Goal: Task Accomplishment & Management: Manage account settings

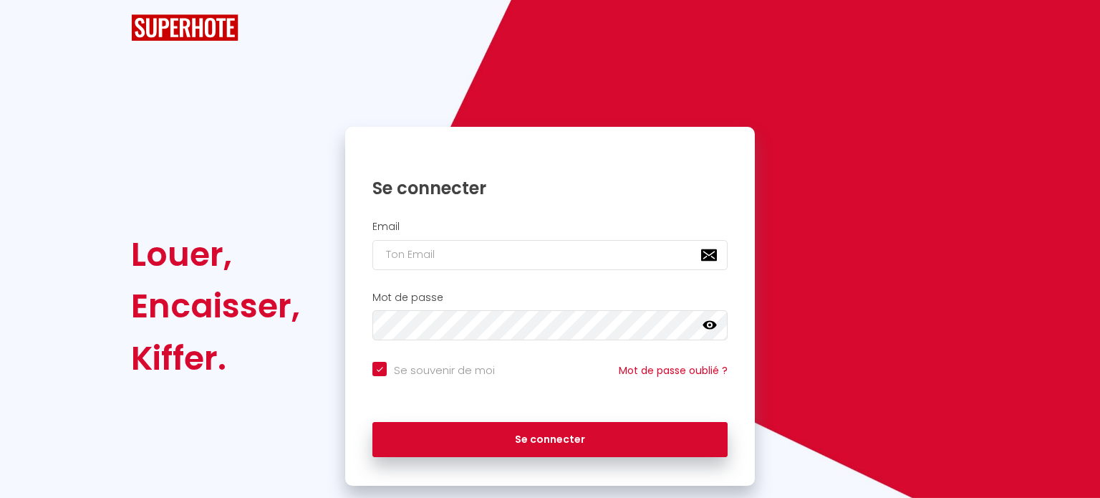
checkbox input "true"
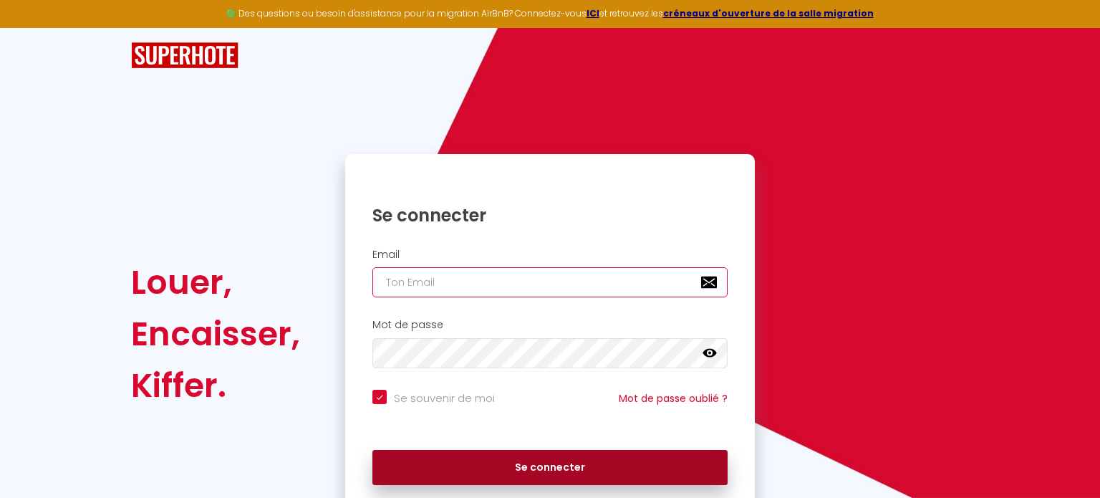
type input "[DOMAIN_NAME][EMAIL_ADDRESS][PERSON_NAME][DOMAIN_NAME]"
click at [484, 468] on button "Se connecter" at bounding box center [549, 468] width 355 height 36
checkbox input "true"
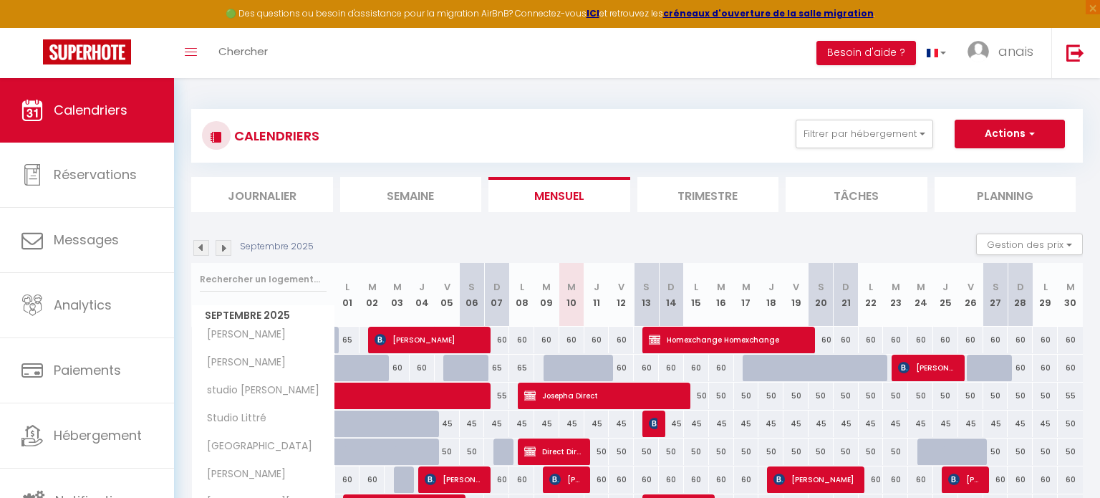
click at [666, 58] on div "Toggle menubar Chercher BUTTON Besoin d'aide ? anais Paramètres Équipe" at bounding box center [596, 53] width 985 height 50
click at [1051, 47] on link at bounding box center [1074, 53] width 47 height 50
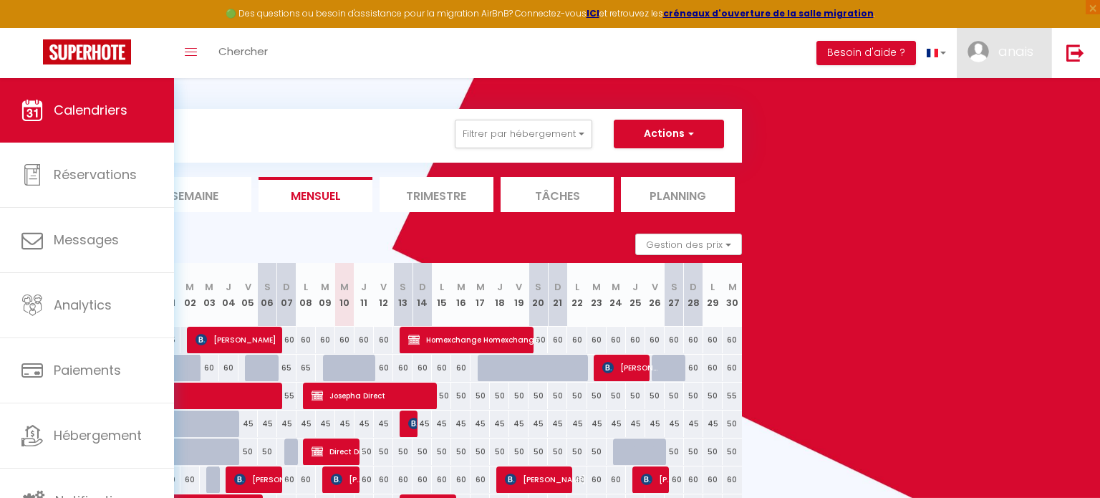
click at [1010, 56] on span "anais" at bounding box center [1015, 51] width 35 height 18
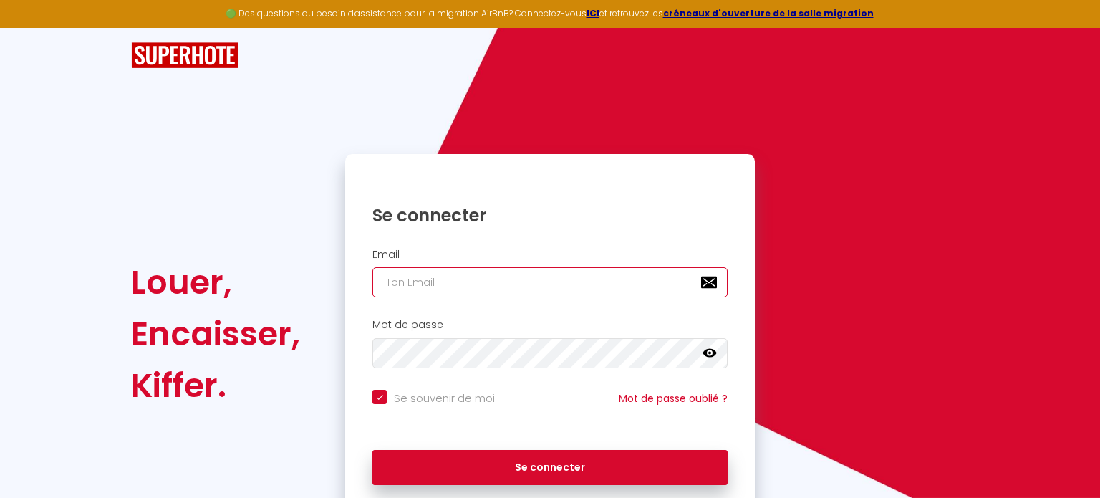
type input "[DOMAIN_NAME][EMAIL_ADDRESS][DOMAIN_NAME]"
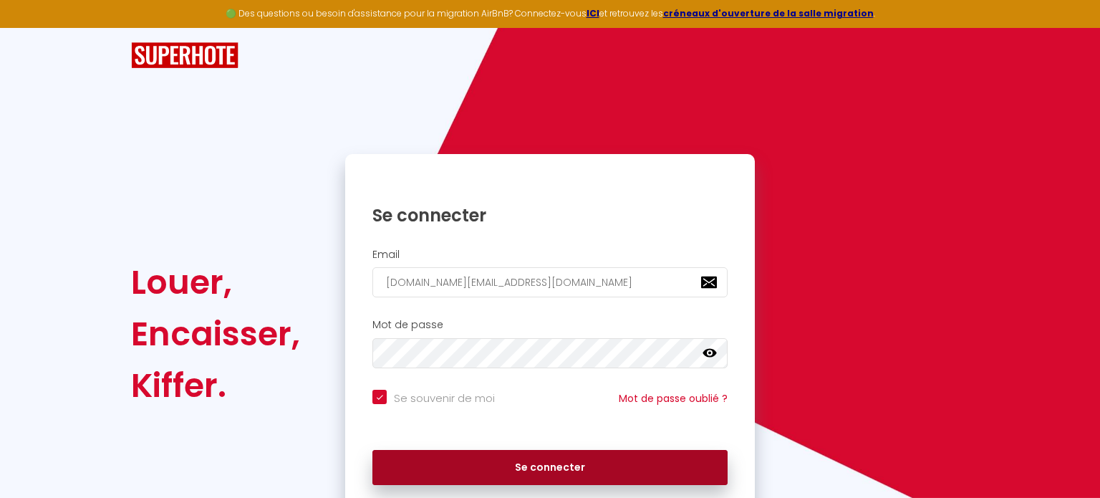
click at [488, 477] on button "Se connecter" at bounding box center [549, 468] width 355 height 36
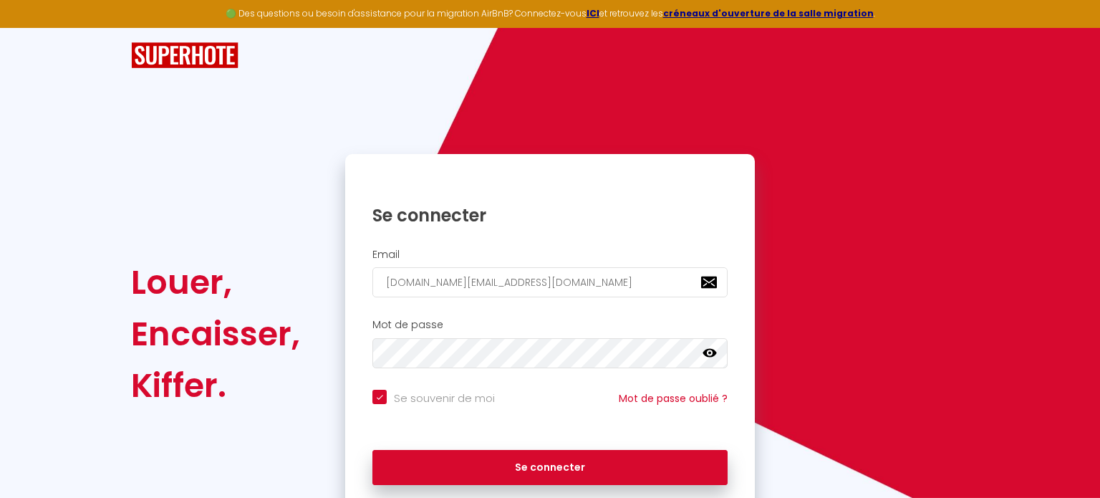
checkbox input "true"
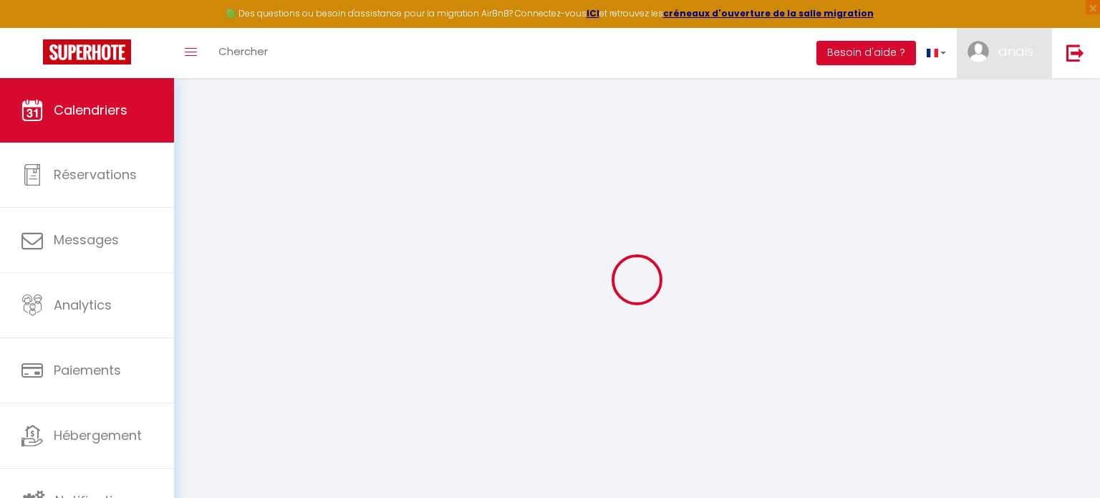
click at [983, 52] on img at bounding box center [977, 51] width 21 height 21
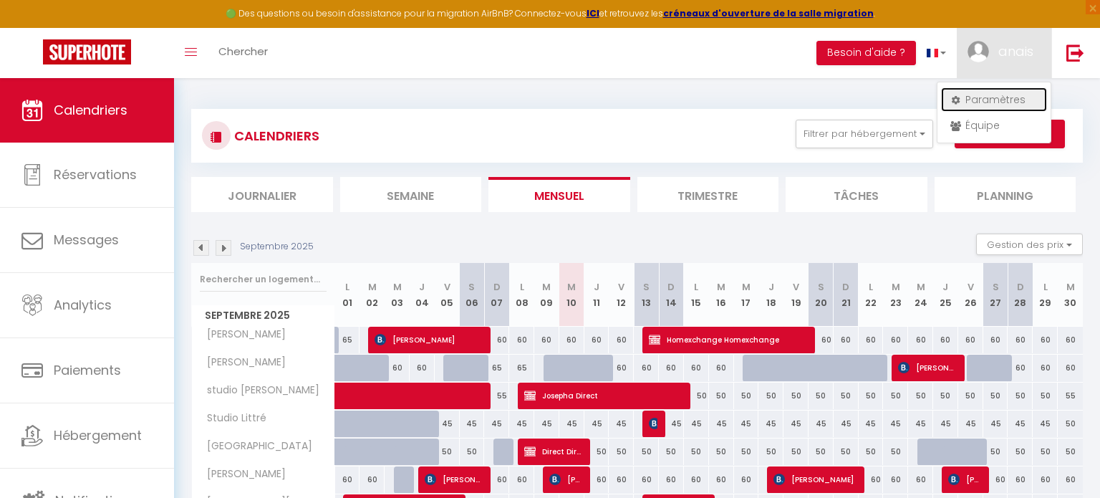
click at [972, 99] on link "Paramètres" at bounding box center [994, 99] width 106 height 24
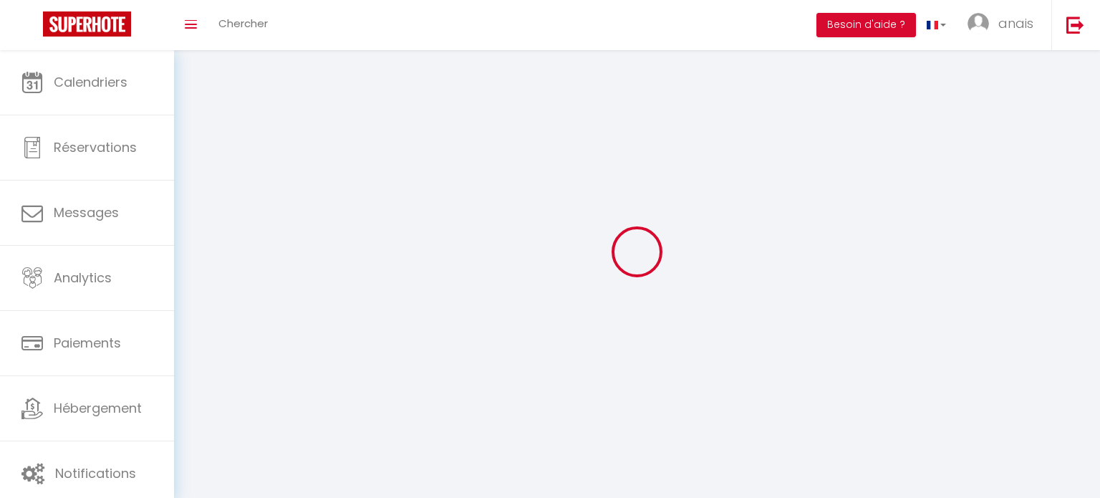
type input "anais"
type input "saulnier"
type input "0623940462"
type input "[STREET_ADDRESS]"
type input "11100"
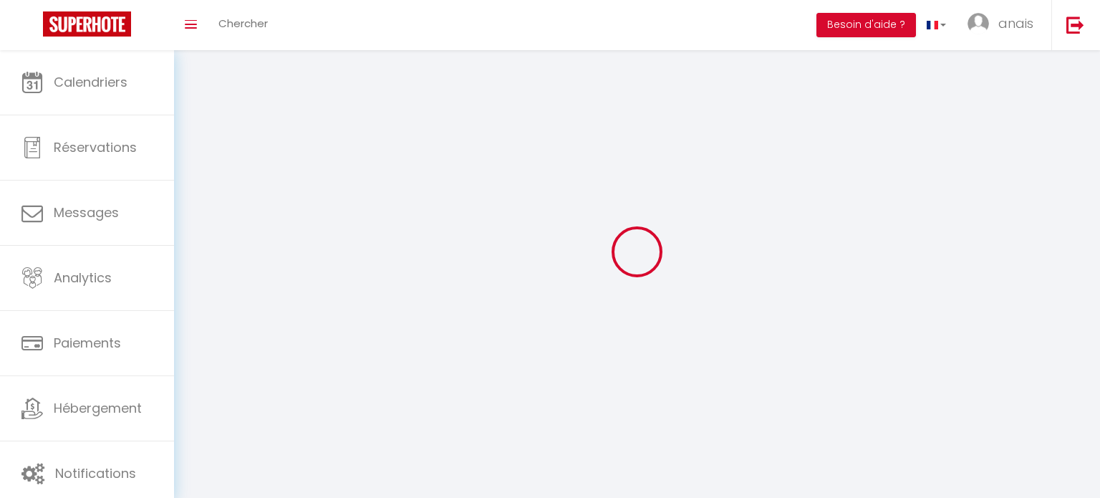
type input "[GEOGRAPHIC_DATA]"
select select "28"
type input "nnBJ4seNkEHRAGKFTiugVx3Qa"
type input "ZdbSWo3ylVGqnXzPOnVdfAM8J"
select select "fr"
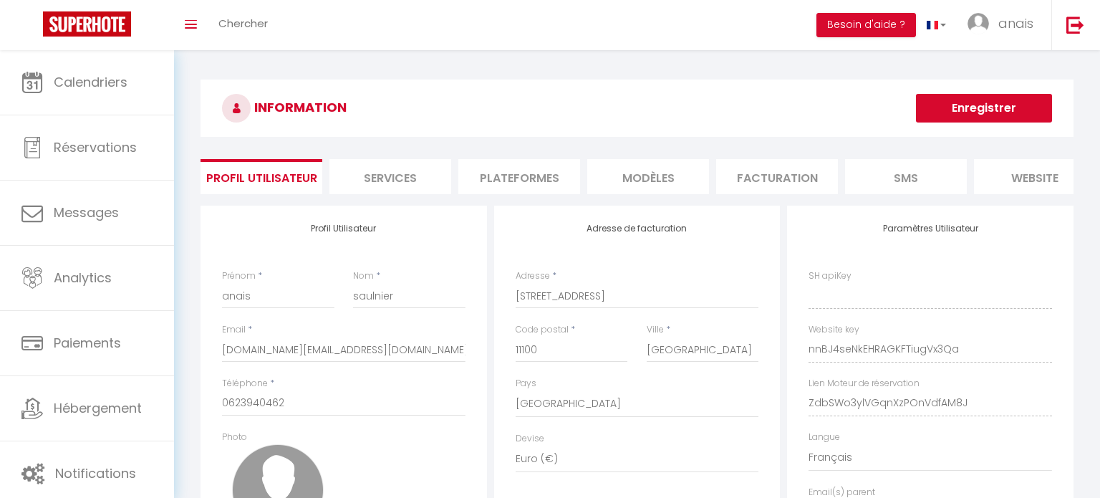
type input "nnBJ4seNkEHRAGKFTiugVx3Qa"
type input "ZdbSWo3ylVGqnXzPOnVdfAM8J"
type input "[URL][DOMAIN_NAME]"
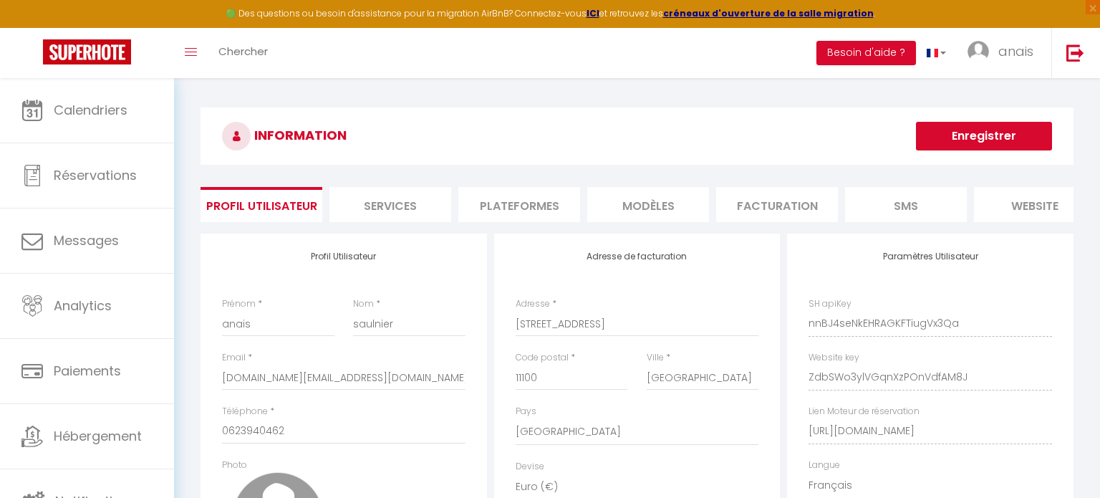
click at [509, 206] on li "Plateformes" at bounding box center [519, 204] width 122 height 35
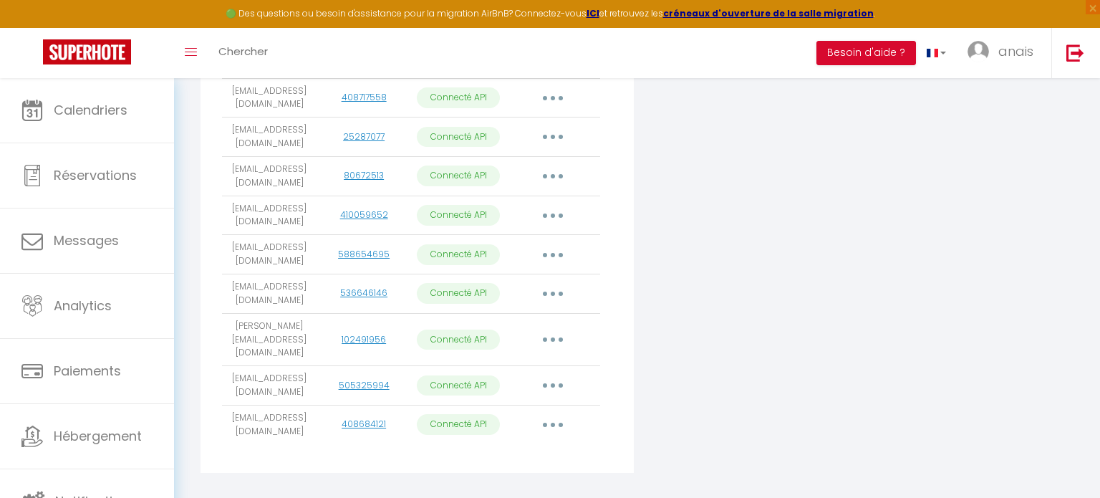
scroll to position [422, 0]
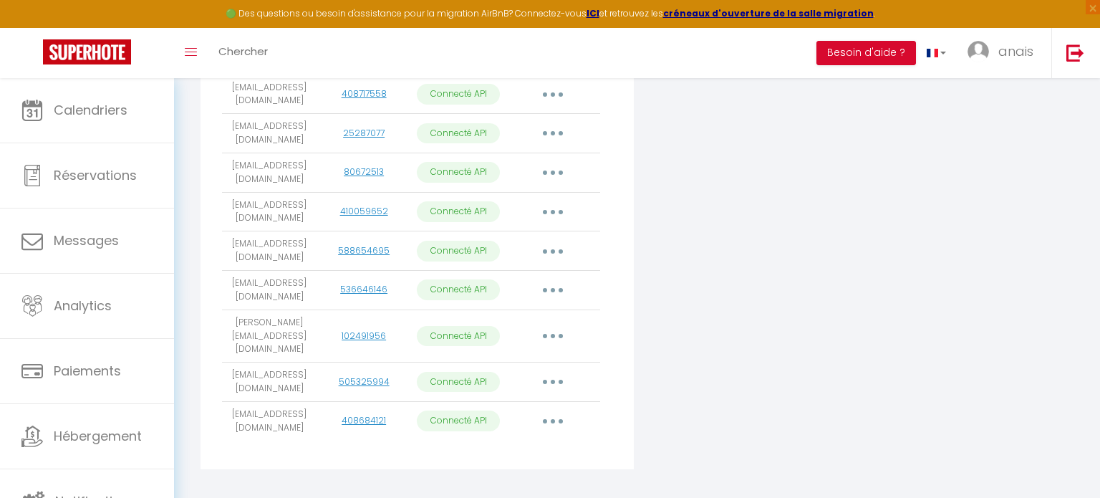
click at [550, 410] on button "button" at bounding box center [553, 421] width 40 height 23
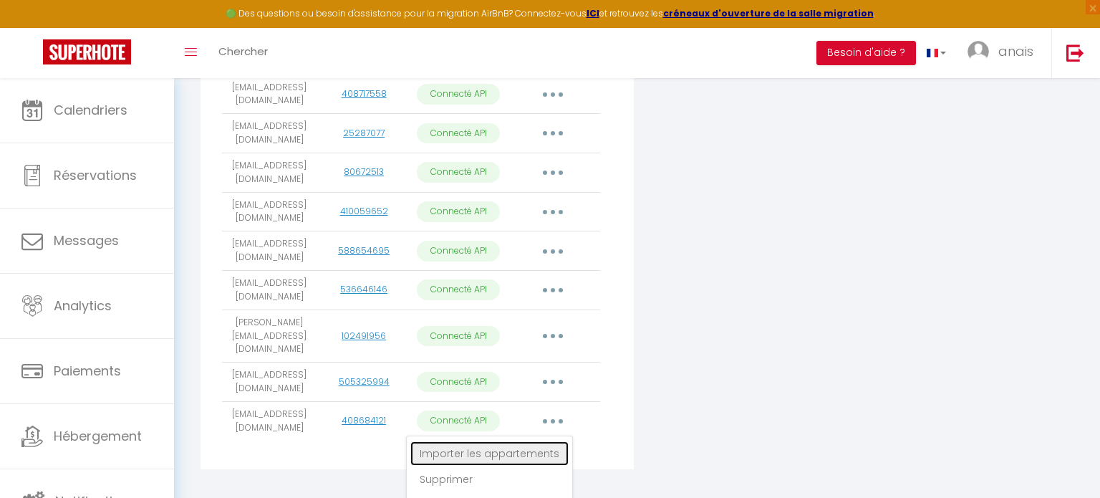
click at [532, 441] on link "Importer les appartements" at bounding box center [489, 453] width 158 height 24
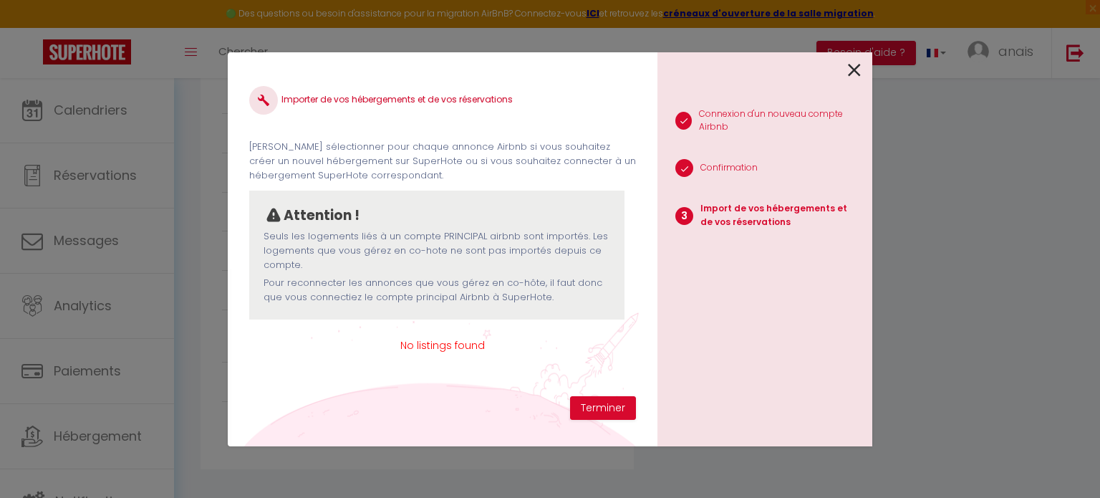
click at [856, 64] on icon at bounding box center [854, 69] width 13 height 21
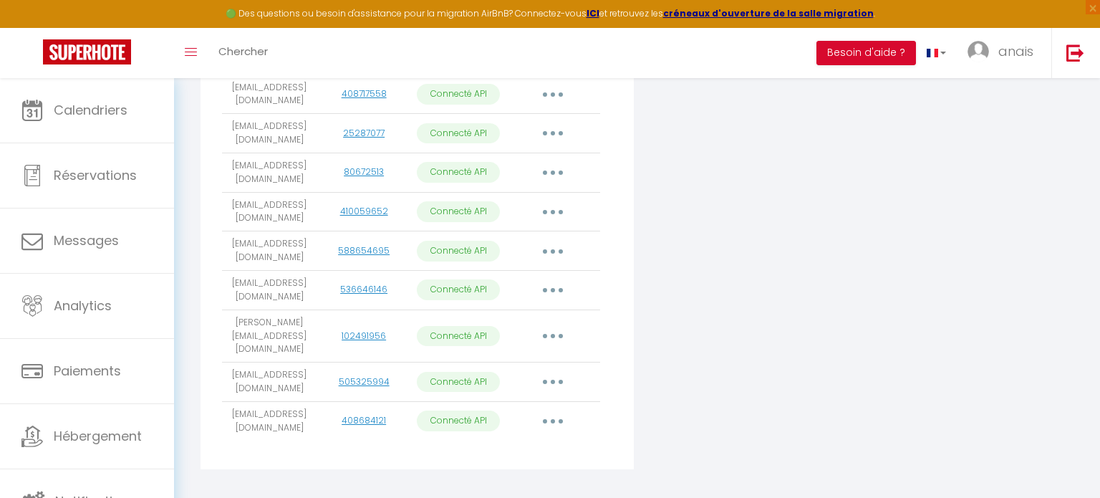
click at [550, 410] on button "button" at bounding box center [553, 421] width 40 height 23
drag, startPoint x: 281, startPoint y: 407, endPoint x: 225, endPoint y: 398, distance: 57.2
click at [225, 401] on td "[EMAIL_ADDRESS][DOMAIN_NAME]" at bounding box center [269, 420] width 95 height 39
copy td "[EMAIL_ADDRESS][DOMAIN_NAME]"
click at [554, 410] on button "button" at bounding box center [553, 421] width 40 height 23
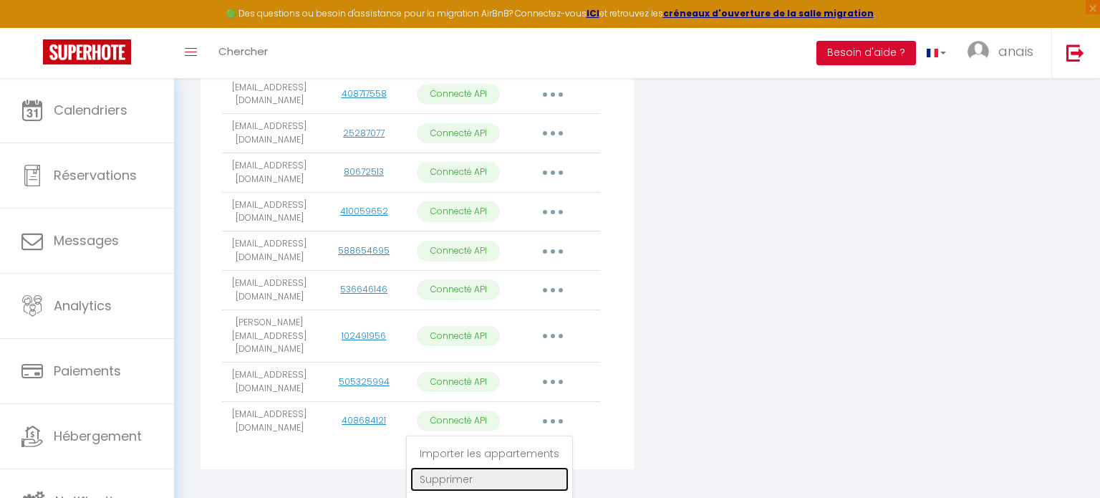
click at [502, 467] on link "Supprimer" at bounding box center [489, 479] width 158 height 24
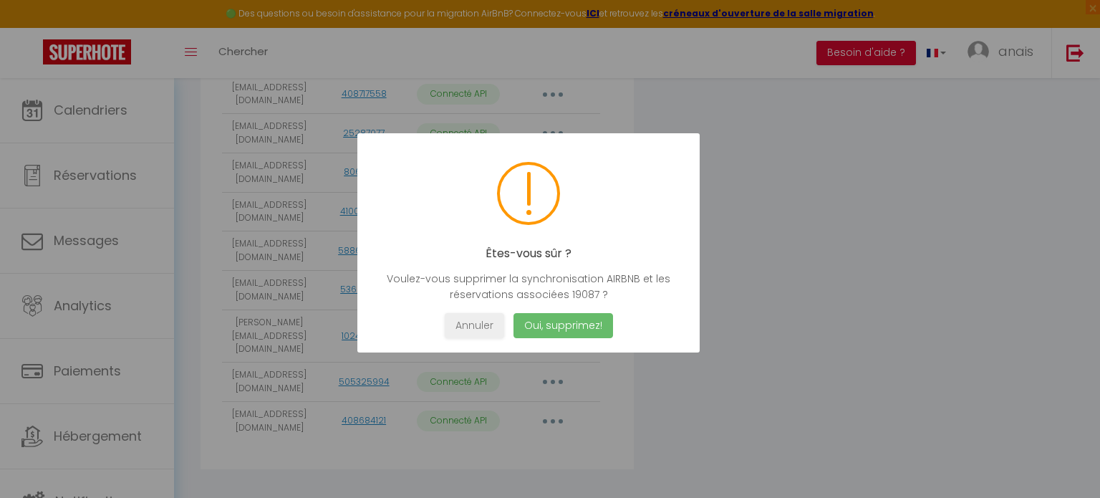
click at [553, 324] on button "Oui, supprimez!" at bounding box center [563, 325] width 100 height 25
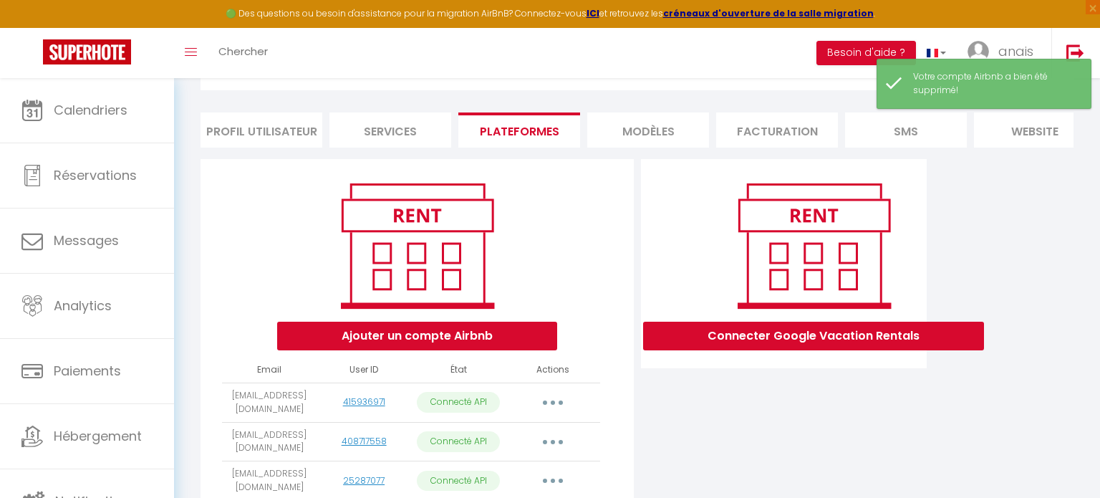
scroll to position [80, 0]
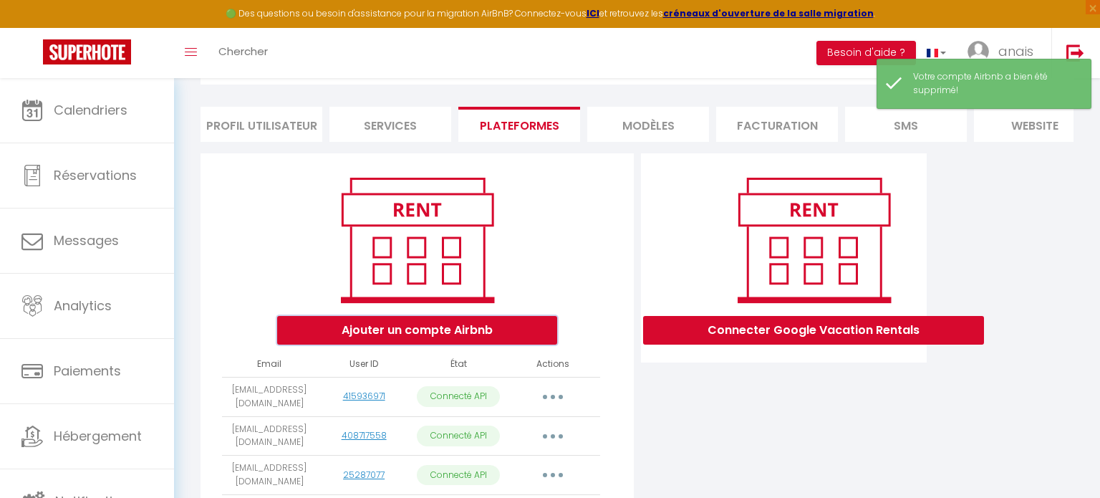
click at [445, 334] on button "Ajouter un compte Airbnb" at bounding box center [417, 330] width 280 height 29
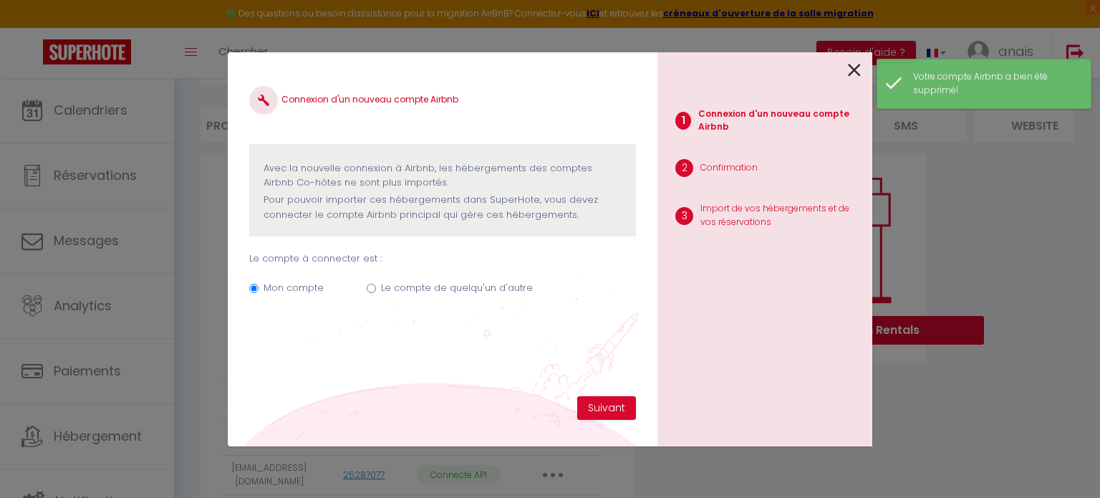
click at [420, 286] on label "Le compte de quelqu'un d'autre" at bounding box center [457, 288] width 152 height 14
click at [376, 286] on input "Le compte de quelqu'un d'autre" at bounding box center [371, 288] width 9 height 9
radio input "true"
radio input "false"
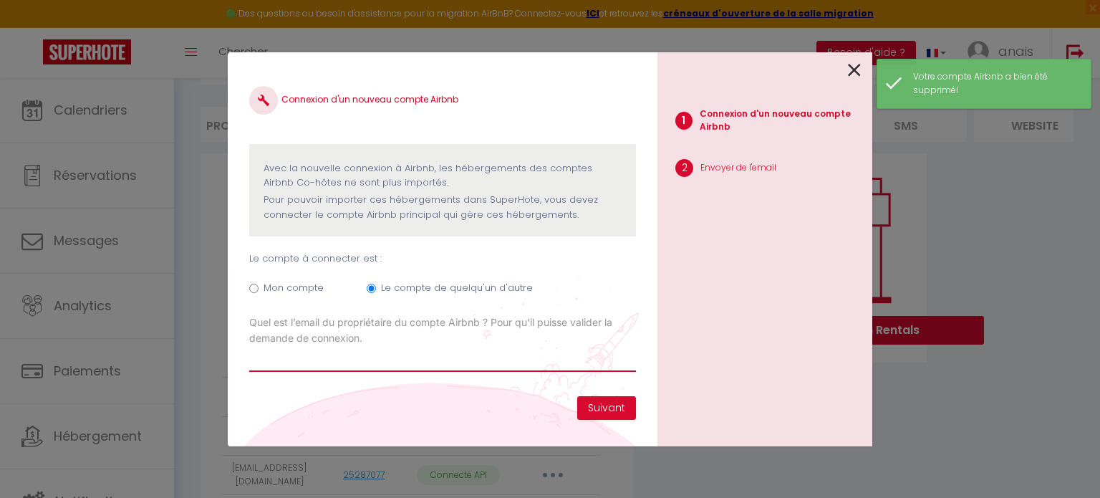
click at [442, 360] on input "Email connexion Airbnb" at bounding box center [442, 359] width 387 height 26
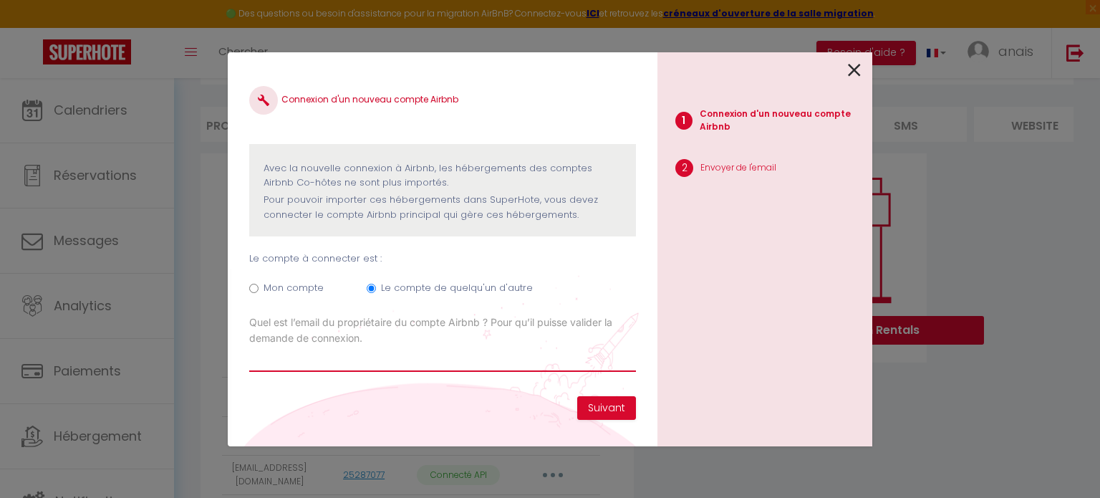
paste input "[EMAIL_ADDRESS][DOMAIN_NAME]"
type input "[EMAIL_ADDRESS][DOMAIN_NAME]"
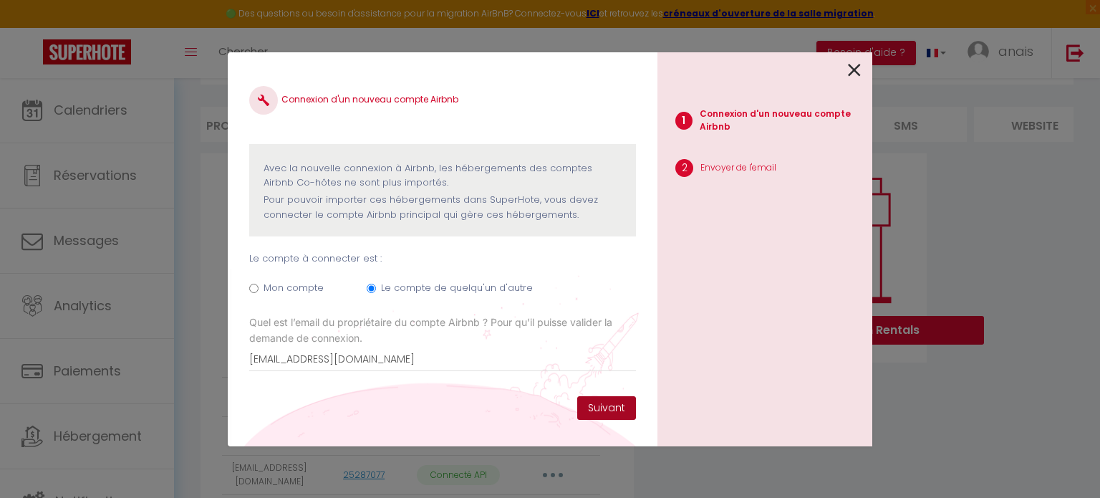
click at [589, 412] on button "Suivant" at bounding box center [606, 408] width 59 height 24
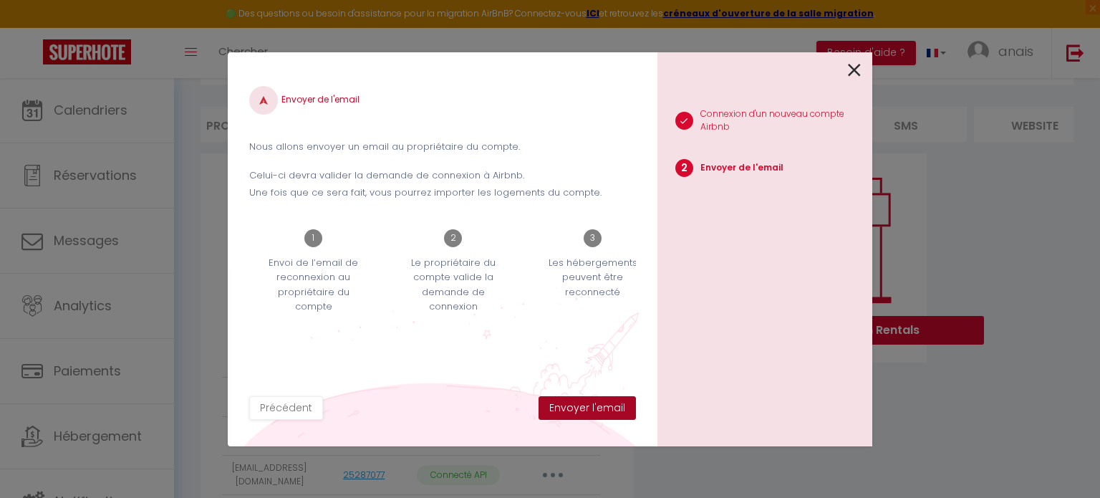
click at [589, 408] on button "Envoyer l'email" at bounding box center [586, 408] width 97 height 24
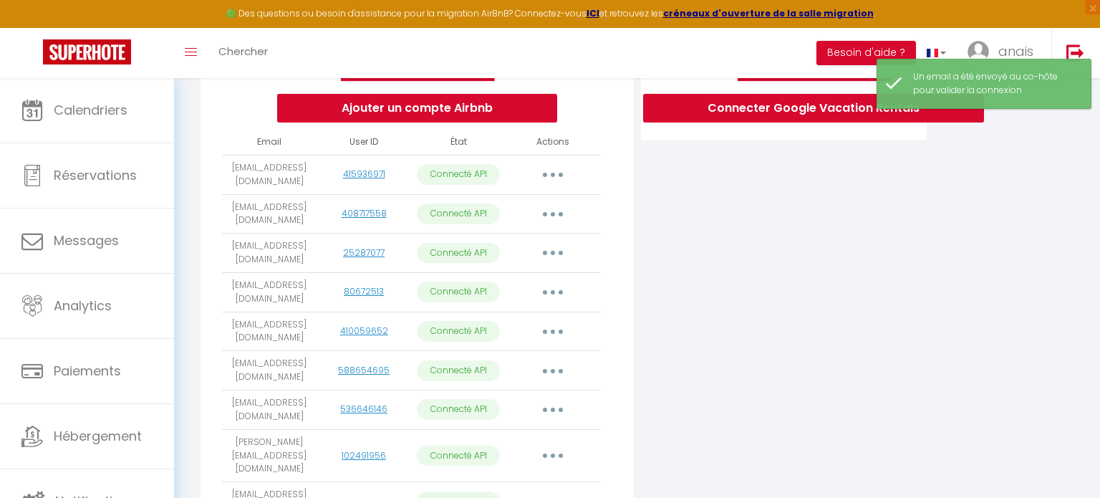
scroll to position [422, 0]
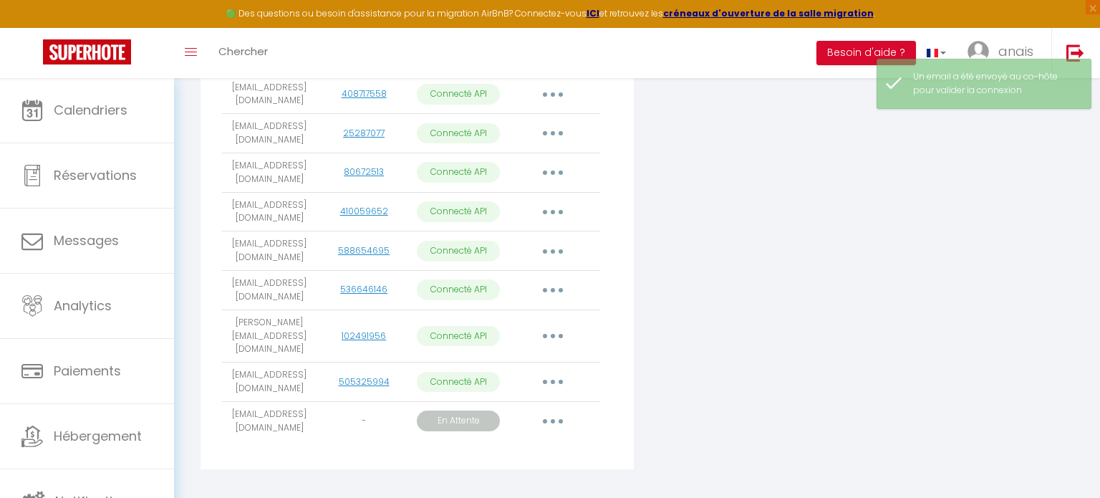
click at [545, 410] on button "button" at bounding box center [553, 421] width 40 height 23
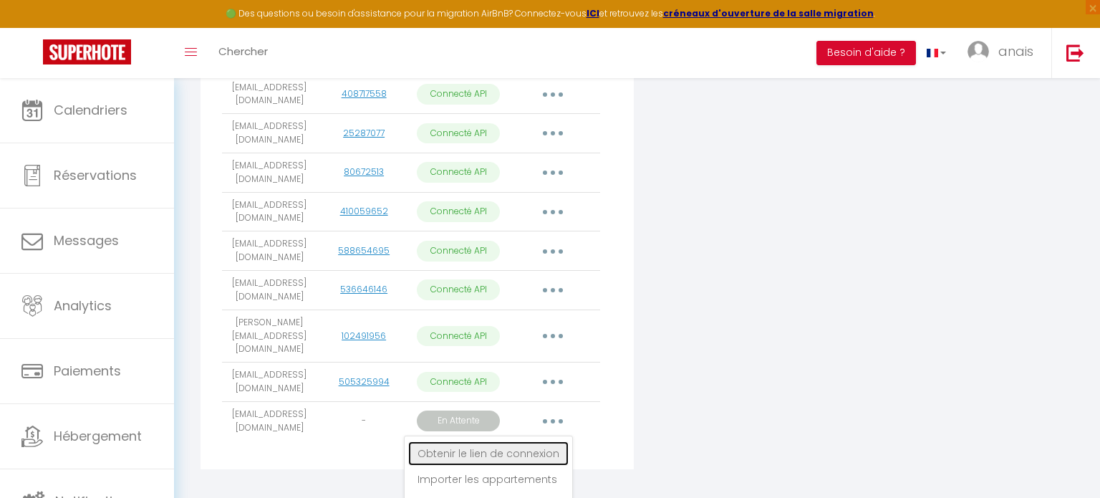
click at [529, 441] on link "Obtenir le lien de connexion" at bounding box center [488, 453] width 160 height 24
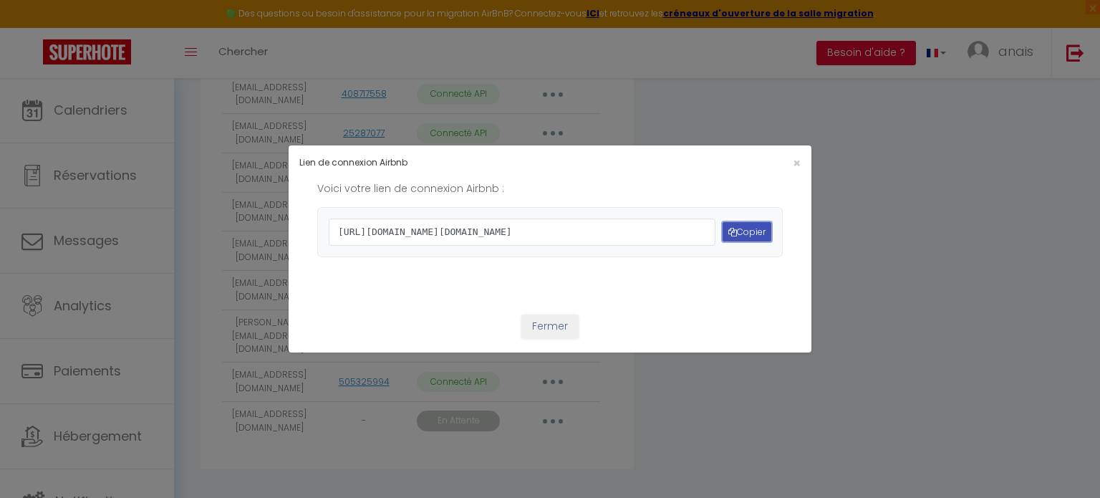
click at [730, 241] on button "Copier" at bounding box center [746, 231] width 49 height 19
click at [740, 236] on button "Copier" at bounding box center [746, 231] width 49 height 19
click at [745, 230] on button "Copier" at bounding box center [746, 231] width 49 height 19
click at [553, 339] on button "Fermer" at bounding box center [549, 326] width 57 height 24
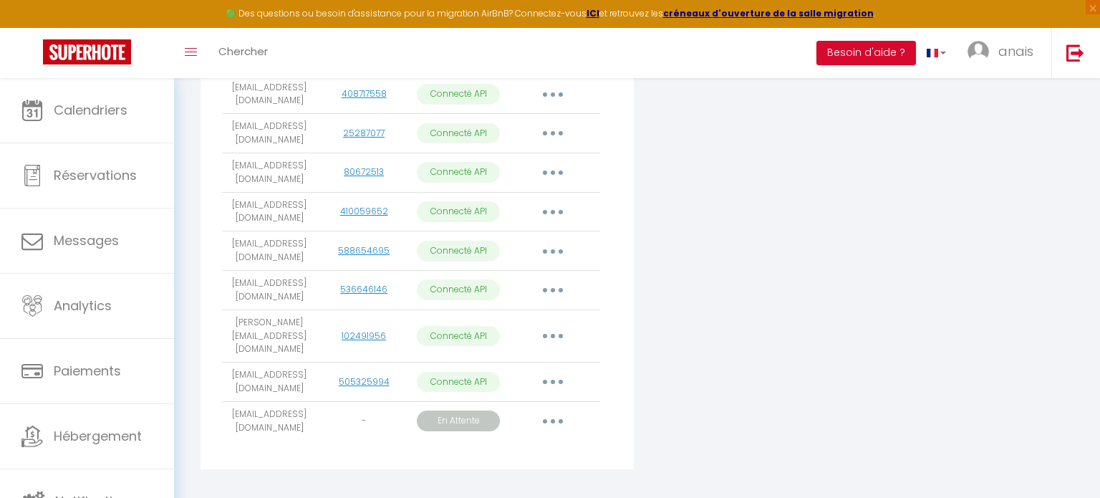
click at [550, 410] on button "button" at bounding box center [553, 421] width 40 height 23
click at [486, 493] on link "Supprimer" at bounding box center [488, 505] width 160 height 24
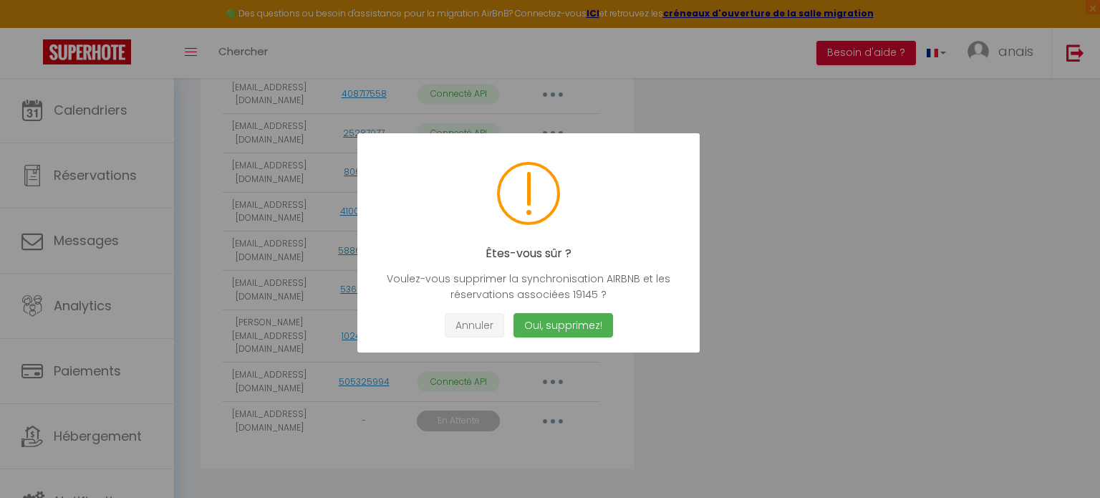
click at [490, 324] on button "Annuler" at bounding box center [474, 325] width 59 height 25
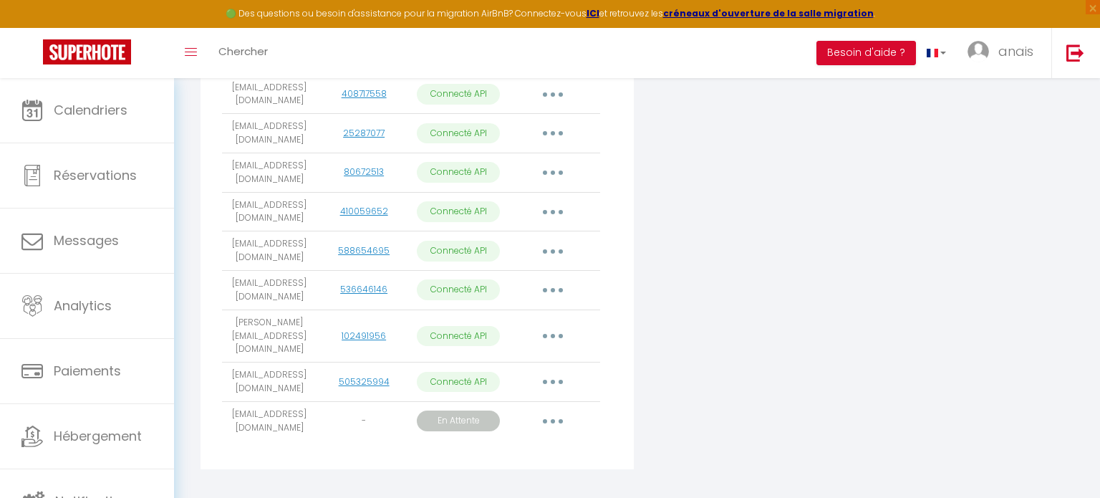
drag, startPoint x: 279, startPoint y: 407, endPoint x: 227, endPoint y: 393, distance: 54.0
click at [227, 401] on td "[EMAIL_ADDRESS][DOMAIN_NAME]" at bounding box center [269, 420] width 95 height 39
copy td "[EMAIL_ADDRESS][DOMAIN_NAME]"
click at [566, 410] on button "button" at bounding box center [553, 421] width 40 height 23
click at [485, 493] on link "Supprimer" at bounding box center [488, 505] width 160 height 24
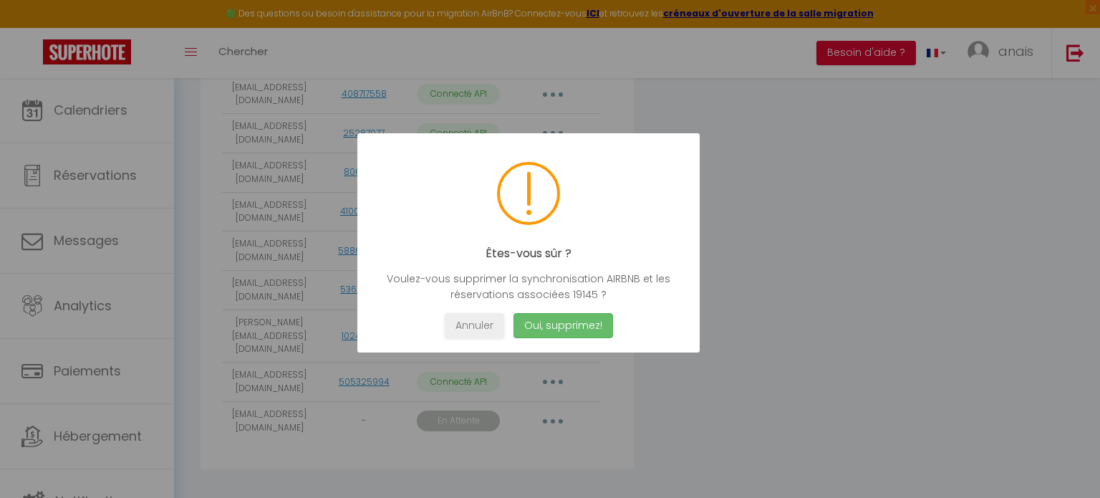
click at [557, 327] on button "Oui, supprimez!" at bounding box center [563, 325] width 100 height 25
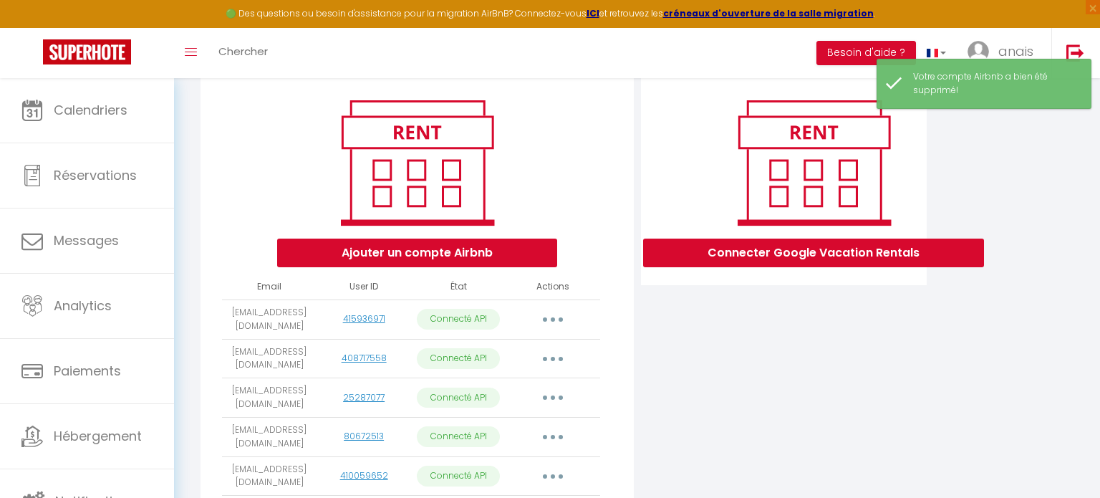
scroll to position [157, 0]
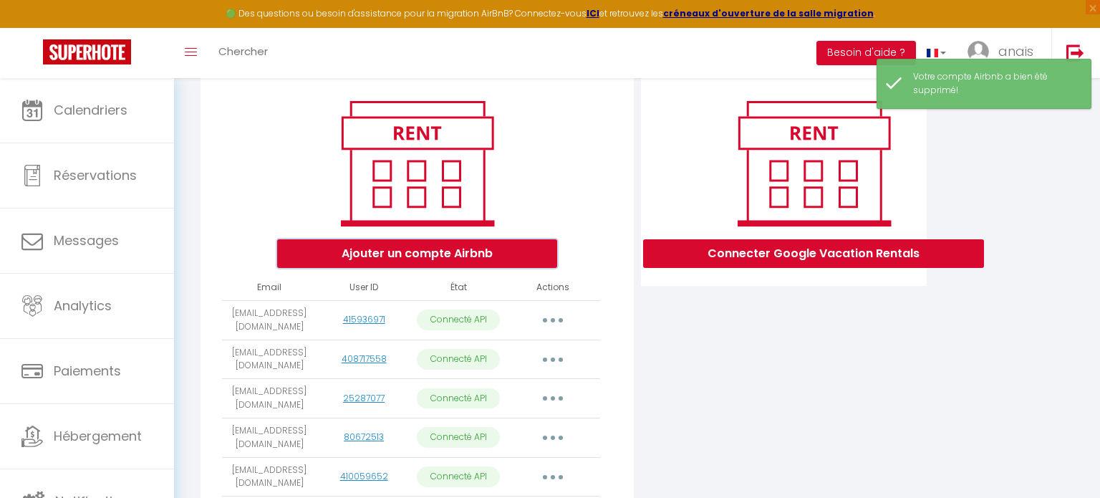
click at [462, 258] on button "Ajouter un compte Airbnb" at bounding box center [417, 253] width 280 height 29
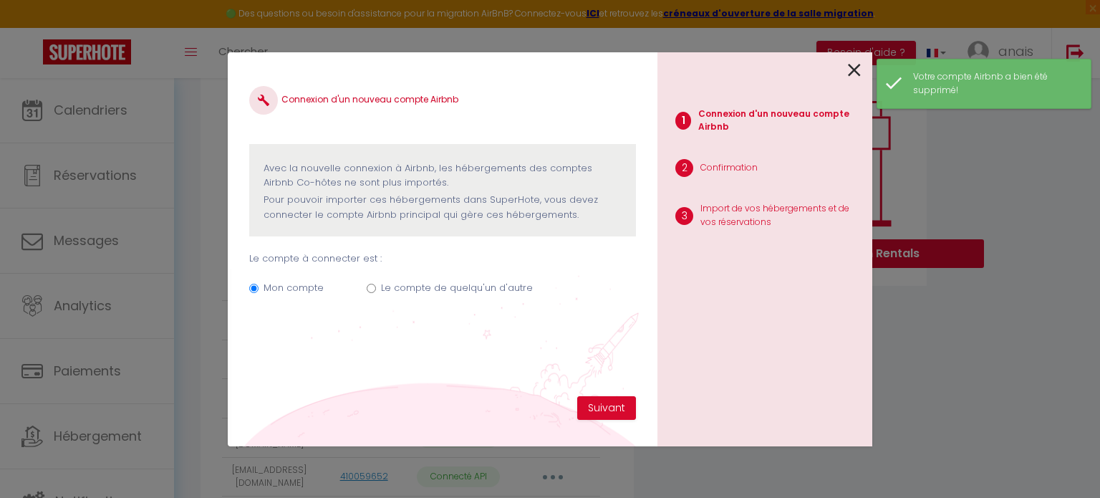
click at [450, 294] on label "Le compte de quelqu'un d'autre" at bounding box center [457, 288] width 152 height 14
click at [376, 293] on input "Le compte de quelqu'un d'autre" at bounding box center [371, 288] width 9 height 9
radio input "true"
radio input "false"
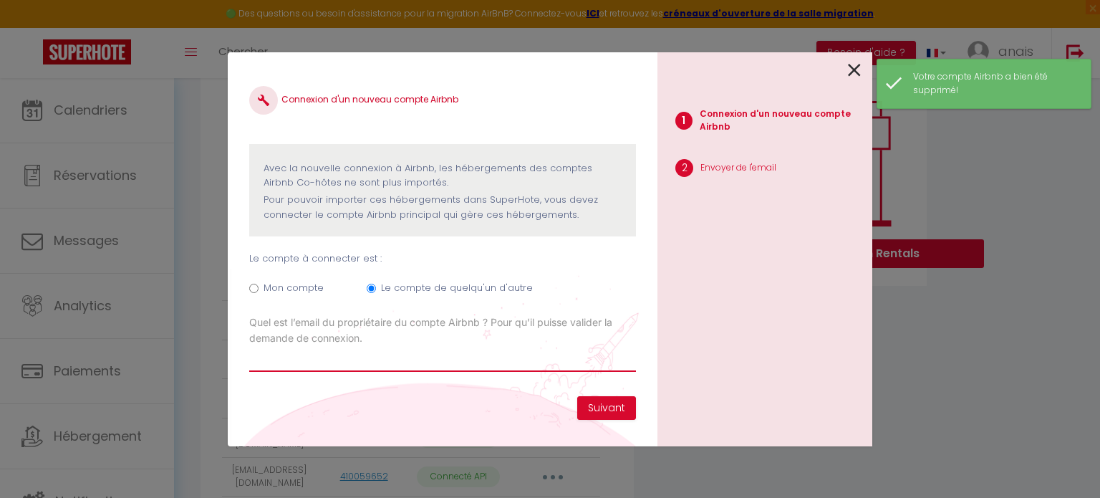
click at [475, 356] on input "Email connexion Airbnb" at bounding box center [442, 359] width 387 height 26
paste input "[EMAIL_ADDRESS][DOMAIN_NAME]"
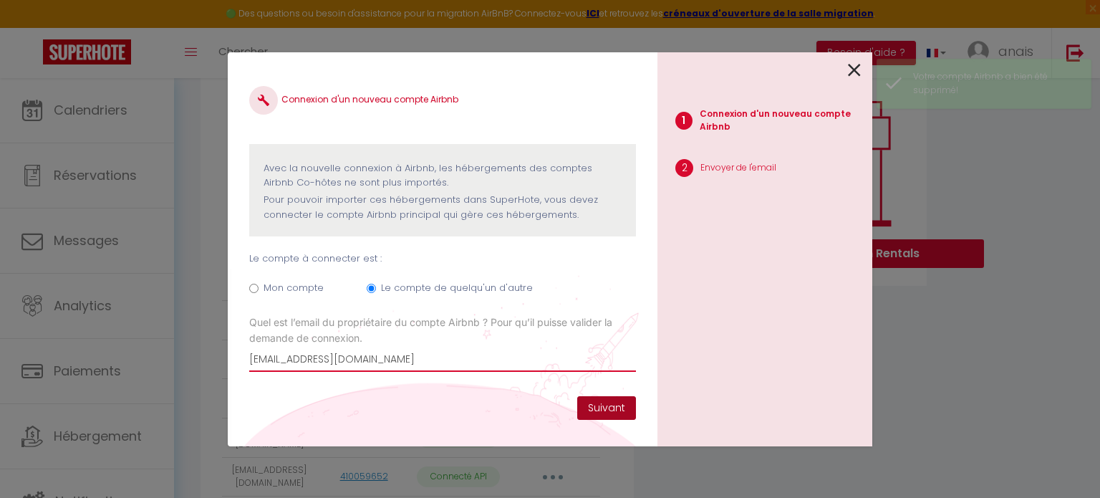
type input "[EMAIL_ADDRESS][DOMAIN_NAME]"
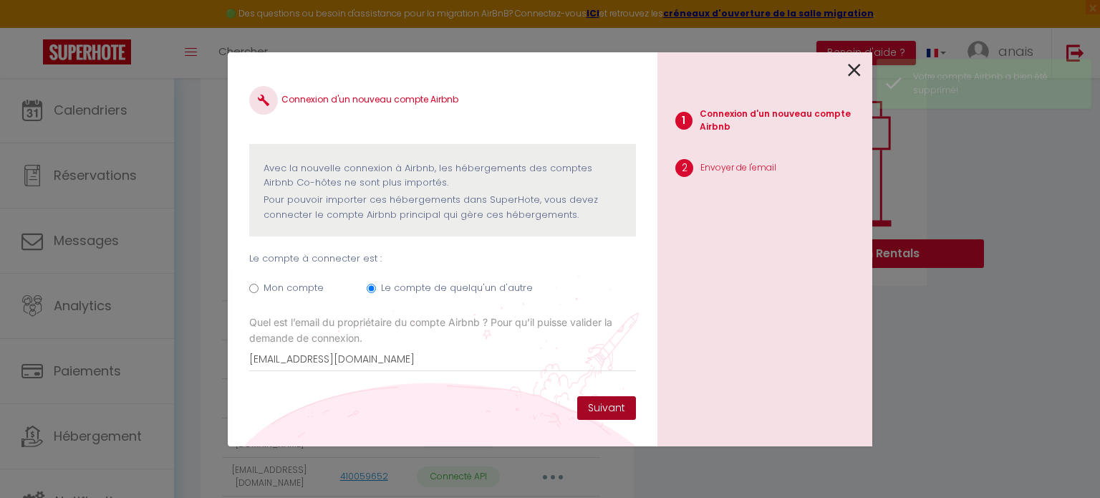
click at [612, 406] on button "Suivant" at bounding box center [606, 408] width 59 height 24
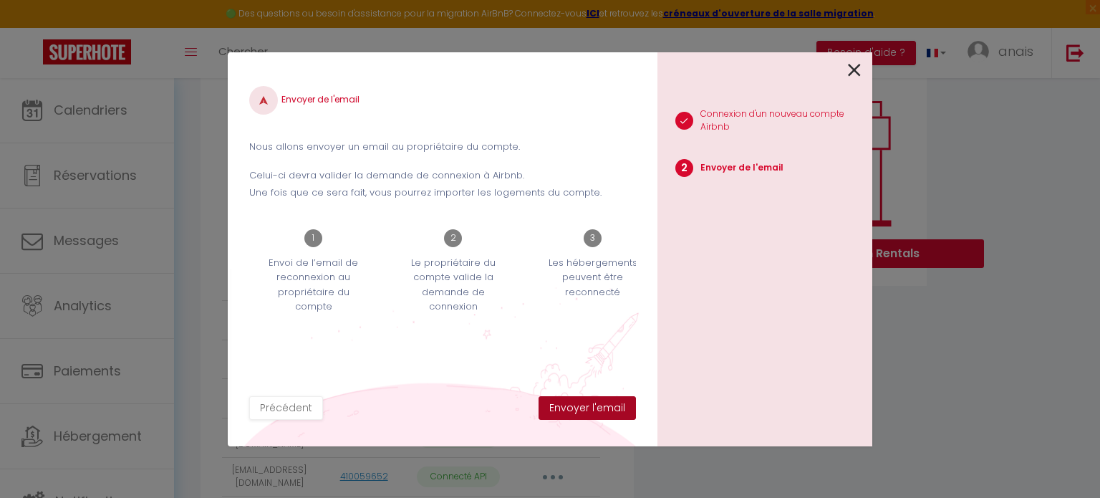
click at [612, 402] on button "Envoyer l'email" at bounding box center [586, 408] width 97 height 24
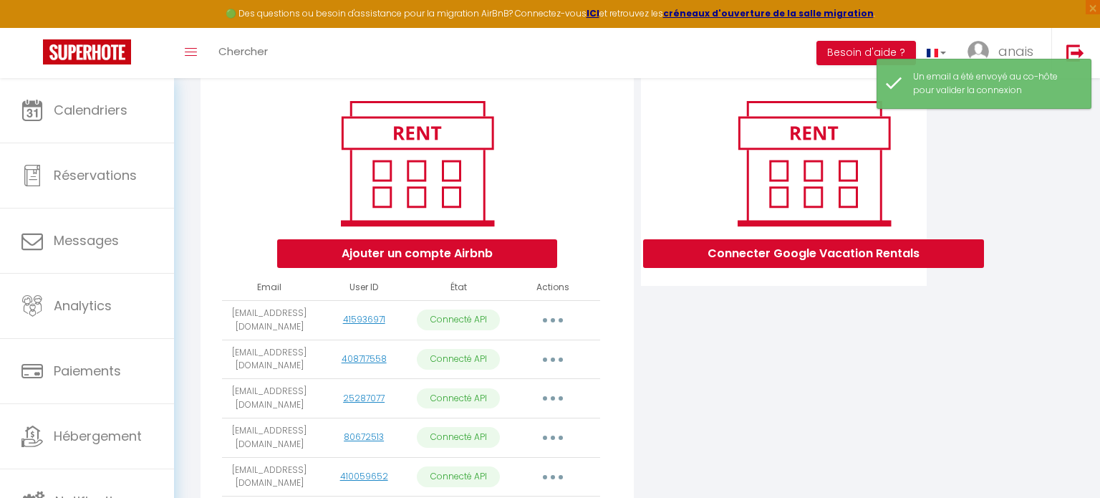
scroll to position [422, 0]
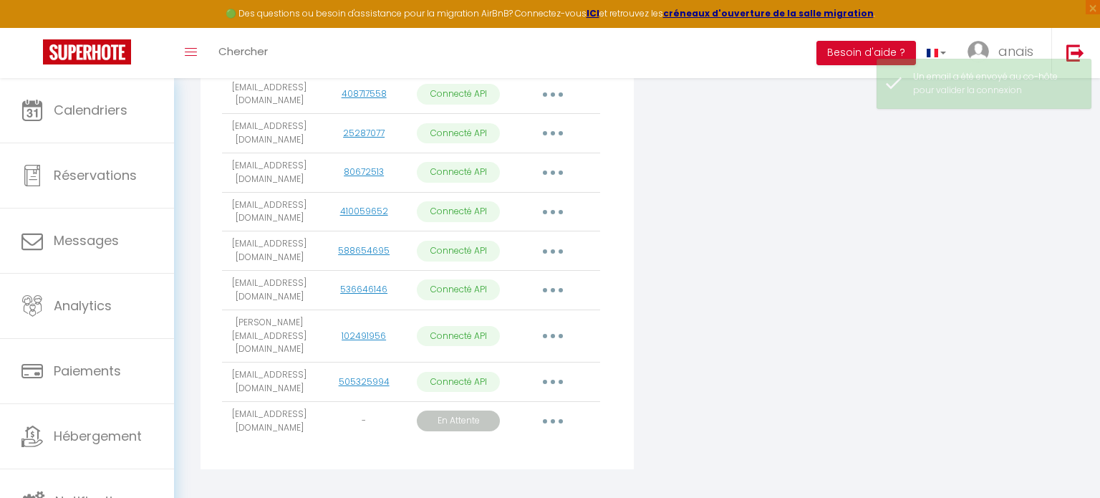
click at [554, 410] on button "button" at bounding box center [553, 421] width 40 height 23
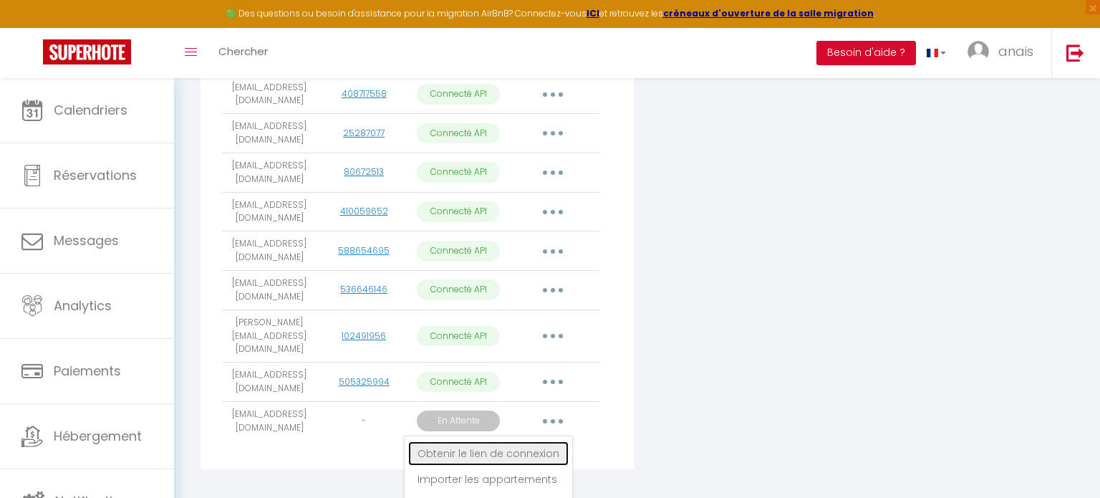
click at [555, 441] on link "Obtenir le lien de connexion" at bounding box center [488, 453] width 160 height 24
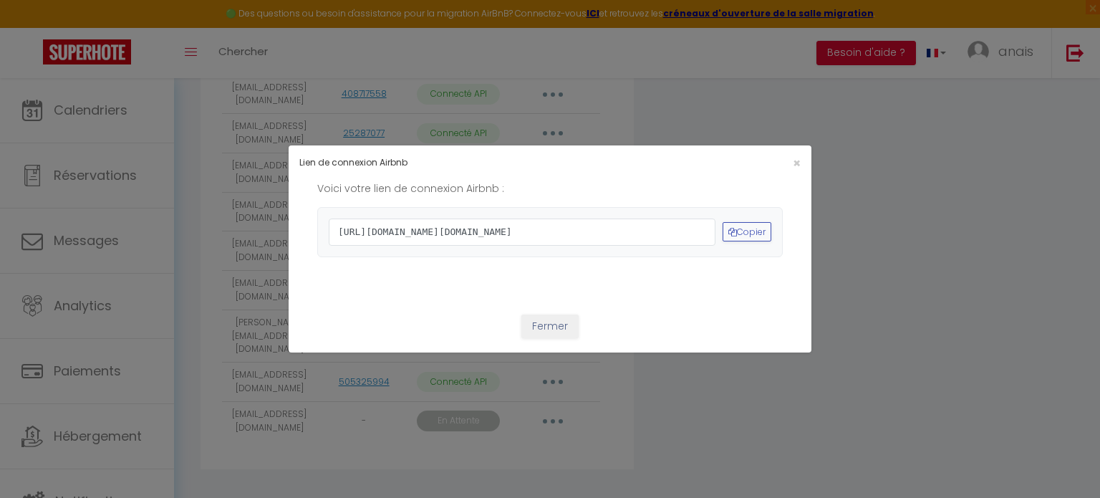
click at [732, 243] on div "https://www.airbnb.com/oauth2/auth?client_id=41cohh4wmz0c6jjcf4i2t6tti&redirect…" at bounding box center [550, 231] width 442 height 27
click at [735, 233] on button "Copier" at bounding box center [746, 231] width 49 height 19
click at [546, 339] on button "Fermer" at bounding box center [549, 326] width 57 height 24
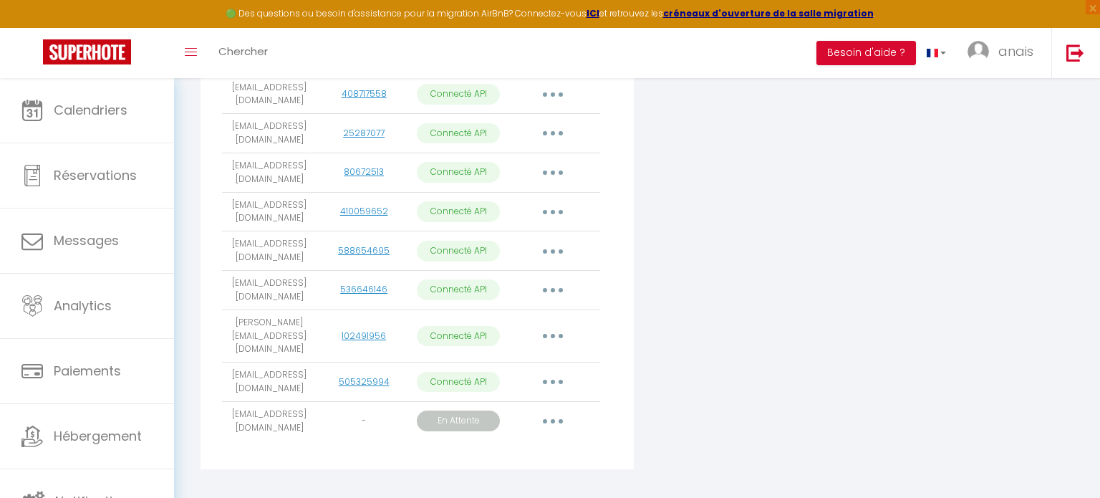
drag, startPoint x: 285, startPoint y: 404, endPoint x: 228, endPoint y: 395, distance: 57.9
click at [228, 401] on td "[EMAIL_ADDRESS][DOMAIN_NAME]" at bounding box center [269, 420] width 95 height 39
copy td "[EMAIL_ADDRESS][DOMAIN_NAME]"
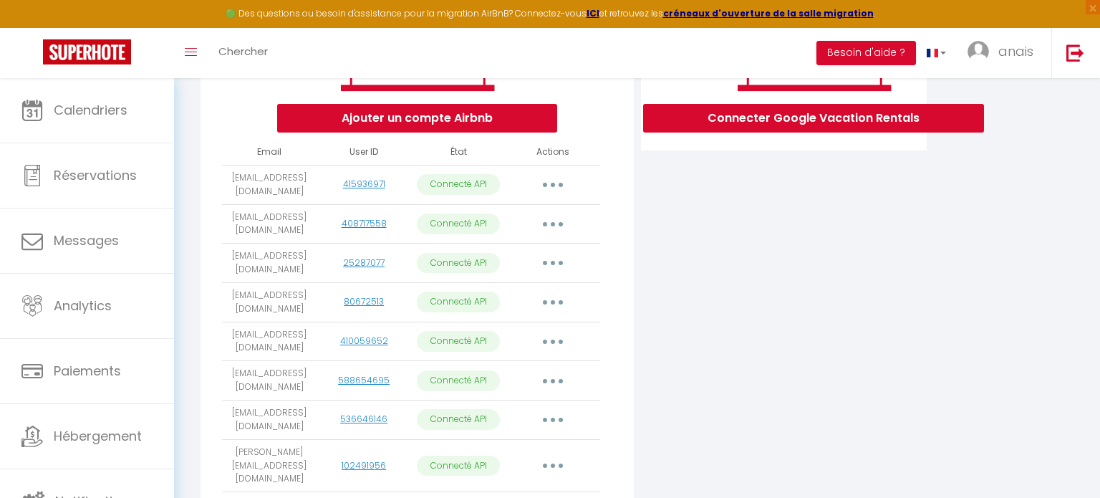
scroll to position [278, 0]
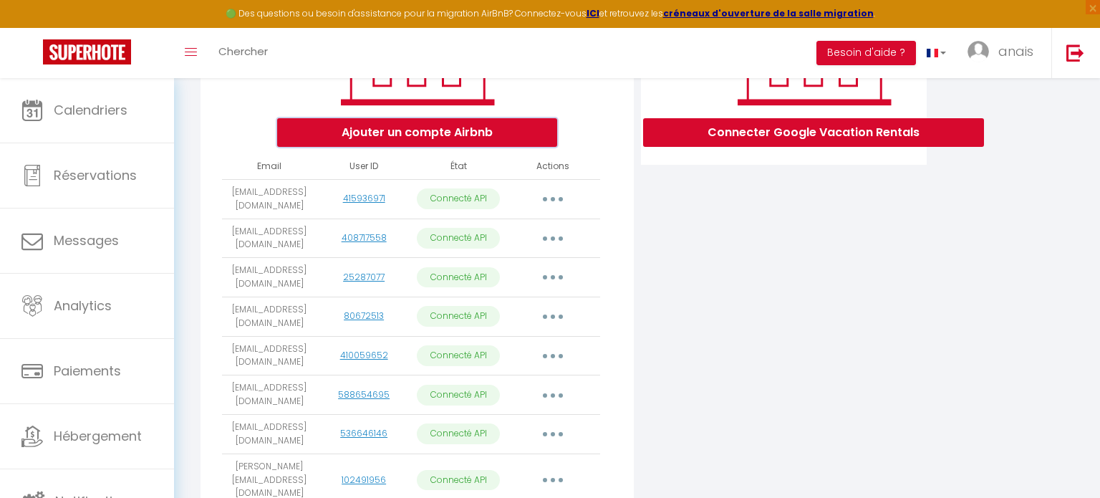
click at [398, 127] on button "Ajouter un compte Airbnb" at bounding box center [417, 132] width 280 height 29
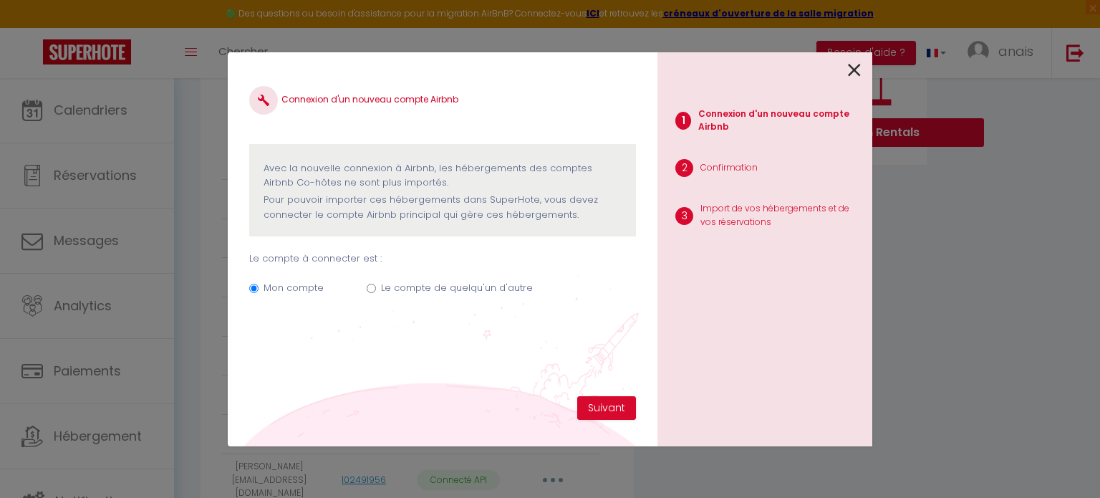
click at [280, 292] on label "Mon compte" at bounding box center [293, 288] width 60 height 14
click at [258, 292] on input "Mon compte" at bounding box center [253, 288] width 9 height 9
click at [615, 414] on button "Suivant" at bounding box center [606, 408] width 59 height 24
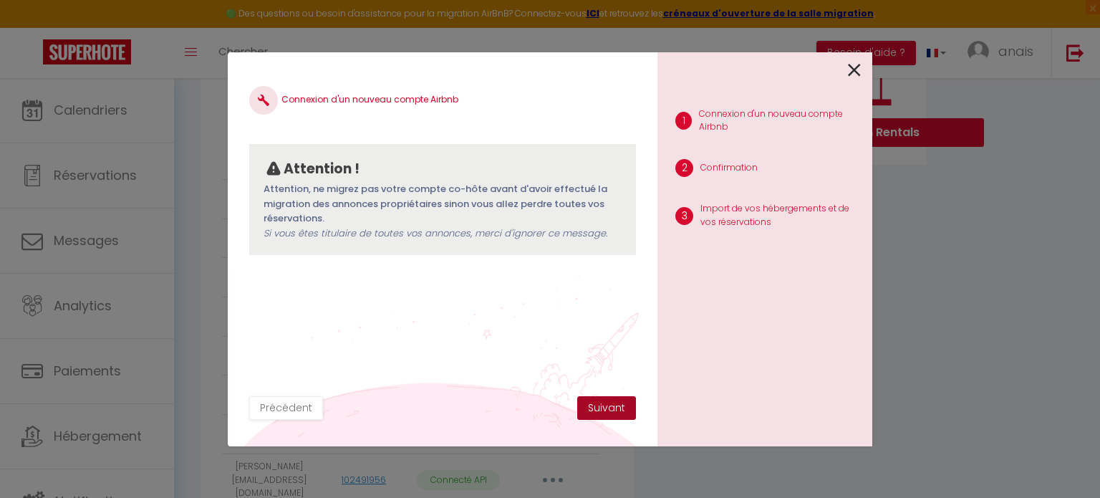
click at [609, 412] on button "Suivant" at bounding box center [606, 408] width 59 height 24
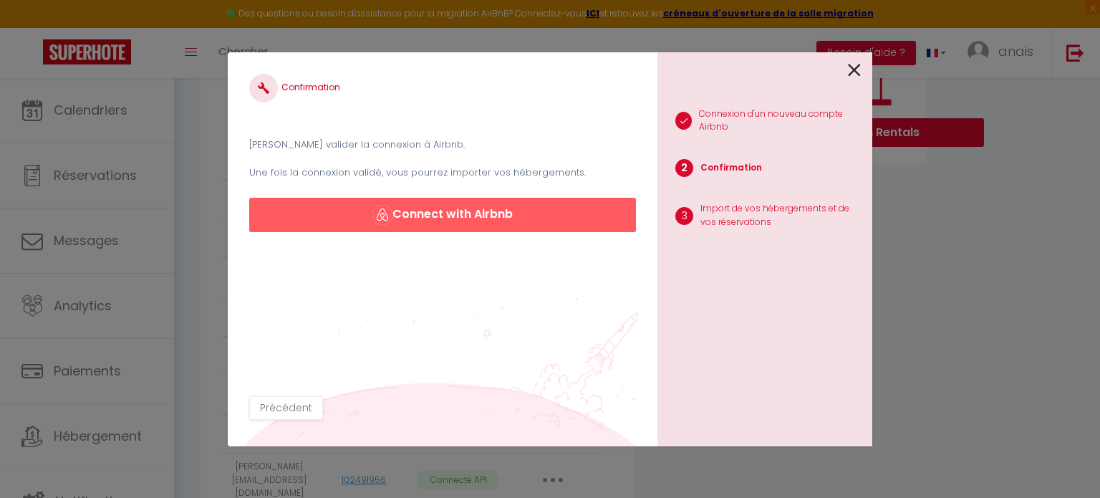
click at [852, 69] on icon at bounding box center [854, 69] width 13 height 21
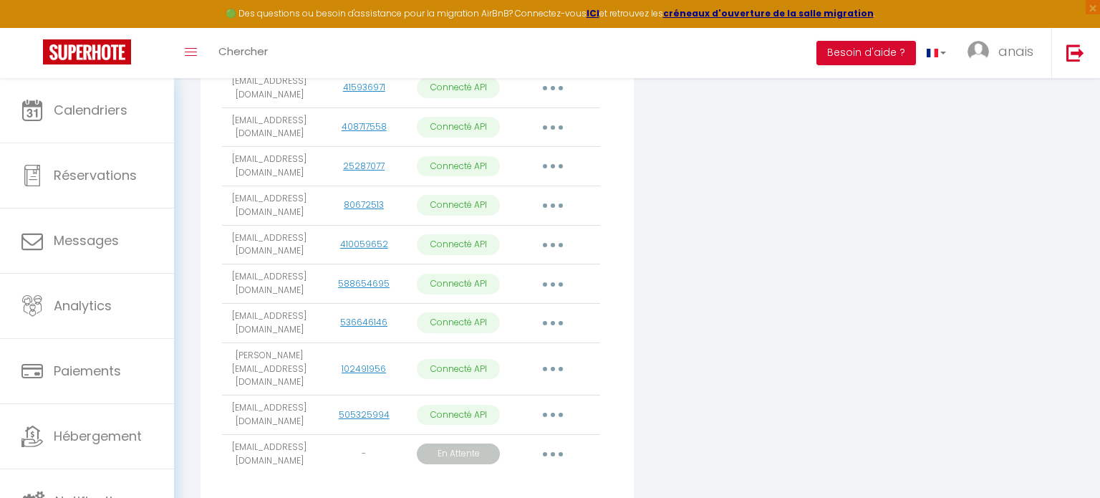
scroll to position [249, 0]
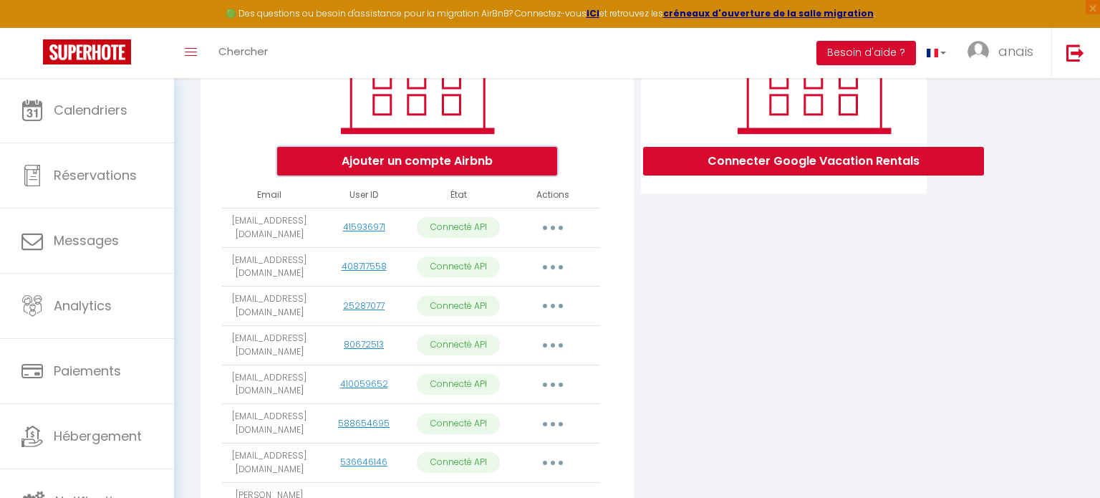
click at [439, 173] on button "Ajouter un compte Airbnb" at bounding box center [417, 161] width 280 height 29
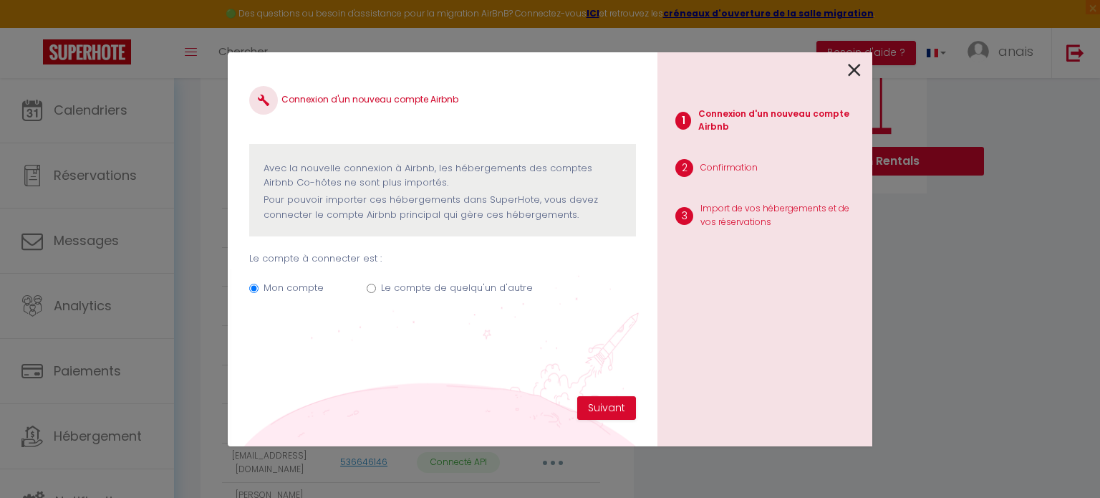
click at [309, 286] on label "Mon compte" at bounding box center [293, 288] width 60 height 14
click at [258, 286] on input "Mon compte" at bounding box center [253, 288] width 9 height 9
click at [610, 402] on button "Suivant" at bounding box center [606, 408] width 59 height 24
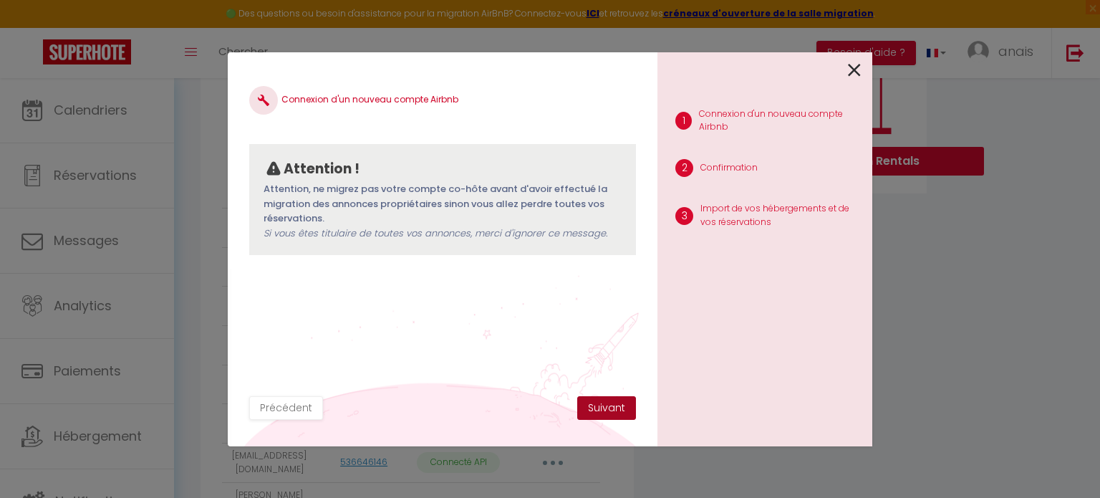
click at [610, 402] on button "Suivant" at bounding box center [606, 408] width 59 height 24
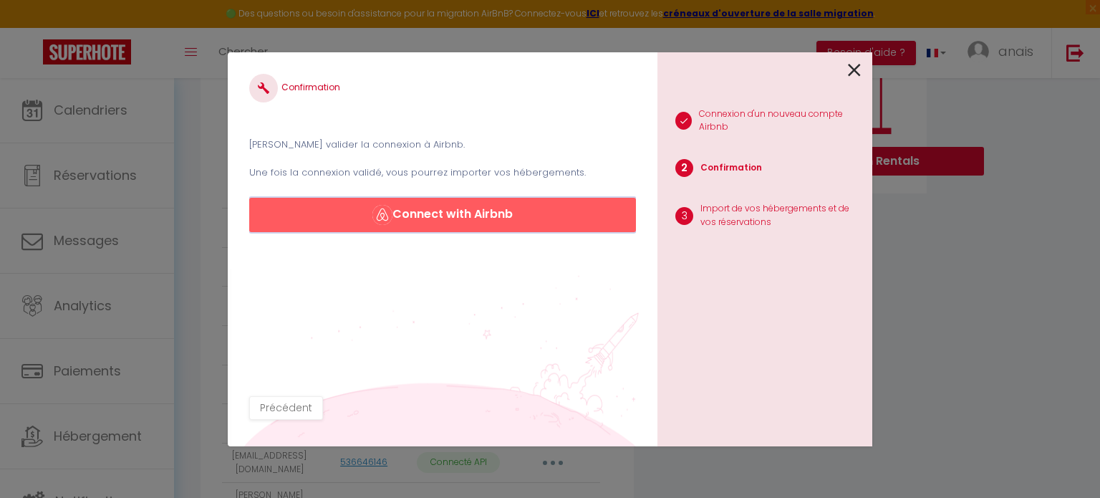
click at [564, 226] on button "Connect with Airbnb" at bounding box center [442, 215] width 387 height 34
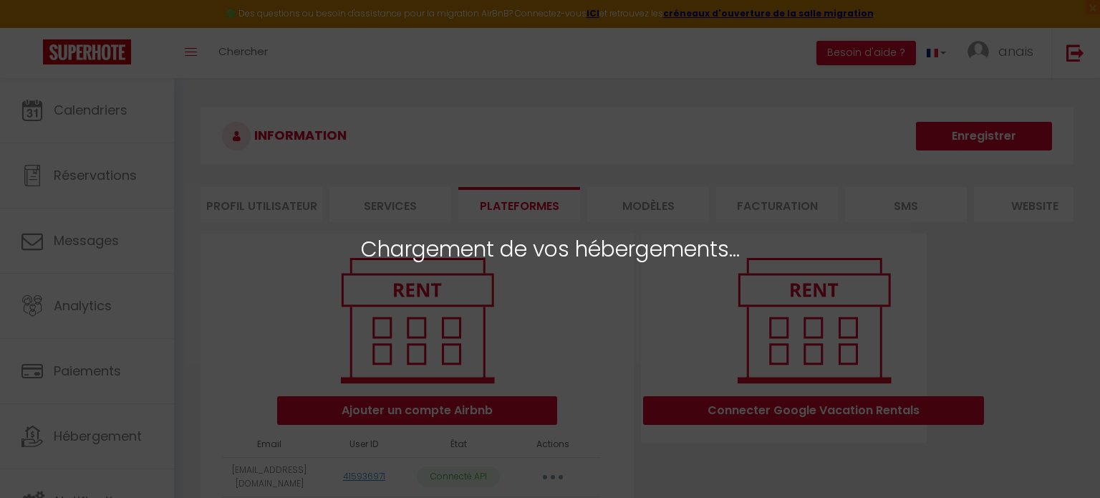
select select "6953"
select select "17906"
select select "13180"
select select "10326"
select select "37983"
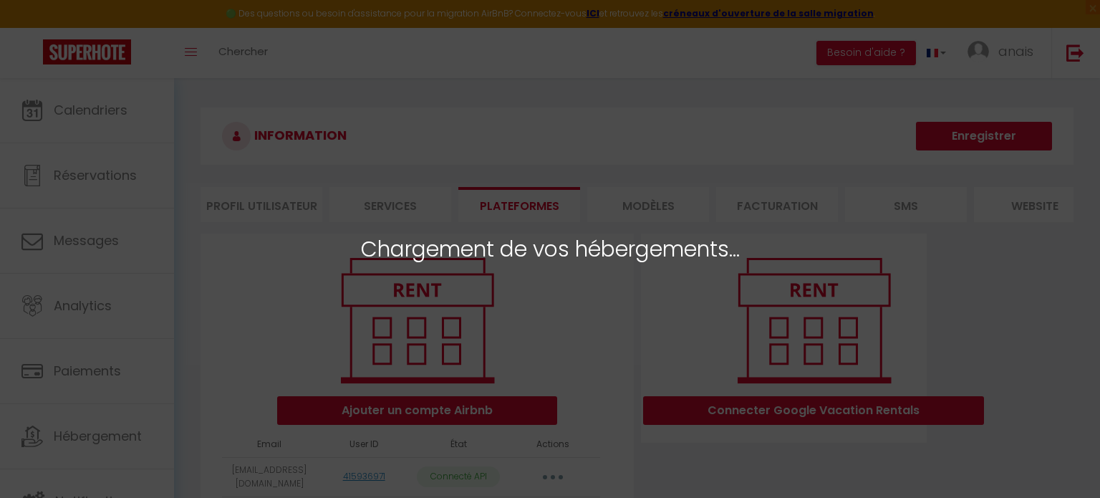
select select "64100"
select select "64489"
select select "65935"
select select "66187"
select select "66204"
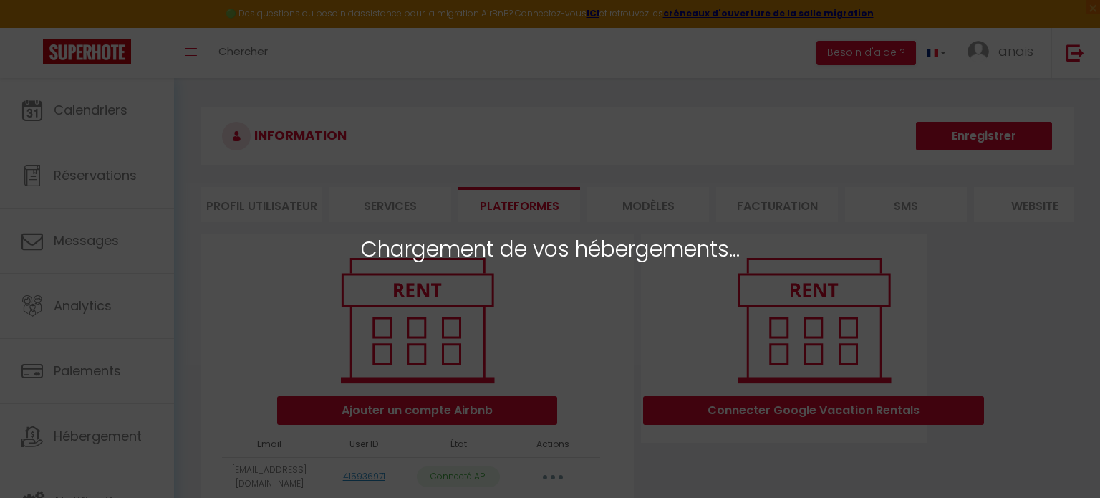
select select "67231"
select select "69235"
select select "70418"
select select "46623"
select select "24997"
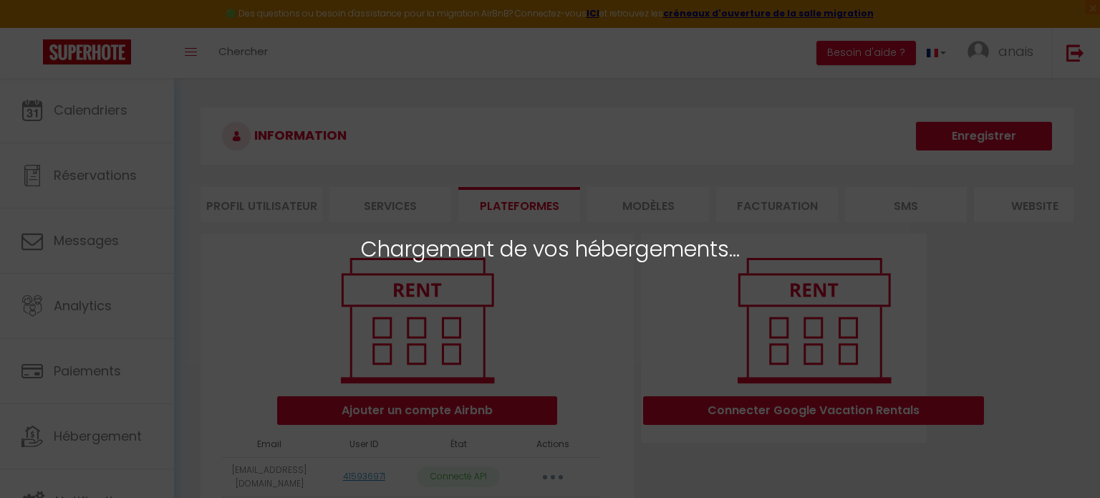
select select "22472"
select select "61772"
select select
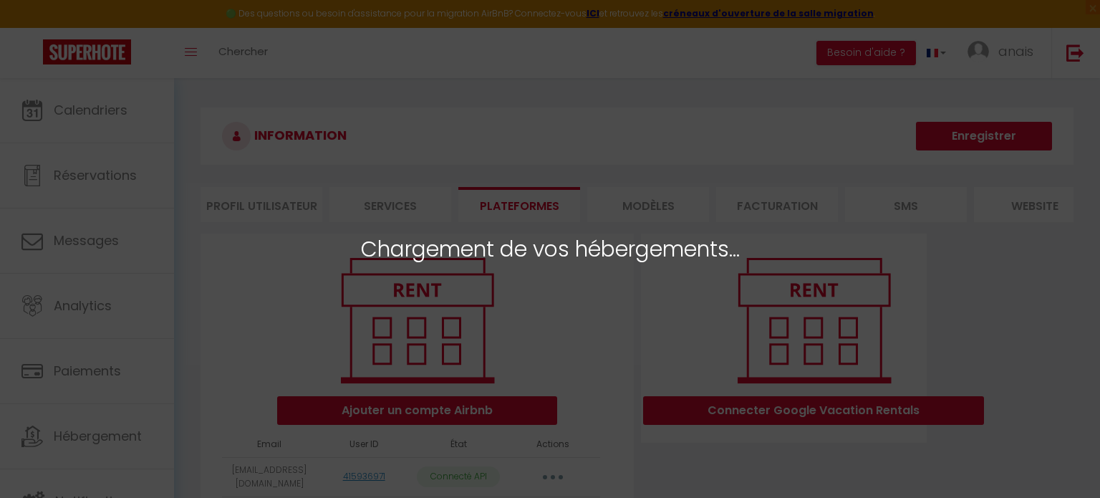
select select
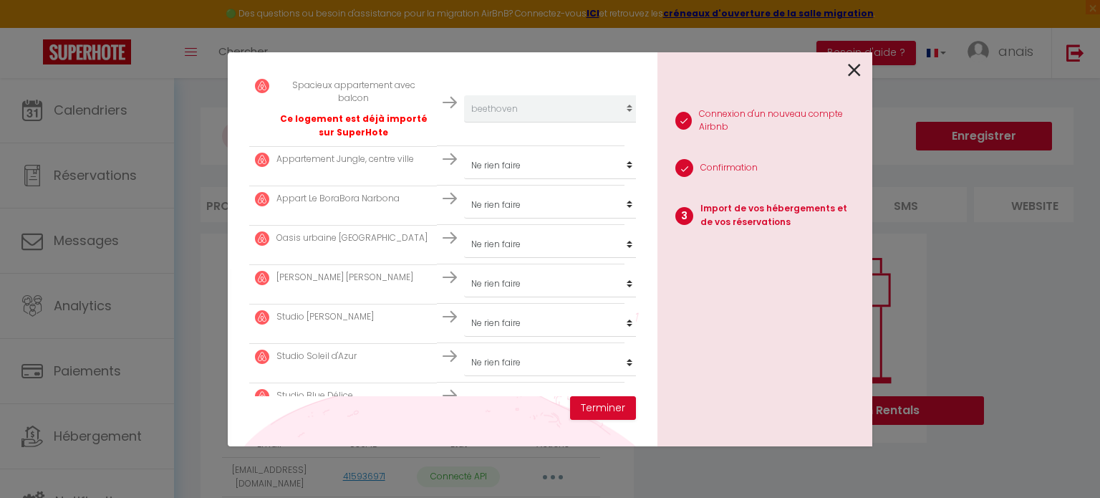
scroll to position [1307, 0]
click at [523, 149] on select "Créer un nouvel hébergement Ne rien faire Jean Camp Bonavita chennebier studio …" at bounding box center [552, 162] width 176 height 27
click at [451, 228] on img at bounding box center [449, 235] width 14 height 14
click at [495, 228] on select "Créer un nouvel hébergement Ne rien faire Jean Camp Bonavita chennebier studio …" at bounding box center [552, 241] width 176 height 27
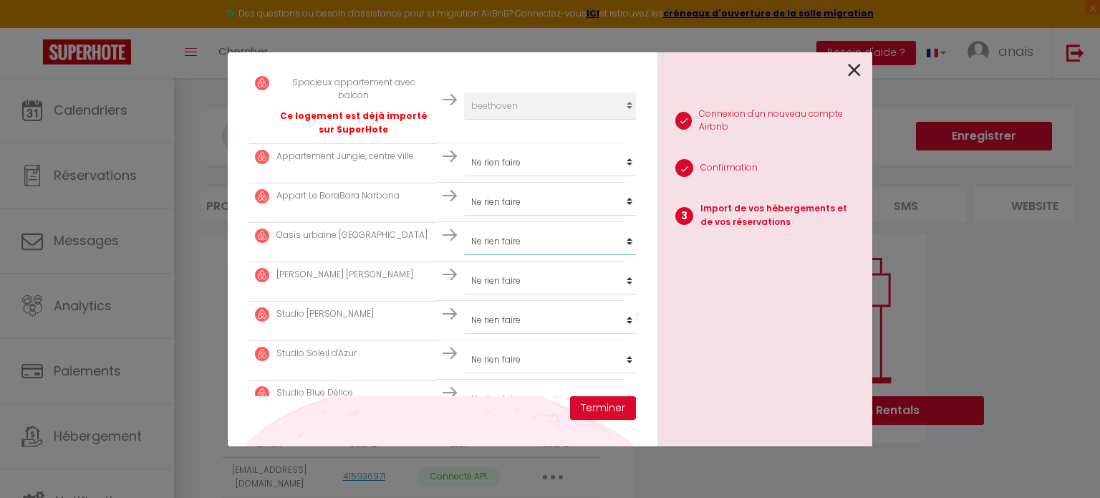
select select "37682"
click at [464, 228] on select "Créer un nouvel hébergement Ne rien faire Jean Camp Bonavita chennebier studio …" at bounding box center [552, 241] width 176 height 27
click at [507, 267] on select "Créer un nouvel hébergement Ne rien faire Jean Camp Bonavita chennebier studio …" at bounding box center [552, 280] width 176 height 27
select select "48888"
click at [464, 267] on select "Créer un nouvel hébergement Ne rien faire Jean Camp Bonavita chennebier studio …" at bounding box center [552, 280] width 176 height 27
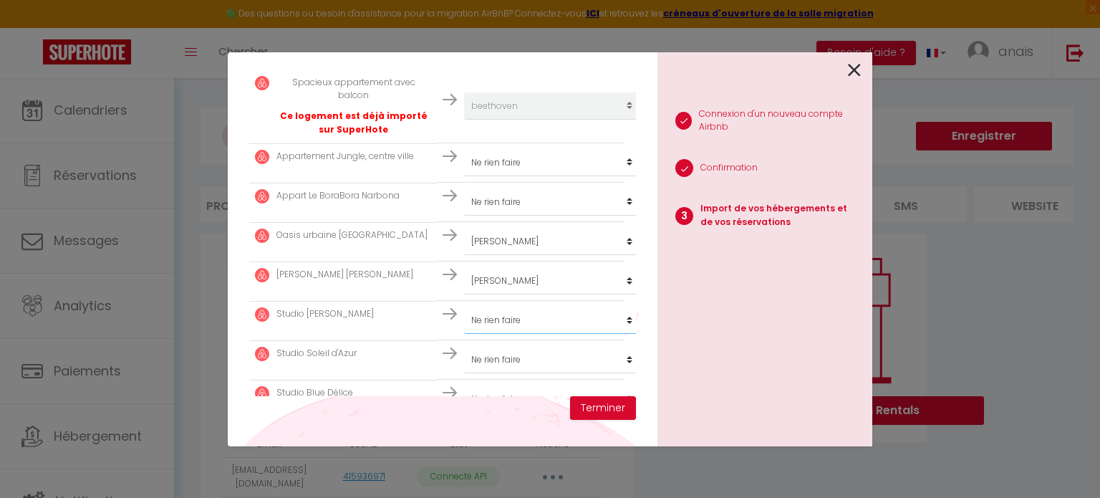
click at [487, 306] on select "Créer un nouvel hébergement Ne rien faire Jean Camp Bonavita chennebier studio …" at bounding box center [552, 319] width 176 height 27
select select "48890"
click at [464, 306] on select "Créer un nouvel hébergement Ne rien faire Jean Camp Bonavita chennebier studio …" at bounding box center [552, 319] width 176 height 27
click at [484, 346] on select "Créer un nouvel hébergement Ne rien faire Jean Camp Bonavita chennebier studio …" at bounding box center [552, 359] width 176 height 27
select select "62237"
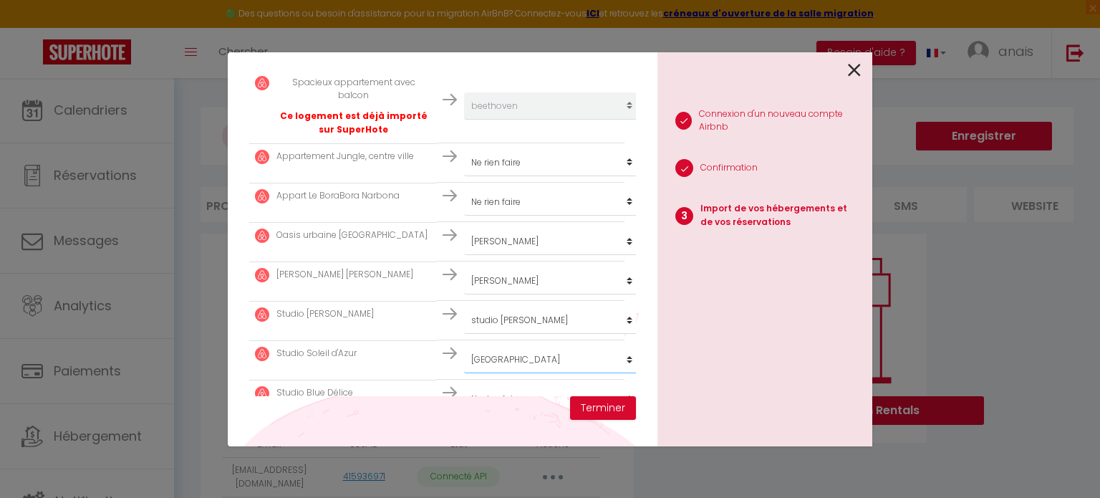
click at [464, 346] on select "Créer un nouvel hébergement Ne rien faire Jean Camp Bonavita chennebier studio …" at bounding box center [552, 359] width 176 height 27
click at [500, 385] on select "Créer un nouvel hébergement Ne rien faire [PERSON_NAME] chennebier studio helio…" at bounding box center [552, 398] width 176 height 27
select select "55810"
click at [464, 385] on select "Créer un nouvel hébergement Ne rien faire [PERSON_NAME] chennebier studio helio…" at bounding box center [552, 398] width 176 height 27
click at [603, 406] on button "Terminer" at bounding box center [603, 408] width 66 height 24
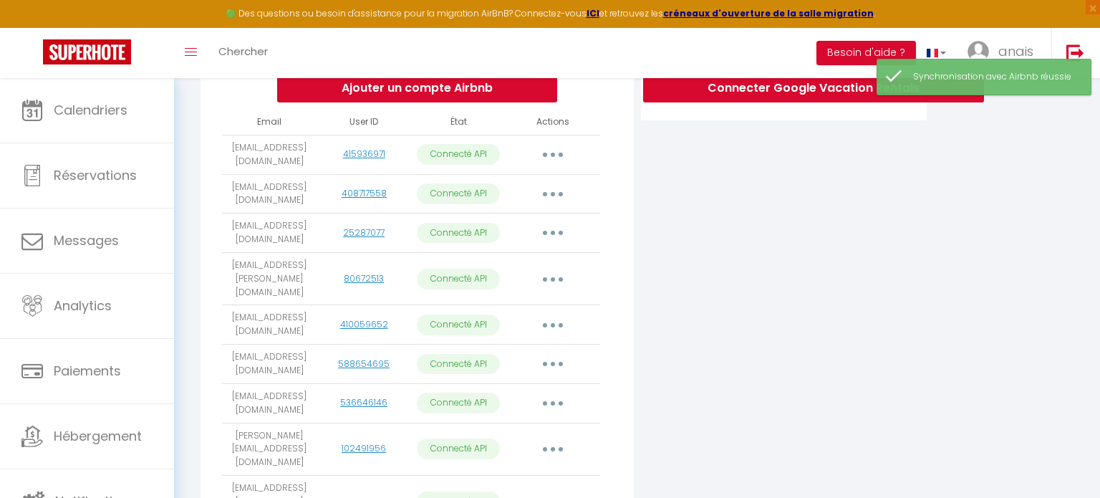
scroll to position [372, 0]
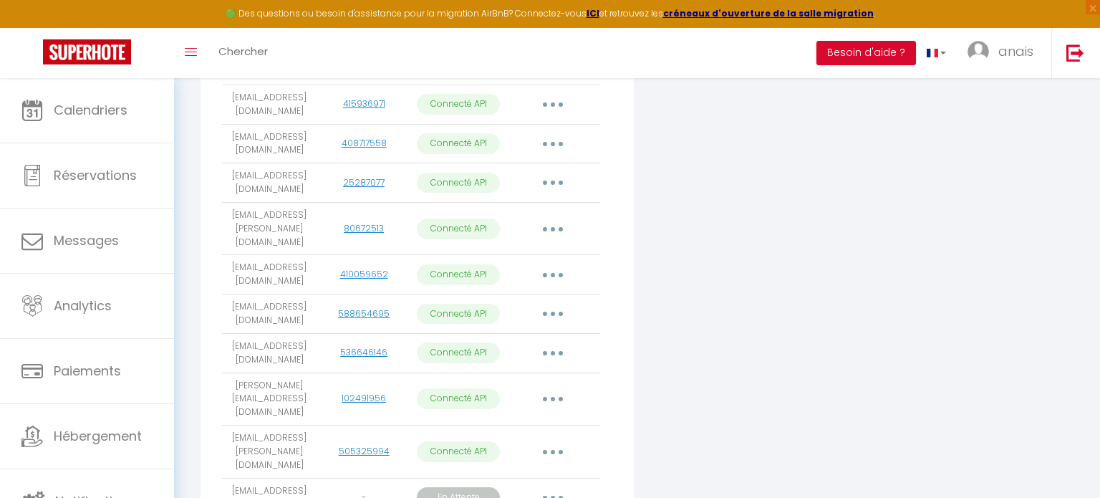
click at [538, 387] on button "button" at bounding box center [553, 398] width 40 height 23
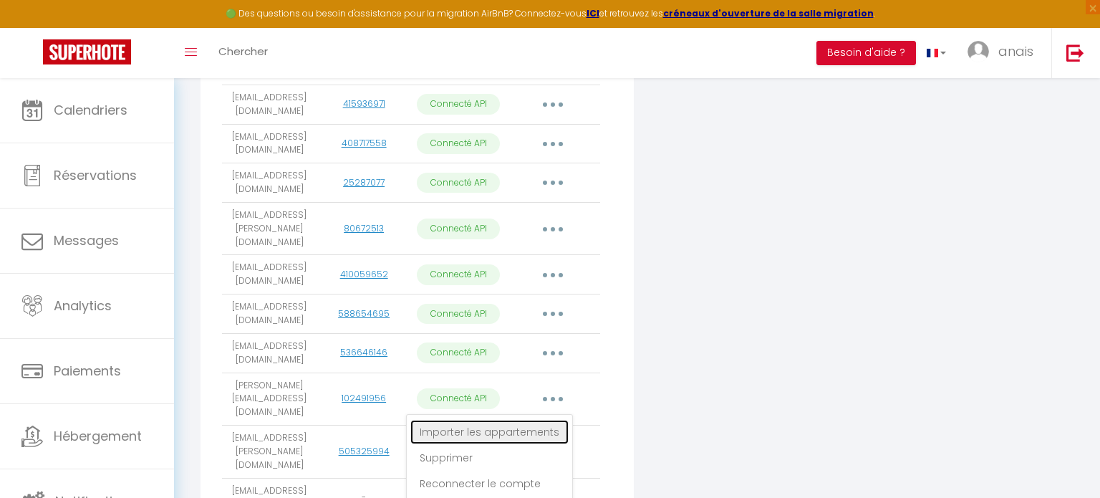
click at [539, 420] on link "Importer les appartements" at bounding box center [489, 432] width 158 height 24
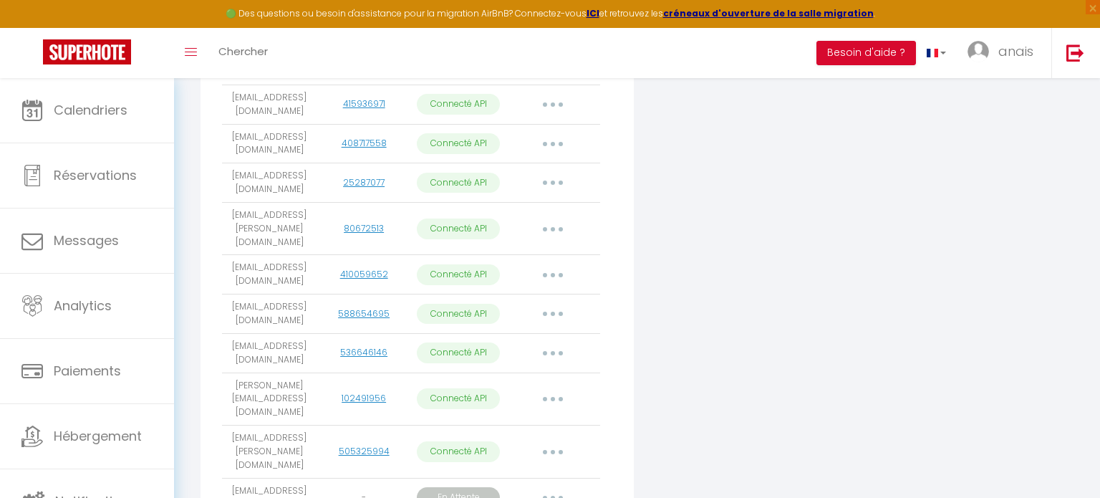
scroll to position [102, 0]
select select "22472"
select select "61772"
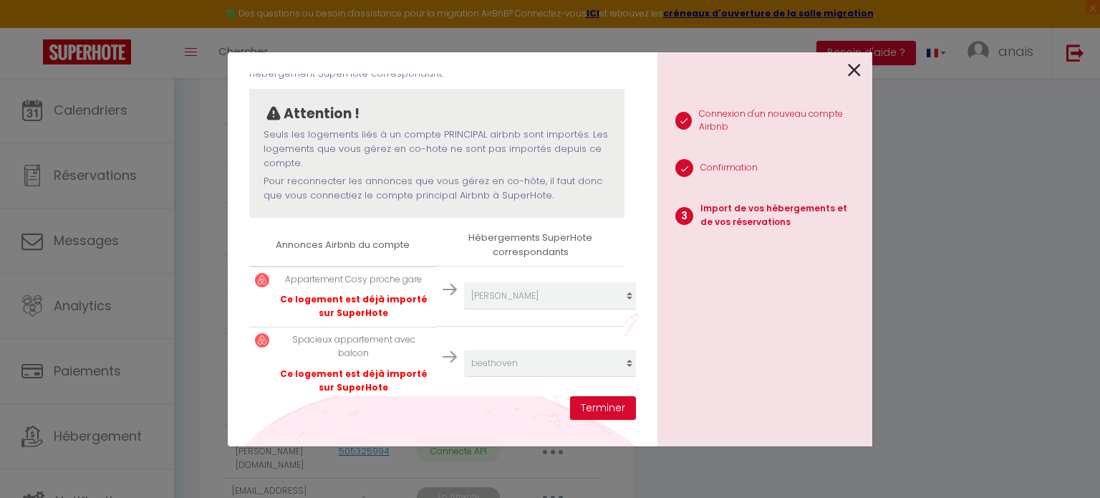
click at [859, 66] on icon at bounding box center [854, 69] width 13 height 21
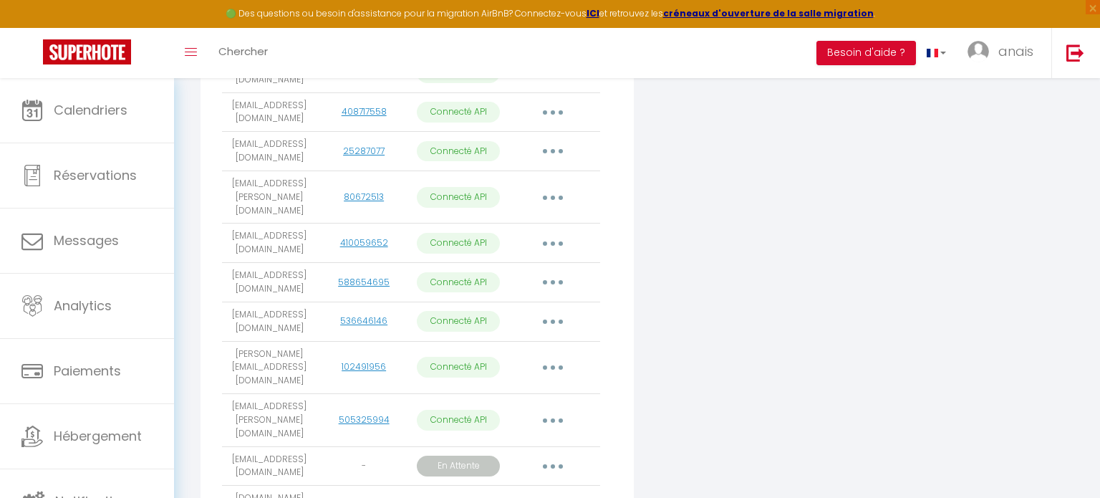
scroll to position [417, 0]
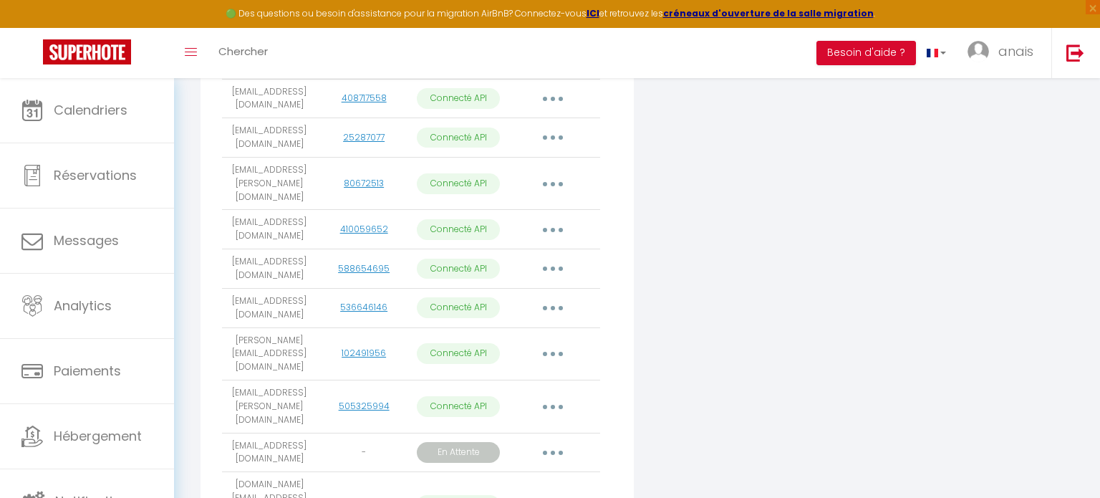
click at [553, 405] on icon "button" at bounding box center [553, 407] width 4 height 4
click at [538, 427] on link "Importer les appartements" at bounding box center [489, 439] width 158 height 24
select select
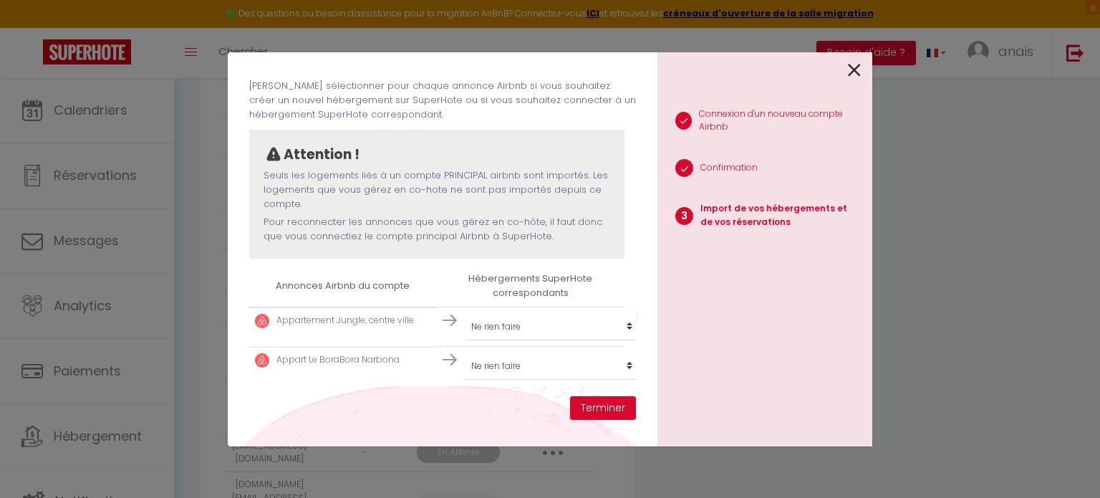
scroll to position [60, 0]
click at [508, 329] on select "Créer un nouvel hébergement Ne rien faire [PERSON_NAME] chennebier studio helio…" at bounding box center [552, 327] width 176 height 27
select select "16387"
click at [464, 314] on select "Créer un nouvel hébergement Ne rien faire [PERSON_NAME] chennebier studio helio…" at bounding box center [552, 327] width 176 height 27
click at [500, 367] on select "Créer un nouvel hébergement Ne rien faire [PERSON_NAME] chennebier studio helio…" at bounding box center [552, 366] width 176 height 27
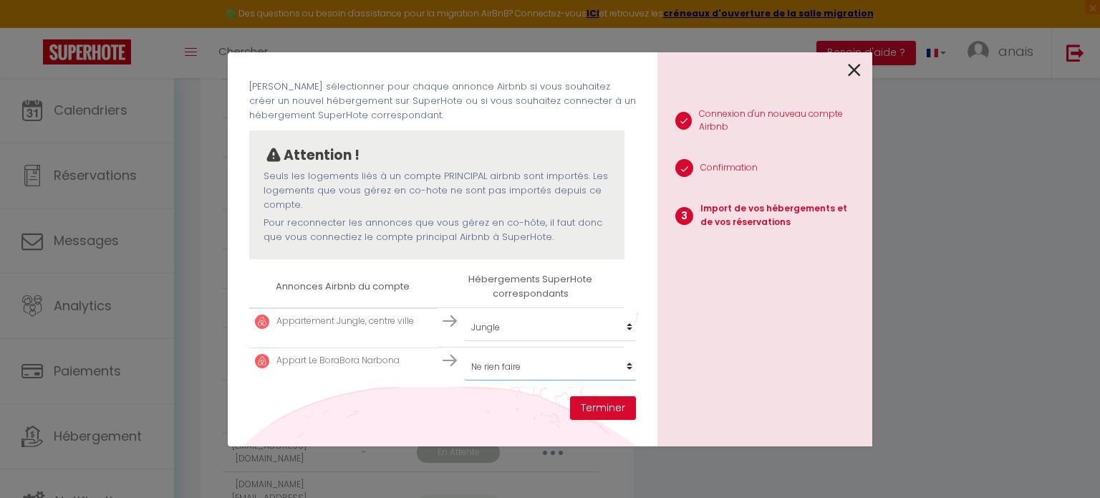
select select "22396"
click at [464, 353] on select "Créer un nouvel hébergement Ne rien faire [PERSON_NAME] chennebier studio helio…" at bounding box center [552, 366] width 176 height 27
click at [601, 403] on button "Terminer" at bounding box center [603, 408] width 66 height 24
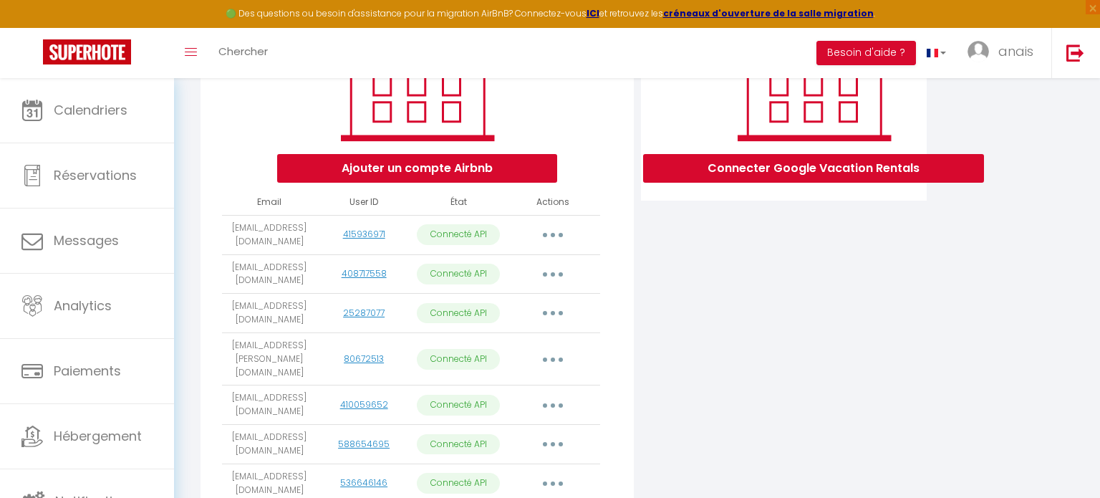
scroll to position [188, 0]
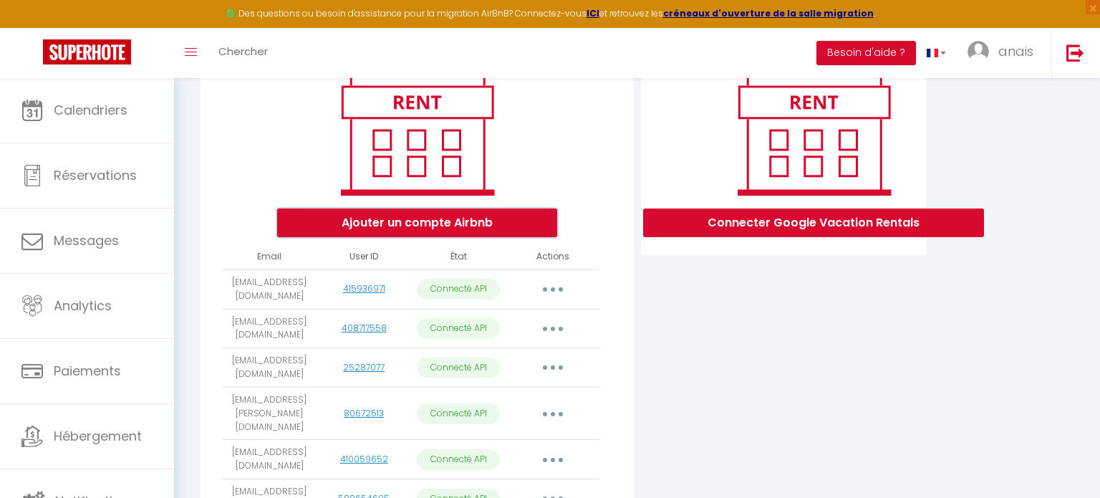
click at [513, 225] on button "Ajouter un compte Airbnb" at bounding box center [417, 222] width 280 height 29
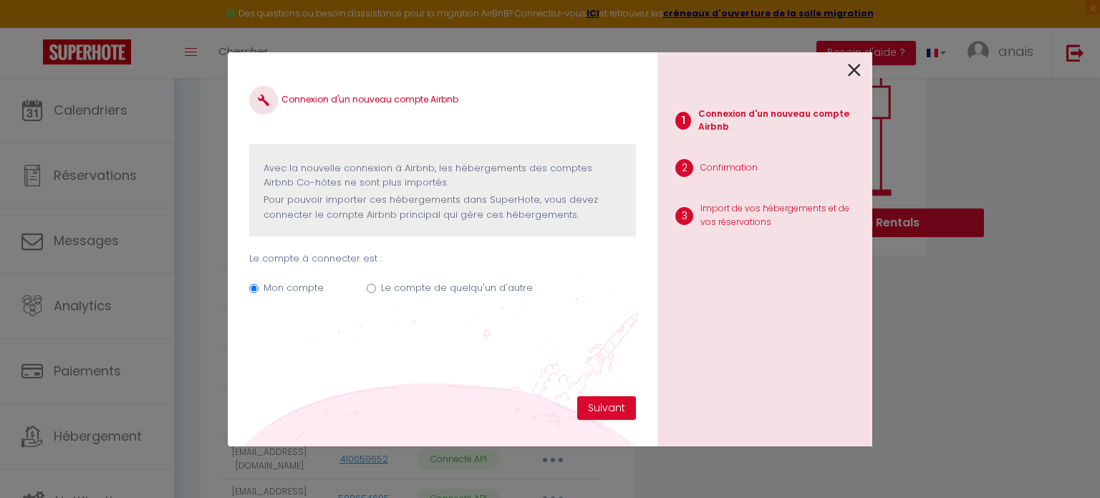
click at [463, 281] on label "Le compte de quelqu'un d'autre" at bounding box center [457, 288] width 152 height 14
click at [376, 284] on input "Le compte de quelqu'un d'autre" at bounding box center [371, 288] width 9 height 9
radio input "true"
radio input "false"
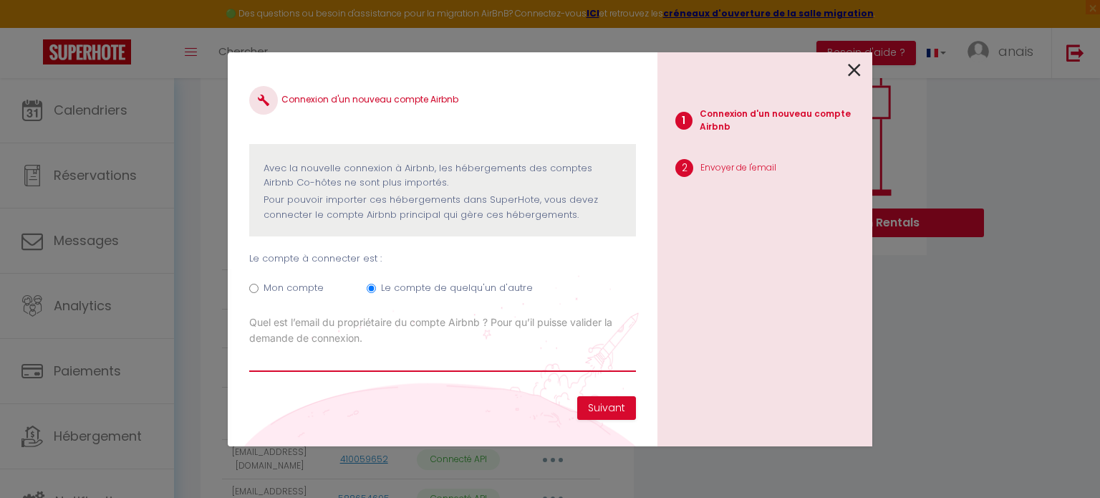
click at [463, 357] on input "Email connexion Airbnb" at bounding box center [442, 359] width 387 height 26
type input "[EMAIL_ADDRESS][DOMAIN_NAME]"
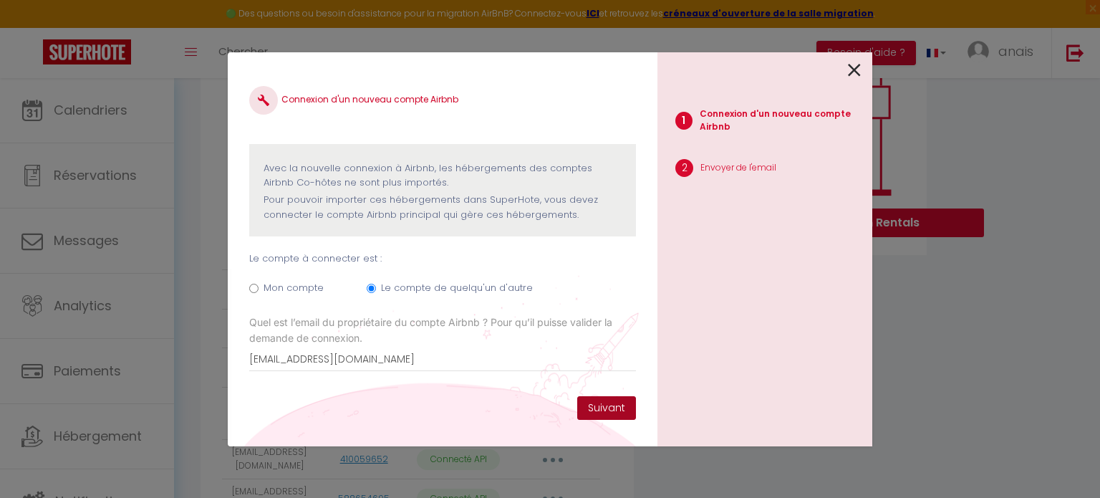
click at [590, 412] on button "Suivant" at bounding box center [606, 408] width 59 height 24
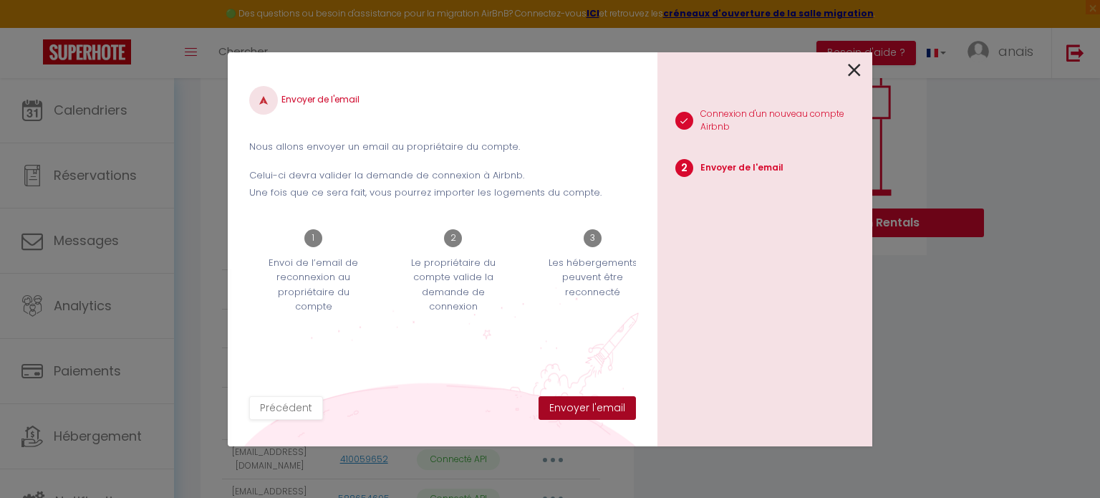
click at [590, 412] on button "Envoyer l'email" at bounding box center [586, 408] width 97 height 24
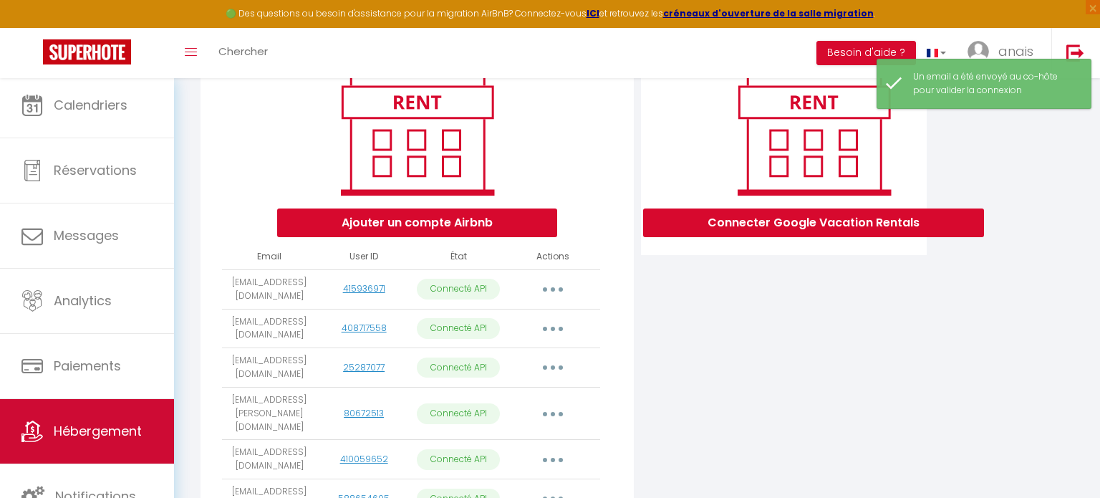
click at [147, 445] on link "Hébergement" at bounding box center [87, 431] width 174 height 64
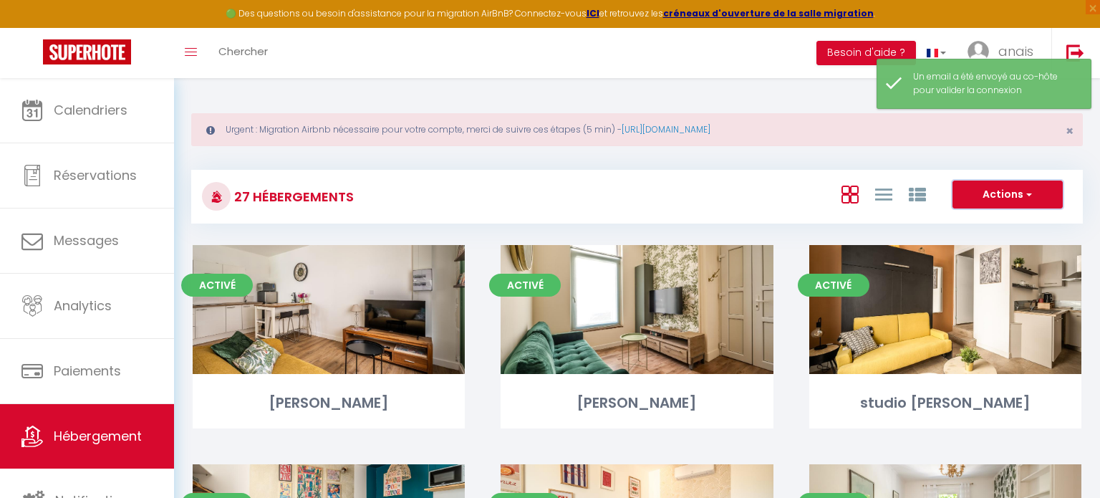
click at [991, 194] on button "Actions" at bounding box center [1007, 194] width 110 height 29
click at [988, 220] on li "Créer un Hébergement" at bounding box center [996, 224] width 131 height 16
select select "3"
select select "2"
select select "1"
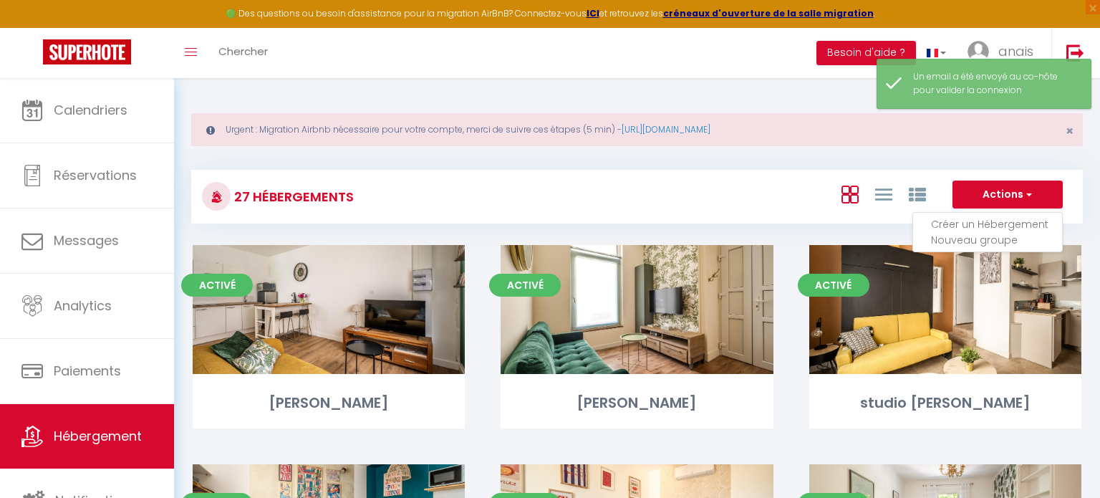
select select "1"
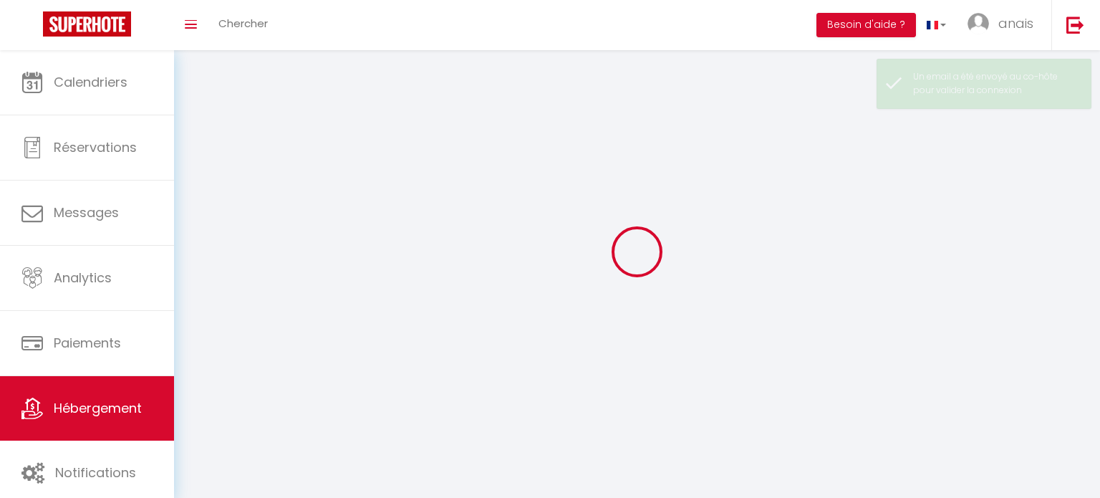
select select
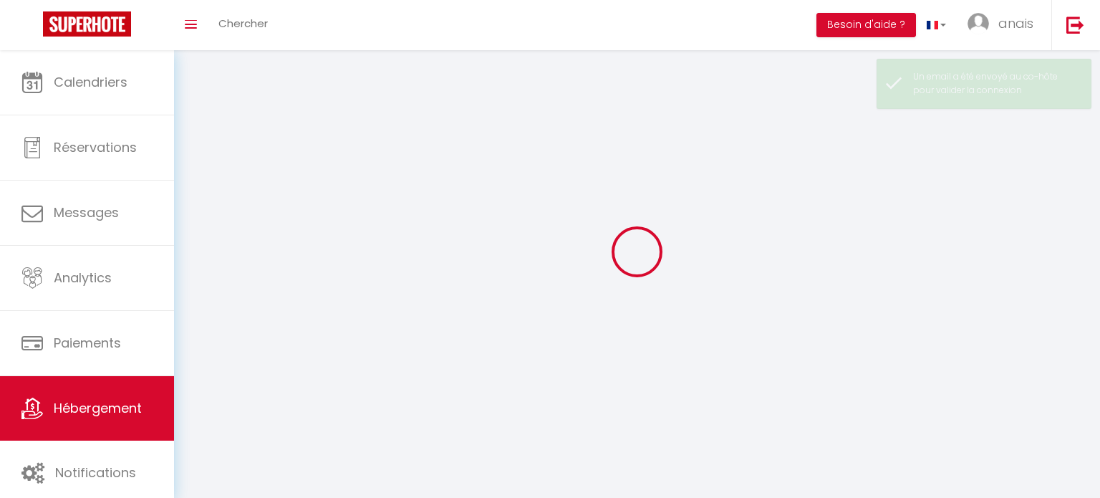
select select
checkbox input "false"
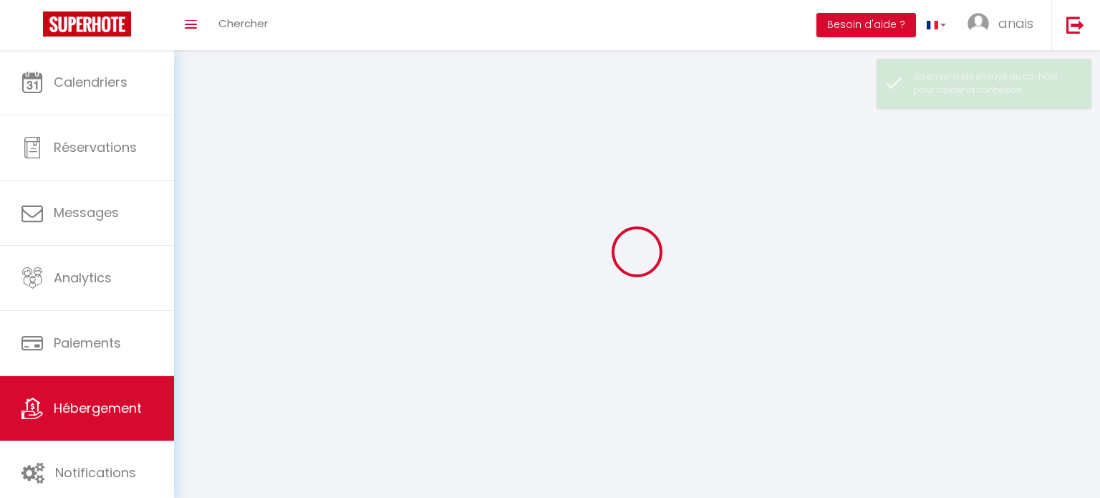
checkbox input "false"
select select
select select "28"
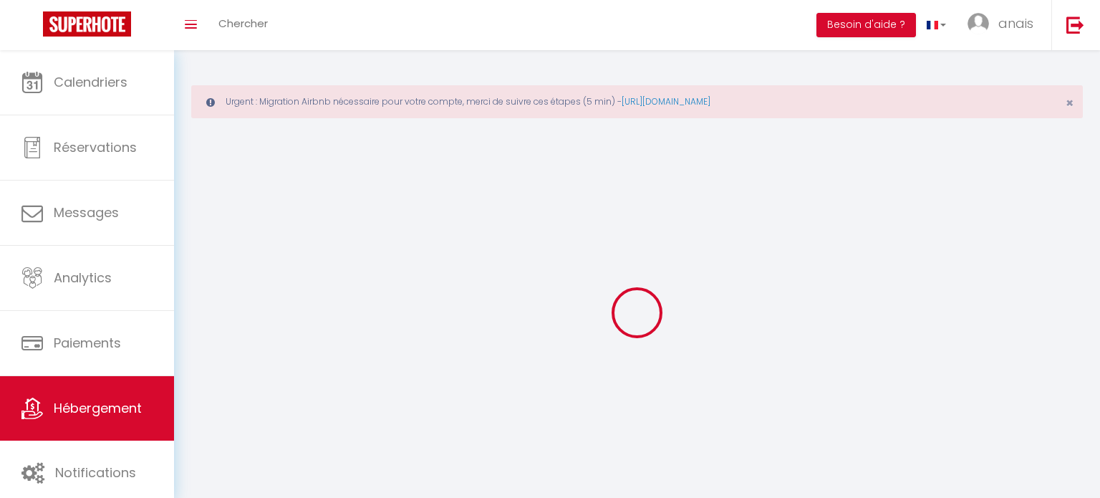
select select
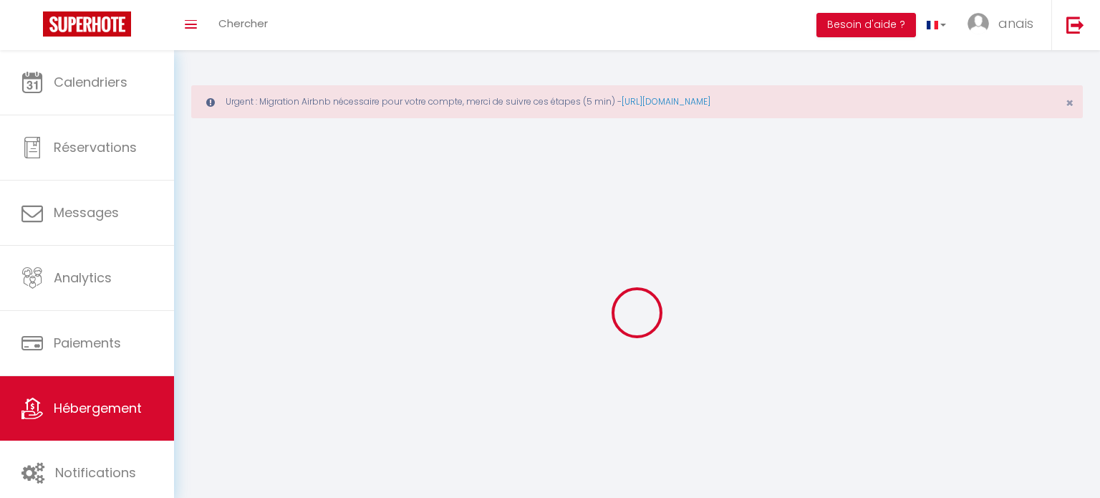
select select
checkbox input "false"
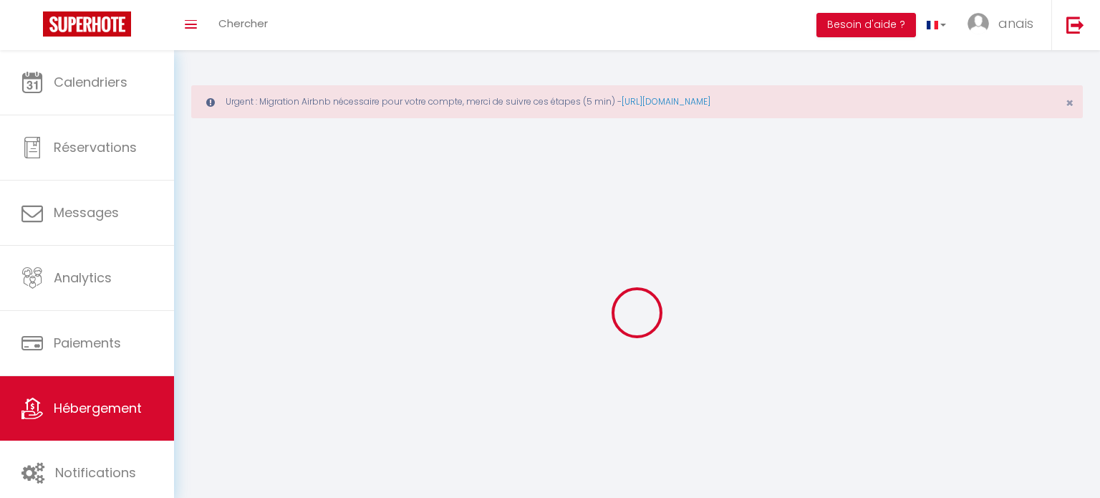
select select
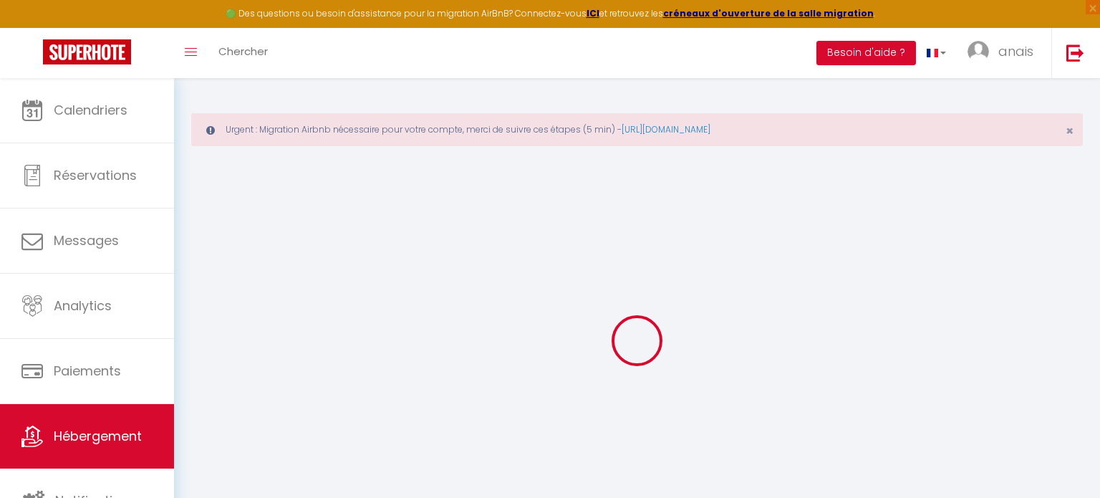
select select
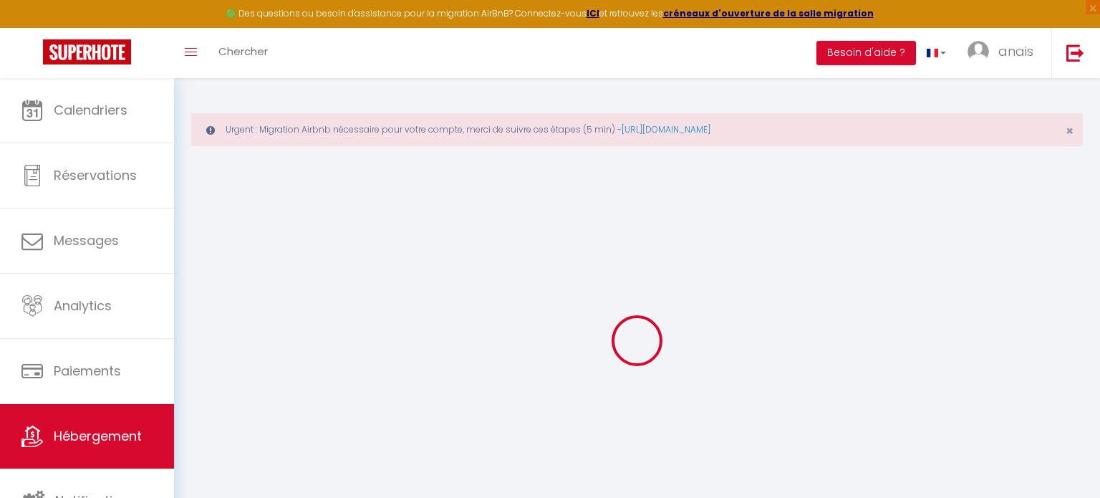
select select
checkbox input "false"
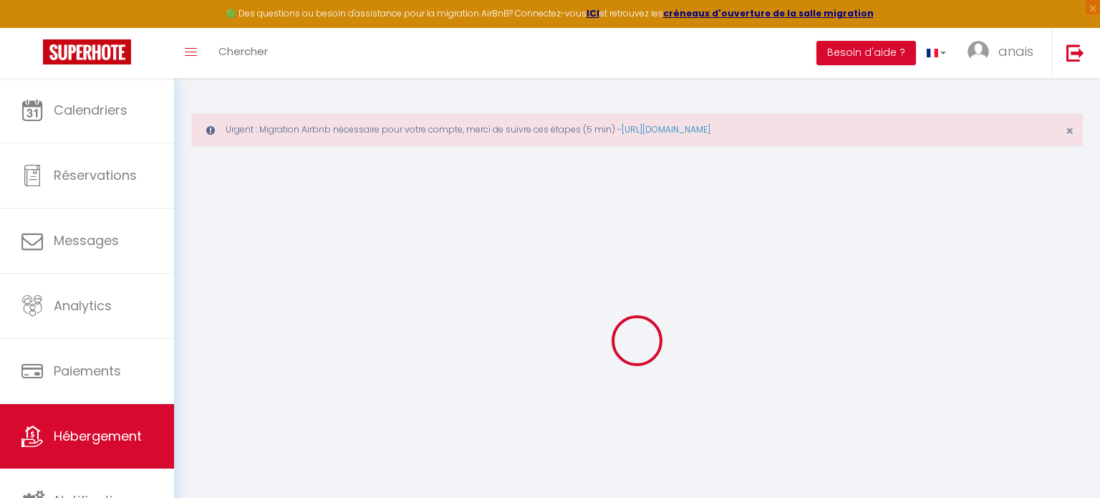
select select
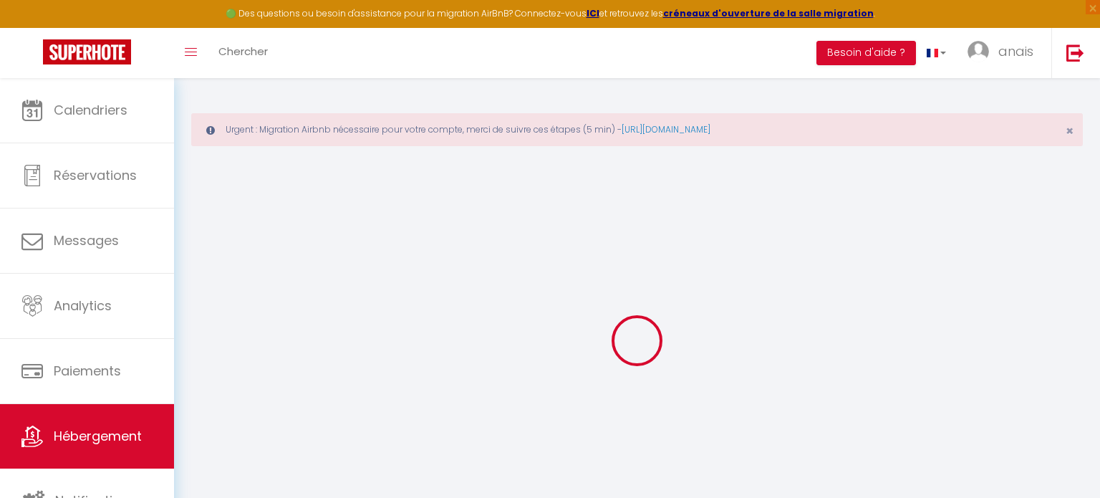
select select
checkbox input "false"
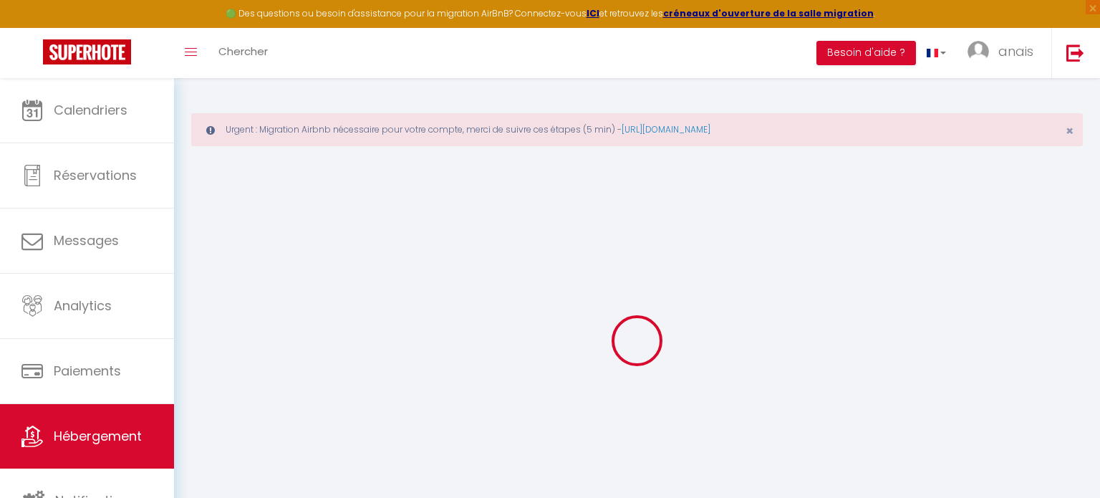
checkbox input "false"
select select
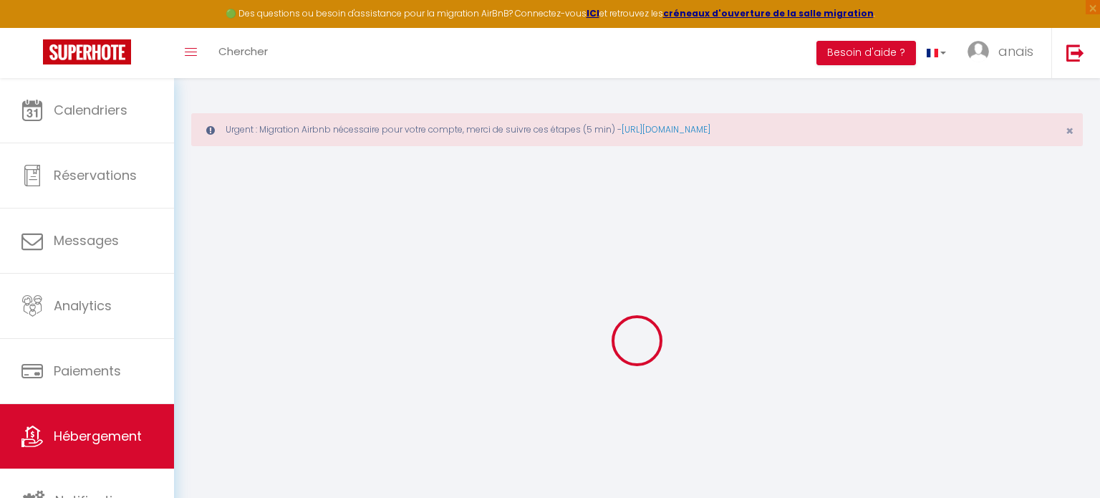
select select
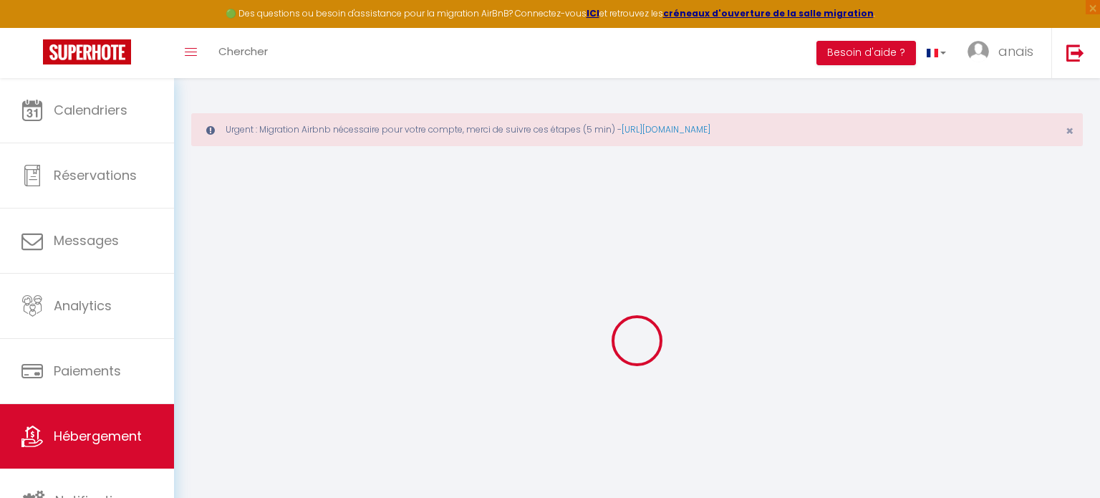
checkbox input "false"
select select
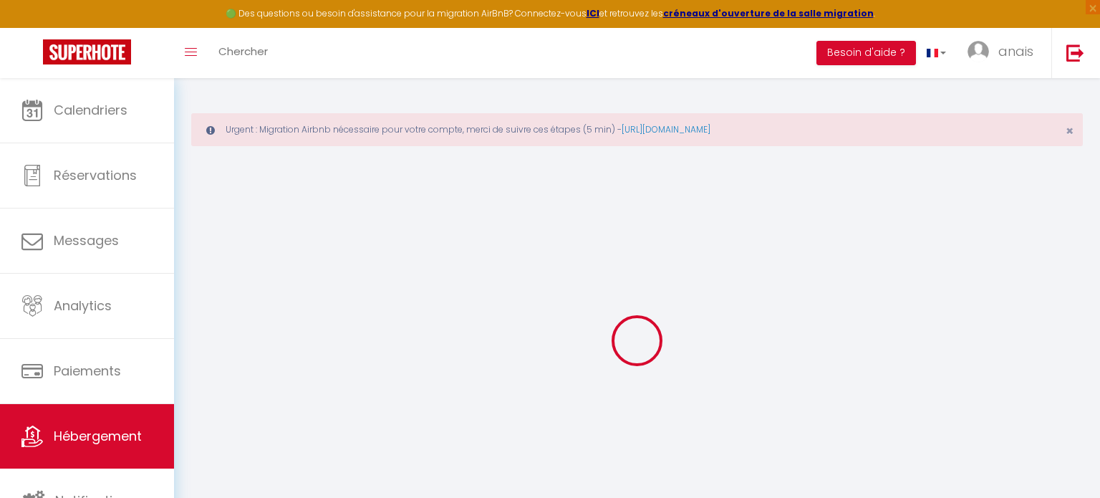
select select
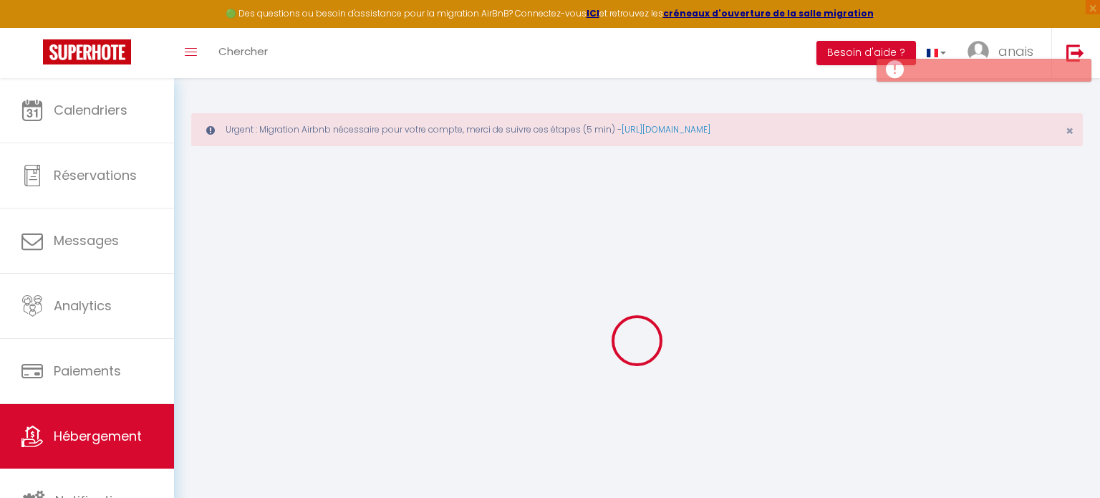
select select
checkbox input "false"
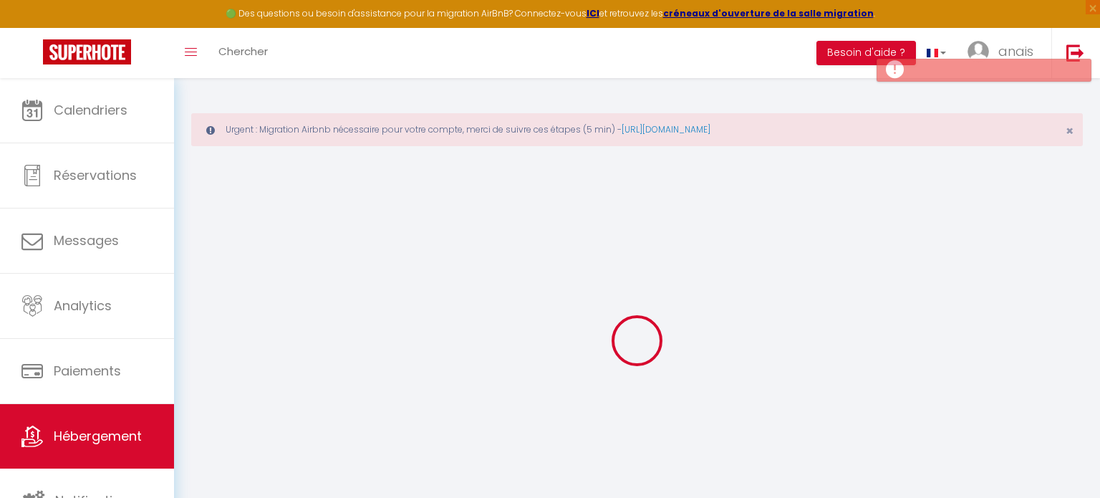
select select
select select "15:00"
select select "23:45"
select select "11:00"
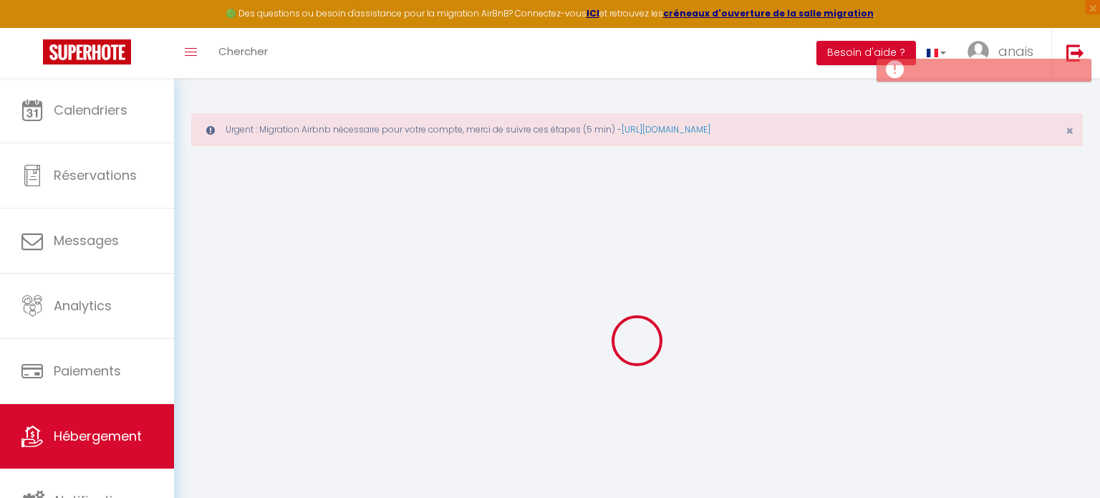
select select "30"
select select "120"
select select
checkbox input "false"
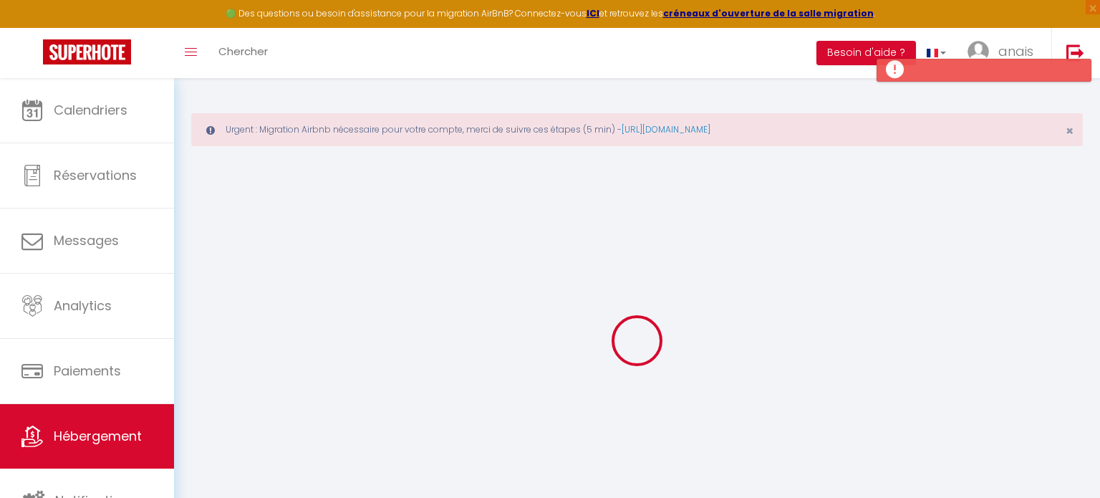
checkbox input "false"
select select
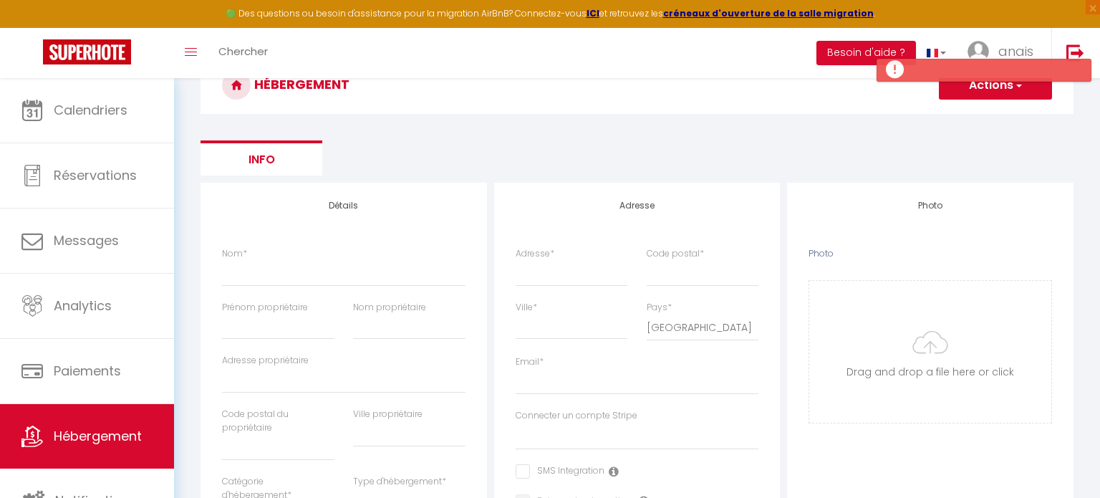
scroll to position [178, 0]
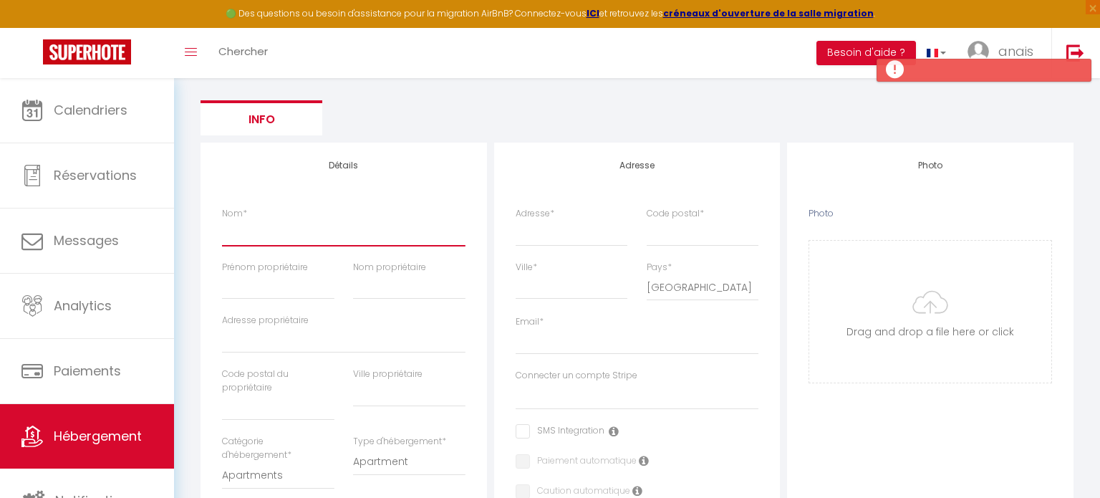
click at [282, 227] on input "Nom *" at bounding box center [343, 233] width 243 height 26
type input "M"
select select
checkbox input "false"
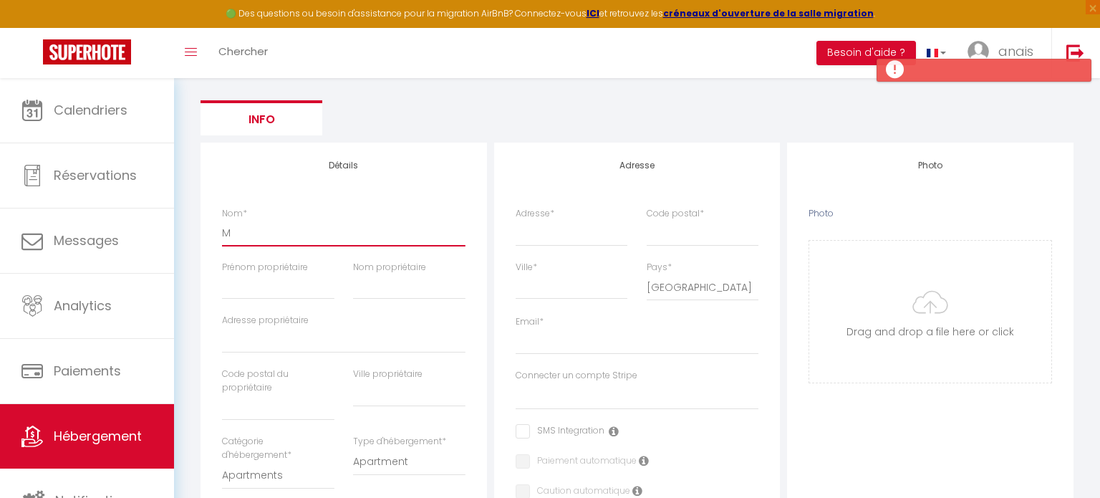
checkbox input "false"
select select
type input "Ma"
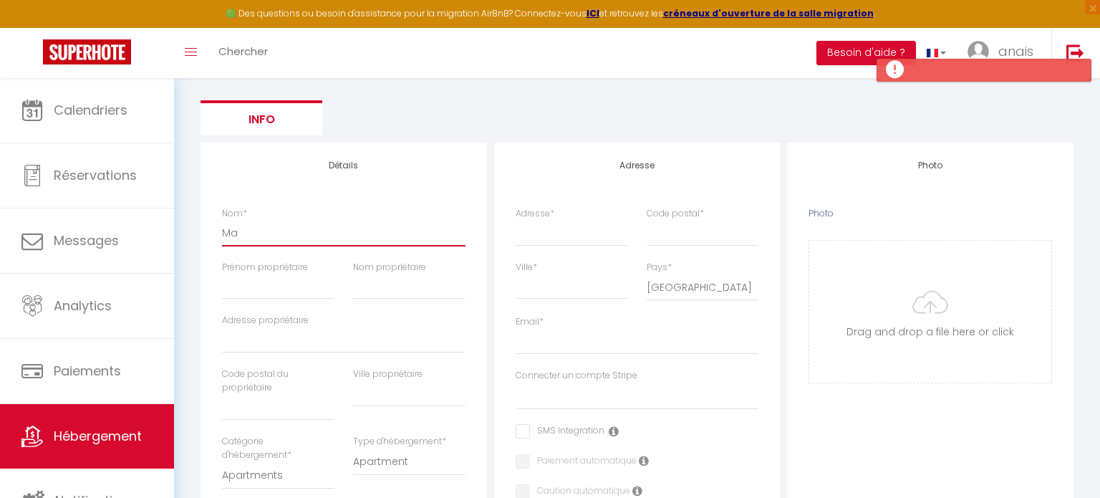
select select
checkbox input "false"
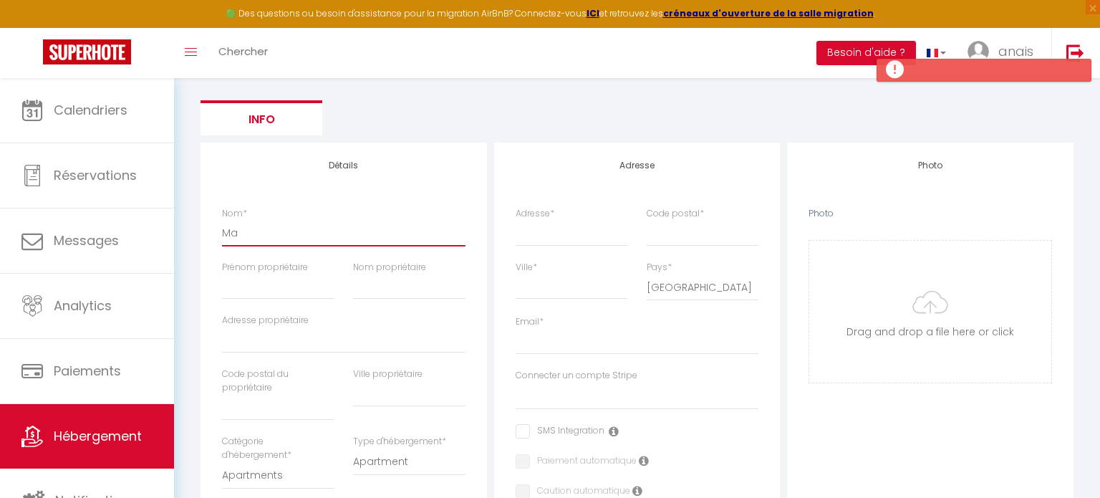
select select
type input "Mai"
select select
checkbox input "false"
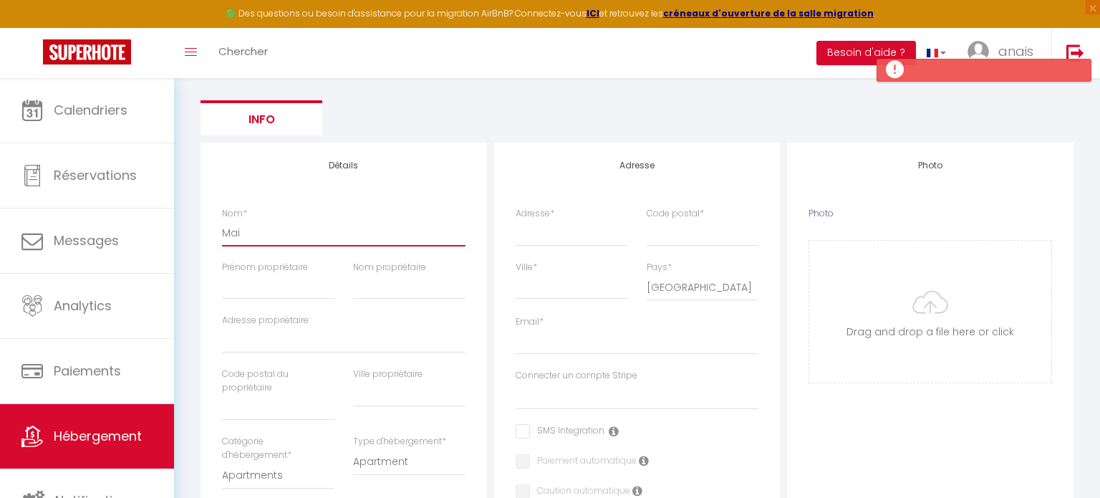
checkbox input "false"
select select
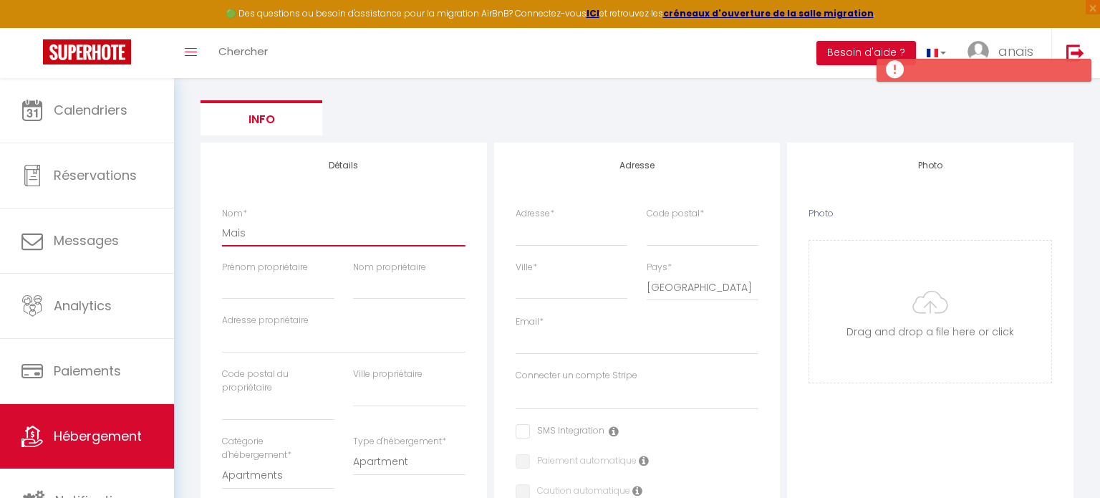
type input "Maiso"
select select
checkbox input "false"
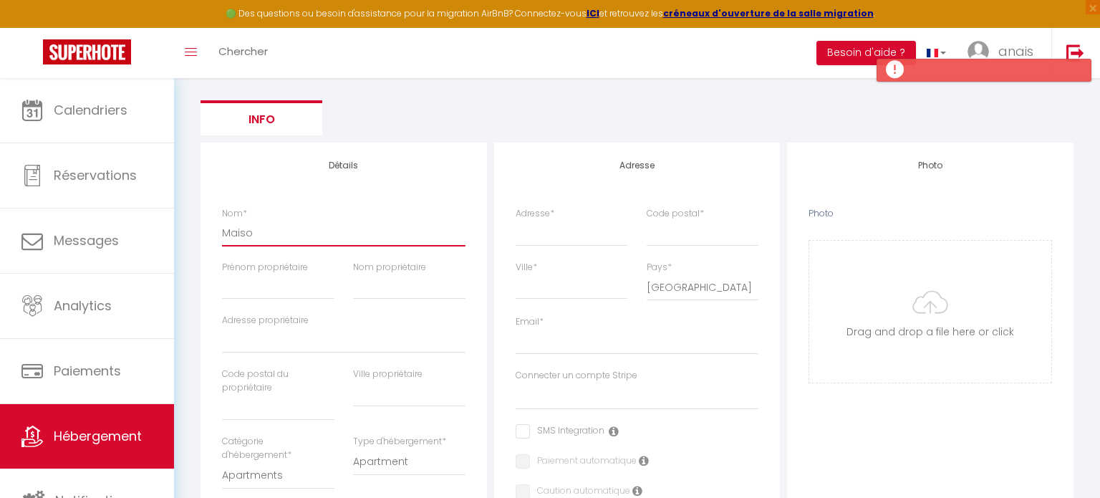
checkbox input "false"
select select
checkbox input "false"
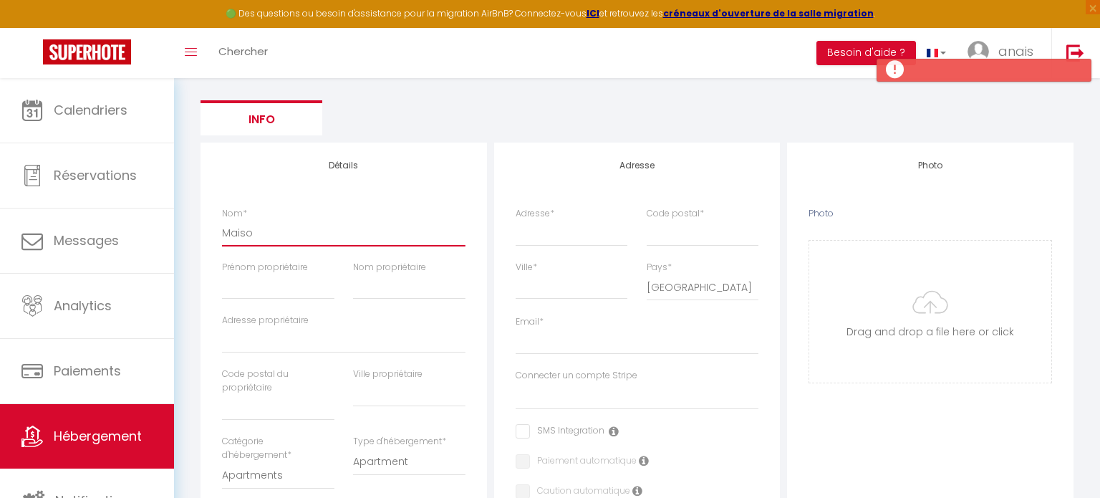
checkbox input "false"
select select
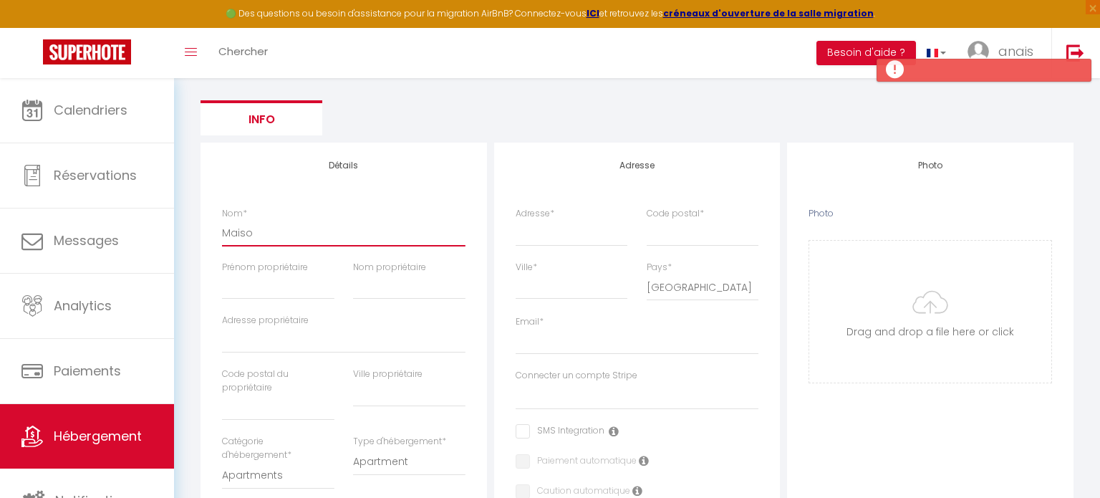
type input "Maison"
select select
checkbox input "false"
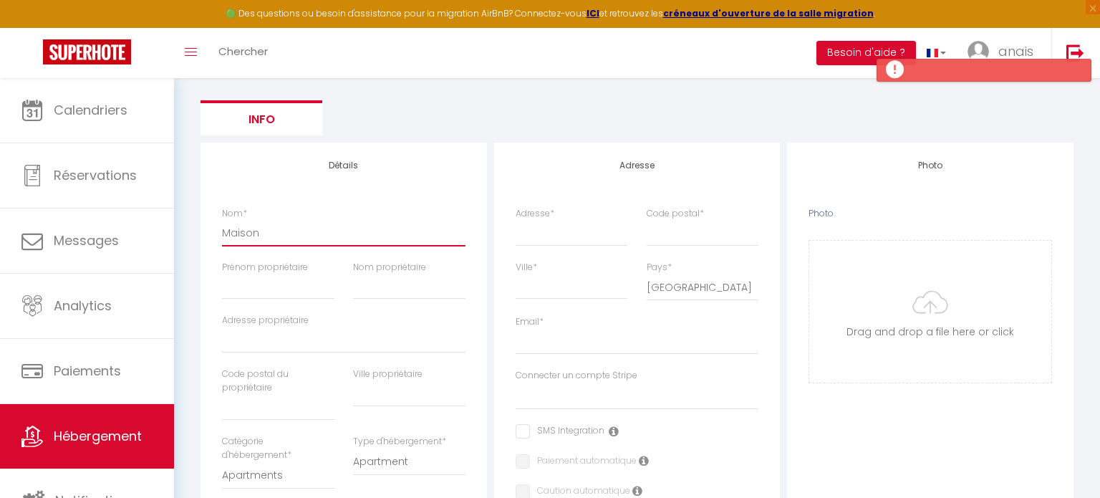
checkbox input "false"
select select
type input "Maison"
select select
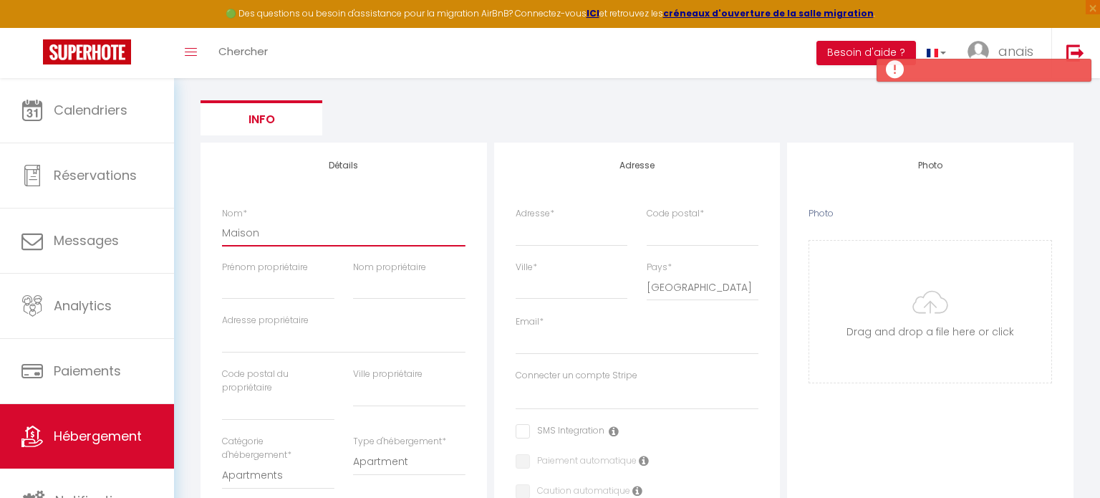
checkbox input "false"
select select
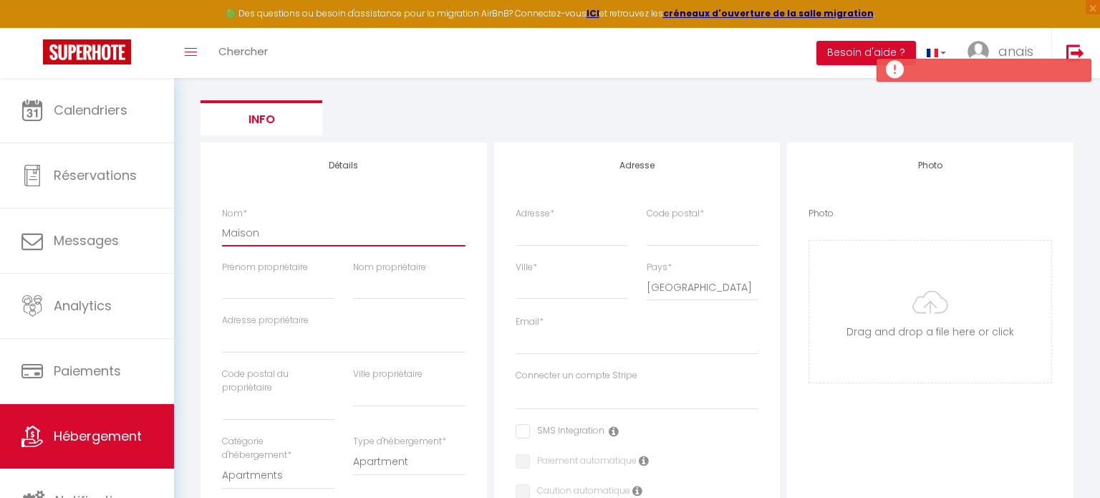
select select
type input "Maison m"
select select
checkbox input "false"
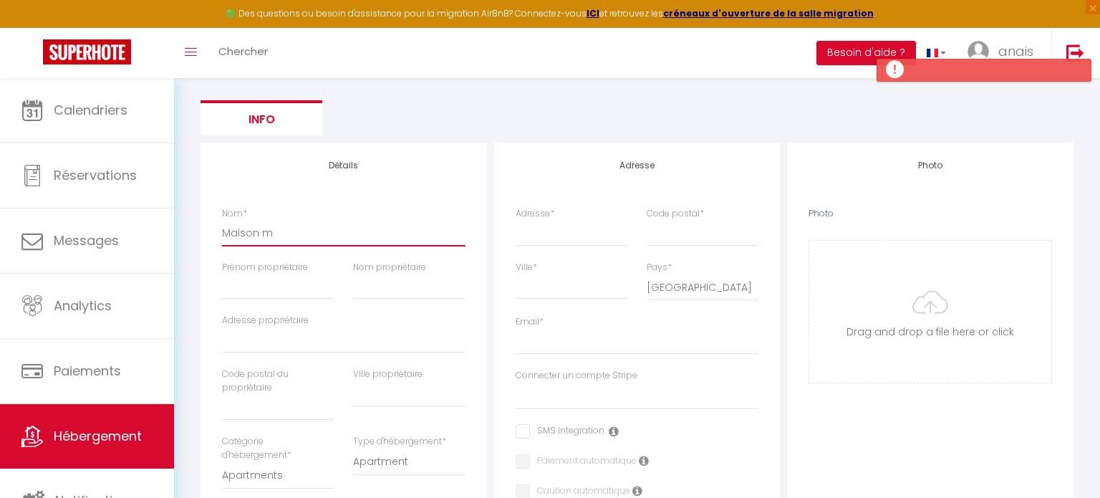
checkbox input "false"
select select
type input "Maison ma"
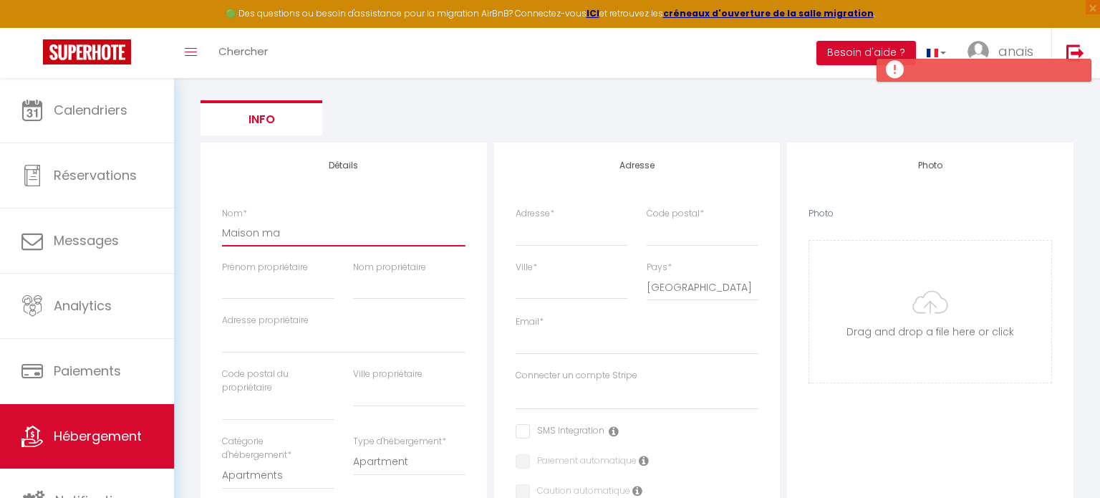
select select
checkbox input "false"
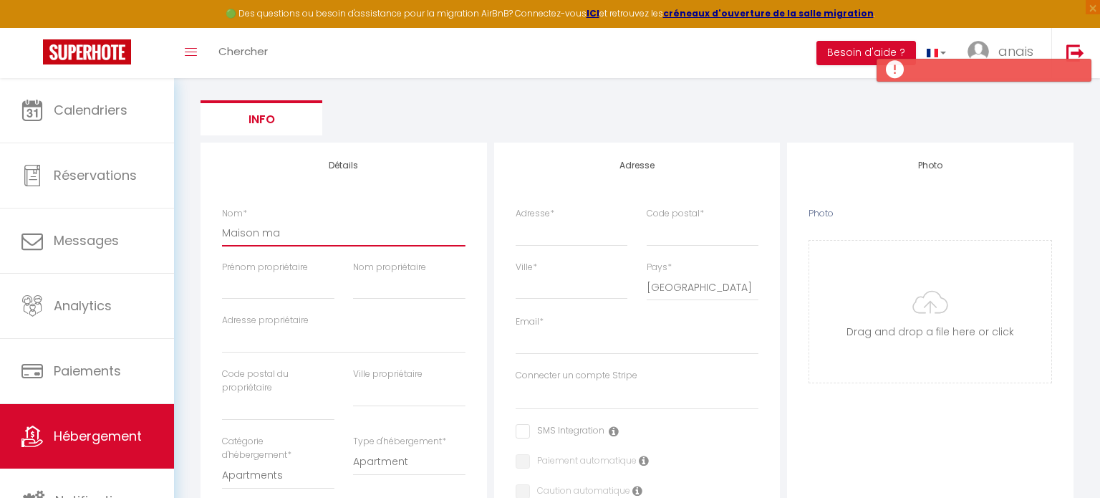
select select
type input "Maison mal"
select select
checkbox input "false"
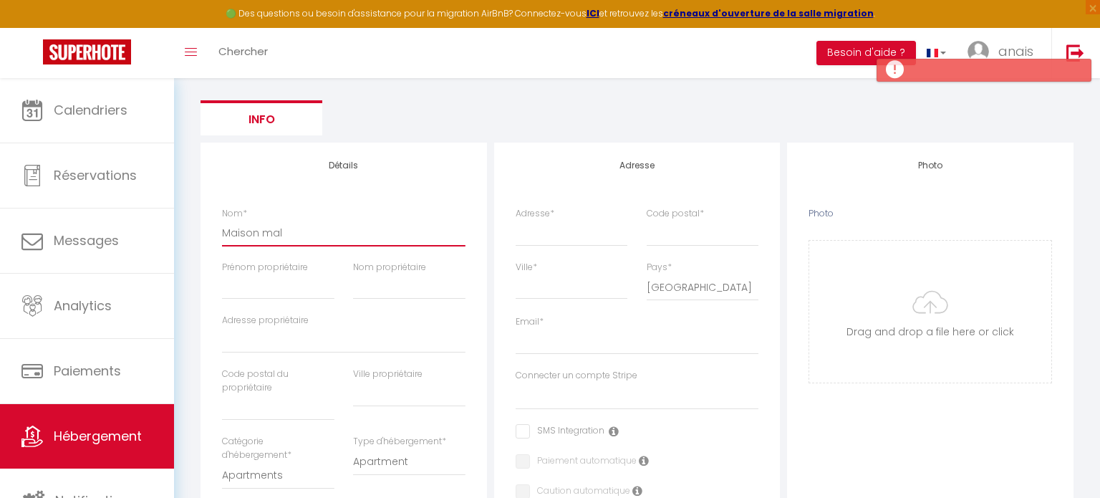
checkbox input "false"
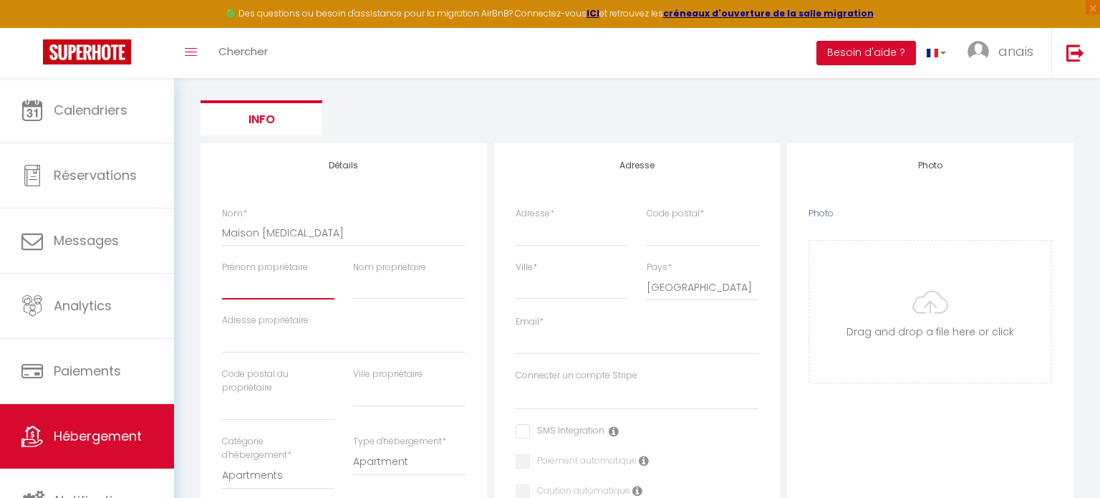
click at [265, 288] on input "Prénom propriétaire" at bounding box center [278, 287] width 112 height 26
click at [415, 281] on input "Nom propriétaire" at bounding box center [409, 287] width 112 height 26
click at [316, 341] on input "Adresse propriétaire" at bounding box center [343, 340] width 243 height 26
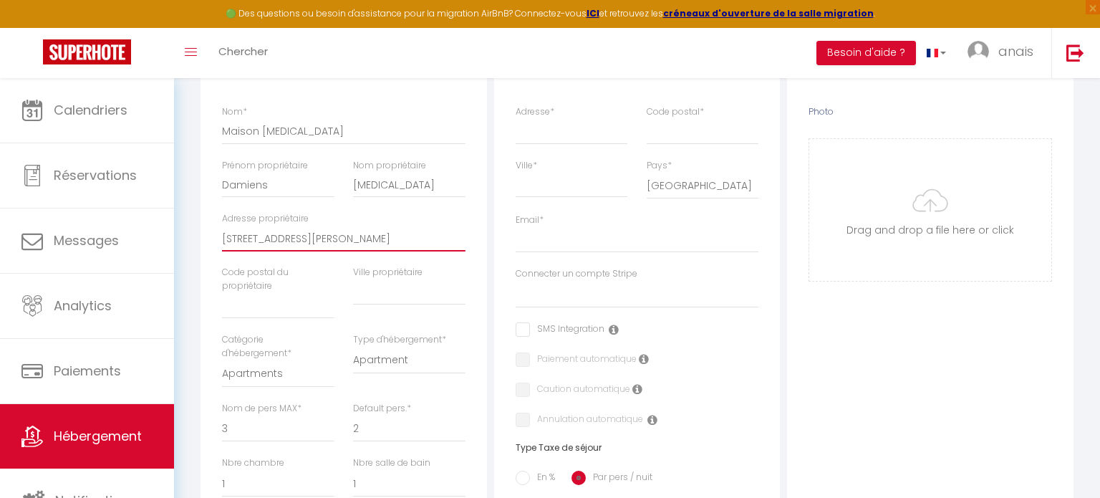
scroll to position [288, 0]
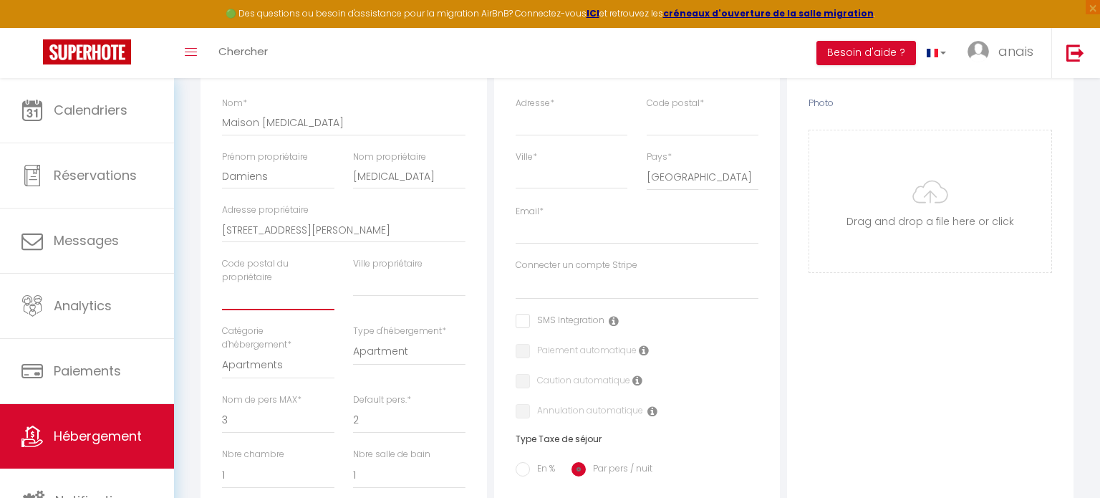
click at [248, 304] on input "text" at bounding box center [278, 297] width 112 height 26
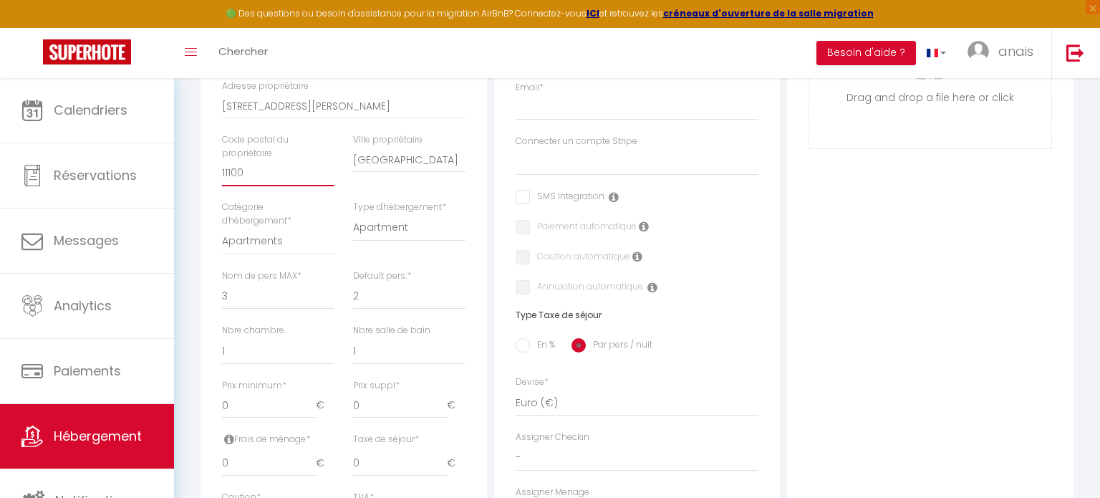
scroll to position [412, 0]
click at [253, 295] on select "1 2 3 4 5 6 7 8 9 10 11 12 13 14" at bounding box center [278, 294] width 112 height 27
click at [222, 281] on select "1 2 3 4 5 6 7 8 9 10 11 12 13 14" at bounding box center [278, 294] width 112 height 27
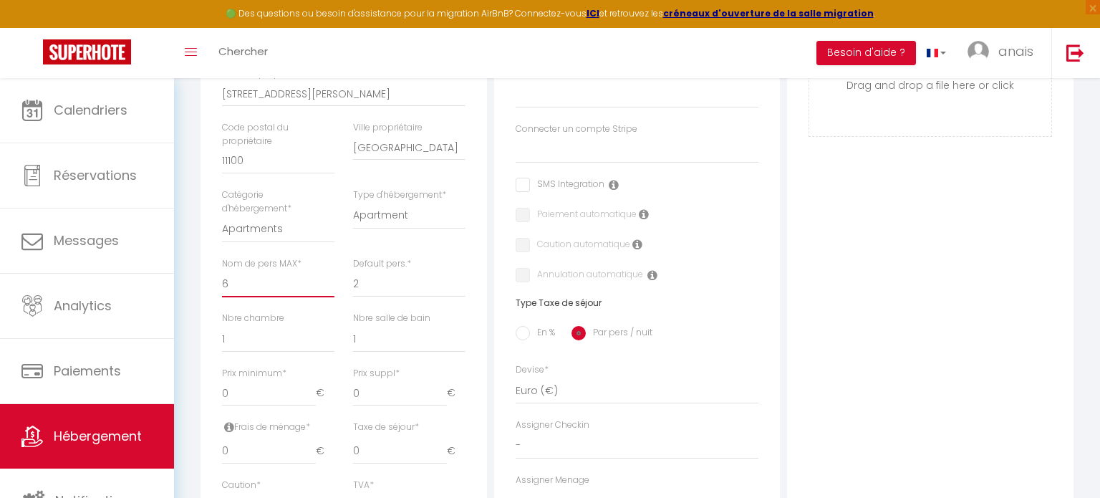
scroll to position [465, 0]
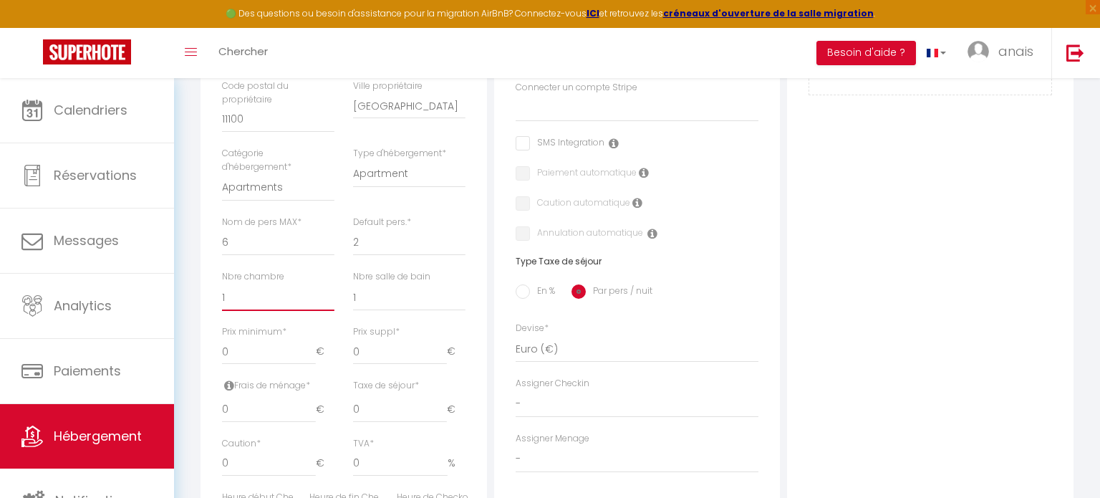
click at [241, 291] on select "0 1 2 3 4 5 6 7 8 9 10 11 12 13" at bounding box center [278, 297] width 112 height 27
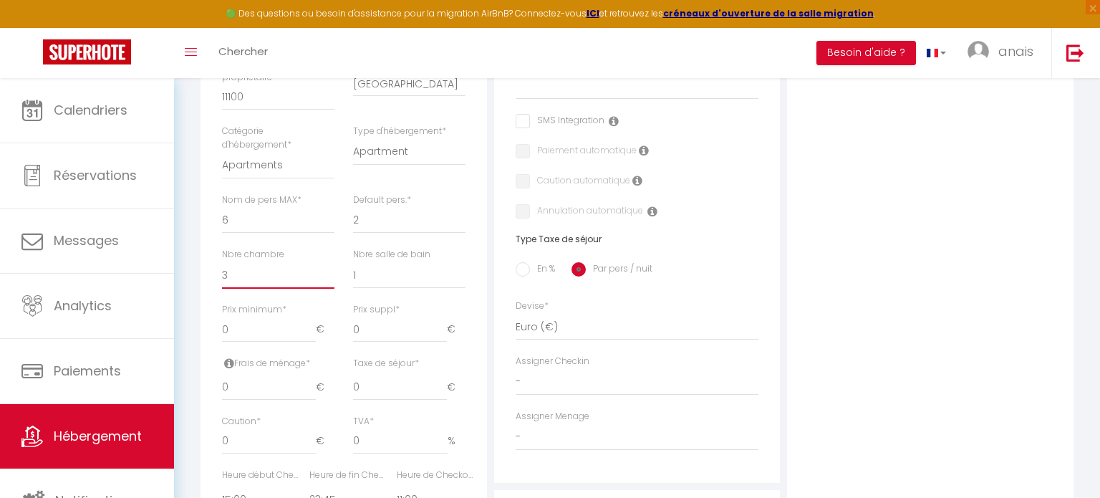
scroll to position [488, 0]
click at [255, 333] on input "0" at bounding box center [269, 329] width 94 height 26
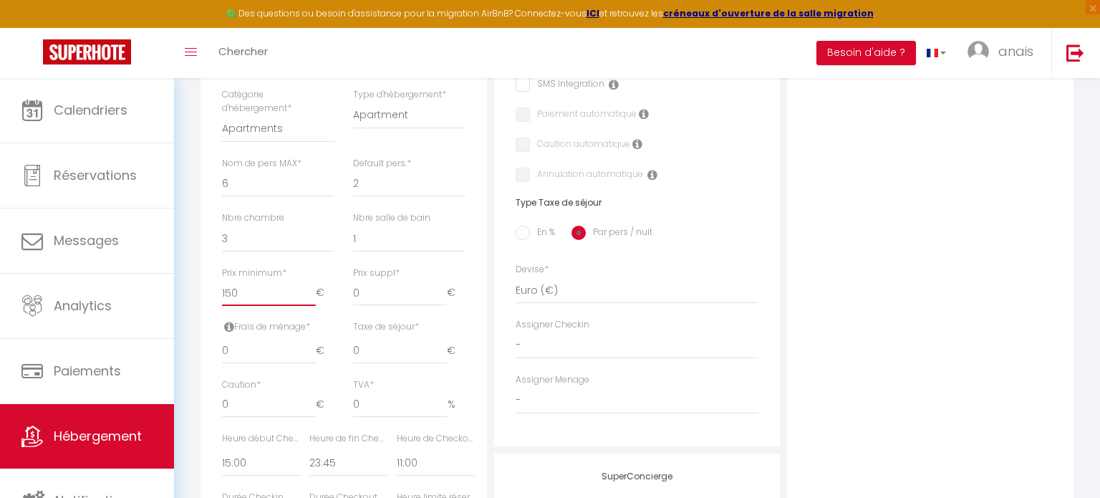
scroll to position [561, 0]
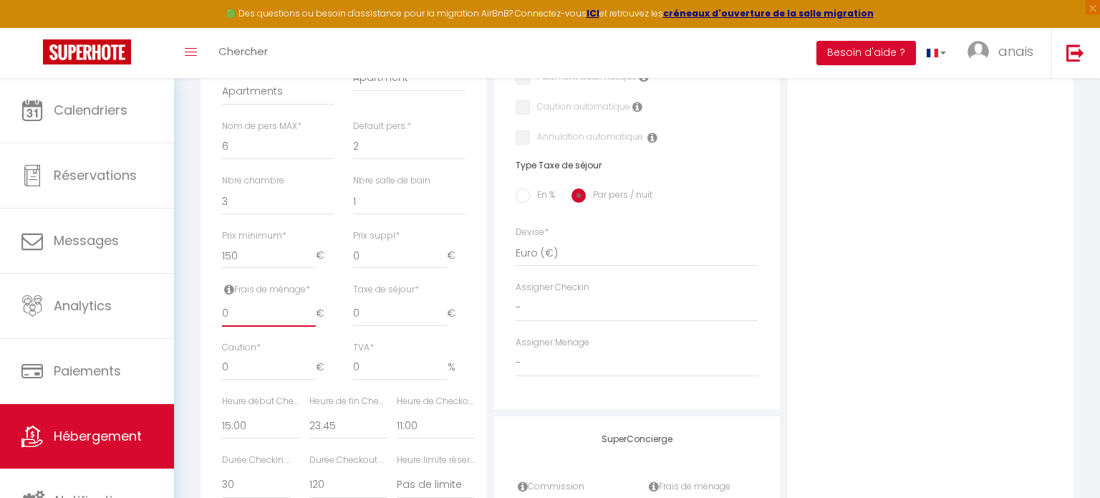
click at [257, 311] on input "0" at bounding box center [269, 314] width 94 height 26
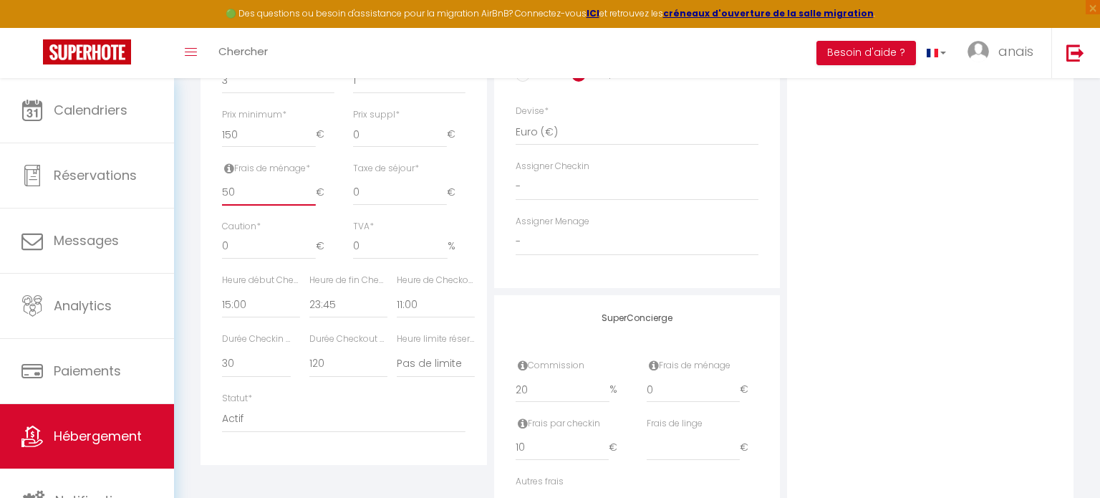
scroll to position [683, 0]
click at [251, 306] on select "00:00 00:15 00:30 00:45 01:00 01:15 01:30 01:45 02:00 02:15 02:30 02:45 03:00" at bounding box center [261, 303] width 78 height 27
click at [222, 290] on select "00:00 00:15 00:30 00:45 01:00 01:15 01:30 01:45 02:00 02:15 02:30 02:45 03:00" at bounding box center [261, 303] width 78 height 27
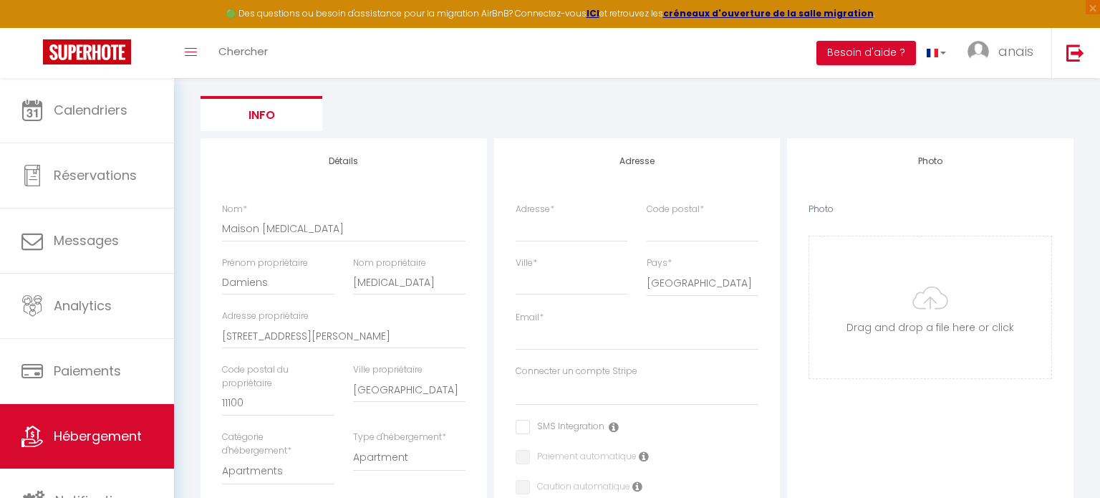
scroll to position [181, 0]
click at [561, 225] on input "Adresse *" at bounding box center [572, 229] width 112 height 26
drag, startPoint x: 405, startPoint y: 337, endPoint x: 216, endPoint y: 335, distance: 189.8
click at [216, 335] on div "Adresse propriétaire 6 rue du lieutenant colonel Deynes" at bounding box center [344, 337] width 262 height 54
paste input "6 rue du lieutenant colonel Deynes"
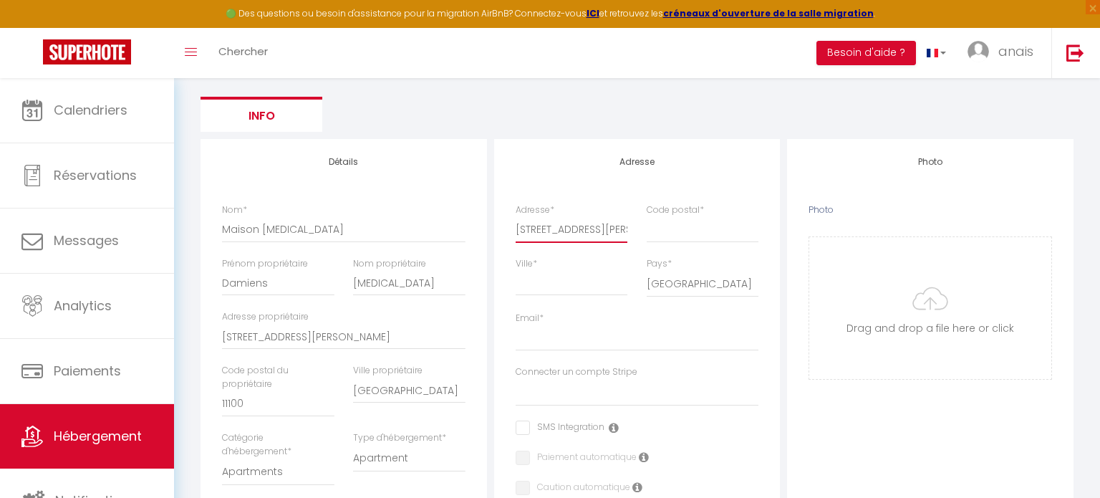
scroll to position [0, 62]
click at [694, 233] on input "Code postal *" at bounding box center [703, 229] width 112 height 26
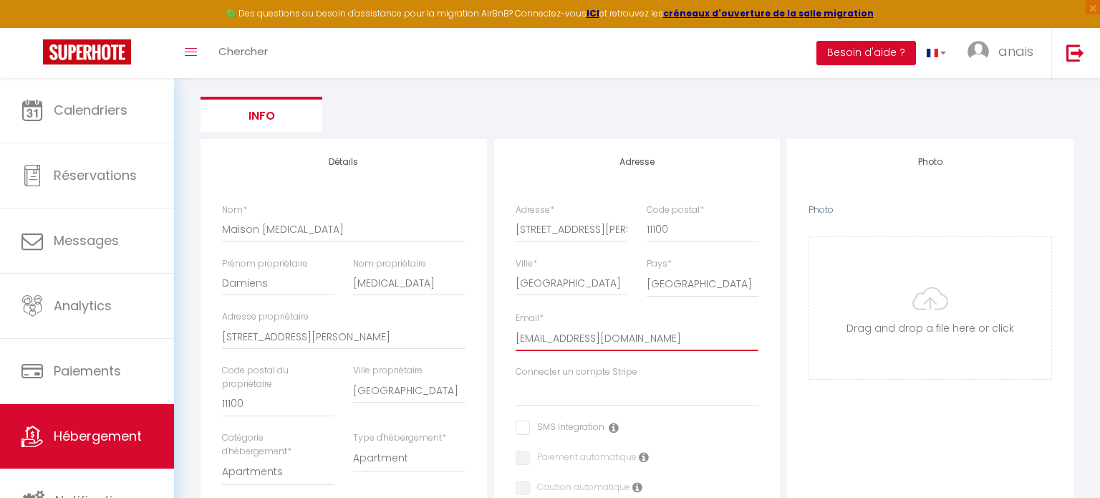
drag, startPoint x: 665, startPoint y: 340, endPoint x: 453, endPoint y: 334, distance: 212.0
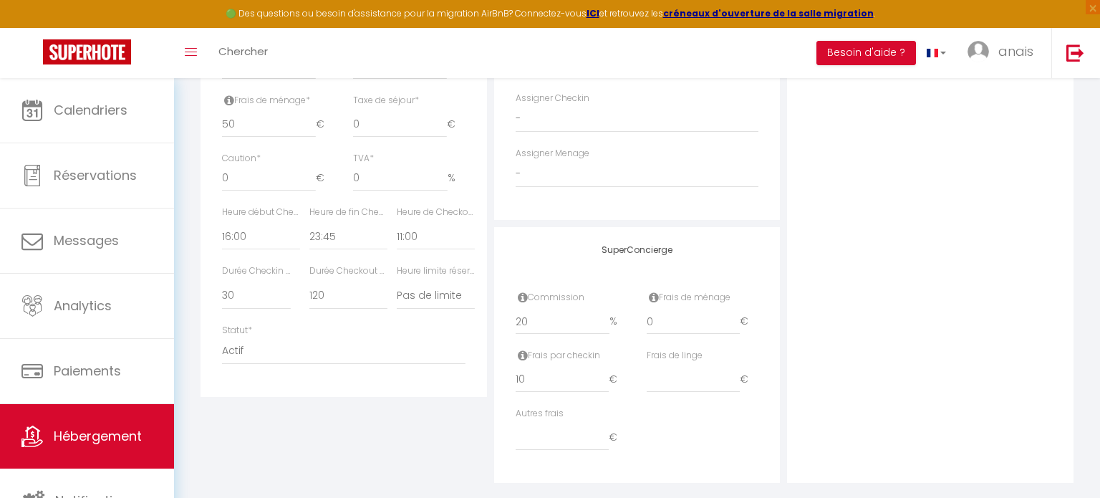
scroll to position [755, 0]
click at [664, 313] on input "0" at bounding box center [694, 317] width 94 height 26
click at [575, 381] on input "10" at bounding box center [563, 375] width 94 height 26
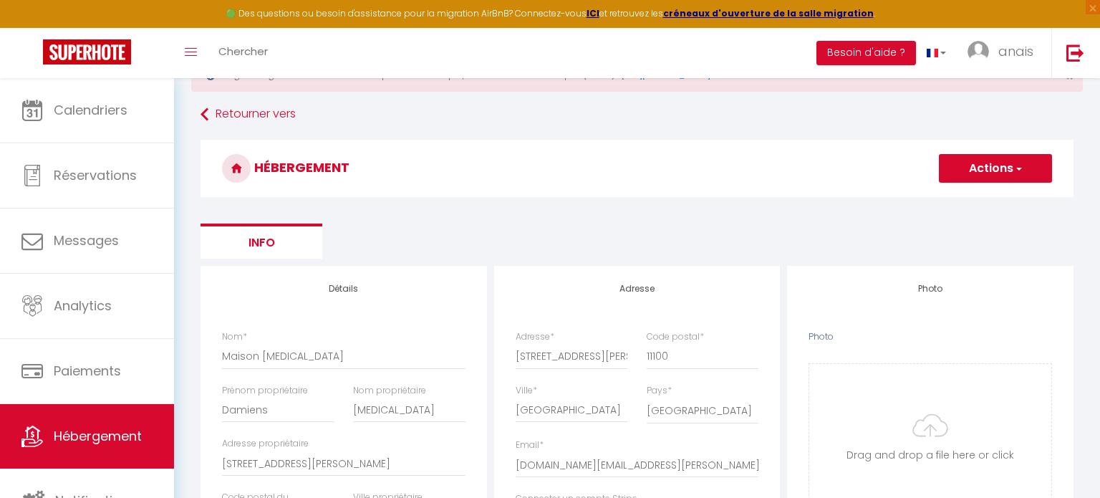
scroll to position [0, 0]
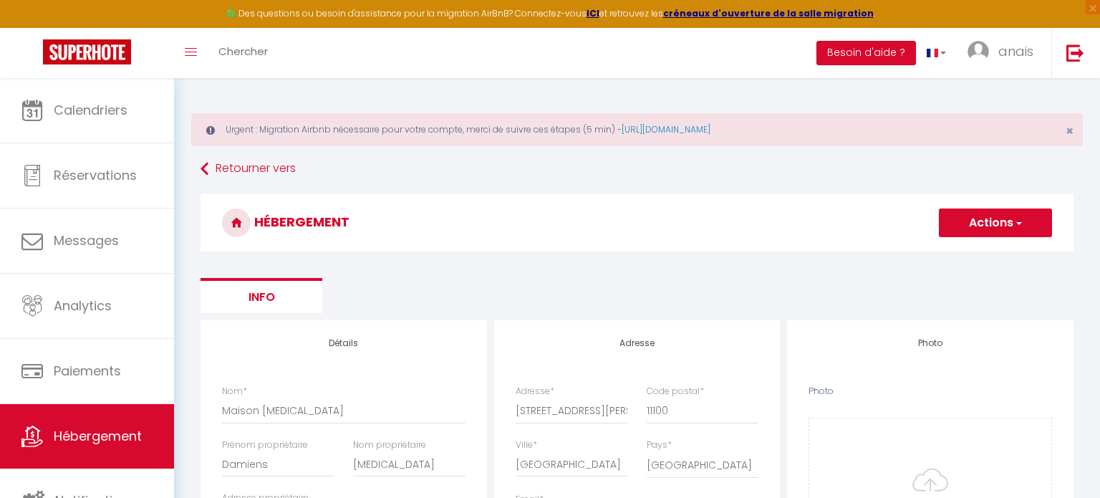
click at [972, 225] on button "Actions" at bounding box center [995, 222] width 113 height 29
click at [974, 261] on link "Enregistrer" at bounding box center [994, 254] width 113 height 19
click at [974, 253] on div "HÉBERGEMENT Actions Enregistrer" at bounding box center [636, 226] width 873 height 65
click at [979, 227] on button "Actions" at bounding box center [995, 222] width 113 height 29
click at [983, 253] on input "Enregistrer" at bounding box center [978, 254] width 53 height 14
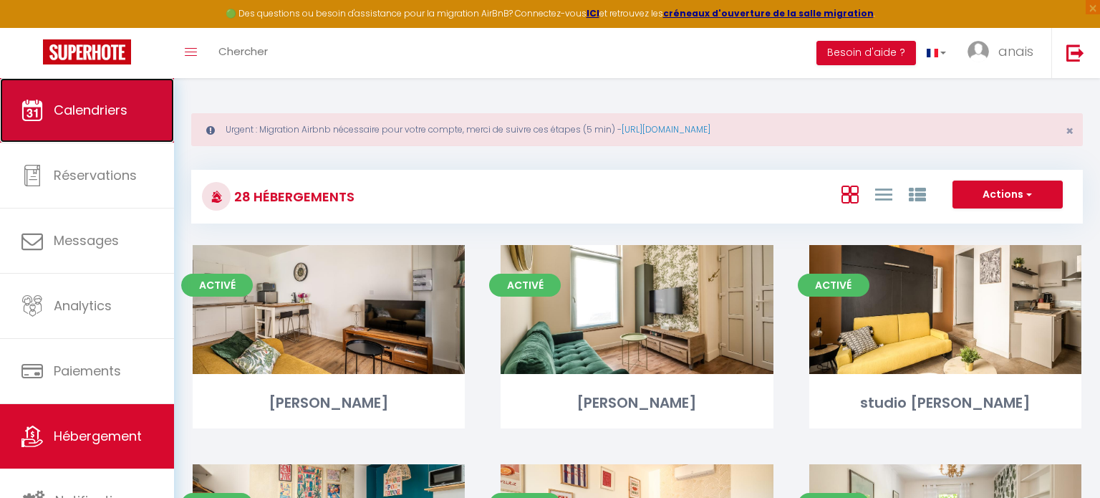
click at [93, 117] on span "Calendriers" at bounding box center [91, 110] width 74 height 18
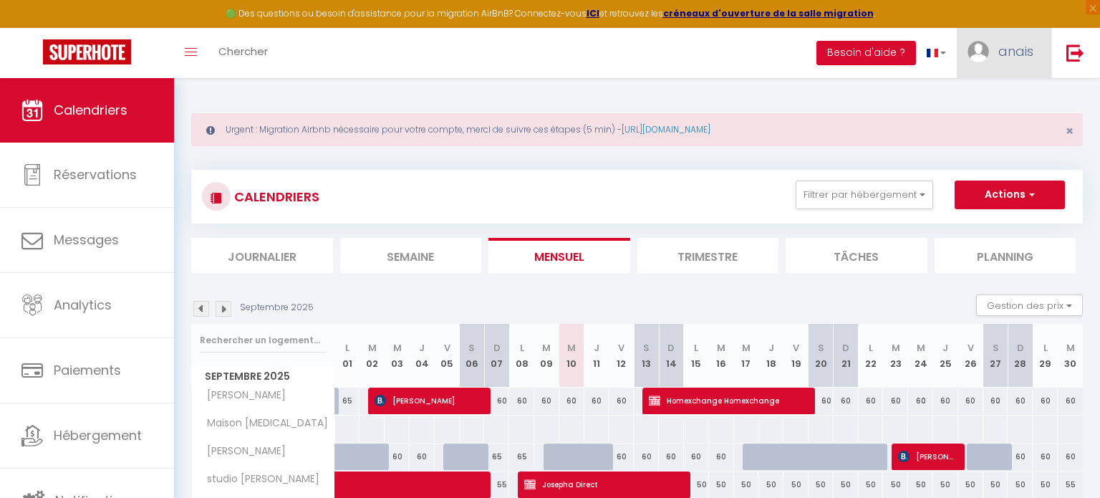
click at [1016, 57] on span "anais" at bounding box center [1015, 51] width 35 height 18
click at [1005, 92] on link "Paramètres" at bounding box center [994, 99] width 106 height 24
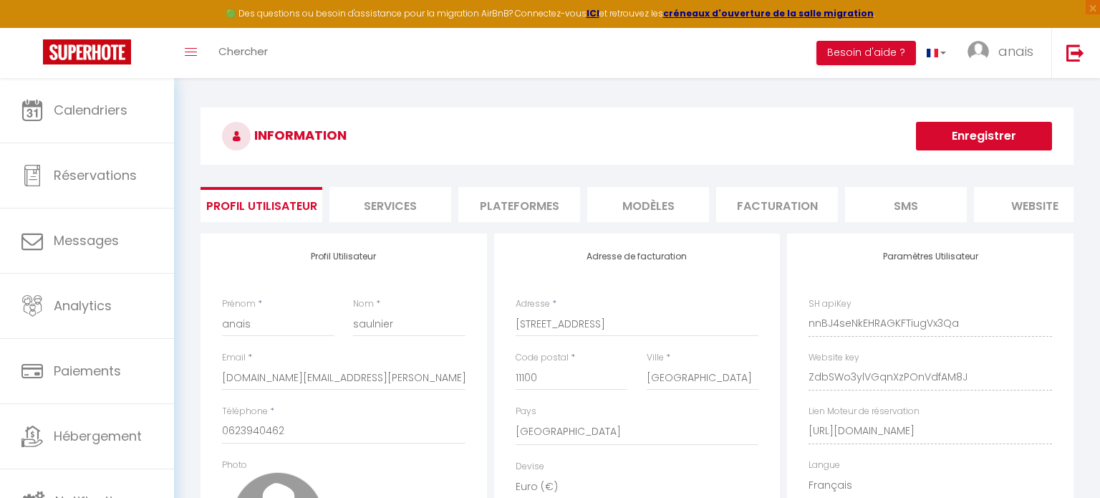
click at [523, 196] on li "Plateformes" at bounding box center [519, 204] width 122 height 35
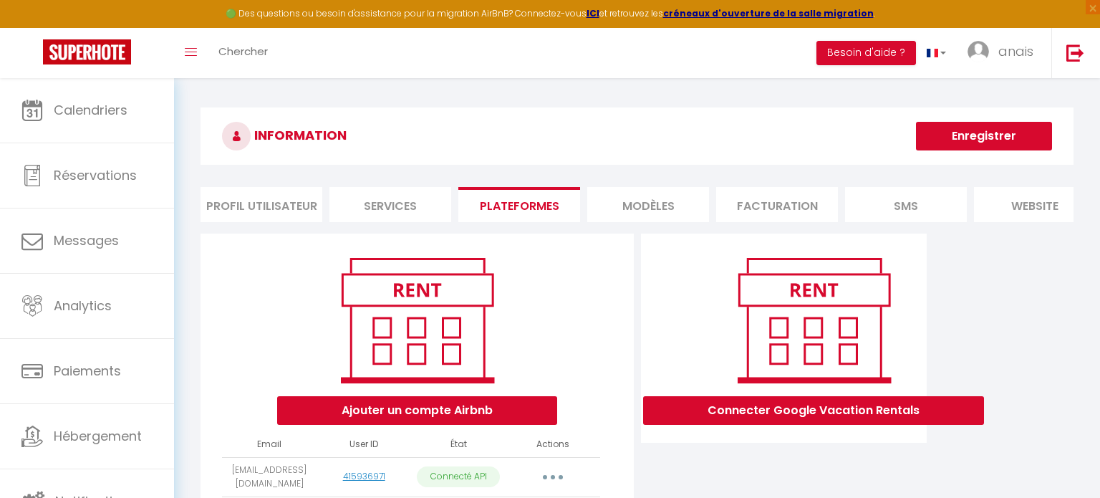
scroll to position [500, 0]
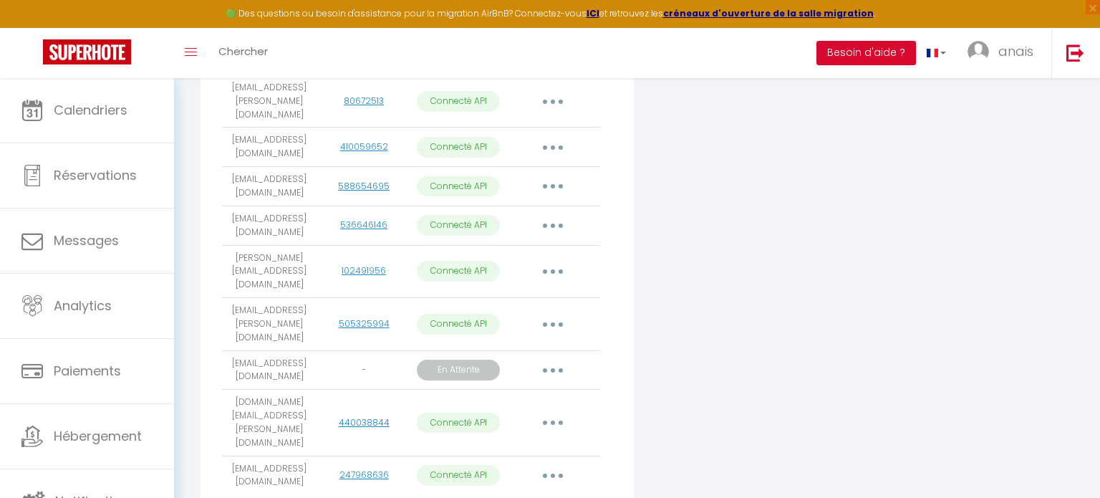
click at [544, 464] on button "button" at bounding box center [553, 475] width 40 height 23
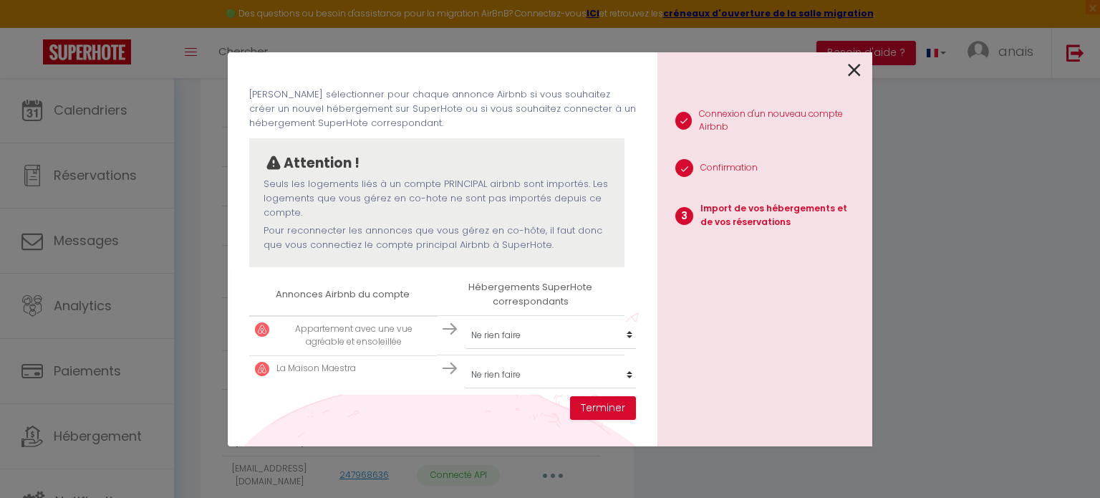
scroll to position [60, 0]
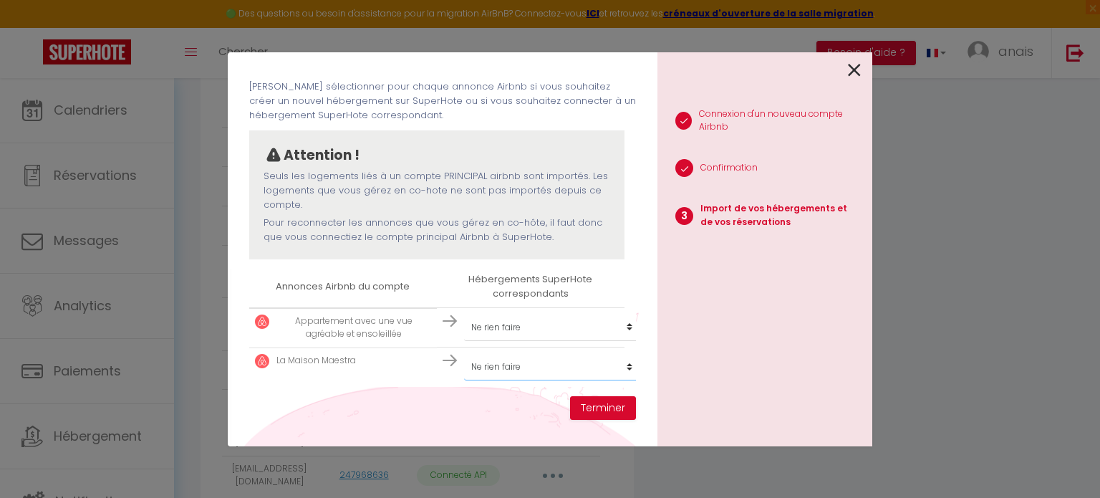
click at [494, 366] on select "Créer un nouvel hébergement Ne rien faire Jean Camp Bonavita chennebier studio …" at bounding box center [552, 366] width 176 height 27
click at [464, 353] on select "Créer un nouvel hébergement Ne rien faire Jean Camp Bonavita chennebier studio …" at bounding box center [552, 366] width 176 height 27
click at [606, 414] on button "Terminer" at bounding box center [603, 408] width 66 height 24
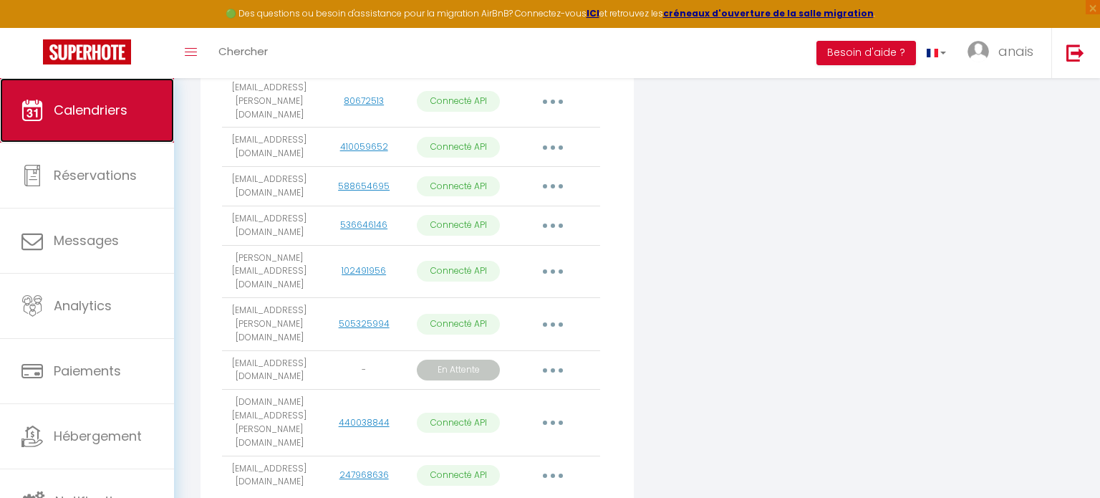
click at [84, 116] on span "Calendriers" at bounding box center [91, 110] width 74 height 18
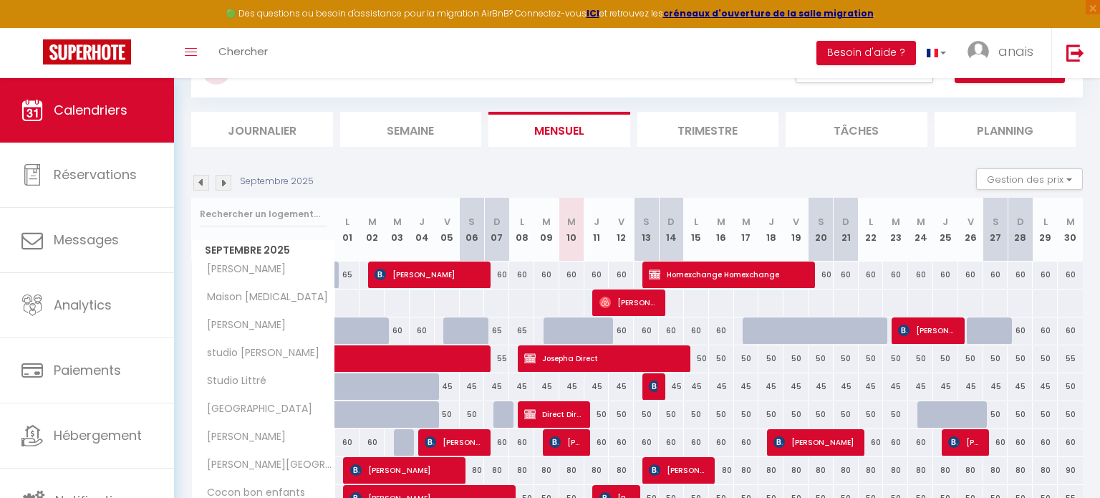
scroll to position [132, 0]
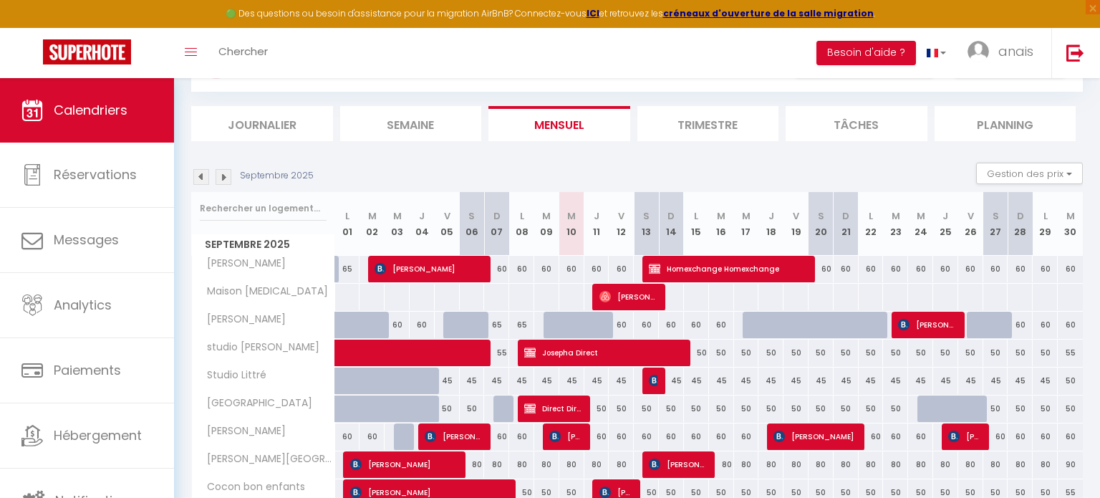
click at [577, 294] on div at bounding box center [571, 297] width 26 height 26
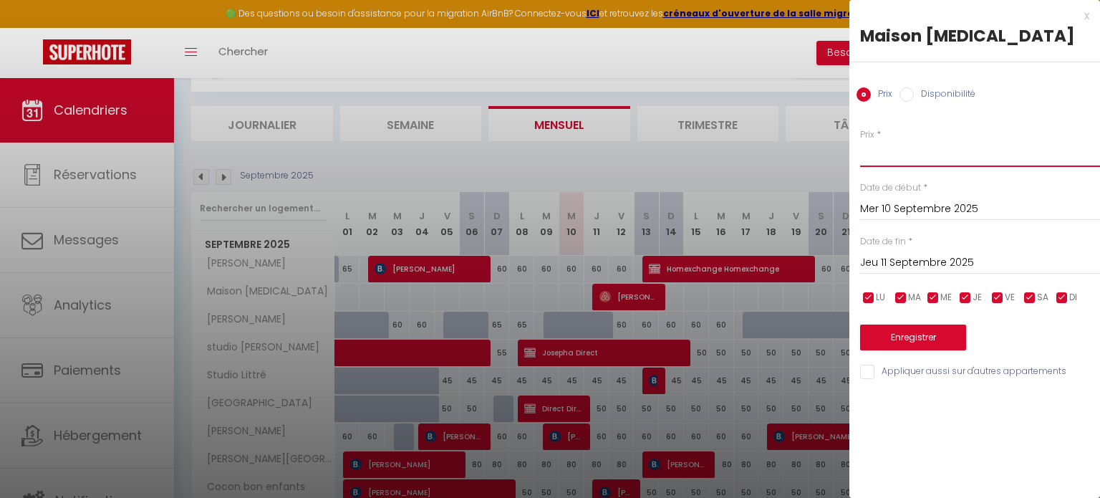
click at [869, 165] on input "Prix" at bounding box center [980, 154] width 240 height 26
click at [1036, 248] on div "Jeu 11 Septembre 2025 < Sep 2025 > Dim Lun Mar Mer Jeu Ven Sam 1 2 3 4 5 6 7 8 …" at bounding box center [980, 261] width 240 height 26
click at [1034, 259] on input "Jeu 11 Septembre 2025" at bounding box center [980, 262] width 240 height 19
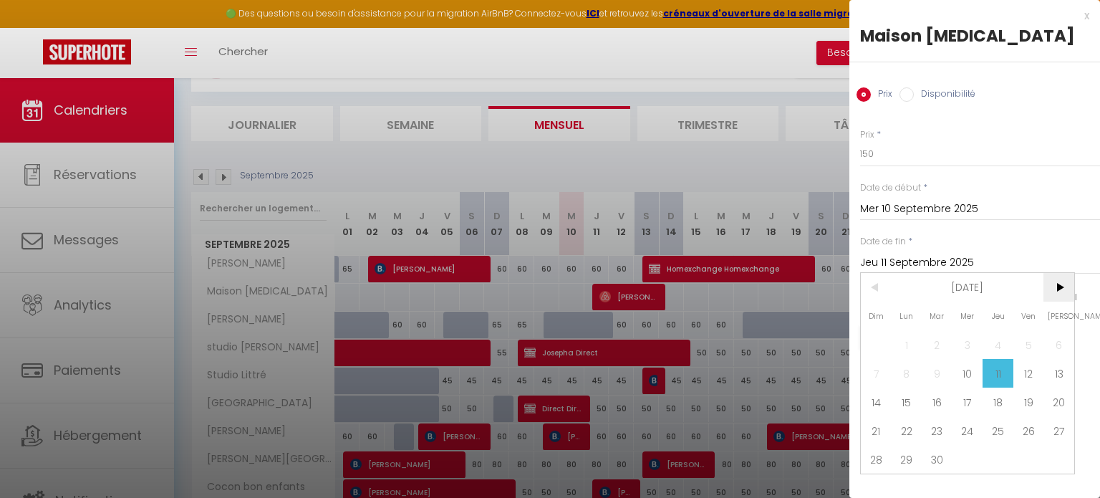
click at [1062, 290] on span ">" at bounding box center [1058, 287] width 31 height 29
drag, startPoint x: 972, startPoint y: 352, endPoint x: 963, endPoint y: 361, distance: 12.7
click at [972, 351] on span "1" at bounding box center [967, 344] width 31 height 29
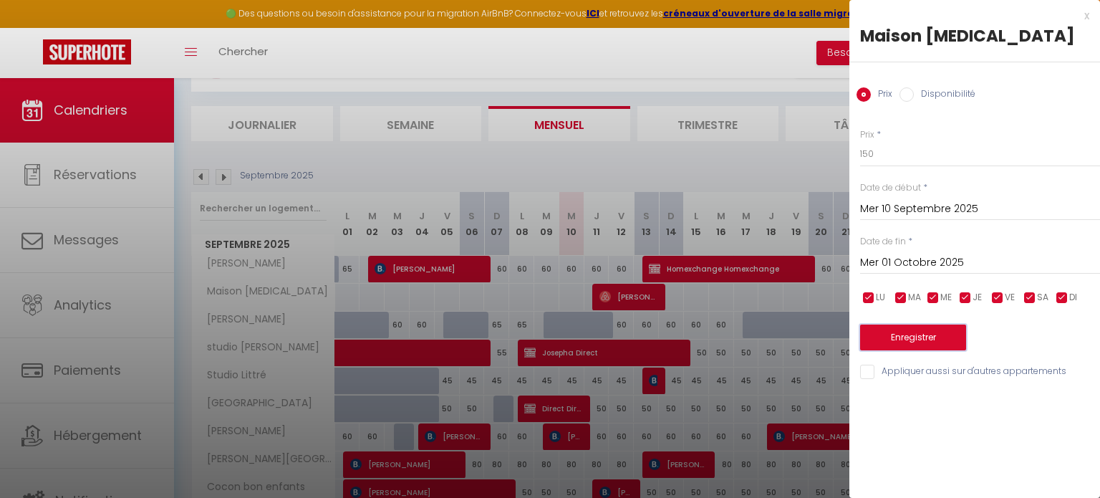
click at [938, 334] on button "Enregistrer" at bounding box center [913, 337] width 106 height 26
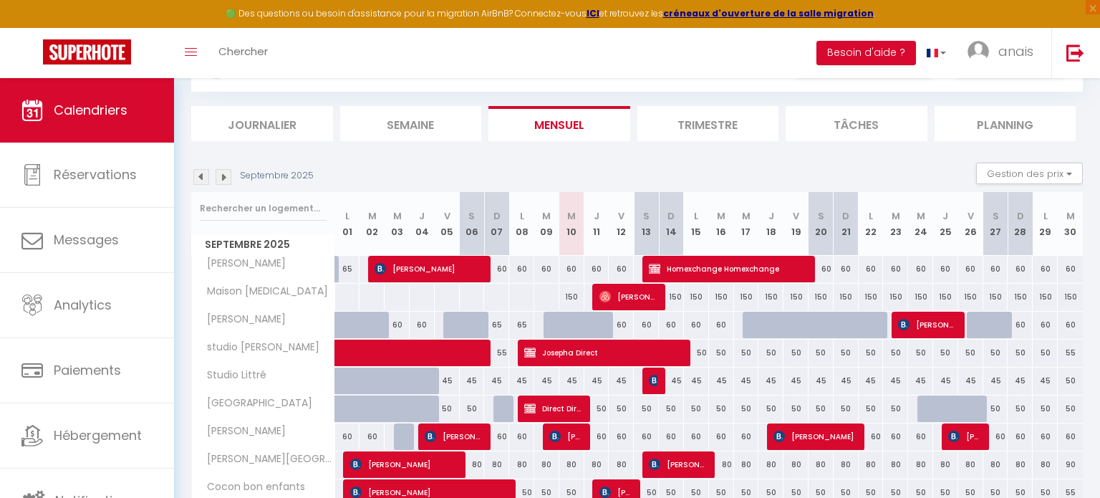
click at [221, 180] on img at bounding box center [224, 177] width 16 height 16
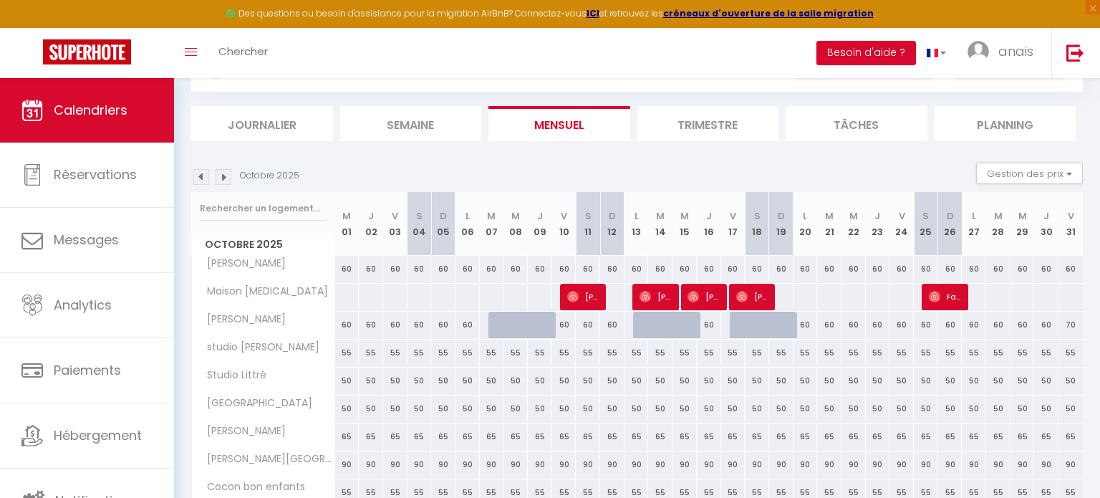
click at [347, 293] on div at bounding box center [346, 297] width 25 height 26
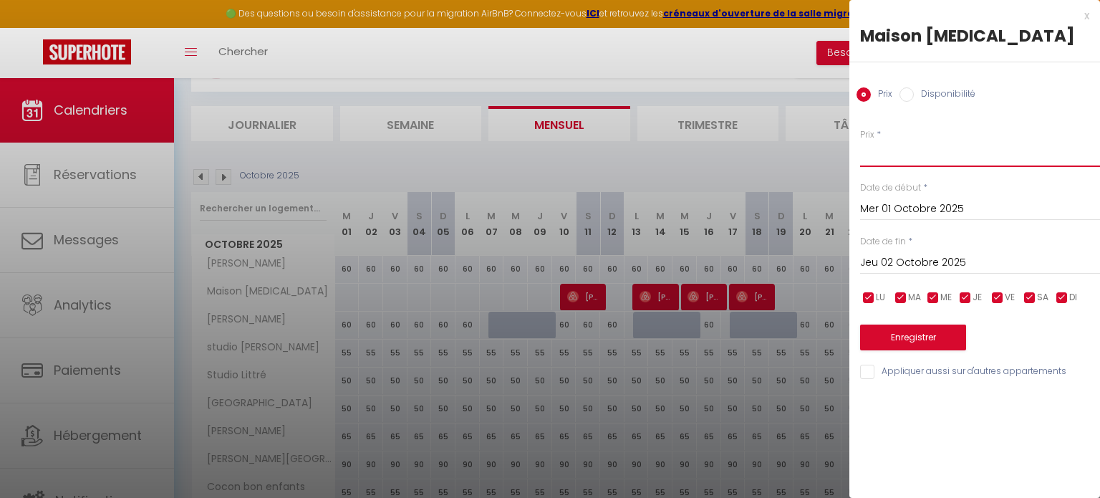
click at [913, 165] on input "Prix" at bounding box center [980, 154] width 240 height 26
click at [922, 255] on input "Jeu 02 Octobre 2025" at bounding box center [980, 262] width 240 height 19
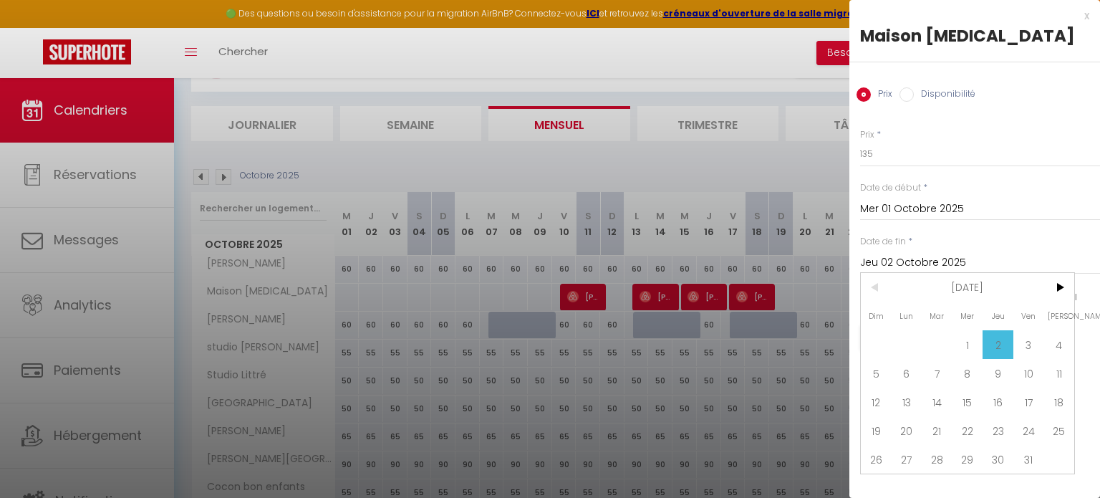
click at [1054, 284] on span ">" at bounding box center [1058, 287] width 31 height 29
click at [1054, 342] on span "1" at bounding box center [1058, 344] width 31 height 29
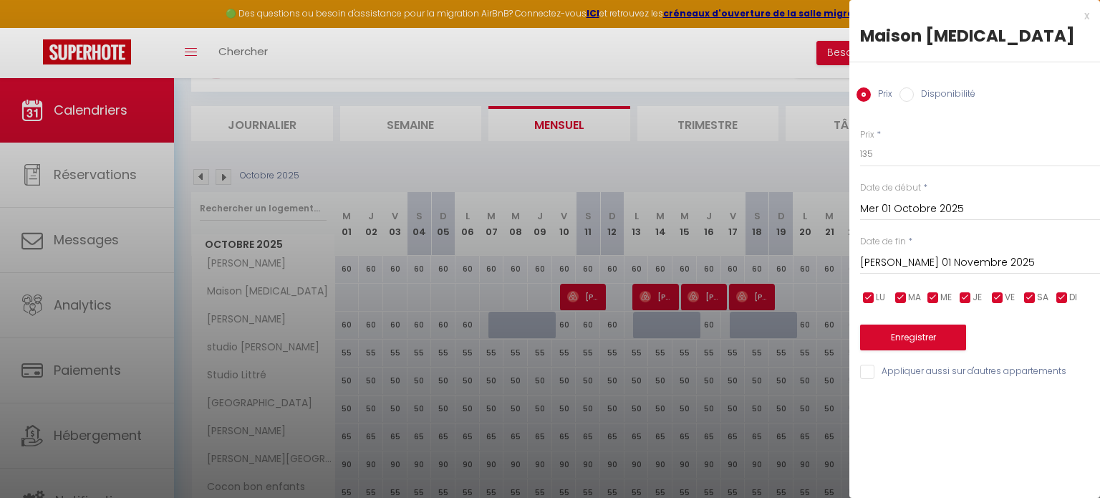
click at [894, 211] on input "Mer 01 Octobre 2025" at bounding box center [980, 209] width 240 height 19
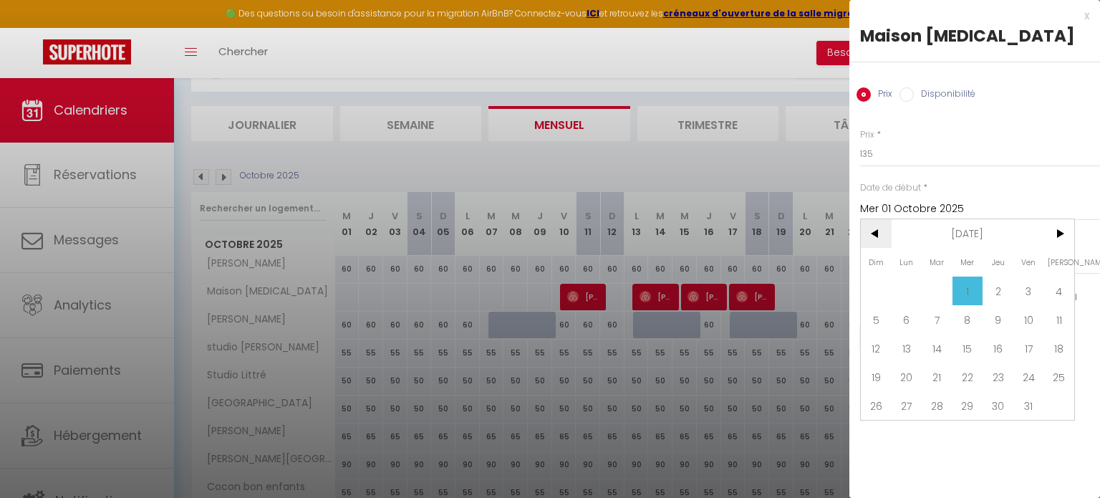
click at [872, 226] on span "<" at bounding box center [876, 233] width 31 height 29
click at [940, 404] on span "30" at bounding box center [937, 405] width 31 height 29
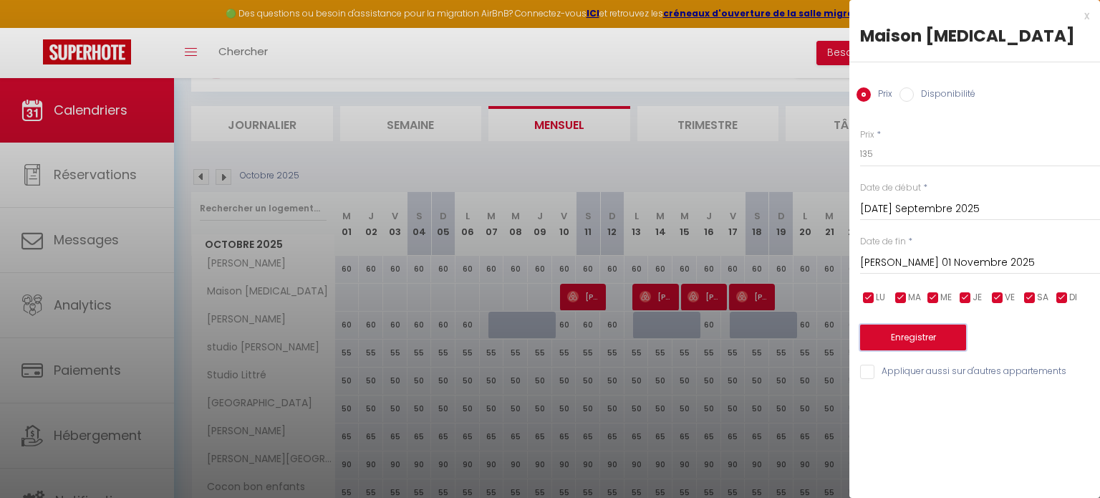
click at [927, 329] on button "Enregistrer" at bounding box center [913, 337] width 106 height 26
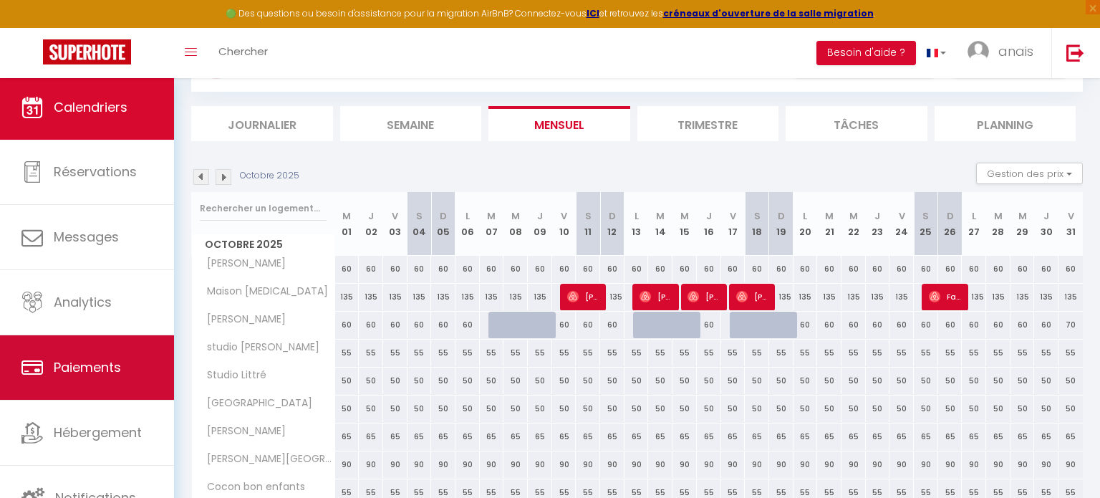
scroll to position [4, 0]
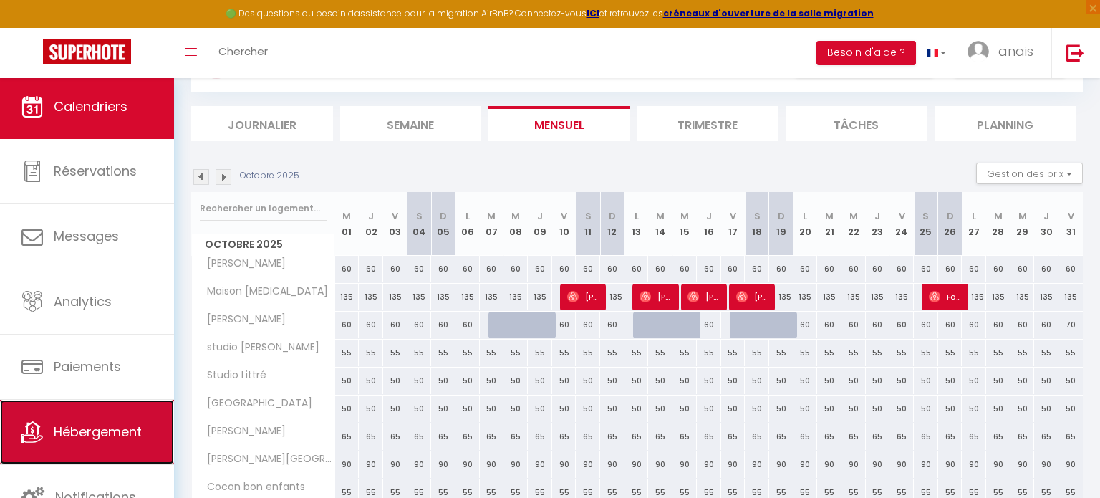
click at [120, 442] on link "Hébergement" at bounding box center [87, 432] width 174 height 64
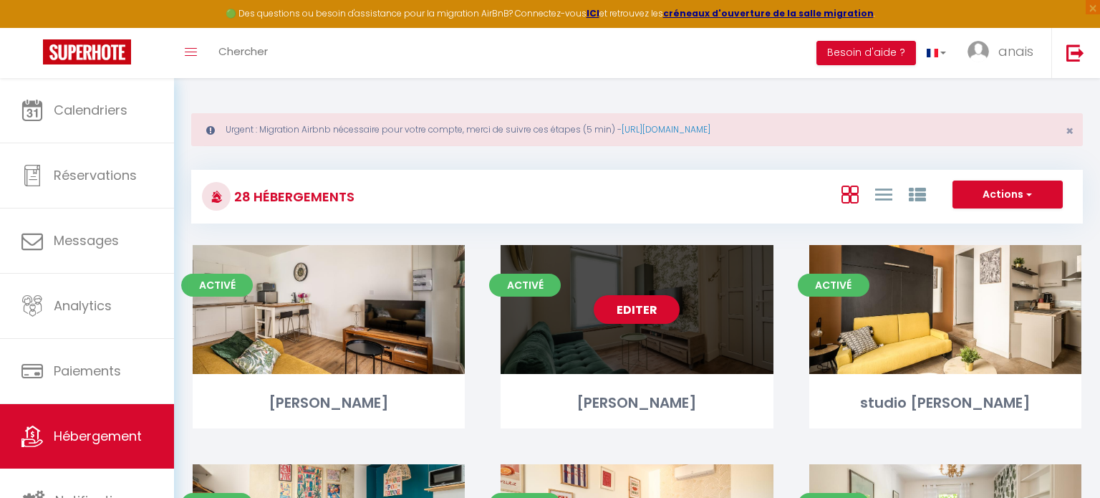
click at [579, 327] on div "Editer" at bounding box center [636, 309] width 272 height 129
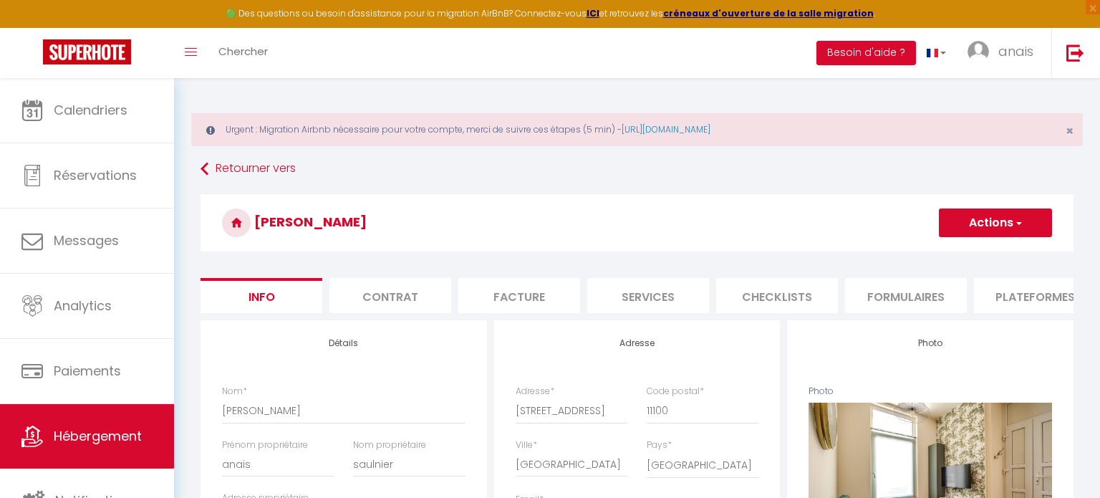
click at [1025, 294] on li "Plateformes" at bounding box center [1035, 295] width 122 height 35
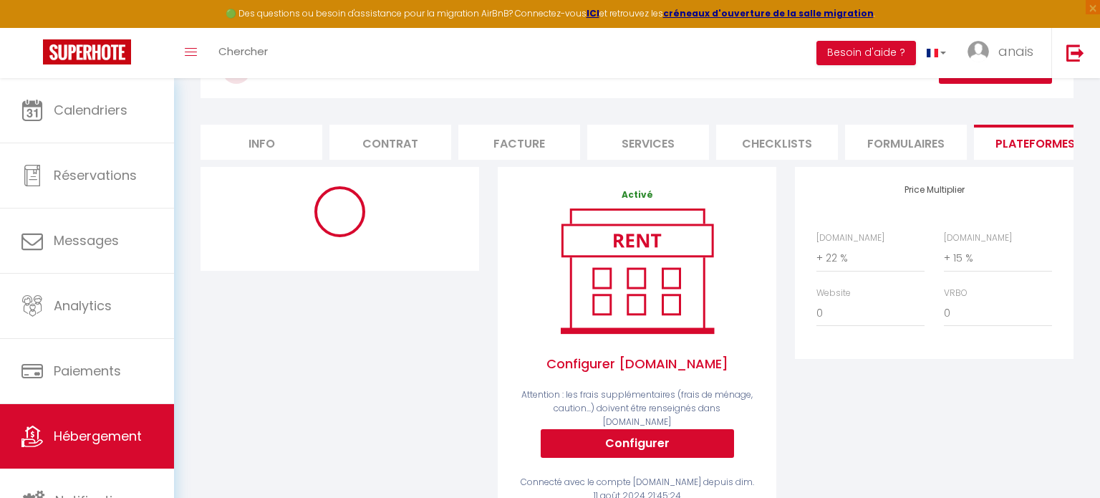
scroll to position [175, 0]
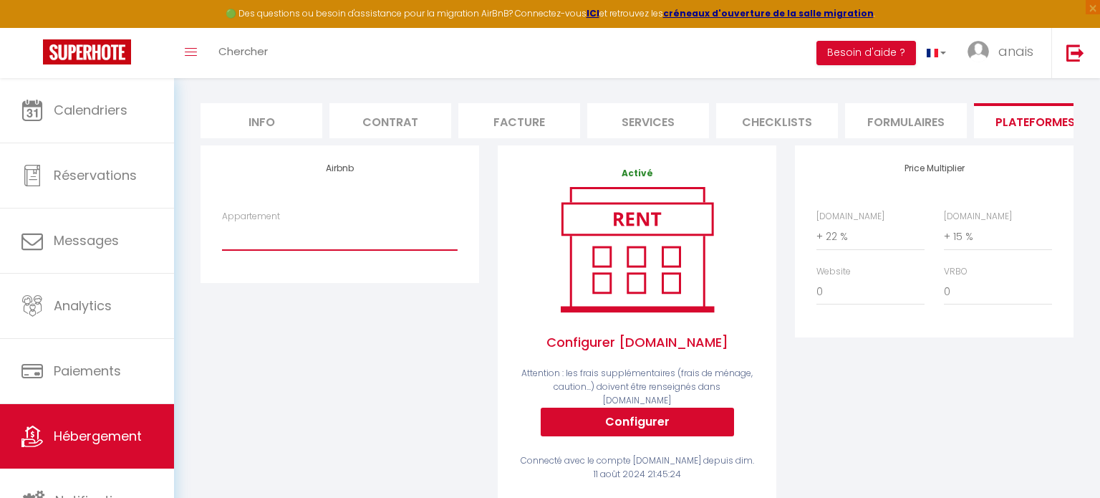
click at [330, 227] on select "*Le Jaurès* centre ville de Narbonne - leguinguet@gmail.com L'appart Ciné, proc…" at bounding box center [340, 236] width 236 height 27
click at [222, 223] on select "*Le Jaurès* centre ville de Narbonne - leguinguet@gmail.com L'appart Ciné, proc…" at bounding box center [340, 236] width 236 height 27
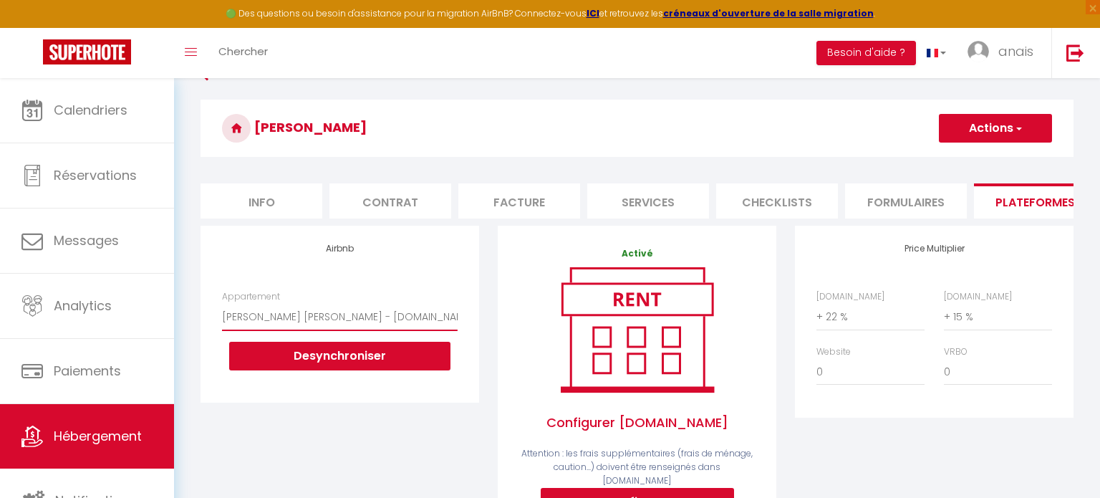
scroll to position [89, 0]
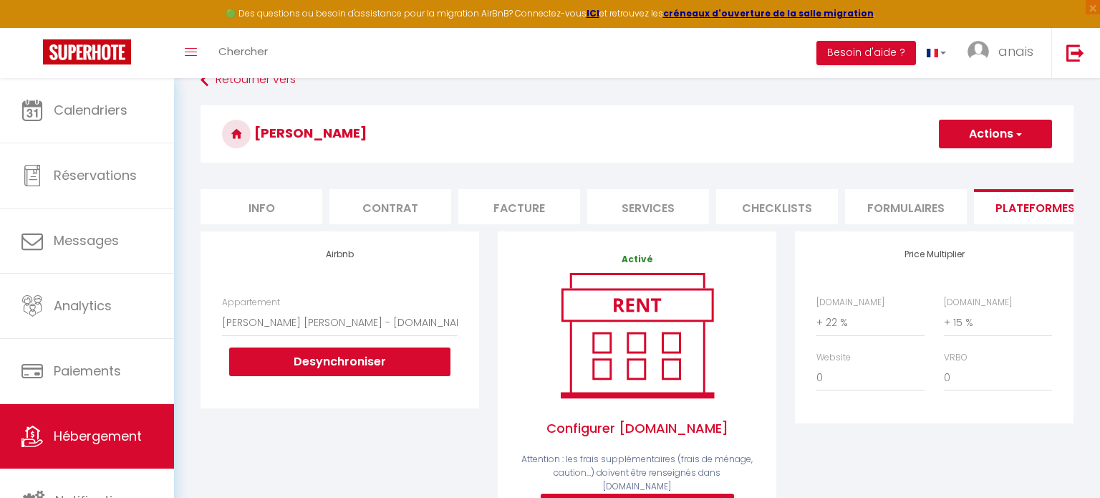
click at [962, 142] on button "Actions" at bounding box center [995, 134] width 113 height 29
click at [974, 165] on link "Enregistrer" at bounding box center [994, 165] width 113 height 19
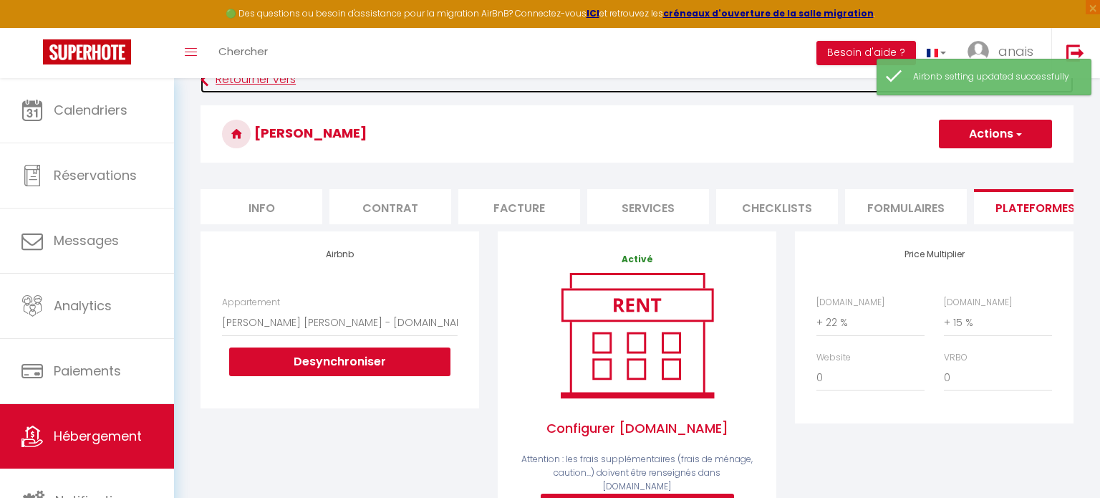
click at [238, 88] on link "Retourner vers" at bounding box center [636, 80] width 873 height 26
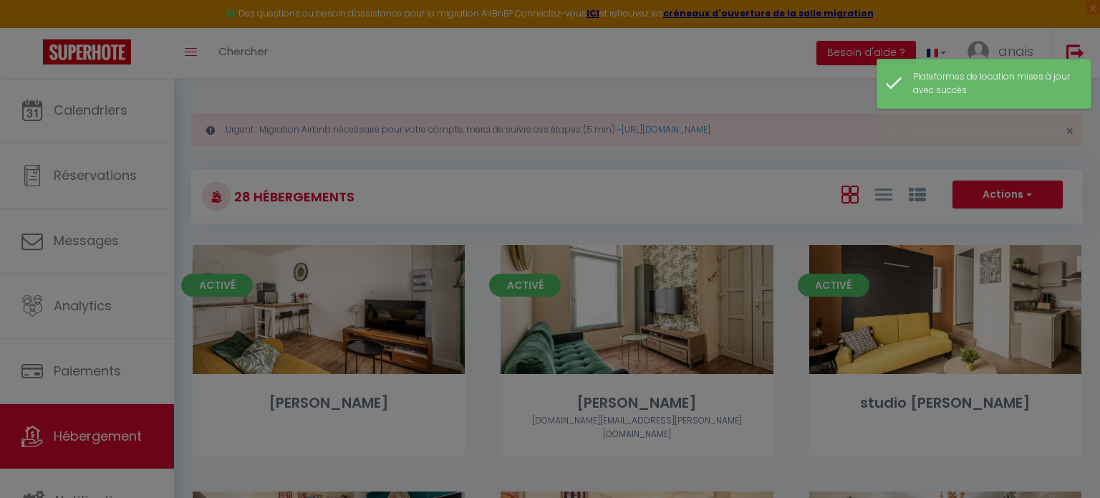
click at [331, 342] on div at bounding box center [550, 249] width 1100 height 498
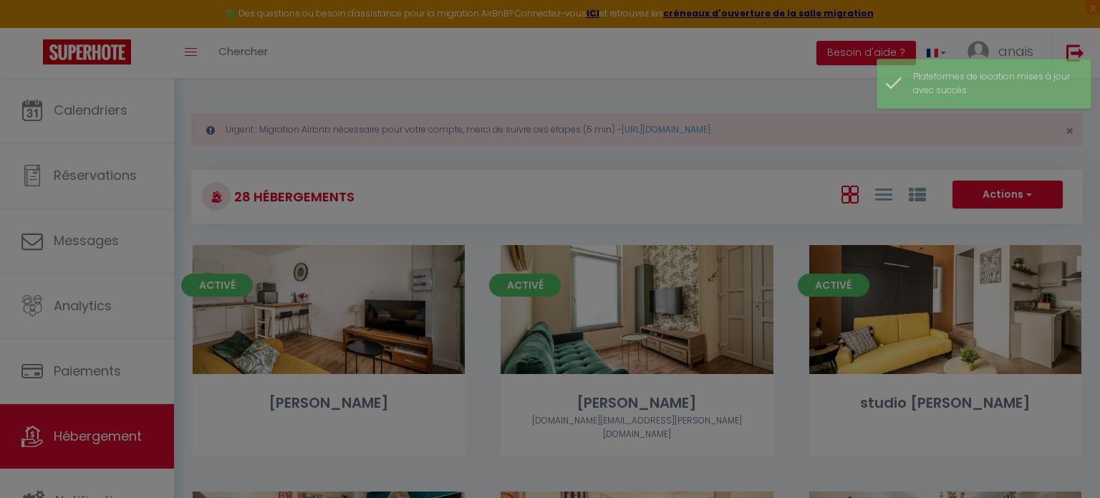
click at [392, 334] on div at bounding box center [550, 249] width 1100 height 498
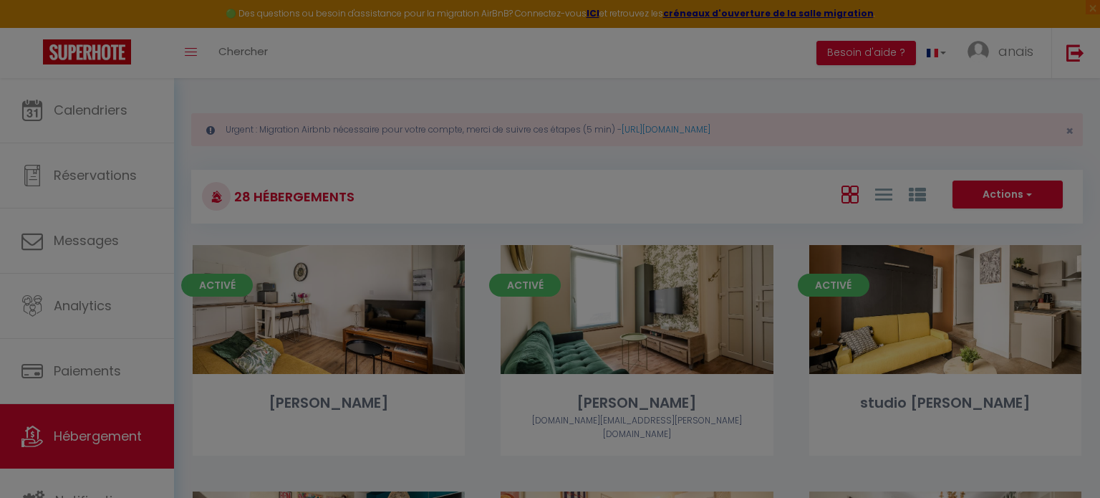
click at [414, 321] on div at bounding box center [550, 249] width 1100 height 498
click at [112, 325] on div at bounding box center [550, 249] width 1100 height 498
click at [95, 297] on div at bounding box center [550, 249] width 1100 height 498
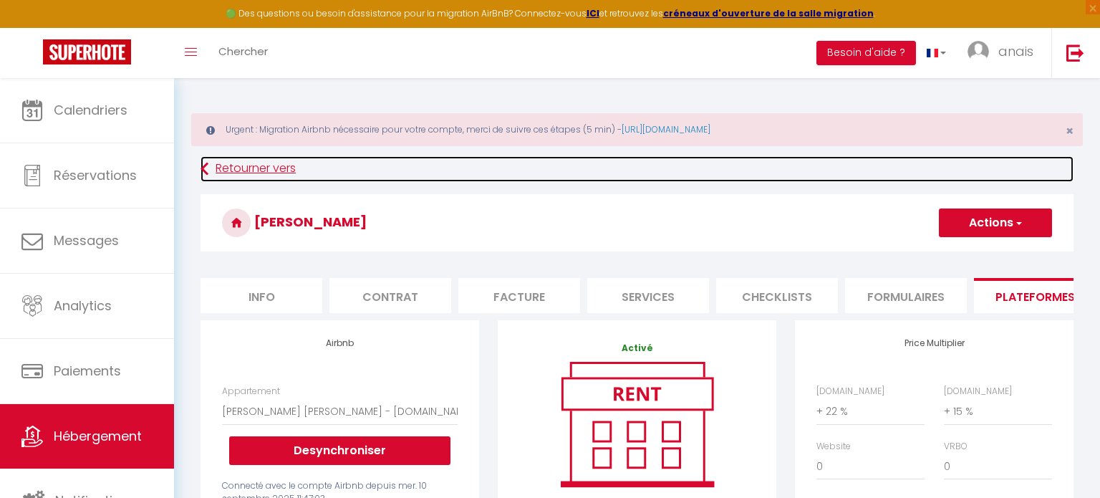
click at [229, 174] on link "Retourner vers" at bounding box center [636, 169] width 873 height 26
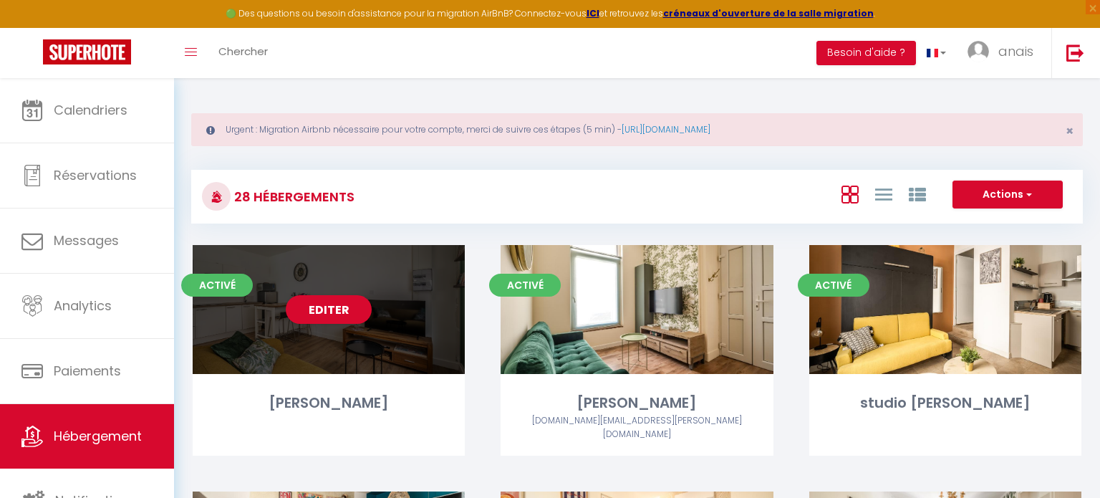
click at [442, 342] on div "Editer" at bounding box center [329, 309] width 272 height 129
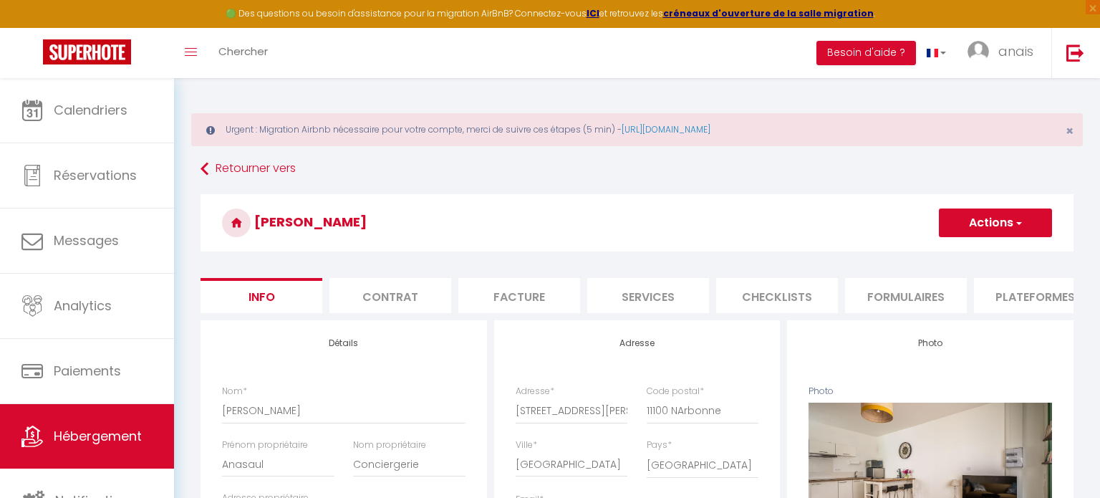
drag, startPoint x: 1018, startPoint y: 292, endPoint x: 342, endPoint y: 344, distance: 677.9
click at [1018, 291] on li "Plateformes" at bounding box center [1035, 295] width 122 height 35
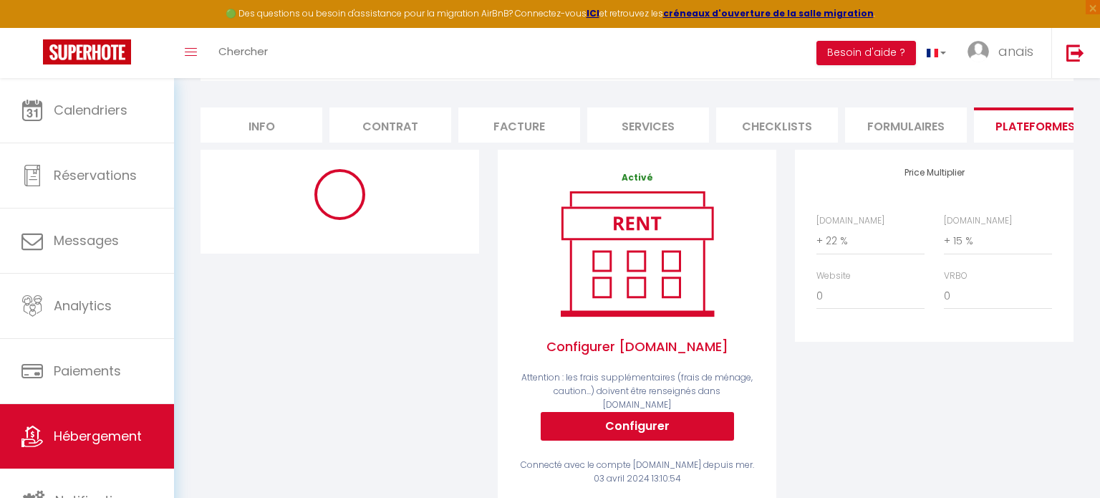
scroll to position [177, 0]
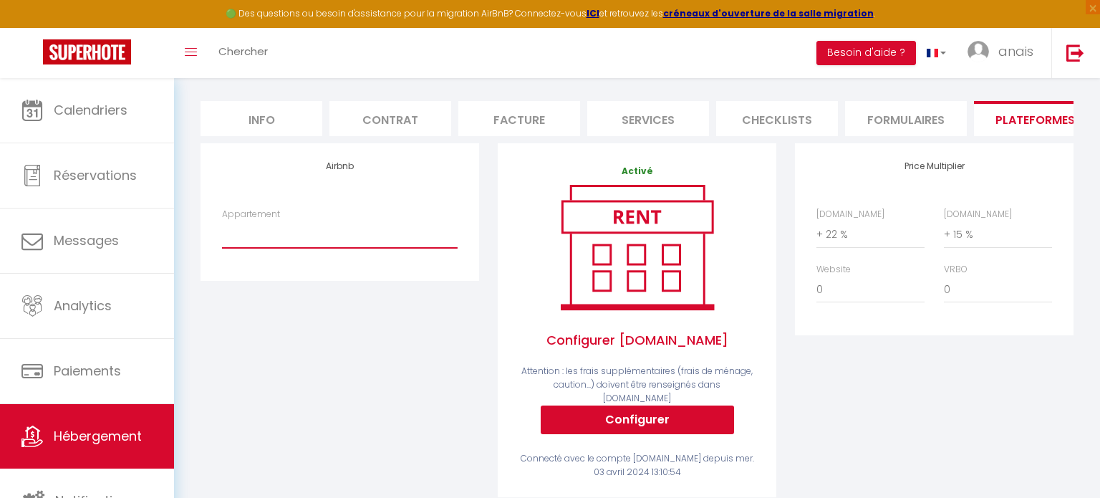
click at [316, 237] on select "*Le Jaurès* centre ville de Narbonne - leguinguet@gmail.com L'appart Ciné, proc…" at bounding box center [340, 234] width 236 height 27
click at [222, 221] on select "*Le Jaurès* centre ville de Narbonne - leguinguet@gmail.com L'appart Ciné, proc…" at bounding box center [340, 234] width 236 height 27
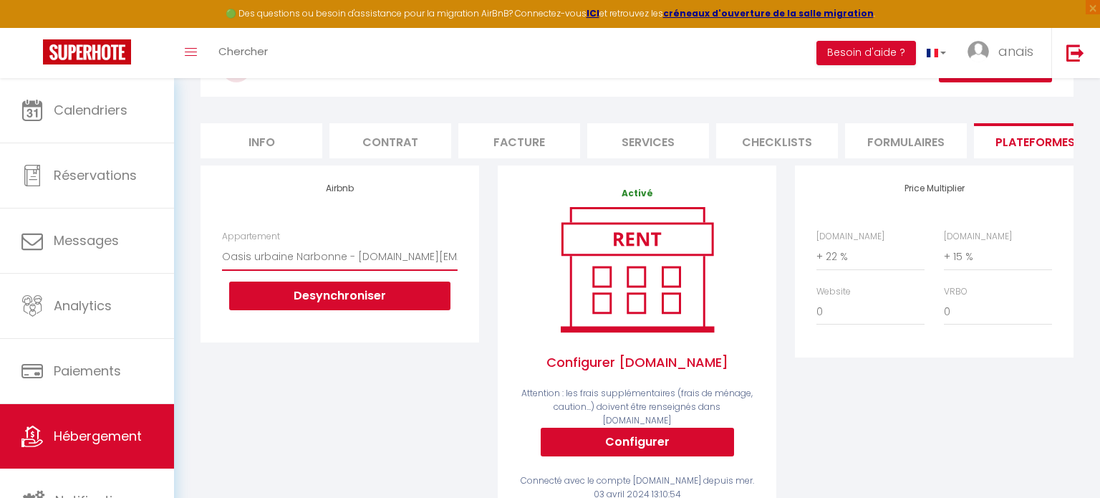
scroll to position [20, 0]
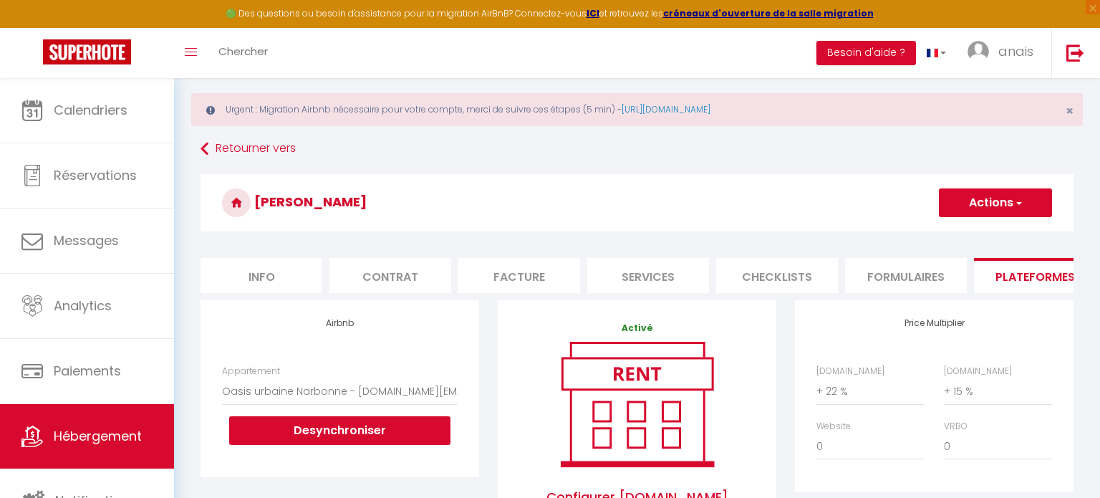
click at [979, 200] on button "Actions" at bounding box center [995, 202] width 113 height 29
click at [987, 228] on link "Enregistrer" at bounding box center [994, 234] width 113 height 19
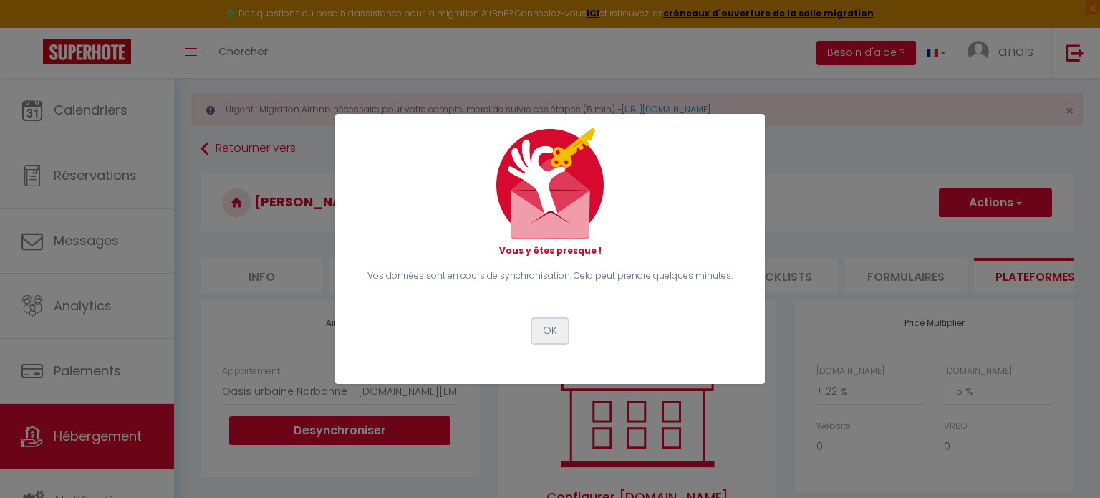
click at [548, 332] on button "OK" at bounding box center [550, 331] width 36 height 24
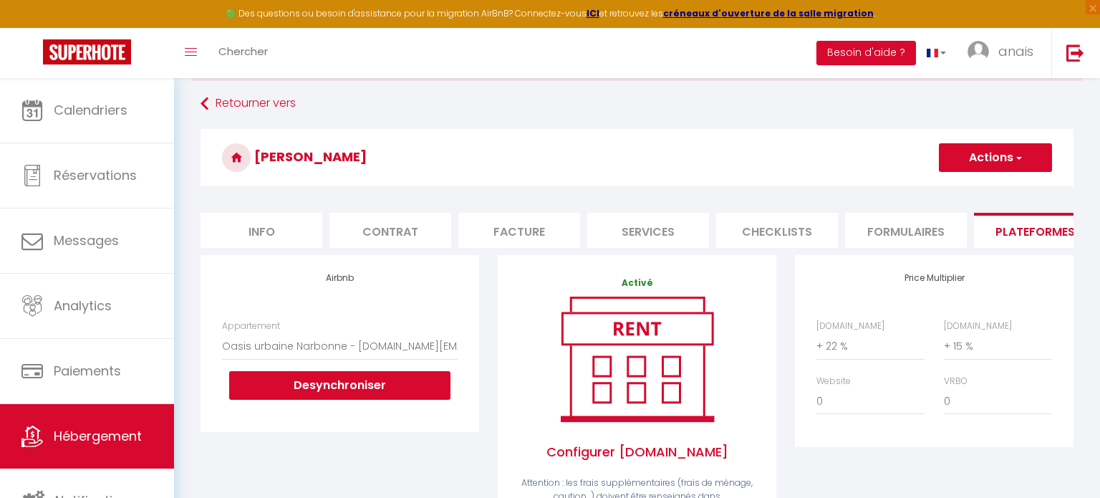
scroll to position [0, 0]
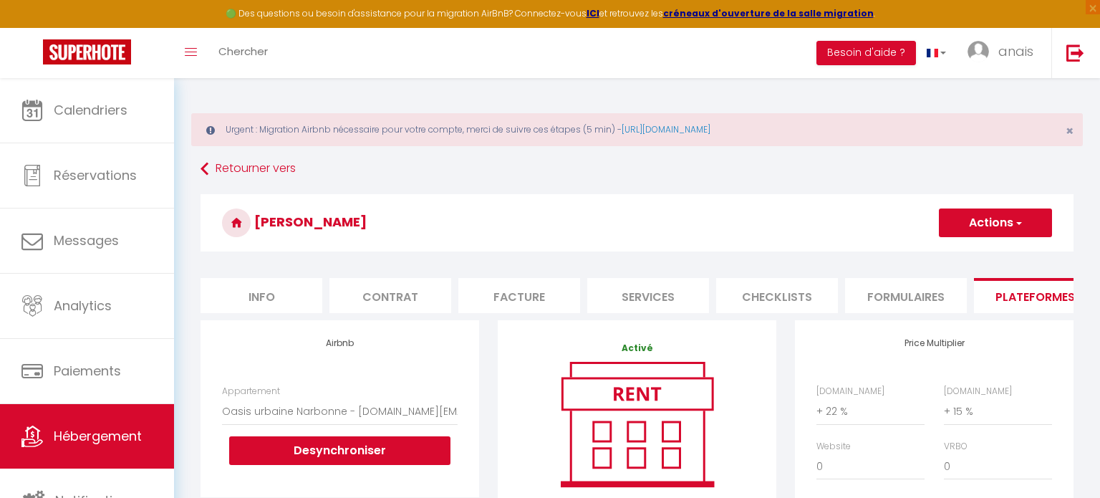
click at [969, 223] on button "Actions" at bounding box center [995, 222] width 113 height 29
click at [978, 261] on link "Enregistrer" at bounding box center [994, 254] width 113 height 19
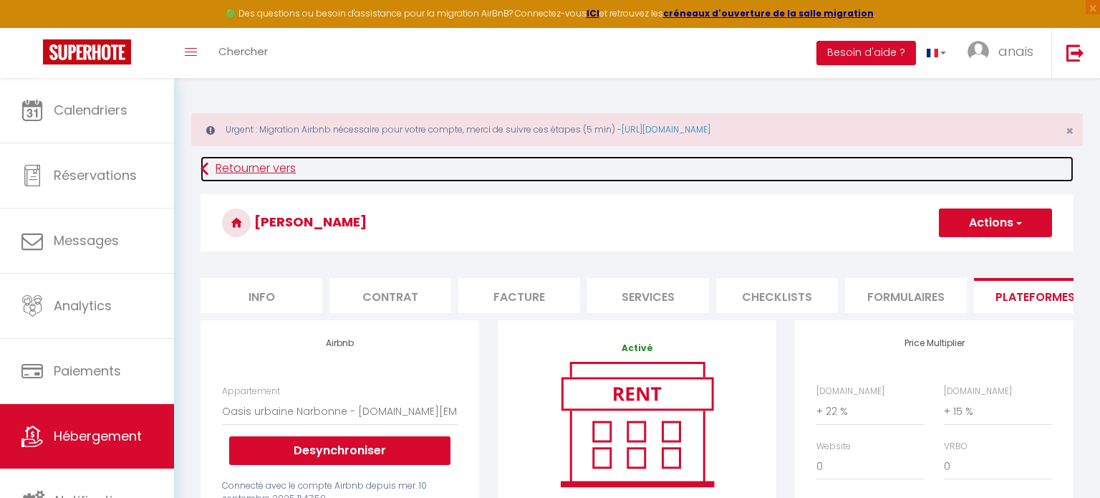
click at [286, 171] on link "Retourner vers" at bounding box center [636, 169] width 873 height 26
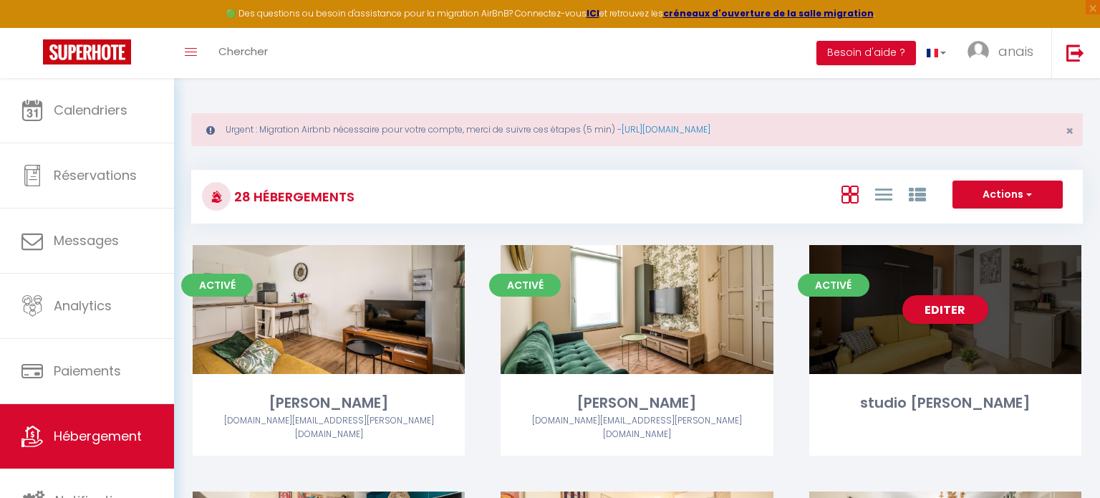
click at [944, 364] on div "Editer" at bounding box center [945, 309] width 272 height 129
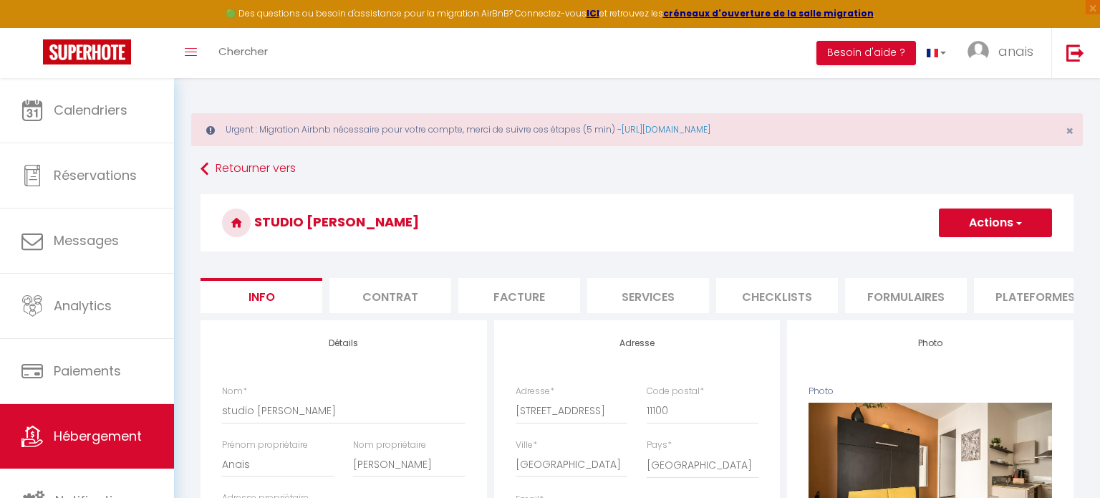
click at [1059, 304] on li "Plateformes" at bounding box center [1035, 295] width 122 height 35
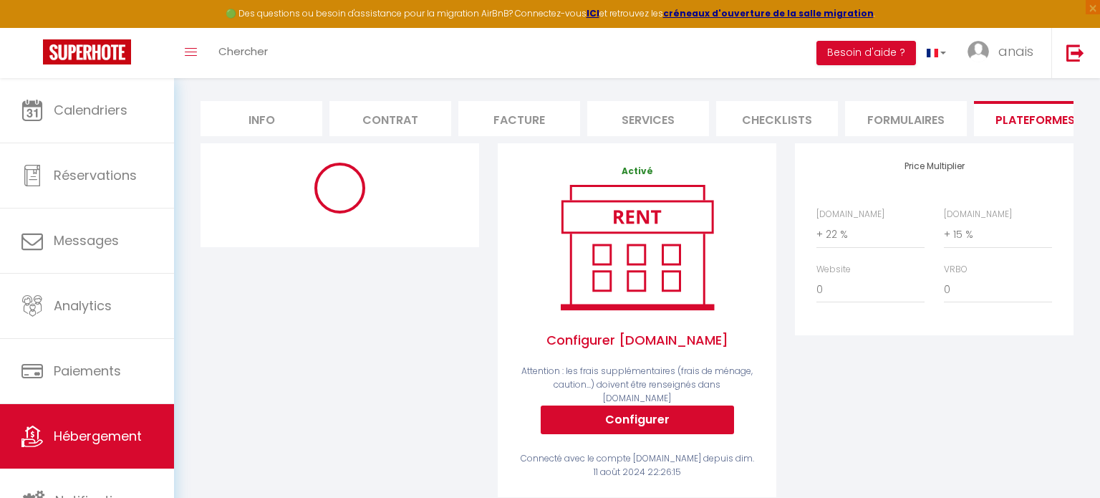
scroll to position [194, 0]
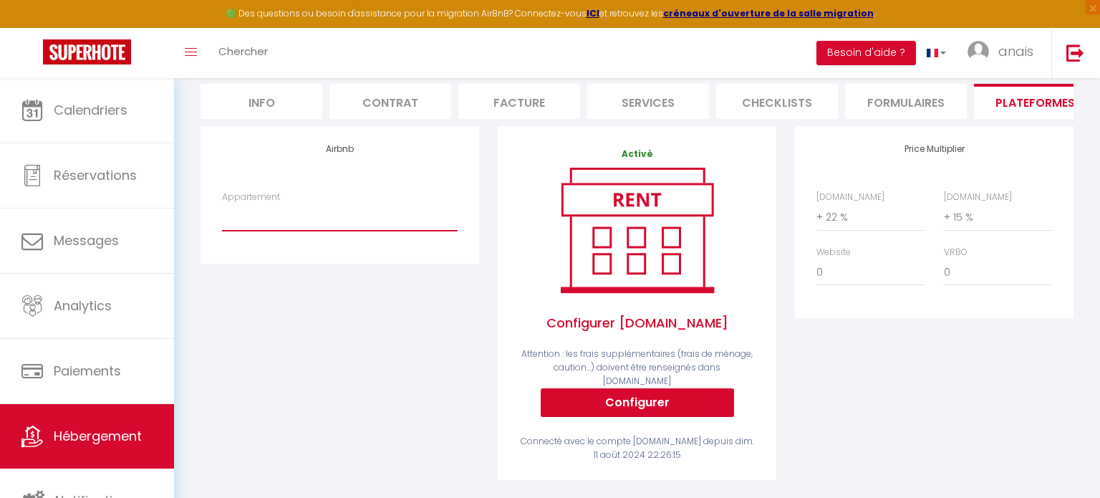
click at [393, 220] on select "*Le Jaurès* centre ville de Narbonne - leguinguet@gmail.com L'appart Ciné, proc…" at bounding box center [340, 216] width 236 height 27
click at [222, 203] on select "*Le Jaurès* centre ville de Narbonne - leguinguet@gmail.com L'appart Ciné, proc…" at bounding box center [340, 216] width 236 height 27
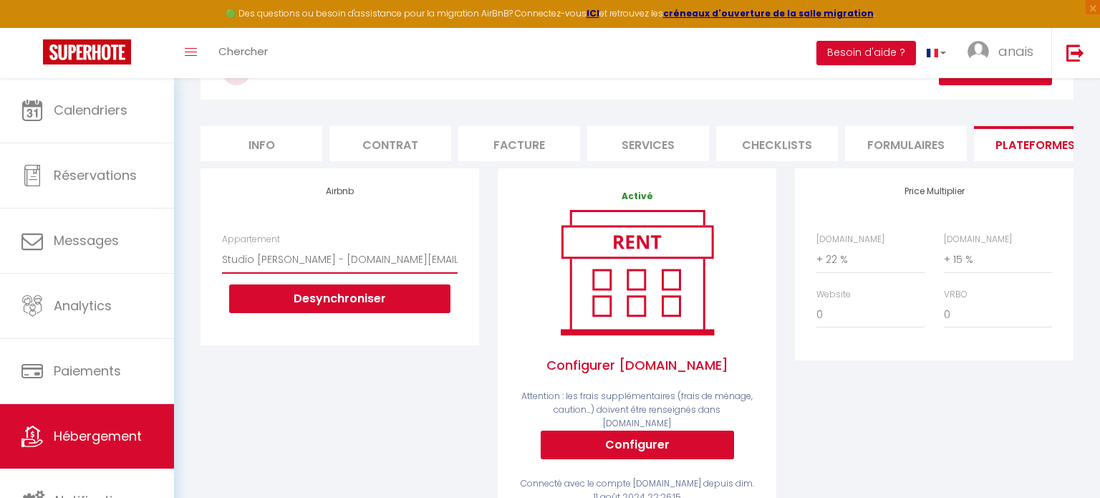
scroll to position [6, 0]
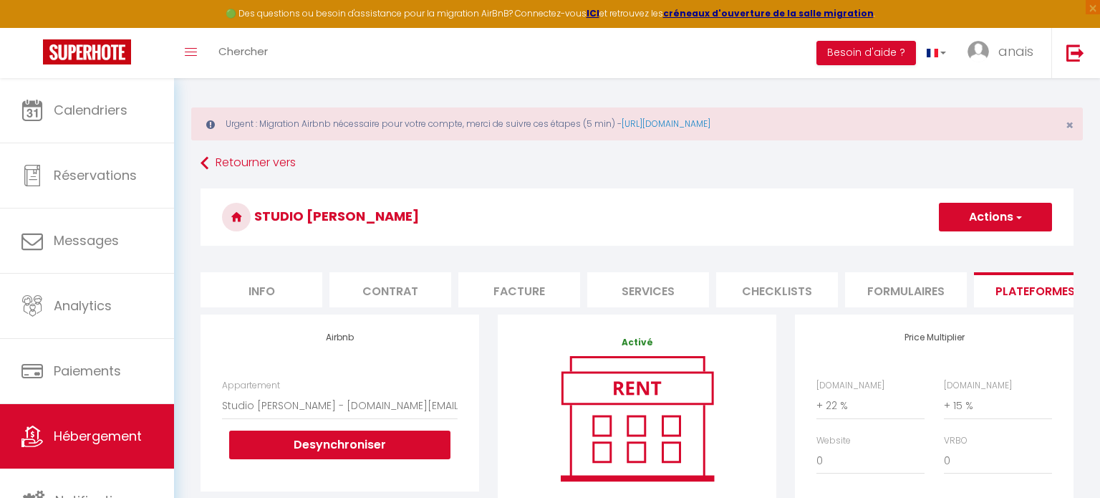
click at [999, 220] on button "Actions" at bounding box center [995, 217] width 113 height 29
click at [977, 246] on link "Enregistrer" at bounding box center [994, 248] width 113 height 19
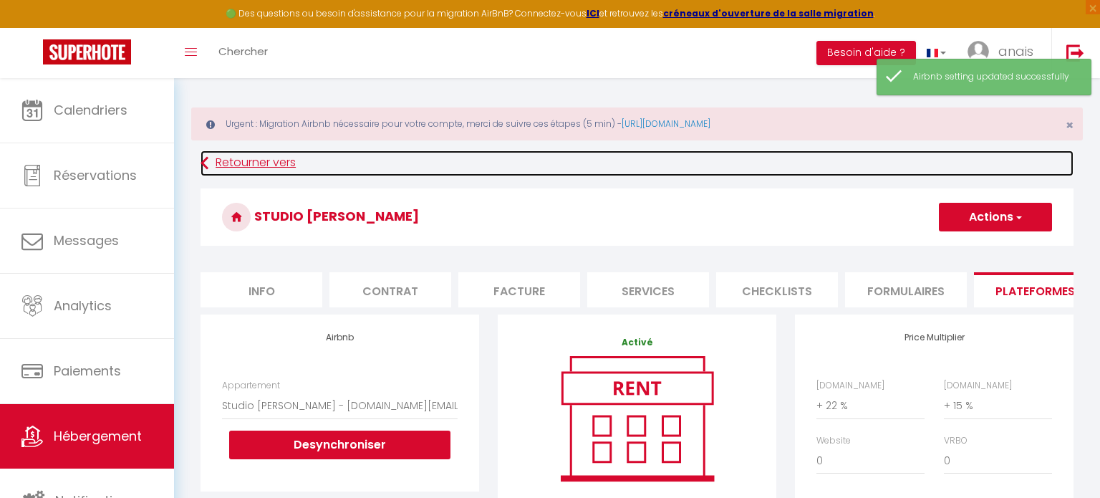
click at [273, 165] on link "Retourner vers" at bounding box center [636, 163] width 873 height 26
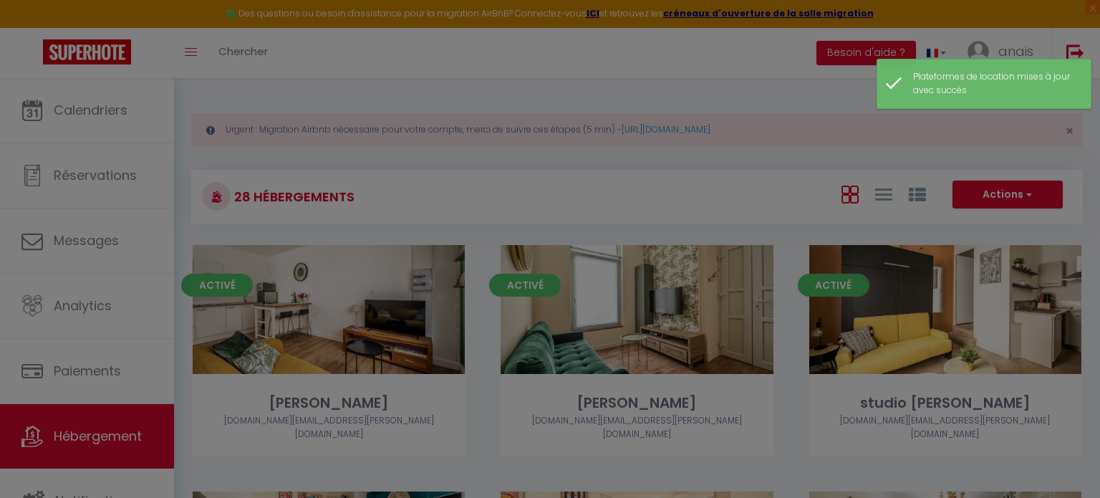
click at [540, 185] on div at bounding box center [550, 249] width 1100 height 498
click at [79, 119] on div at bounding box center [550, 249] width 1100 height 498
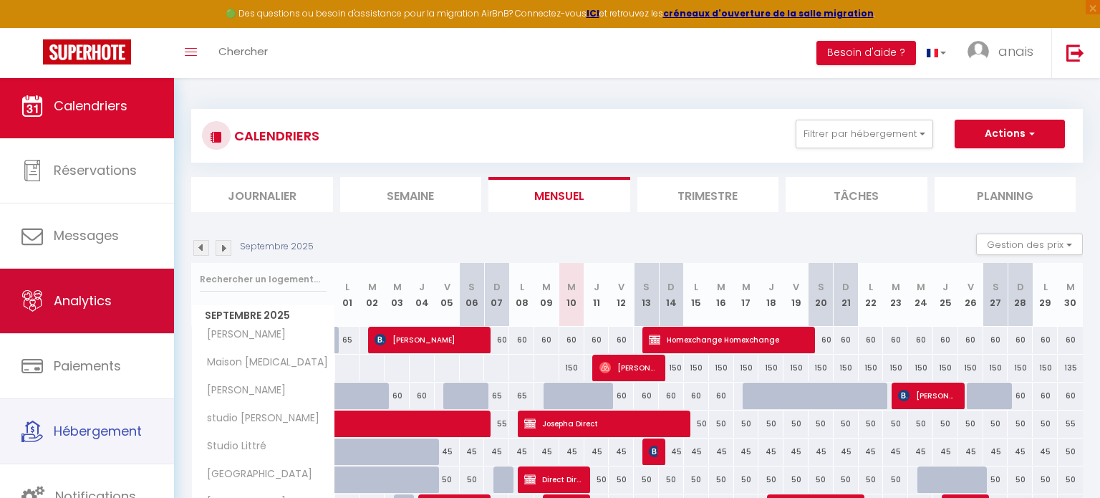
click at [108, 434] on span "Hébergement" at bounding box center [98, 431] width 88 height 18
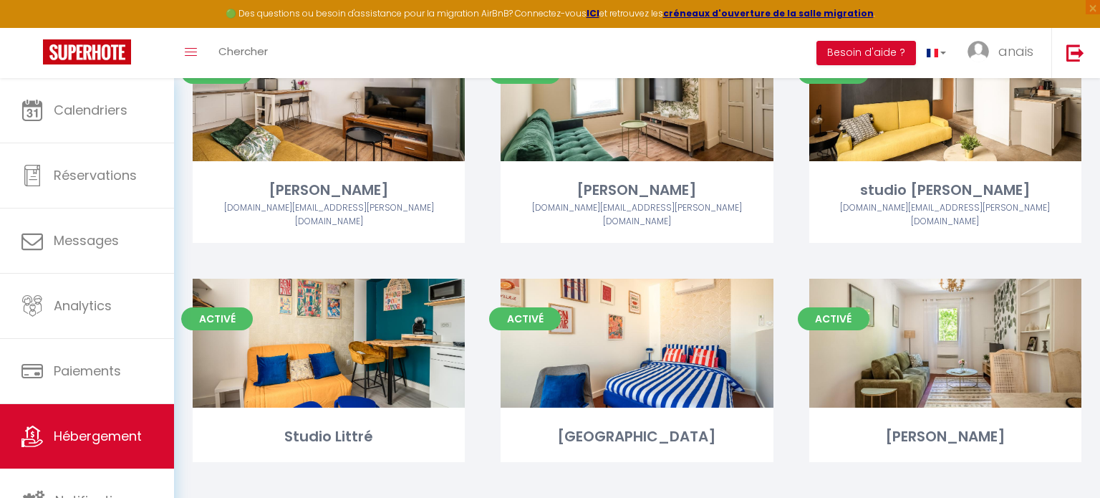
scroll to position [362, 0]
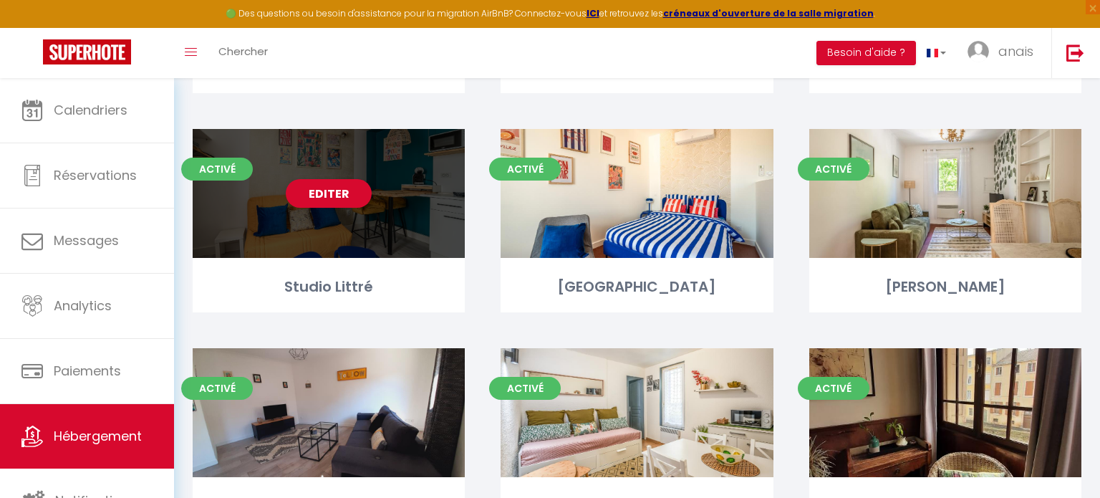
click at [392, 231] on div "Editer" at bounding box center [329, 193] width 272 height 129
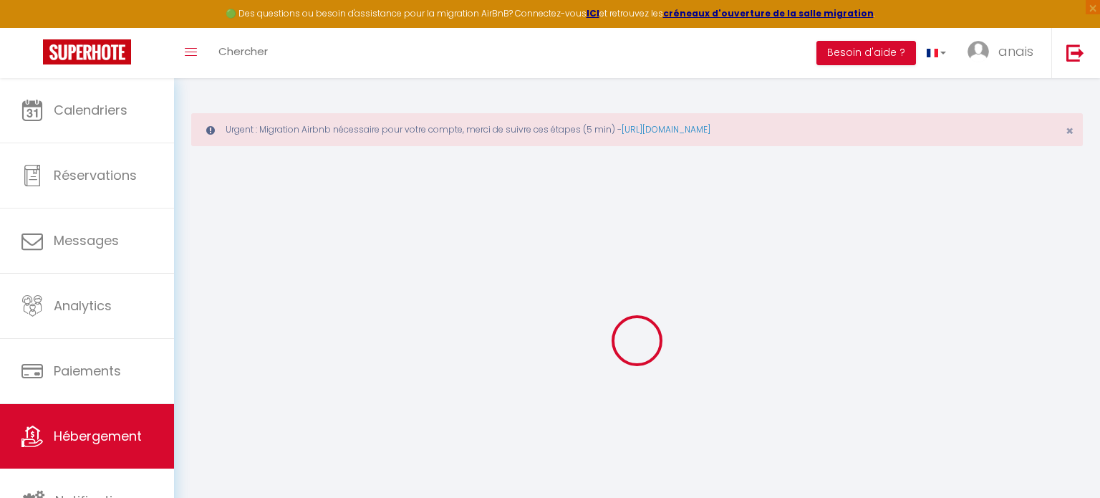
select select "+ 22 %"
select select "+ 15 %"
select select
checkbox input "false"
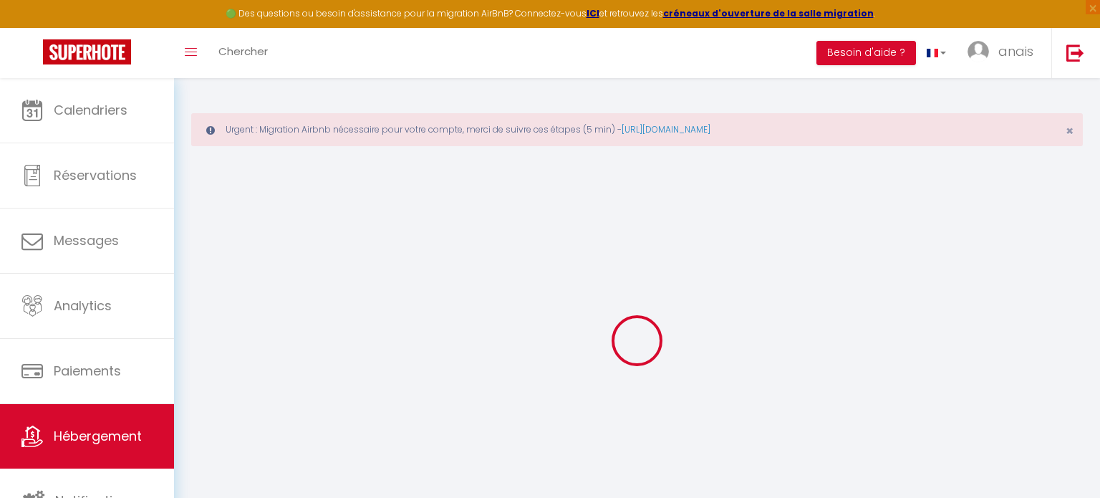
checkbox input "false"
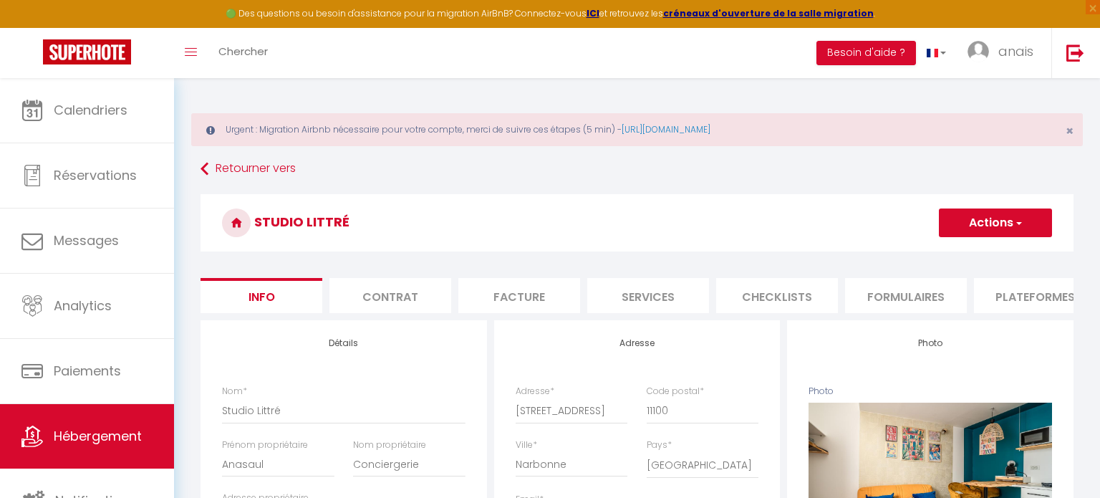
click at [1030, 306] on li "Plateformes" at bounding box center [1035, 295] width 122 height 35
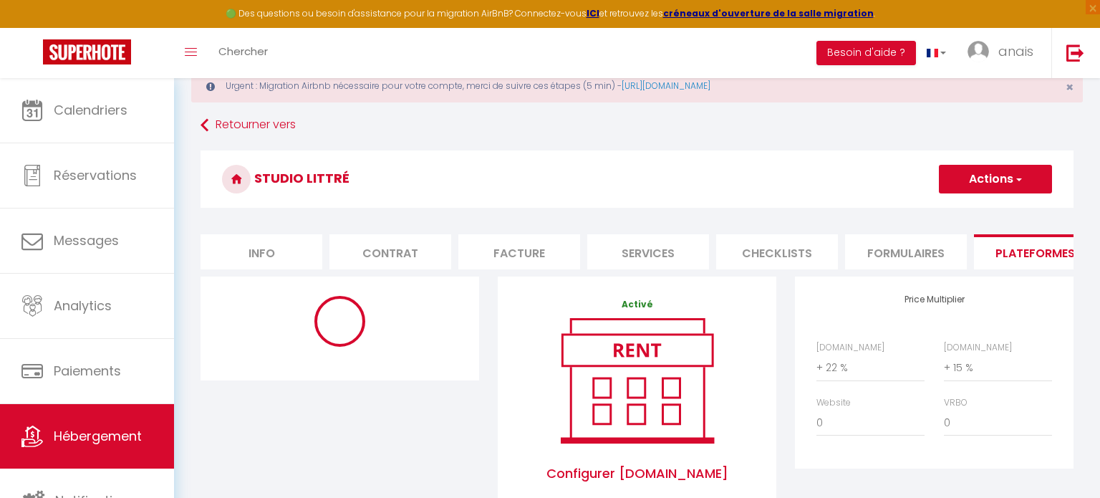
scroll to position [74, 0]
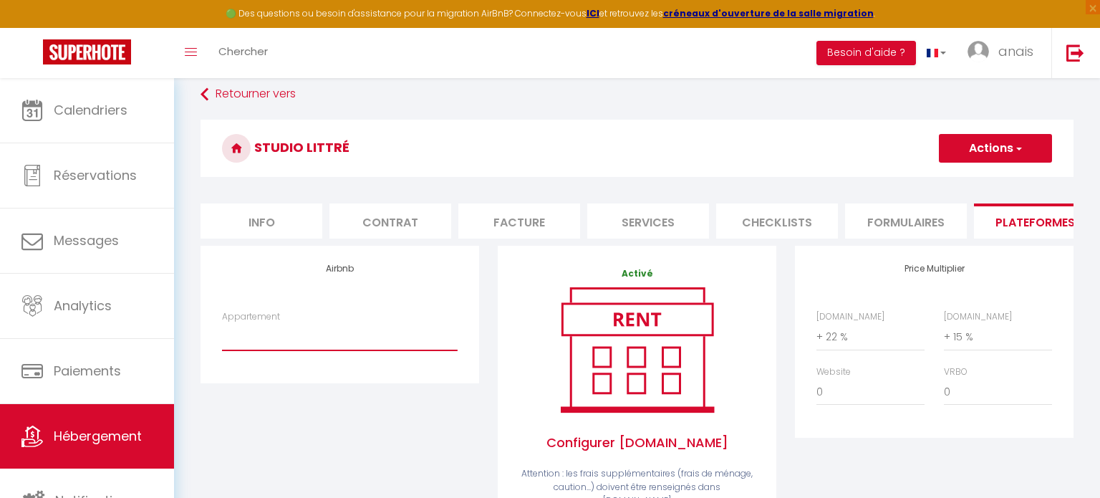
click at [282, 334] on select "*[PERSON_NAME]* centre ville de [GEOGRAPHIC_DATA] - [EMAIL_ADDRESS][DOMAIN_NAME…" at bounding box center [340, 336] width 236 height 27
click at [304, 413] on div "Airbnb Appartement *Le Jaurès* centre ville de Narbonne - leguinguet@gmail.com …" at bounding box center [339, 432] width 297 height 372
click at [282, 312] on div "Appartement *Le Jaurès* centre ville de Narbonne - leguinguet@gmail.com L'appar…" at bounding box center [340, 330] width 236 height 41
click at [285, 333] on select "*[PERSON_NAME]* centre ville de [GEOGRAPHIC_DATA] - [EMAIL_ADDRESS][DOMAIN_NAME…" at bounding box center [340, 336] width 236 height 27
select select "19148-1305552251113533653"
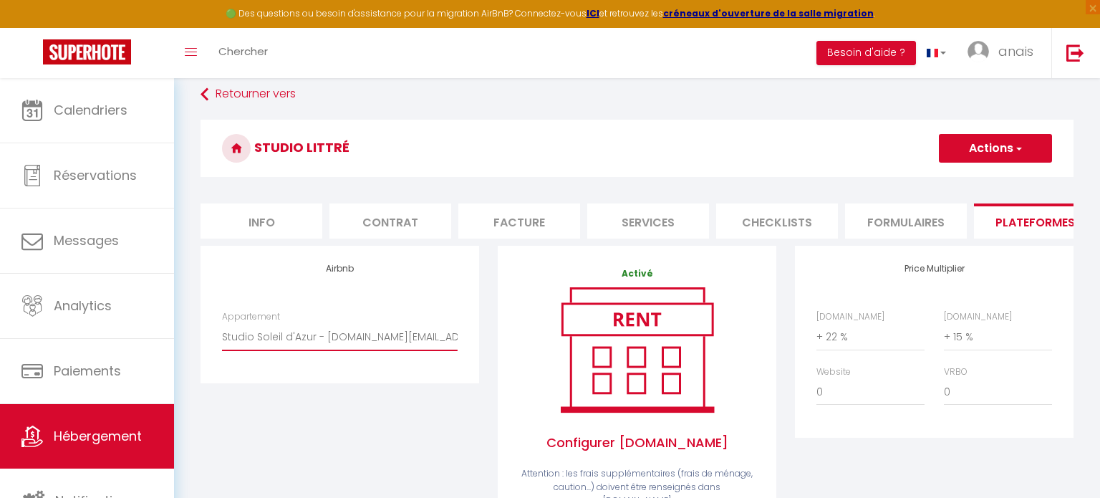
click at [222, 323] on select "*[PERSON_NAME]* centre ville de [GEOGRAPHIC_DATA] - [EMAIL_ADDRESS][DOMAIN_NAME…" at bounding box center [340, 336] width 236 height 27
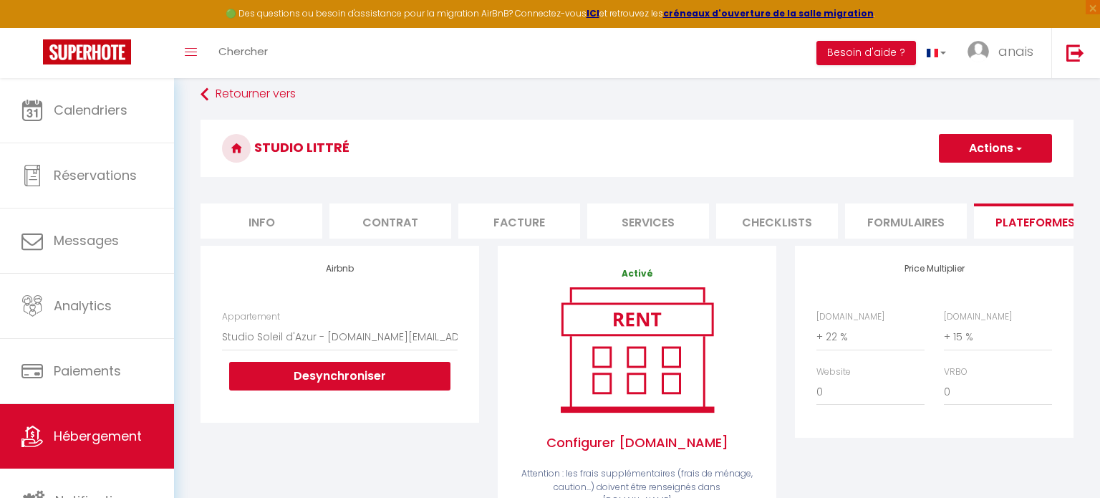
click at [993, 159] on button "Actions" at bounding box center [995, 148] width 113 height 29
click at [992, 180] on link "Enregistrer" at bounding box center [994, 179] width 113 height 19
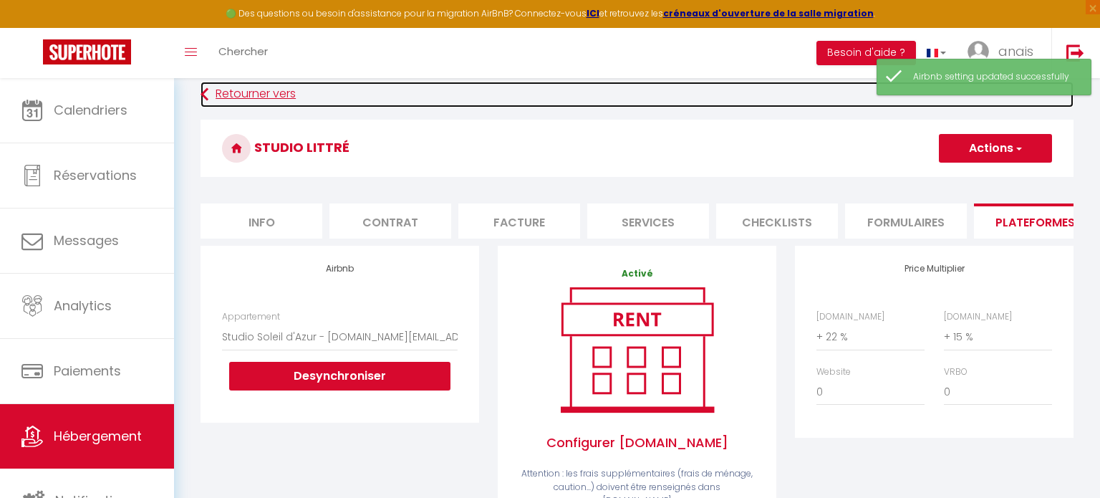
click at [225, 95] on link "Retourner vers" at bounding box center [636, 95] width 873 height 26
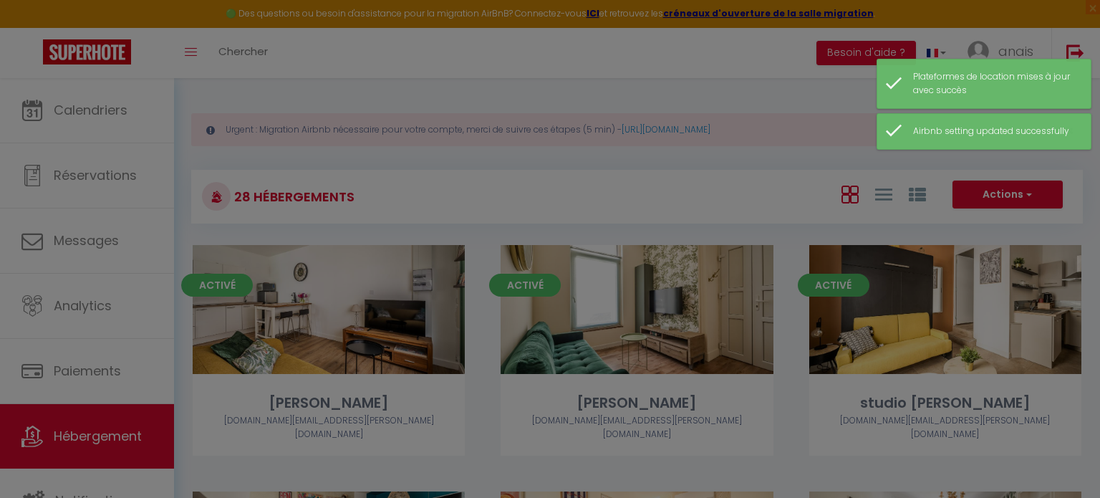
drag, startPoint x: 46, startPoint y: 440, endPoint x: 54, endPoint y: 425, distance: 16.7
click at [47, 438] on div at bounding box center [550, 249] width 1100 height 498
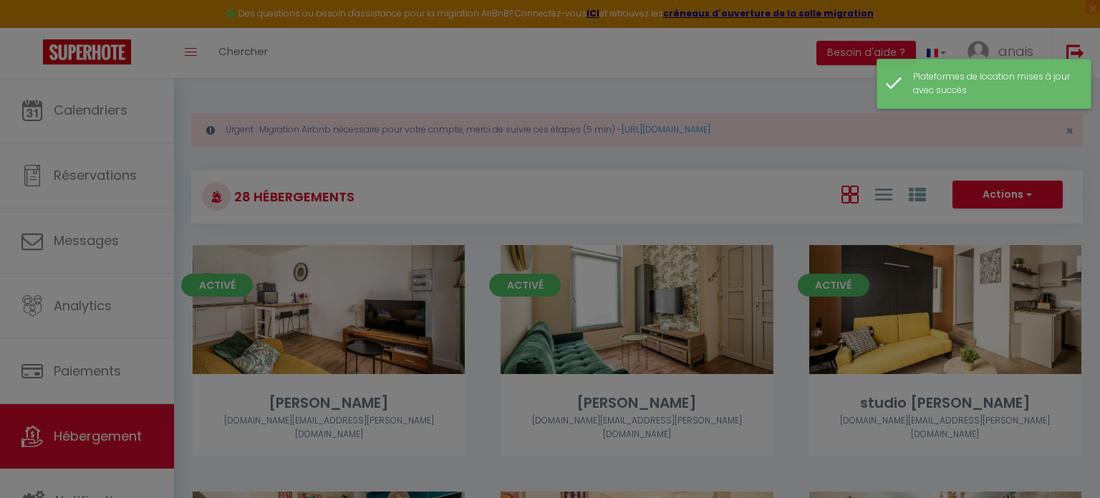
click at [959, 78] on div "Plateformes de location mises à jour avec succès" at bounding box center [994, 83] width 163 height 27
click at [998, 82] on div "Plateformes de location mises à jour avec succès" at bounding box center [994, 83] width 163 height 27
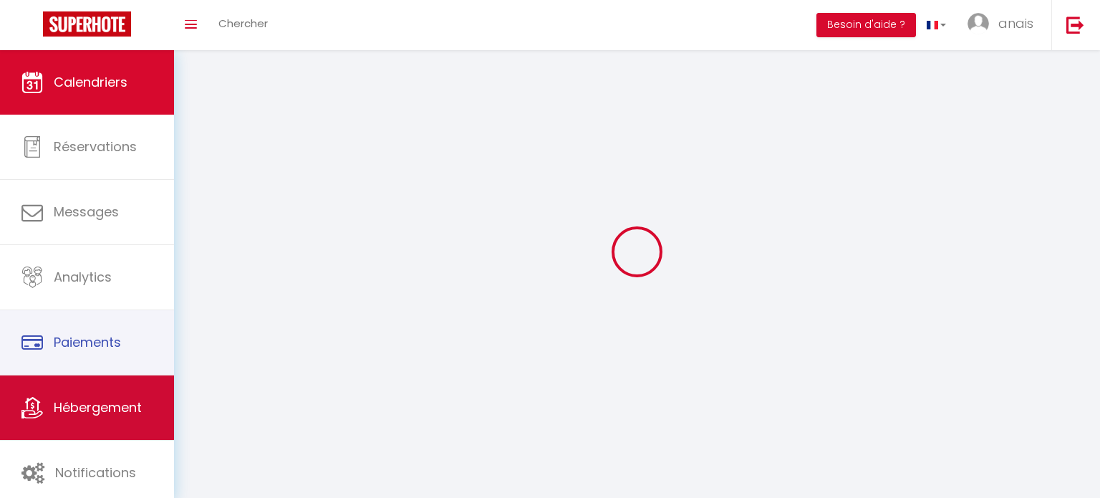
click at [97, 416] on span "Hébergement" at bounding box center [98, 407] width 88 height 18
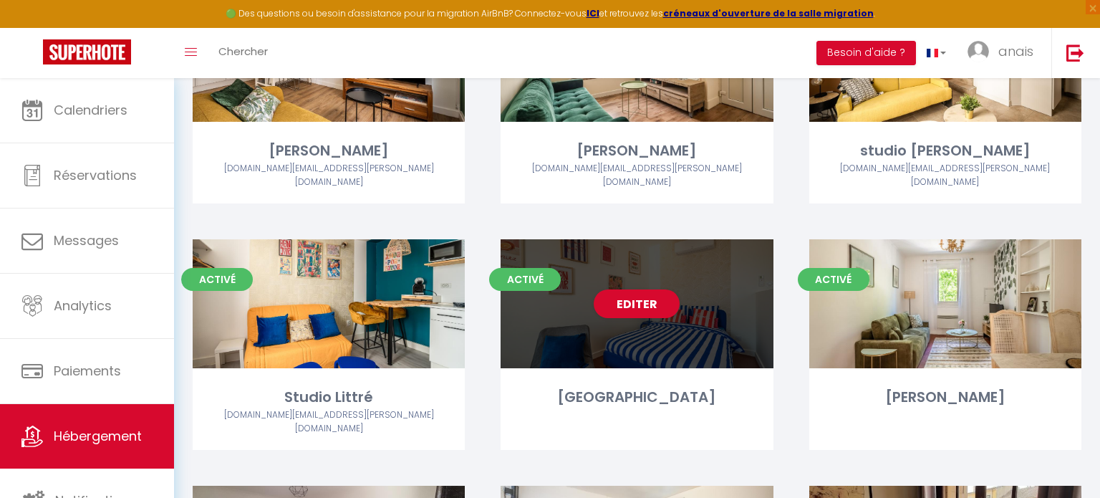
scroll to position [294, 0]
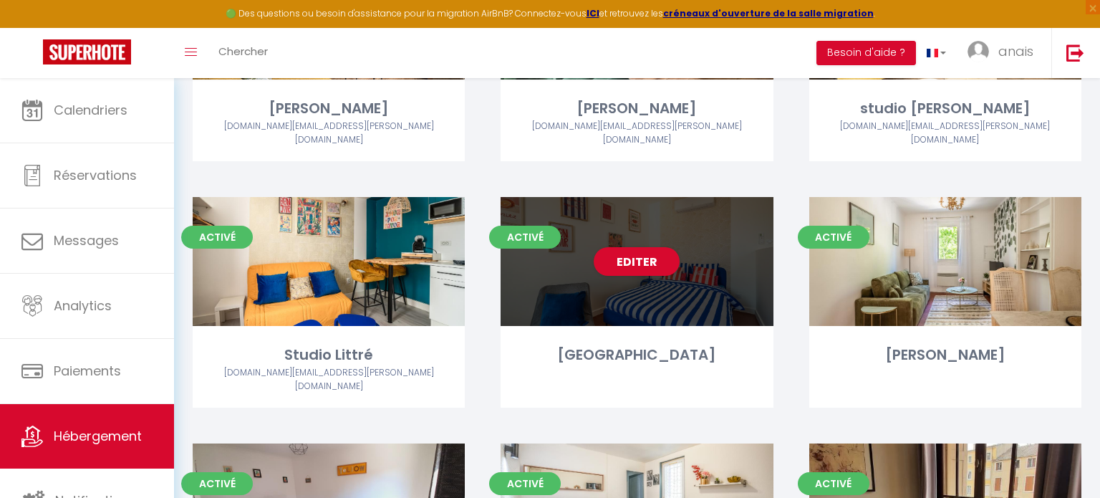
click at [657, 309] on div "Editer" at bounding box center [636, 261] width 272 height 129
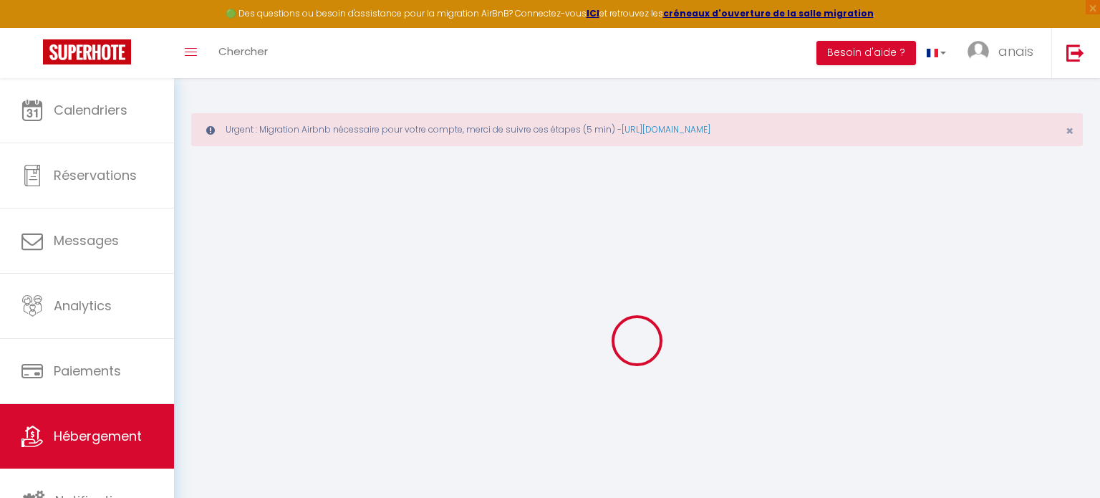
select select "+ 22 %"
select select "+ 15 %"
select select
checkbox input "false"
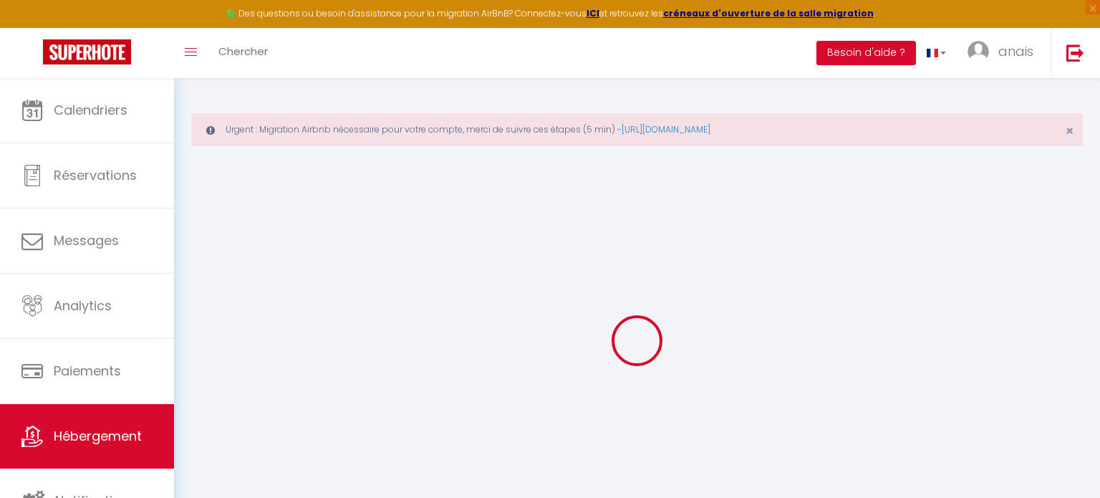
checkbox input "false"
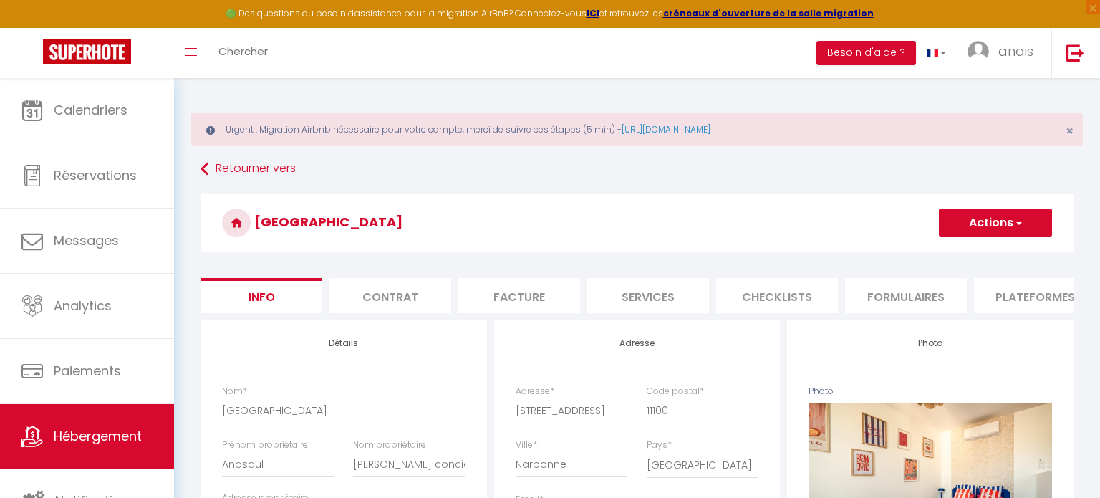
click at [1018, 301] on li "Plateformes" at bounding box center [1035, 295] width 122 height 35
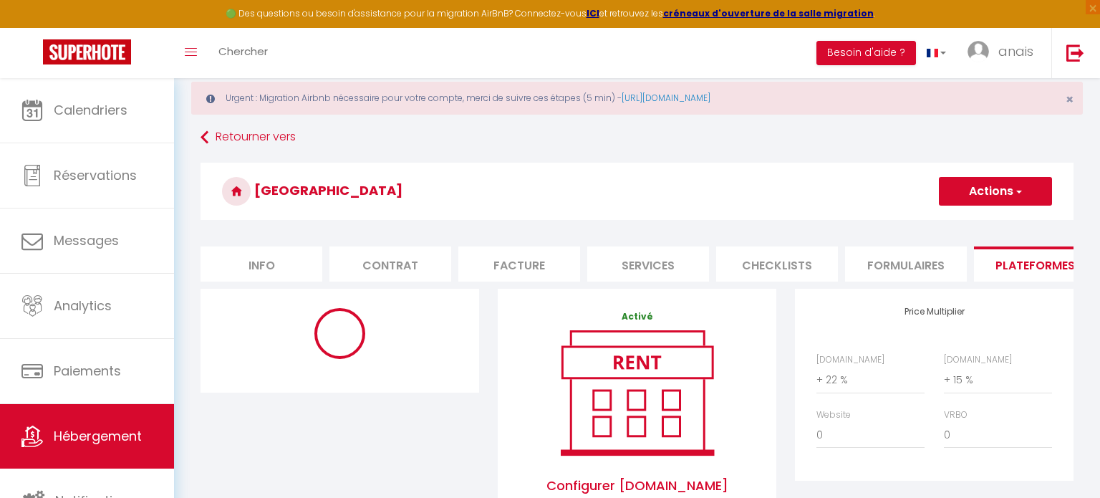
scroll to position [90, 0]
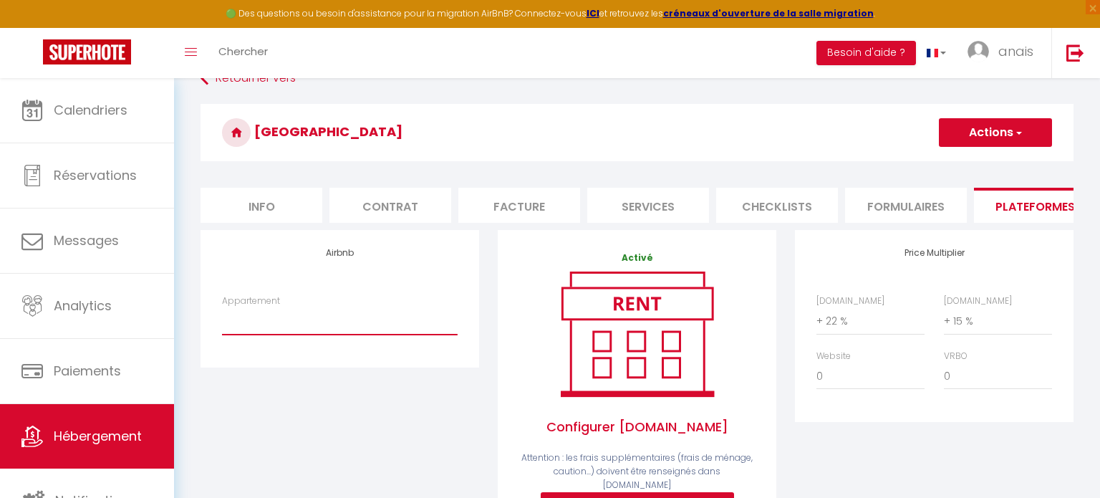
click at [316, 321] on select "*Le Jaurès* centre ville de [GEOGRAPHIC_DATA] - [EMAIL_ADDRESS][DOMAIN_NAME] L'…" at bounding box center [340, 320] width 236 height 27
select select "19148-1371162778443061175"
click at [222, 307] on select "*Le Jaurès* centre ville de [GEOGRAPHIC_DATA] - [EMAIL_ADDRESS][DOMAIN_NAME] L'…" at bounding box center [340, 320] width 236 height 27
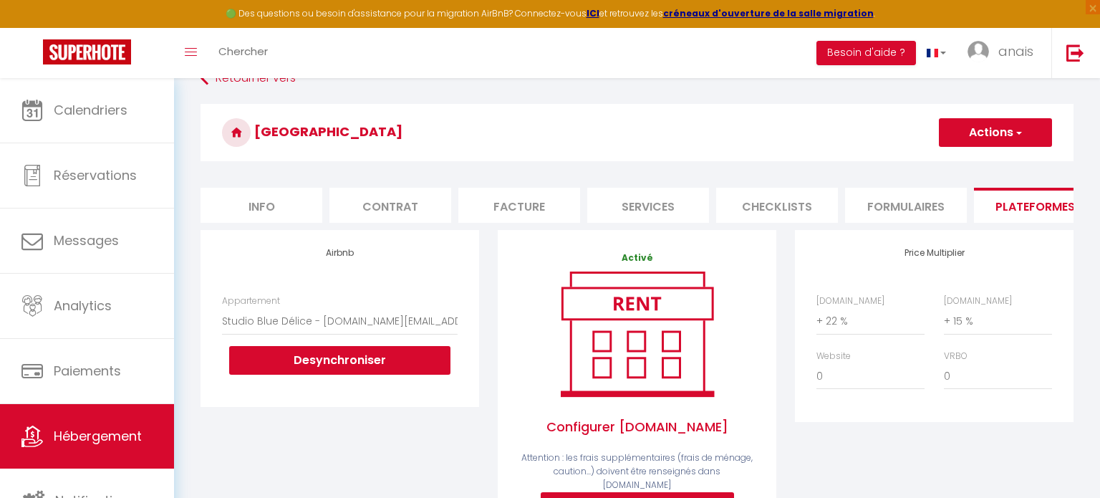
click at [997, 135] on button "Actions" at bounding box center [995, 132] width 113 height 29
click at [990, 160] on link "Enregistrer" at bounding box center [994, 164] width 113 height 19
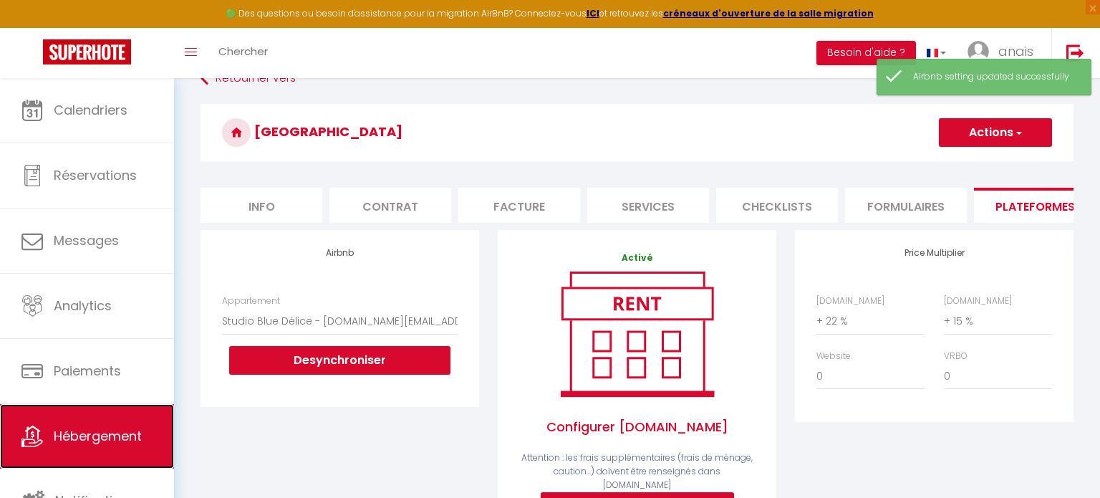
click at [102, 433] on span "Hébergement" at bounding box center [98, 436] width 88 height 18
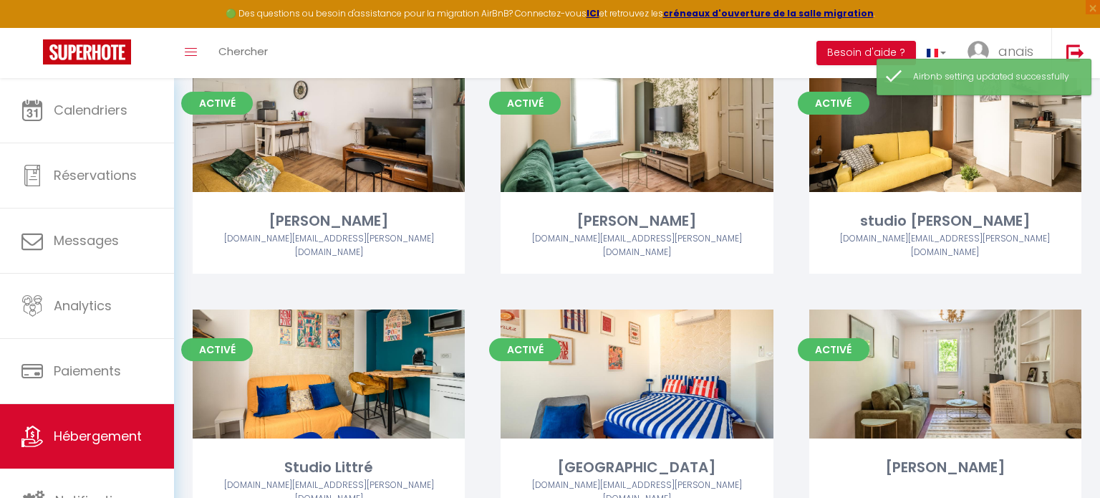
scroll to position [358, 0]
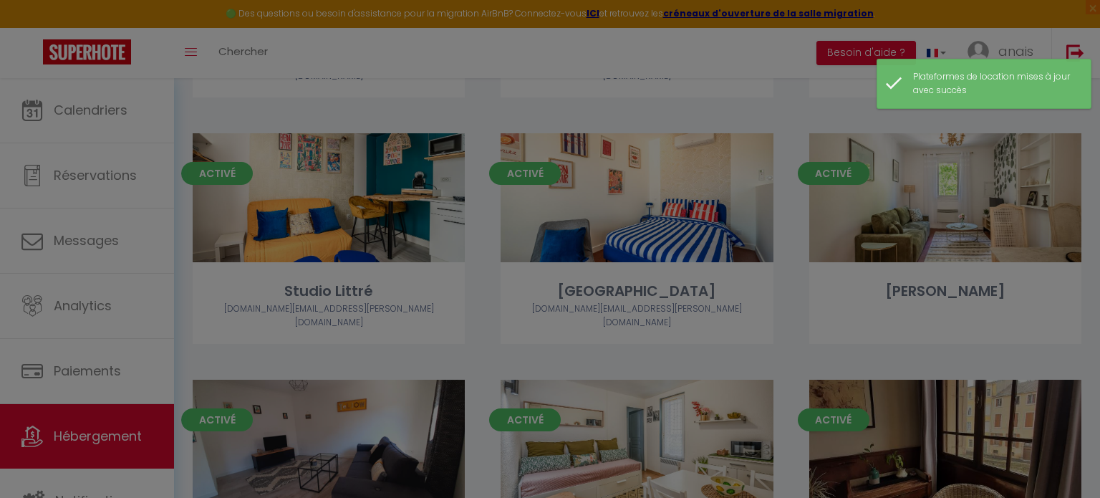
click at [377, 402] on div at bounding box center [550, 249] width 1100 height 498
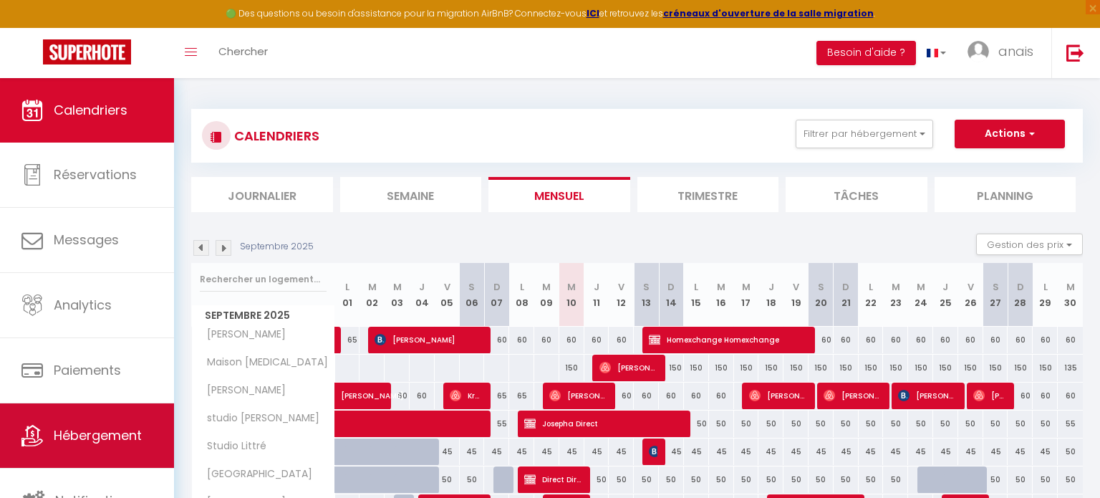
scroll to position [4, 0]
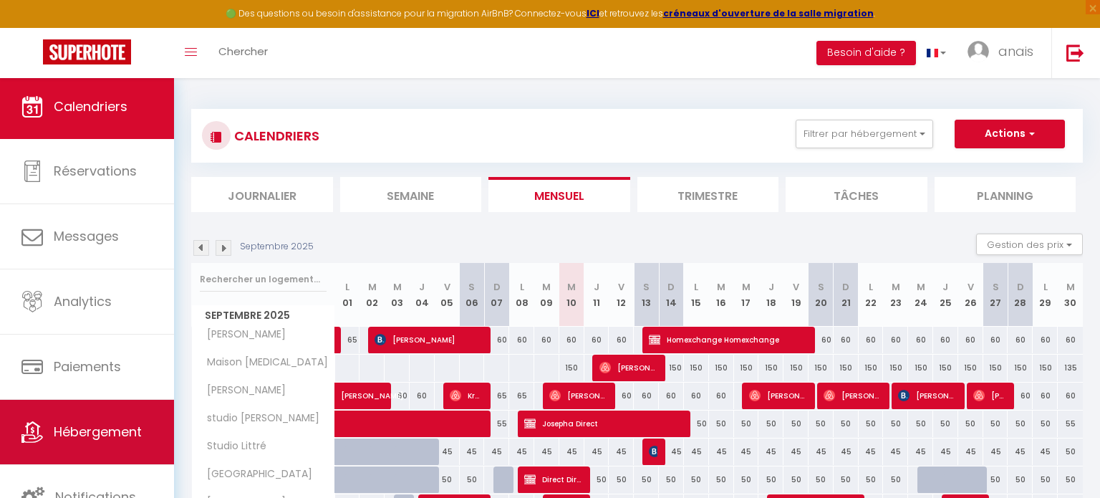
click at [126, 431] on span "Hébergement" at bounding box center [98, 431] width 88 height 18
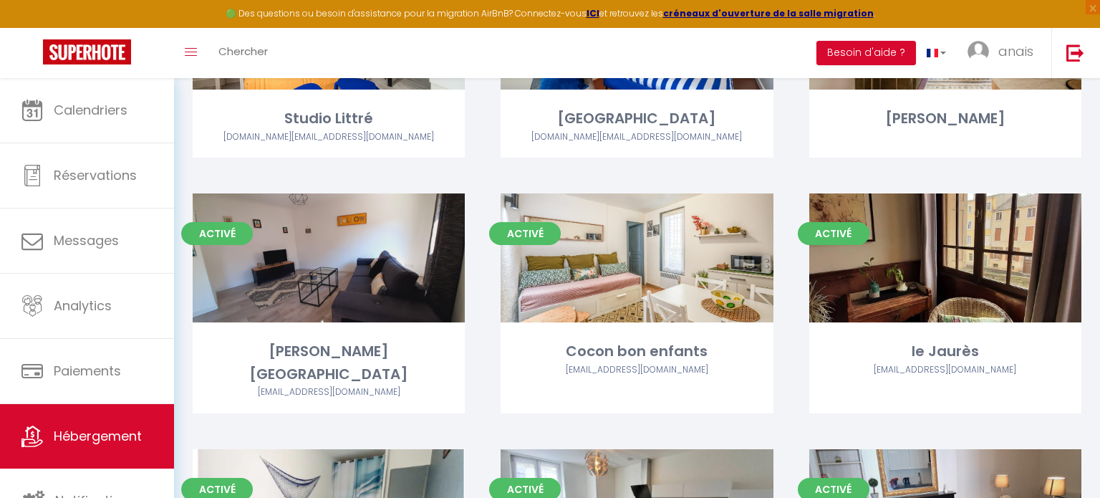
scroll to position [518, 0]
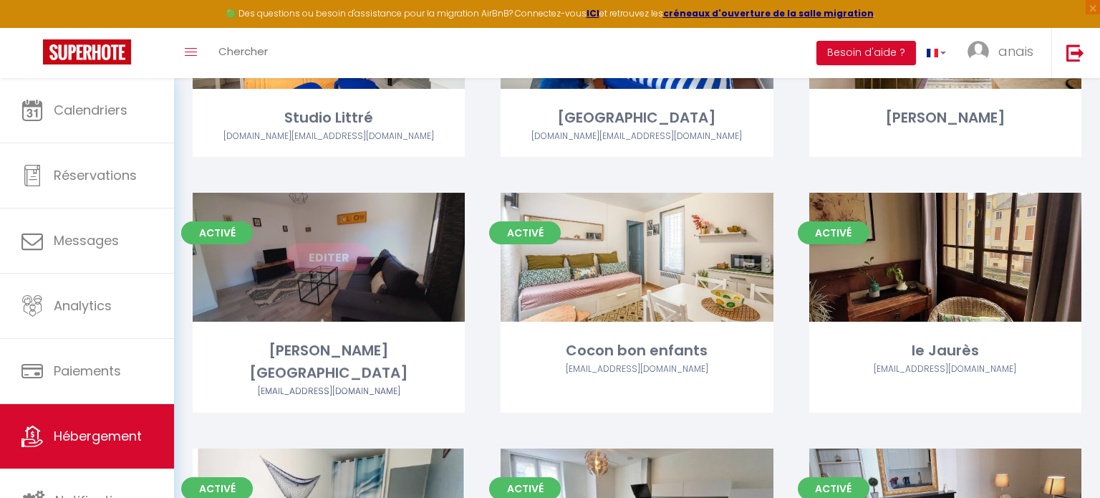
click at [414, 298] on div "Editer" at bounding box center [329, 257] width 272 height 129
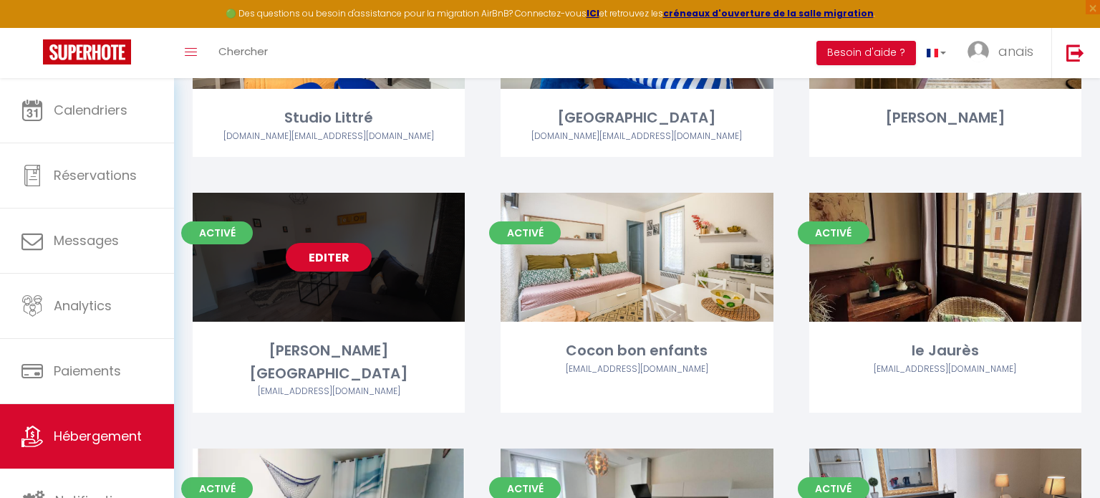
click at [369, 307] on div "Editer" at bounding box center [329, 257] width 272 height 129
select select "3"
select select "2"
select select "1"
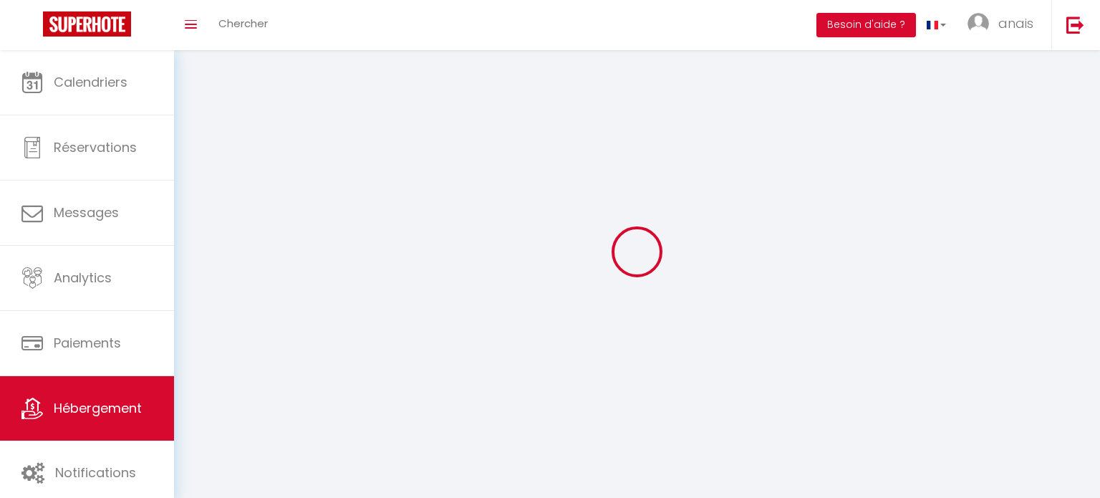
select select
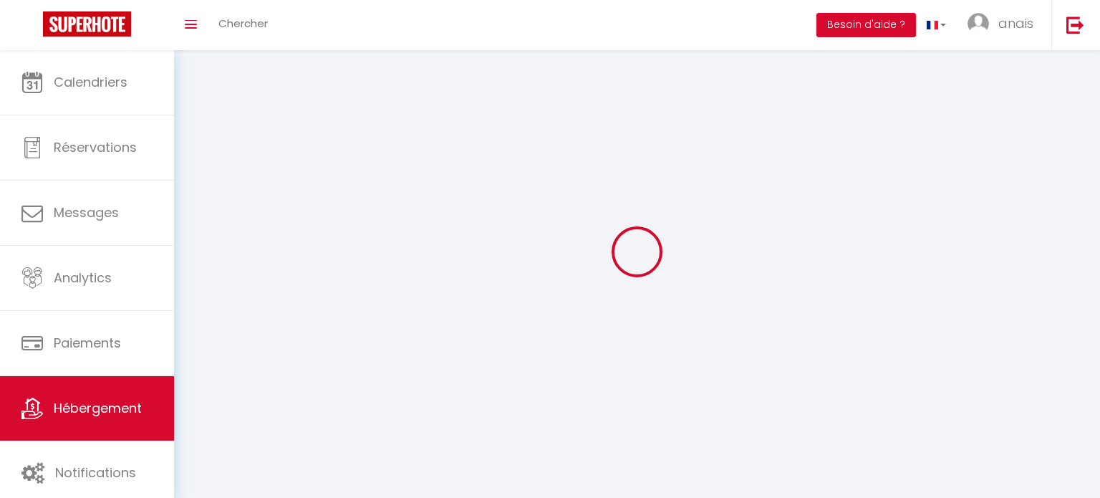
select select
checkbox input "false"
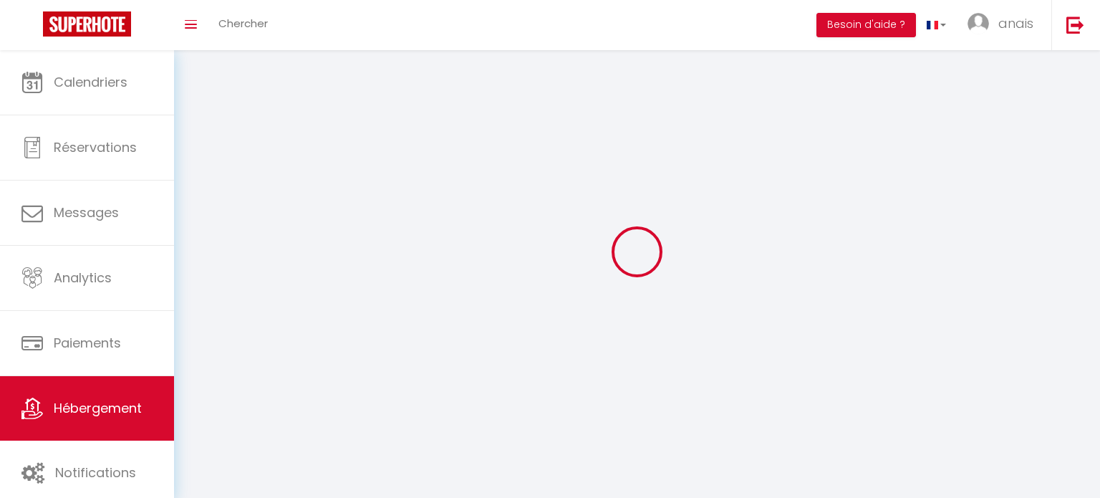
select select
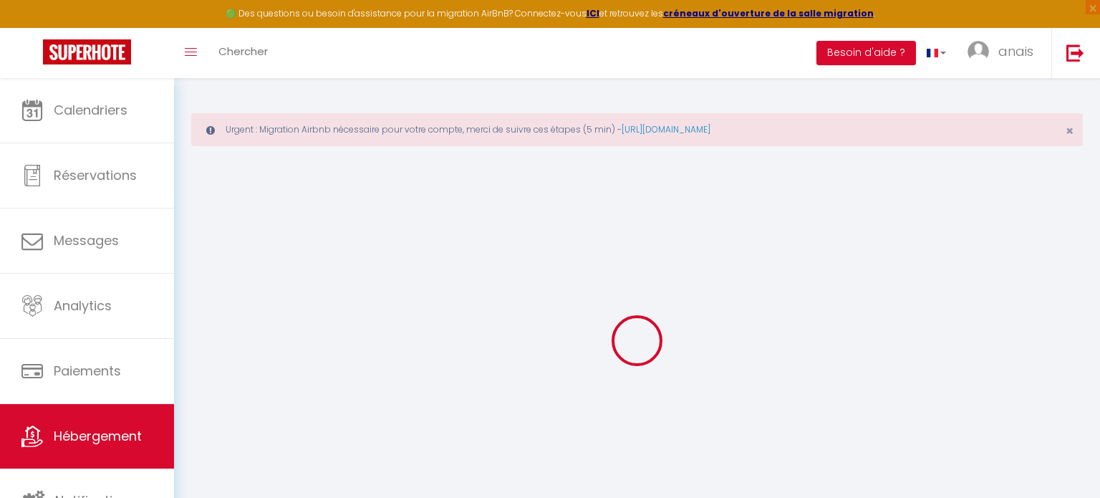
select select "+ 22 %"
select select "+ 15 %"
select select
checkbox input "false"
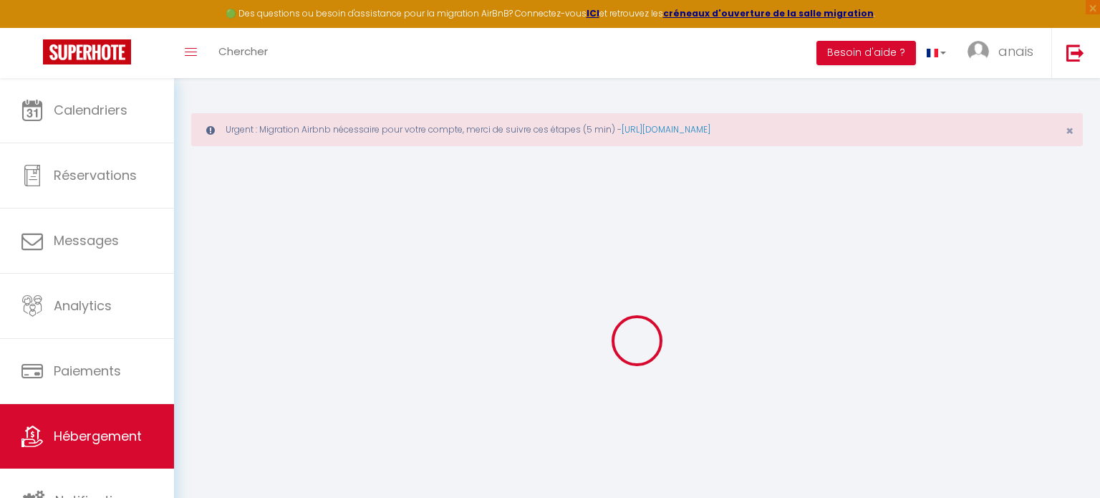
checkbox input "false"
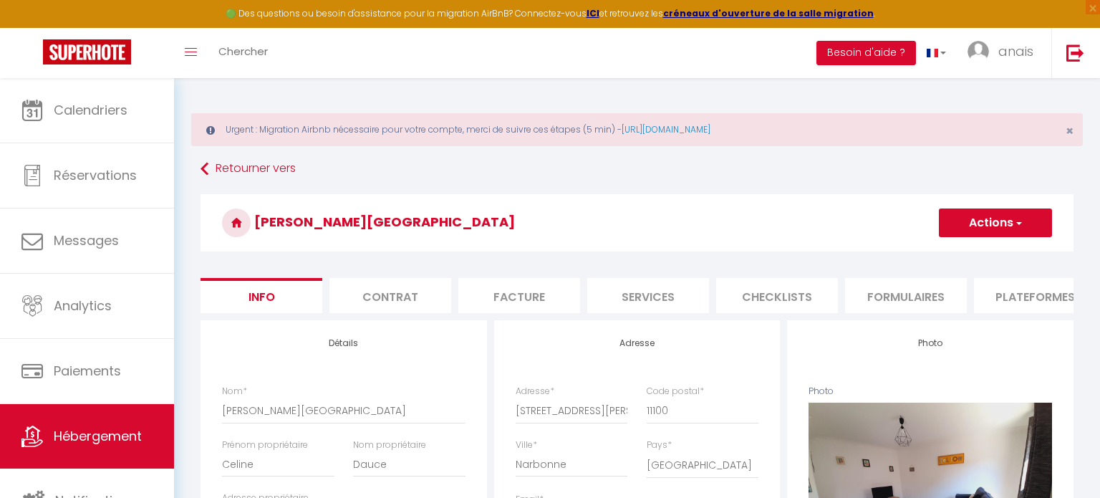
select select
checkbox input "false"
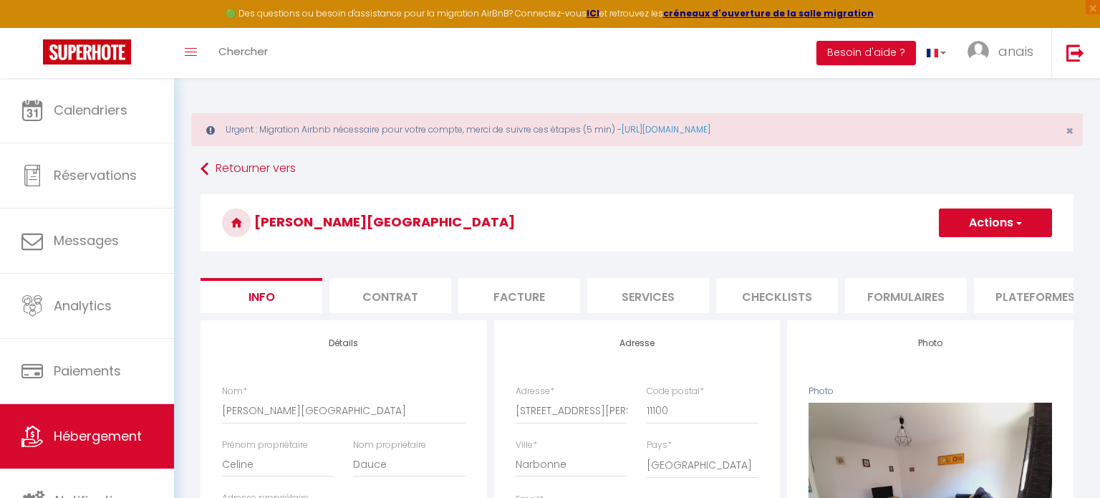
click at [1030, 297] on li "Plateformes" at bounding box center [1035, 295] width 122 height 35
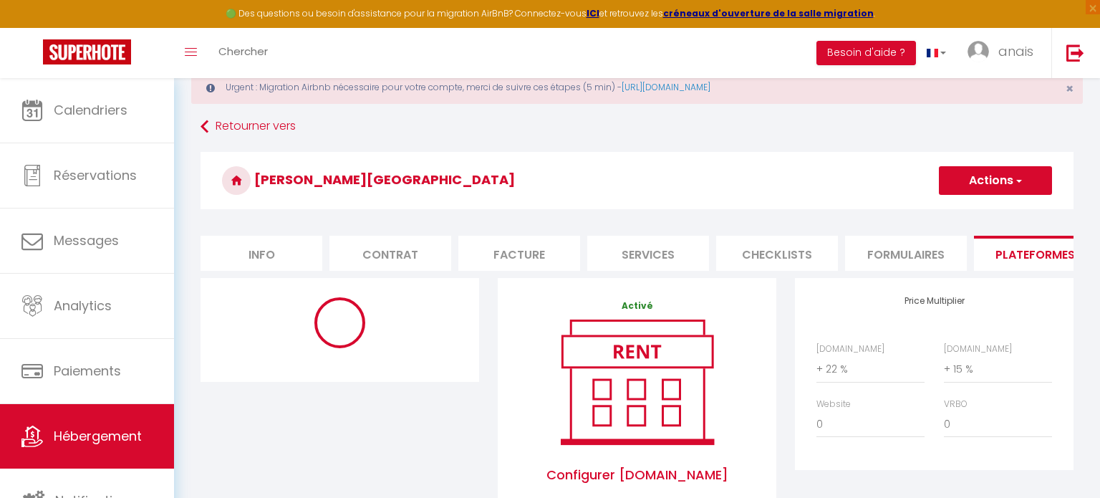
scroll to position [49, 0]
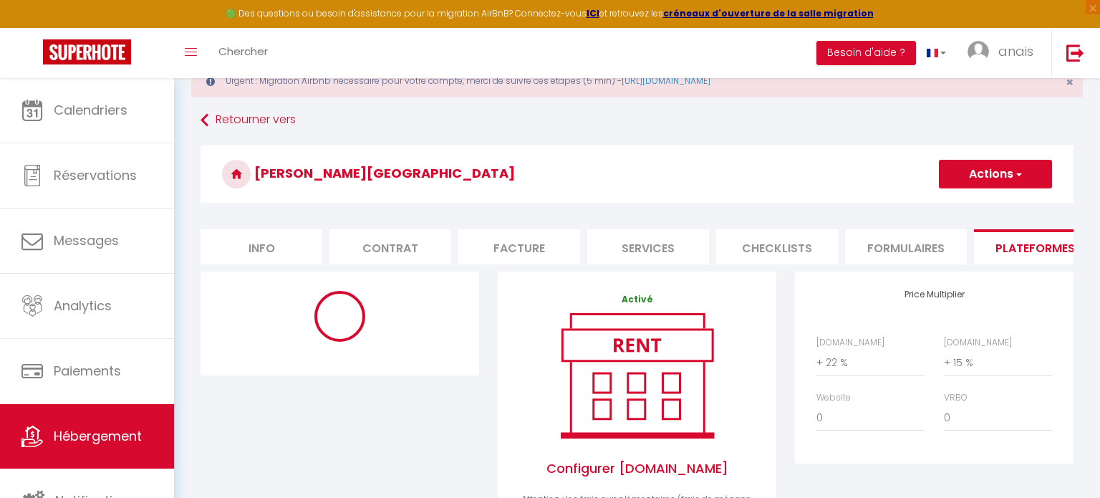
select select "365"
select select "EUR"
select select
select select "17818-673103010026744977"
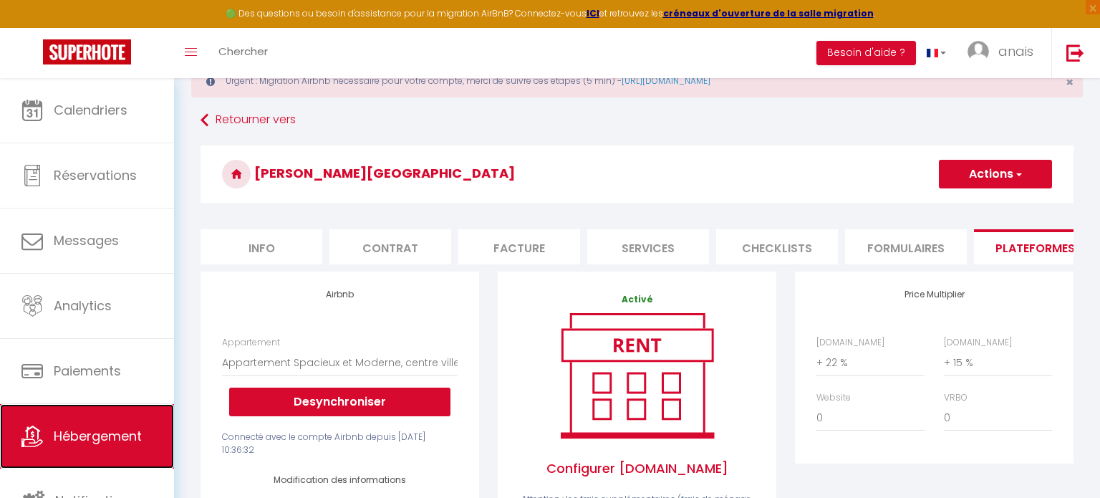
click at [110, 450] on link "Hébergement" at bounding box center [87, 436] width 174 height 64
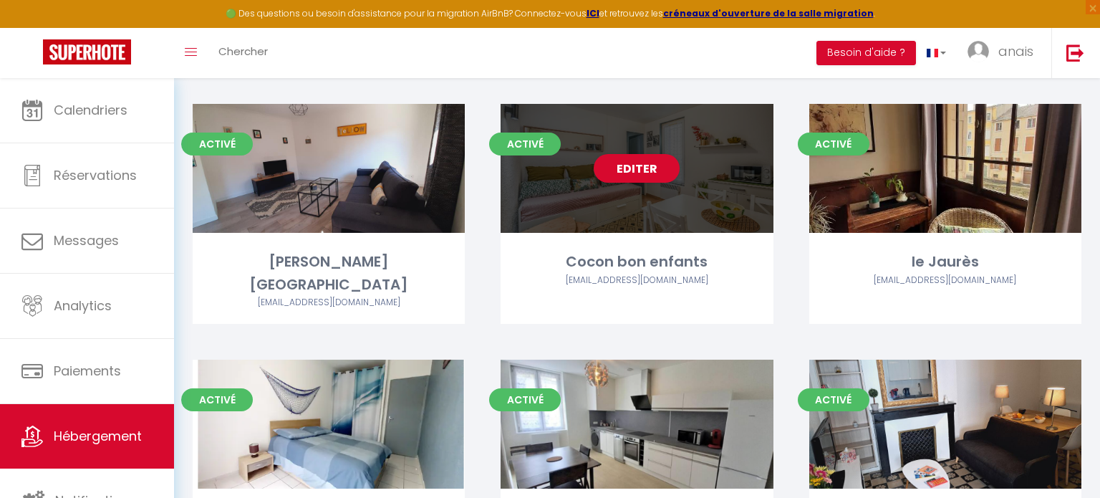
scroll to position [574, 0]
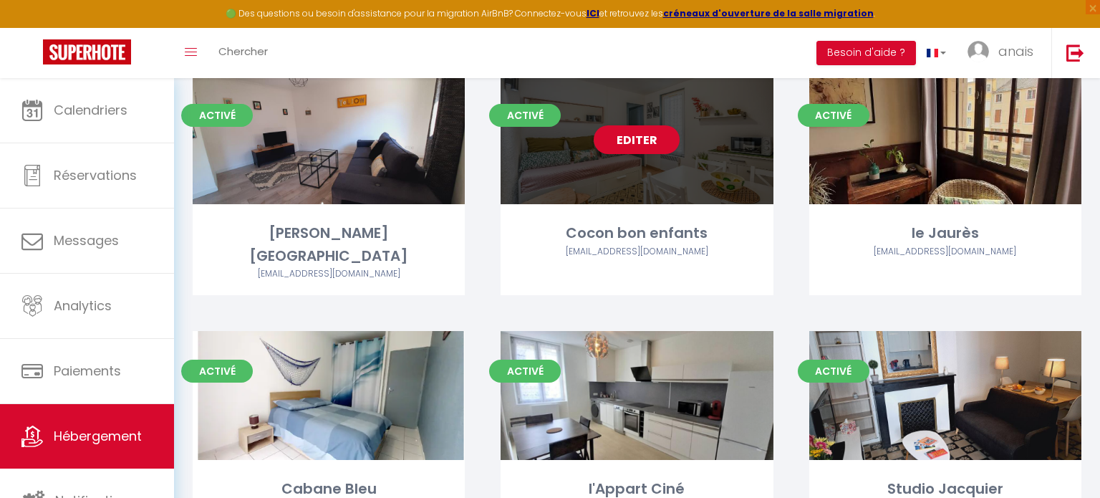
click at [700, 178] on div "Editer" at bounding box center [636, 139] width 272 height 129
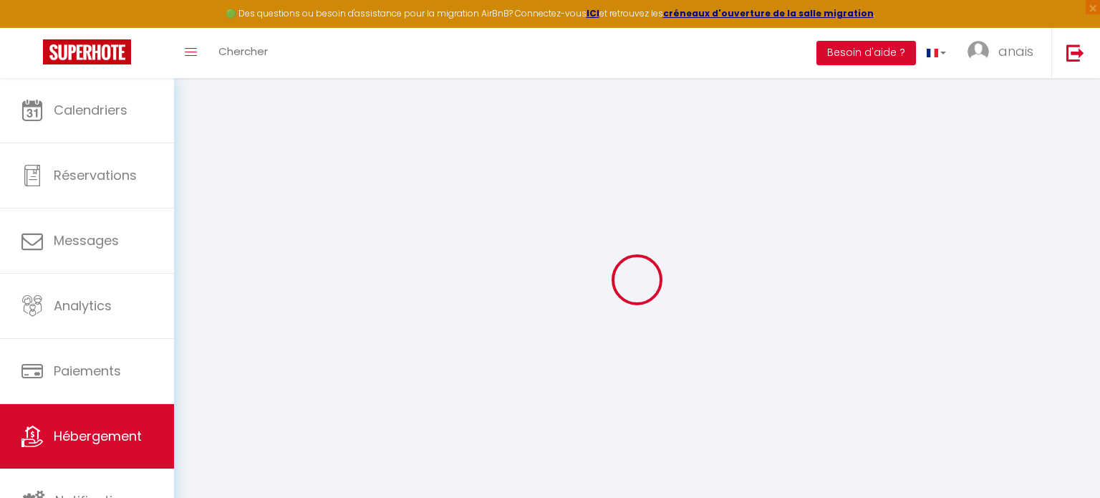
select select "+ 22 %"
select select "+ 15 %"
select select
checkbox input "false"
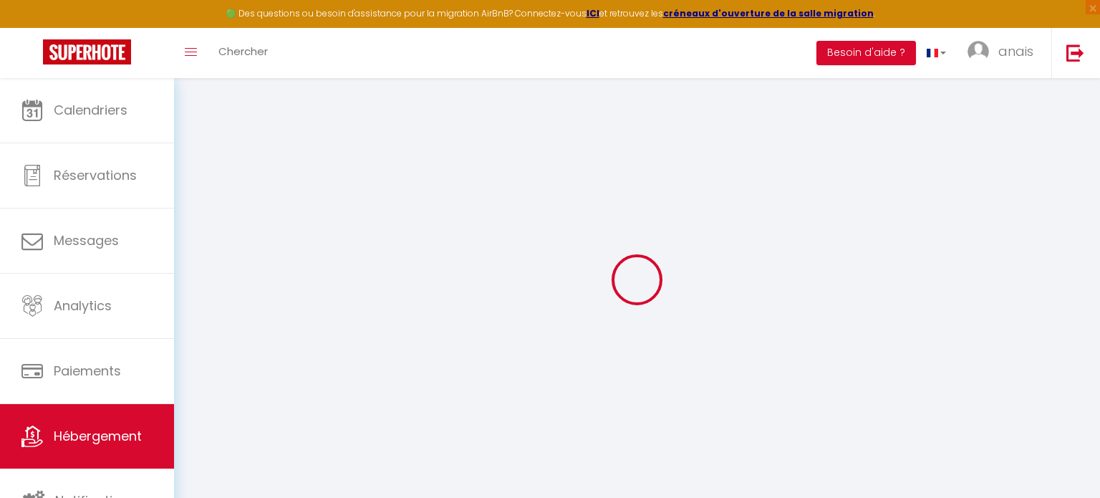
checkbox input "false"
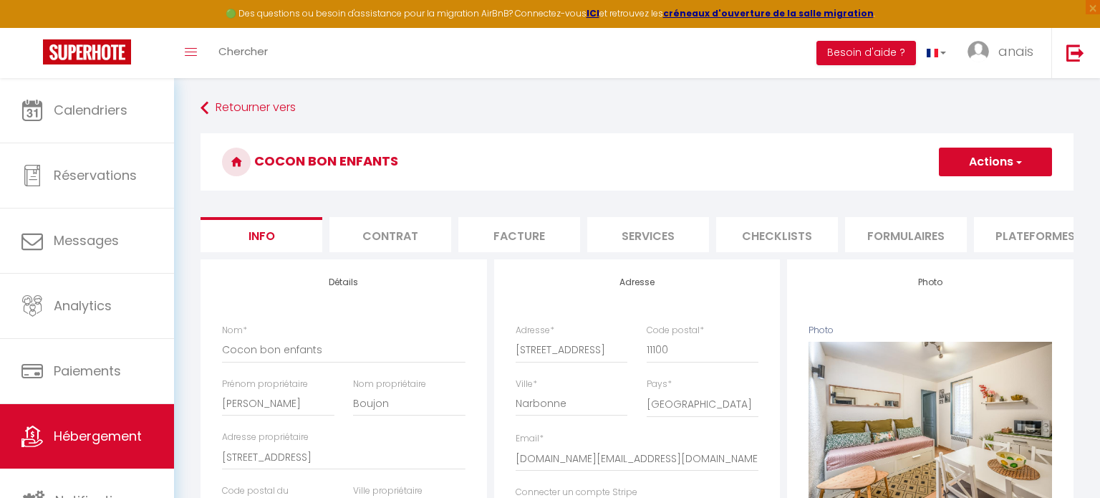
click at [1025, 238] on li "Plateformes" at bounding box center [1035, 234] width 122 height 35
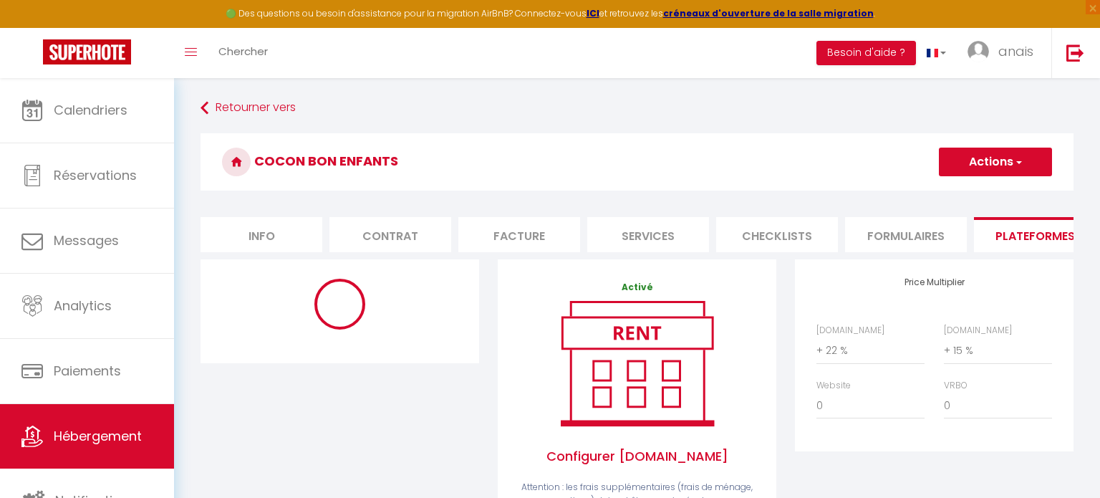
select select "365"
select select "EUR"
select select
select select "17830-1197999735870100442"
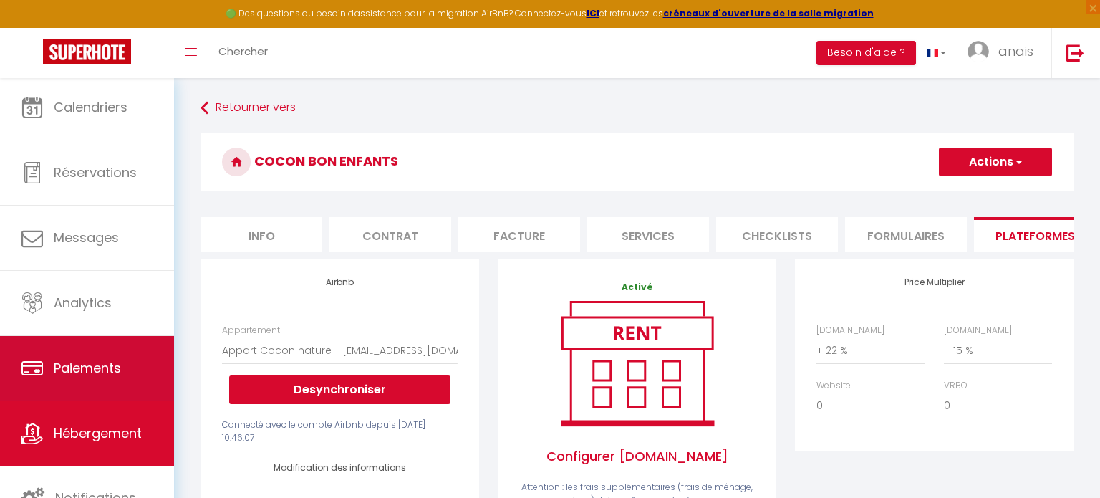
scroll to position [4, 0]
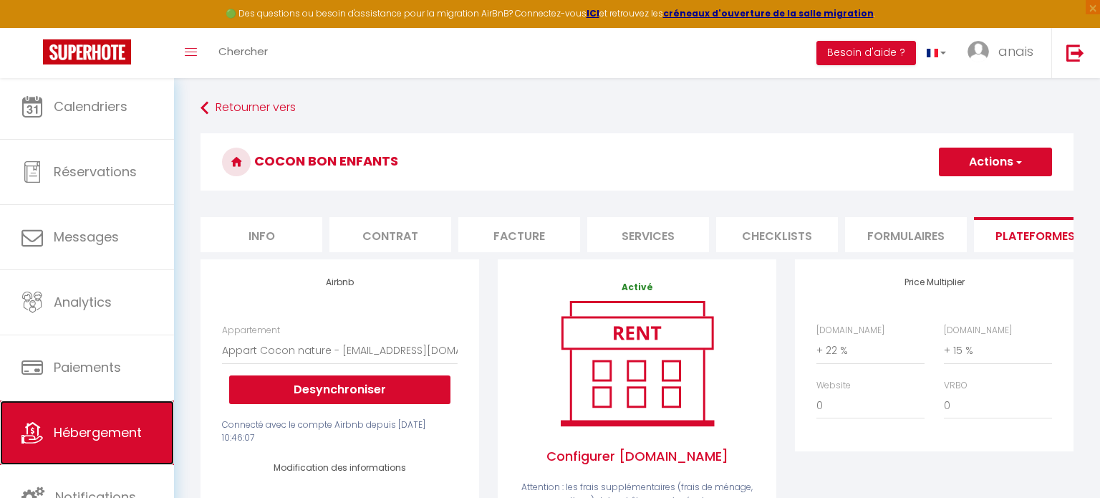
click at [127, 423] on span "Hébergement" at bounding box center [98, 432] width 88 height 18
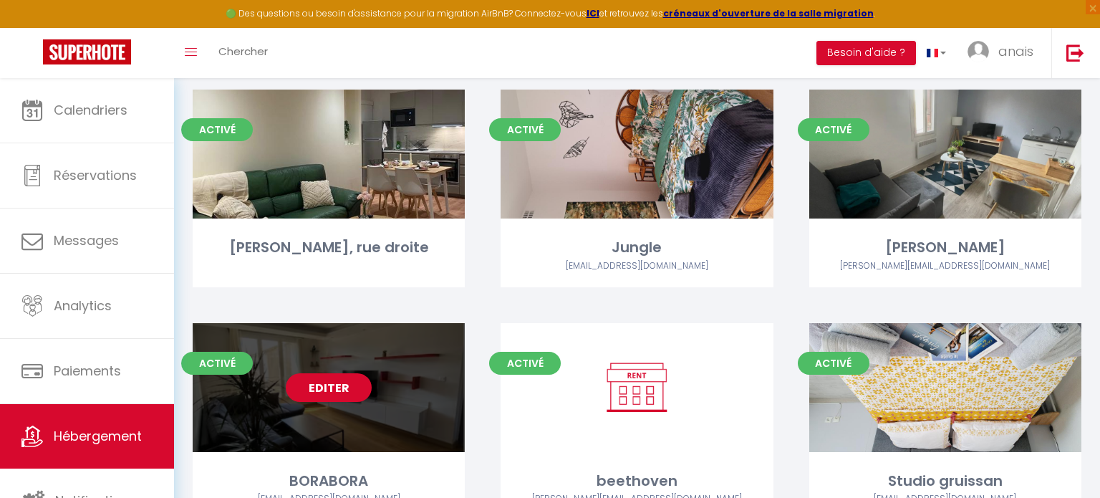
scroll to position [1057, 0]
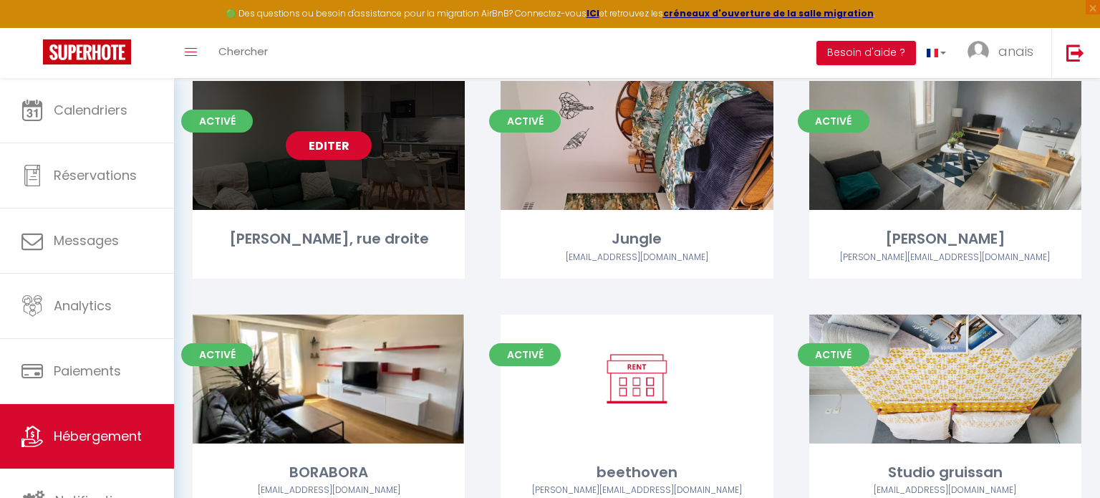
click at [376, 175] on div "Editer" at bounding box center [329, 145] width 272 height 129
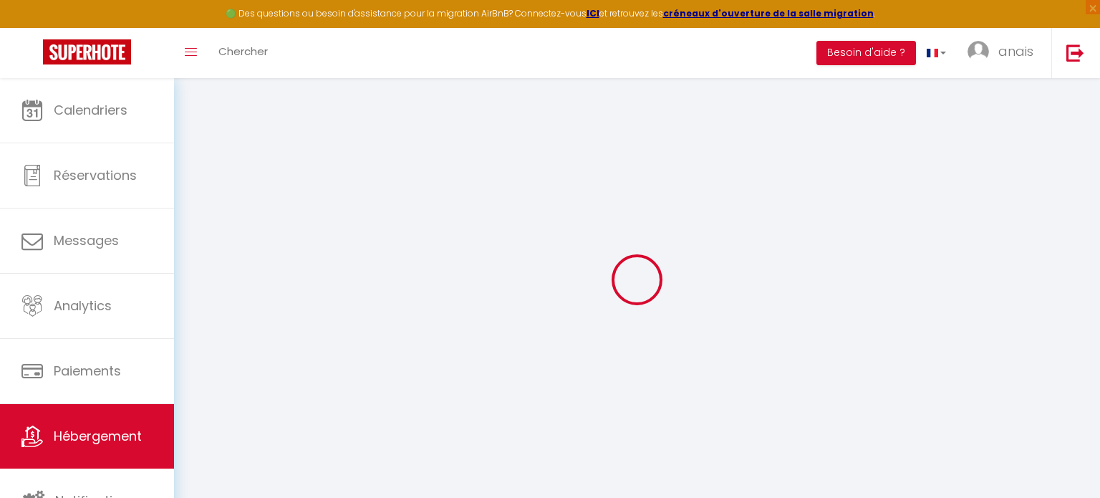
select select "+ 3 %"
select select "+ 15 %"
select select
checkbox input "false"
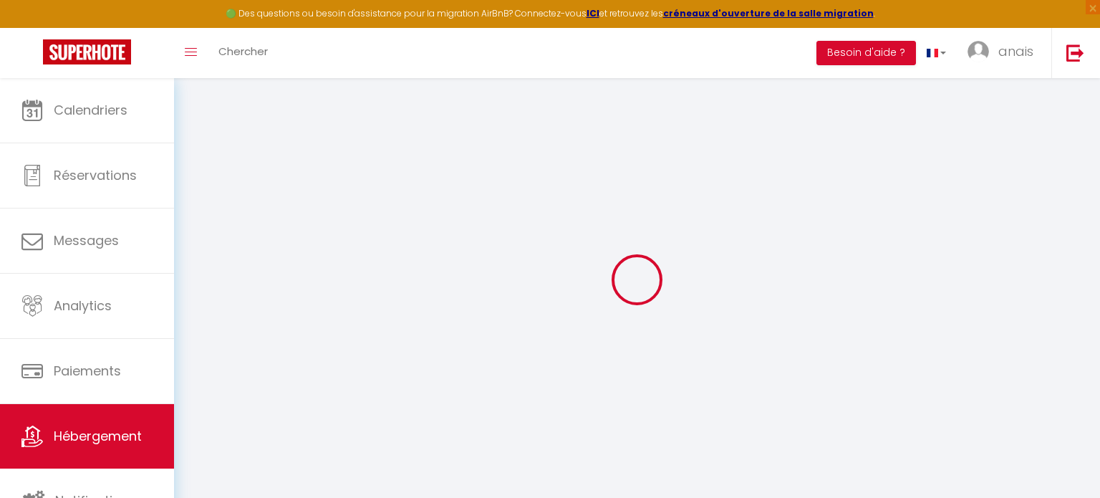
checkbox input "false"
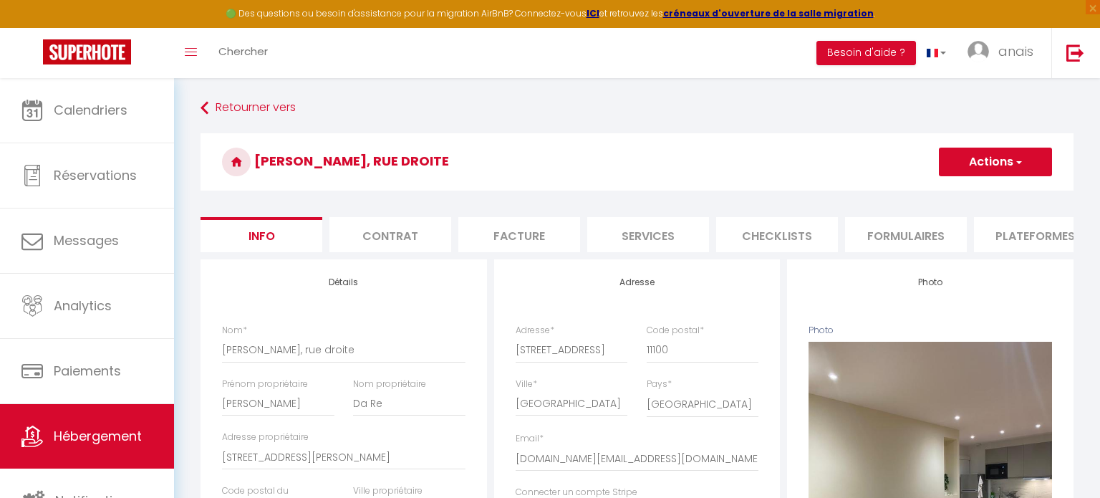
click at [1017, 238] on li "Plateformes" at bounding box center [1035, 234] width 122 height 35
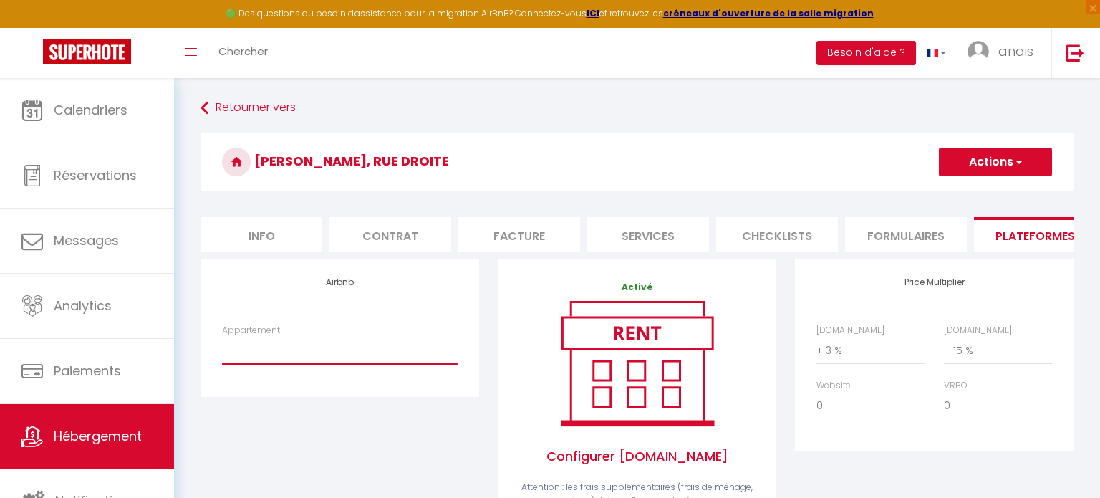
click at [269, 352] on select "*Le Jaurès* centre ville de [GEOGRAPHIC_DATA] - [EMAIL_ADDRESS][DOMAIN_NAME] L'…" at bounding box center [340, 350] width 236 height 27
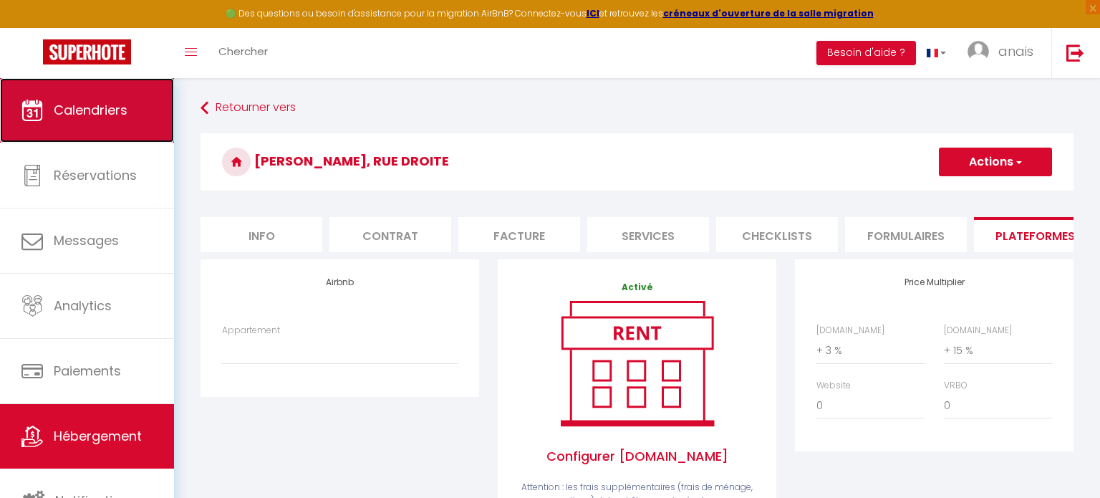
click at [80, 116] on span "Calendriers" at bounding box center [91, 110] width 74 height 18
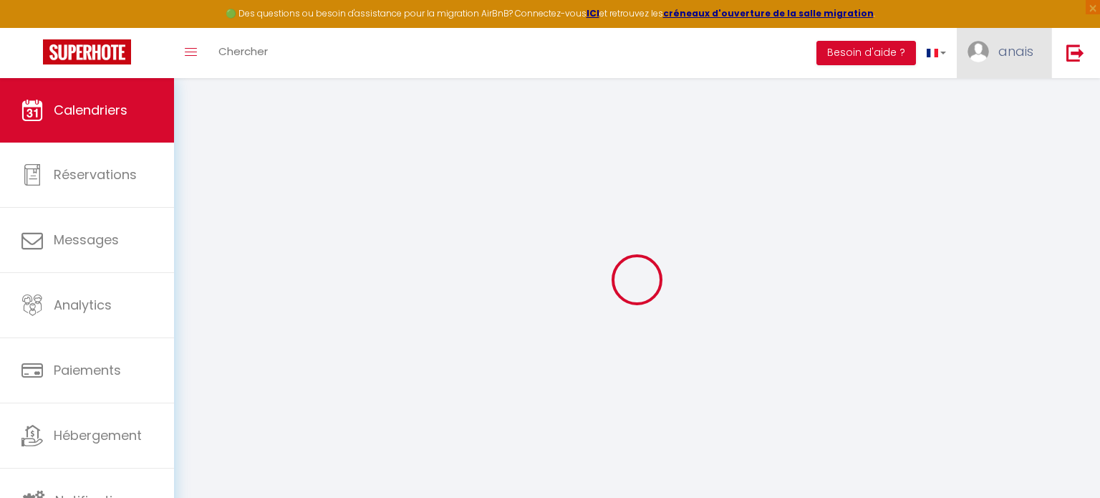
click at [1026, 60] on link "anais" at bounding box center [1004, 53] width 95 height 50
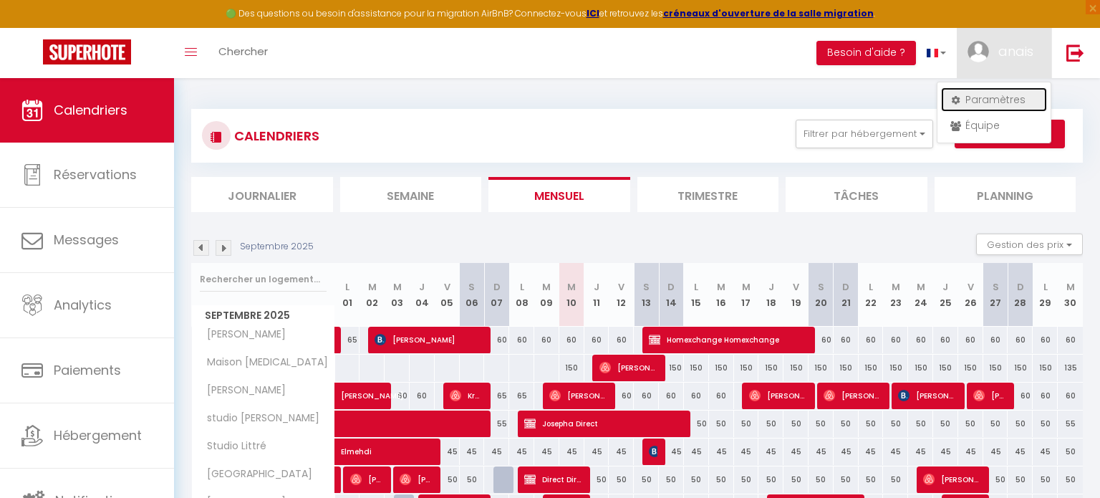
click at [985, 99] on link "Paramètres" at bounding box center [994, 99] width 106 height 24
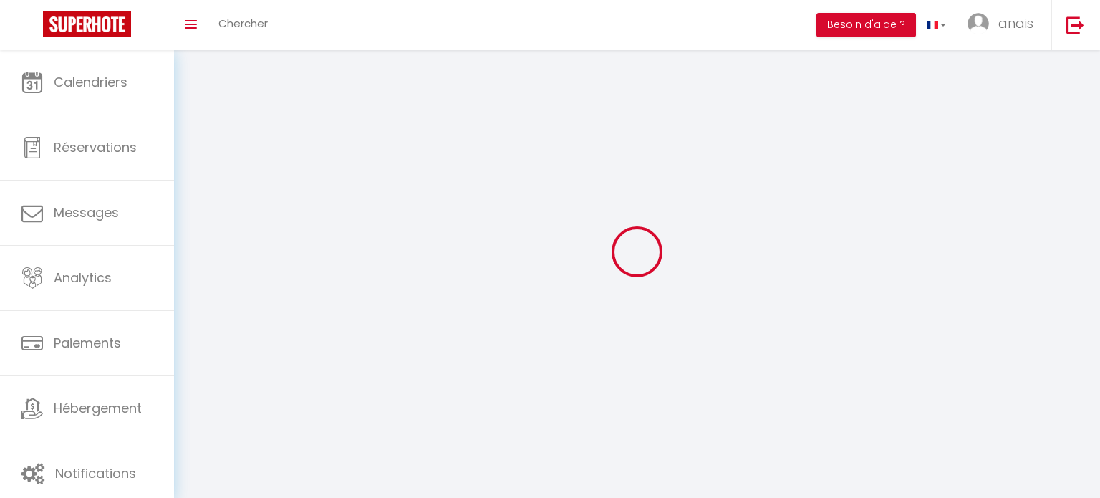
type input "anais"
type input "saulnier"
type input "0623940462"
type input "[STREET_ADDRESS]"
type input "11100"
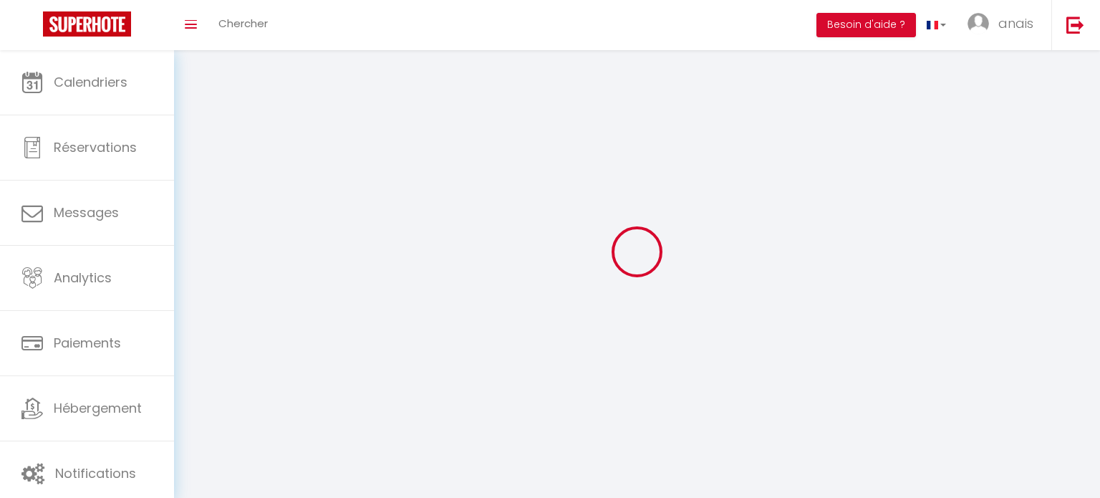
type input "[GEOGRAPHIC_DATA]"
type input "nnBJ4seNkEHRAGKFTiugVx3Qa"
type input "ZdbSWo3ylVGqnXzPOnVdfAM8J"
select select "28"
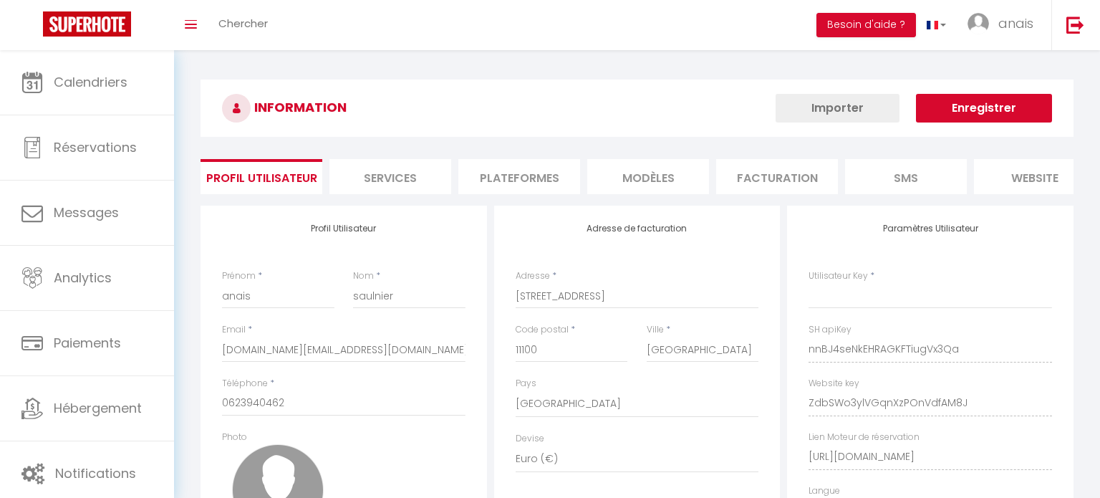
type input "nnBJ4seNkEHRAGKFTiugVx3Qa"
type input "ZdbSWo3ylVGqnXzPOnVdfAM8J"
type input "[URL][DOMAIN_NAME]"
select select "fr"
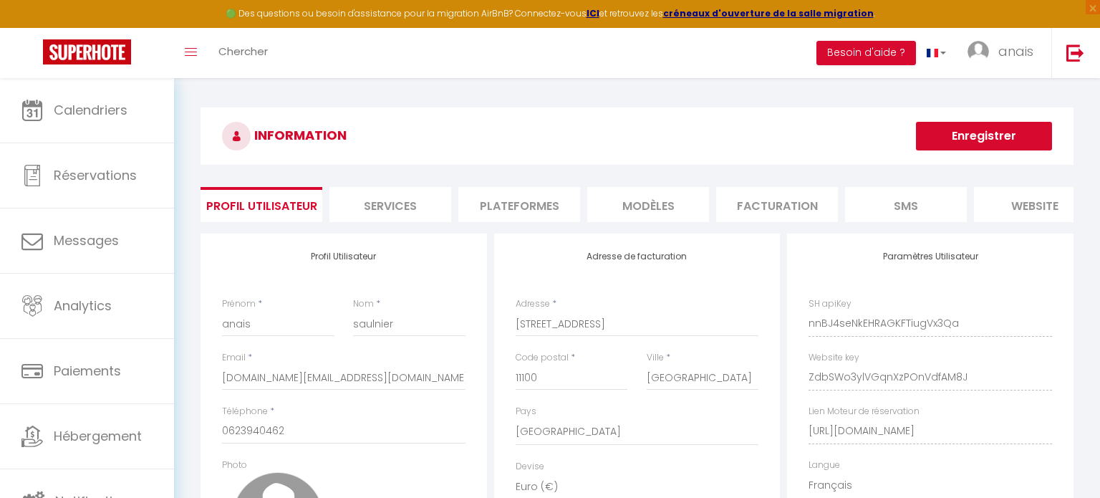
click at [500, 206] on li "Plateformes" at bounding box center [519, 204] width 122 height 35
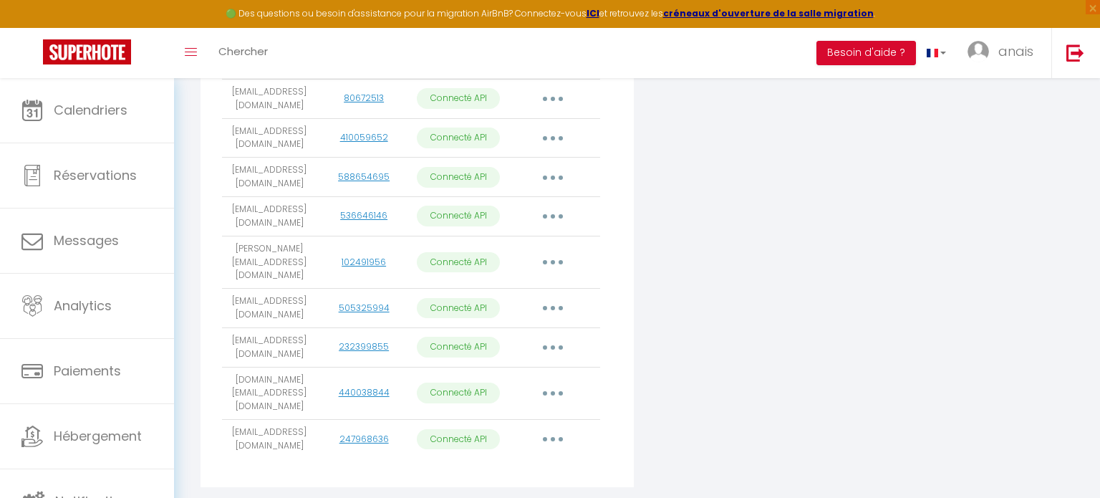
scroll to position [500, 0]
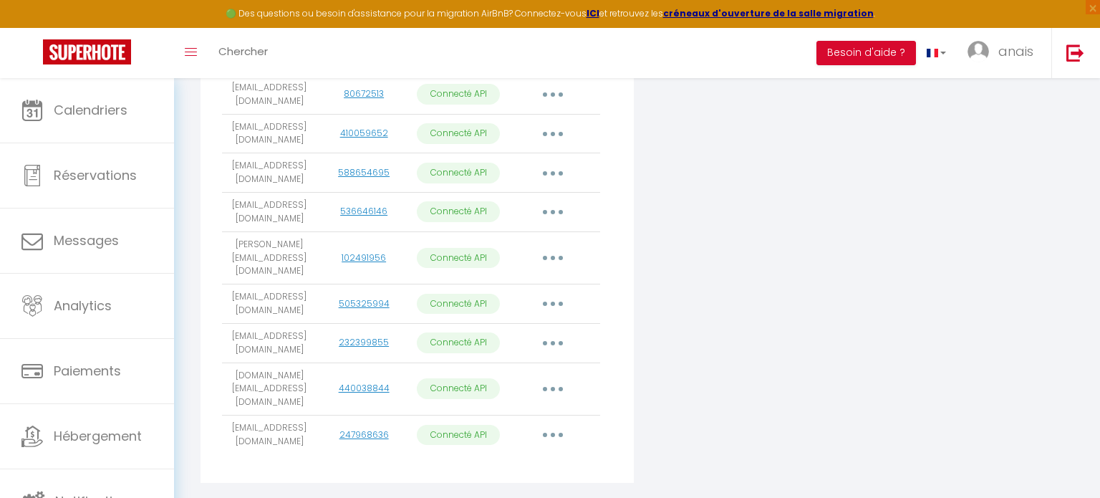
click at [559, 332] on button "button" at bounding box center [553, 343] width 40 height 23
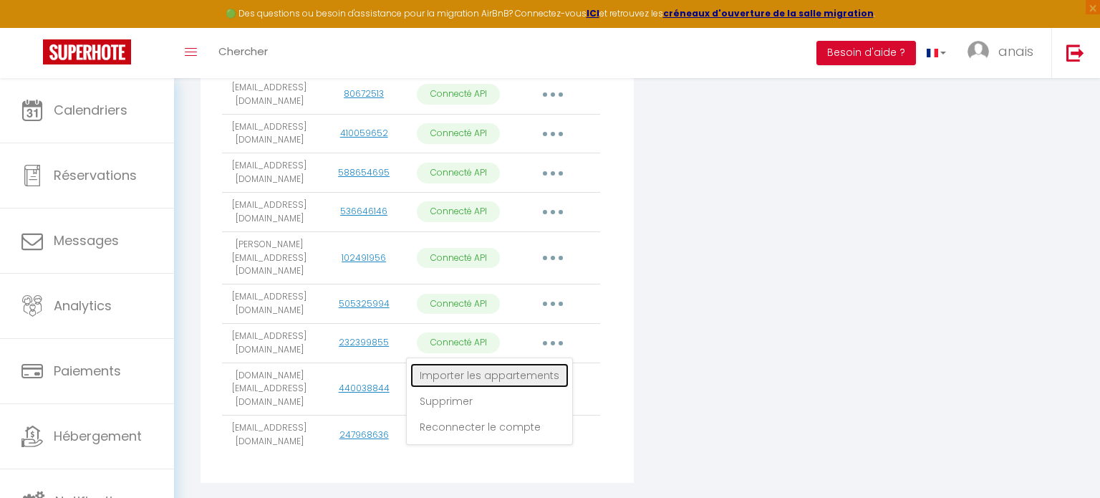
click at [548, 363] on link "Importer les appartements" at bounding box center [489, 375] width 158 height 24
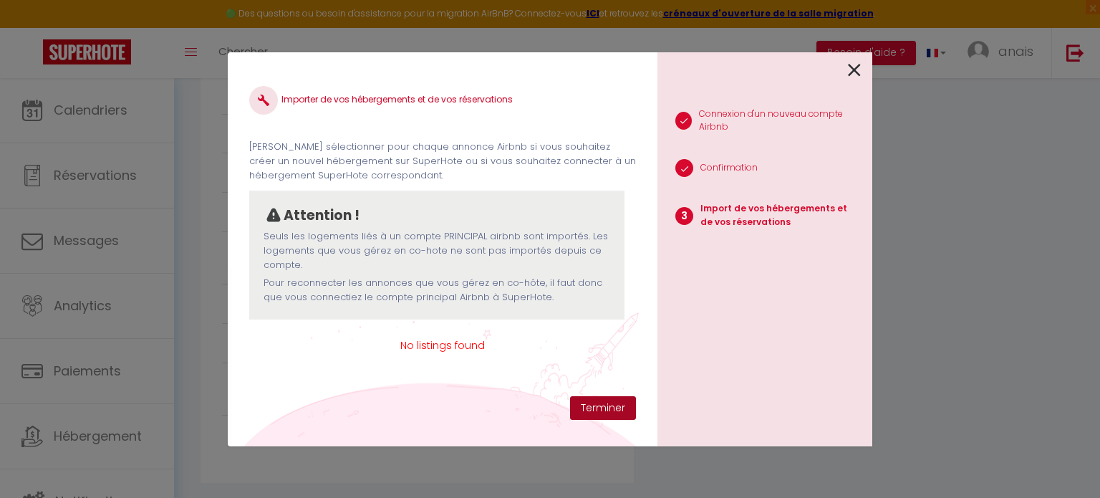
click at [595, 408] on button "Terminer" at bounding box center [603, 408] width 66 height 24
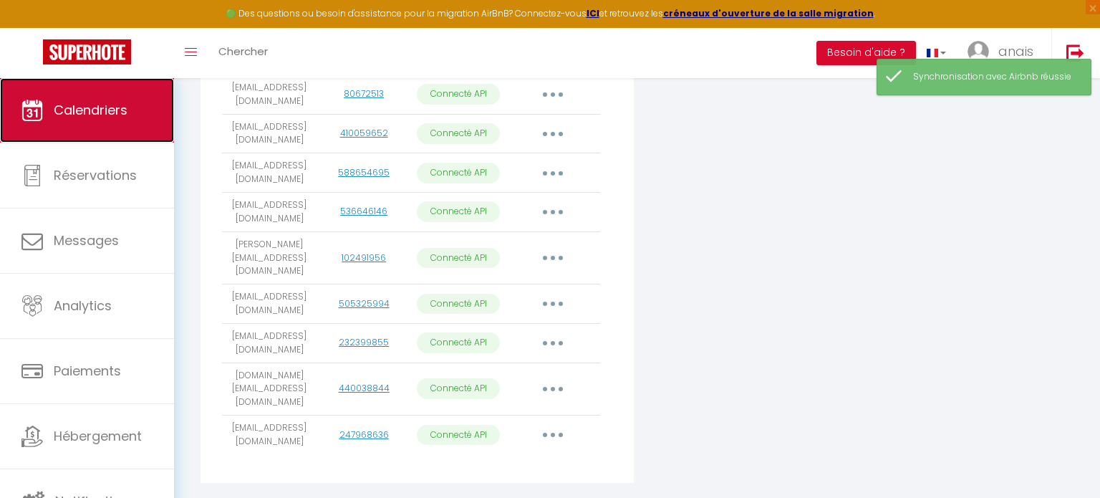
click at [68, 105] on span "Calendriers" at bounding box center [91, 110] width 74 height 18
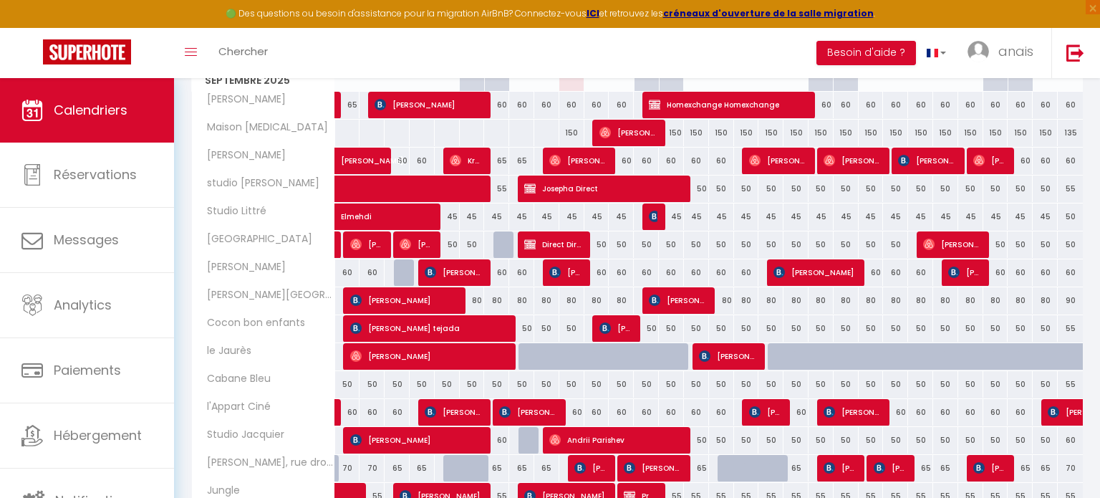
scroll to position [248, 0]
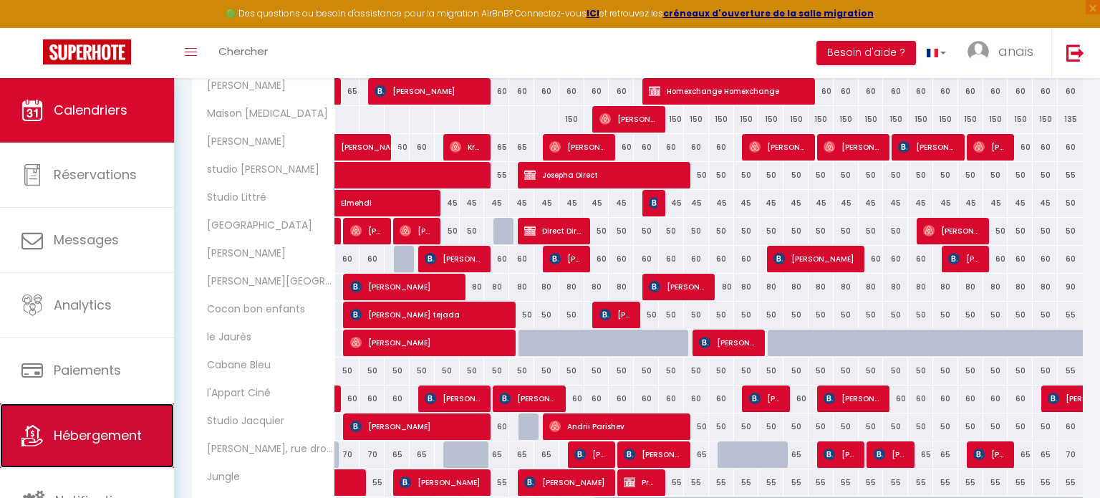
click at [88, 435] on span "Hébergement" at bounding box center [98, 435] width 88 height 18
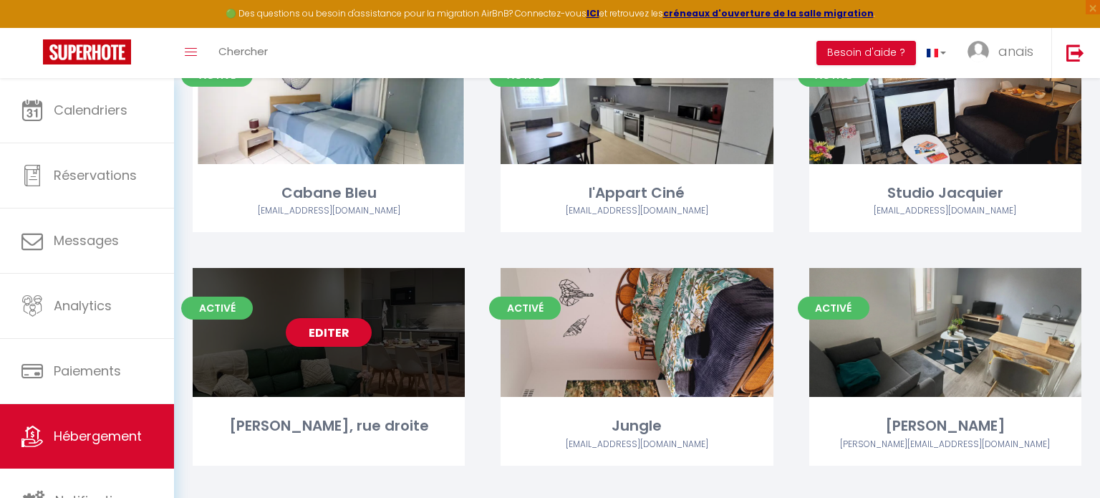
scroll to position [888, 0]
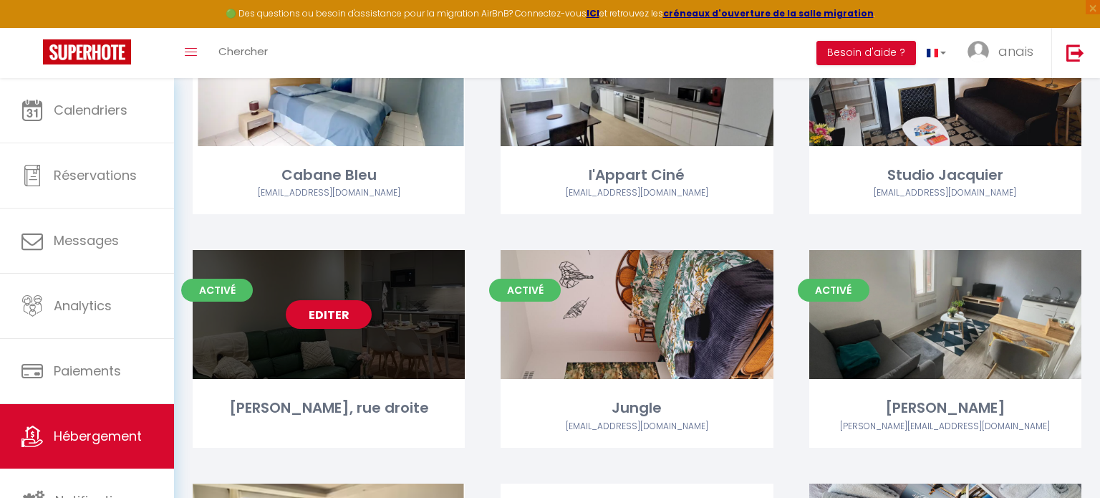
click at [411, 336] on div "Editer" at bounding box center [329, 314] width 272 height 129
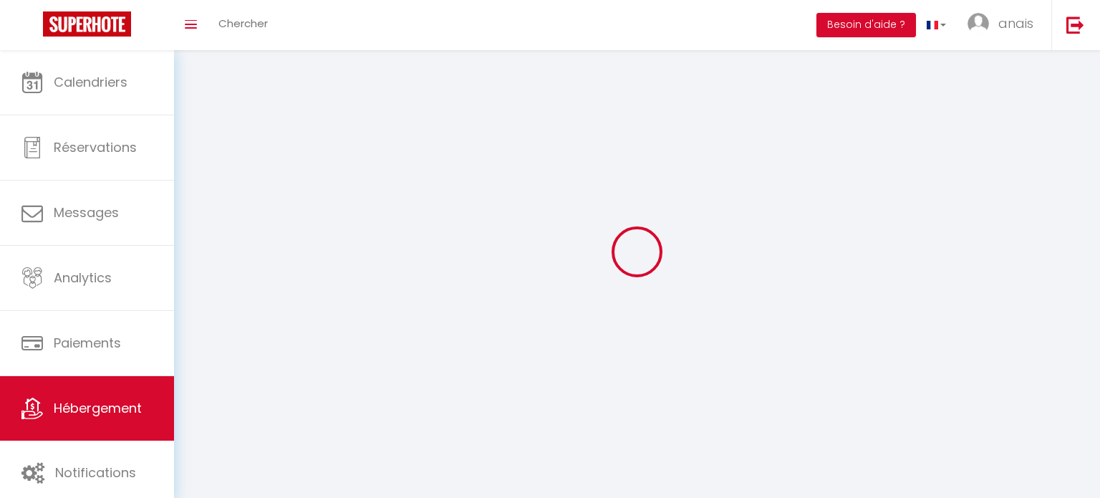
select select "1"
select select "28"
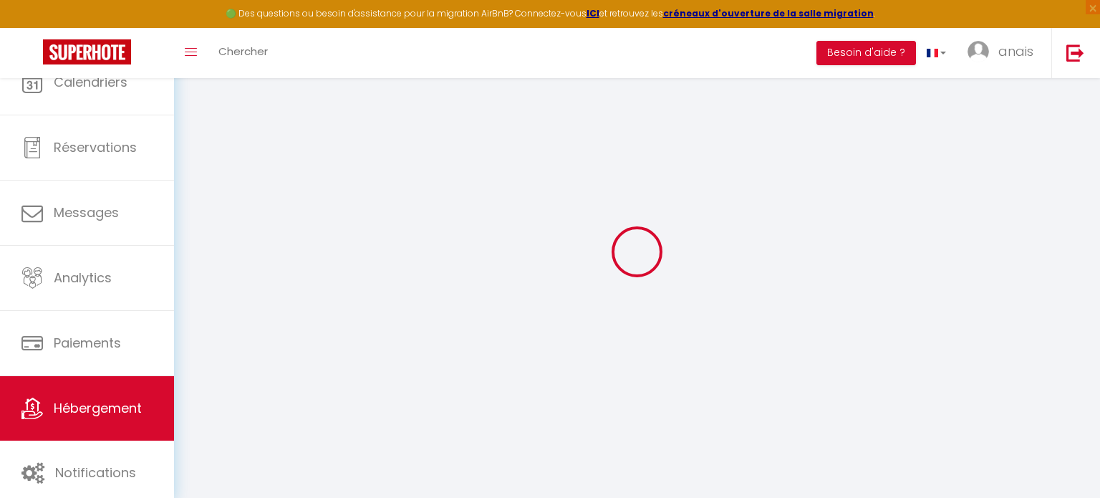
select select
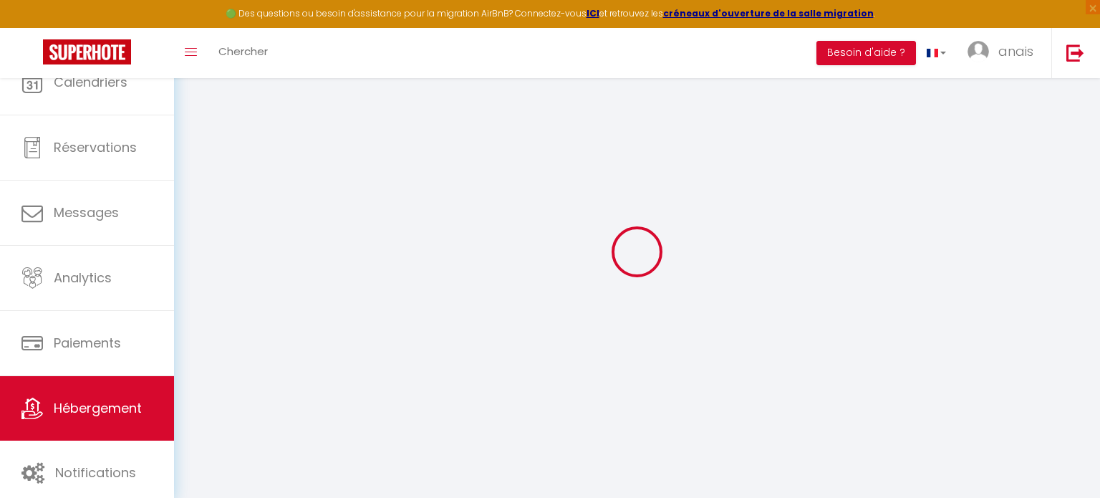
select select
checkbox input "false"
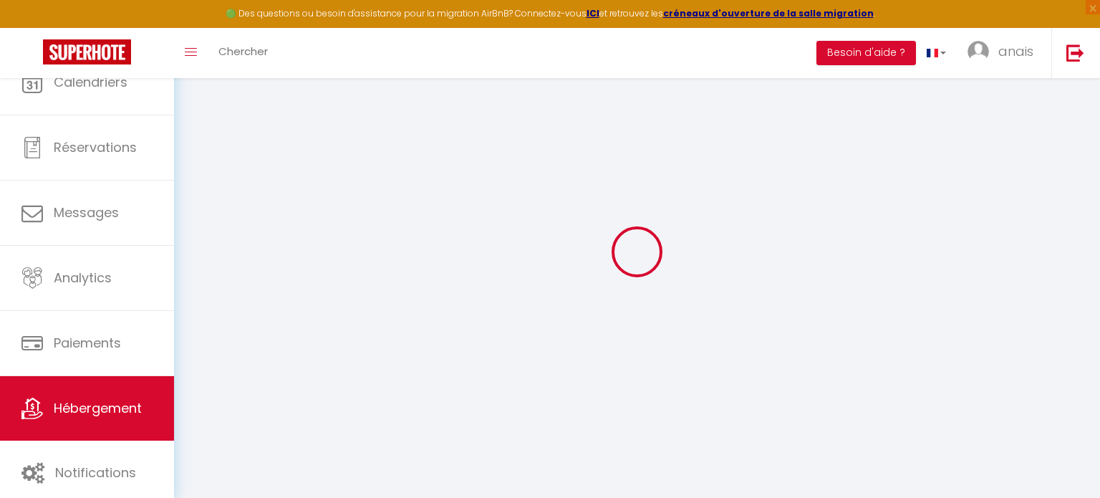
select select
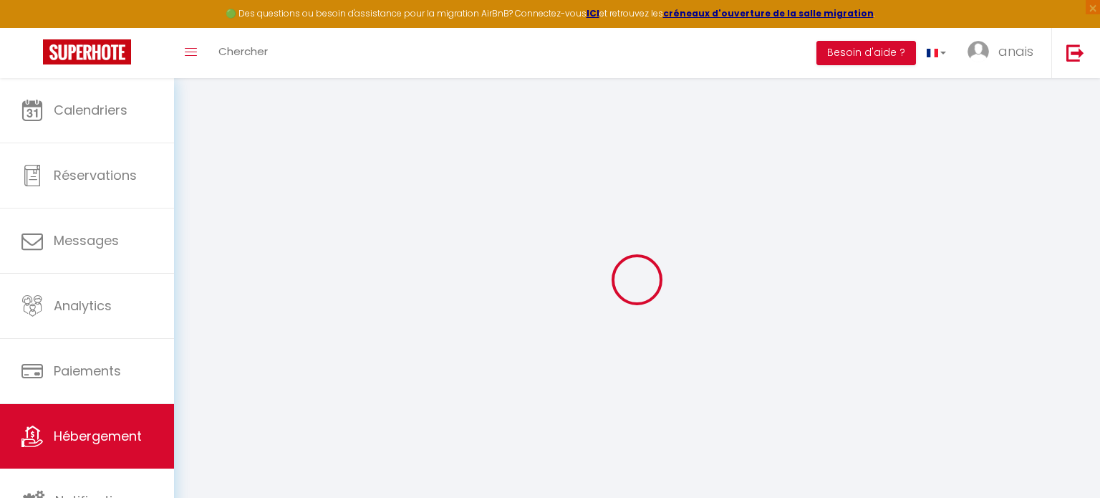
select select
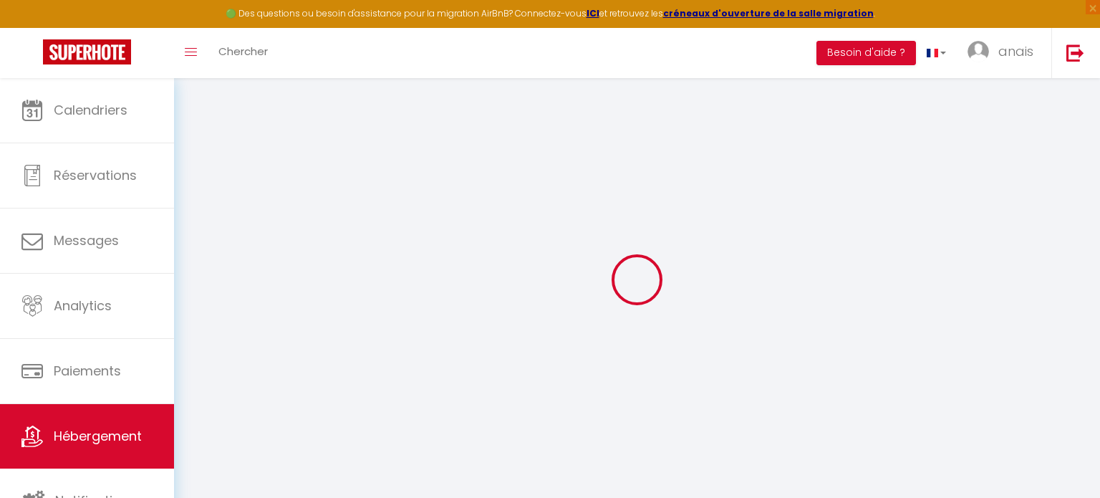
select select
checkbox input "false"
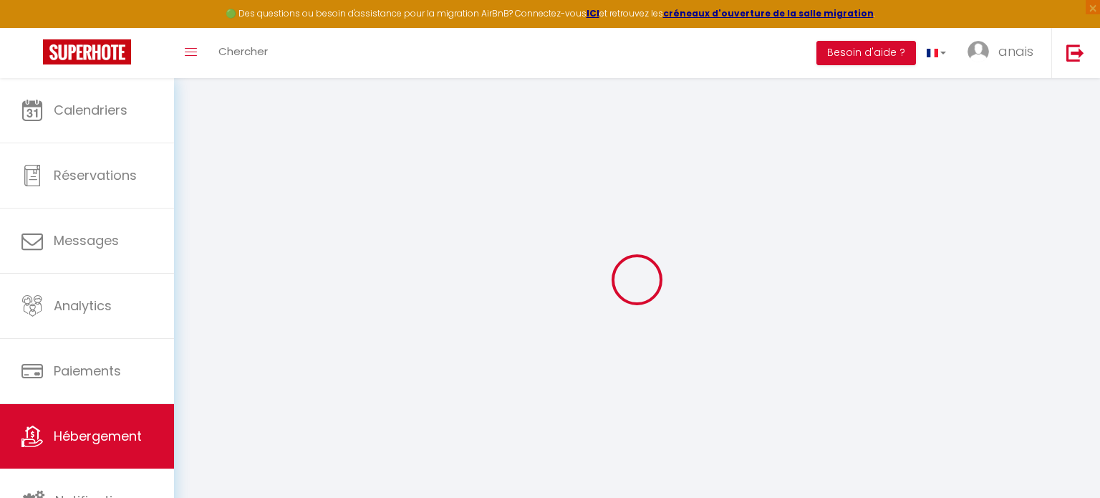
select select
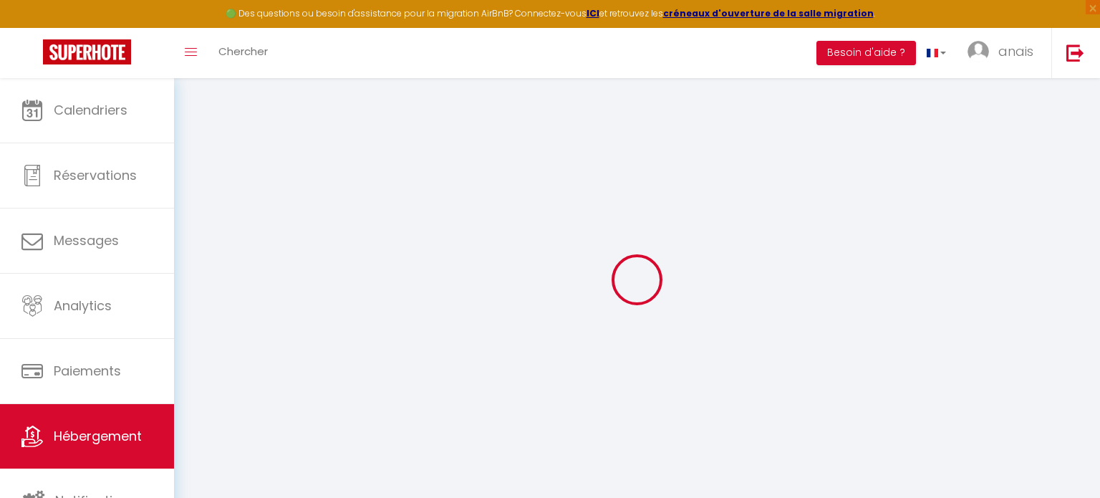
select select
checkbox input "false"
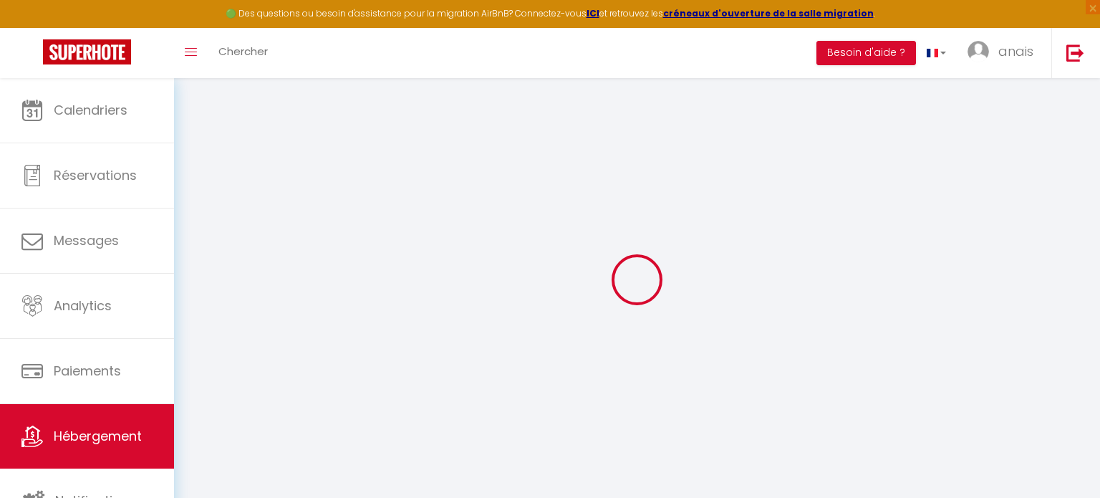
checkbox input "false"
select select
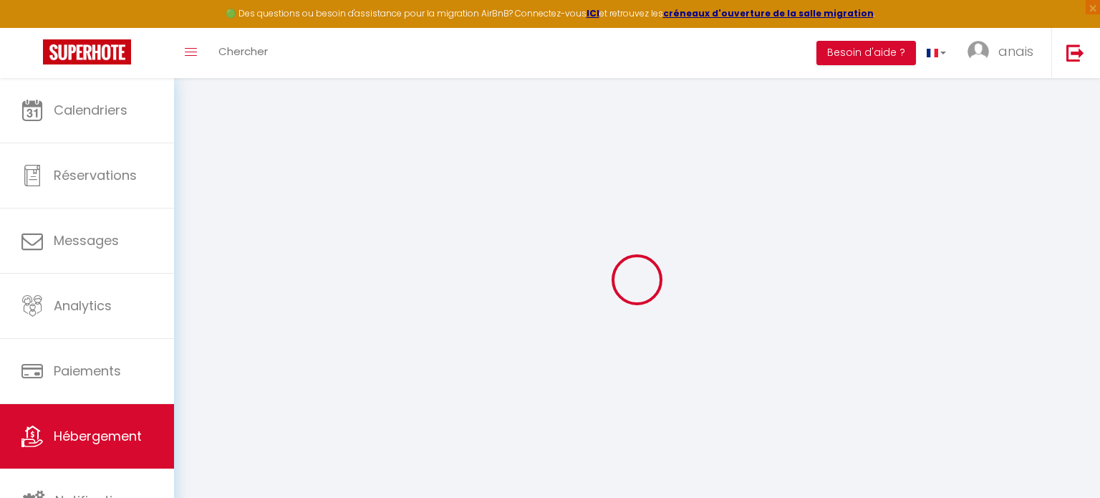
select select
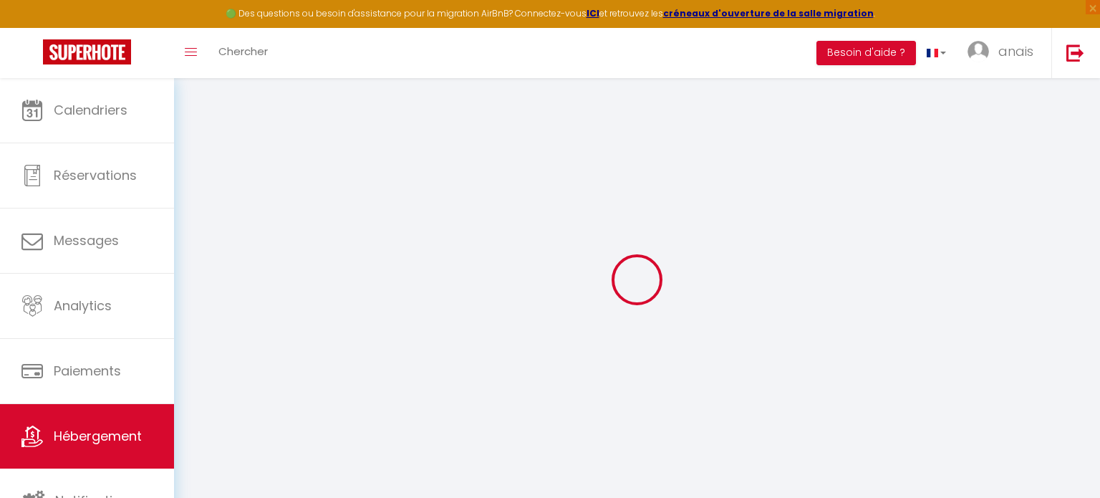
checkbox input "false"
select select
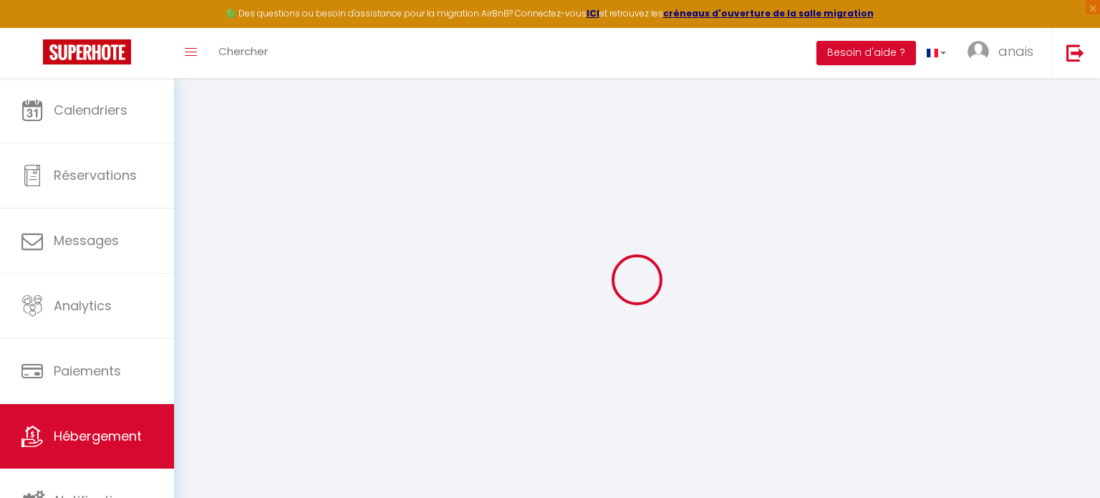
select select
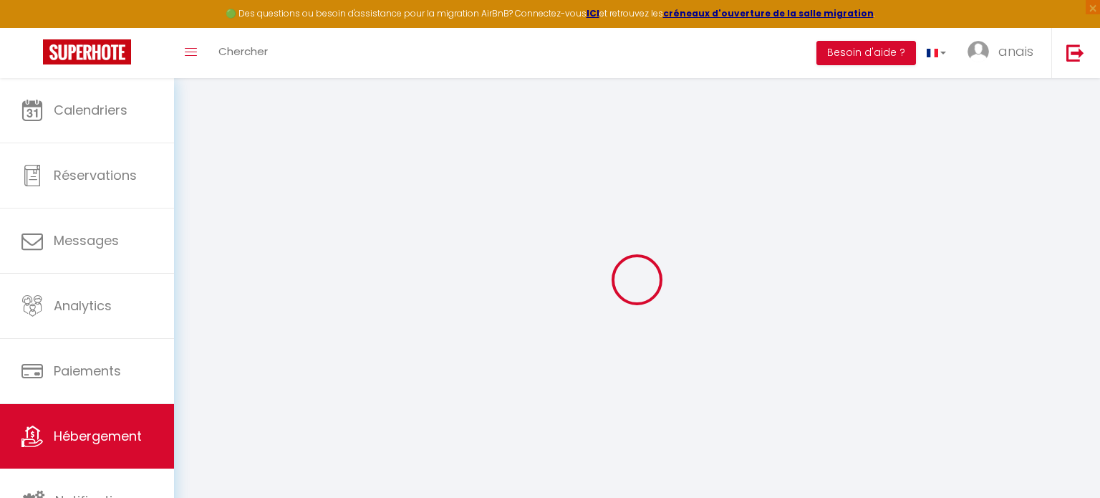
select select
checkbox input "false"
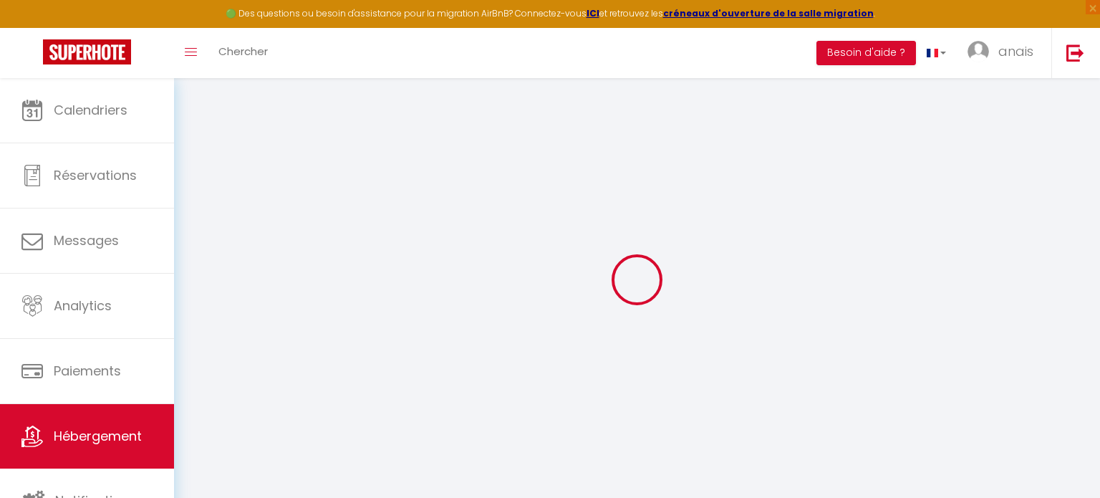
checkbox input "false"
select select
type input "[PERSON_NAME], rue droite"
type input "[PERSON_NAME]"
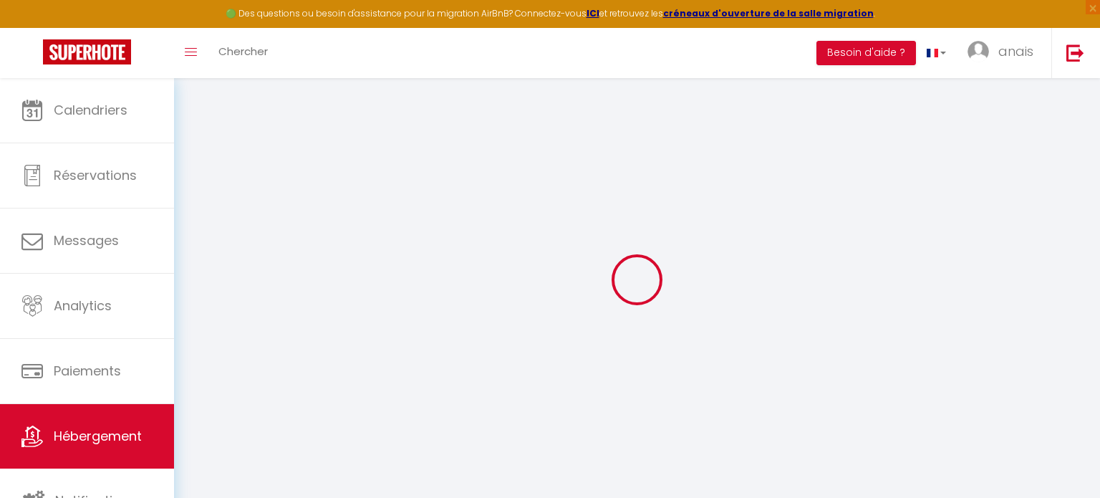
type input "Da Re"
type input "[STREET_ADDRESS][PERSON_NAME]"
type input "66120"
type input "Fon Romeu Odeillo Via"
select select "2"
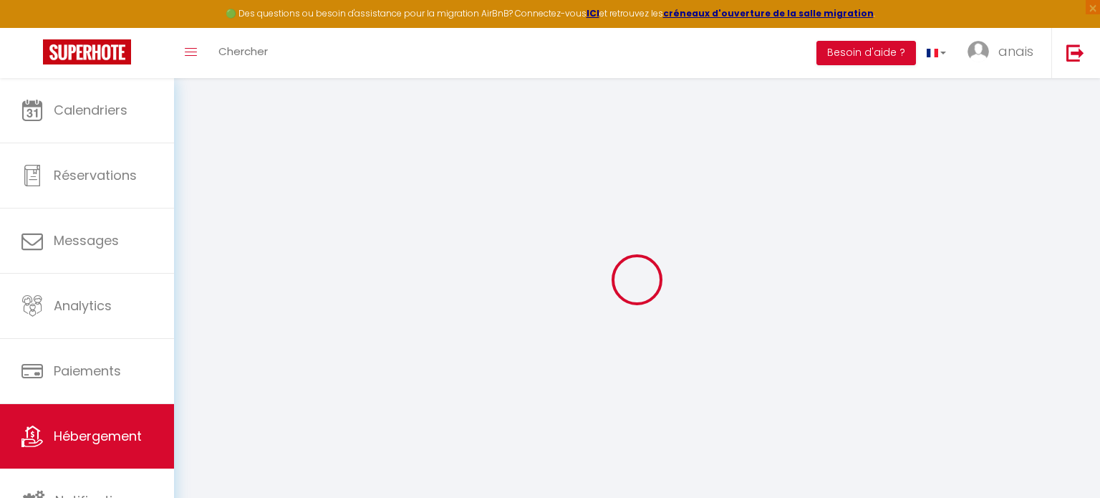
type input "28"
select select
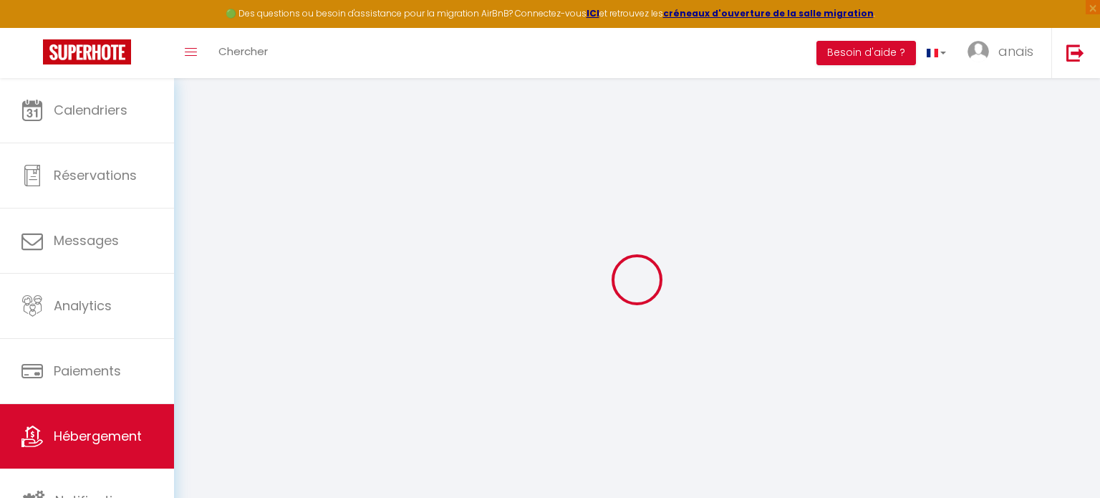
select select
type input "[STREET_ADDRESS]"
type input "11100"
type input "[GEOGRAPHIC_DATA]"
type input "[DOMAIN_NAME][EMAIL_ADDRESS][DOMAIN_NAME]"
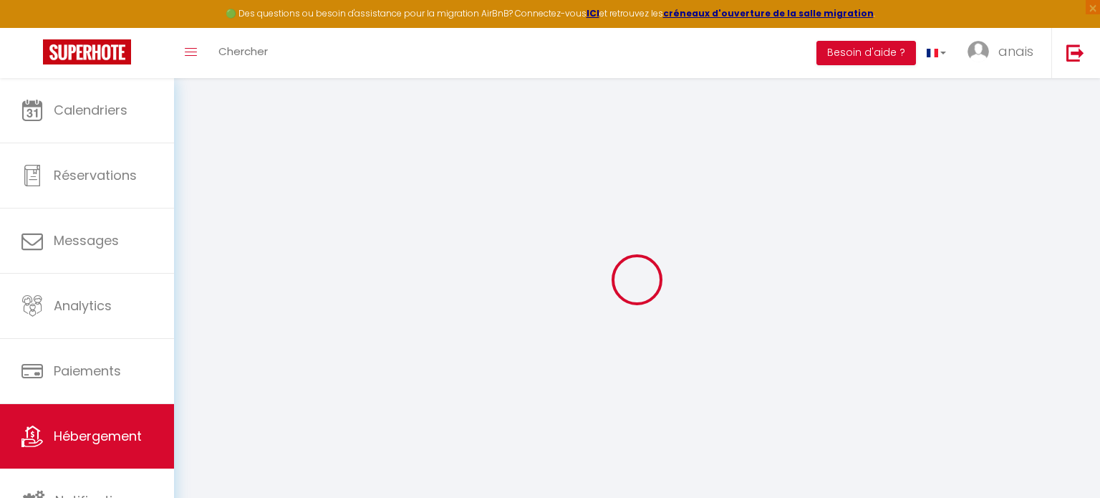
select select
checkbox input "false"
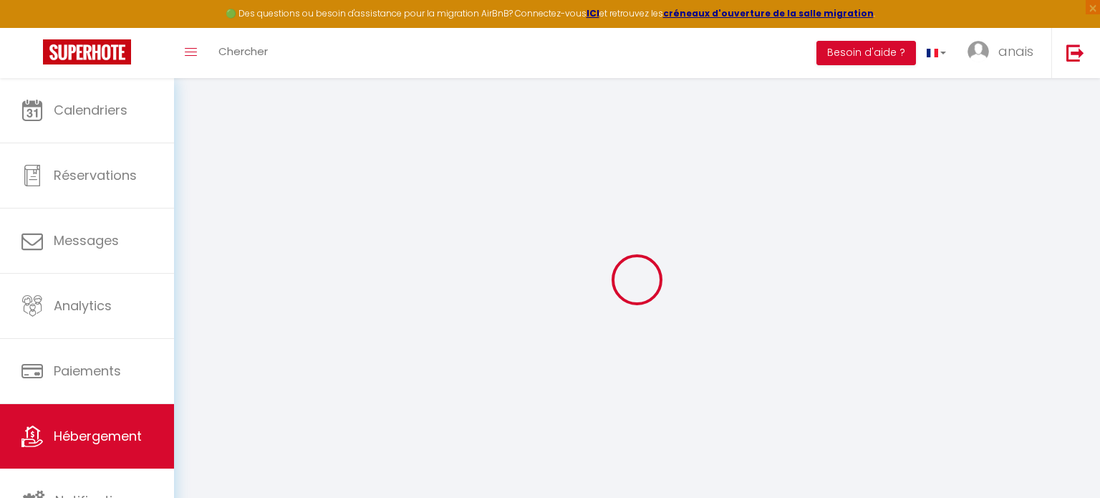
type input "28"
type input "0"
select select "+ 3 %"
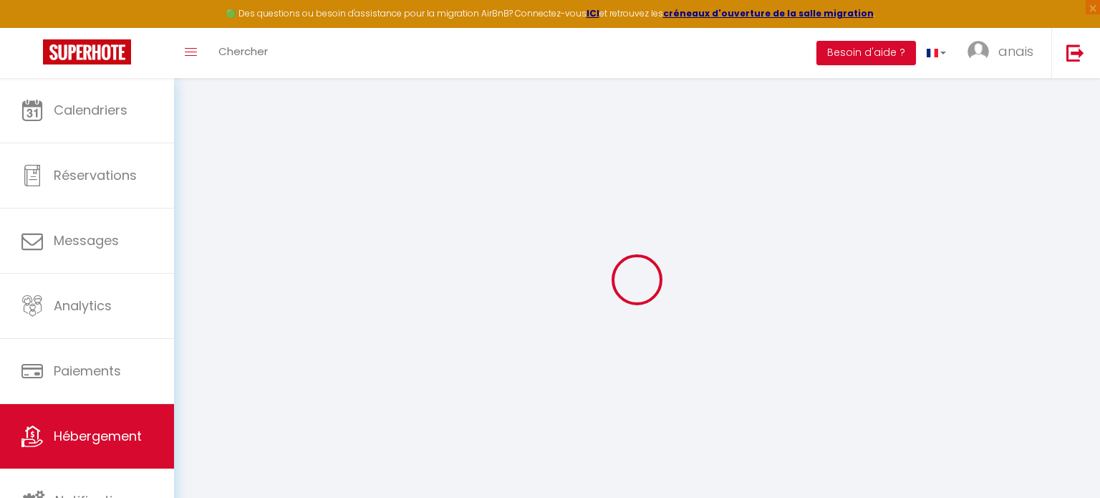
select select "+ 15 %"
select select
checkbox input "false"
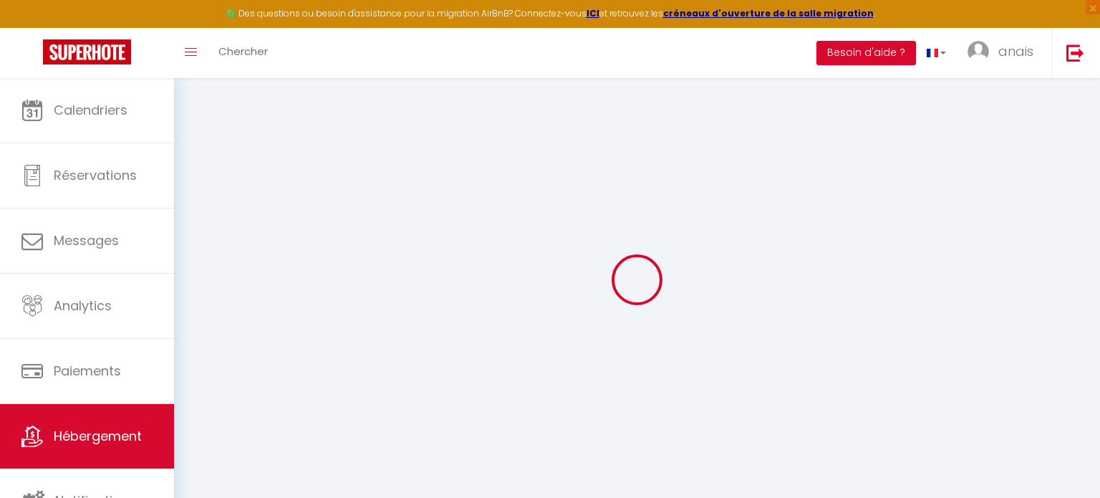
checkbox input "false"
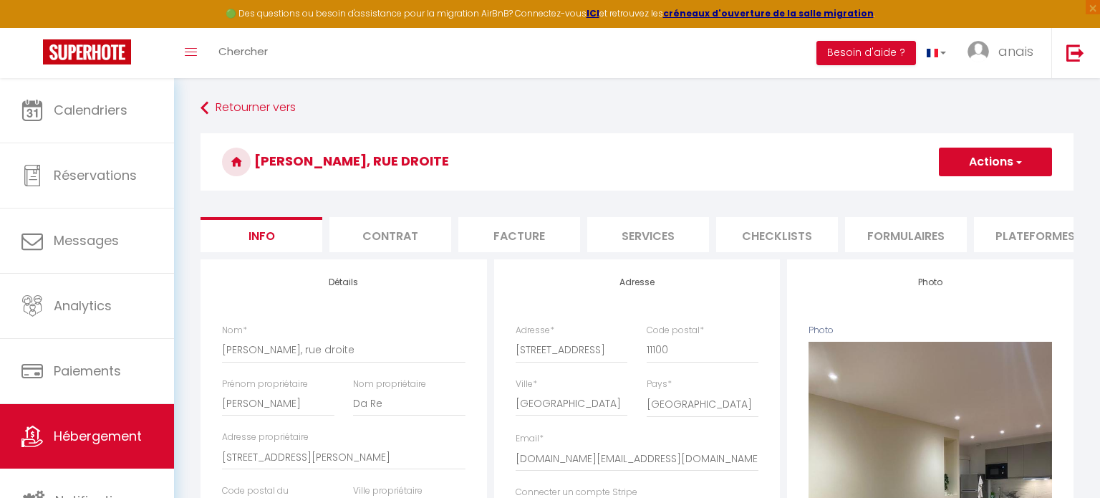
click at [1017, 245] on ul "Info Contrat Facture Services Checklists Formulaires Plateformes Paramètres web…" at bounding box center [636, 234] width 873 height 35
click at [1031, 234] on li "Plateformes" at bounding box center [1035, 234] width 122 height 35
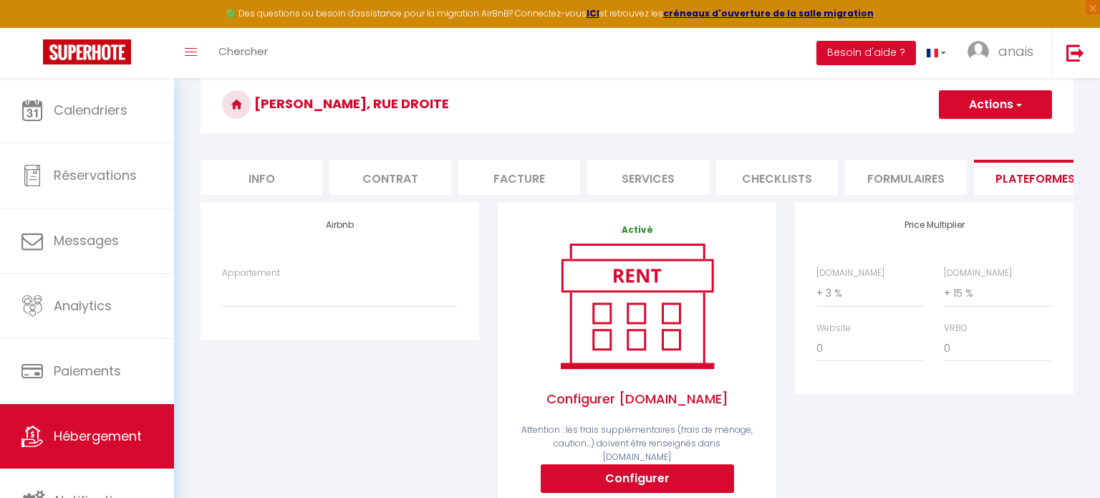
scroll to position [86, 0]
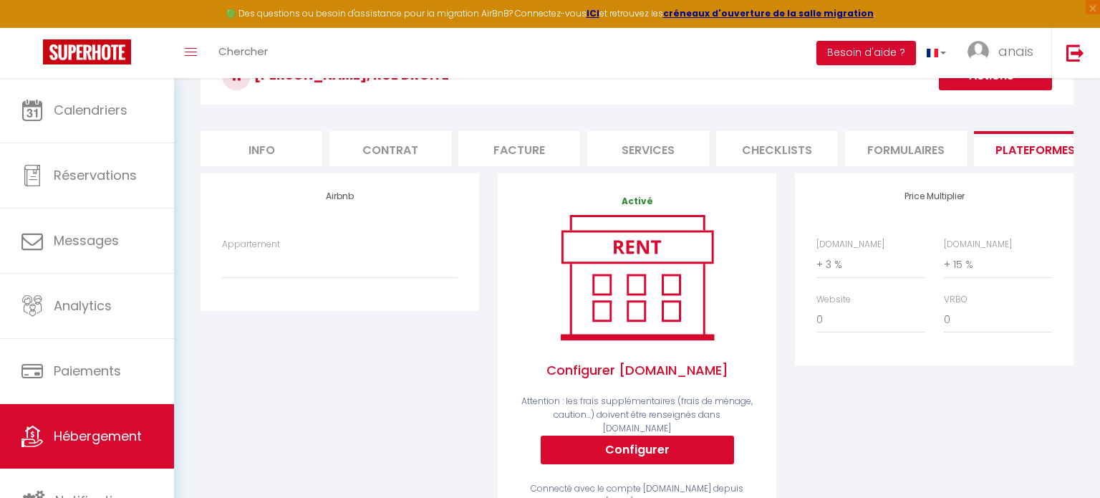
click at [295, 279] on div "Appartement *[GEOGRAPHIC_DATA]* centre ville de [GEOGRAPHIC_DATA] - [EMAIL_ADDR…" at bounding box center [340, 265] width 254 height 55
click at [298, 269] on select "*Le Jaurès* centre ville de [GEOGRAPHIC_DATA] - [EMAIL_ADDRESS][DOMAIN_NAME] L'…" at bounding box center [340, 264] width 236 height 27
click at [390, 322] on div "Airbnb Appartement *[GEOGRAPHIC_DATA]* centre ville de [GEOGRAPHIC_DATA] - [EMA…" at bounding box center [339, 359] width 297 height 372
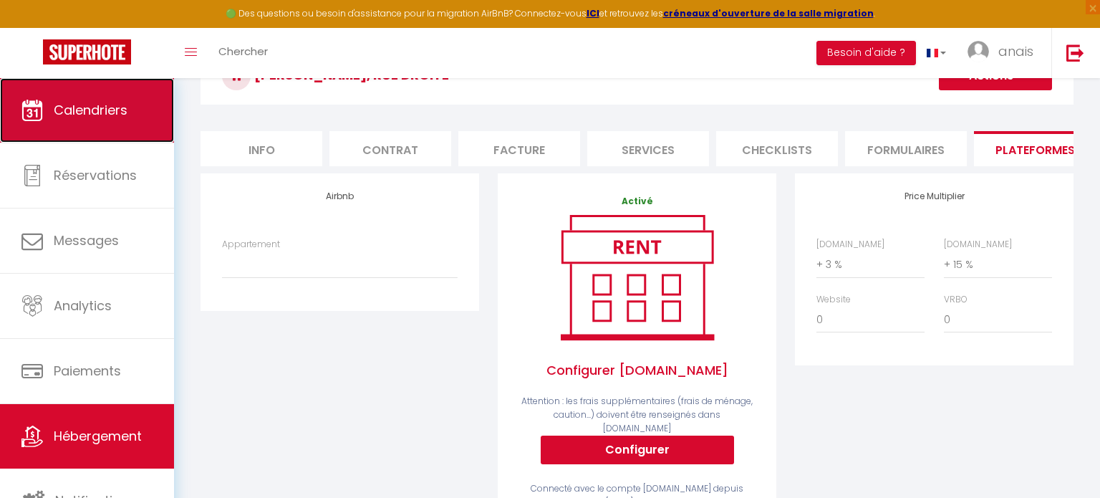
click at [42, 123] on link "Calendriers" at bounding box center [87, 110] width 174 height 64
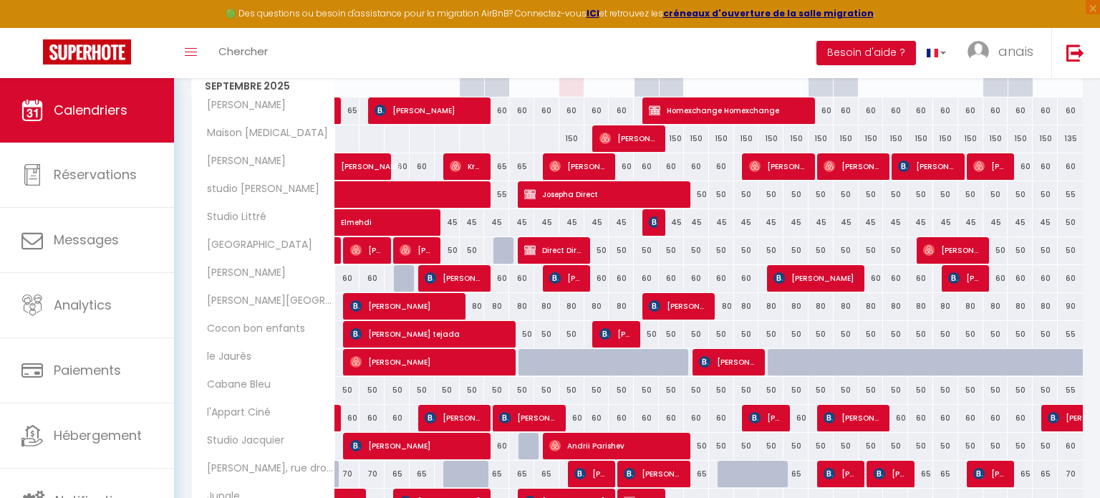
scroll to position [223, 0]
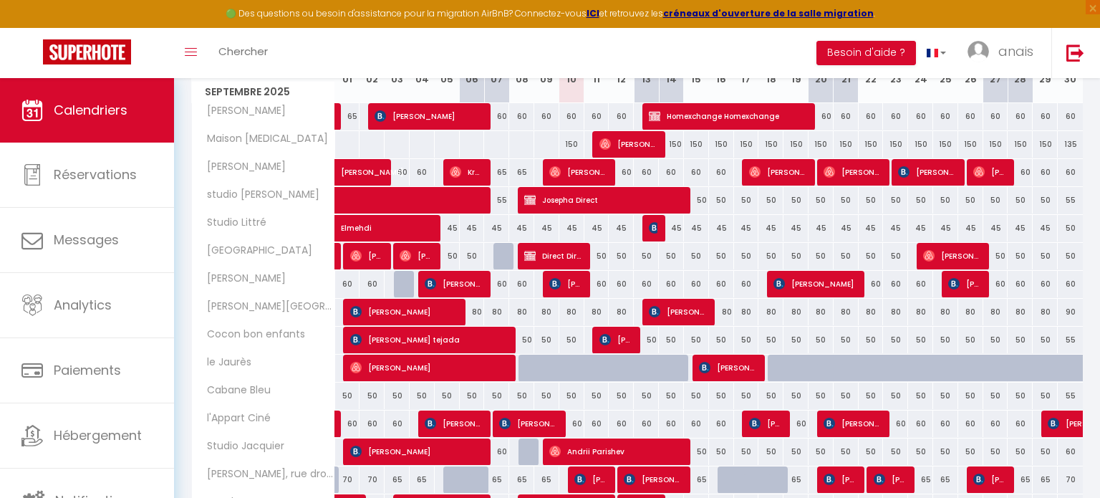
click at [599, 229] on div "45" at bounding box center [596, 228] width 25 height 26
type input "45"
type input "Jeu 11 Septembre 2025"
type input "Ven 12 Septembre 2025"
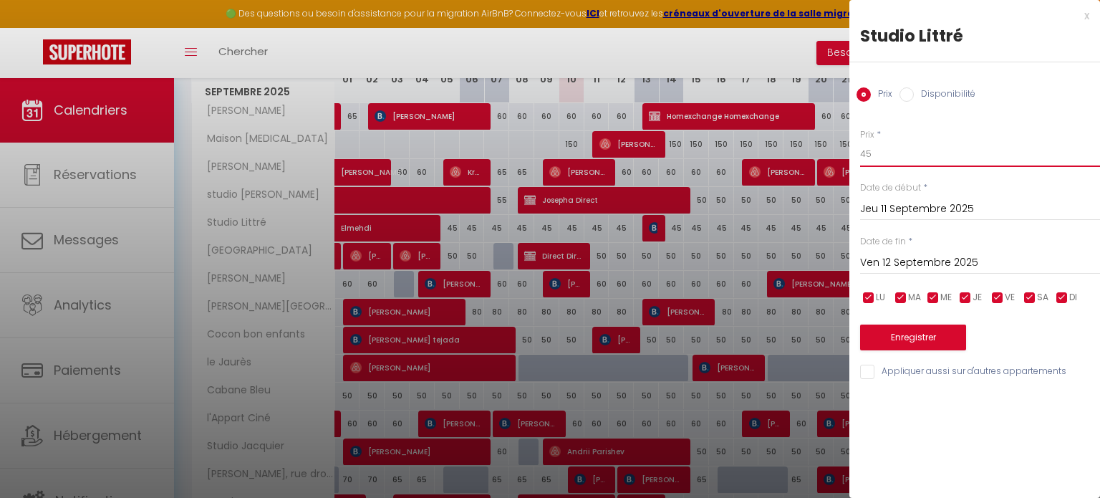
click at [906, 148] on input "45" at bounding box center [980, 154] width 240 height 26
type input "40"
click at [909, 263] on input "Ven 12 Septembre 2025" at bounding box center [980, 262] width 240 height 19
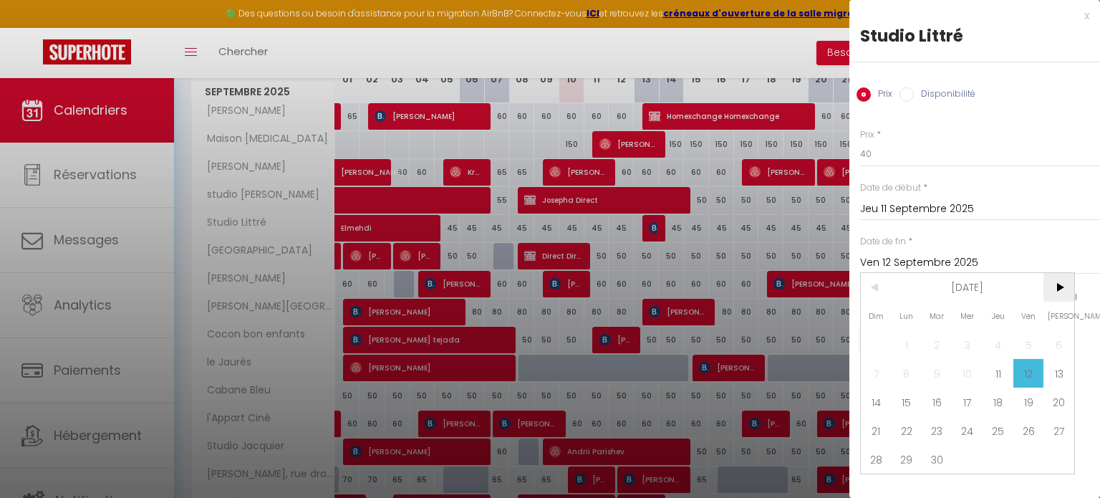
click at [1054, 278] on span ">" at bounding box center [1058, 287] width 31 height 29
click at [1051, 279] on span ">" at bounding box center [1058, 287] width 31 height 29
click at [1058, 341] on span "1" at bounding box center [1058, 344] width 31 height 29
type input "[PERSON_NAME] 01 Novembre 2025"
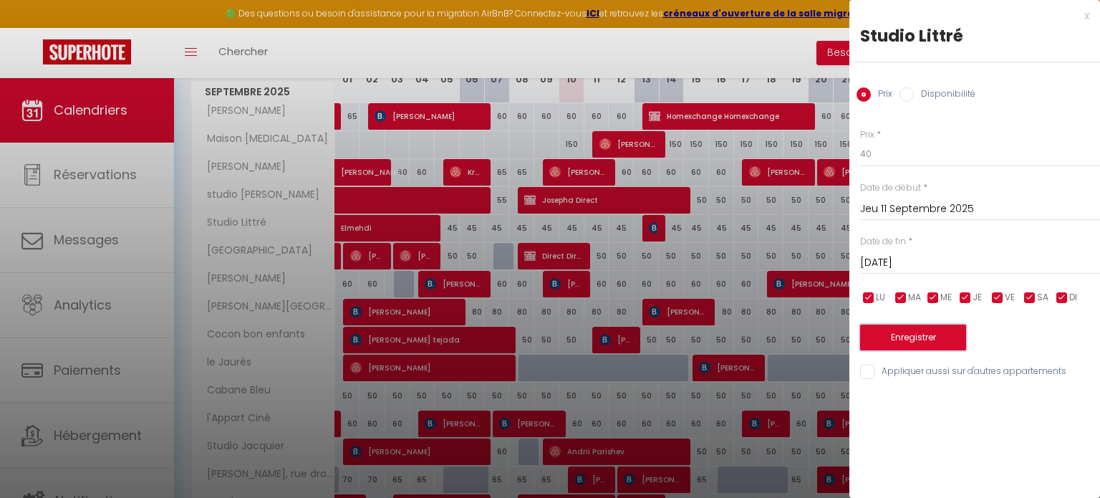
click at [911, 339] on button "Enregistrer" at bounding box center [913, 337] width 106 height 26
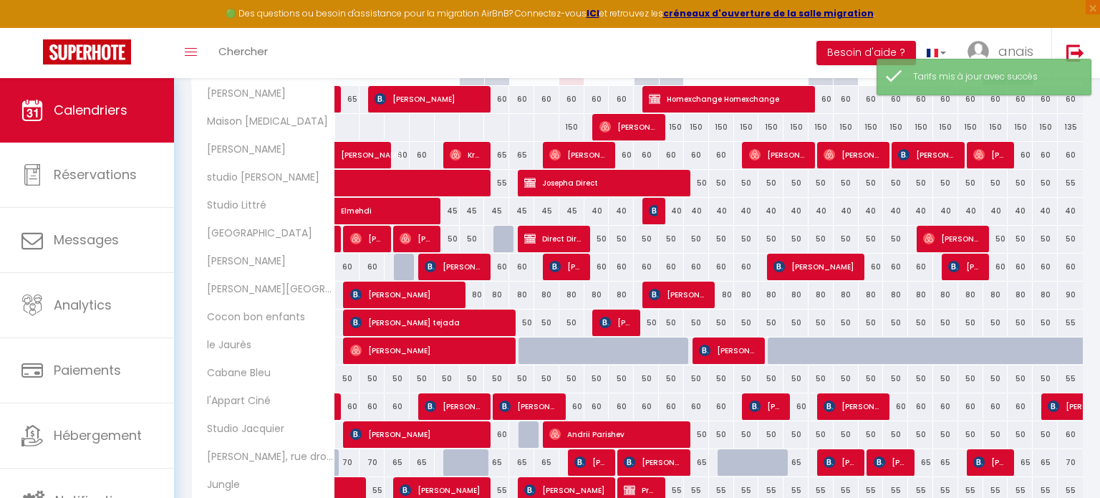
scroll to position [246, 0]
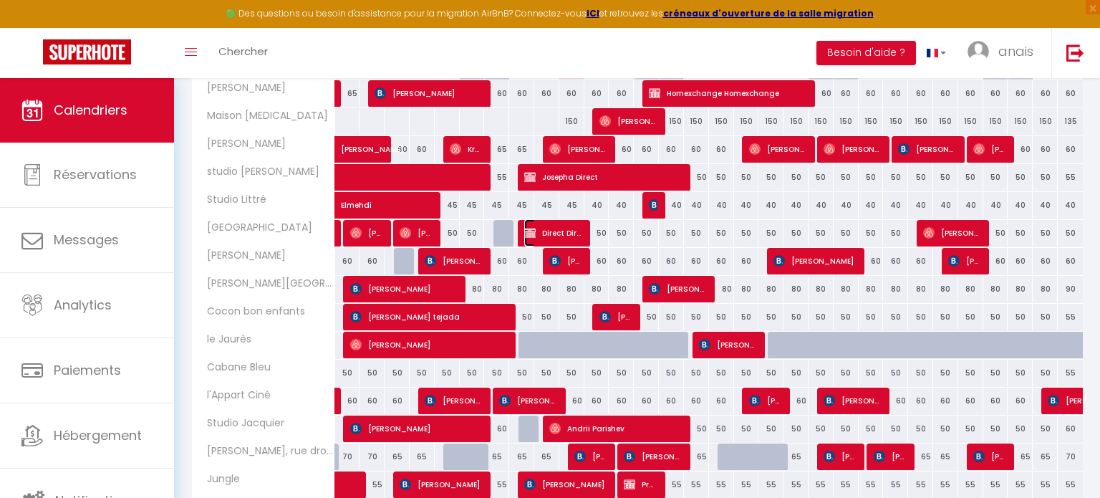
click at [569, 236] on span "Direct Direct" at bounding box center [553, 232] width 59 height 27
select select "OK"
select select "KO"
select select "0"
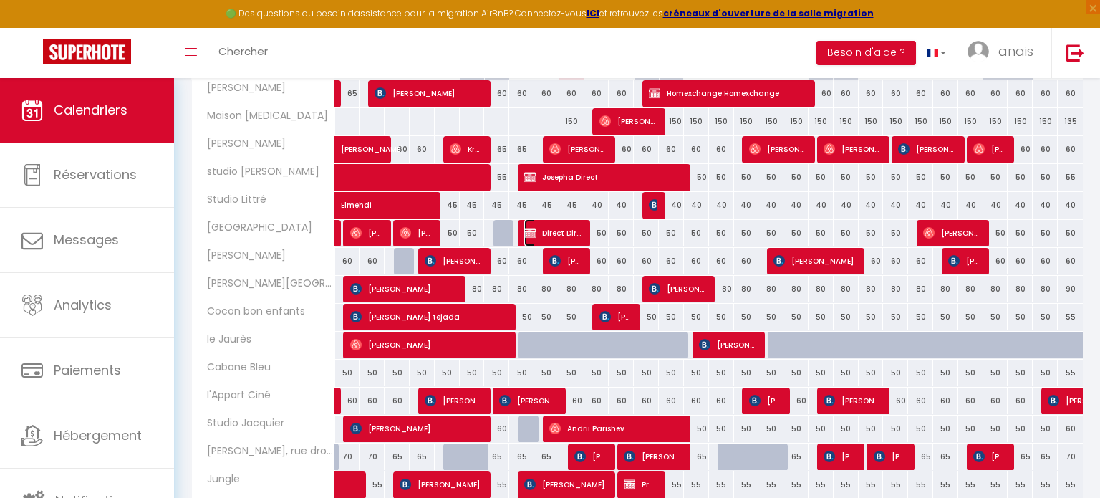
select select "1"
select select
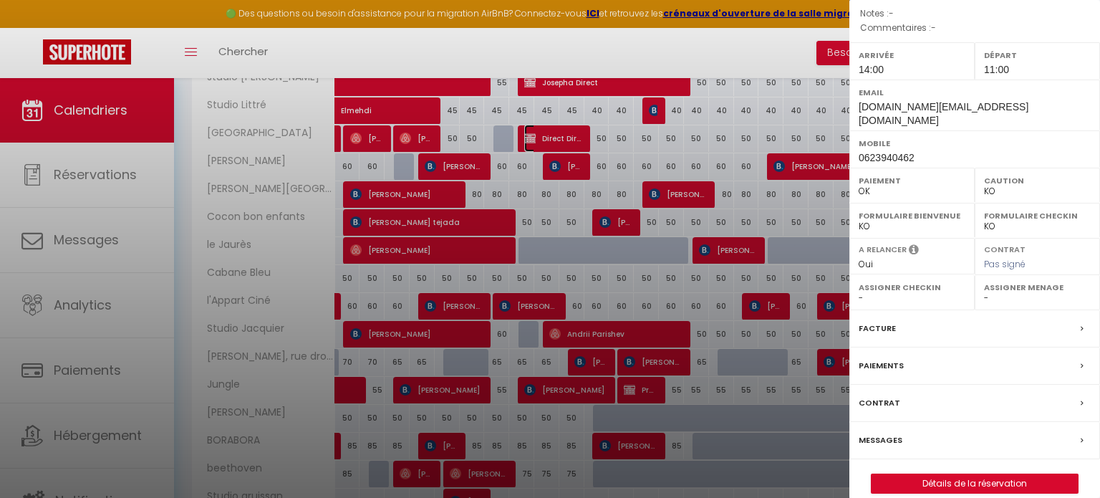
scroll to position [355, 0]
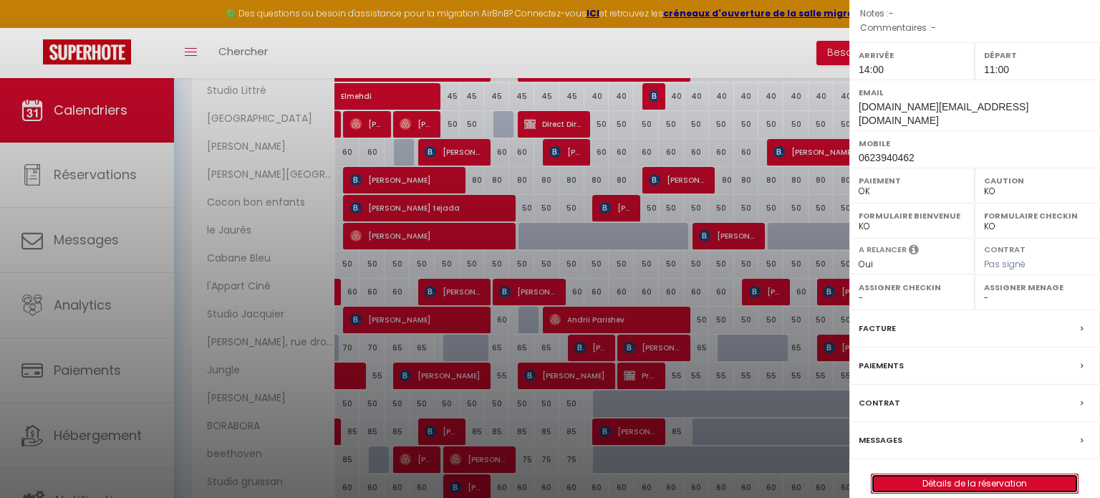
click at [977, 474] on link "Détails de la réservation" at bounding box center [974, 483] width 206 height 19
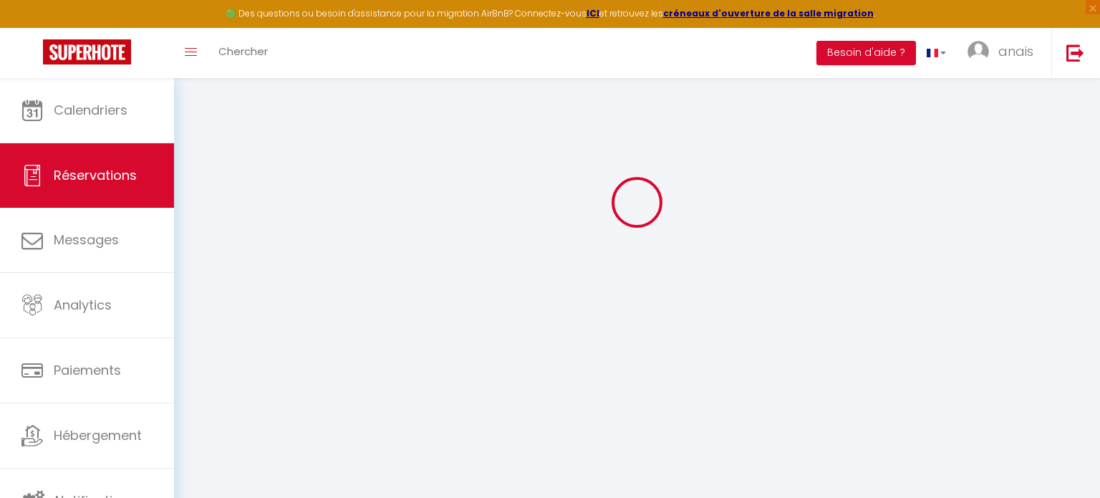
scroll to position [77, 0]
select select
checkbox input "false"
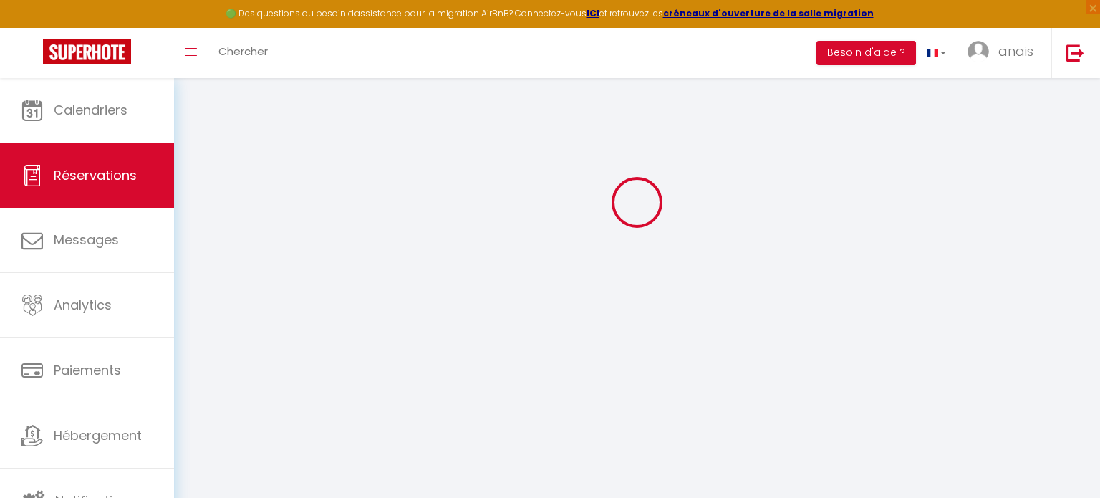
select select
checkbox input "false"
select select
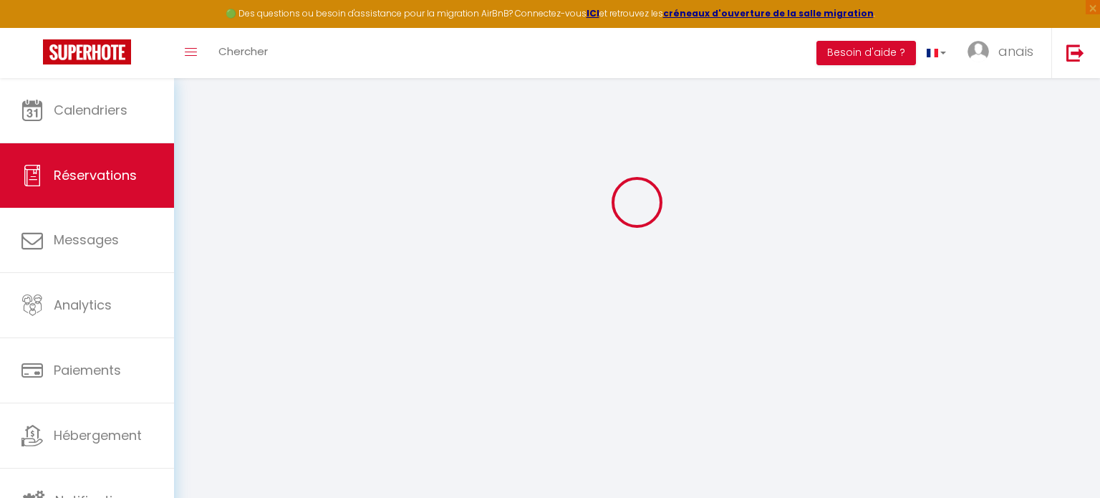
type input "28"
select select
checkbox input "false"
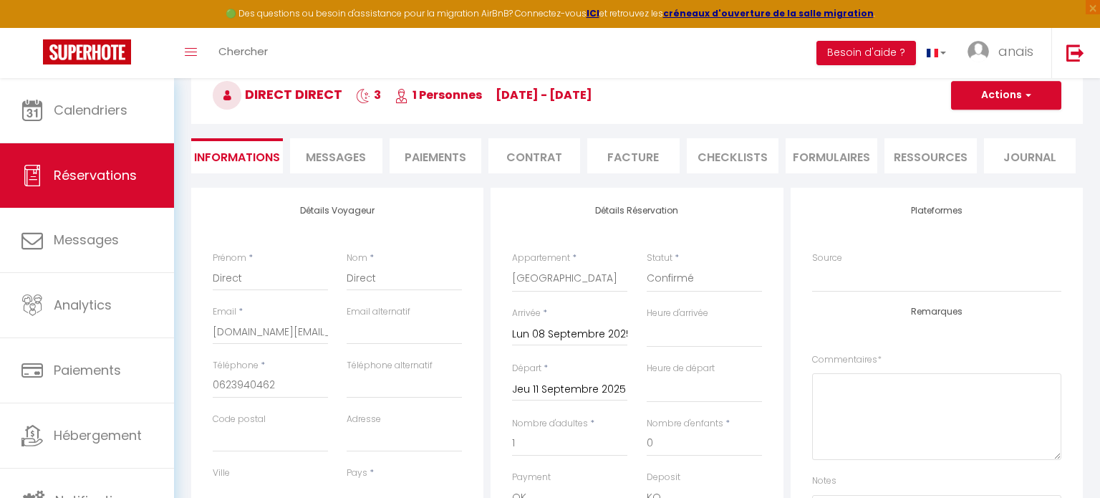
select select
checkbox input "false"
select select "14:00"
select select "11:00"
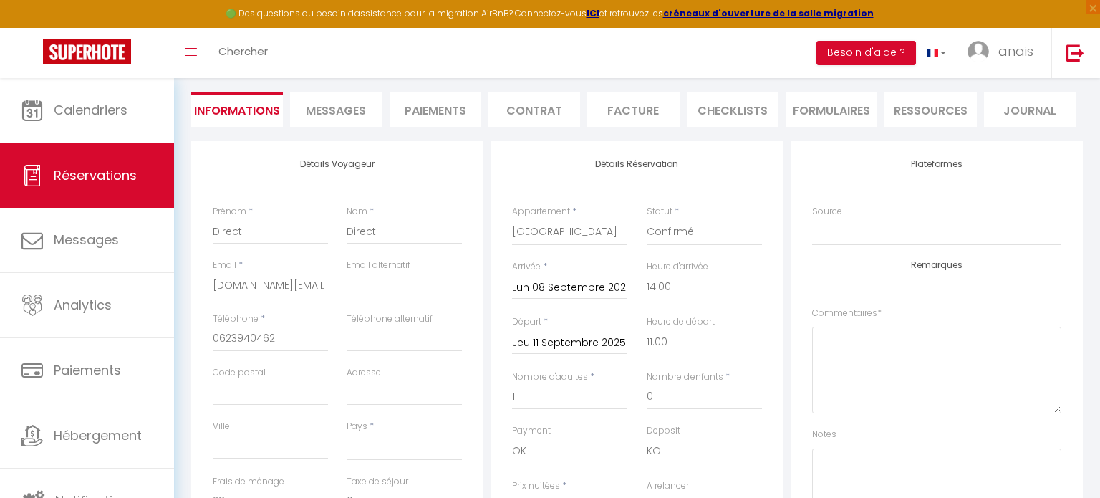
scroll to position [126, 0]
click at [571, 337] on input "Jeu 11 Septembre 2025" at bounding box center [569, 341] width 115 height 19
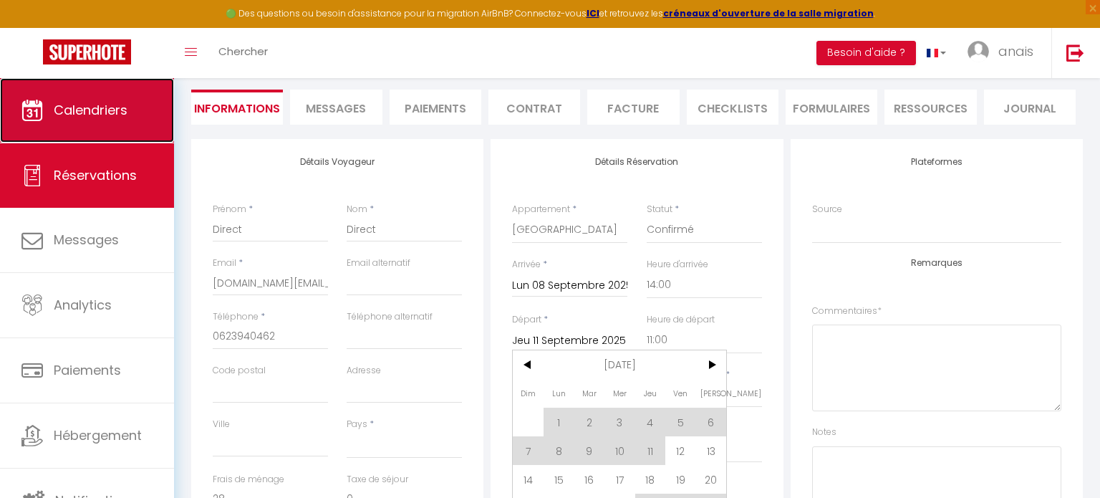
click at [137, 114] on link "Calendriers" at bounding box center [87, 110] width 174 height 64
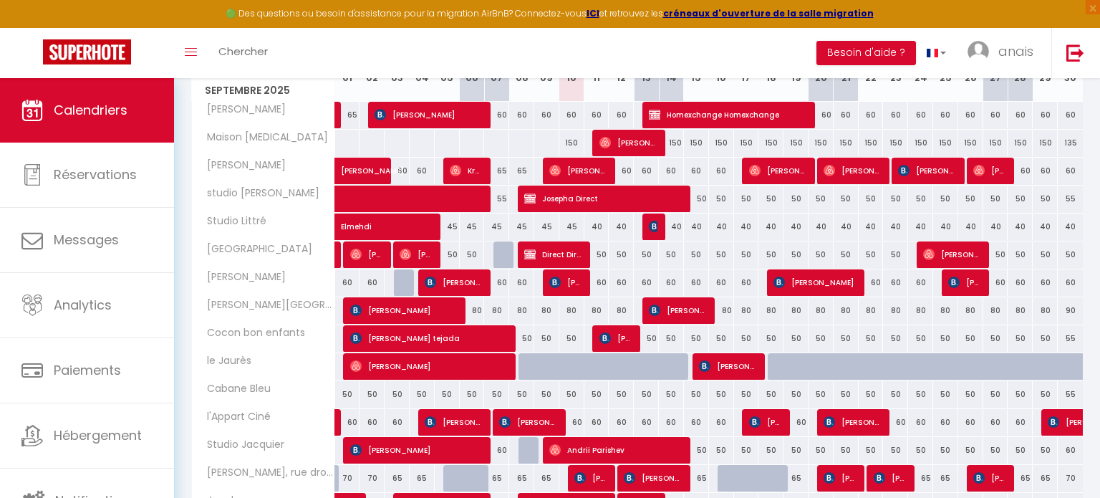
scroll to position [235, 0]
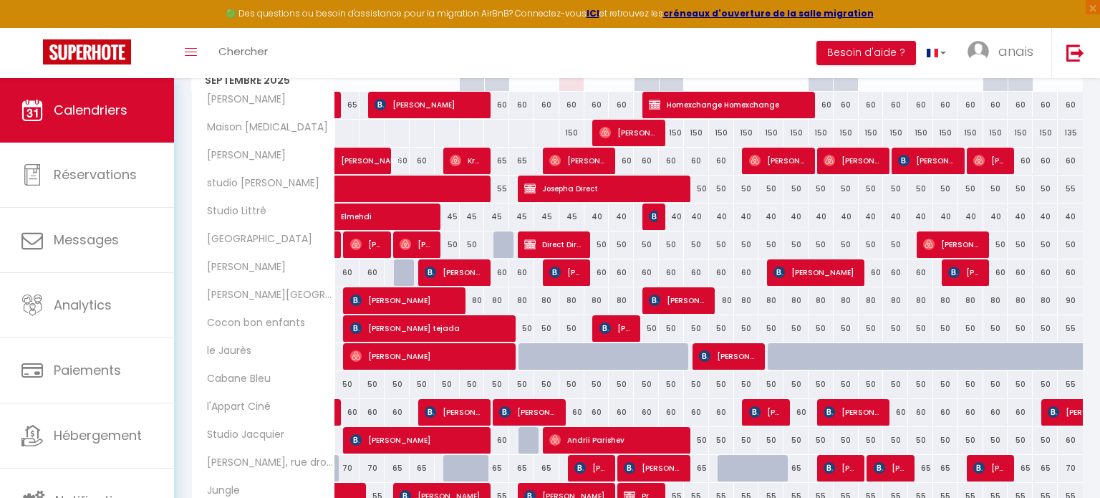
click at [599, 299] on div "80" at bounding box center [596, 300] width 25 height 26
type input "80"
type input "Jeu 11 Septembre 2025"
type input "Ven 12 Septembre 2025"
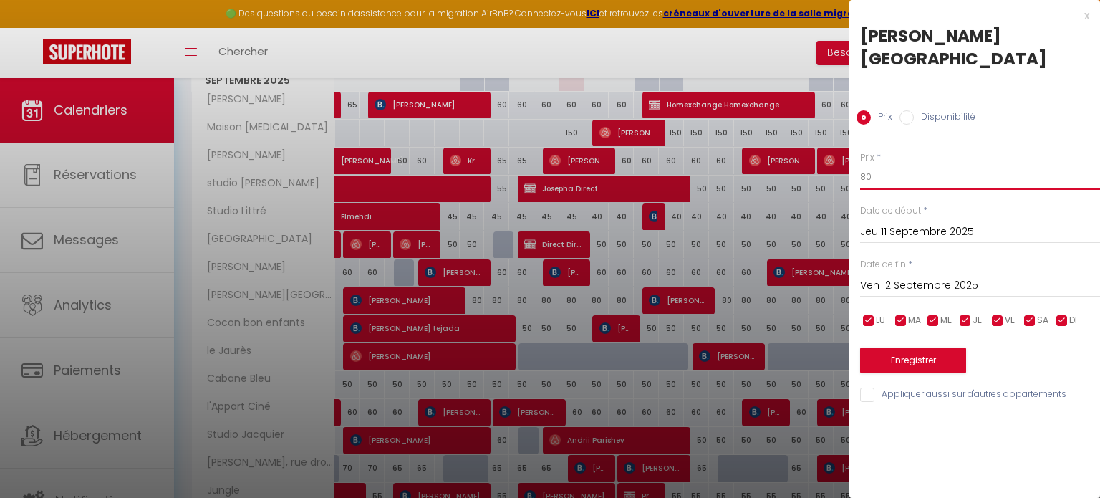
drag, startPoint x: 901, startPoint y: 154, endPoint x: 909, endPoint y: 151, distance: 8.4
click at [903, 164] on input "80" at bounding box center [980, 177] width 240 height 26
type input "8"
type input "75"
click at [919, 276] on input "Ven 12 Septembre 2025" at bounding box center [980, 285] width 240 height 19
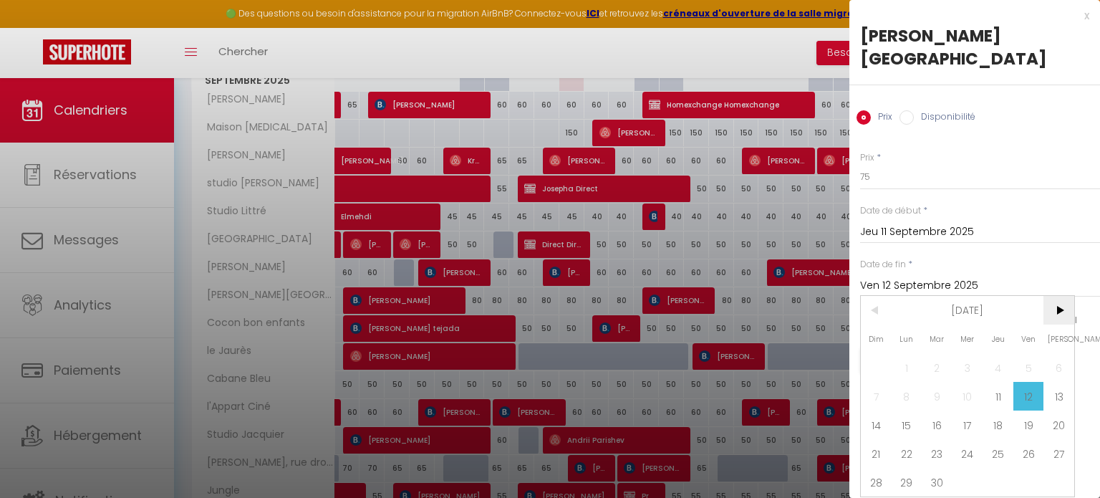
click at [1065, 296] on span ">" at bounding box center [1058, 310] width 31 height 29
click at [1057, 353] on span "1" at bounding box center [1058, 367] width 31 height 29
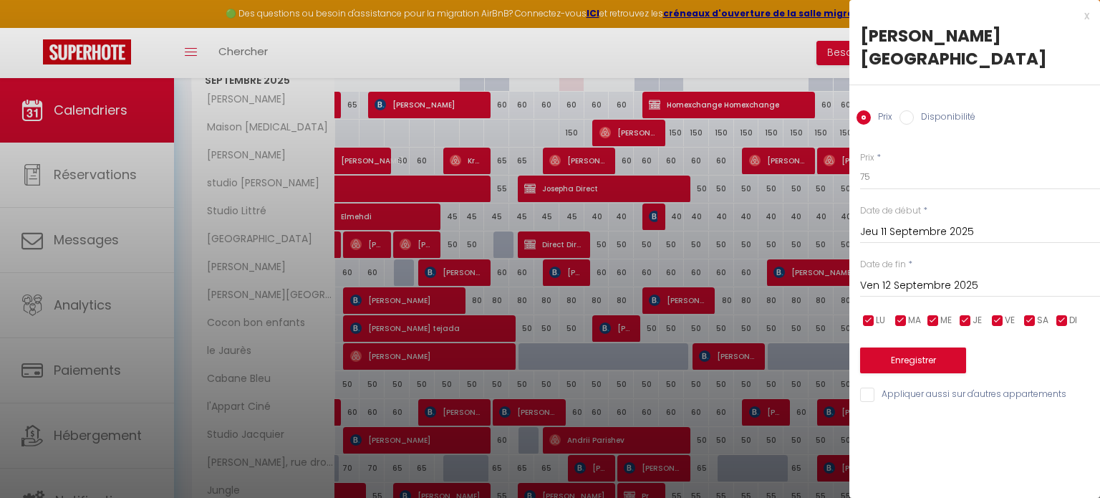
type input "[PERSON_NAME] 01 Novembre 2025"
click at [932, 347] on button "Enregistrer" at bounding box center [913, 360] width 106 height 26
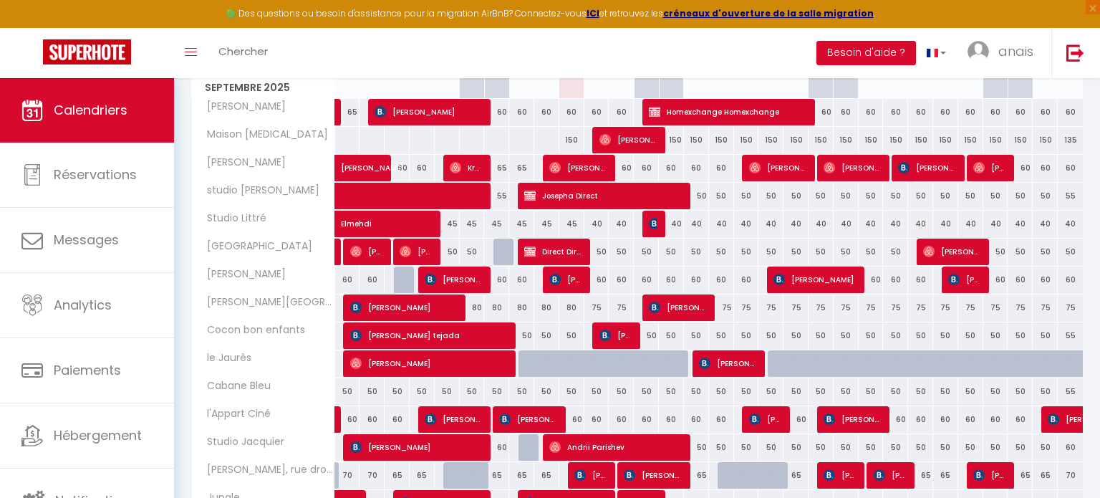
scroll to position [224, 0]
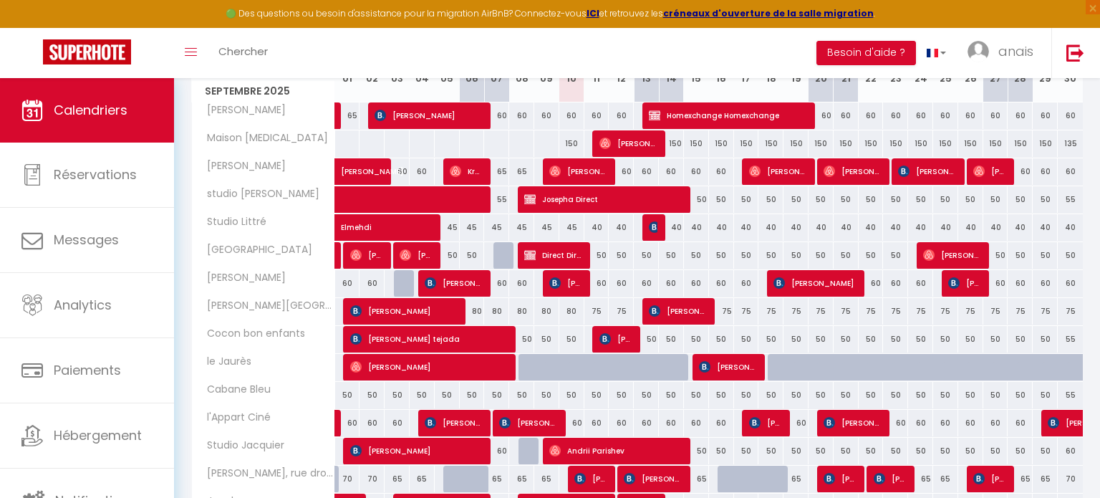
click at [596, 389] on div "50" at bounding box center [596, 395] width 25 height 26
type input "50"
type input "Jeu 11 Septembre 2025"
type input "Ven 12 Septembre 2025"
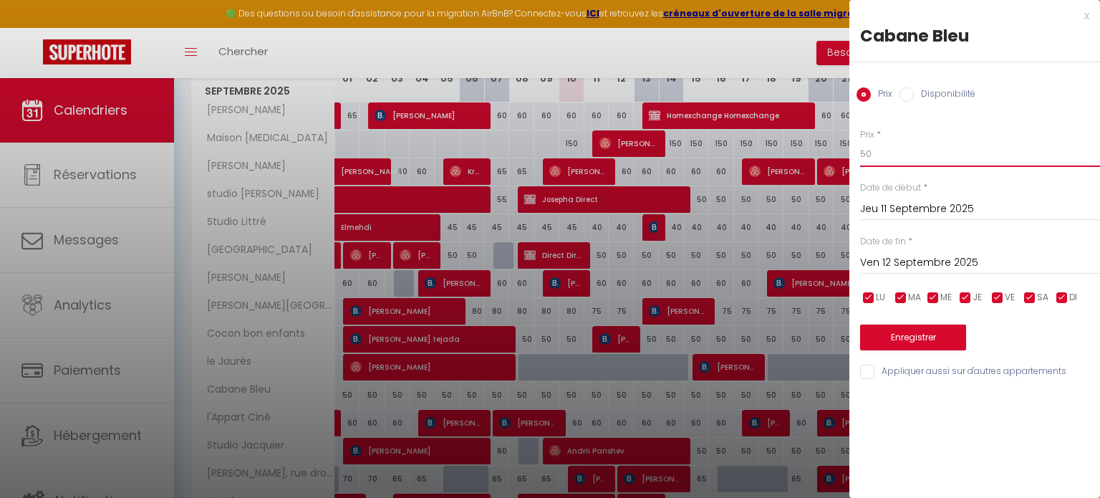
click at [893, 152] on input "50" at bounding box center [980, 154] width 240 height 26
type input "5"
type input "45"
click at [891, 253] on input "Ven 12 Septembre 2025" at bounding box center [980, 262] width 240 height 19
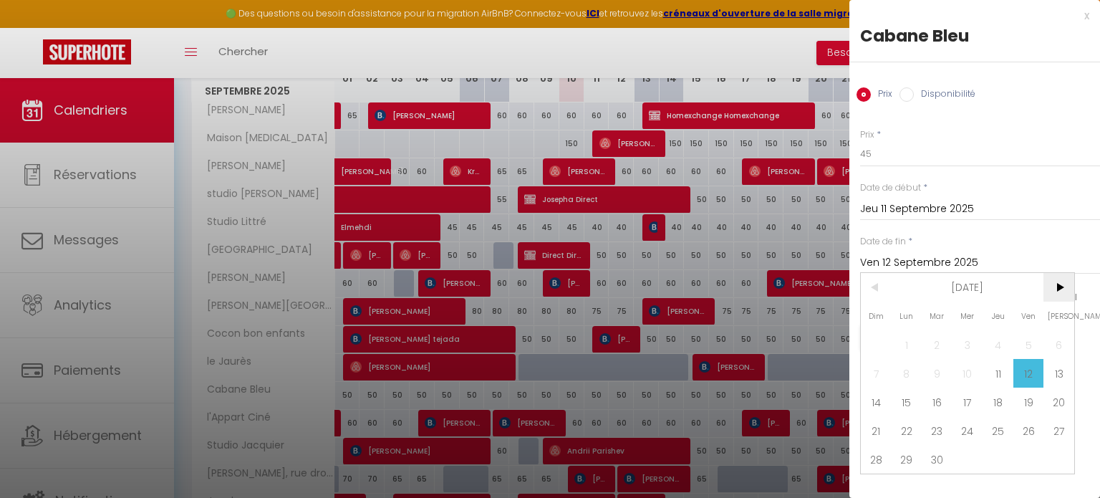
click at [1059, 278] on span ">" at bounding box center [1058, 287] width 31 height 29
click at [1053, 344] on span "1" at bounding box center [1058, 344] width 31 height 29
type input "[PERSON_NAME] 01 Novembre 2025"
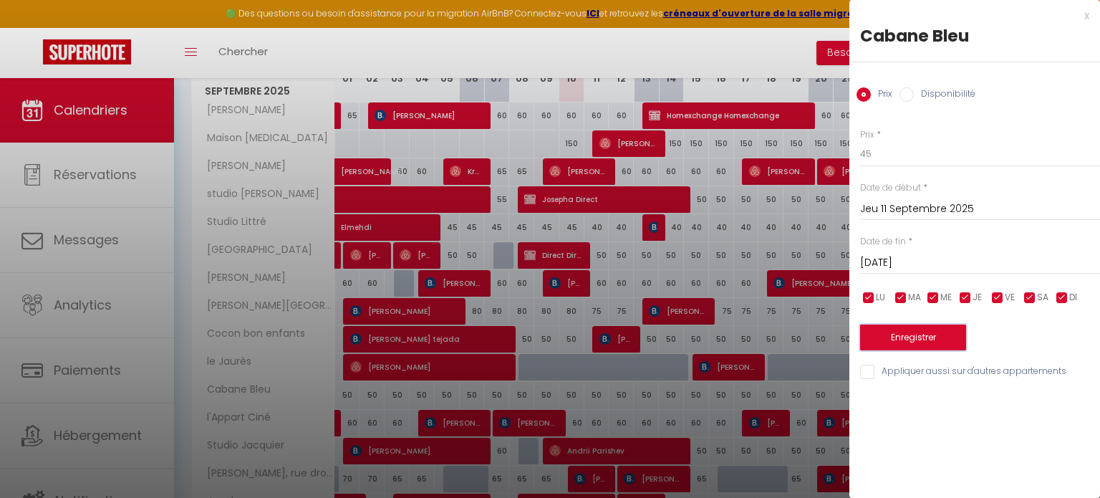
click at [935, 331] on button "Enregistrer" at bounding box center [913, 337] width 106 height 26
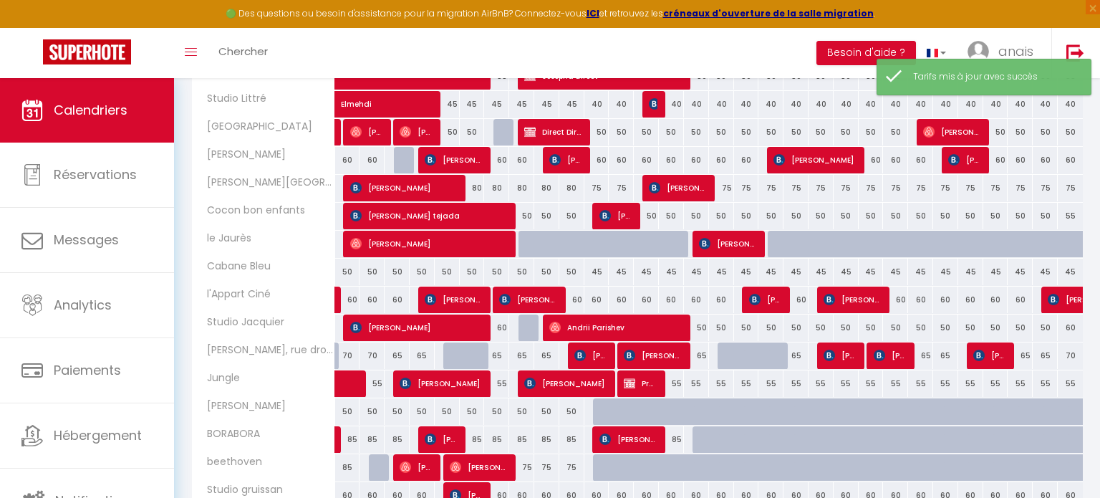
scroll to position [352, 0]
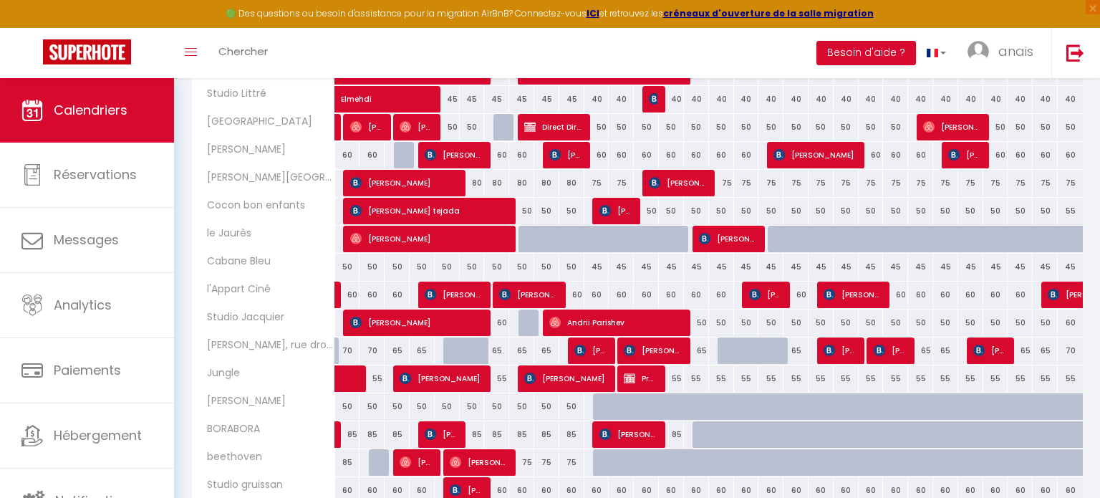
click at [597, 291] on div "60" at bounding box center [596, 294] width 25 height 26
type input "60"
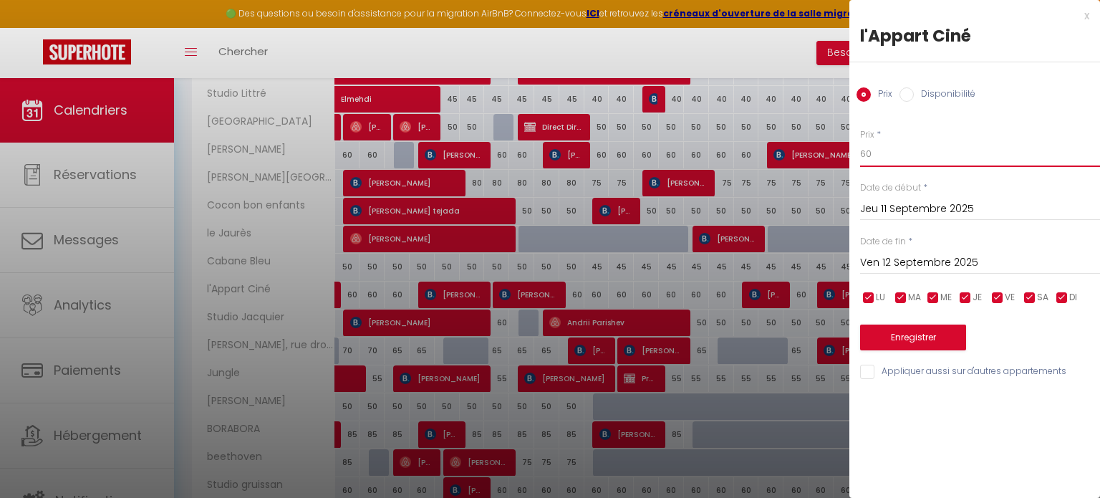
click at [924, 155] on input "60" at bounding box center [980, 154] width 240 height 26
click at [954, 271] on input "Ven 12 Septembre 2025" at bounding box center [980, 262] width 240 height 19
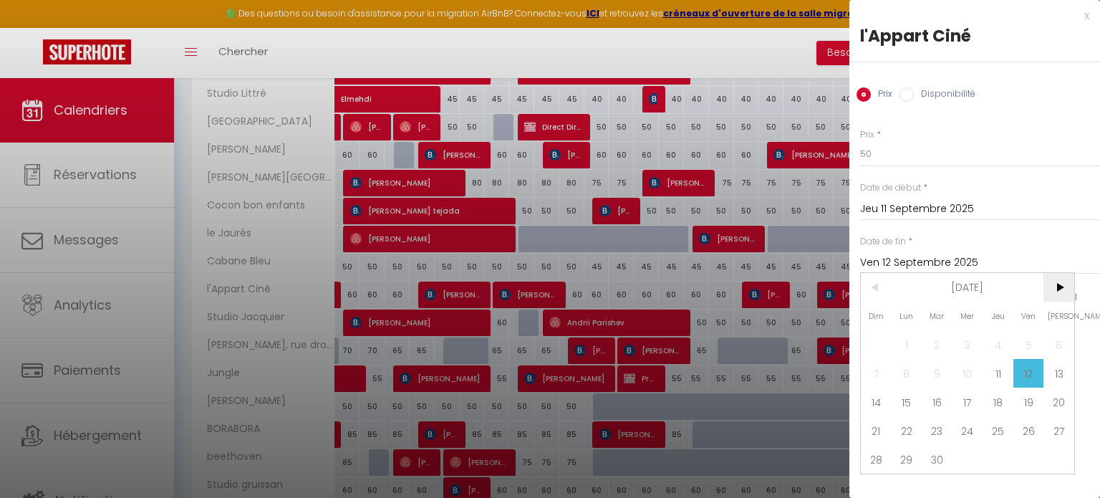
click at [1050, 282] on span ">" at bounding box center [1058, 287] width 31 height 29
click at [1055, 344] on span "1" at bounding box center [1058, 344] width 31 height 29
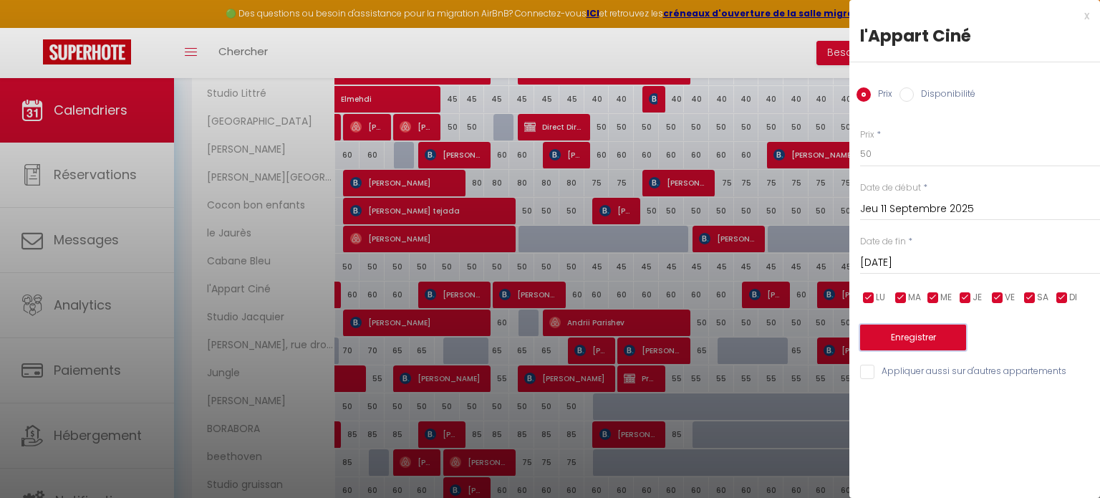
click at [959, 345] on button "Enregistrer" at bounding box center [913, 337] width 106 height 26
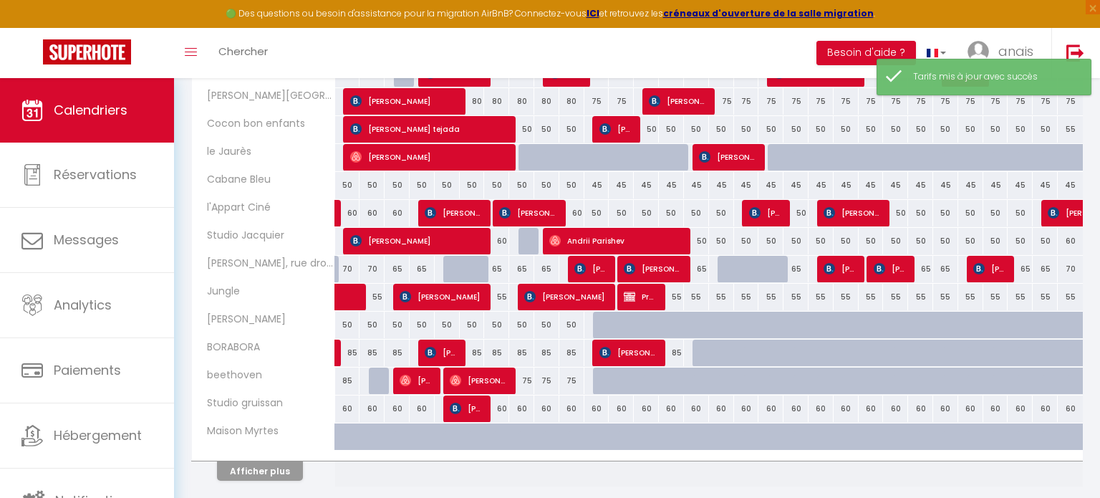
scroll to position [435, 0]
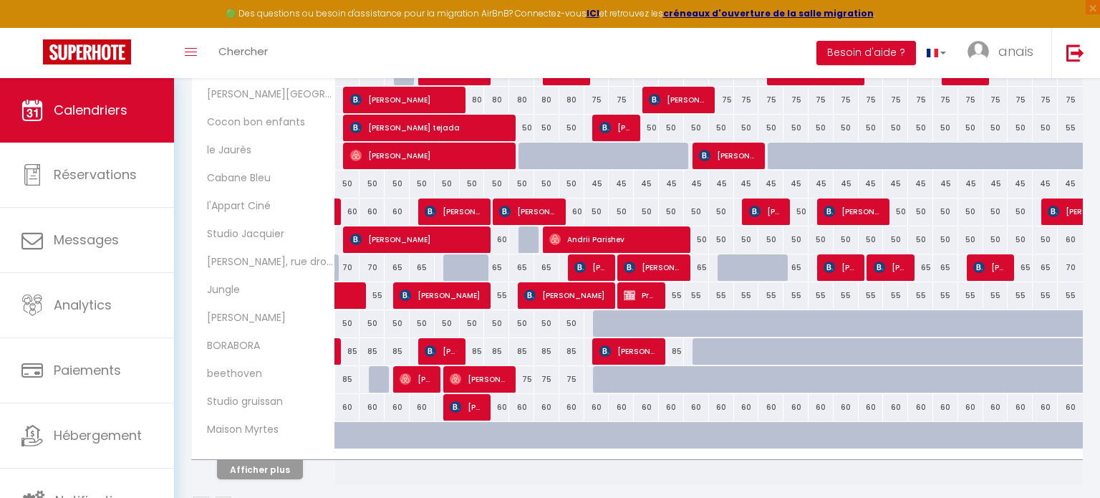
click at [702, 266] on div "65" at bounding box center [696, 267] width 25 height 26
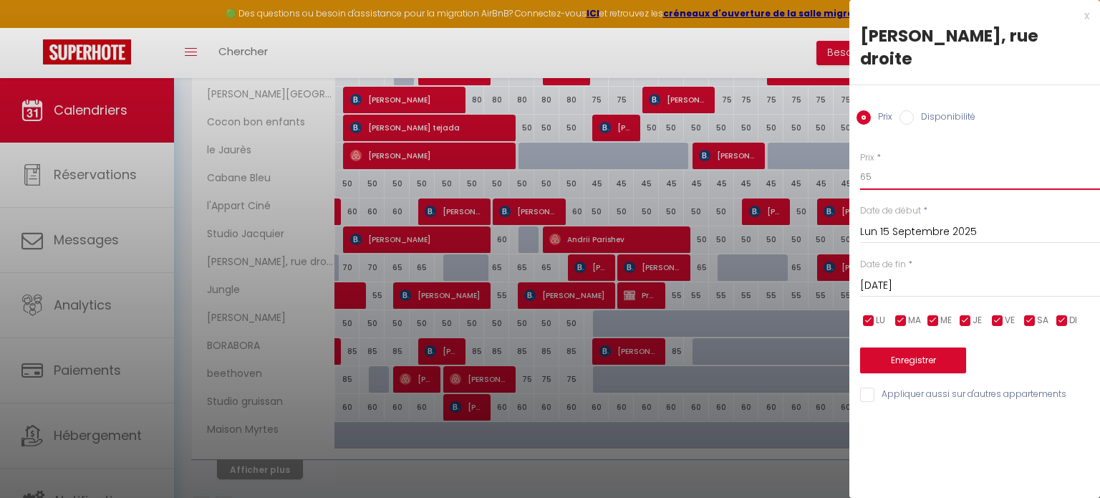
drag, startPoint x: 895, startPoint y: 164, endPoint x: 899, endPoint y: 156, distance: 8.7
click at [895, 164] on input "65" at bounding box center [980, 177] width 240 height 26
drag, startPoint x: 960, startPoint y: 261, endPoint x: 990, endPoint y: 278, distance: 34.6
click at [961, 276] on input "Mar 16 Septembre 2025" at bounding box center [980, 285] width 240 height 19
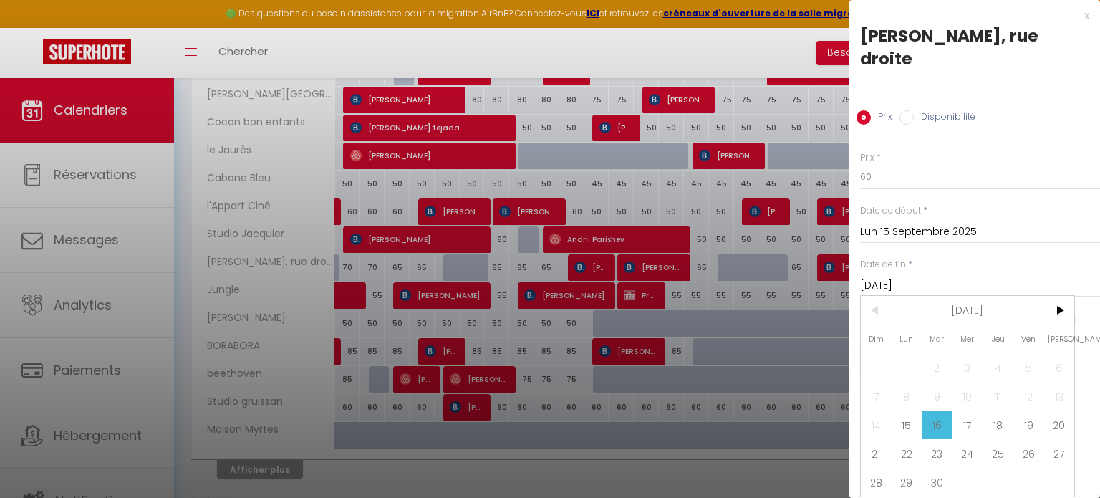
click at [1074, 295] on div "< Sep 2025 > Dim Lun Mar Mer Jeu Ven Sam 1 2 3 4 5 6 7 8 9 10 11 12 13 14 15 16…" at bounding box center [967, 396] width 215 height 202
click at [1065, 296] on span ">" at bounding box center [1058, 310] width 31 height 29
click at [1053, 353] on span "1" at bounding box center [1058, 367] width 31 height 29
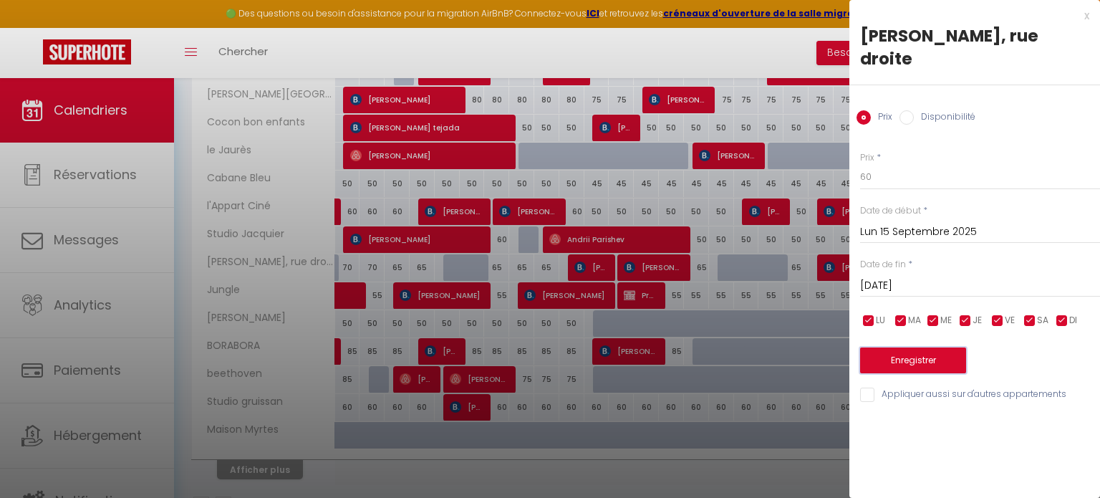
click at [937, 347] on button "Enregistrer" at bounding box center [913, 360] width 106 height 26
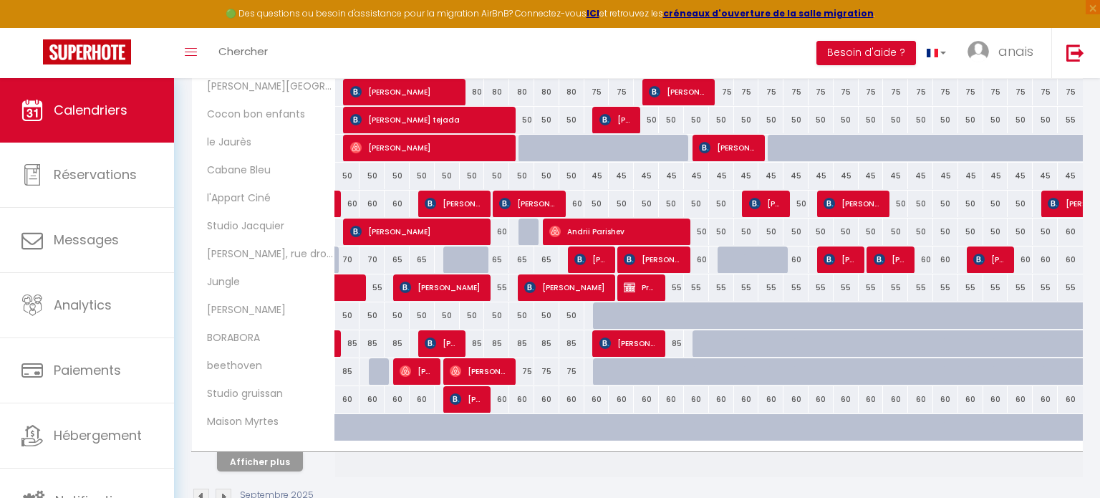
scroll to position [458, 0]
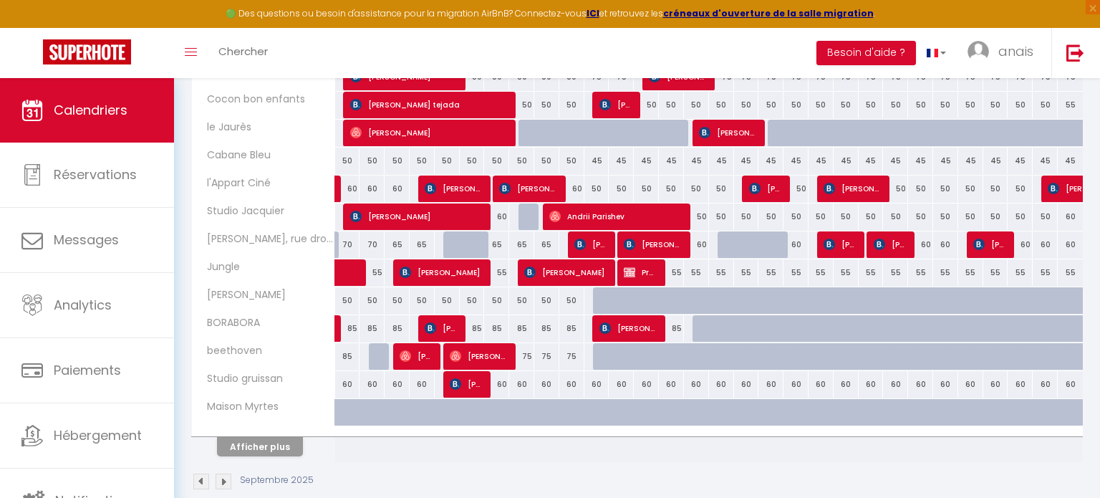
click at [505, 381] on div "60" at bounding box center [496, 384] width 25 height 26
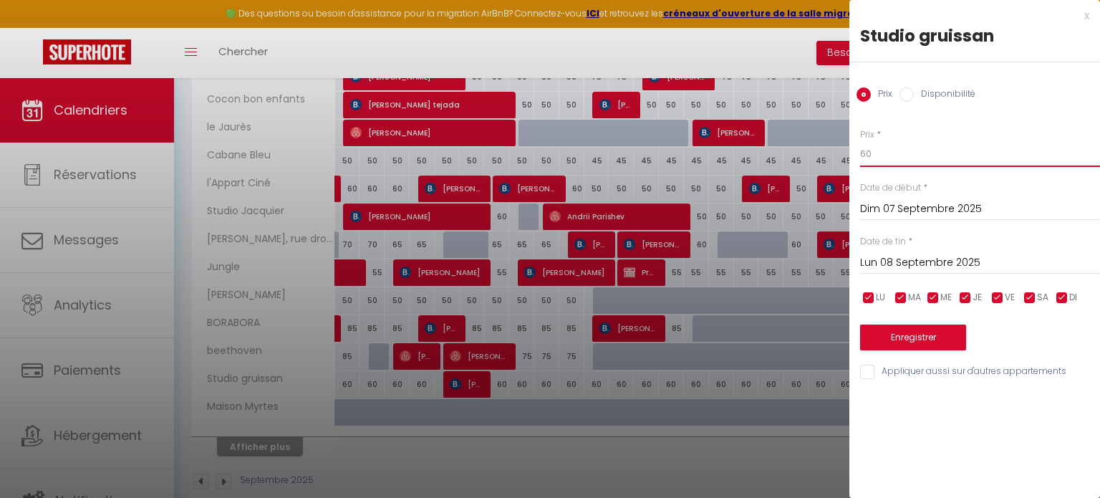
click at [897, 150] on input "60" at bounding box center [980, 154] width 240 height 26
click at [957, 261] on input "Lun 08 Septembre 2025" at bounding box center [980, 262] width 240 height 19
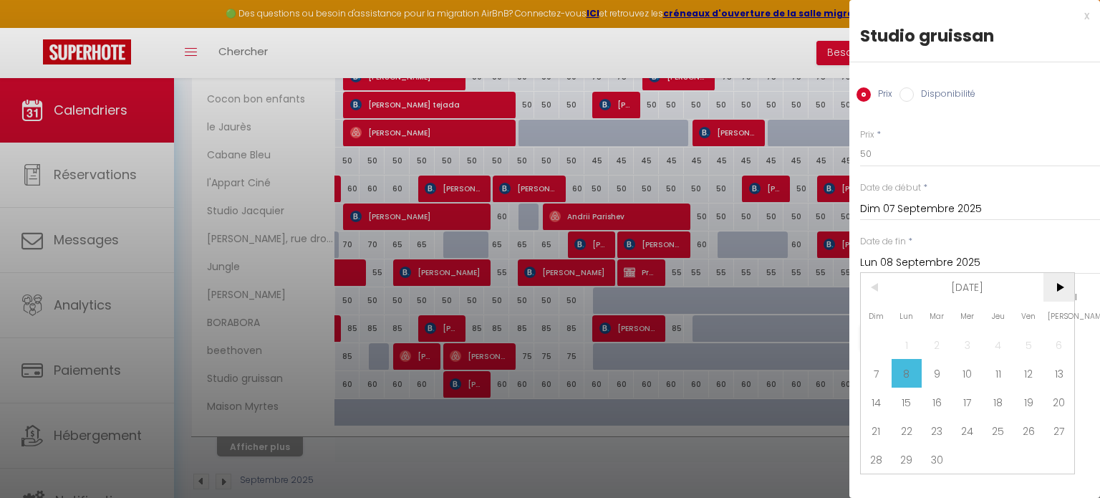
click at [1050, 294] on span ">" at bounding box center [1058, 287] width 31 height 29
click at [901, 339] on span "1" at bounding box center [906, 344] width 31 height 29
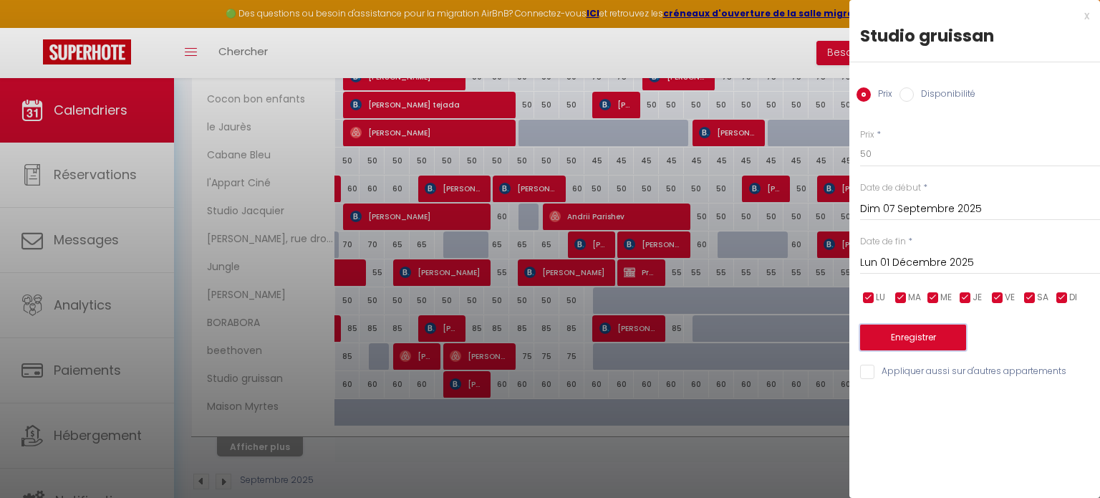
click at [901, 337] on button "Enregistrer" at bounding box center [913, 337] width 106 height 26
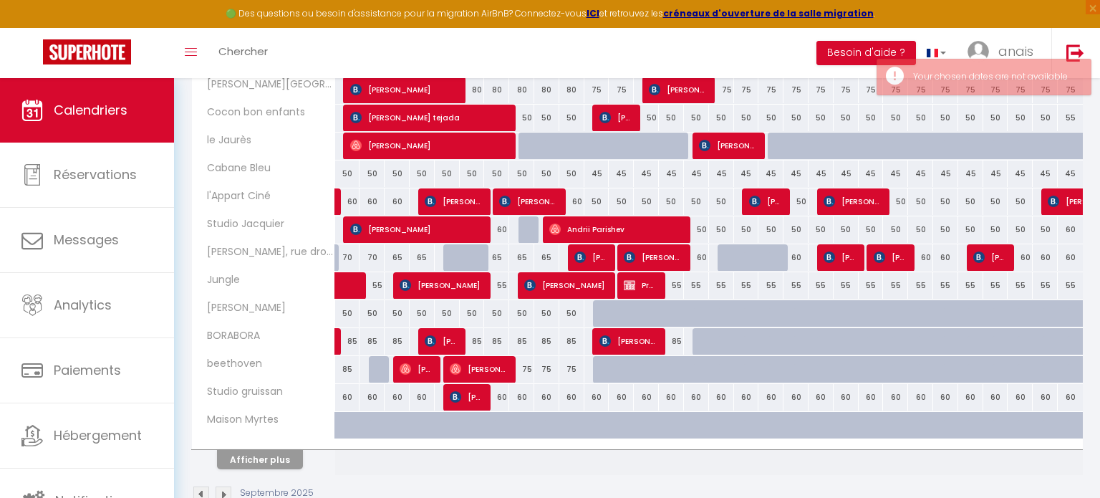
scroll to position [374, 0]
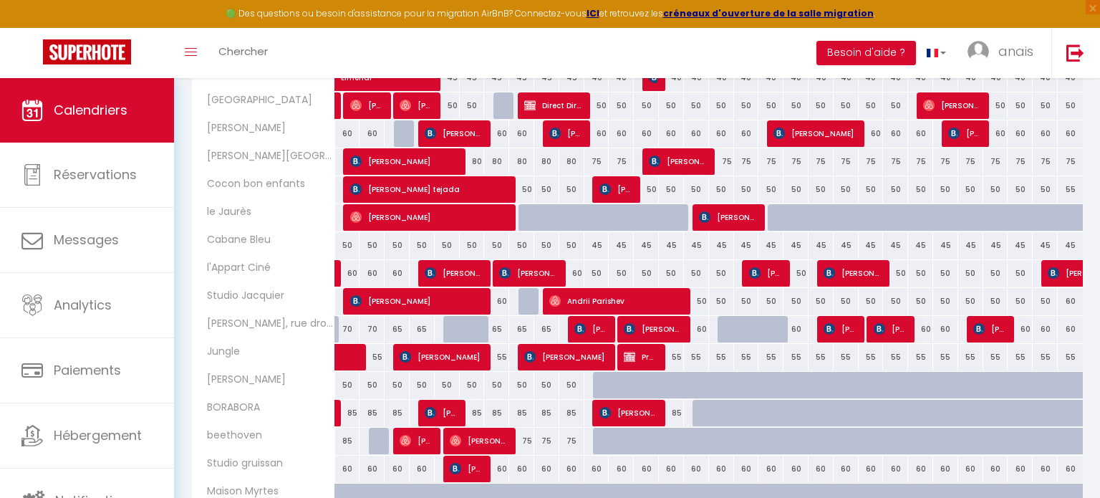
click at [599, 463] on div "60" at bounding box center [596, 468] width 25 height 26
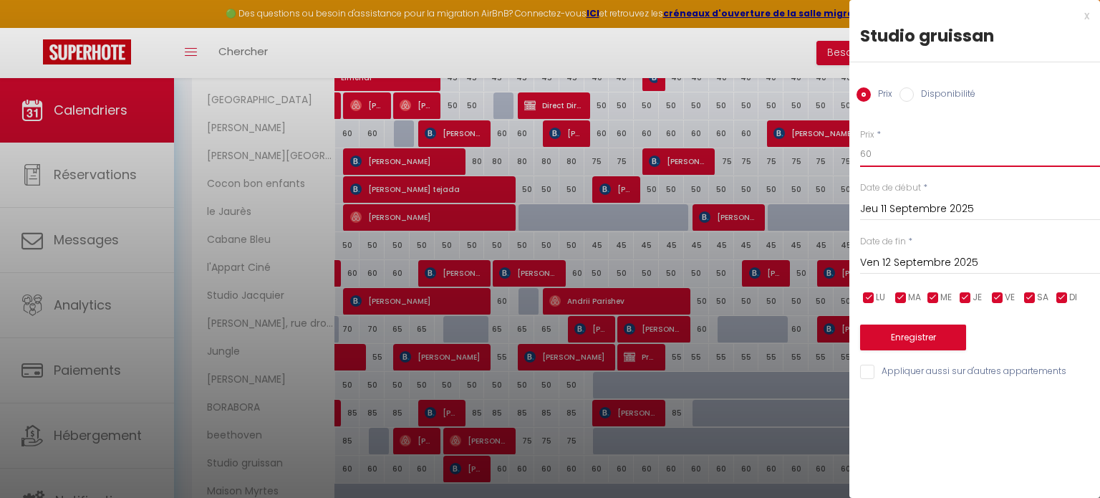
click at [955, 154] on input "60" at bounding box center [980, 154] width 240 height 26
click at [953, 269] on input "Ven 12 Septembre 2025" at bounding box center [980, 262] width 240 height 19
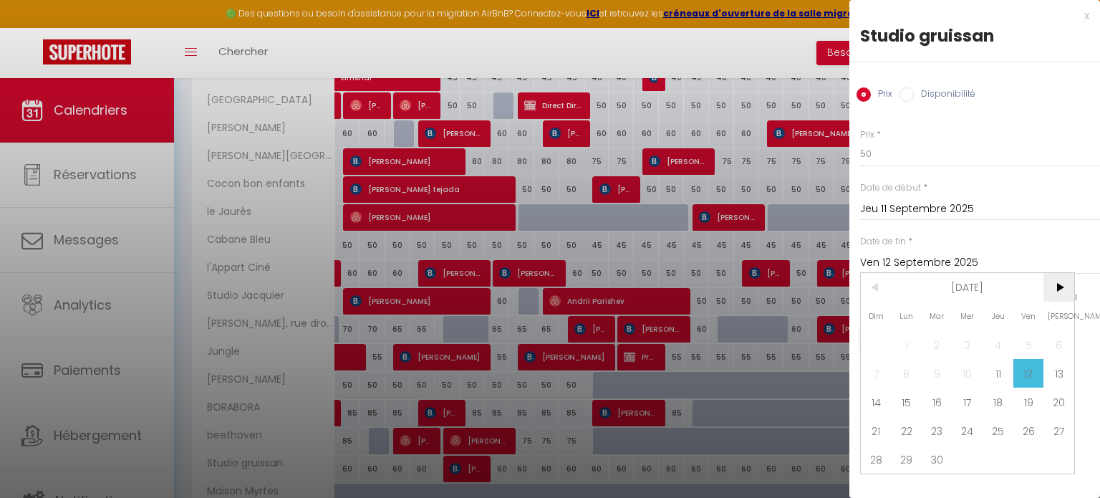
click at [1065, 287] on span ">" at bounding box center [1058, 287] width 31 height 29
drag, startPoint x: 869, startPoint y: 286, endPoint x: 916, endPoint y: 300, distance: 49.9
click at [869, 286] on span "<" at bounding box center [876, 287] width 31 height 29
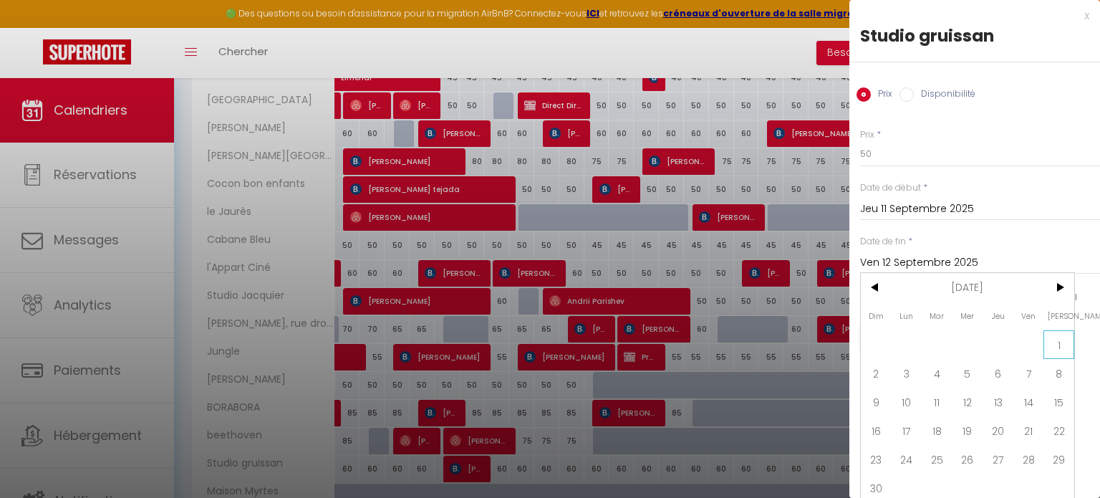
click at [1066, 340] on span "1" at bounding box center [1058, 344] width 31 height 29
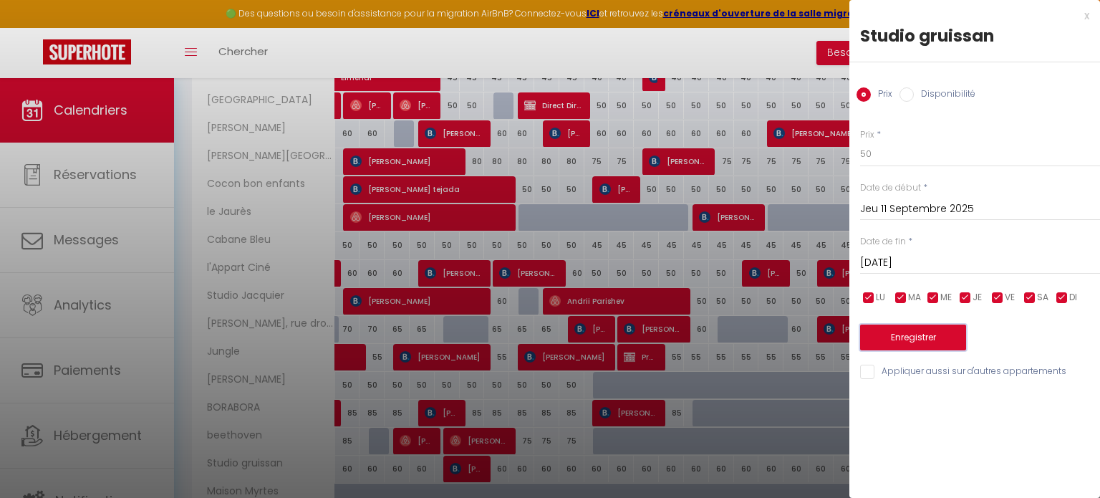
click at [938, 342] on button "Enregistrer" at bounding box center [913, 337] width 106 height 26
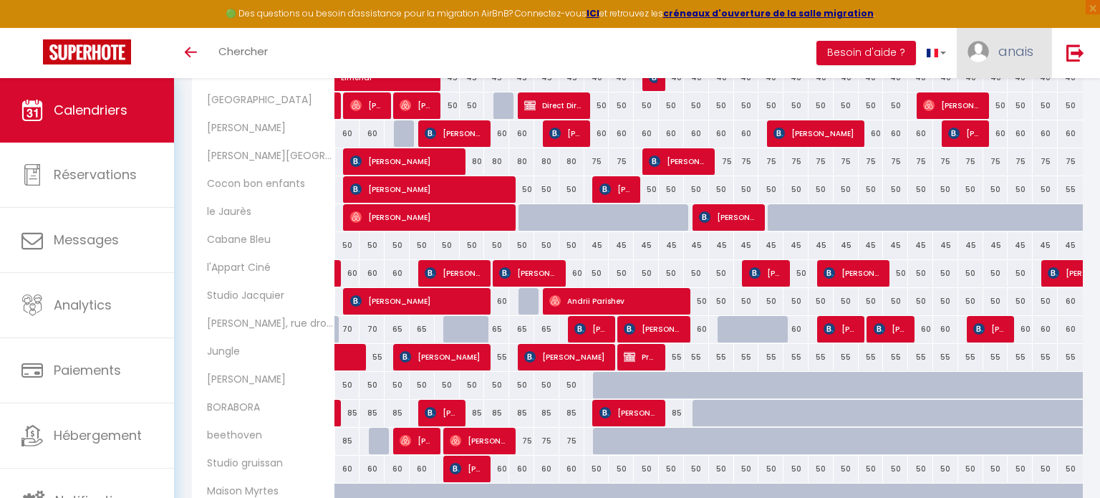
scroll to position [359, 0]
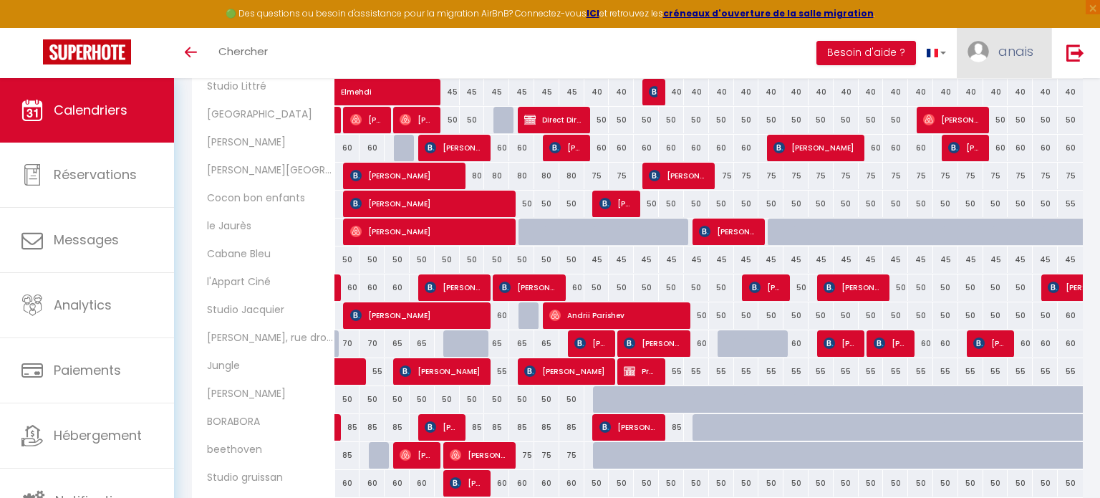
click at [1012, 55] on span "anais" at bounding box center [1015, 51] width 35 height 18
click at [971, 100] on link "Paramètres" at bounding box center [994, 99] width 106 height 24
select select "fr"
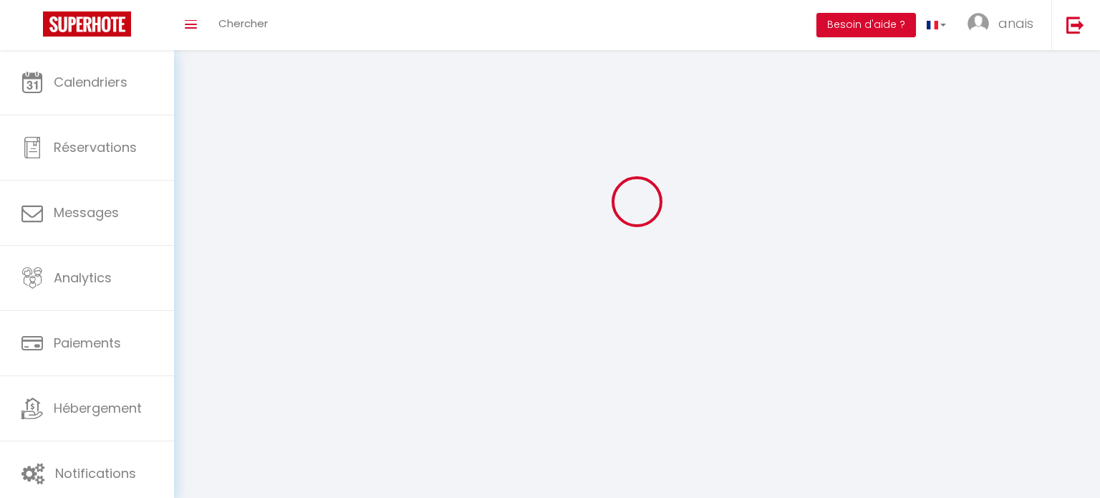
scroll to position [50, 0]
select select
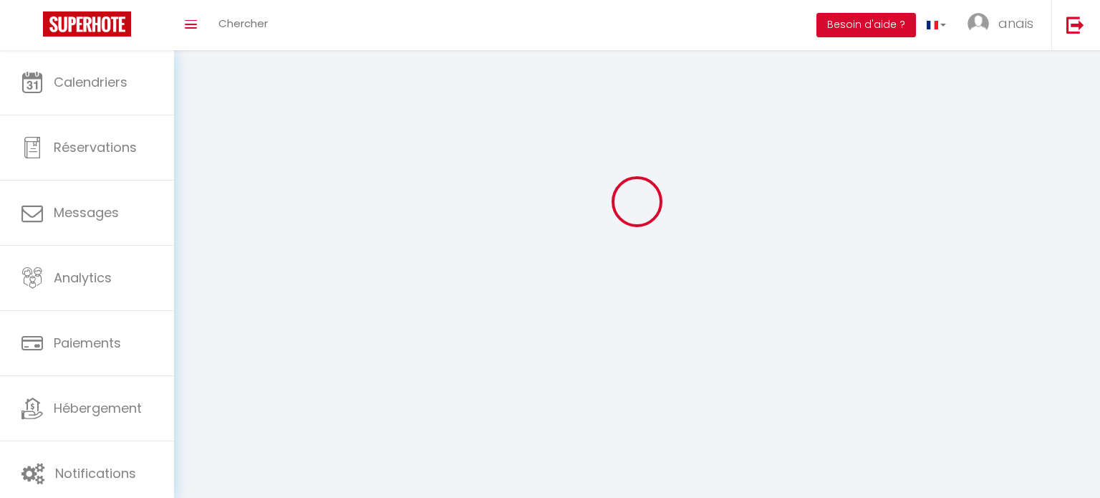
type input "anais"
type input "saulnier"
type input "0623940462"
type input "[STREET_ADDRESS]"
type input "11100"
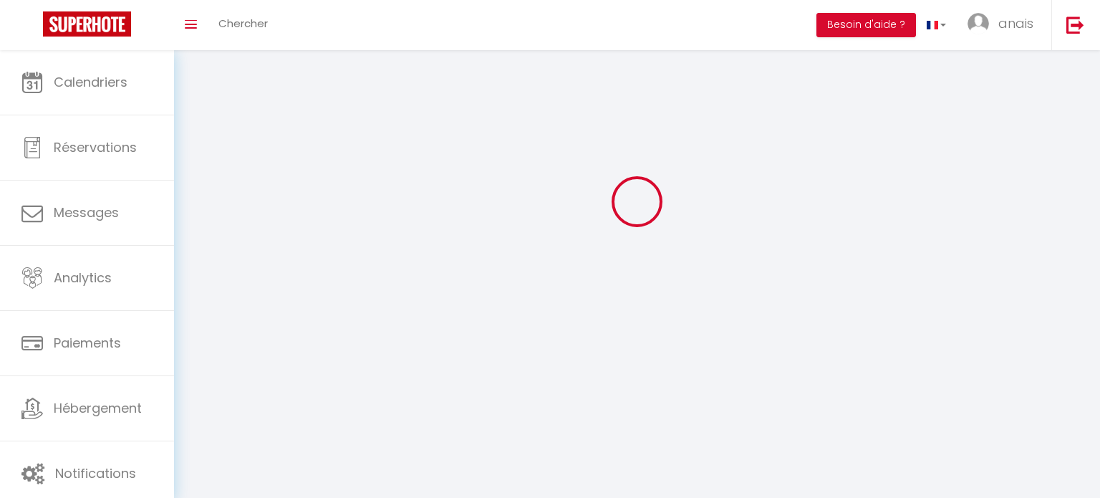
type input "[GEOGRAPHIC_DATA]"
type input "nnBJ4seNkEHRAGKFTiugVx3Qa"
type input "ZdbSWo3ylVGqnXzPOnVdfAM8J"
type input "[URL][DOMAIN_NAME]"
type input "FO27250"
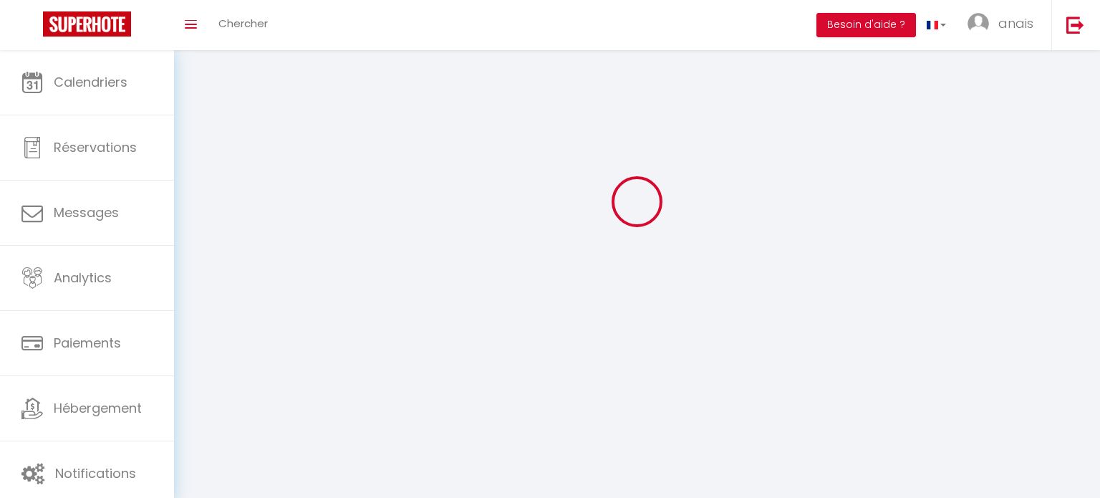
select select "28"
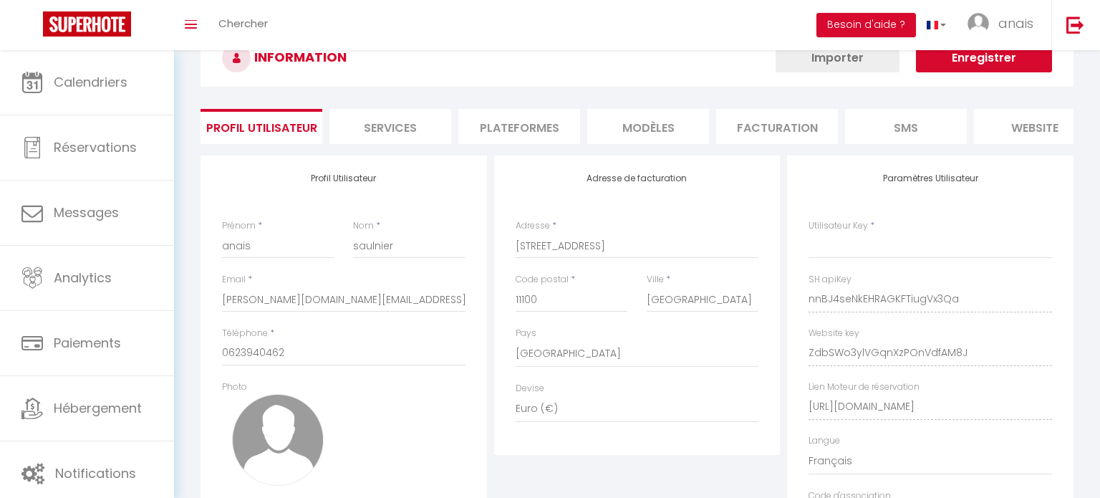
select select "fr"
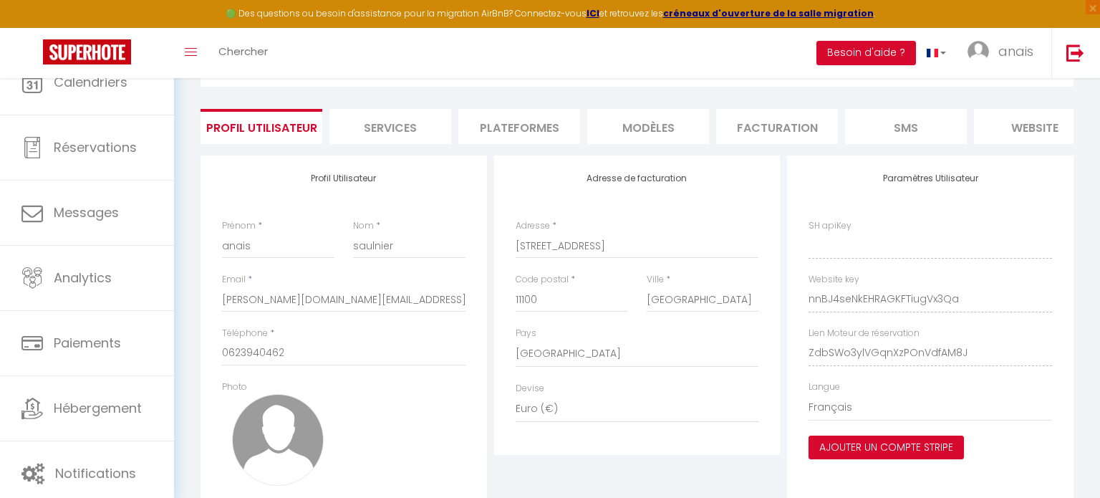
type input "nnBJ4seNkEHRAGKFTiugVx3Qa"
type input "ZdbSWo3ylVGqnXzPOnVdfAM8J"
type input "[URL][DOMAIN_NAME]"
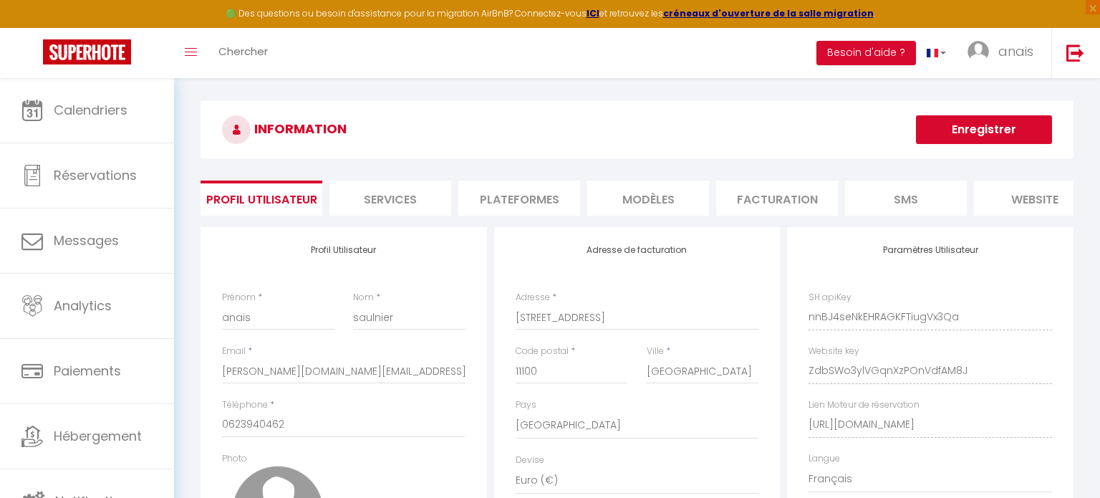
scroll to position [0, 0]
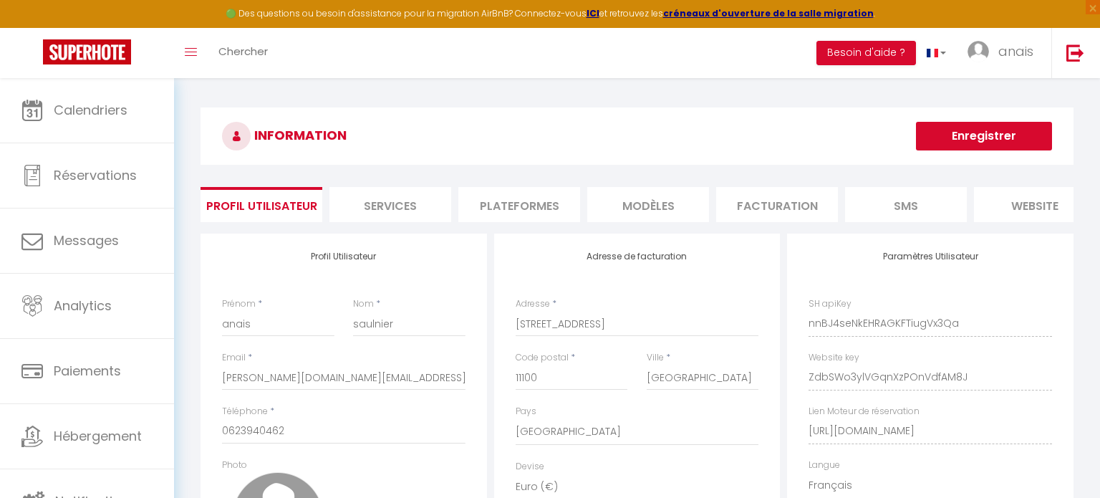
click at [532, 207] on li "Plateformes" at bounding box center [519, 204] width 122 height 35
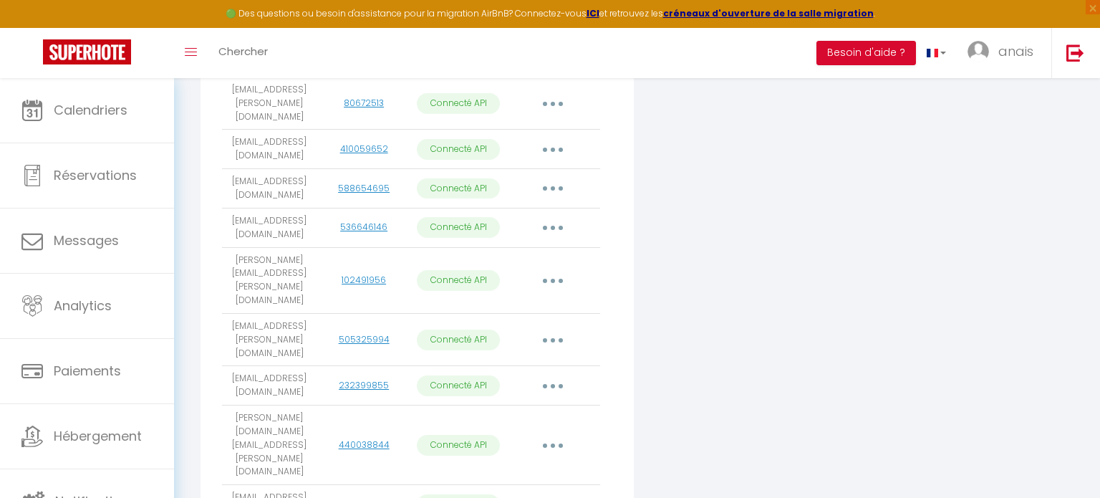
scroll to position [500, 0]
click at [557, 372] on button "button" at bounding box center [553, 383] width 40 height 23
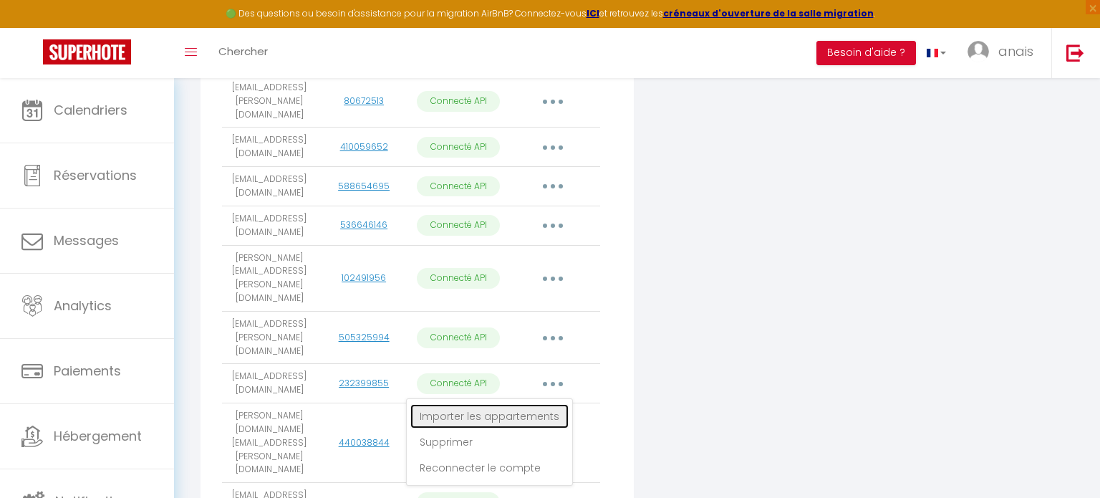
click at [535, 404] on link "Importer les appartements" at bounding box center [489, 416] width 158 height 24
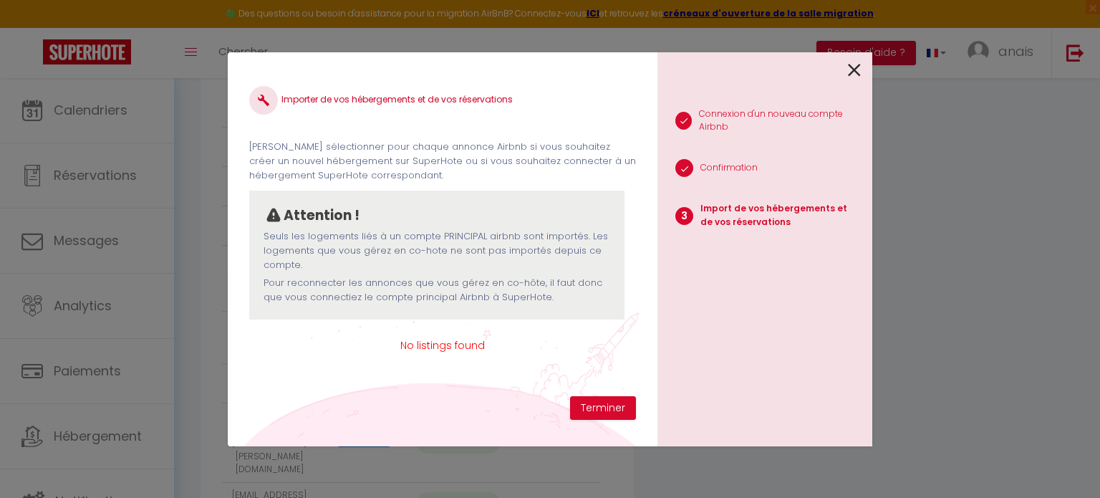
click at [849, 63] on icon at bounding box center [854, 69] width 13 height 21
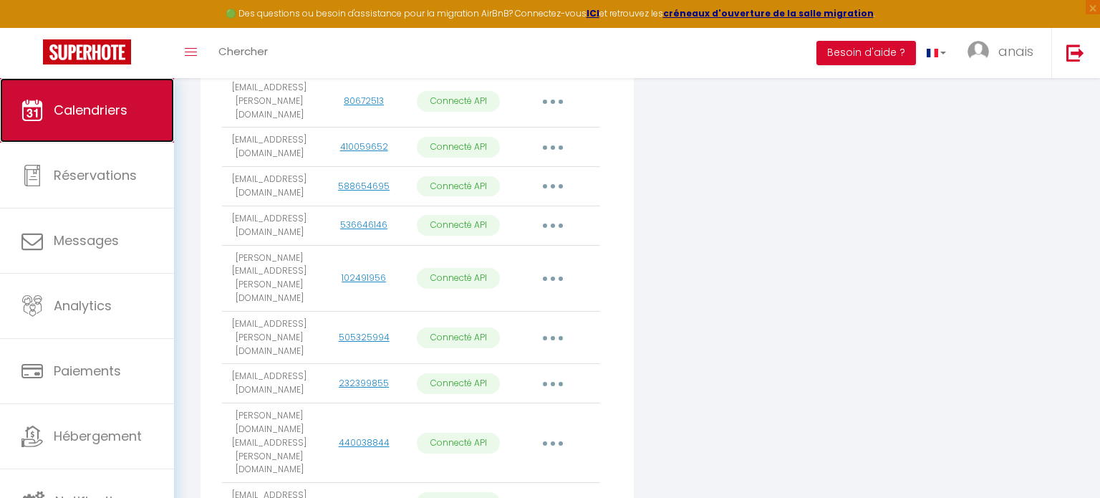
click at [97, 113] on span "Calendriers" at bounding box center [91, 110] width 74 height 18
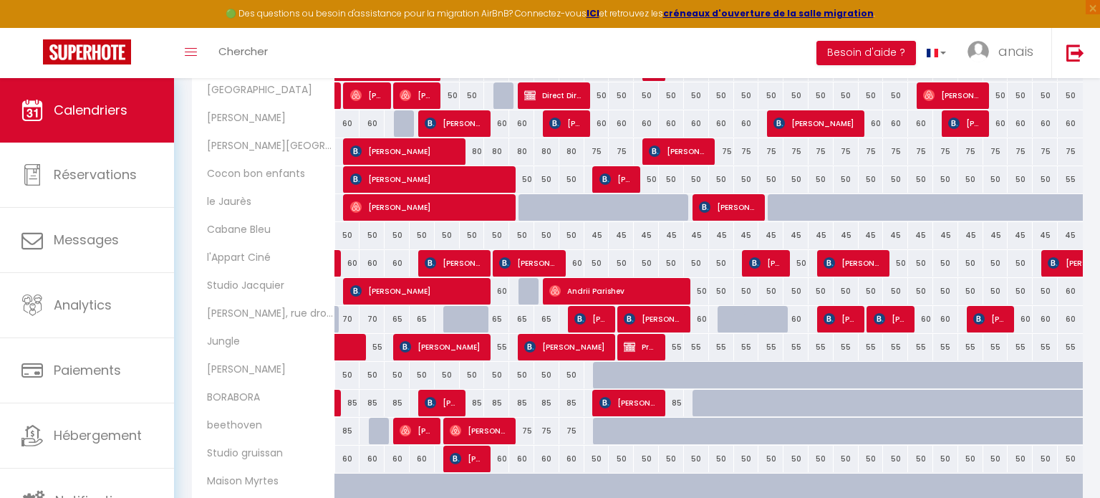
scroll to position [395, 0]
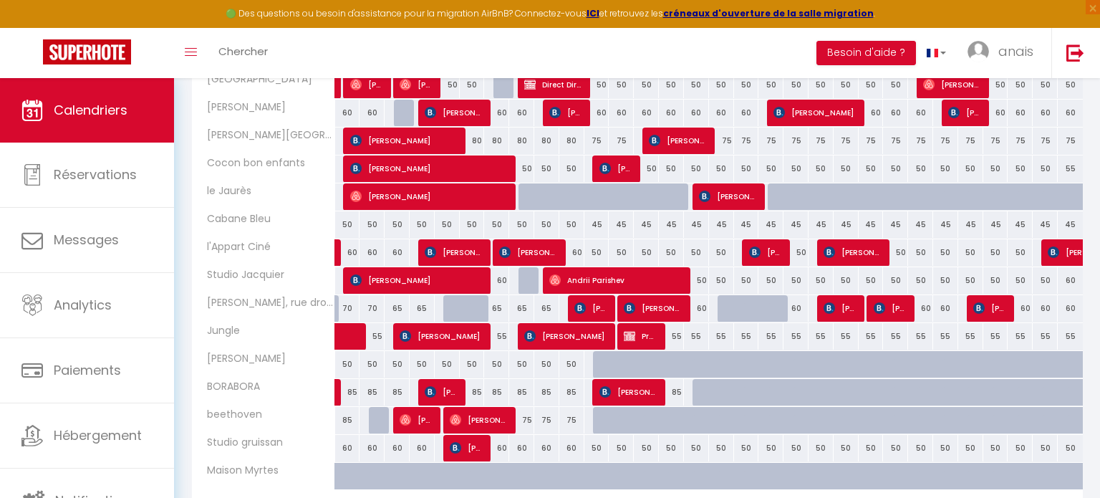
click at [679, 334] on div "55" at bounding box center [671, 336] width 25 height 26
type input "55"
type input "Dim 14 Septembre 2025"
type input "Lun 15 Septembre 2025"
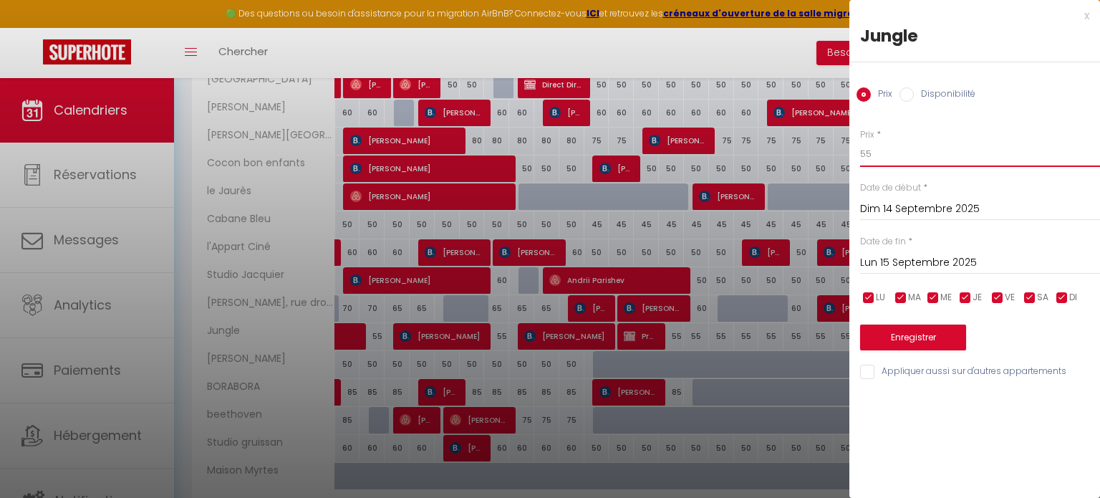
click at [914, 152] on input "55" at bounding box center [980, 154] width 240 height 26
type input "50"
click at [946, 248] on div "Lun 15 Septembre 2025 < [DATE] > Dim Lun Mar Mer Jeu Ven [PERSON_NAME] 1 2 3 4 …" at bounding box center [980, 261] width 240 height 26
click at [950, 258] on input "Lun 15 Septembre 2025" at bounding box center [980, 262] width 240 height 19
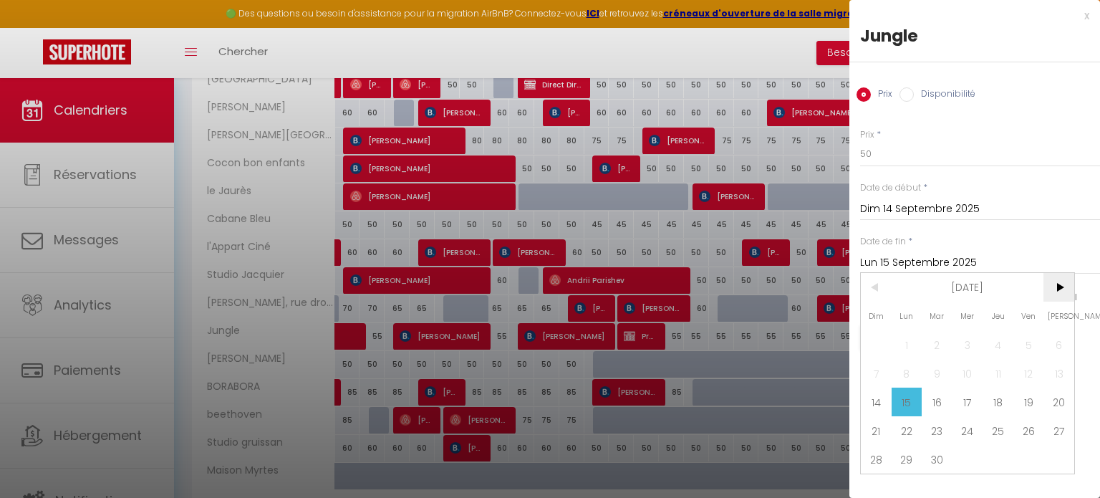
click at [1064, 291] on span ">" at bounding box center [1058, 287] width 31 height 29
click at [1053, 343] on span "1" at bounding box center [1058, 344] width 31 height 29
type input "[PERSON_NAME] 01 Novembre 2025"
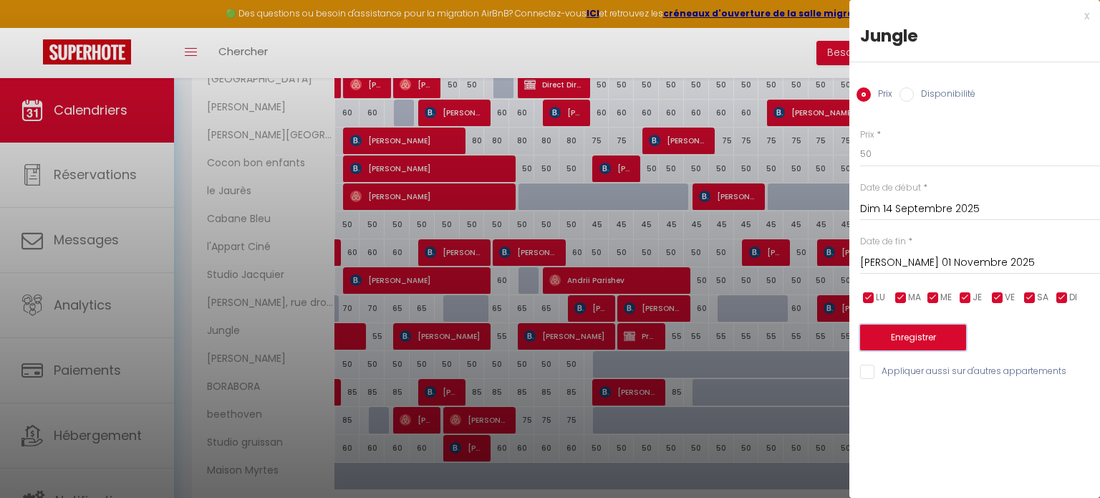
click at [924, 331] on button "Enregistrer" at bounding box center [913, 337] width 106 height 26
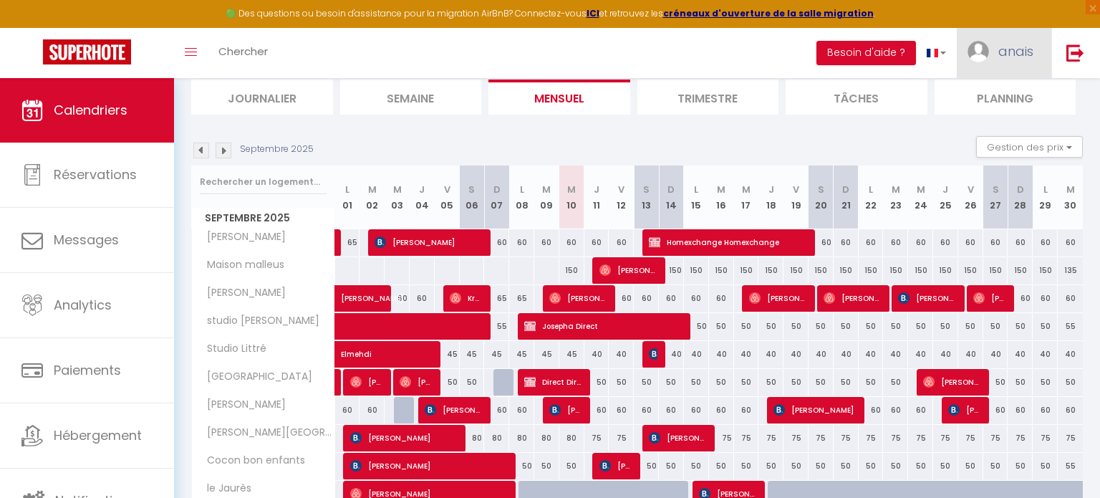
scroll to position [59, 0]
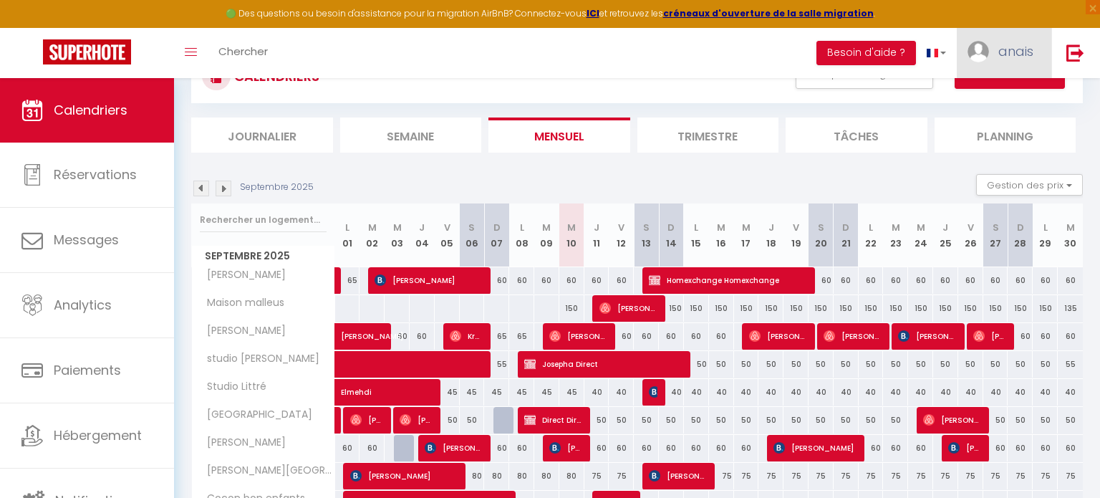
click at [1007, 53] on span "anais" at bounding box center [1015, 51] width 35 height 18
click at [1001, 97] on link "Paramètres" at bounding box center [994, 99] width 106 height 24
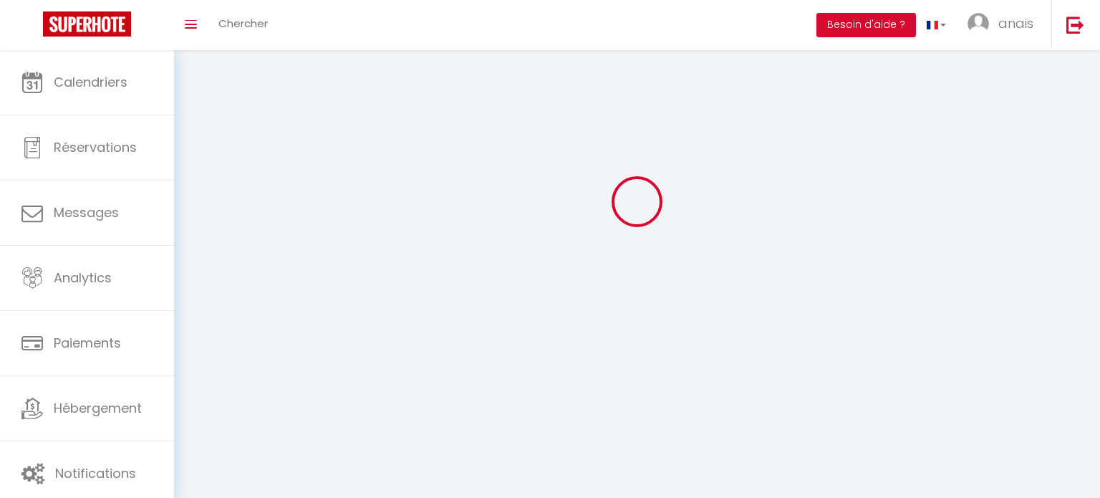
type input "anais"
type input "saulnier"
type input "0623940462"
type input "[STREET_ADDRESS]"
type input "11100"
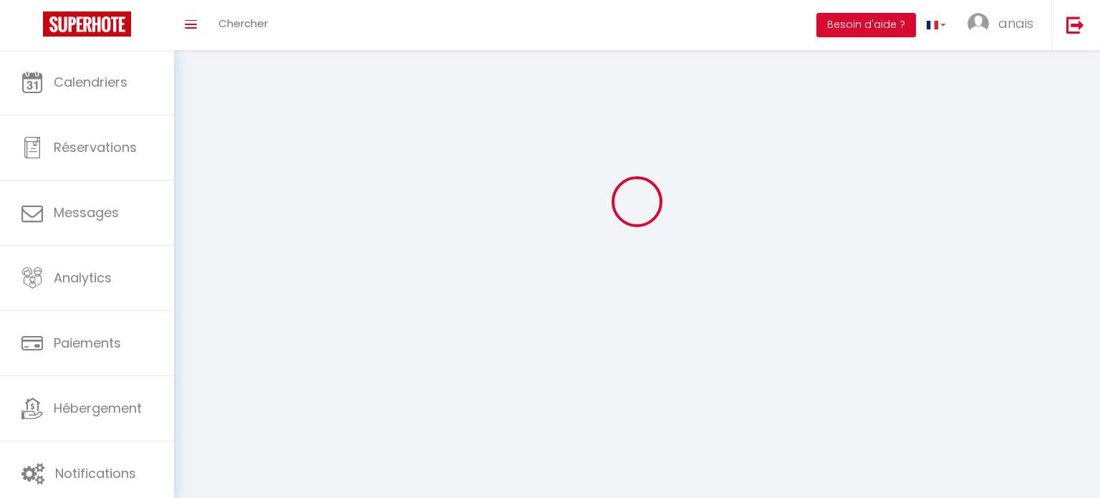
type input "[GEOGRAPHIC_DATA]"
select select "28"
type input "nnBJ4seNkEHRAGKFTiugVx3Qa"
type input "ZdbSWo3ylVGqnXzPOnVdfAM8J"
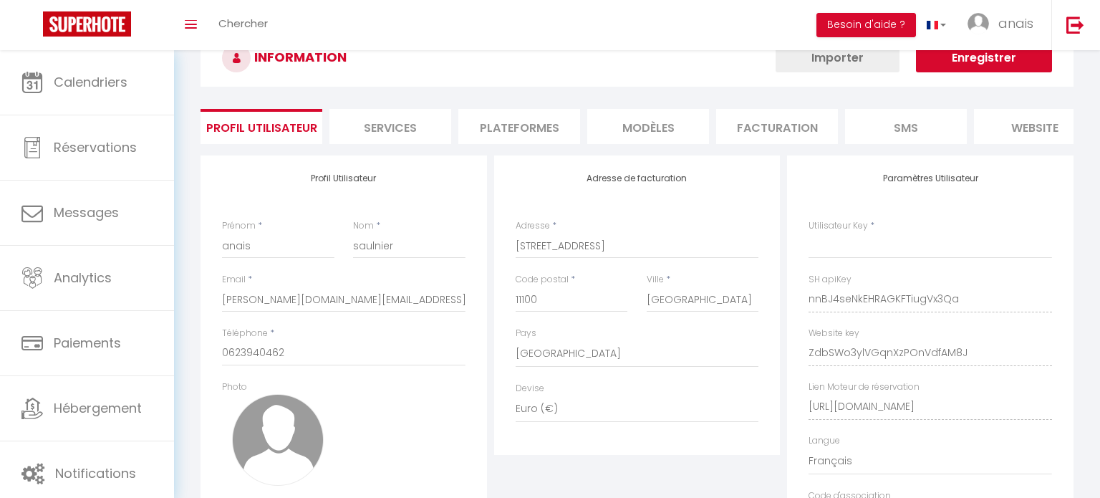
type input "nnBJ4seNkEHRAGKFTiugVx3Qa"
type input "ZdbSWo3ylVGqnXzPOnVdfAM8J"
type input "[URL][DOMAIN_NAME]"
select select "fr"
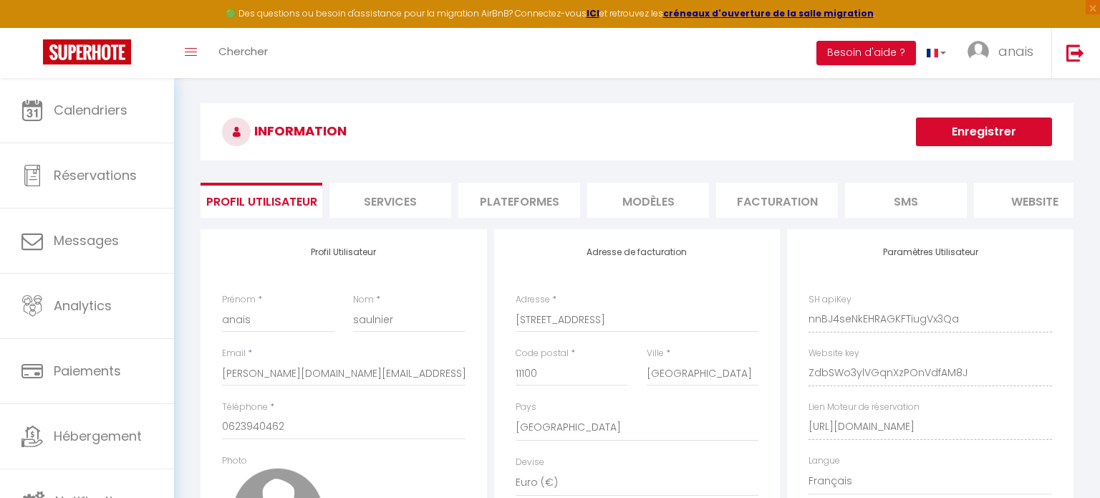
scroll to position [0, 0]
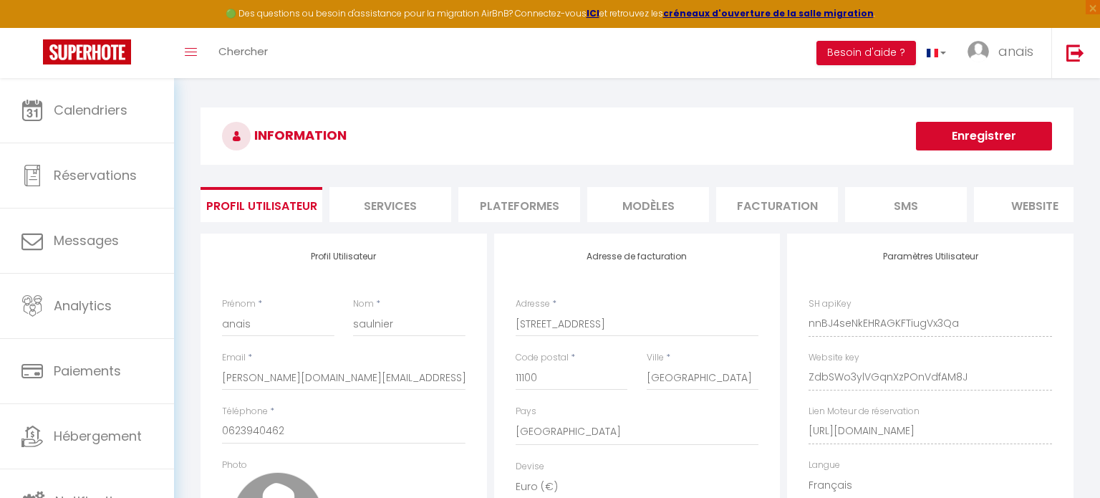
click at [523, 195] on li "Plateformes" at bounding box center [519, 204] width 122 height 35
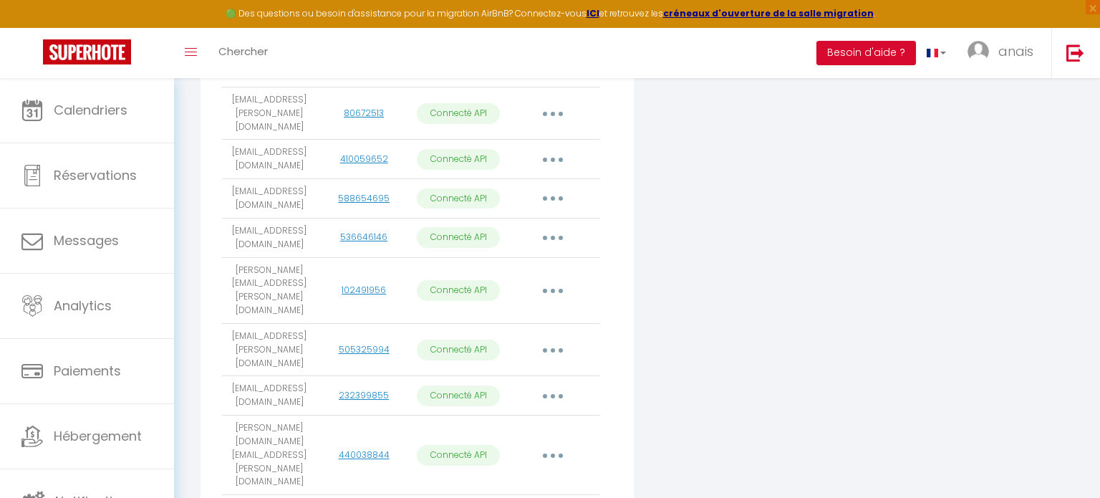
scroll to position [490, 0]
click at [560, 382] on button "button" at bounding box center [553, 393] width 40 height 23
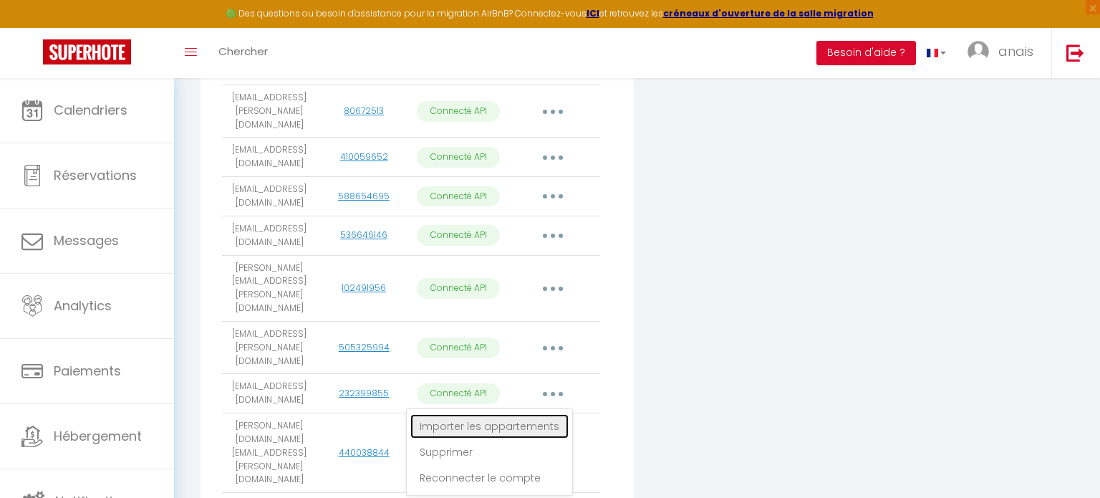
click at [542, 414] on link "Importer les appartements" at bounding box center [489, 426] width 158 height 24
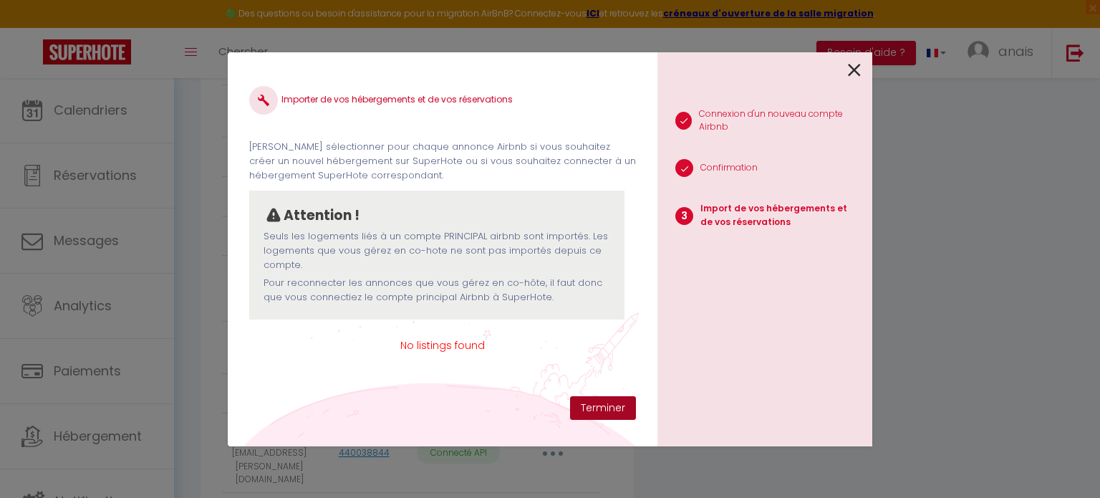
click at [592, 410] on button "Terminer" at bounding box center [603, 408] width 66 height 24
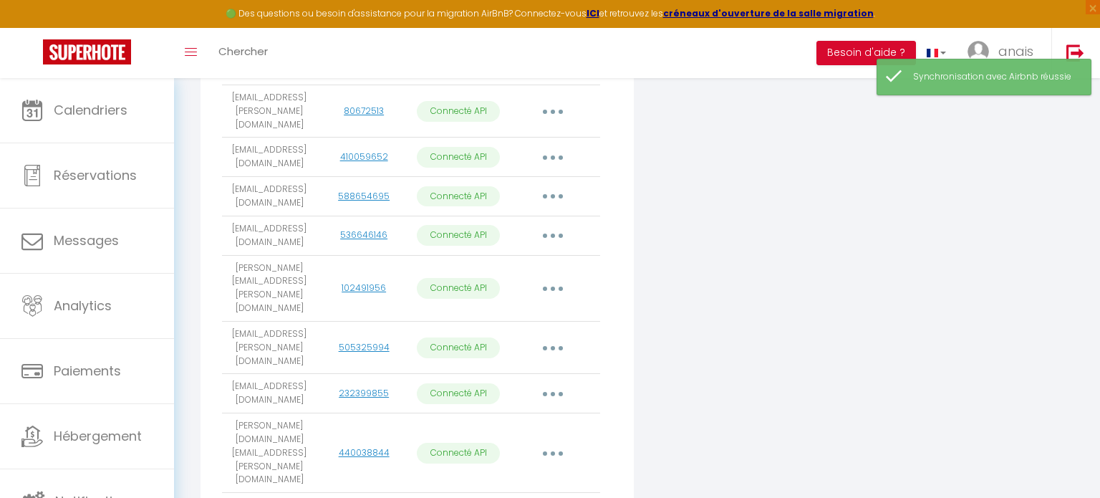
click at [545, 382] on button "button" at bounding box center [553, 393] width 40 height 23
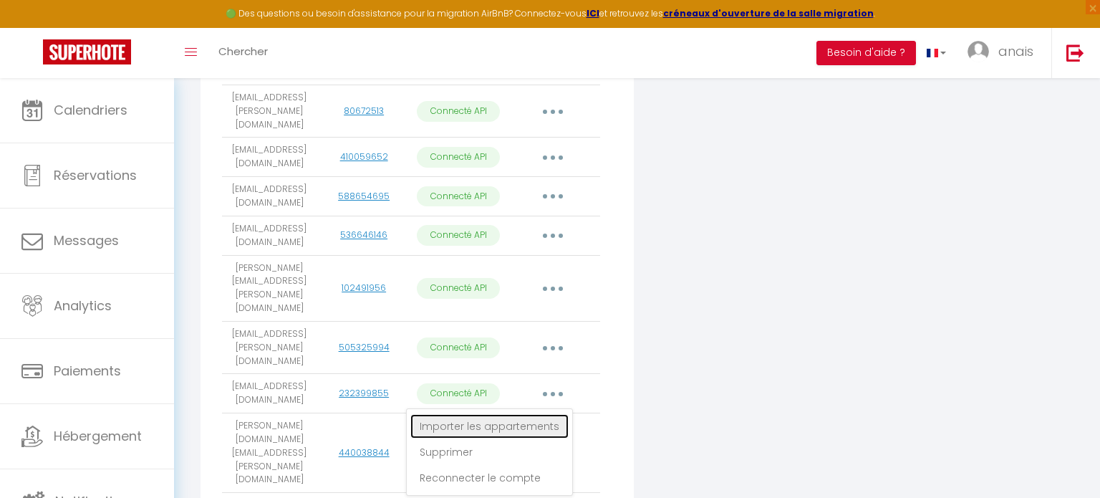
click at [542, 414] on link "Importer les appartements" at bounding box center [489, 426] width 158 height 24
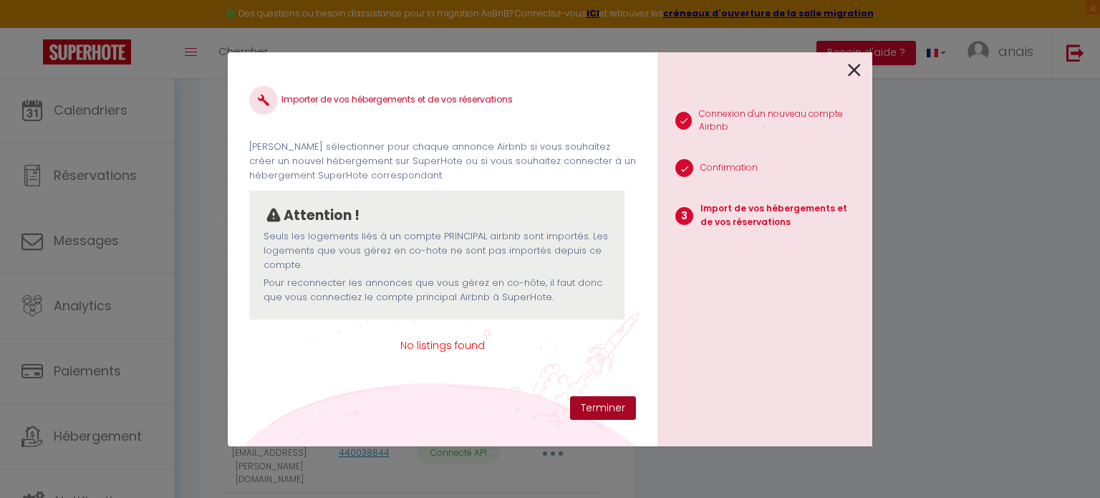
click at [588, 415] on button "Terminer" at bounding box center [603, 408] width 66 height 24
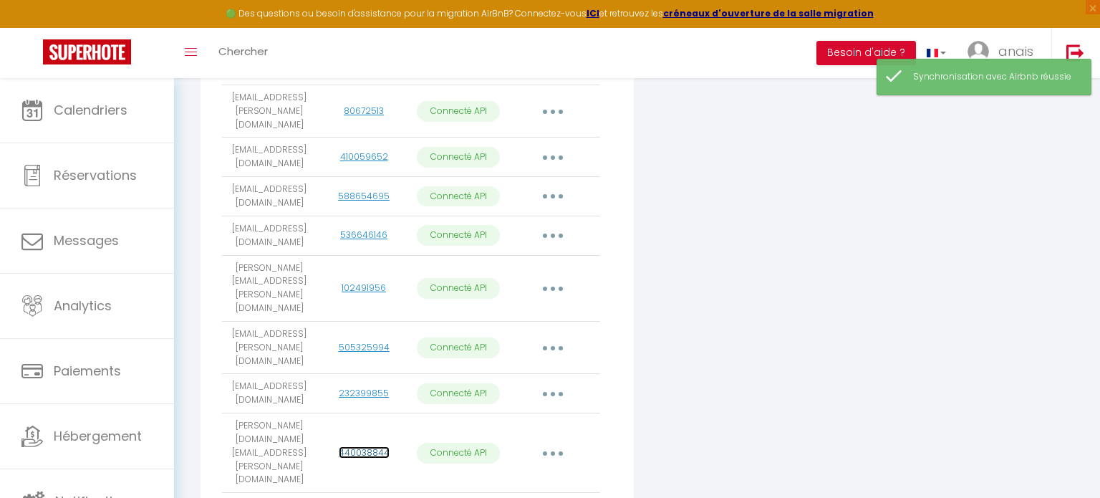
click at [368, 446] on link "440038844" at bounding box center [364, 452] width 51 height 12
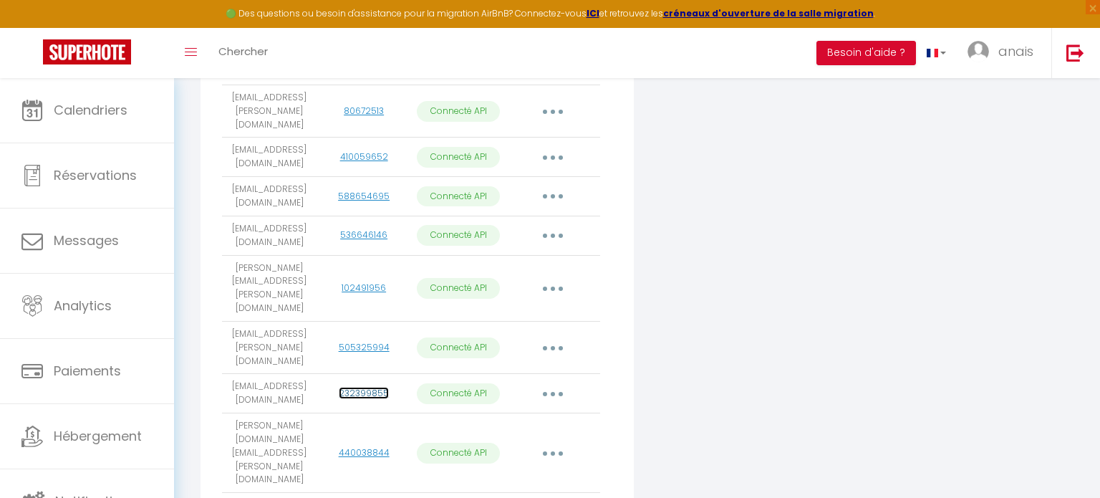
click at [365, 387] on link "232399855" at bounding box center [364, 393] width 50 height 12
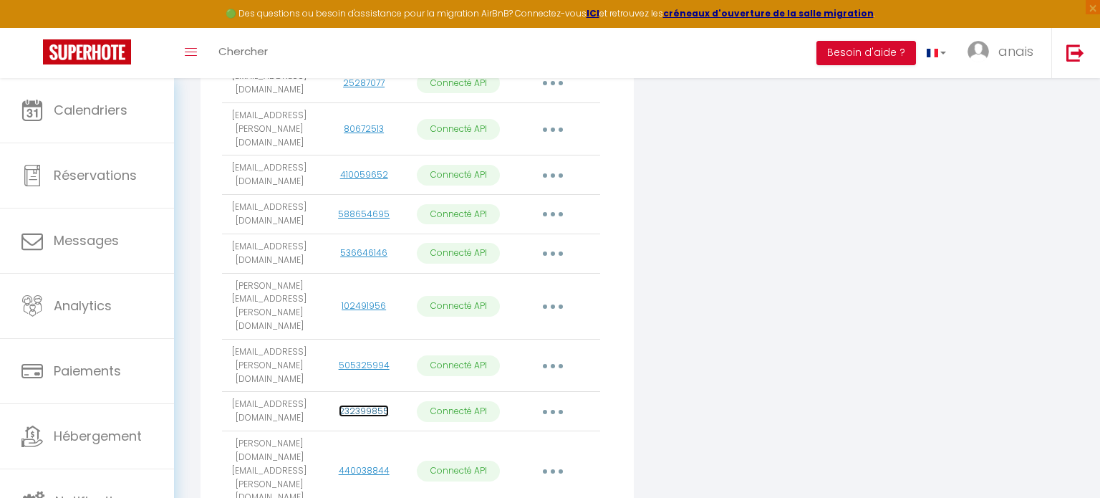
scroll to position [450, 0]
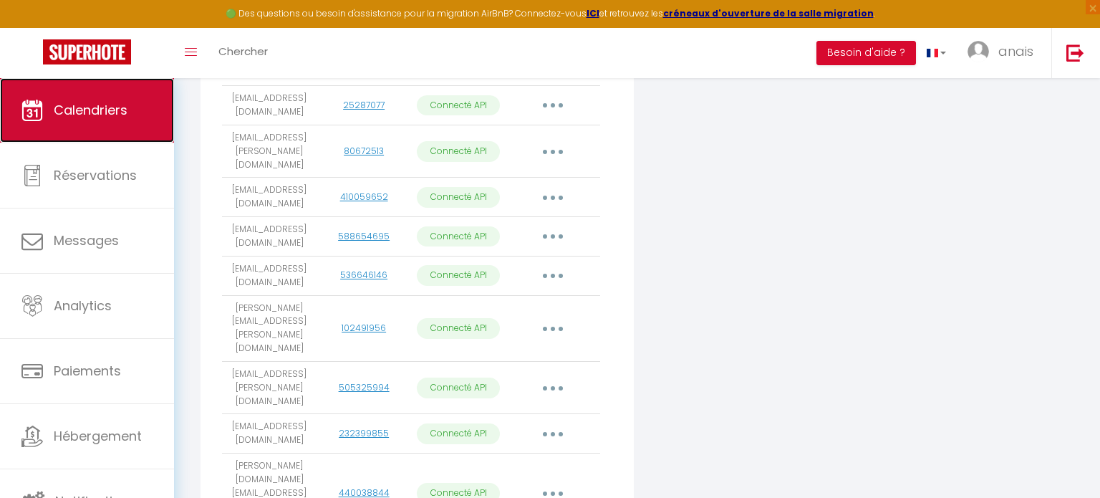
click at [1, 112] on link "Calendriers" at bounding box center [87, 110] width 174 height 64
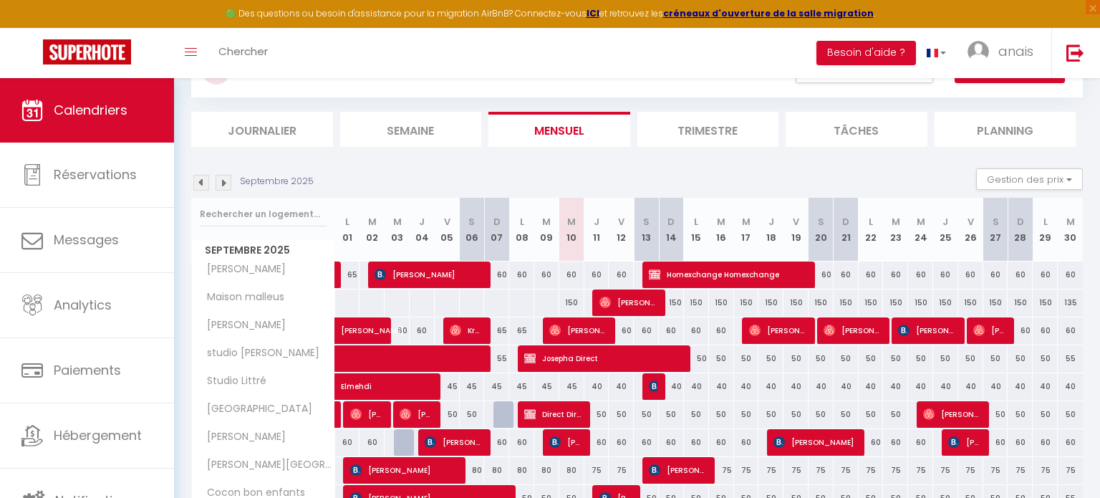
scroll to position [76, 0]
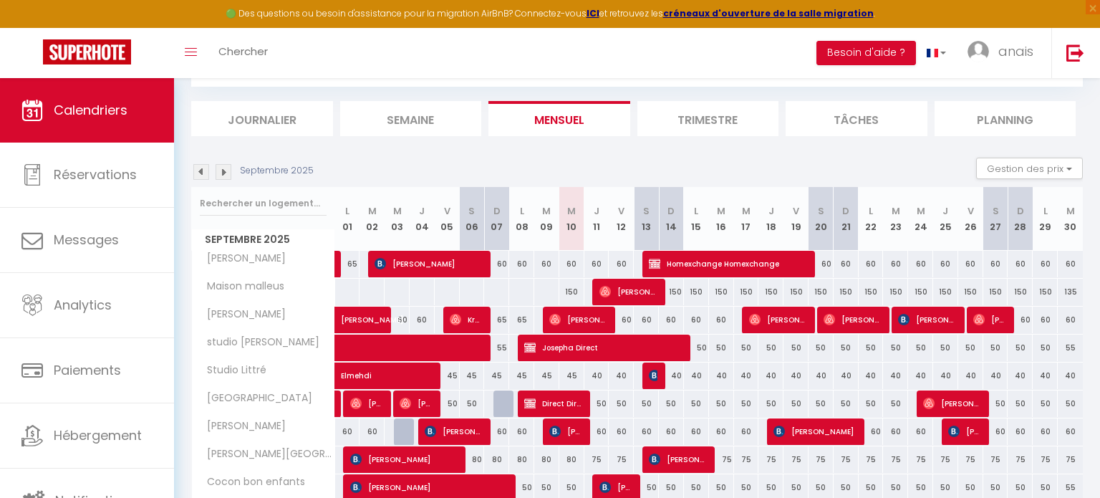
click at [576, 291] on div "150" at bounding box center [571, 292] width 25 height 26
type input "150"
type input "Mer 10 Septembre 2025"
type input "Jeu 11 Septembre 2025"
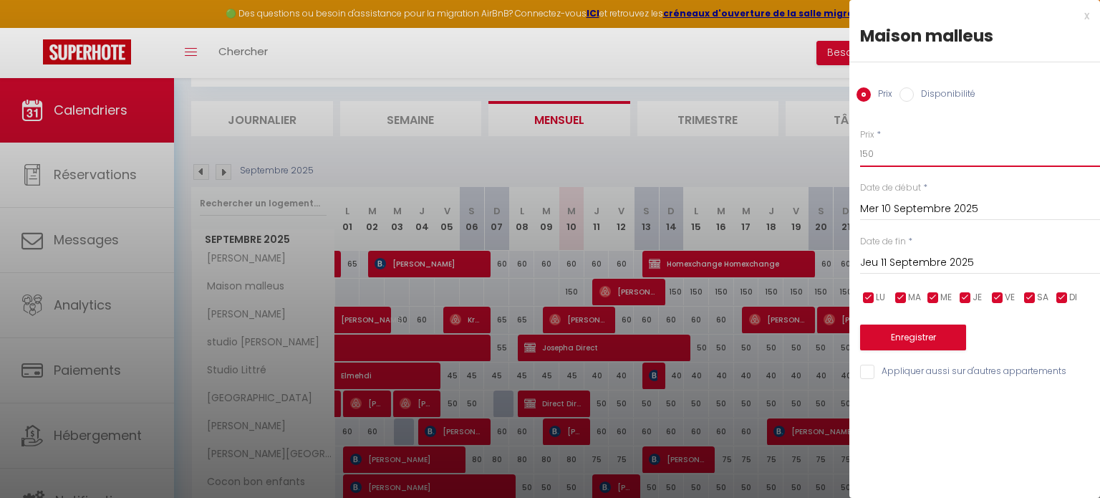
click at [924, 154] on input "150" at bounding box center [980, 154] width 240 height 26
type input "130"
click at [953, 264] on input "Jeu 11 Septembre 2025" at bounding box center [980, 262] width 240 height 19
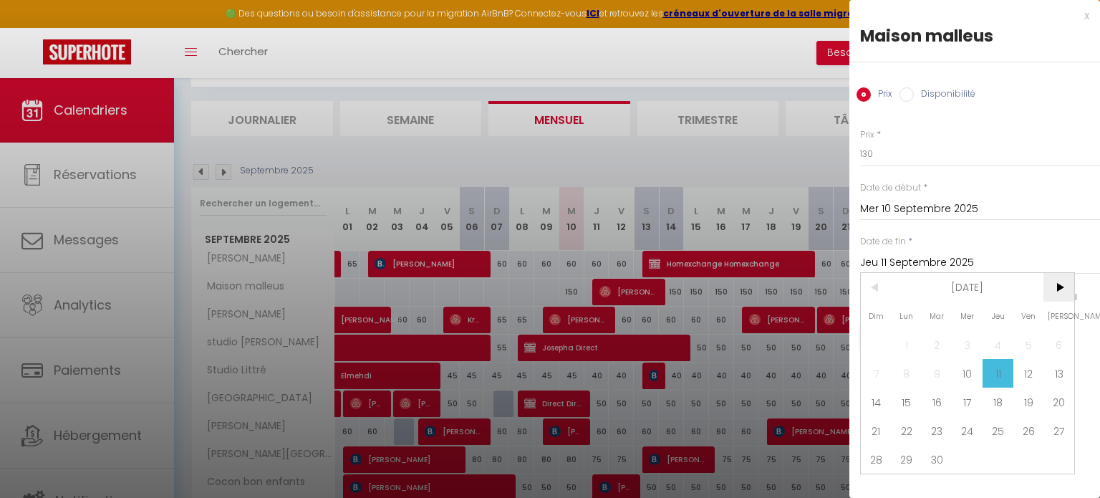
click at [1059, 287] on span ">" at bounding box center [1058, 287] width 31 height 29
click at [966, 342] on span "1" at bounding box center [967, 344] width 31 height 29
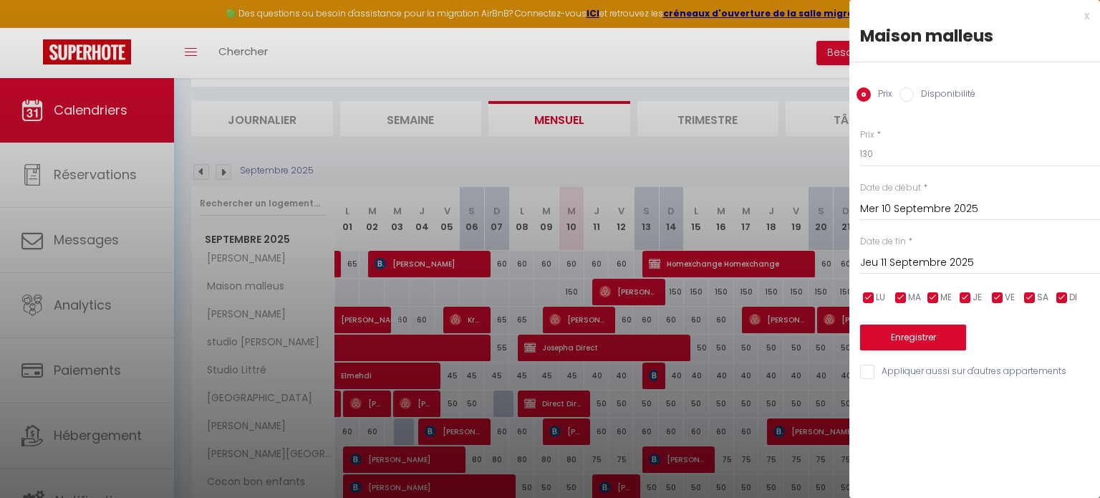
type input "Mer 01 Octobre 2025"
click at [939, 212] on input "Mer 10 Septembre 2025" at bounding box center [980, 209] width 240 height 19
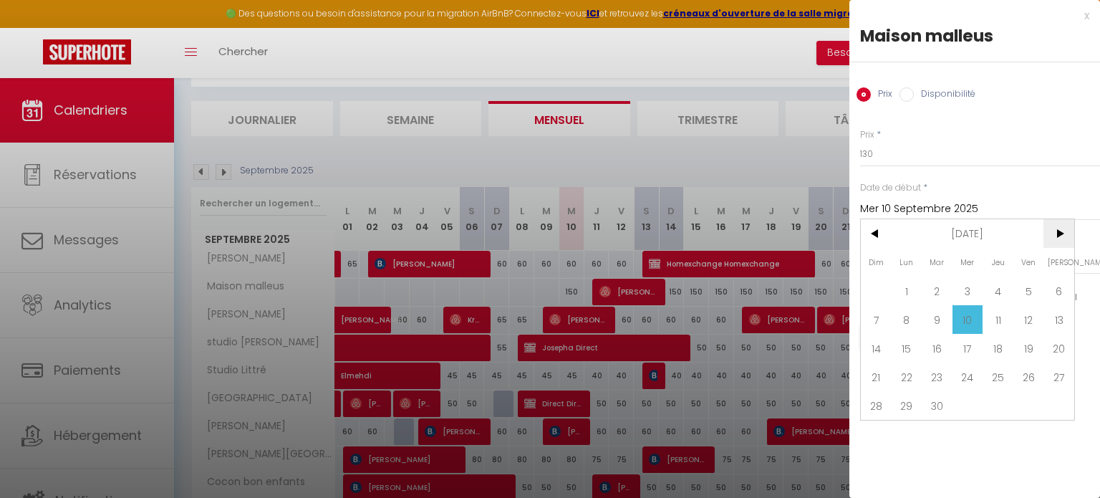
click at [1052, 235] on span ">" at bounding box center [1058, 233] width 31 height 29
click at [966, 291] on span "1" at bounding box center [967, 290] width 31 height 29
type input "Mer 01 Octobre 2025"
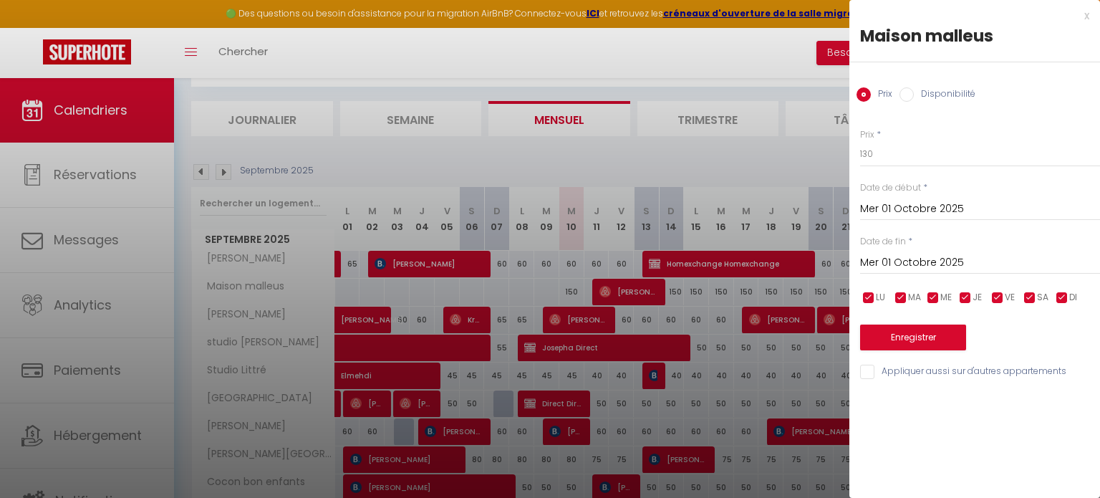
click at [936, 260] on input "Mer 01 Octobre 2025" at bounding box center [980, 262] width 240 height 19
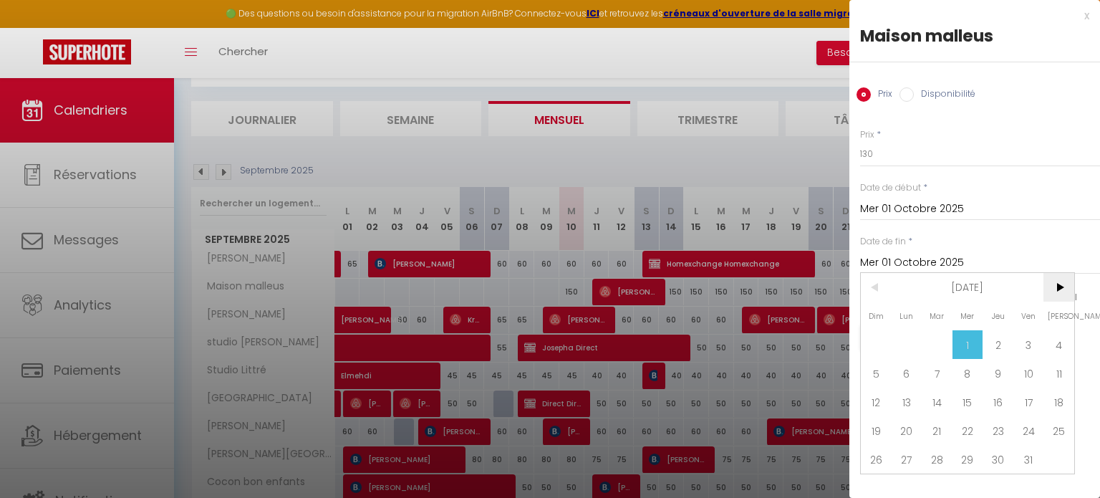
click at [1063, 283] on span ">" at bounding box center [1058, 287] width 31 height 29
click at [908, 347] on span "1" at bounding box center [906, 344] width 31 height 29
type input "Lun 01 Décembre 2025"
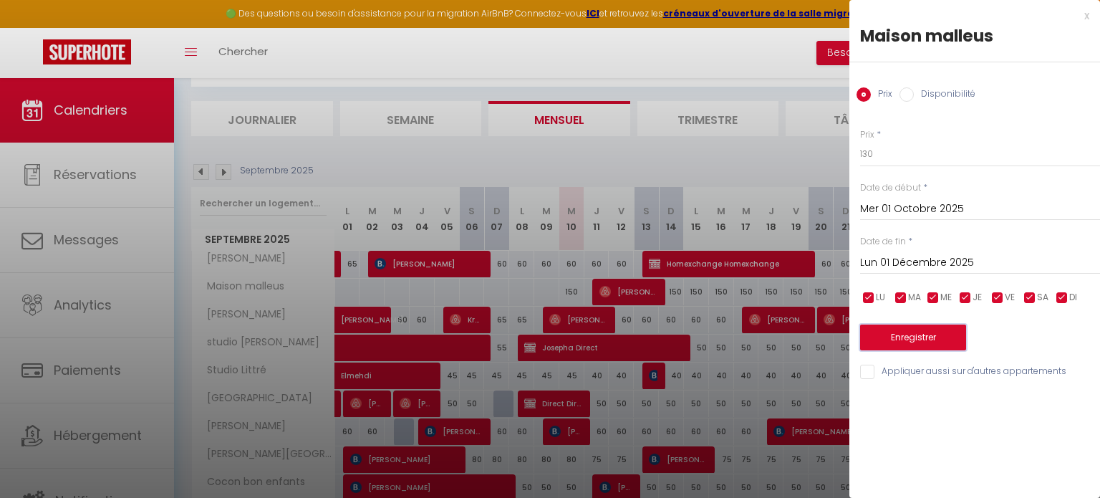
click at [914, 339] on button "Enregistrer" at bounding box center [913, 337] width 106 height 26
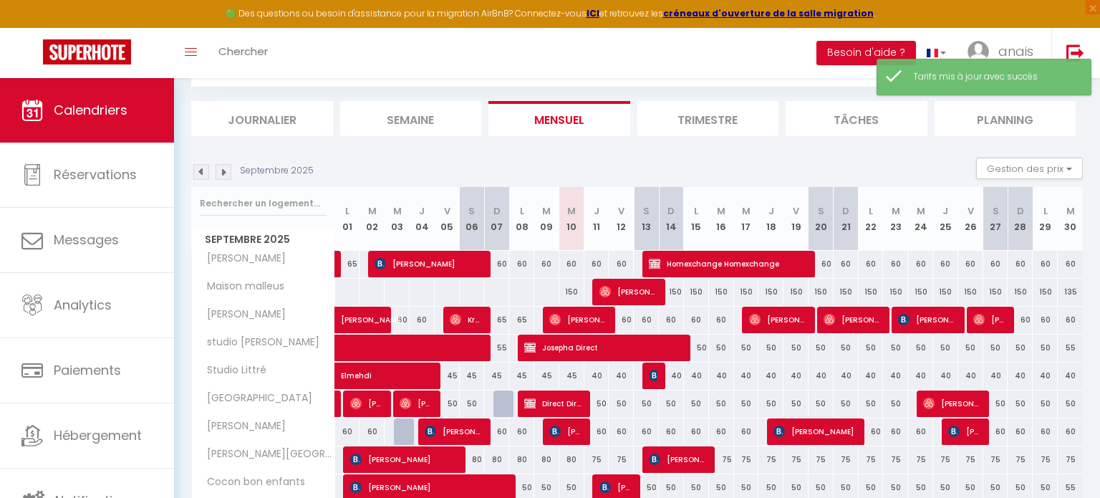
click at [574, 291] on div "150" at bounding box center [571, 292] width 25 height 26
type input "150"
type input "Mer 10 Septembre 2025"
type input "Jeu 11 Septembre 2025"
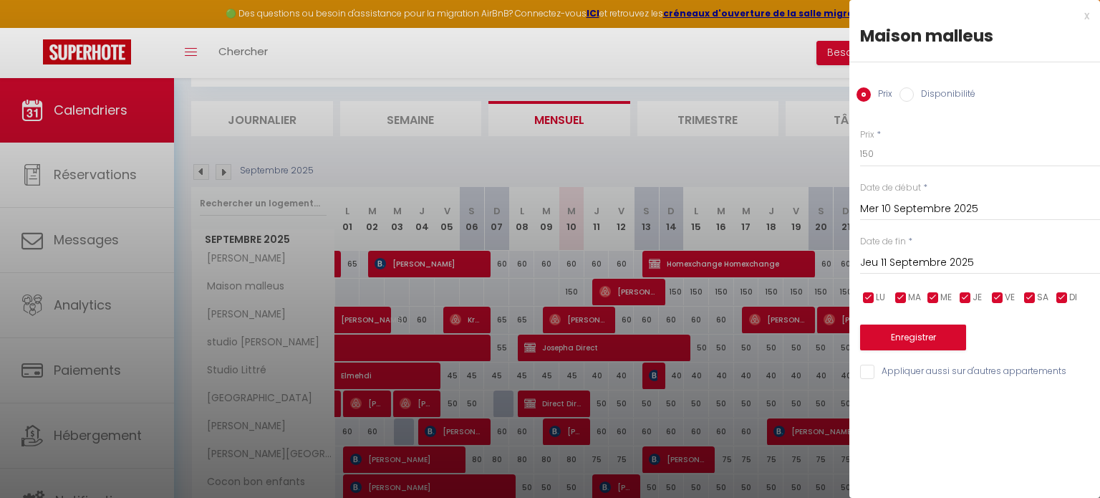
click at [742, 151] on div at bounding box center [550, 249] width 1100 height 498
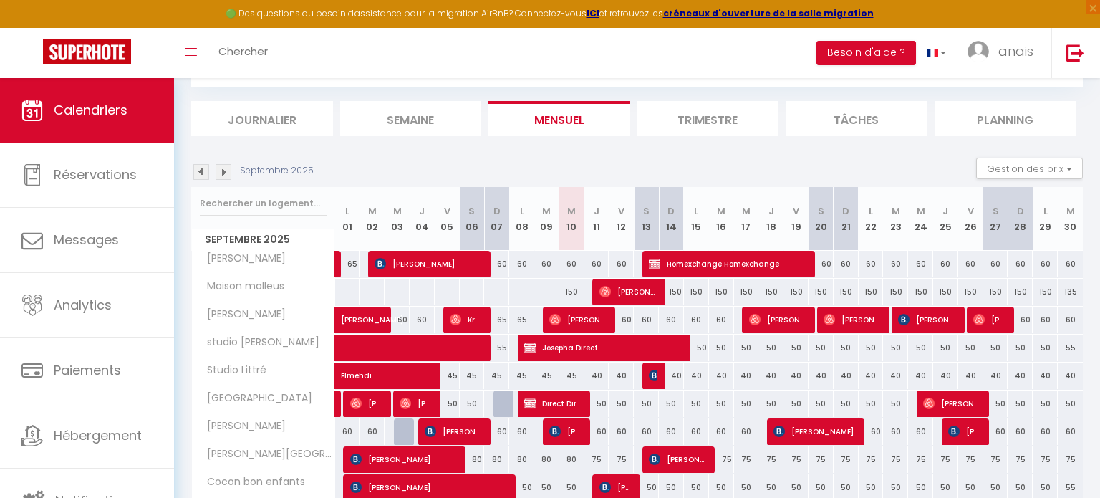
click at [703, 128] on li "Trimestre" at bounding box center [708, 118] width 142 height 35
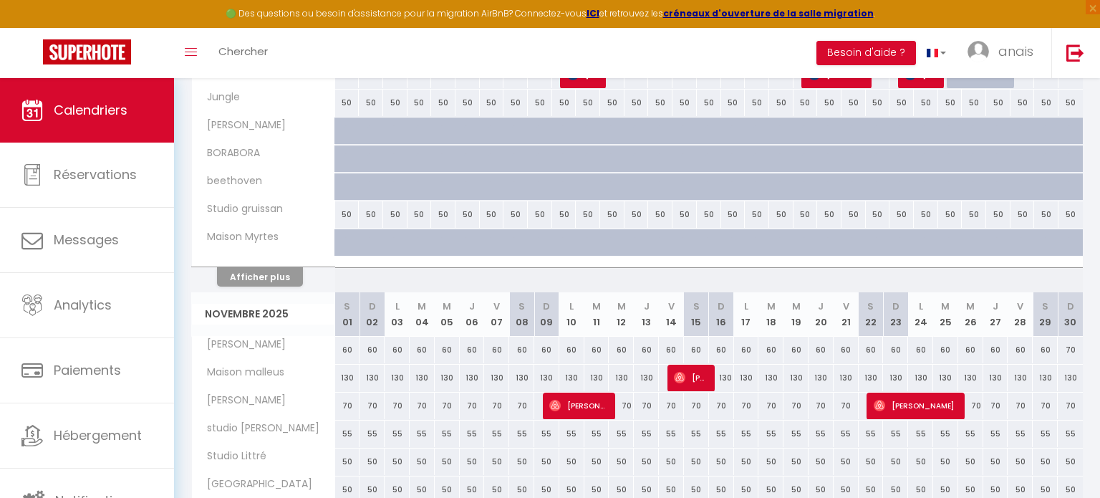
scroll to position [1295, 0]
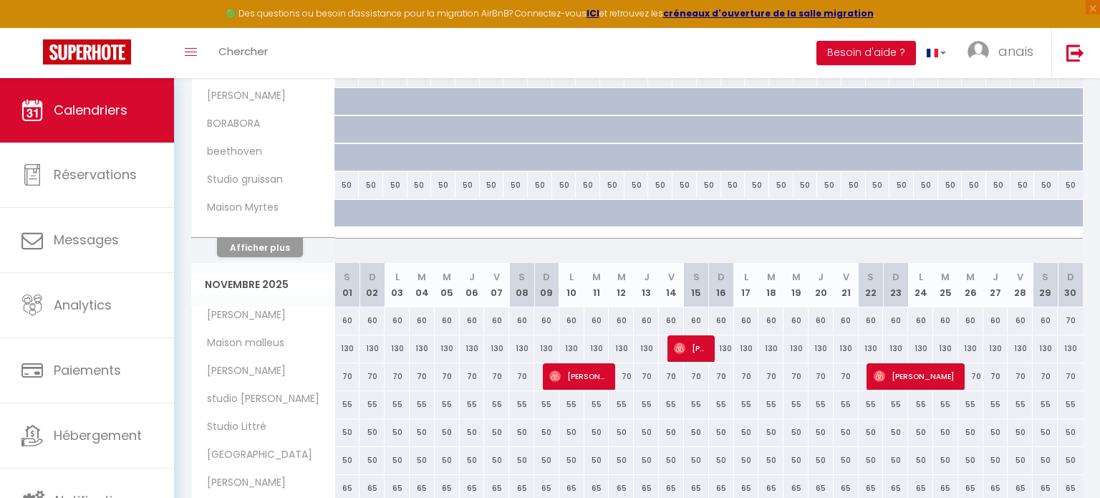
drag, startPoint x: 344, startPoint y: 342, endPoint x: 888, endPoint y: 172, distance: 570.2
click at [344, 342] on div "130" at bounding box center [347, 348] width 25 height 26
type input "130"
type input "[PERSON_NAME] 01 Novembre 2025"
type input "Dim 02 Novembre 2025"
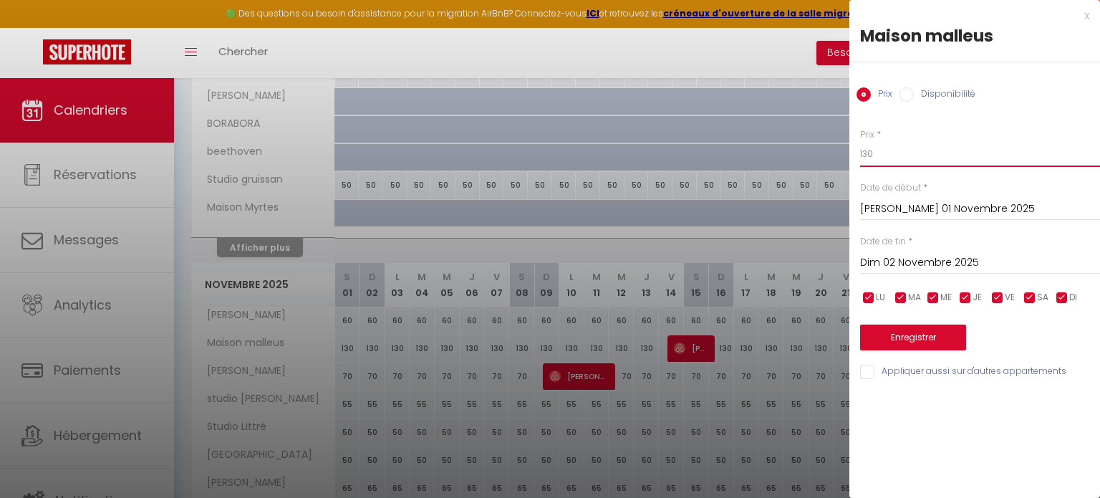
click at [910, 154] on input "130" at bounding box center [980, 154] width 240 height 26
type input "150"
click at [906, 212] on input "[PERSON_NAME] 01 Novembre 2025" at bounding box center [980, 209] width 240 height 19
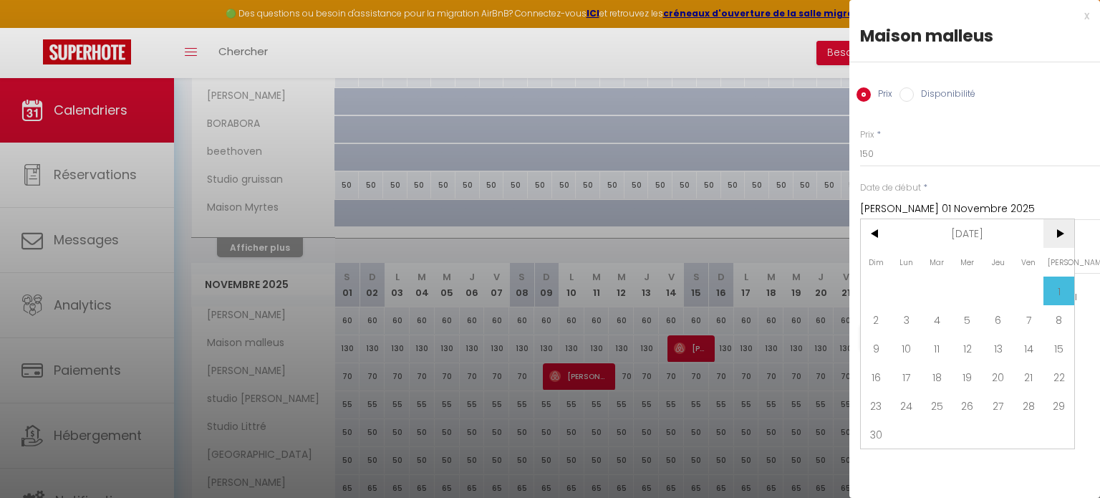
click at [1058, 235] on span ">" at bounding box center [1058, 233] width 31 height 29
click at [909, 289] on span "1" at bounding box center [906, 290] width 31 height 29
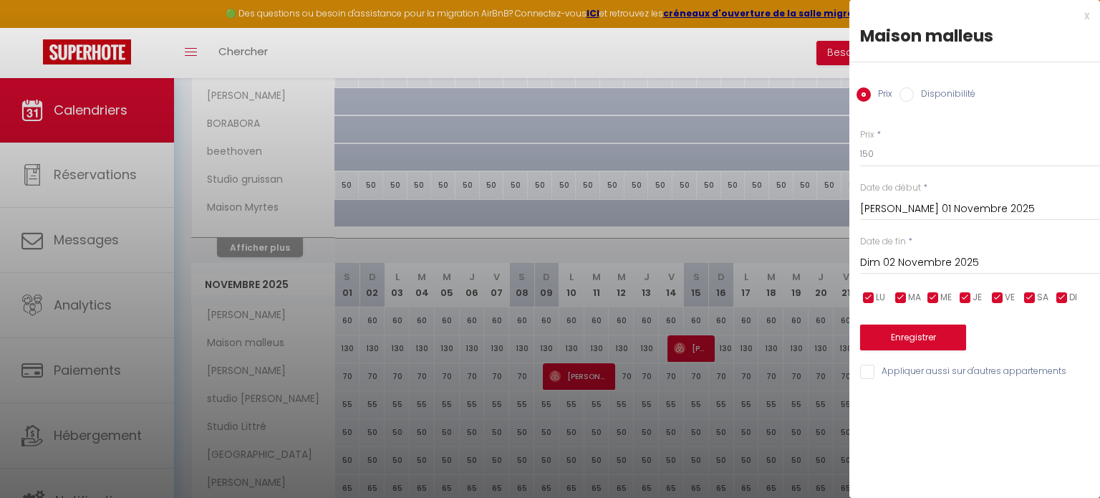
type input "Lun 01 Décembre 2025"
click at [907, 261] on input "[DATE] Décembre 2025" at bounding box center [980, 262] width 240 height 19
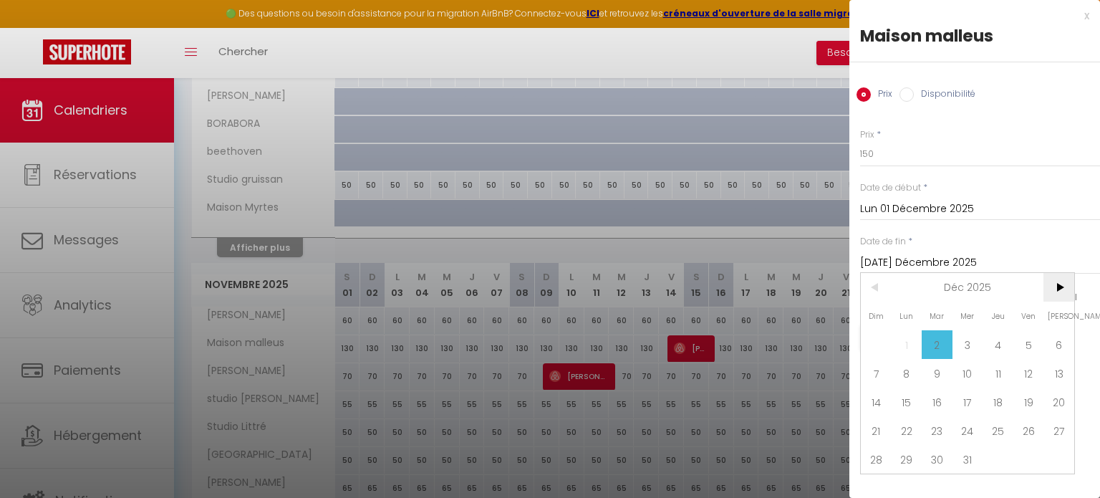
click at [1059, 275] on span ">" at bounding box center [1058, 287] width 31 height 29
click at [881, 375] on span "4" at bounding box center [876, 373] width 31 height 29
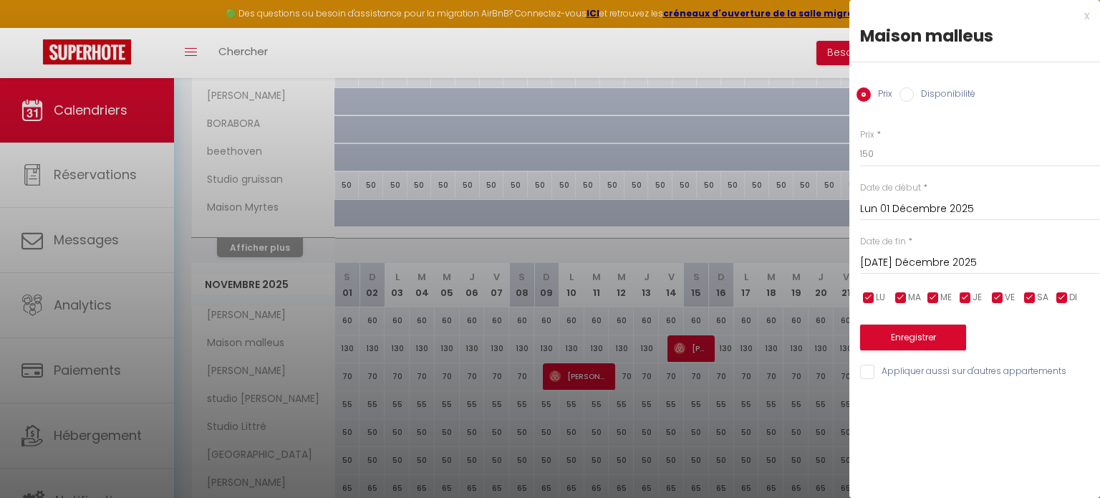
type input "Dim 04 Janvier 2026"
click at [893, 329] on button "Enregistrer" at bounding box center [913, 337] width 106 height 26
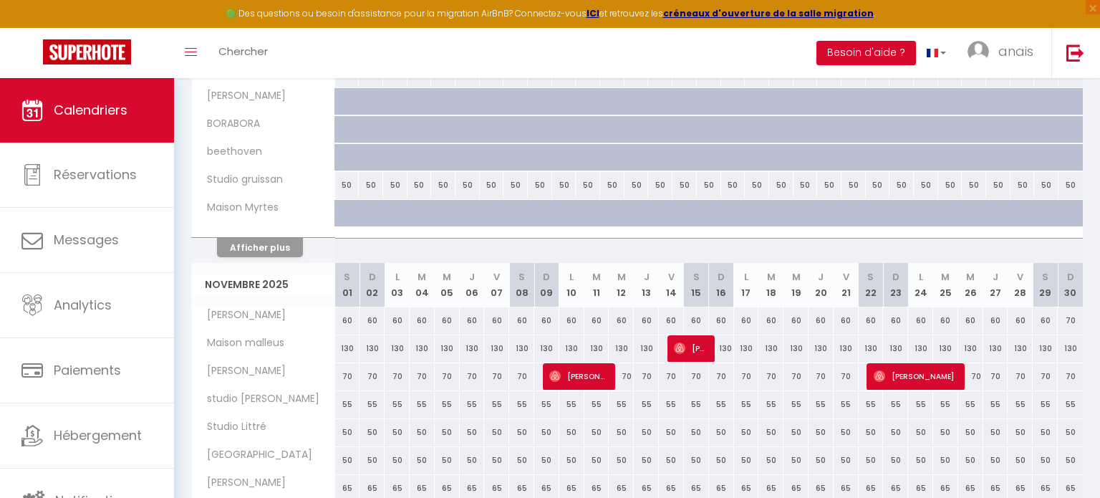
click at [352, 347] on div "130" at bounding box center [347, 348] width 25 height 26
type input "130"
type input "Sam 01 Novembre 2025"
type input "Dim 02 Novembre 2025"
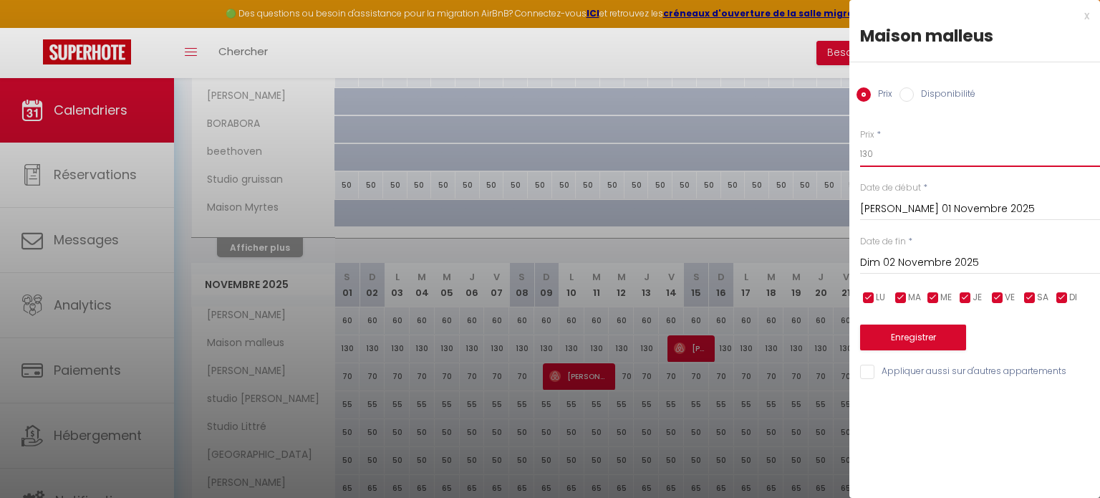
click at [892, 154] on input "130" at bounding box center [980, 154] width 240 height 26
type input "130"
click at [922, 207] on input "Sam 01 Novembre 2025" at bounding box center [980, 209] width 240 height 19
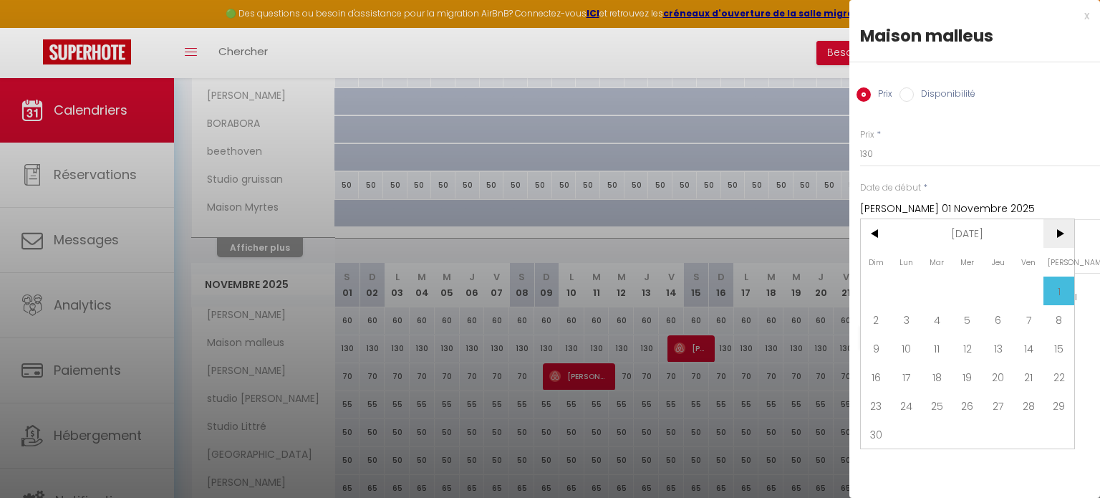
click at [1063, 236] on span ">" at bounding box center [1058, 233] width 31 height 29
click at [1055, 238] on span ">" at bounding box center [1058, 233] width 31 height 29
click at [880, 319] on span "4" at bounding box center [876, 319] width 31 height 29
type input "Dim 04 Janvier 2026"
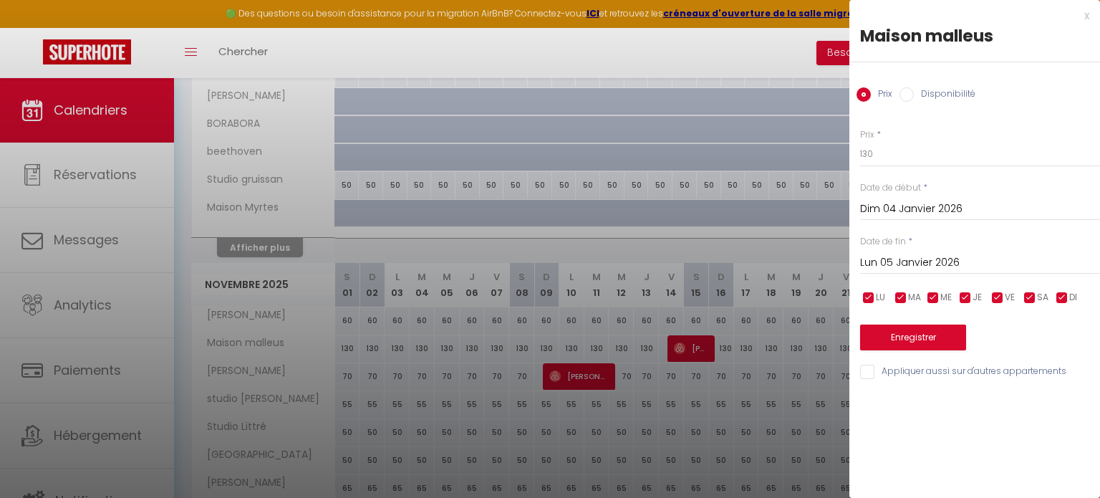
click at [968, 255] on input "Lun 05 Janvier 2026" at bounding box center [980, 262] width 240 height 19
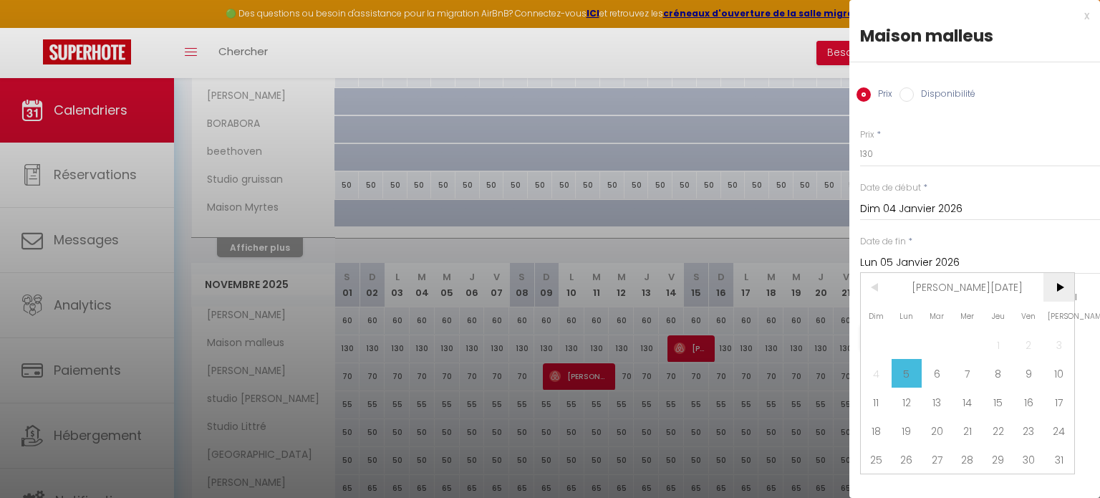
click at [1058, 286] on span ">" at bounding box center [1058, 287] width 31 height 29
click at [1002, 404] on span "19" at bounding box center [997, 401] width 31 height 29
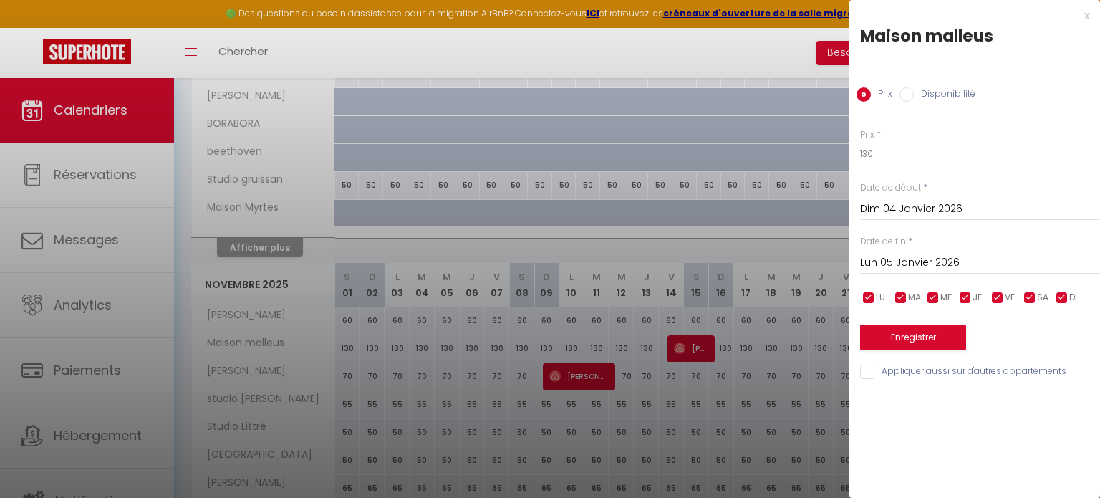
type input "Jeu 19 Février 2026"
click at [945, 337] on button "Enregistrer" at bounding box center [913, 337] width 106 height 26
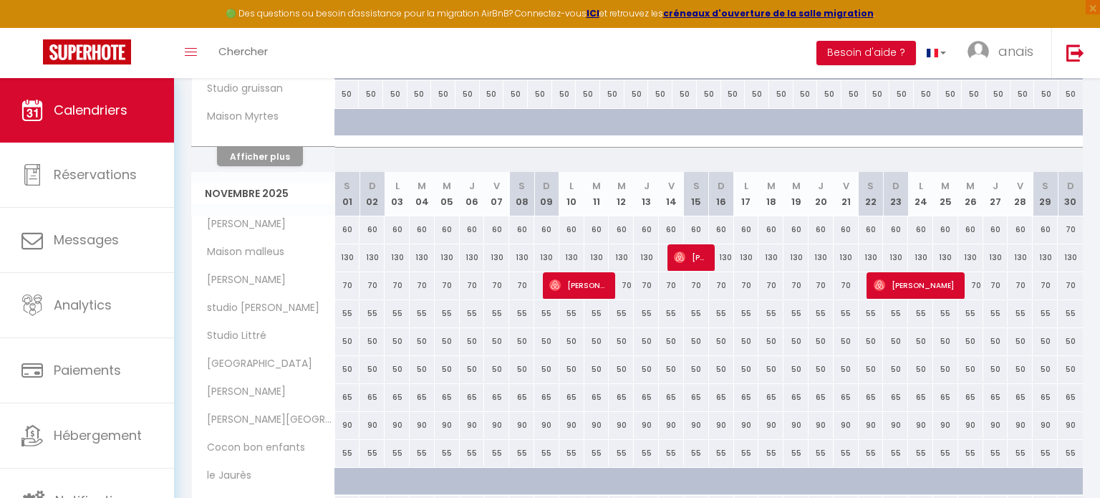
scroll to position [1353, 0]
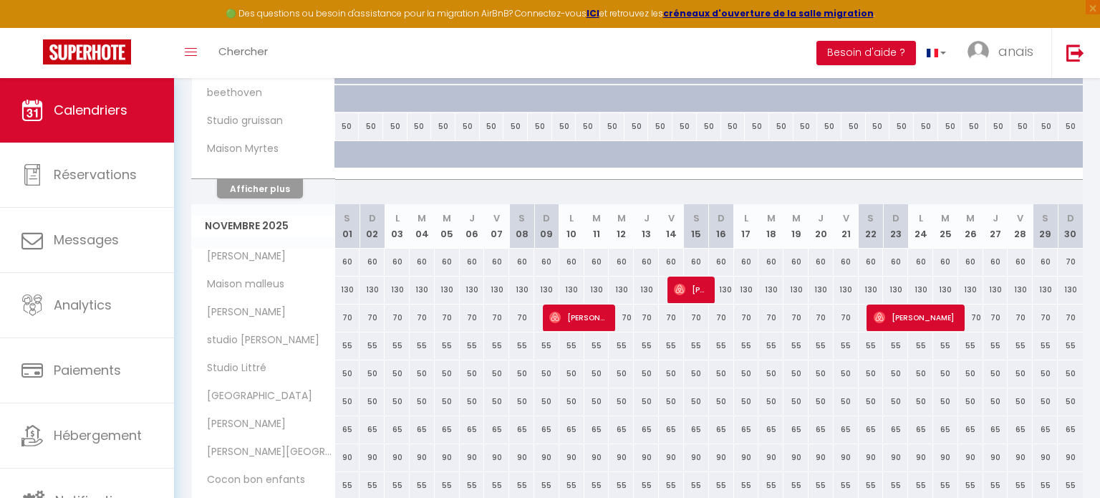
click at [348, 283] on div "130" at bounding box center [347, 289] width 25 height 26
type input "130"
type input "Sam 01 Novembre 2025"
type input "Dim 02 Novembre 2025"
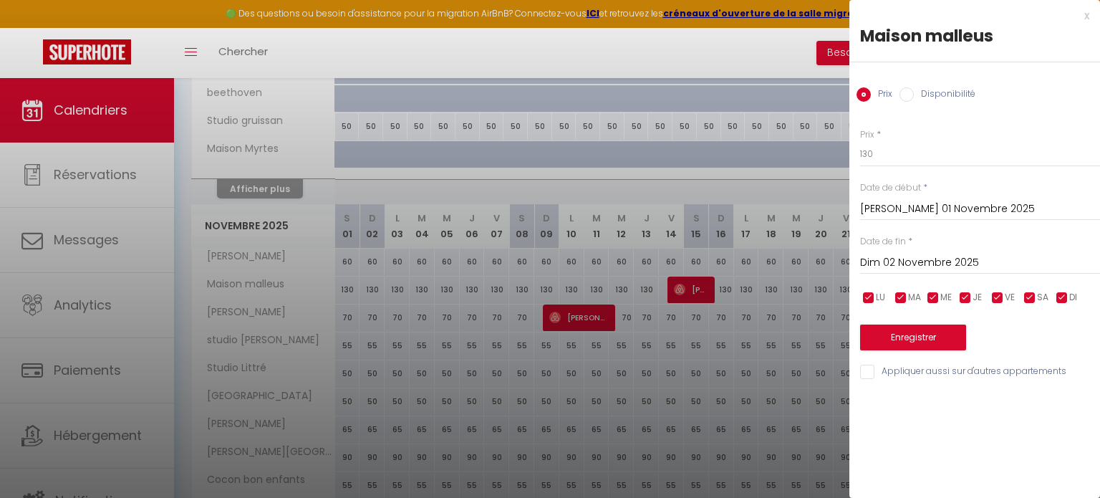
click at [942, 214] on input "Sam 01 Novembre 2025" at bounding box center [980, 209] width 240 height 19
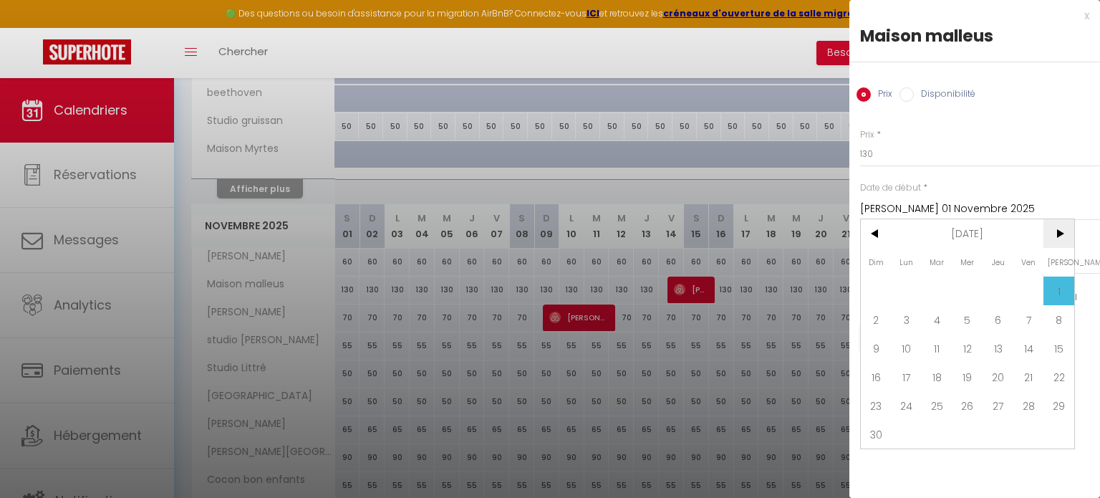
click at [1060, 231] on span ">" at bounding box center [1058, 233] width 31 height 29
click at [879, 238] on span "<" at bounding box center [876, 233] width 31 height 29
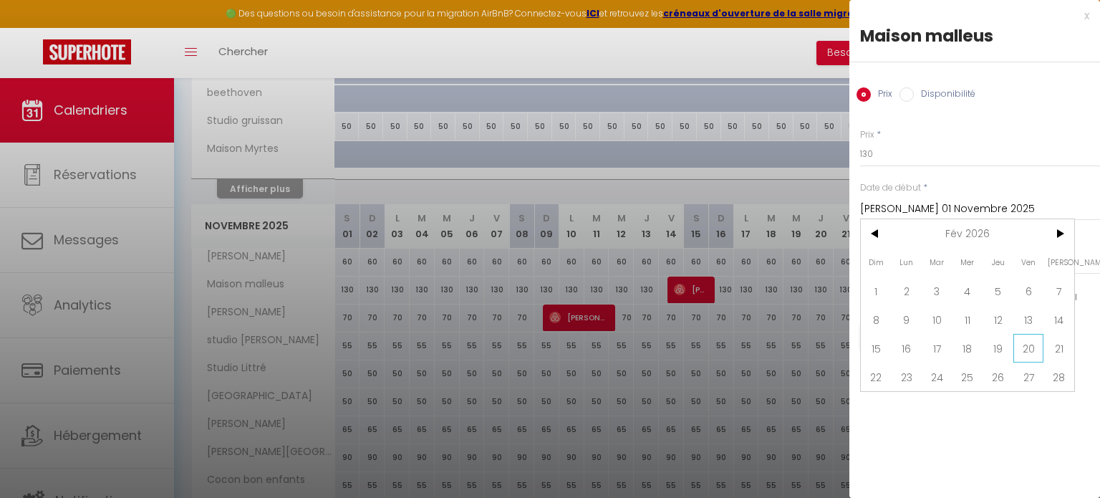
click at [1031, 344] on span "20" at bounding box center [1028, 348] width 31 height 29
type input "Ven 20 Février 2026"
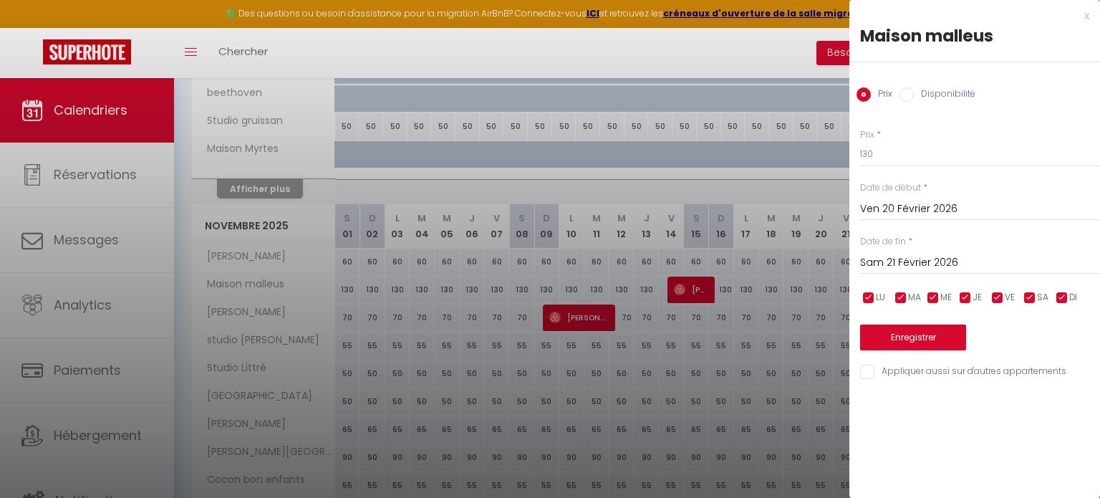
click at [952, 263] on input "Sam 21 Février 2026" at bounding box center [980, 262] width 240 height 19
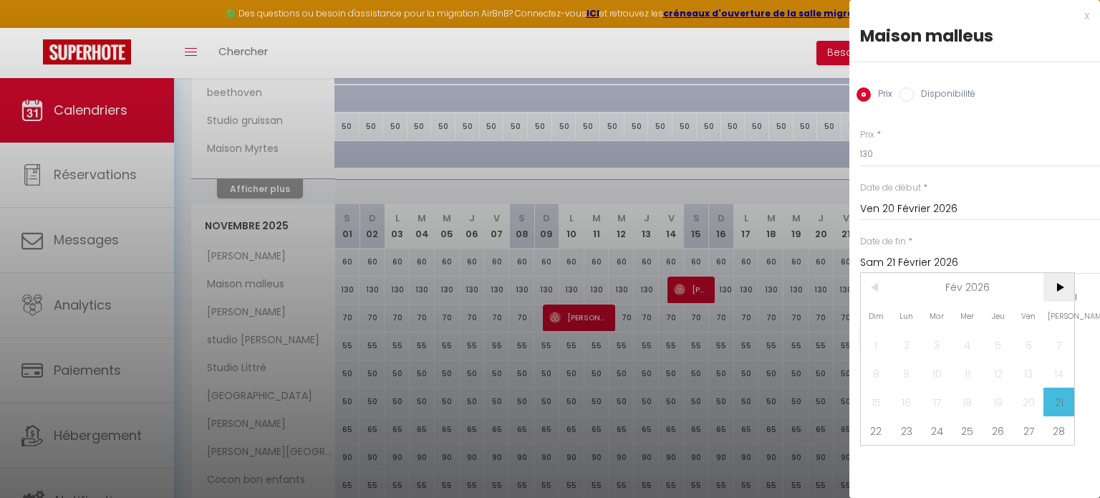
click at [1056, 280] on span ">" at bounding box center [1058, 287] width 31 height 29
click at [907, 376] on span "9" at bounding box center [906, 373] width 31 height 29
type input "Lun 09 Mars 2026"
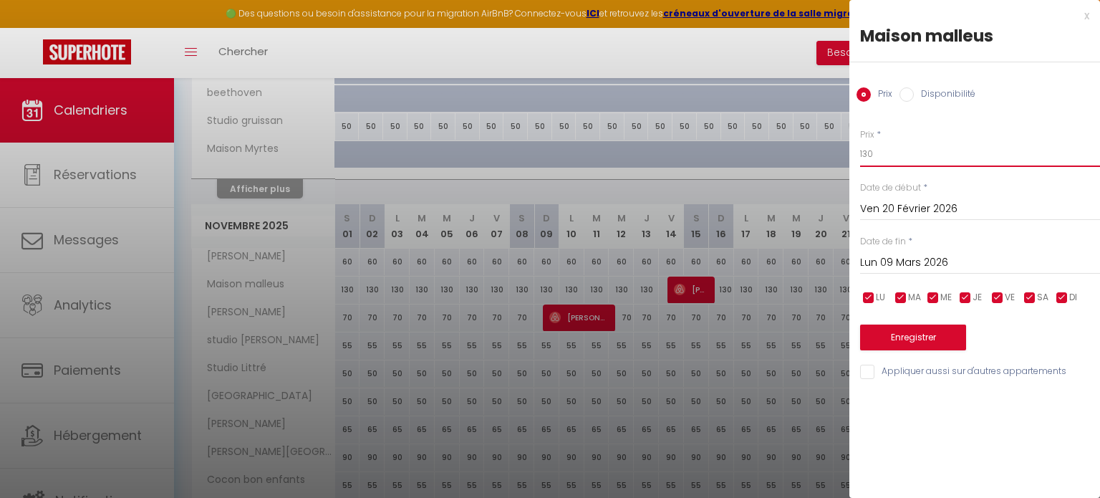
click at [898, 154] on input "130" at bounding box center [980, 154] width 240 height 26
type input "150"
click at [939, 338] on button "Enregistrer" at bounding box center [913, 337] width 106 height 26
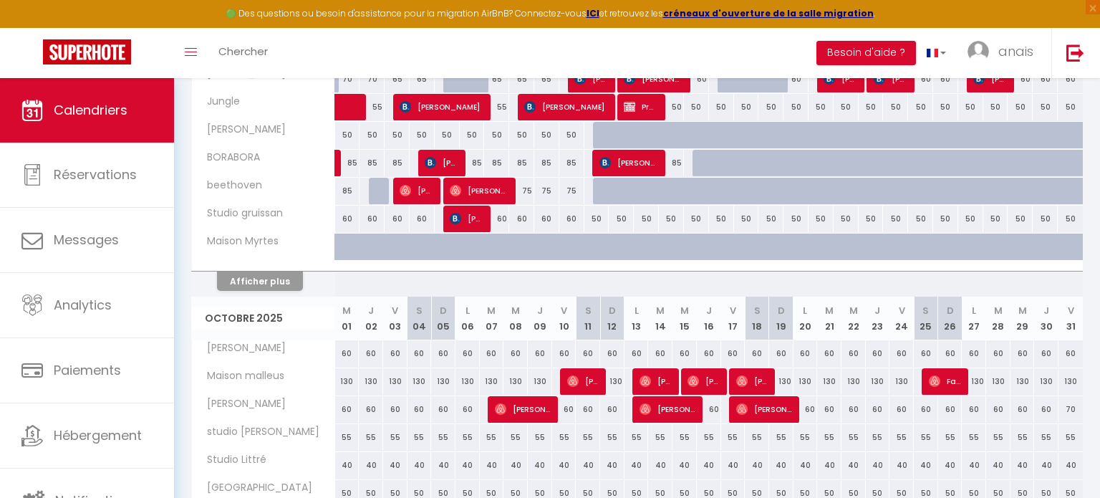
scroll to position [670, 0]
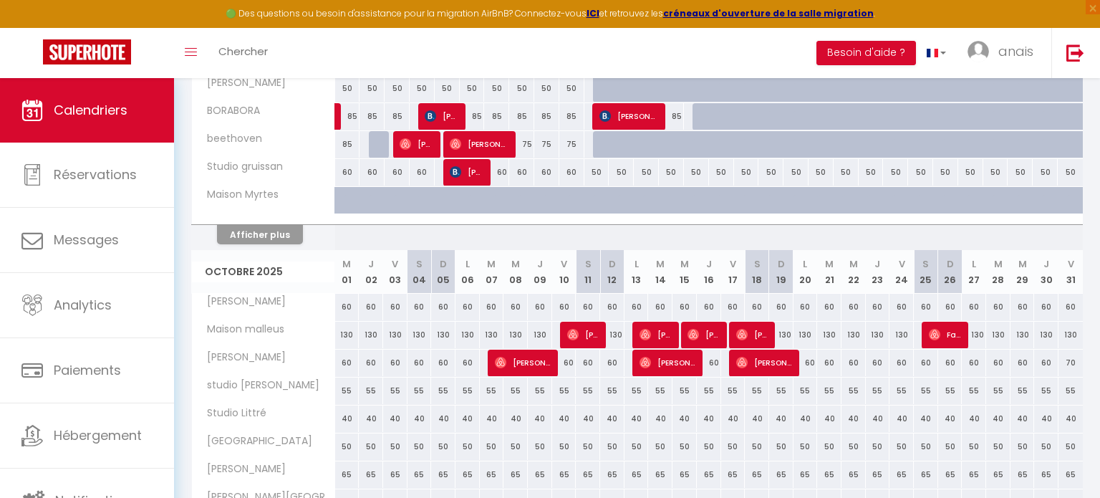
click at [351, 332] on div "130" at bounding box center [347, 334] width 24 height 26
type input "130"
type input "Mer 01 Octobre 2025"
type input "Jeu 02 Octobre 2025"
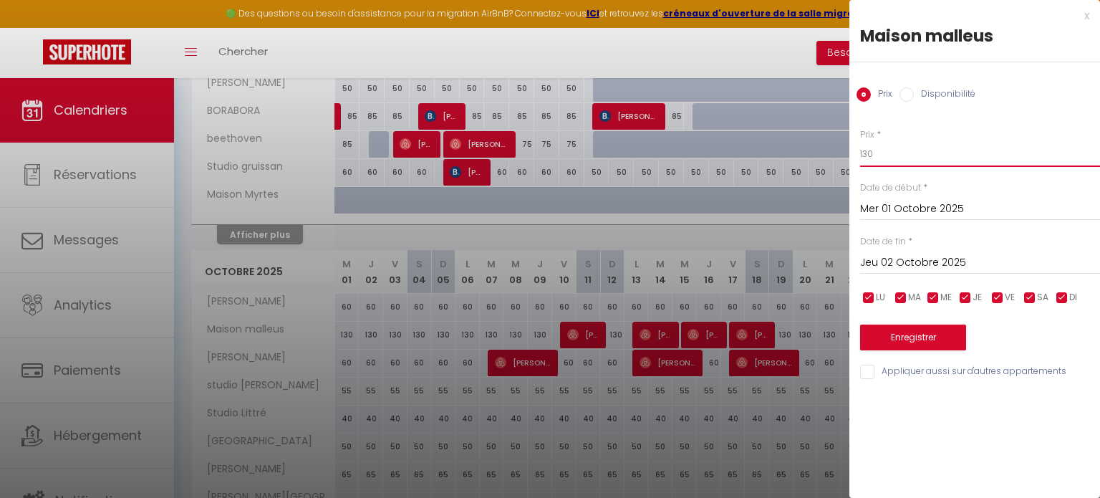
click at [937, 159] on input "130" at bounding box center [980, 154] width 240 height 26
type input "105"
click at [967, 255] on input "Jeu 02 Octobre 2025" at bounding box center [980, 262] width 240 height 19
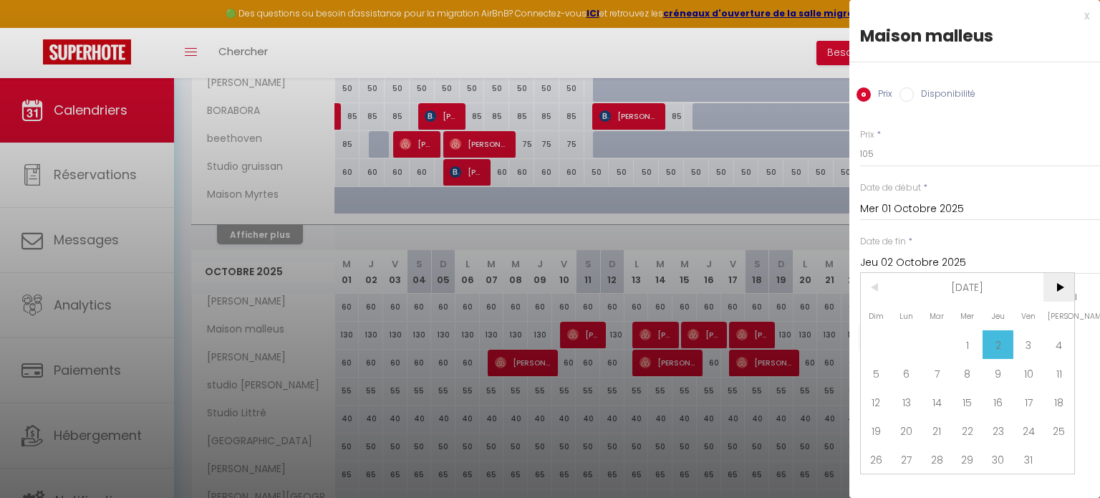
click at [1065, 292] on span ">" at bounding box center [1058, 287] width 31 height 29
click at [900, 347] on span "1" at bounding box center [906, 344] width 31 height 29
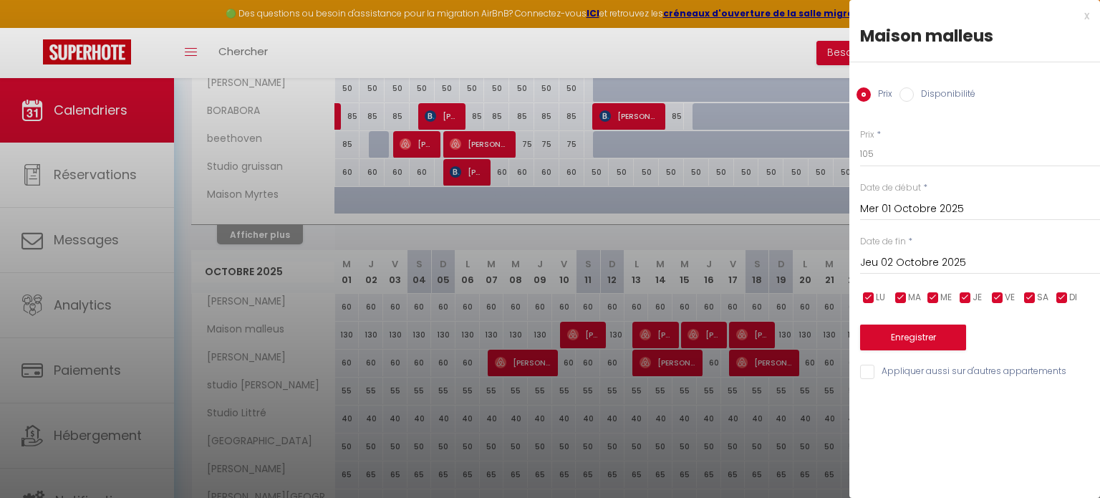
type input "Lun 01 Décembre 2025"
click at [904, 329] on button "Enregistrer" at bounding box center [913, 337] width 106 height 26
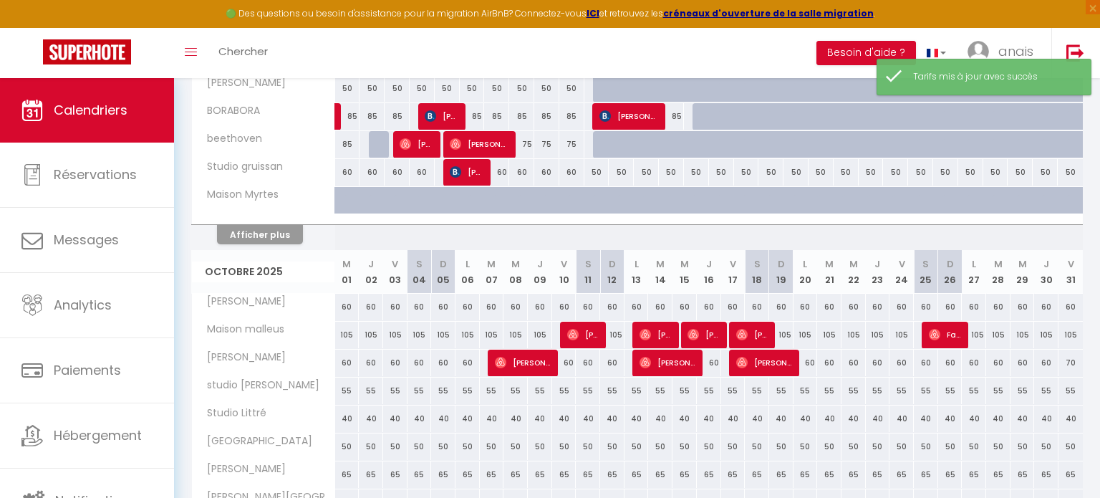
click at [344, 331] on div "105" at bounding box center [347, 334] width 24 height 26
type input "105"
type input "Mer 01 Octobre 2025"
type input "Jeu 02 Octobre 2025"
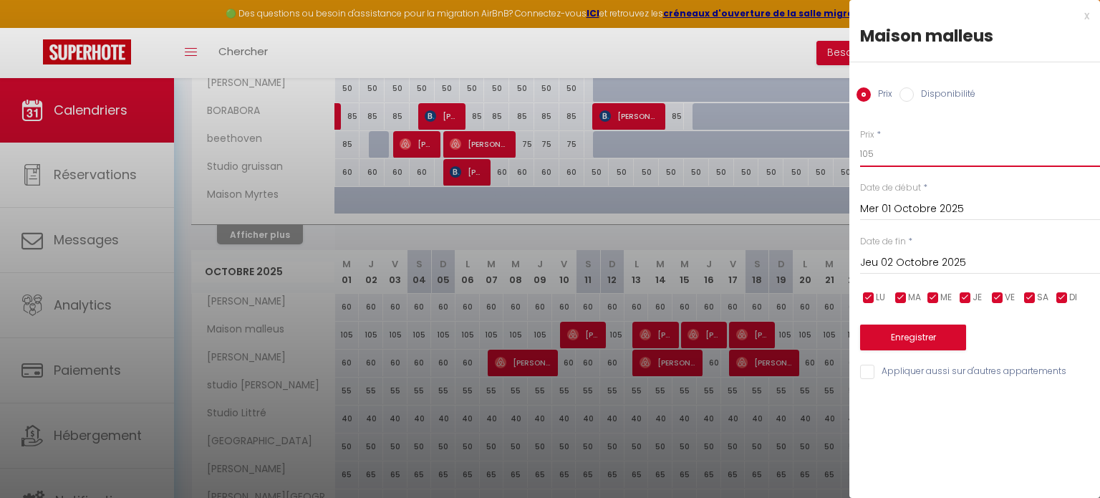
click at [894, 155] on input "105" at bounding box center [980, 154] width 240 height 26
type input "130"
click at [910, 258] on input "Jeu 02 Octobre 2025" at bounding box center [980, 262] width 240 height 19
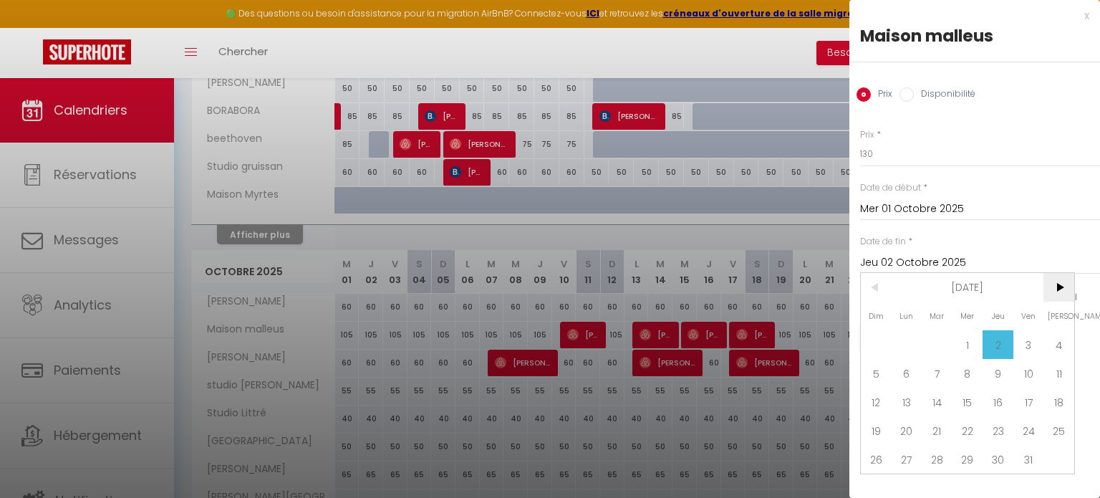
click at [1058, 282] on span ">" at bounding box center [1058, 287] width 31 height 29
click at [1058, 284] on span ">" at bounding box center [1058, 287] width 31 height 29
click at [914, 347] on span "1" at bounding box center [906, 344] width 31 height 29
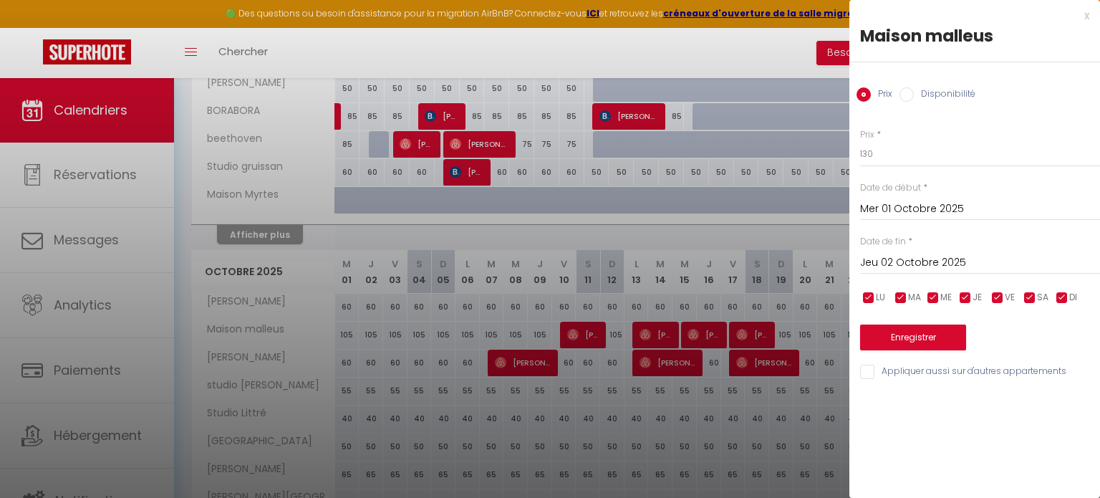
type input "Lun 01 Décembre 2025"
click at [916, 203] on input "Mer 01 Octobre 2025" at bounding box center [980, 209] width 240 height 19
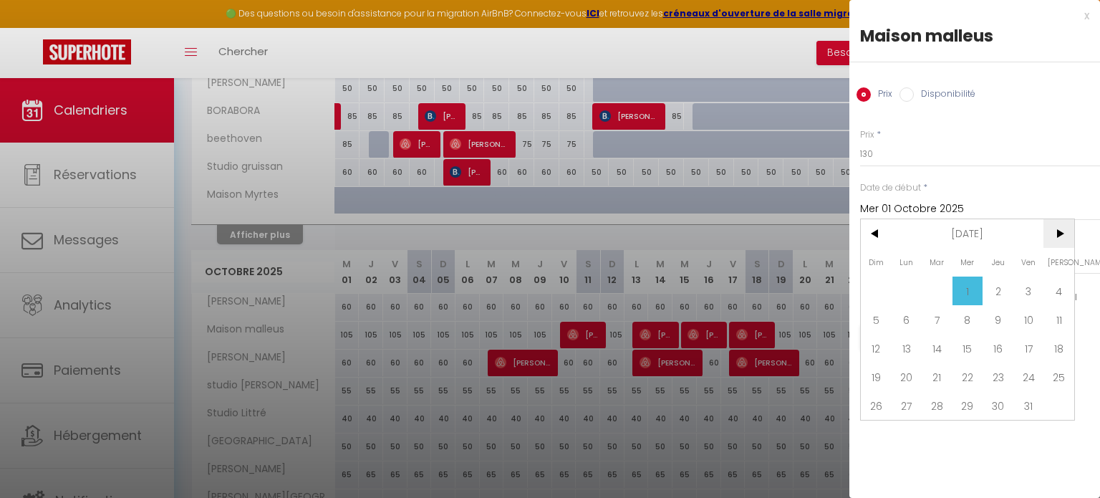
click at [1057, 232] on span ">" at bounding box center [1058, 233] width 31 height 29
drag, startPoint x: 902, startPoint y: 285, endPoint x: 892, endPoint y: 234, distance: 51.8
click at [902, 284] on span "1" at bounding box center [906, 290] width 31 height 29
type input "Lun 01 Décembre 2025"
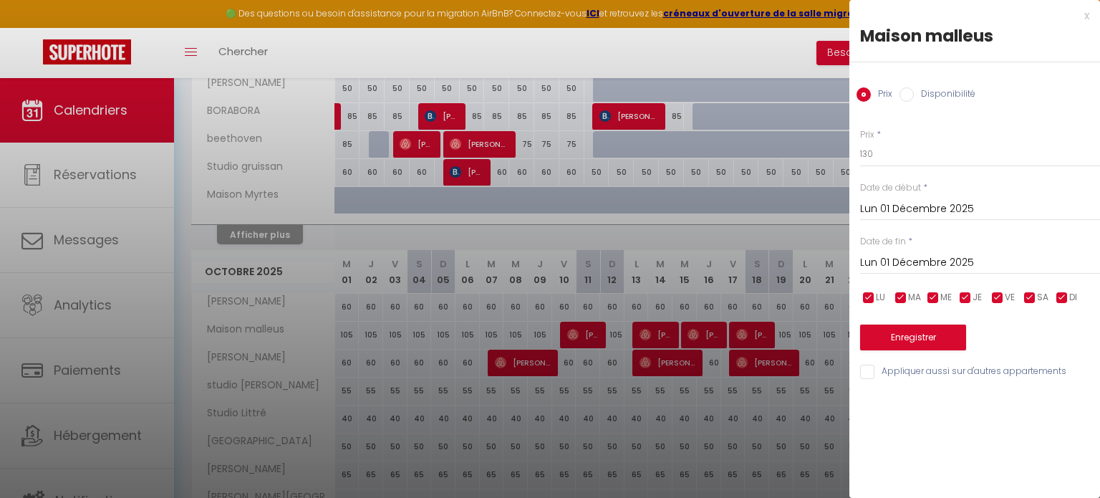
drag, startPoint x: 920, startPoint y: 260, endPoint x: 985, endPoint y: 263, distance: 65.2
click at [921, 258] on input "Lun 01 Décembre 2025" at bounding box center [980, 262] width 240 height 19
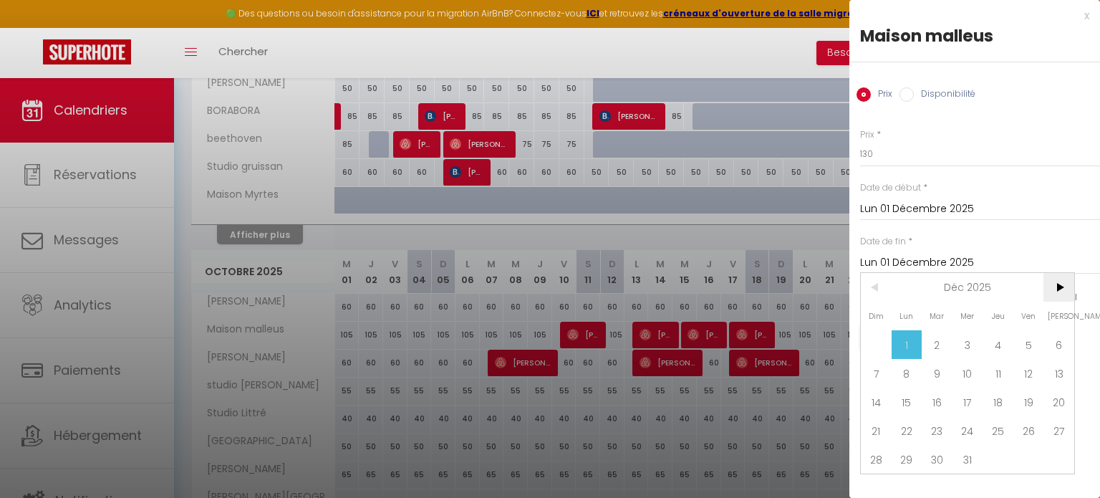
click at [1058, 292] on span ">" at bounding box center [1058, 287] width 31 height 29
click at [874, 279] on span "<" at bounding box center [876, 287] width 31 height 29
click at [881, 377] on span "4" at bounding box center [876, 373] width 31 height 29
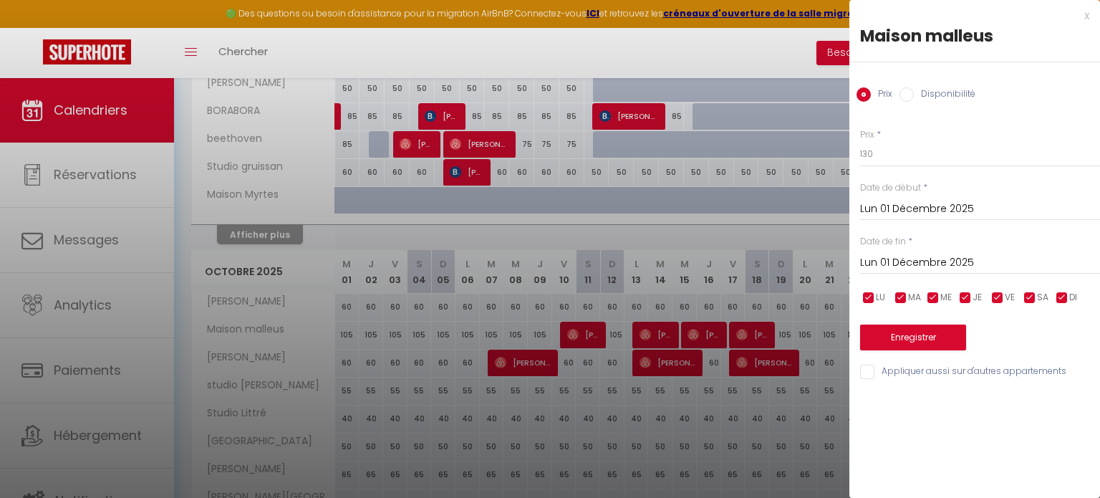
type input "Dim 04 Janvier 2026"
click at [920, 335] on button "Enregistrer" at bounding box center [913, 337] width 106 height 26
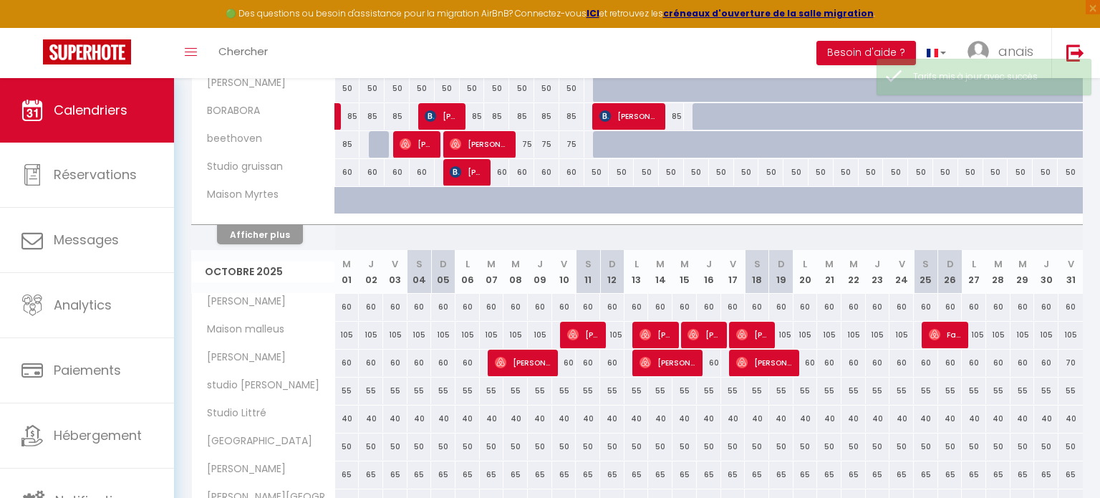
click at [347, 329] on div "105" at bounding box center [347, 334] width 24 height 26
type input "105"
type input "Mer 01 Octobre 2025"
type input "Jeu 02 Octobre 2025"
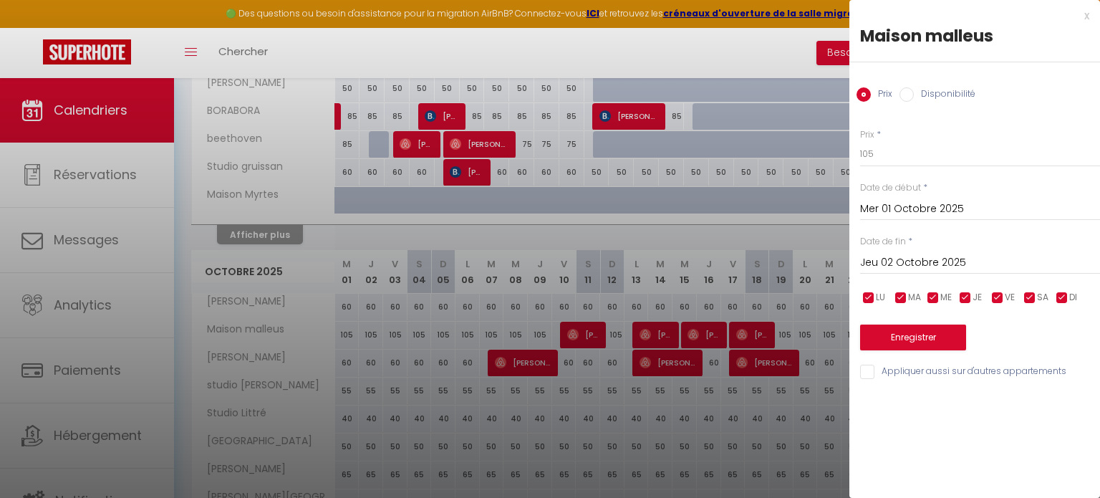
click at [962, 207] on input "Mer 01 Octobre 2025" at bounding box center [980, 209] width 240 height 19
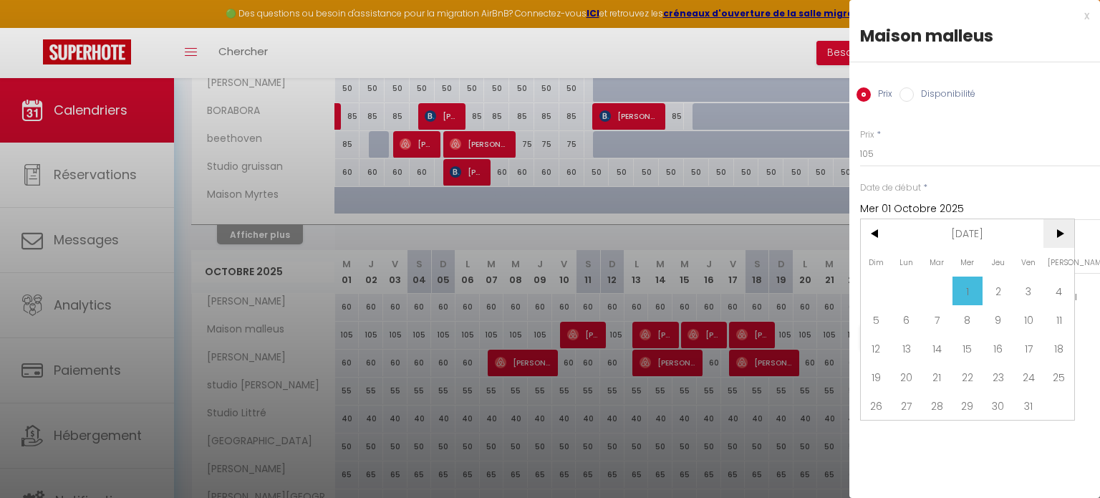
click at [1057, 241] on span ">" at bounding box center [1058, 233] width 31 height 29
click at [871, 310] on span "4" at bounding box center [876, 319] width 31 height 29
type input "Dim 04 Janvier 2026"
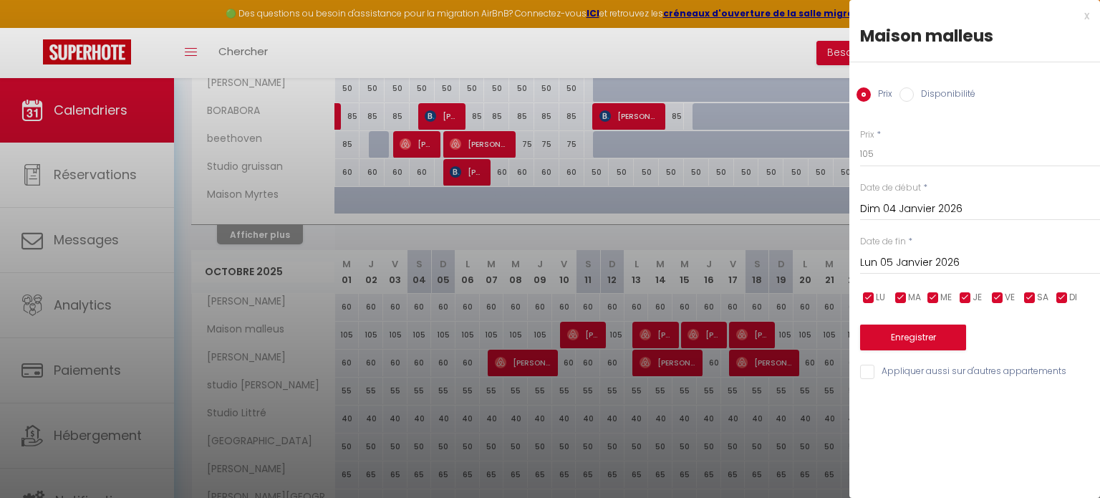
click at [908, 262] on input "Lun 05 Janvier 2026" at bounding box center [980, 262] width 240 height 19
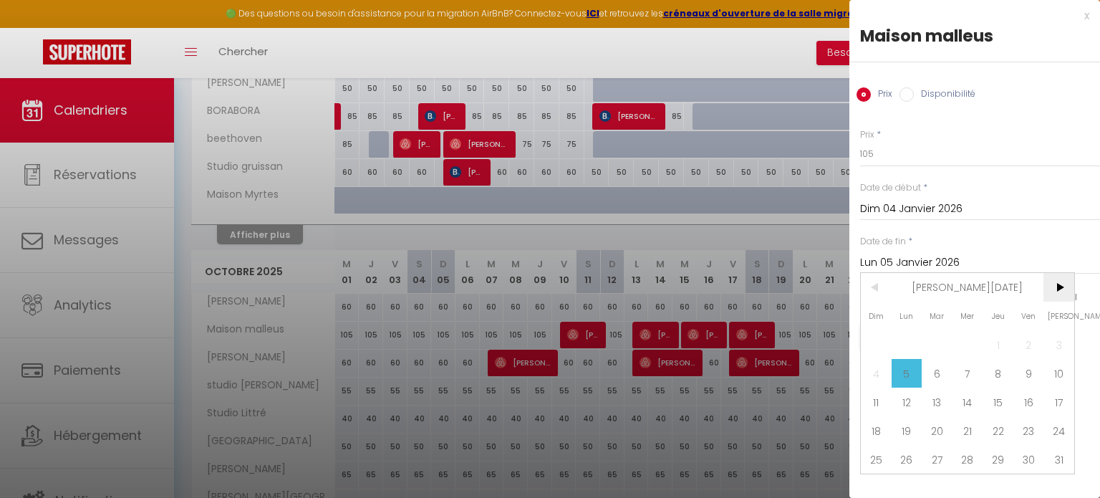
click at [1053, 283] on span ">" at bounding box center [1058, 287] width 31 height 29
click at [1023, 402] on span "20" at bounding box center [1028, 401] width 31 height 29
type input "Ven 20 Février 2026"
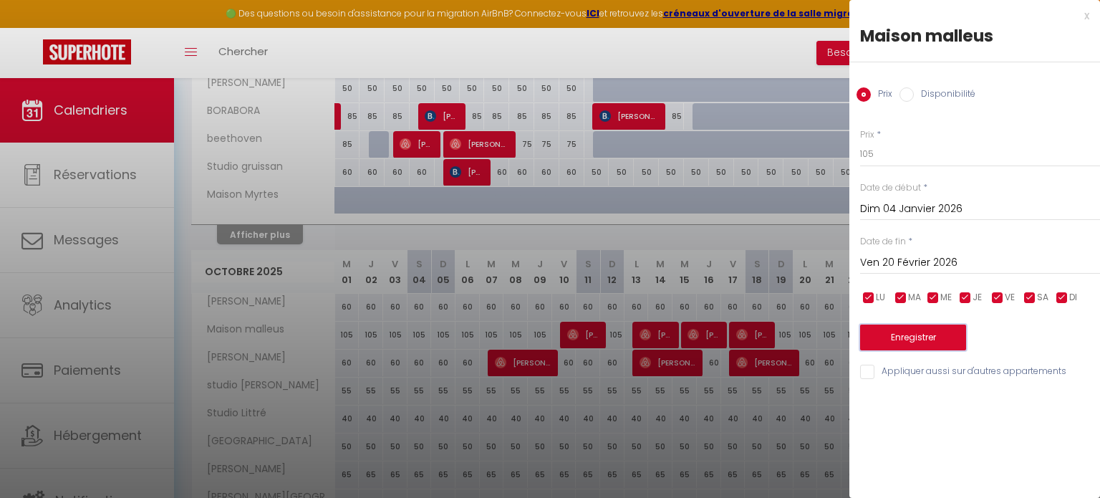
click at [928, 333] on button "Enregistrer" at bounding box center [913, 337] width 106 height 26
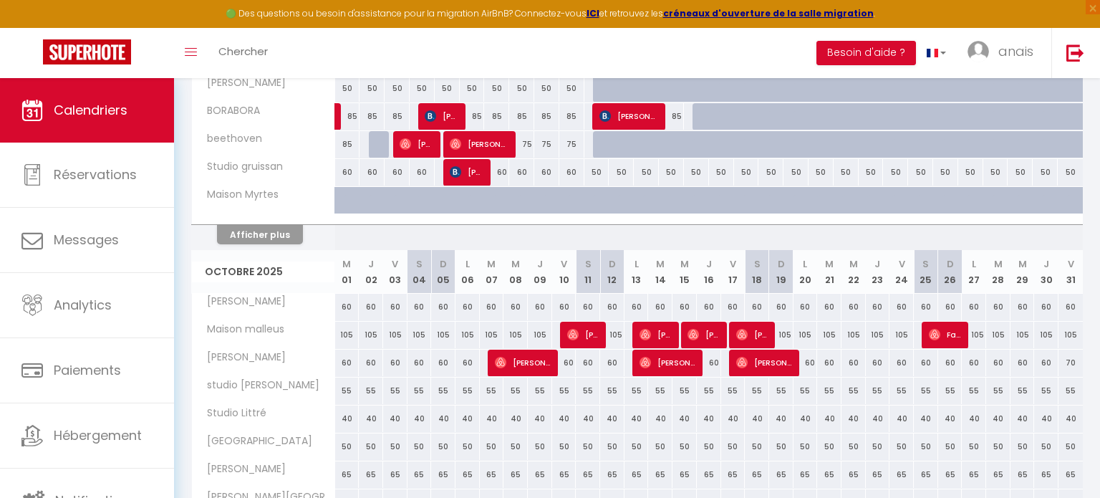
click at [349, 337] on div "105" at bounding box center [347, 334] width 24 height 26
type input "105"
type input "Mer 01 Octobre 2025"
type input "Jeu 02 Octobre 2025"
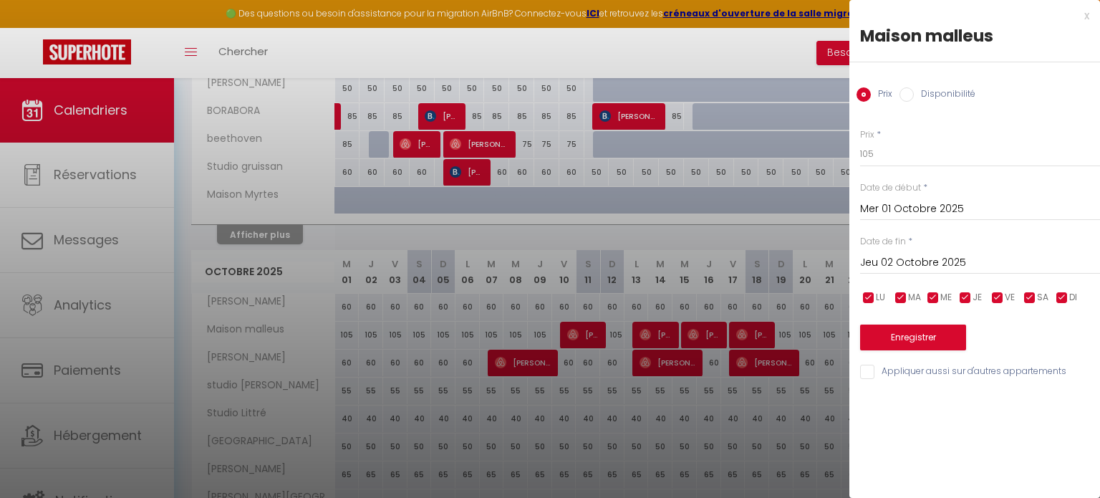
click at [960, 203] on input "Mer 01 Octobre 2025" at bounding box center [980, 209] width 240 height 19
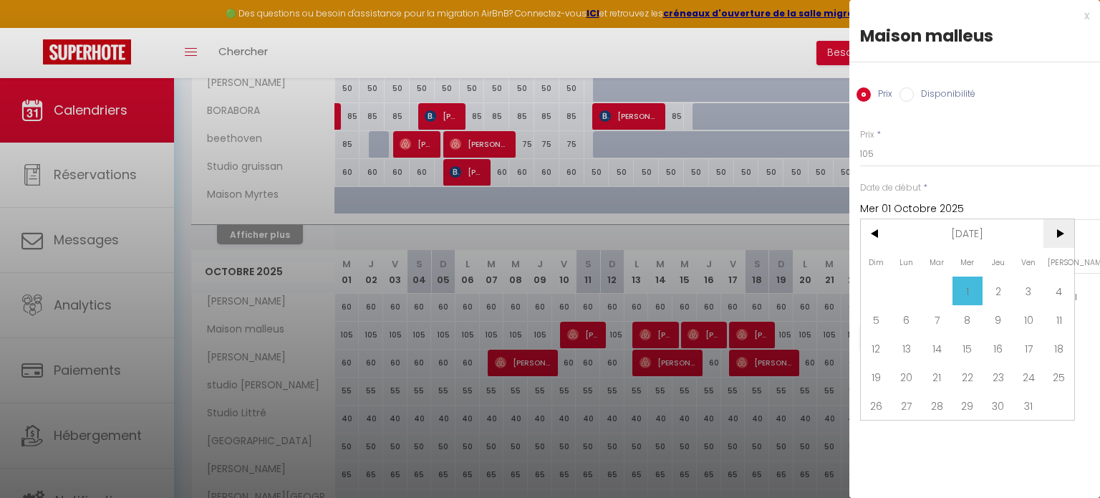
click at [1057, 231] on span ">" at bounding box center [1058, 233] width 31 height 29
click at [1058, 236] on span ">" at bounding box center [1058, 233] width 31 height 29
click at [1022, 289] on span "6" at bounding box center [1028, 290] width 31 height 29
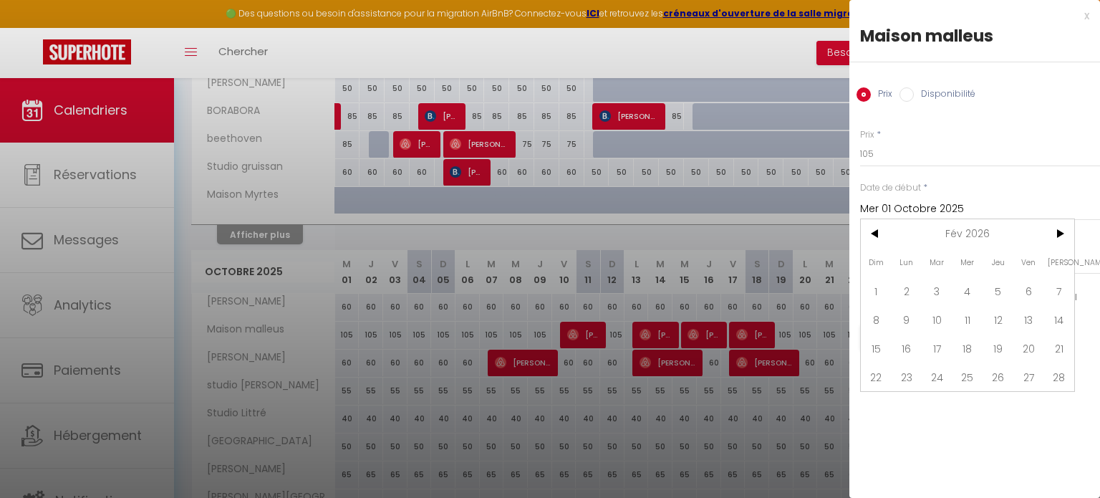
type input "Ven 06 Février 2026"
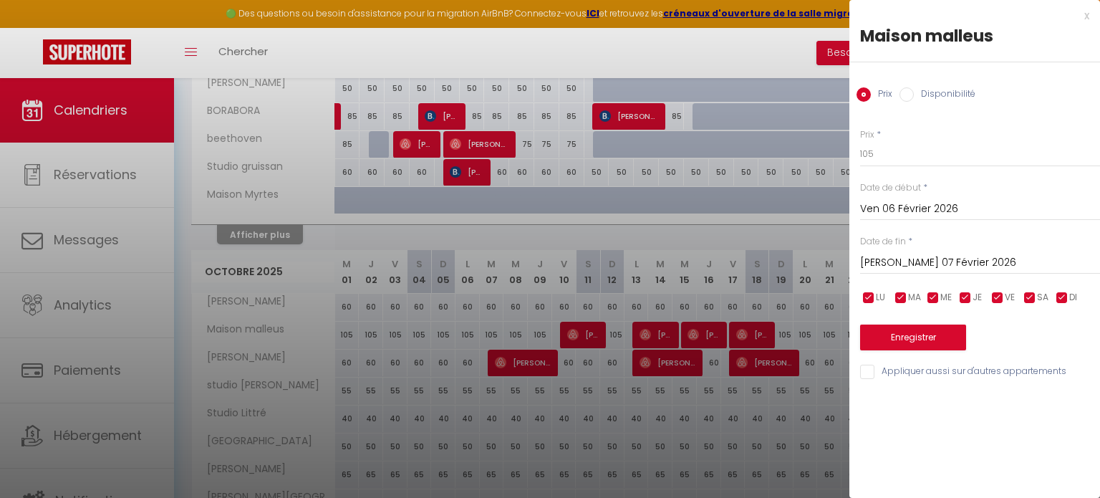
click at [953, 257] on input "Sam 07 Février 2026" at bounding box center [980, 262] width 240 height 19
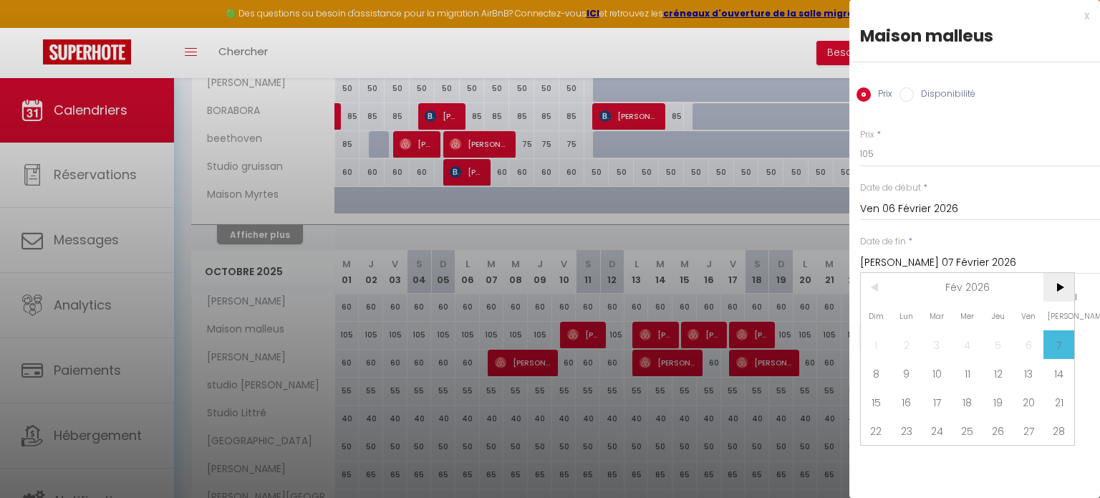
click at [1065, 294] on span ">" at bounding box center [1058, 287] width 31 height 29
click at [881, 341] on span "1" at bounding box center [876, 344] width 31 height 29
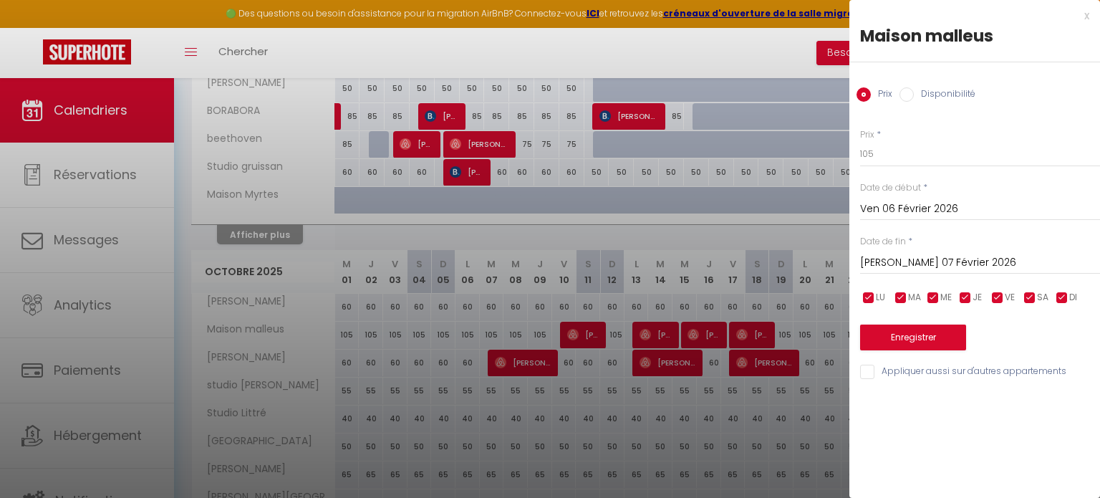
type input "Dim 01 Mars 2026"
click at [891, 155] on input "105" at bounding box center [980, 154] width 240 height 26
type input "120"
click at [922, 338] on button "Enregistrer" at bounding box center [913, 337] width 106 height 26
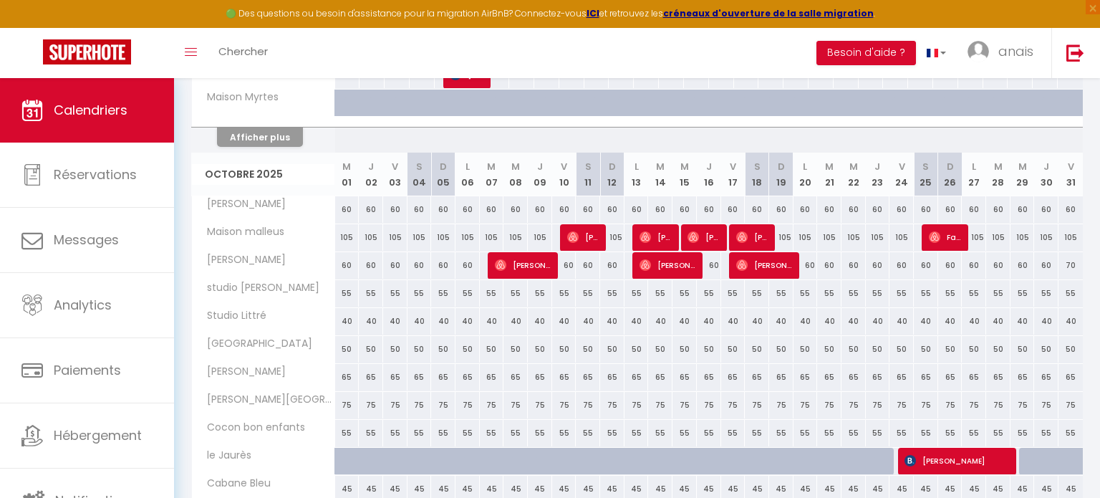
scroll to position [765, 0]
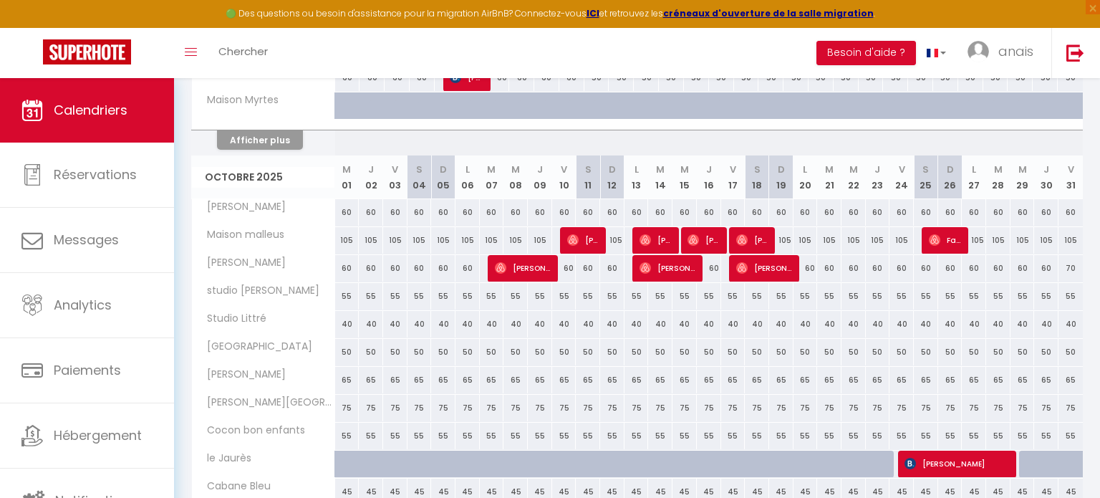
click at [346, 230] on div "105" at bounding box center [347, 240] width 24 height 26
type input "105"
type input "Mer 01 Octobre 2025"
type input "Jeu 02 Octobre 2025"
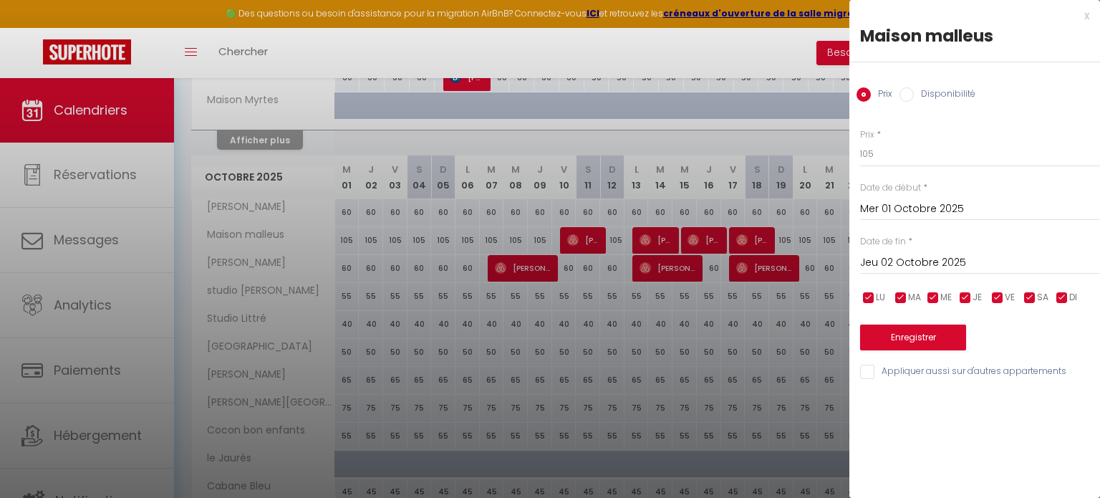
click at [944, 206] on input "Mer 01 Octobre 2025" at bounding box center [980, 209] width 240 height 19
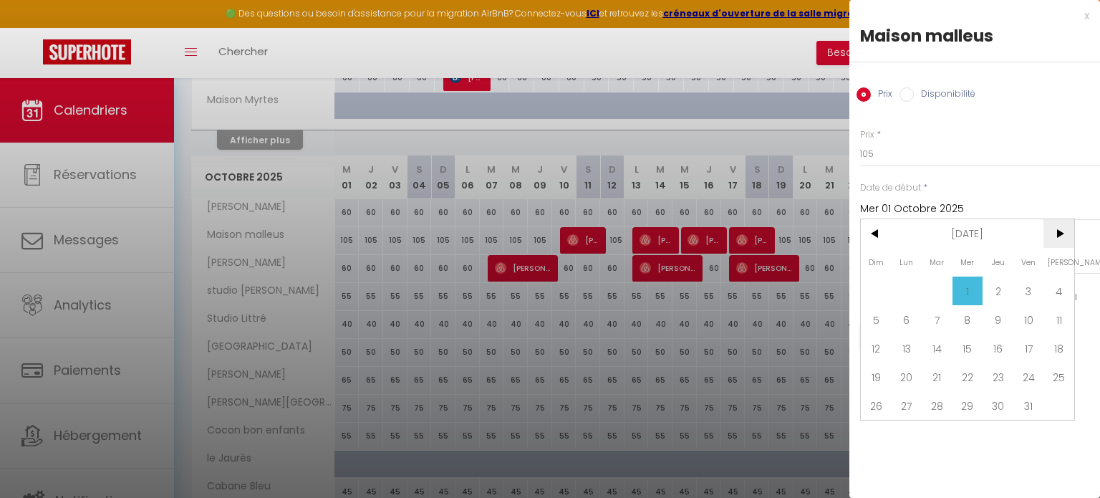
click at [1060, 243] on span ">" at bounding box center [1058, 233] width 31 height 29
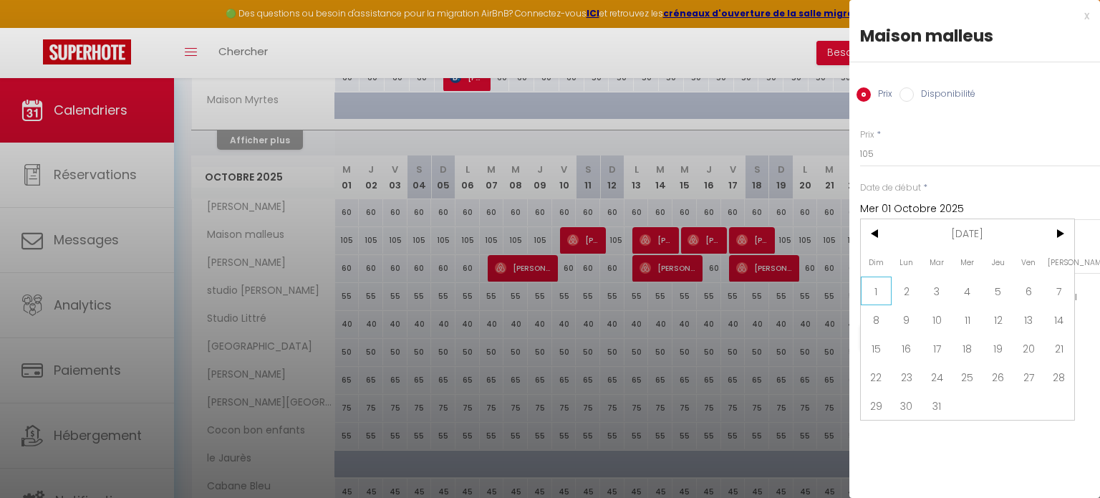
click at [886, 291] on span "1" at bounding box center [876, 290] width 31 height 29
type input "Dim 01 Mars 2026"
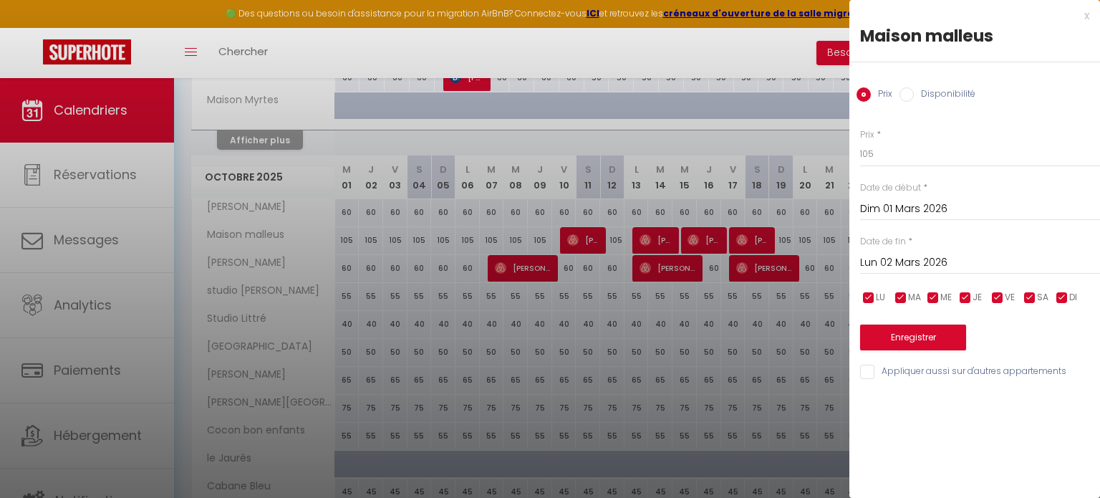
click at [925, 261] on input "Lun 02 Mars 2026" at bounding box center [980, 262] width 240 height 19
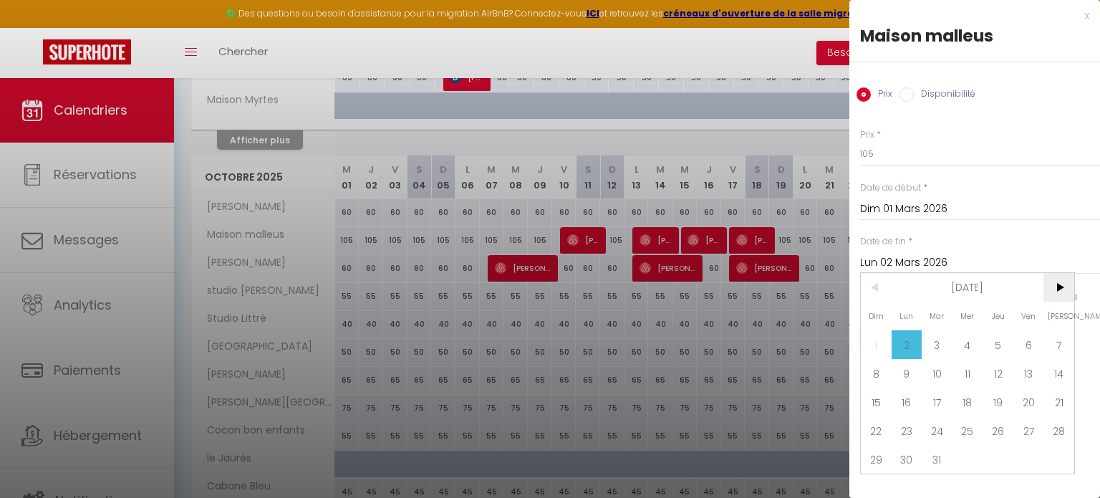
click at [1058, 293] on span ">" at bounding box center [1058, 287] width 31 height 29
click at [974, 336] on span "1" at bounding box center [967, 344] width 31 height 29
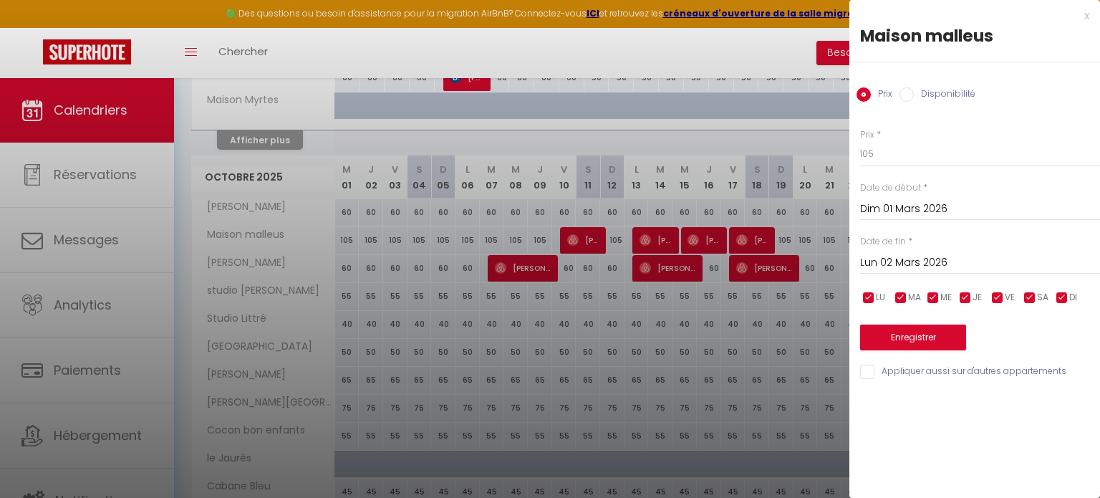
type input "Mer 01 Avril 2026"
click at [908, 334] on button "Enregistrer" at bounding box center [913, 337] width 106 height 26
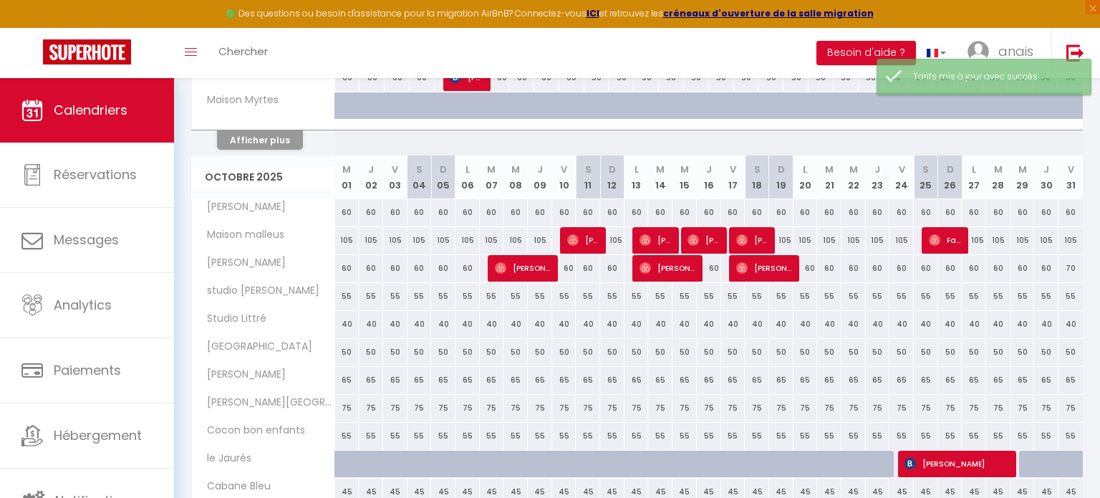
click at [350, 236] on div "105" at bounding box center [347, 240] width 24 height 26
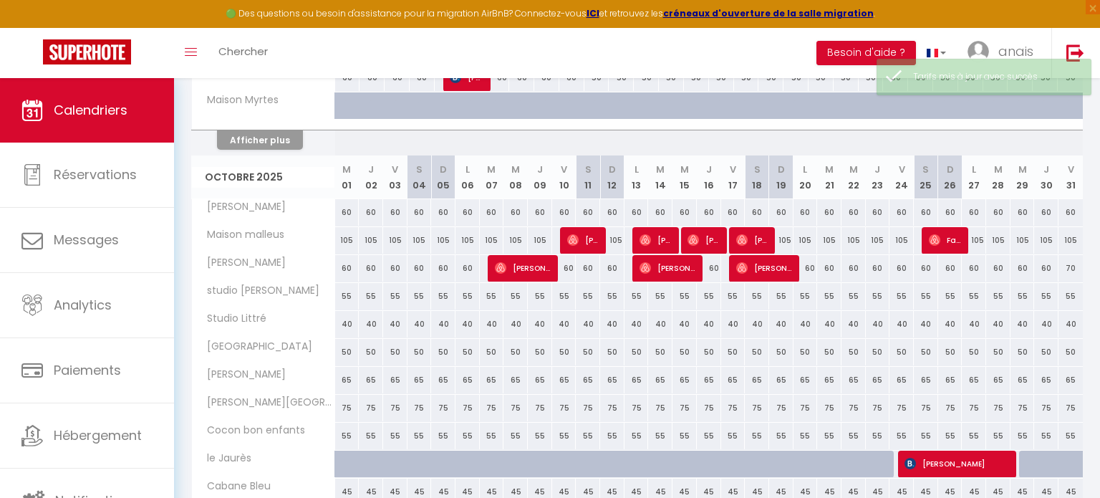
type input "105"
type input "Mer 01 Octobre 2025"
type input "Jeu 02 Octobre 2025"
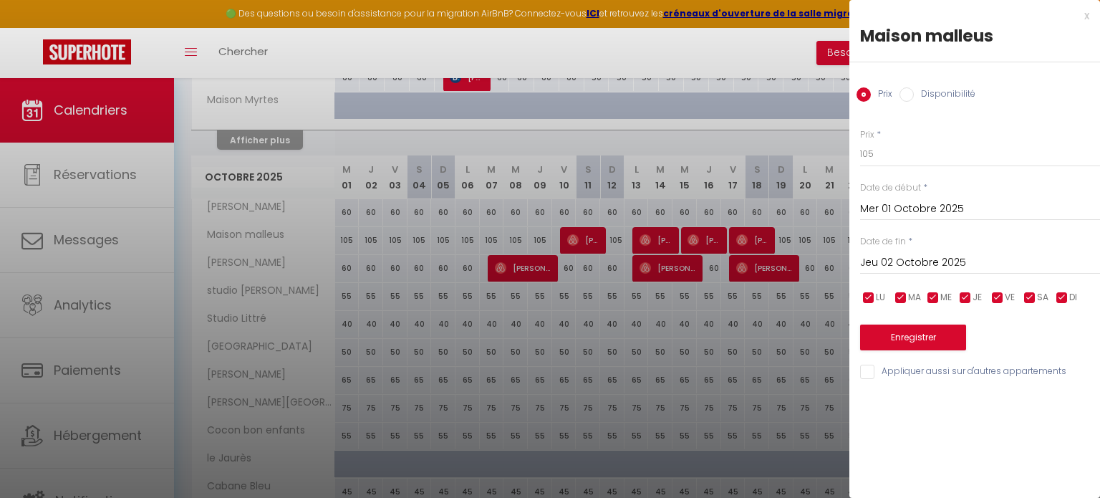
click at [922, 213] on input "Mer 01 Octobre 2025" at bounding box center [980, 209] width 240 height 19
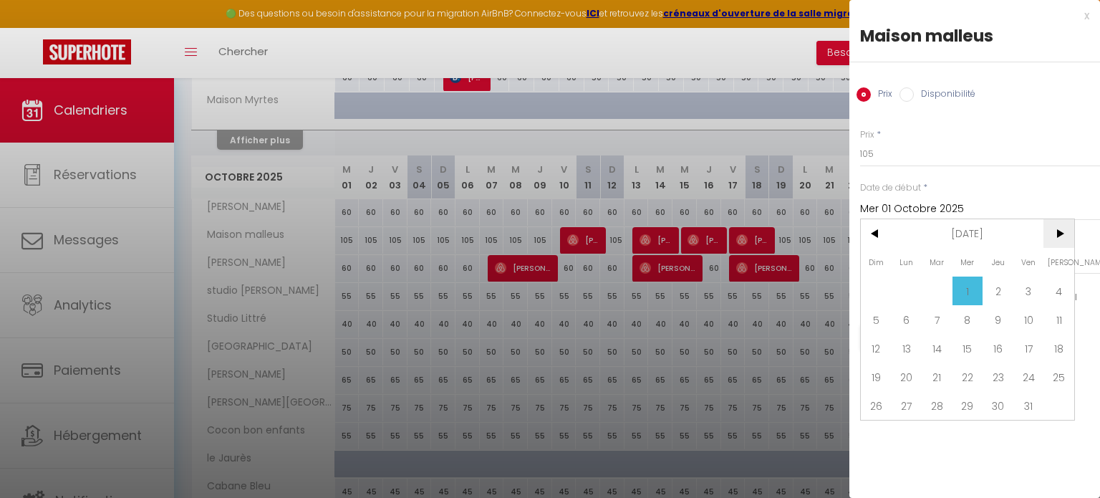
click at [1050, 236] on span ">" at bounding box center [1058, 233] width 31 height 29
click at [1051, 236] on span ">" at bounding box center [1058, 233] width 31 height 29
click at [1052, 235] on span ">" at bounding box center [1058, 233] width 31 height 29
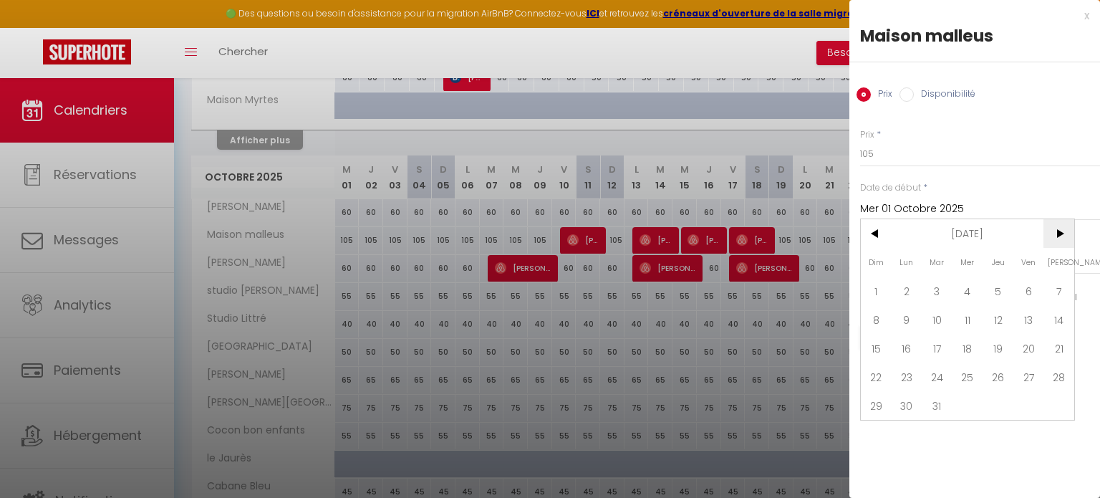
click at [1052, 235] on span ">" at bounding box center [1058, 233] width 31 height 29
drag, startPoint x: 972, startPoint y: 284, endPoint x: 939, endPoint y: 271, distance: 34.7
click at [972, 283] on span "1" at bounding box center [967, 290] width 31 height 29
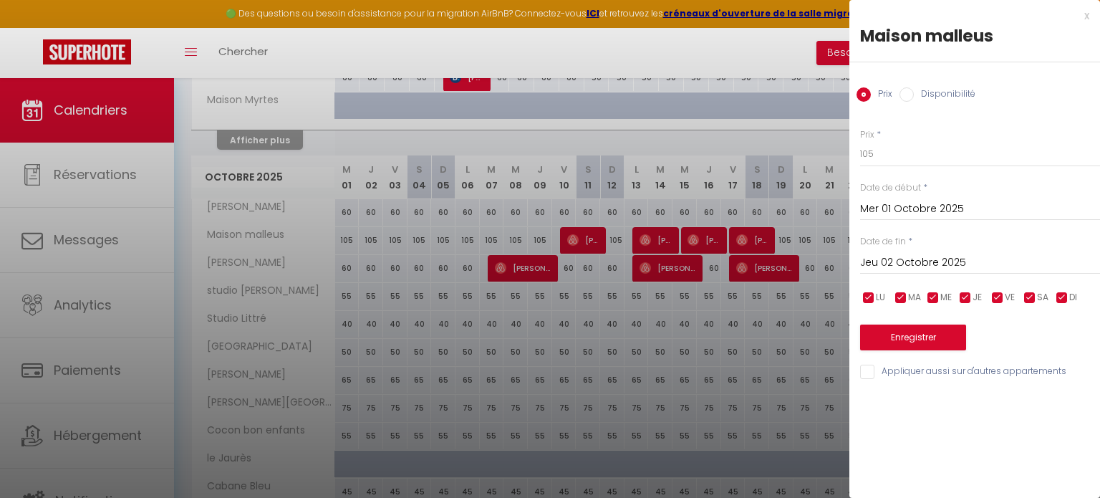
type input "Mer 01 Avril 2026"
click at [937, 259] on input "Jeu 02 Avril 2026" at bounding box center [980, 262] width 240 height 19
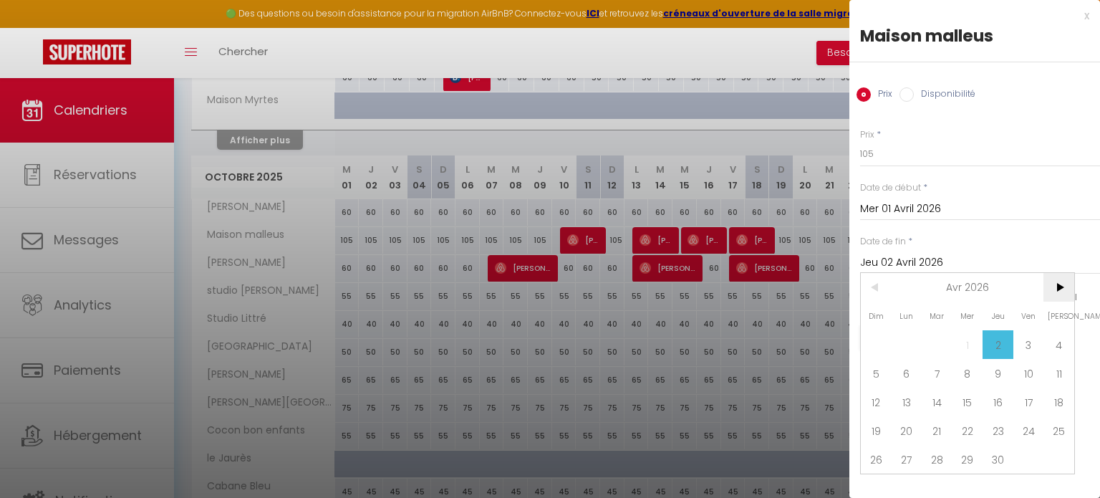
click at [1055, 289] on span ">" at bounding box center [1058, 287] width 31 height 29
drag, startPoint x: 879, startPoint y: 289, endPoint x: 969, endPoint y: 322, distance: 96.3
click at [880, 289] on span "<" at bounding box center [876, 287] width 31 height 29
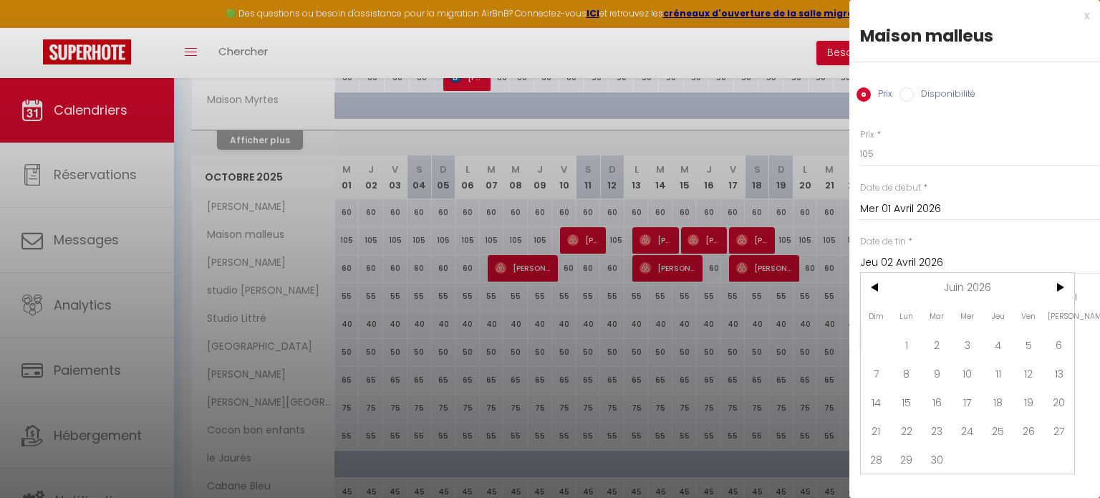
drag, startPoint x: 908, startPoint y: 345, endPoint x: 887, endPoint y: 159, distance: 187.3
click at [908, 344] on span "1" at bounding box center [906, 344] width 31 height 29
click at [879, 145] on input "105" at bounding box center [980, 154] width 240 height 26
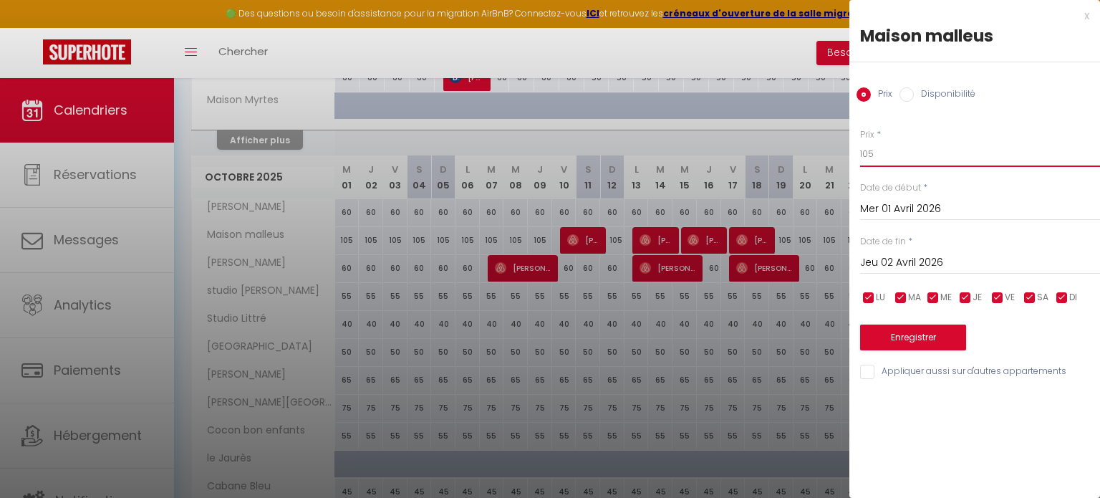
type input "Lun 01 Juin 2026"
type input "130"
click at [917, 344] on button "Enregistrer" at bounding box center [913, 337] width 106 height 26
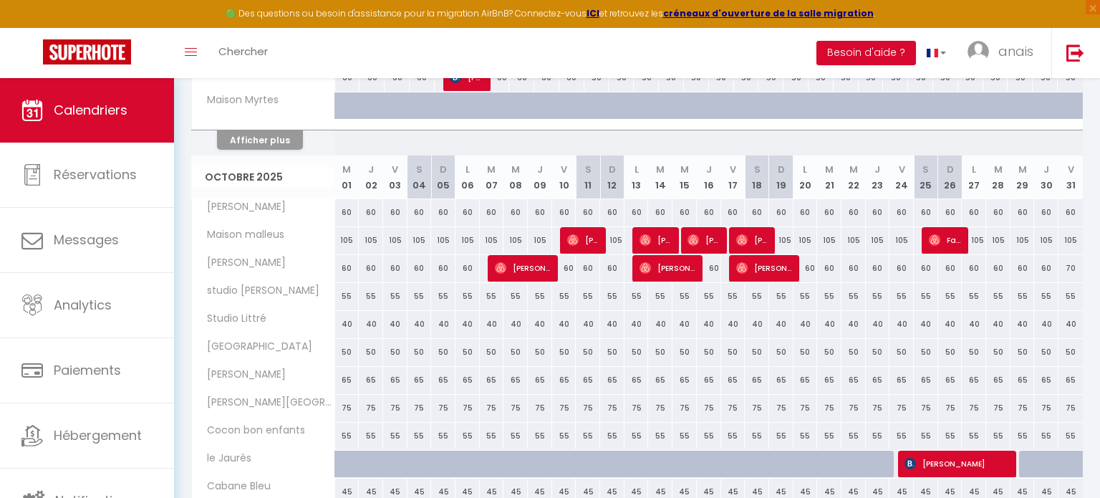
click at [344, 238] on div "105" at bounding box center [347, 240] width 24 height 26
type input "105"
type input "Mer 01 Octobre 2025"
type input "Jeu 02 Octobre 2025"
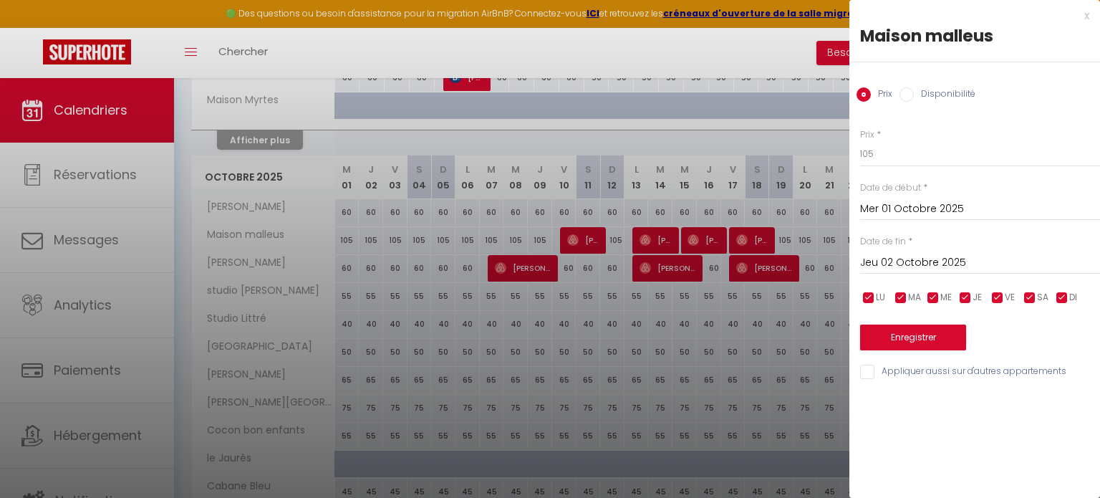
click at [931, 260] on input "Jeu 02 Octobre 2025" at bounding box center [980, 262] width 240 height 19
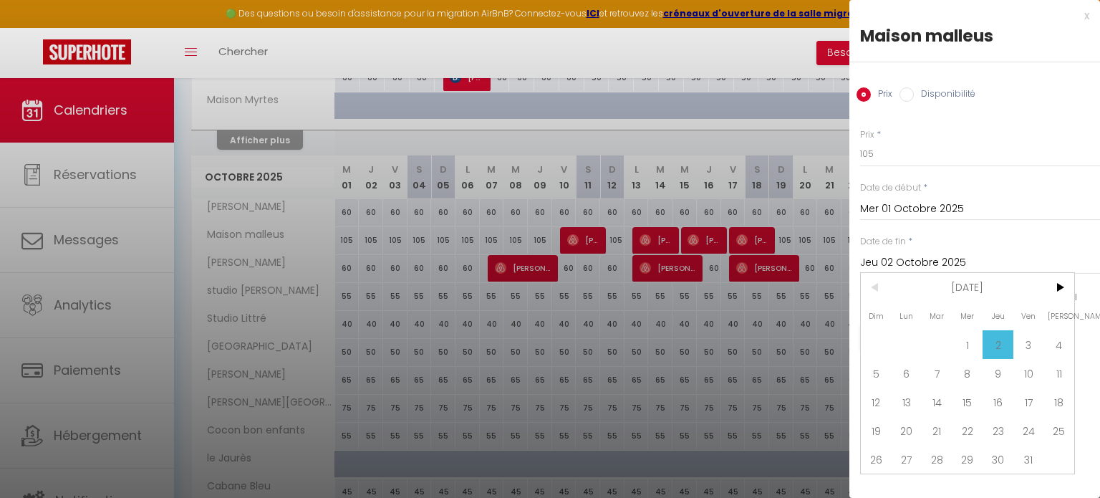
click at [932, 210] on input "Mer 01 Octobre 2025" at bounding box center [980, 209] width 240 height 19
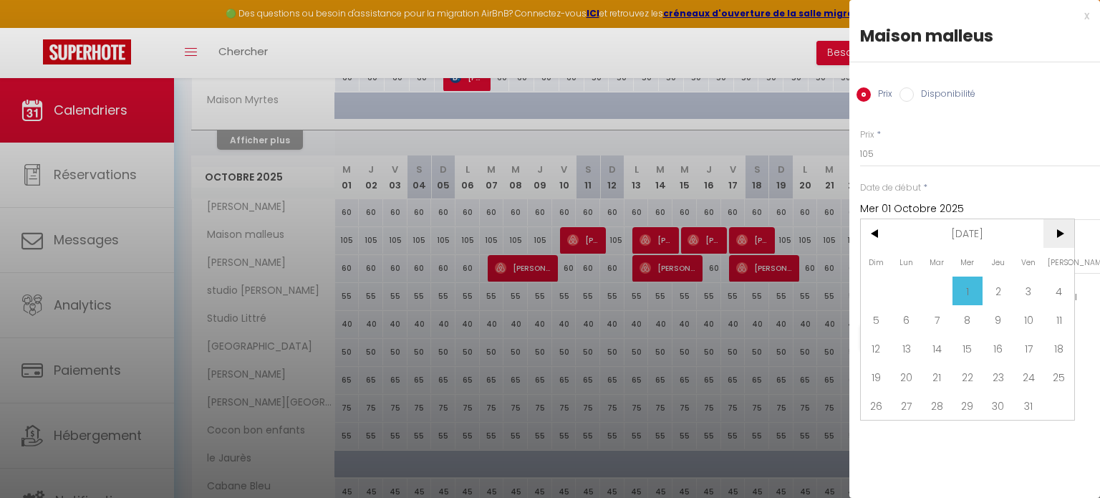
click at [1058, 230] on span ">" at bounding box center [1058, 233] width 31 height 29
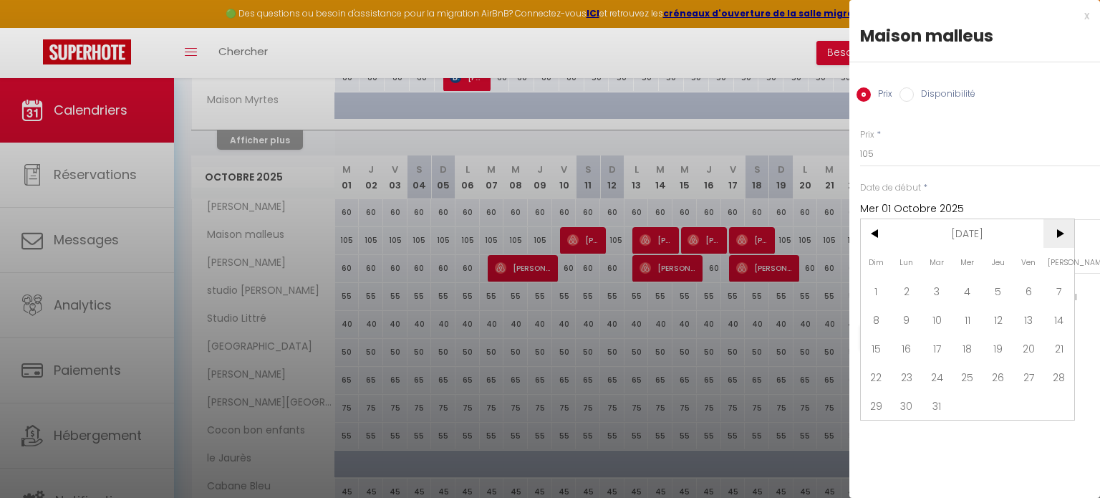
click at [1058, 230] on span ">" at bounding box center [1058, 233] width 31 height 29
click at [900, 294] on span "1" at bounding box center [906, 290] width 31 height 29
type input "Lun 01 Juin 2026"
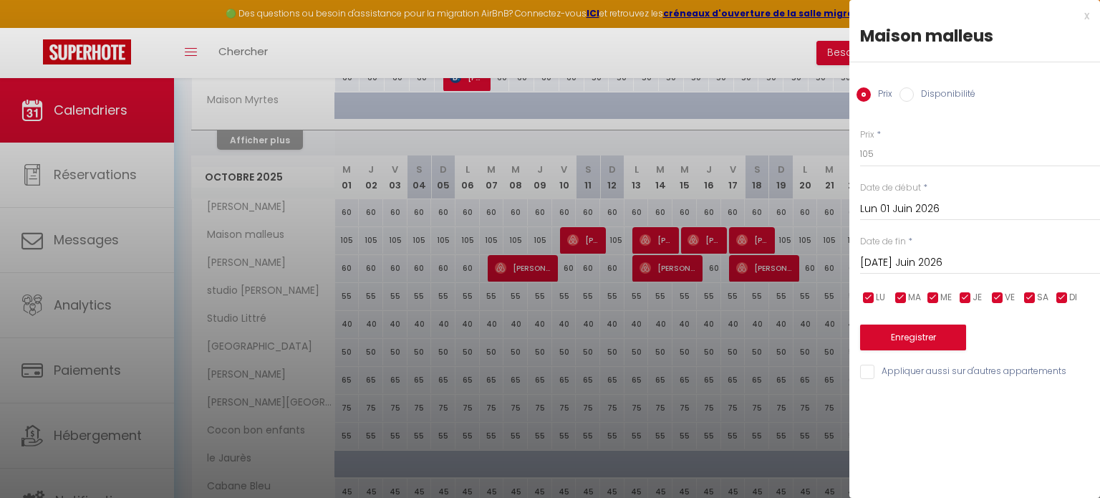
click at [929, 261] on input "Mar 02 Juin 2026" at bounding box center [980, 262] width 240 height 19
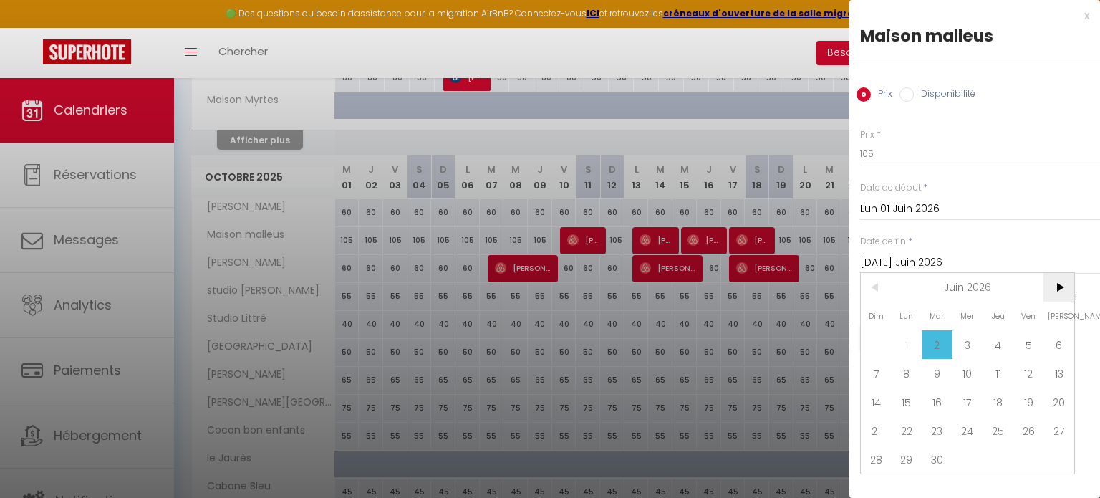
click at [1056, 291] on span ">" at bounding box center [1058, 287] width 31 height 29
click at [871, 289] on span "<" at bounding box center [876, 287] width 31 height 29
click at [1025, 372] on span "10" at bounding box center [1028, 373] width 31 height 29
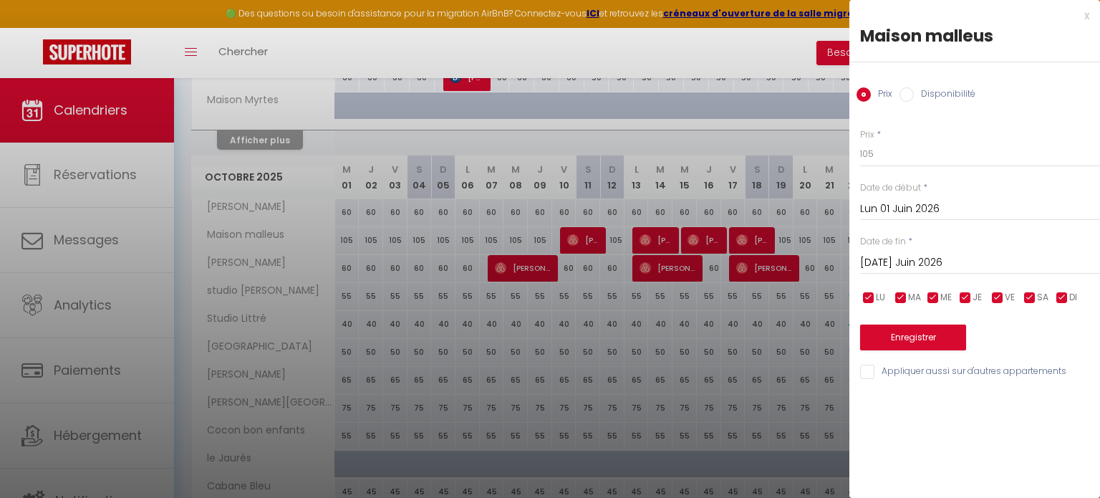
type input "Ven 10 Juillet 2026"
click at [894, 153] on input "105" at bounding box center [980, 154] width 240 height 26
type input "120"
click at [913, 339] on button "Enregistrer" at bounding box center [913, 337] width 106 height 26
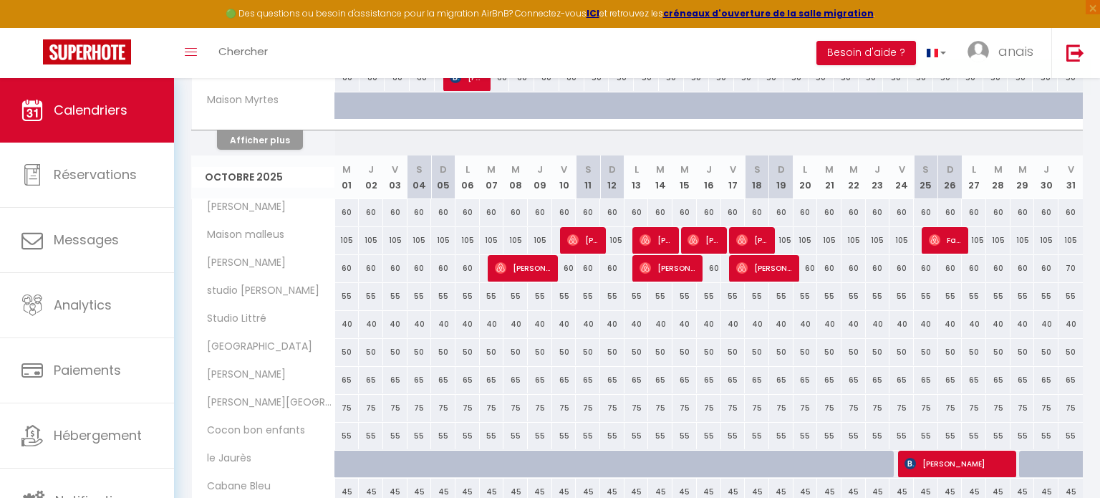
click at [346, 238] on div "105" at bounding box center [347, 240] width 24 height 26
type input "105"
type input "Mer 01 Octobre 2025"
type input "Jeu 02 Octobre 2025"
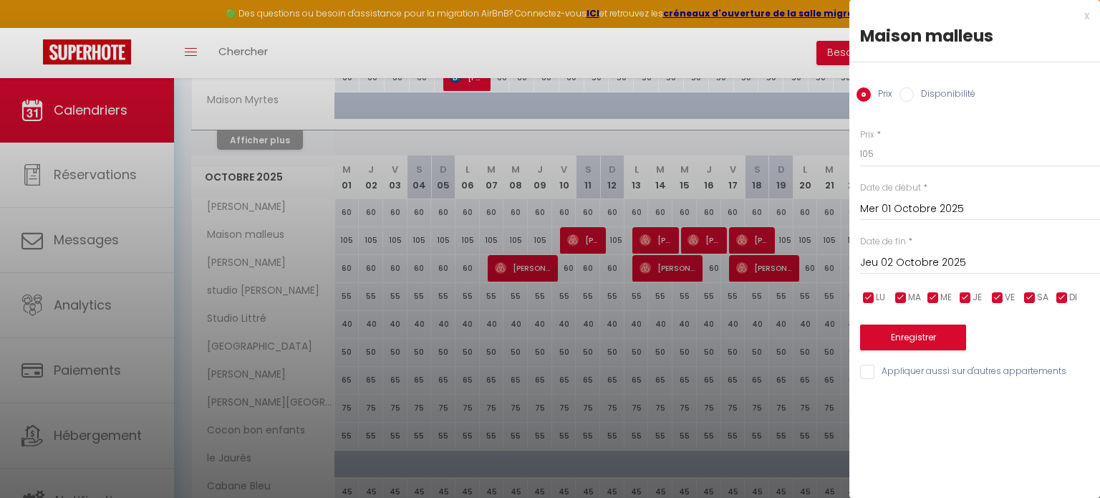
click at [915, 210] on input "Mer 01 Octobre 2025" at bounding box center [980, 209] width 240 height 19
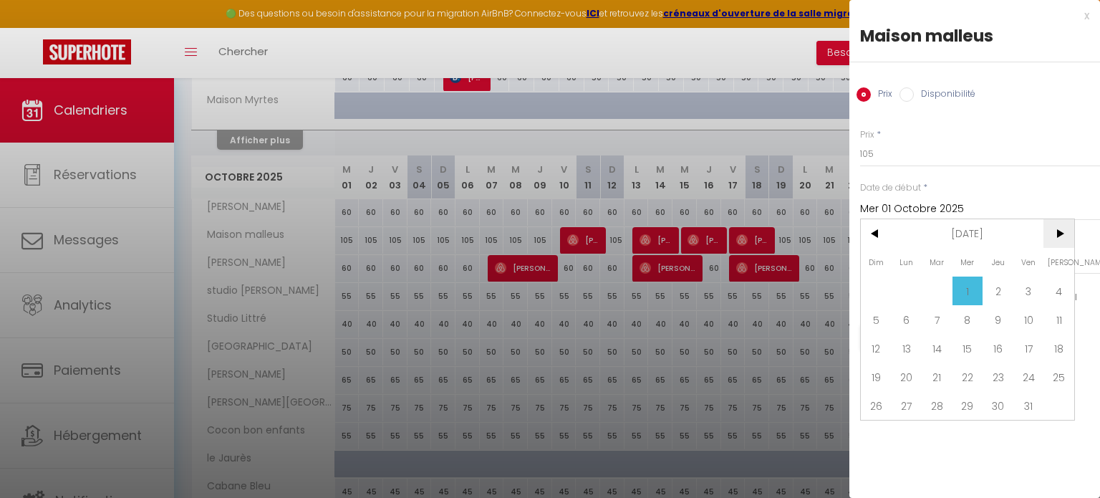
click at [1056, 233] on span ">" at bounding box center [1058, 233] width 31 height 29
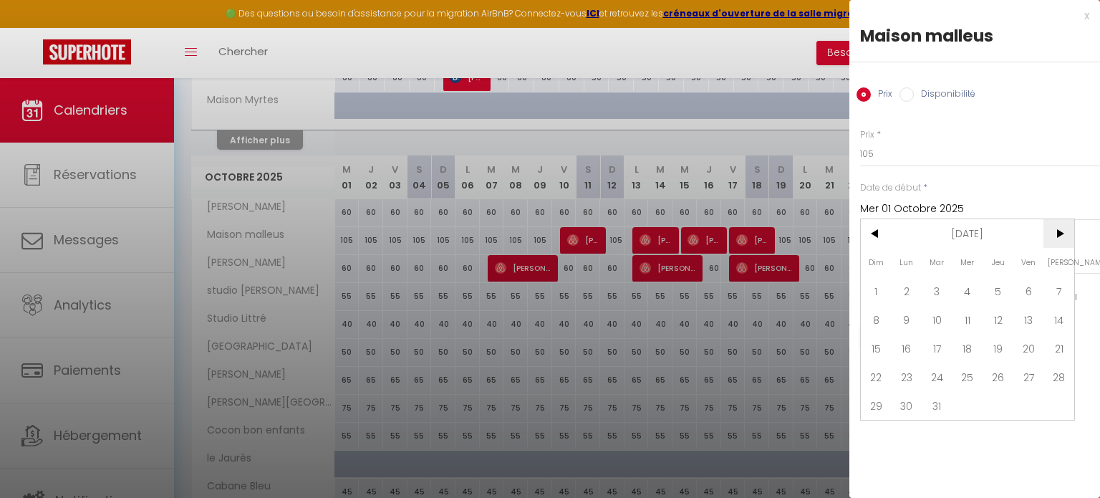
click at [1056, 233] on span ">" at bounding box center [1058, 233] width 31 height 29
click at [1022, 318] on span "10" at bounding box center [1028, 319] width 31 height 29
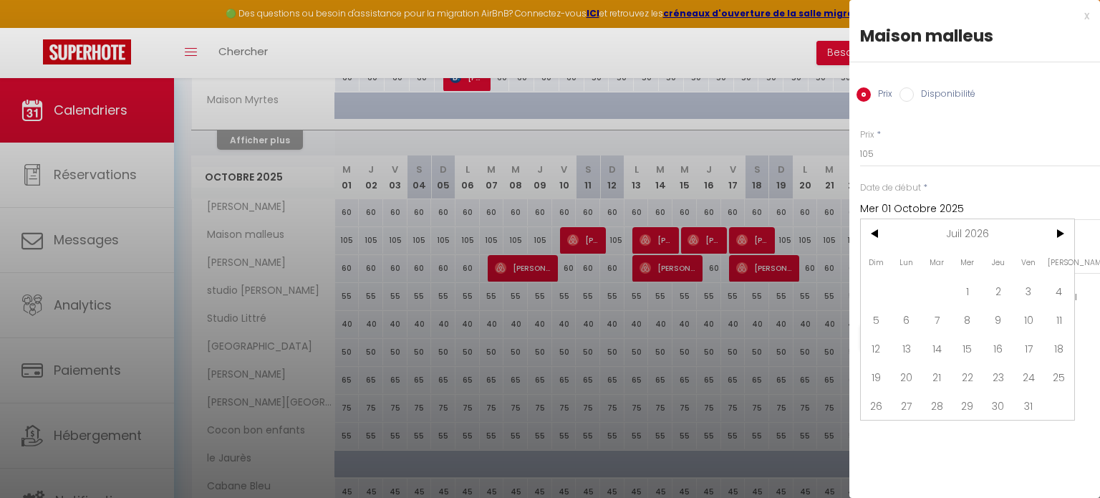
type input "Ven 10 Juillet 2026"
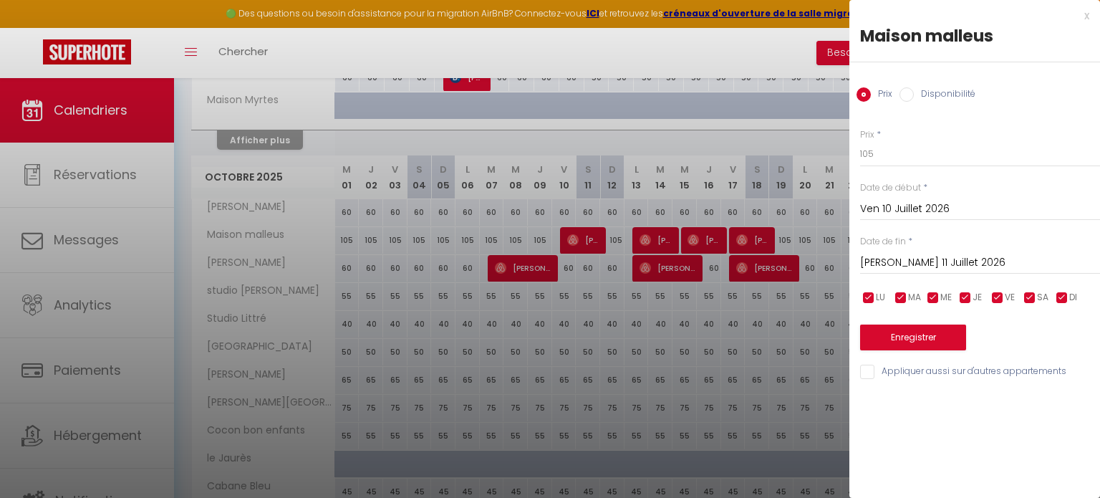
click at [955, 258] on input "Sam 11 Juillet 2026" at bounding box center [980, 262] width 240 height 19
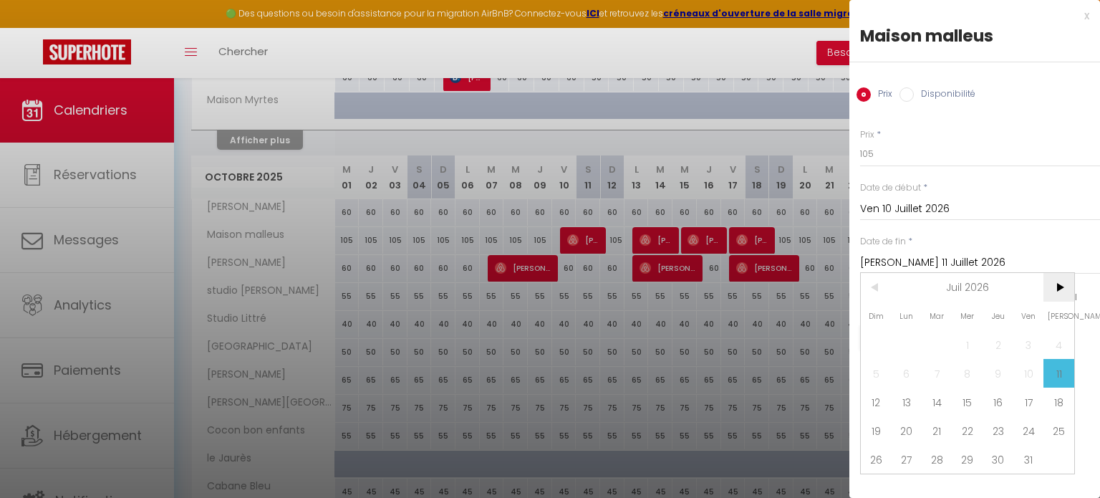
click at [1061, 285] on span ">" at bounding box center [1058, 287] width 31 height 29
click at [939, 336] on span "1" at bounding box center [937, 344] width 31 height 29
click at [904, 159] on input "105" at bounding box center [980, 154] width 240 height 26
type input "Mar 01 Septembre 2026"
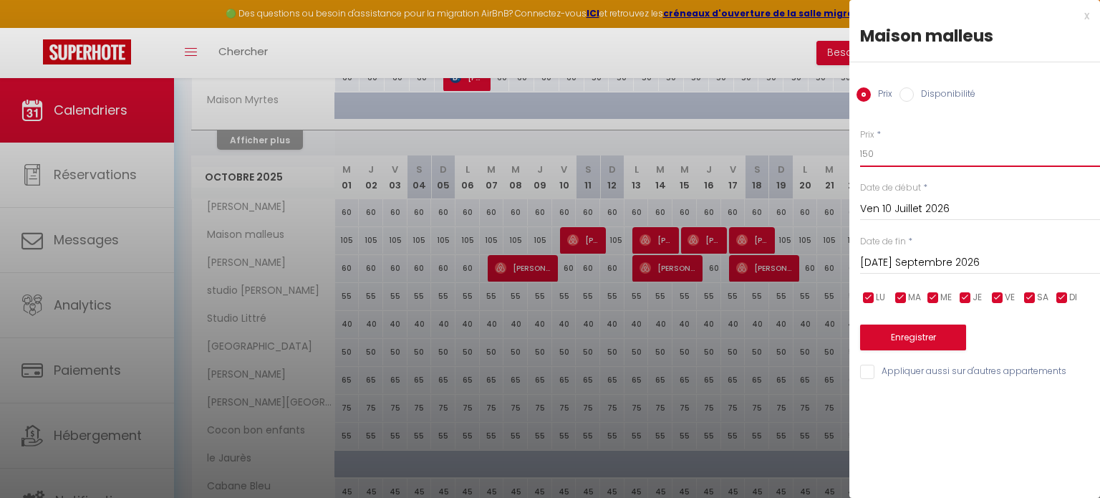
type input "150"
click at [942, 342] on button "Enregistrer" at bounding box center [913, 337] width 106 height 26
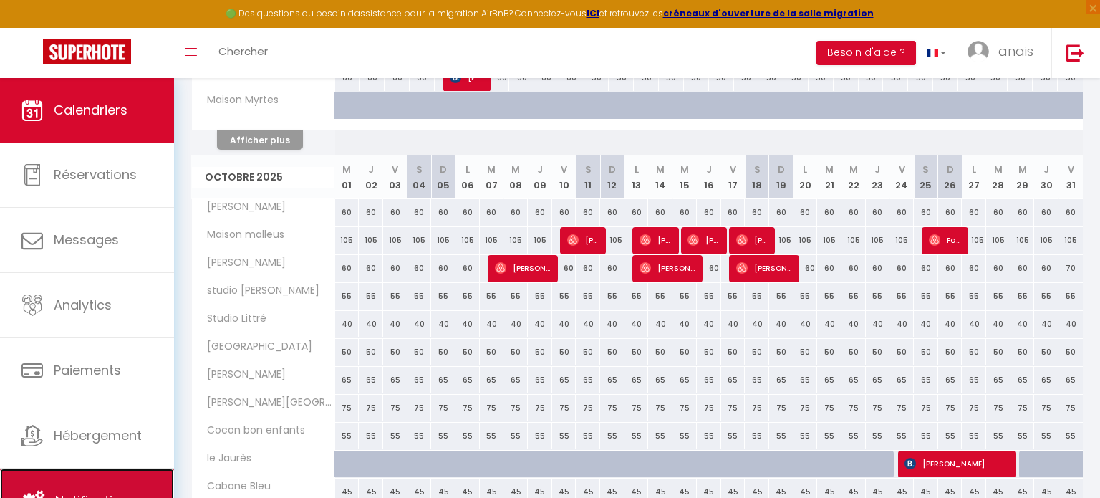
click at [139, 483] on link "Notifications" at bounding box center [87, 500] width 174 height 64
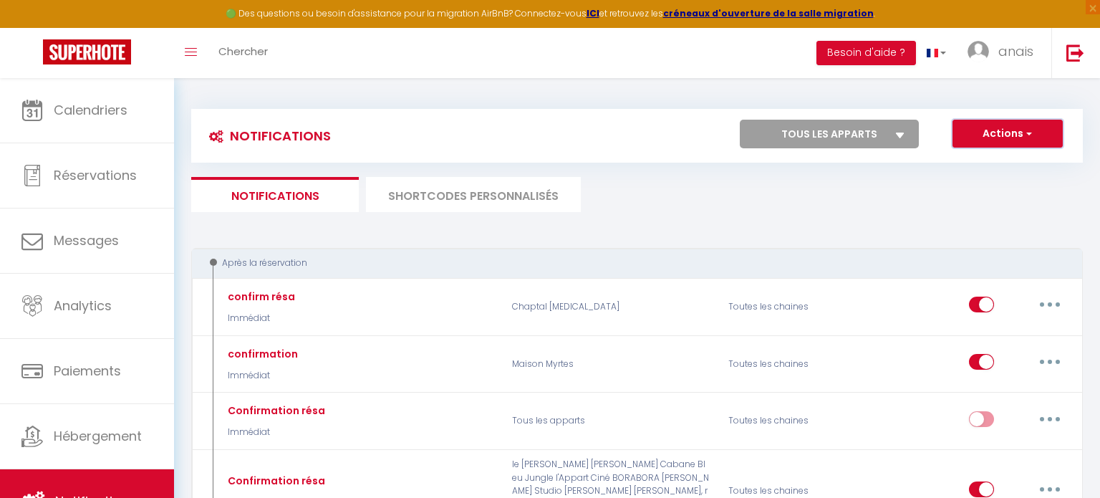
click at [1000, 139] on button "Actions" at bounding box center [1007, 134] width 110 height 29
click at [988, 166] on link "Nouvelle Notification" at bounding box center [987, 164] width 149 height 19
select select "Immédiat"
select select
checkbox input "false"
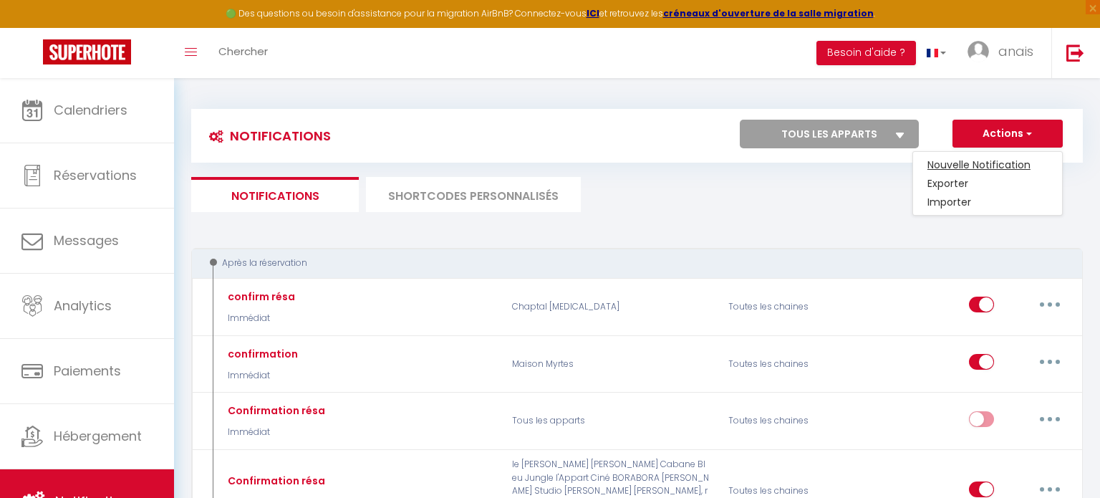
checkbox input "false"
radio input "true"
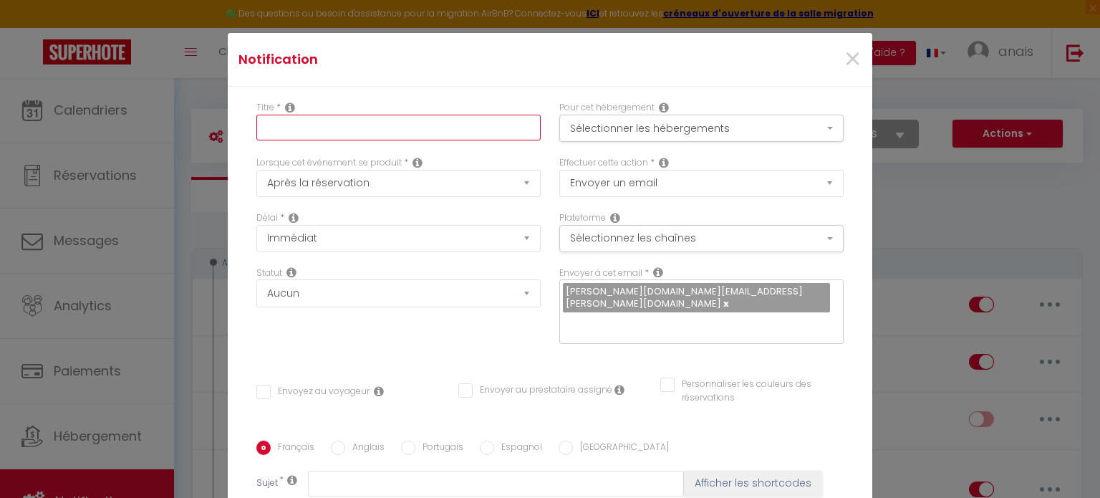
click at [348, 129] on input "text" at bounding box center [398, 128] width 284 height 26
type input "C"
type input "Confirm Réservation"
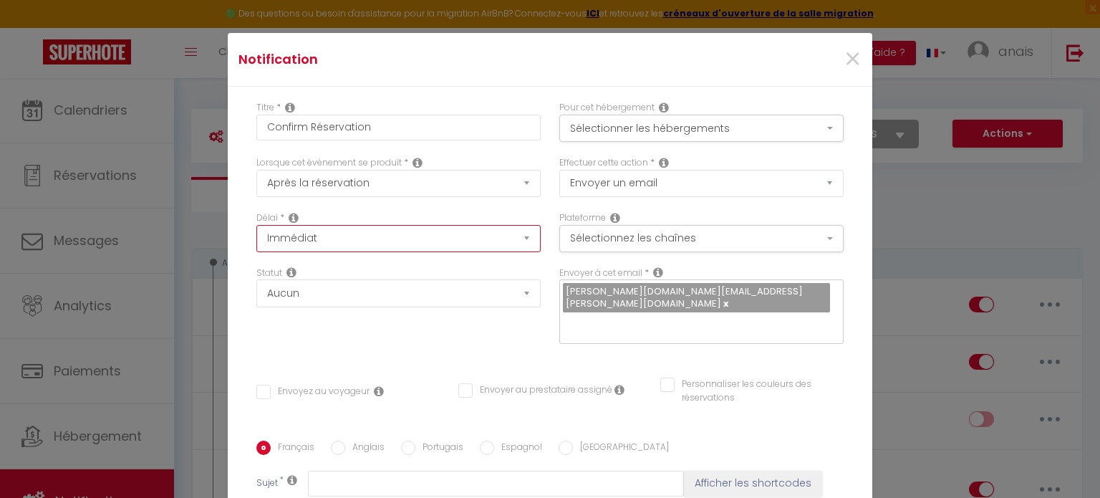
click at [340, 243] on select "Immédiat + 10 Minutes + 1 Heure + 2 Heures + 3 Heures + 4 Heures + 5 Heures + 6…" at bounding box center [398, 238] width 284 height 27
click at [363, 357] on div "Titre * Confirm Réservation Pour cet hébergement Sélectionner les hébergements …" at bounding box center [550, 435] width 644 height 697
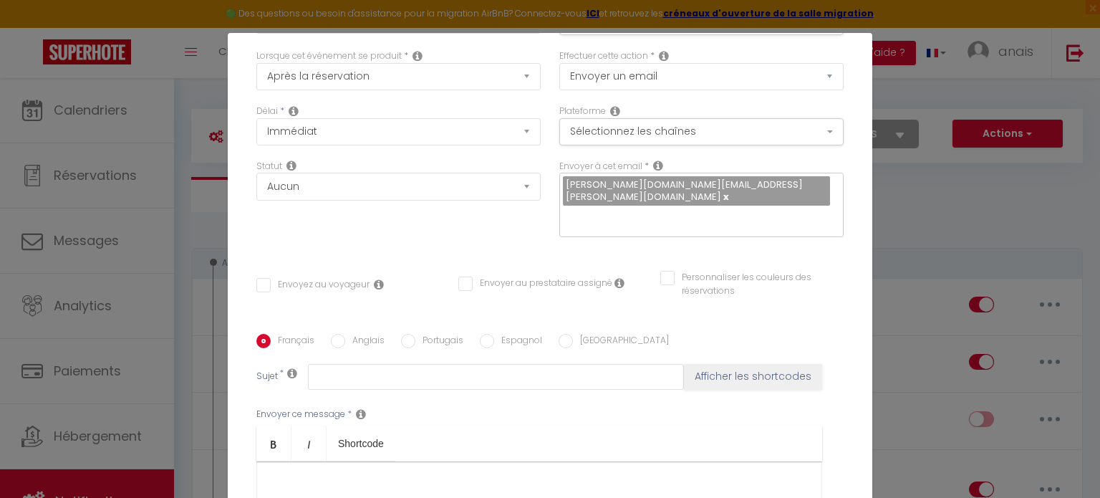
scroll to position [155, 0]
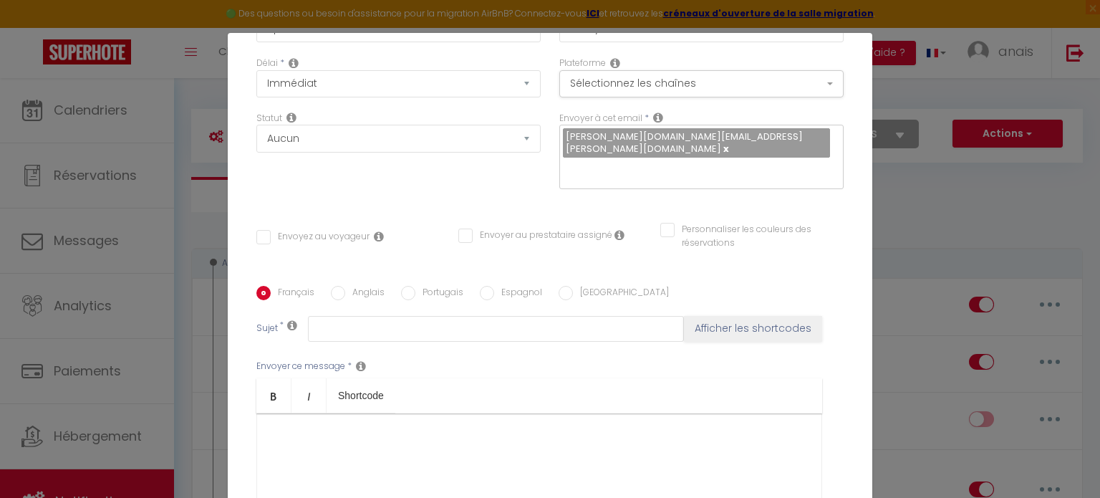
click at [301, 230] on input "Envoyez au voyageur" at bounding box center [312, 237] width 113 height 14
checkbox input "true"
checkbox input "false"
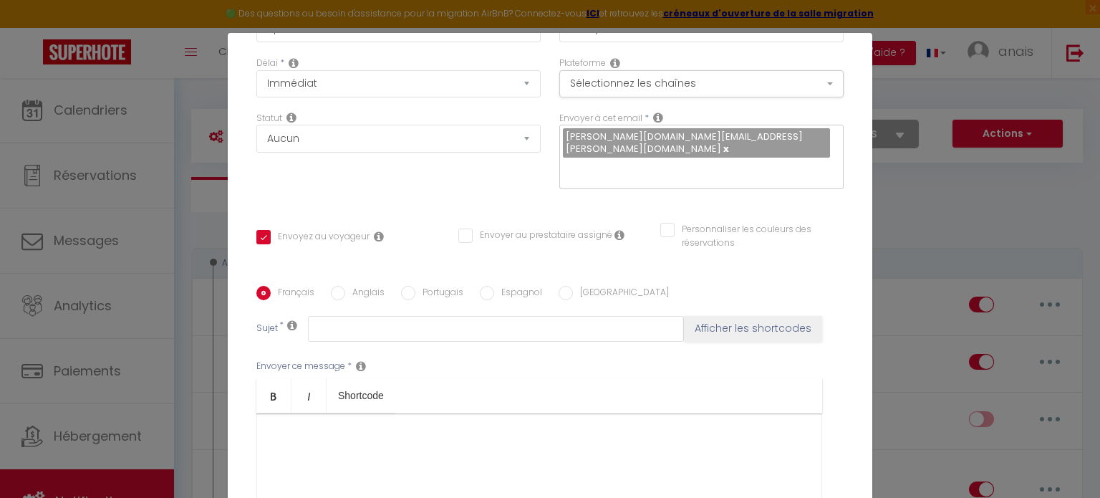
checkbox input "false"
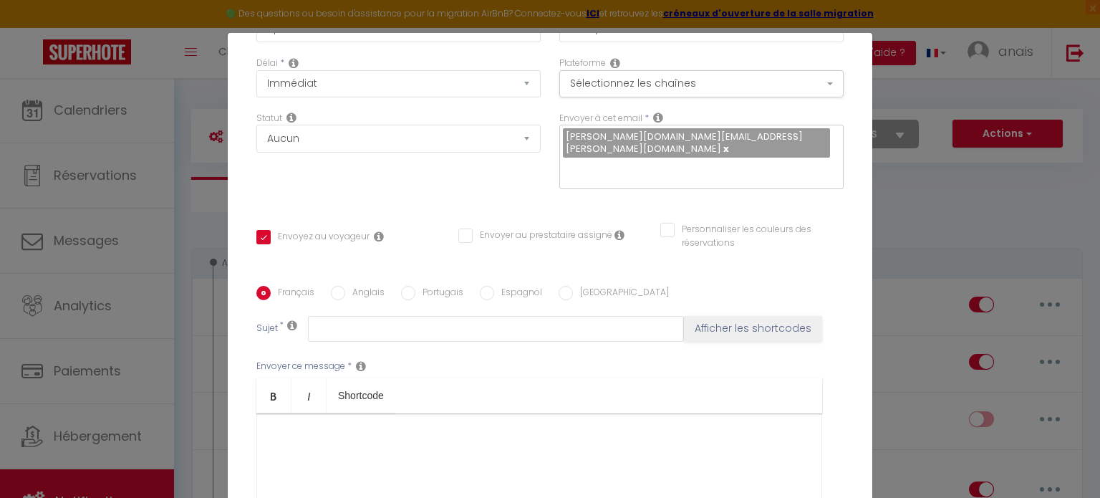
checkbox input "false"
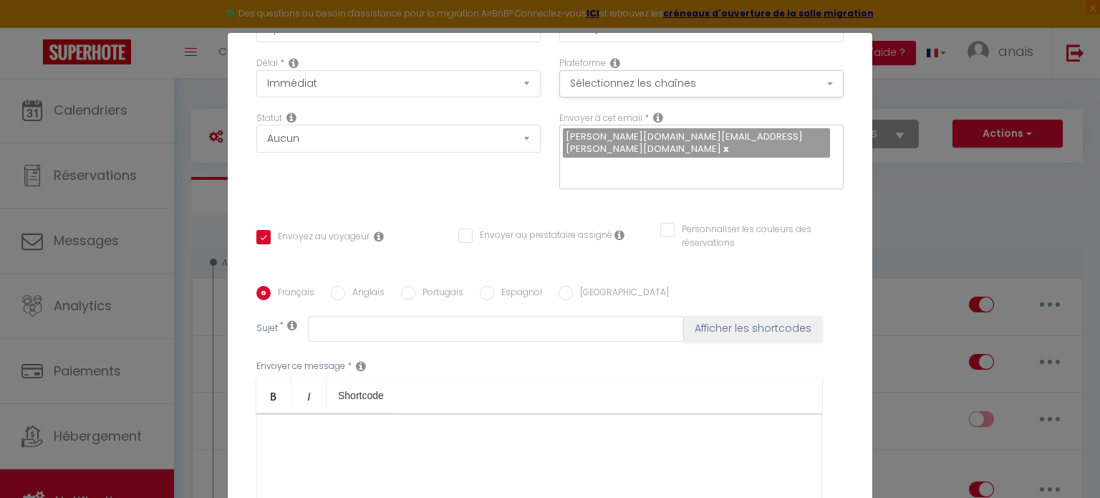
checkbox input "false"
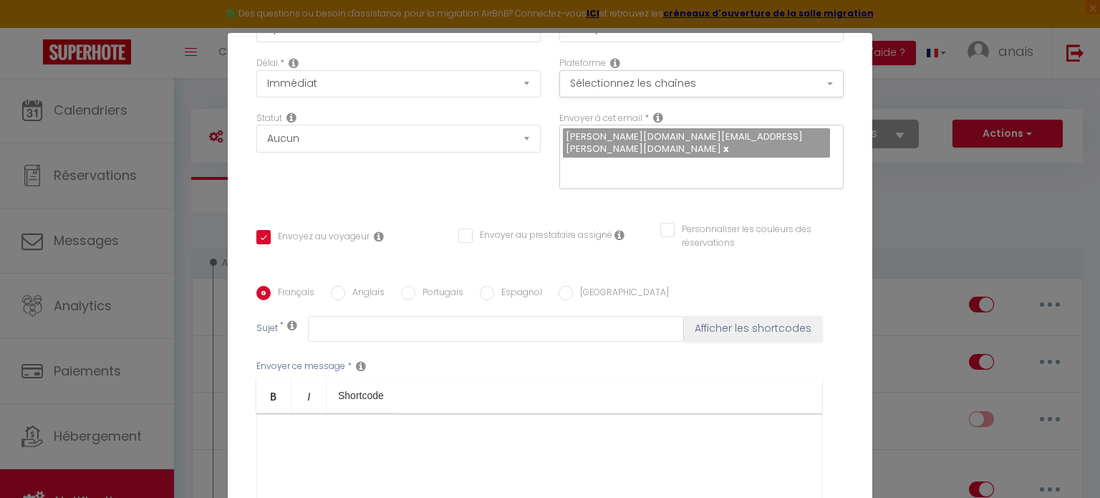
checkbox input "false"
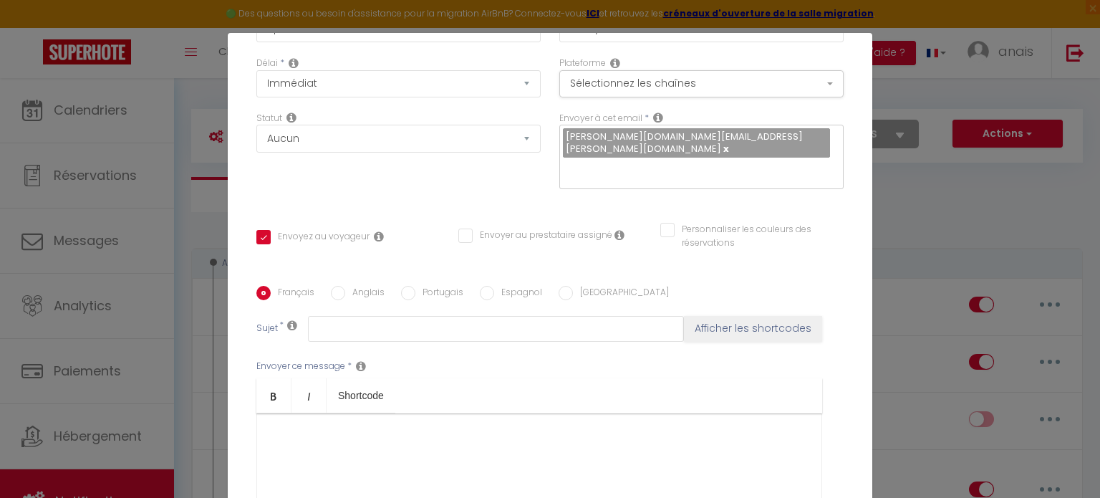
checkbox input "false"
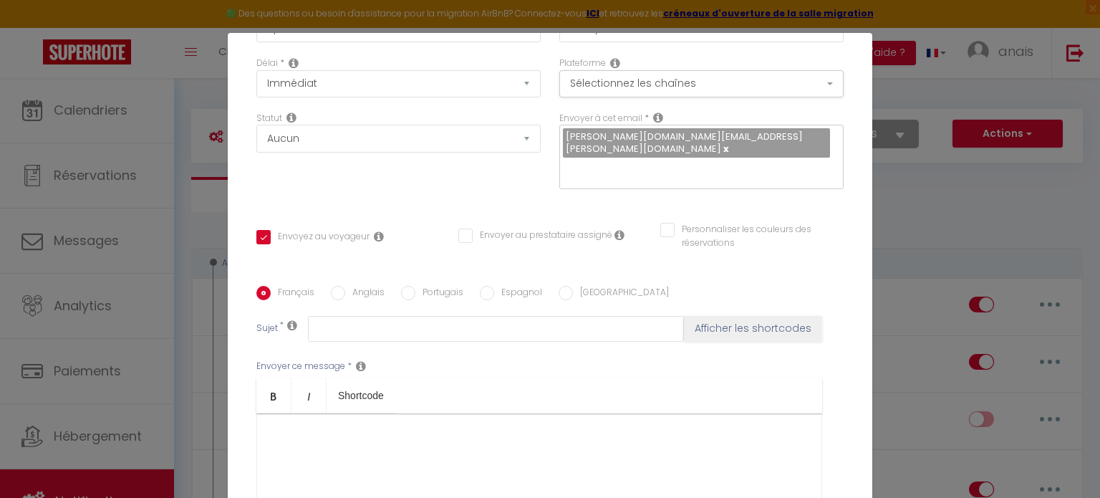
checkbox input "false"
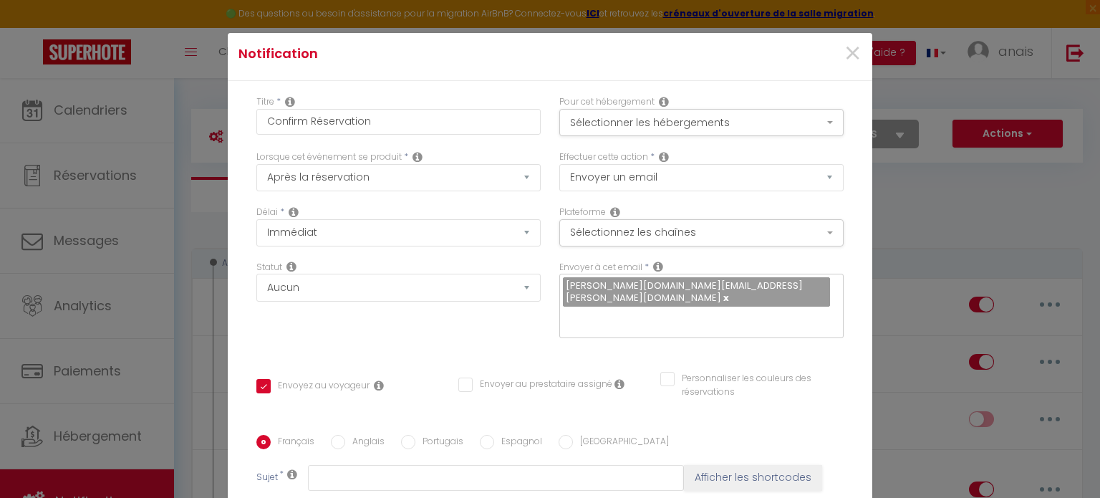
scroll to position [0, 0]
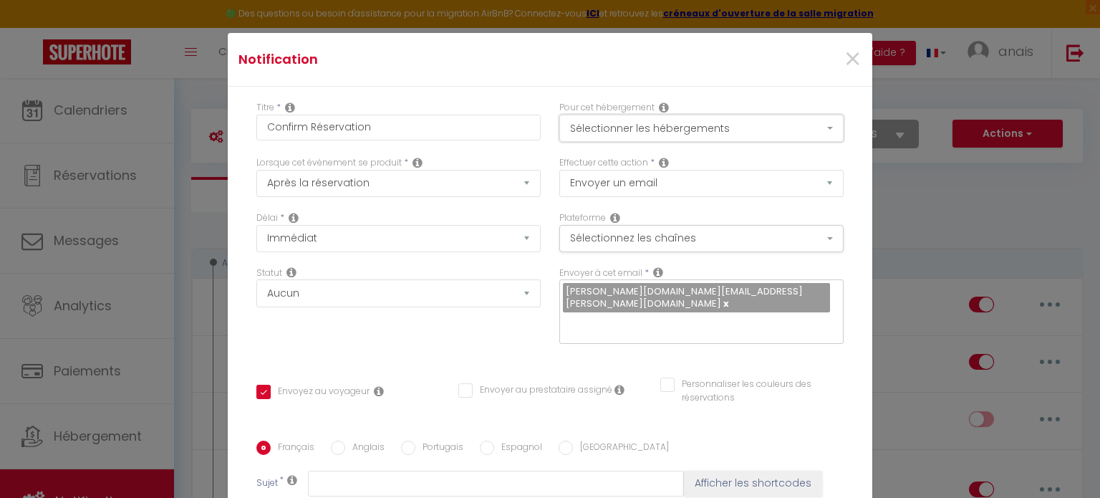
click at [609, 122] on button "Sélectionner les hébergements" at bounding box center [701, 128] width 284 height 27
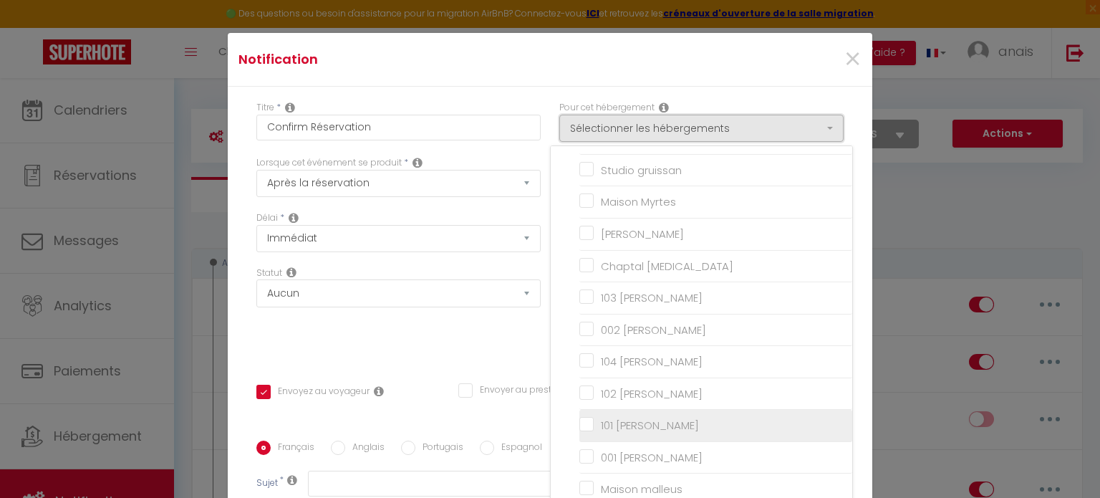
scroll to position [593, 0]
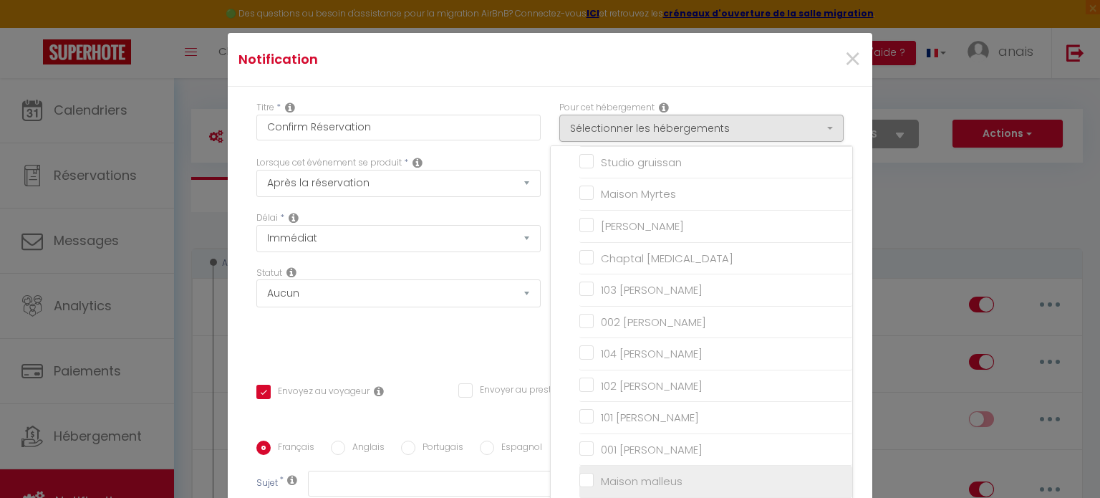
click at [584, 475] on input "Maison malleus" at bounding box center [715, 481] width 273 height 14
checkbox input "true"
checkbox input "false"
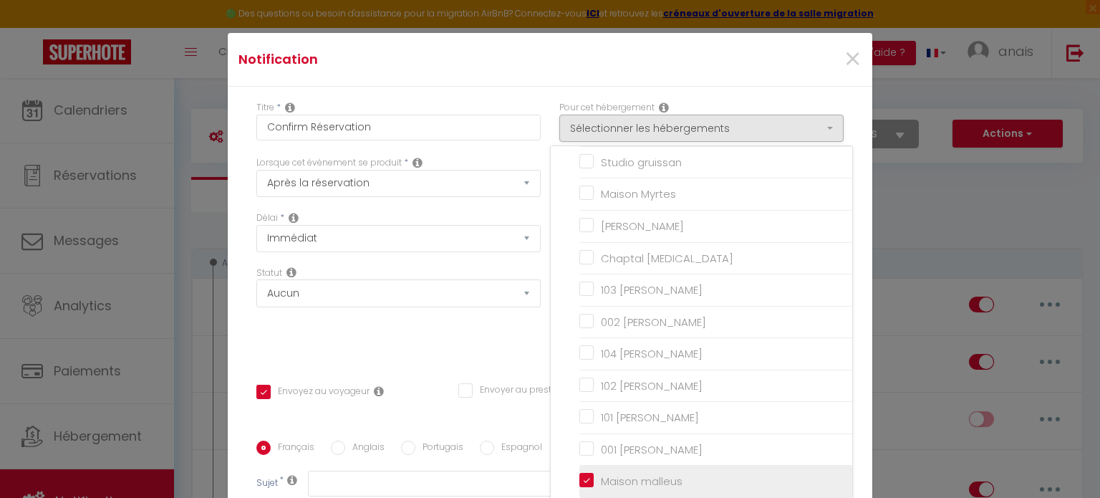
checkbox input "false"
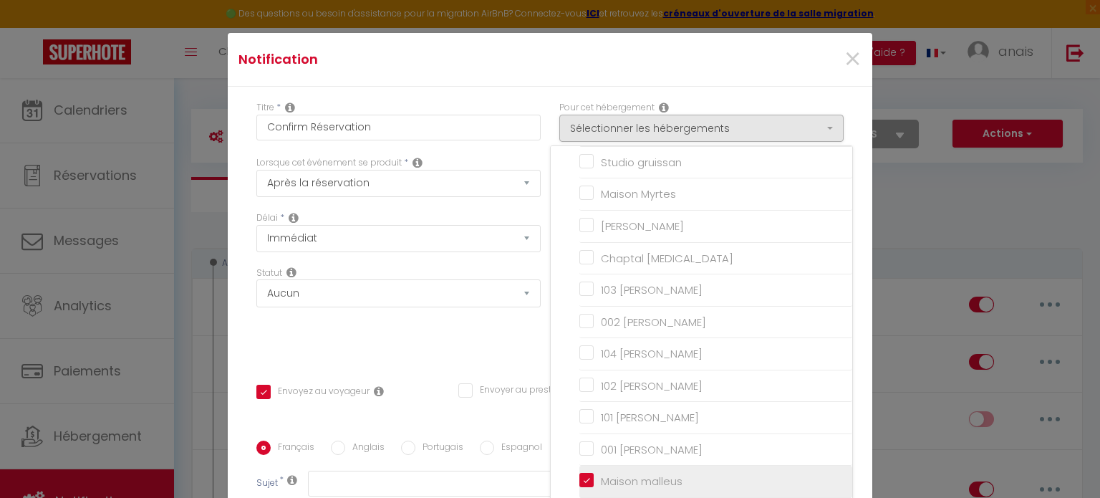
checkbox input "false"
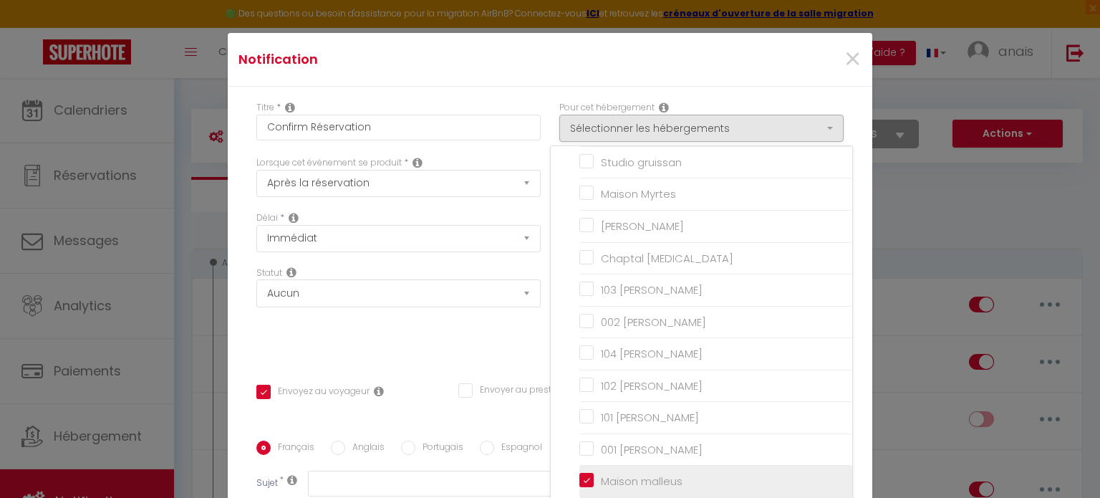
checkbox input "false"
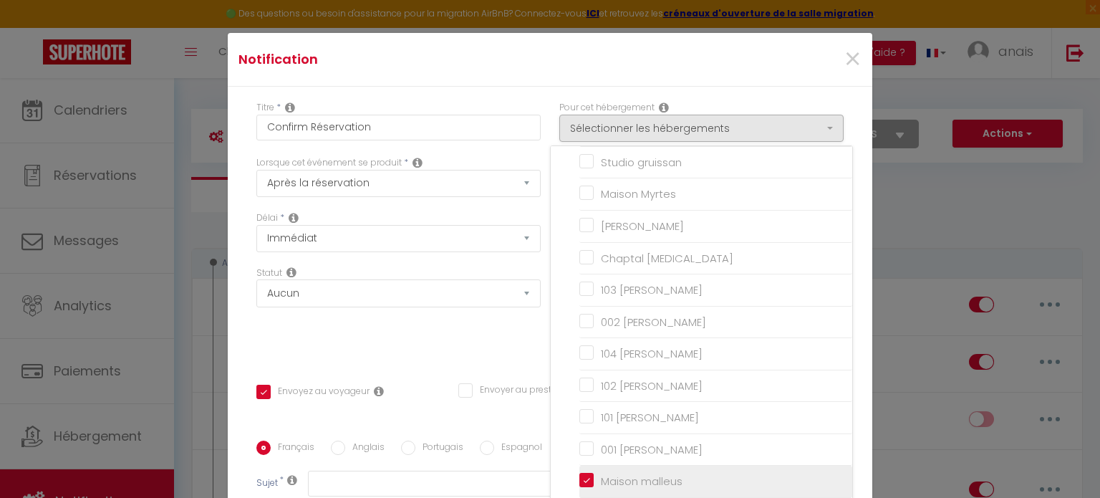
checkbox input "false"
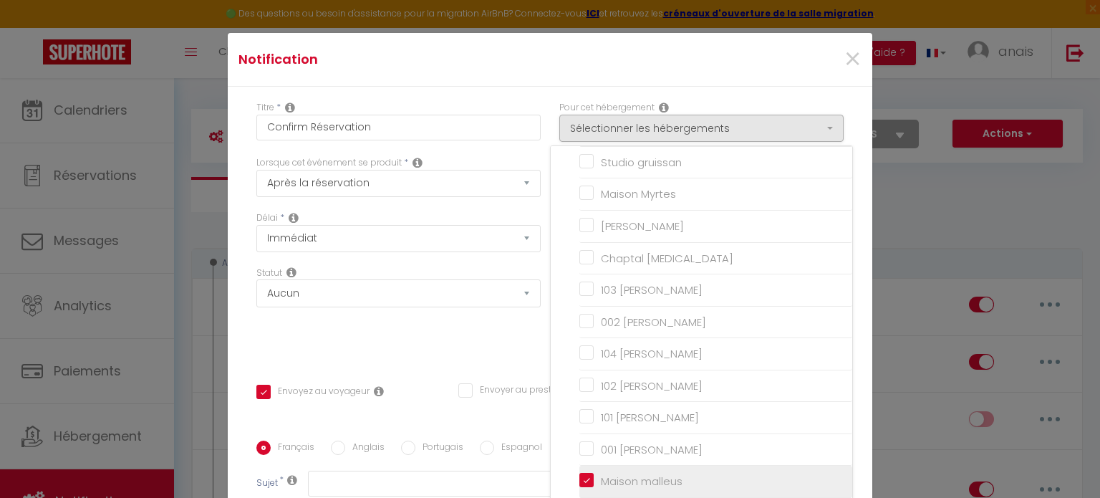
checkbox input "false"
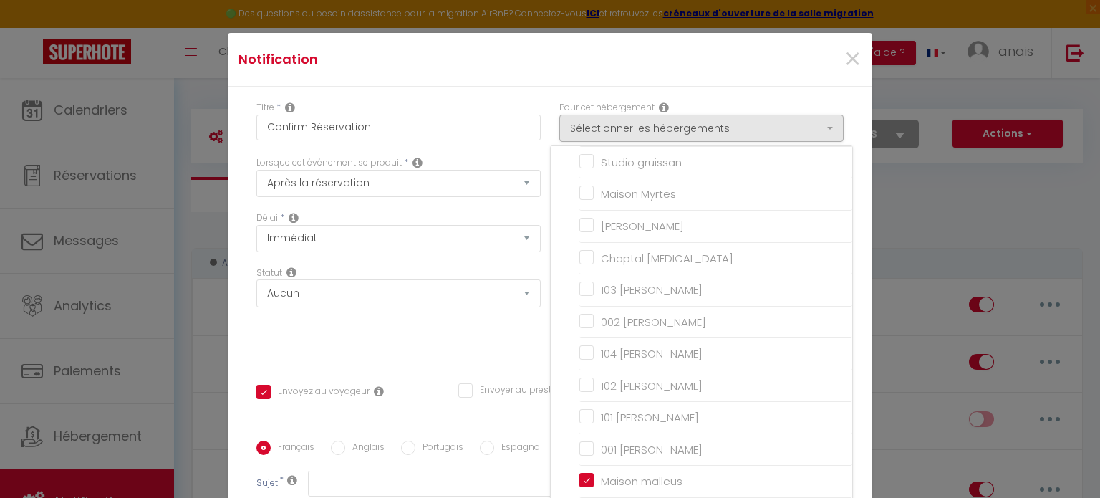
click at [497, 339] on div "Statut Aucun Si la réservation est payée Si réservation non payée Si la caution…" at bounding box center [398, 312] width 303 height 92
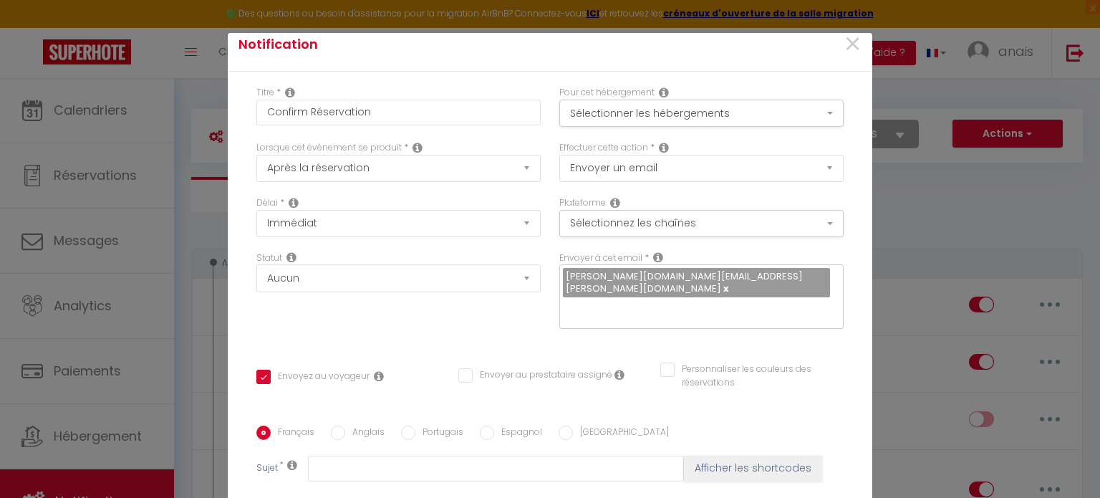
scroll to position [113, 0]
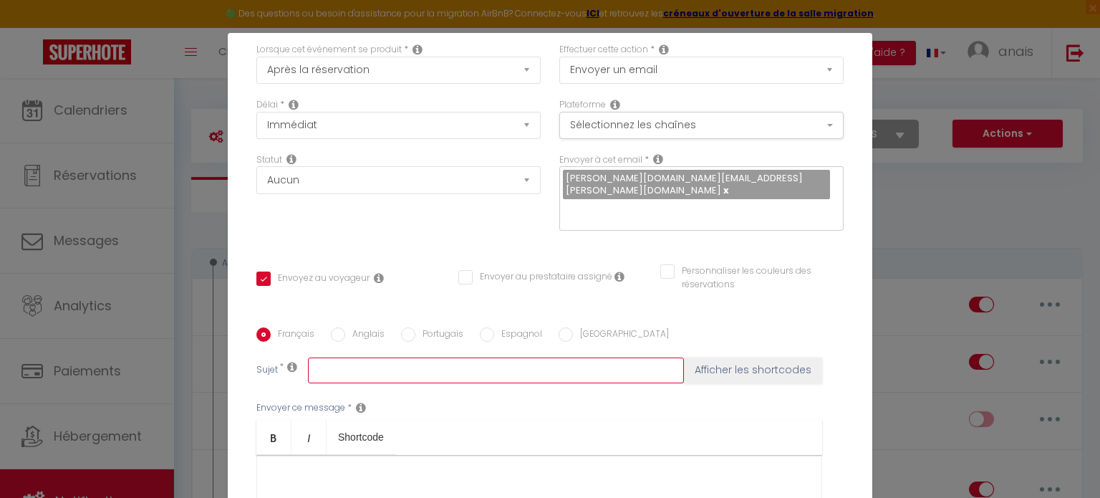
click at [391, 364] on input "text" at bounding box center [496, 370] width 376 height 26
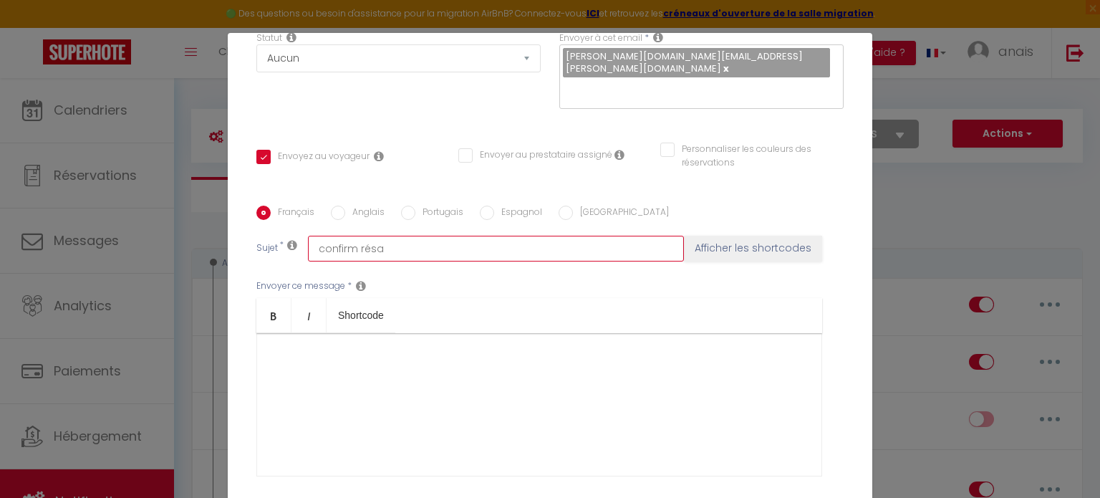
scroll to position [236, 0]
type input "confirm résa"
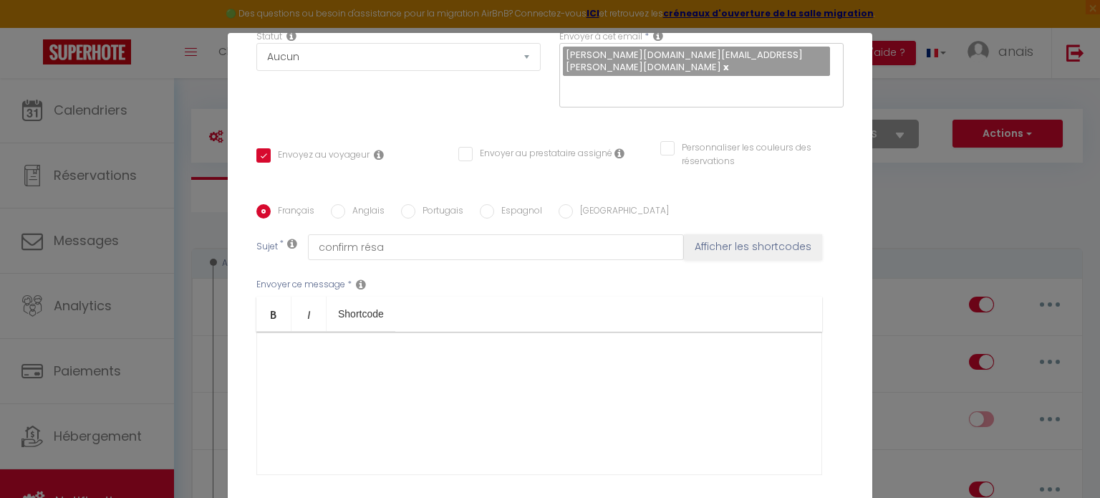
click at [310, 347] on div at bounding box center [539, 403] width 566 height 143
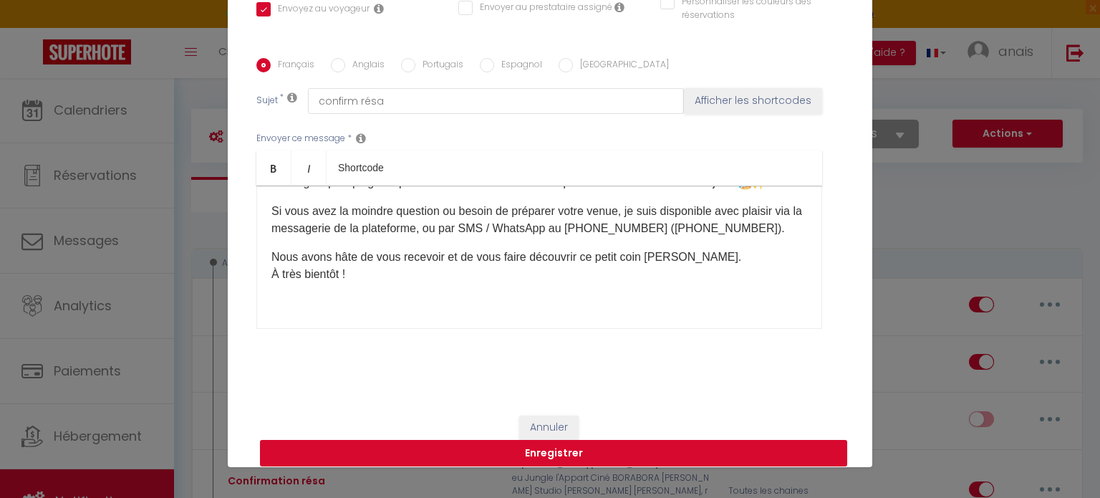
scroll to position [66, 0]
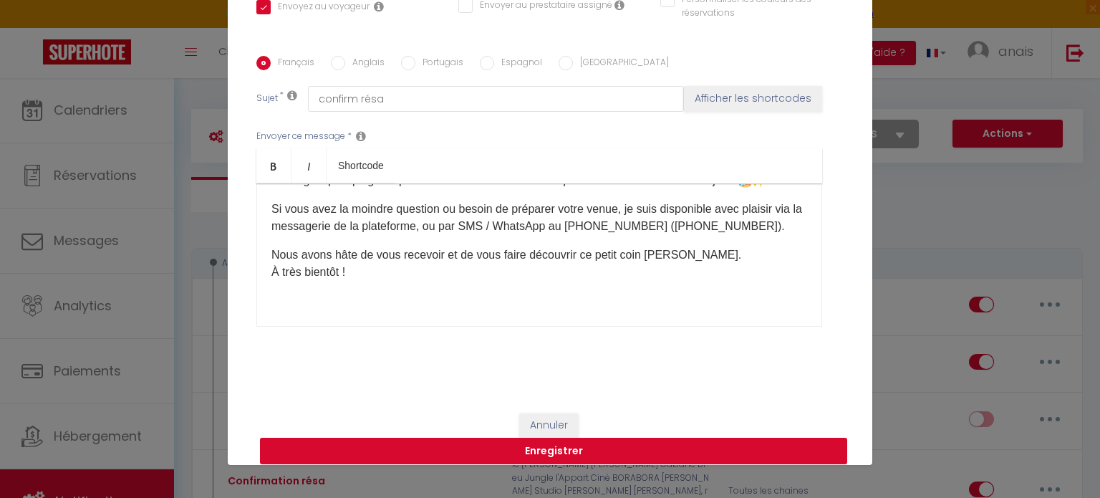
click at [568, 439] on button "Enregistrer" at bounding box center [553, 450] width 587 height 27
checkbox input "false"
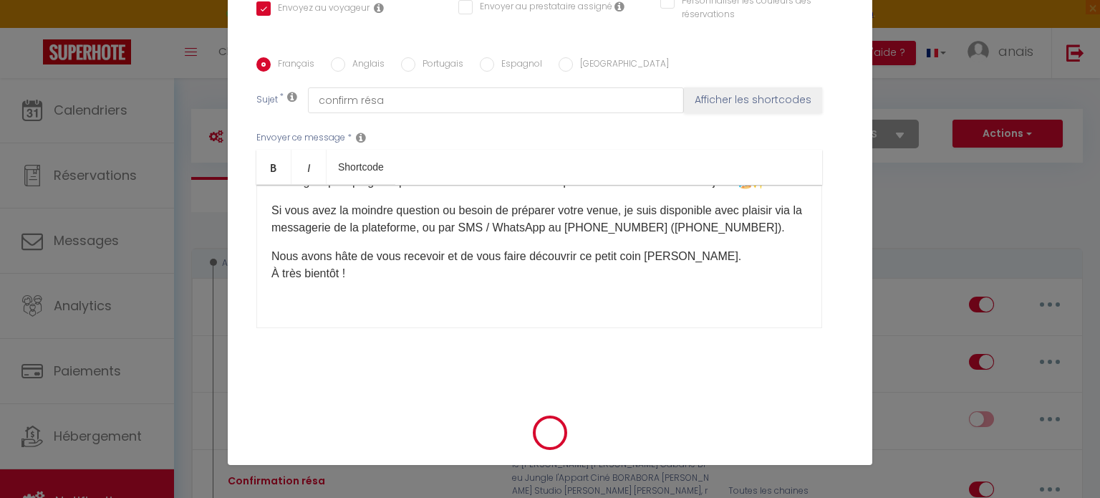
scroll to position [304, 0]
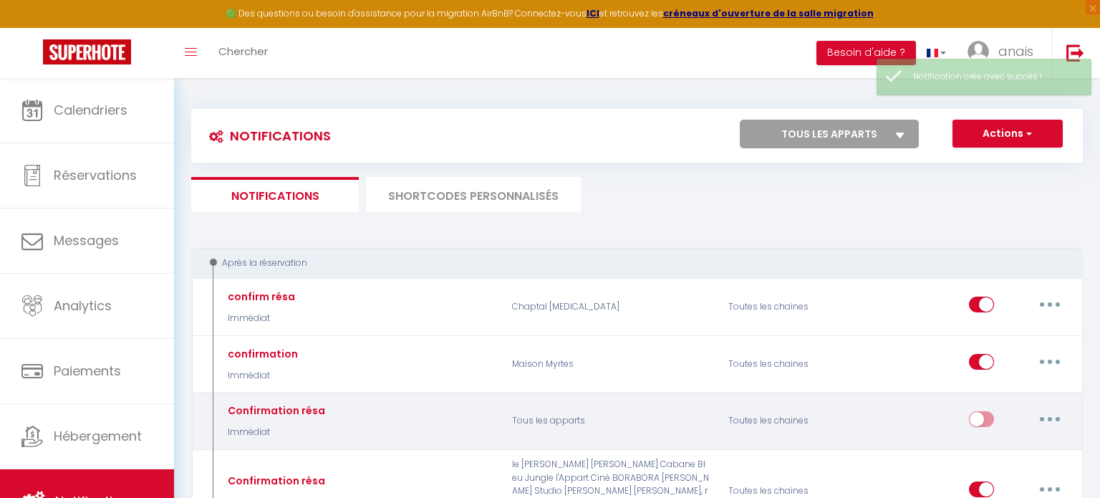
checkbox input "false"
checkbox input "true"
checkbox input "false"
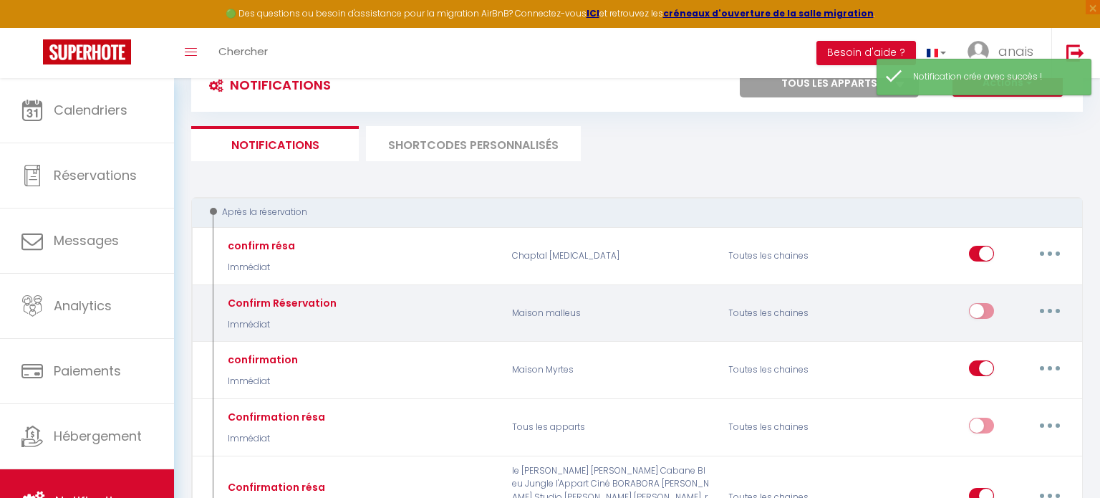
scroll to position [59, 0]
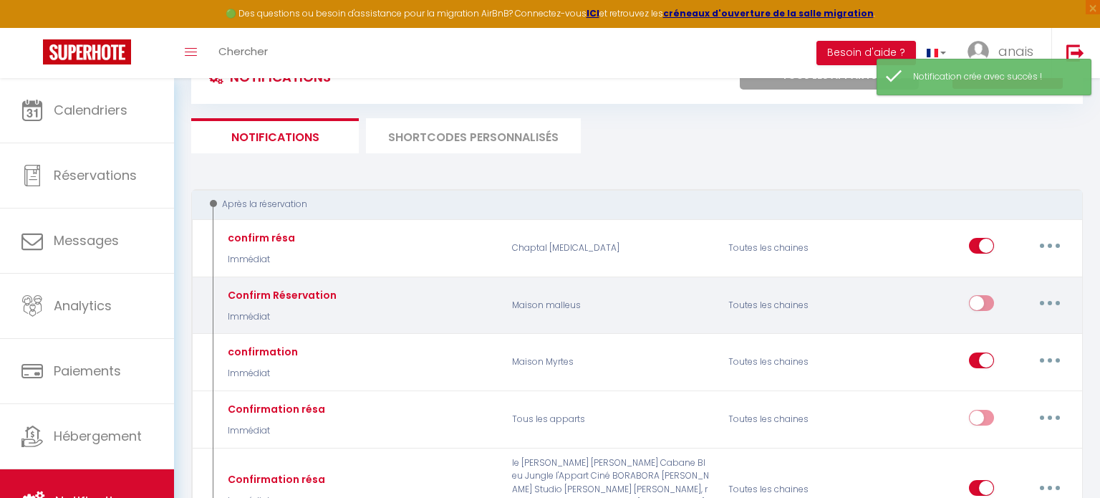
click at [1043, 300] on button "button" at bounding box center [1050, 302] width 40 height 23
click at [999, 337] on link "Editer" at bounding box center [1012, 336] width 106 height 24
type input "Confirm Réservation"
select select "Immédiat"
select select
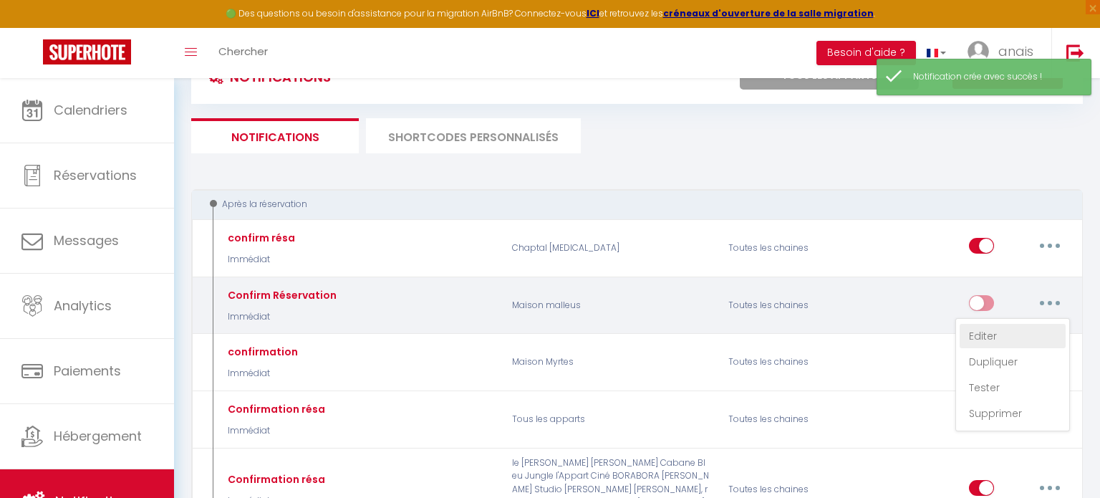
checkbox input "true"
checkbox input "false"
radio input "true"
type input "confirm résa"
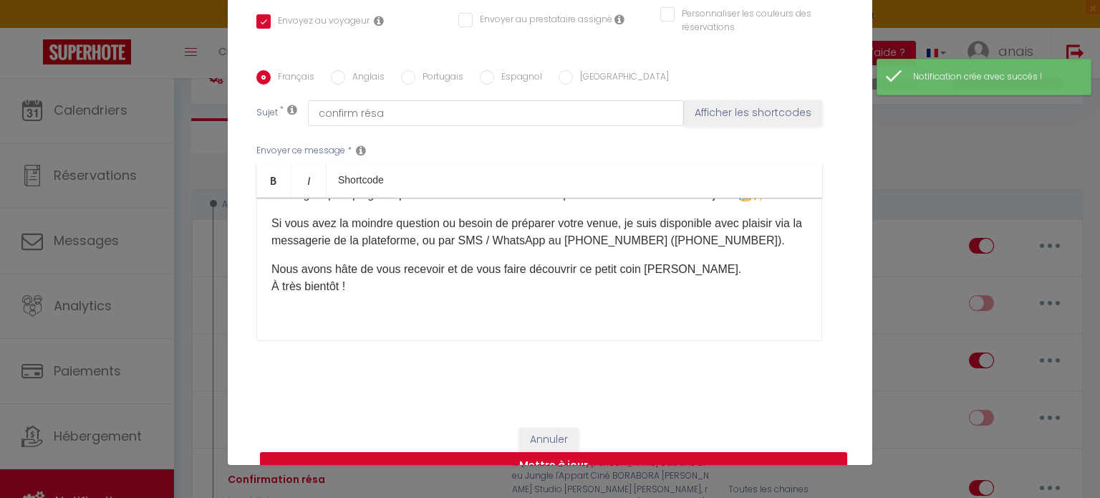
click at [365, 70] on label "Anglais" at bounding box center [364, 78] width 39 height 16
click at [345, 70] on input "Anglais" at bounding box center [338, 77] width 14 height 14
radio input "true"
checkbox input "true"
checkbox input "false"
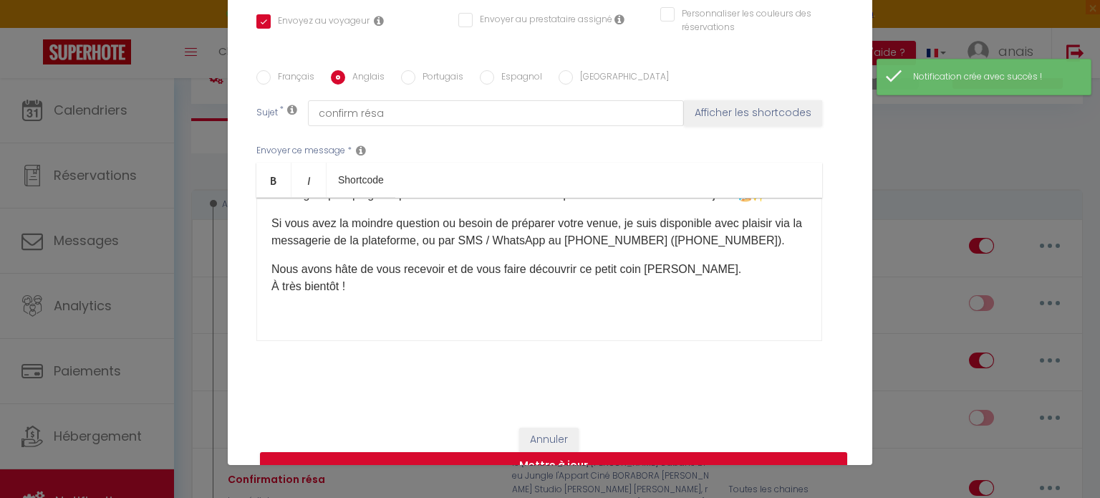
checkbox input "false"
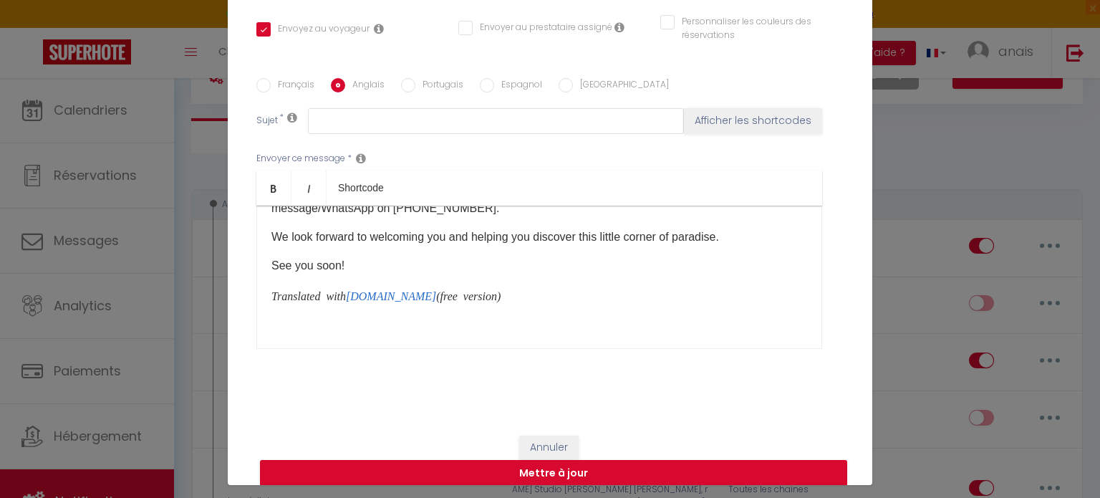
scroll to position [319, 0]
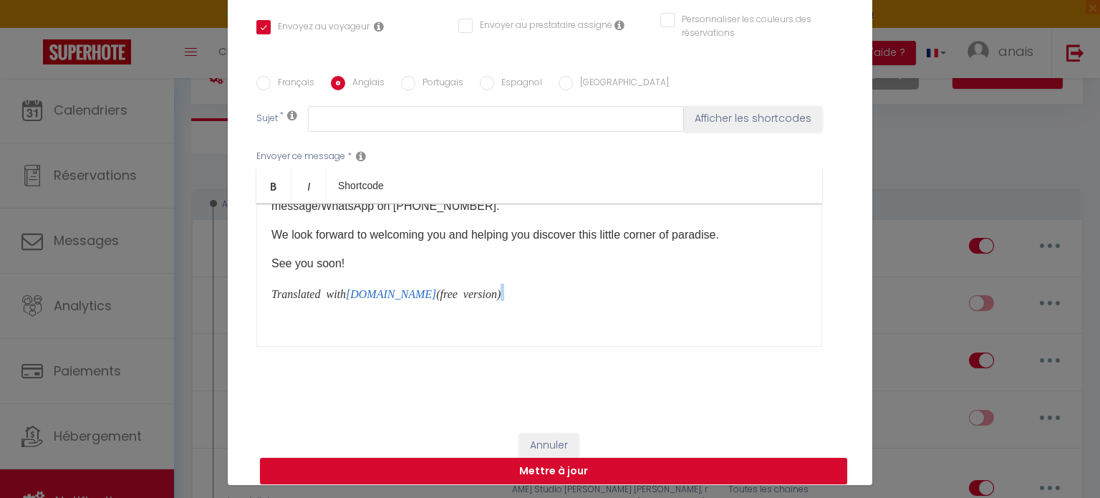
drag, startPoint x: 483, startPoint y: 284, endPoint x: 251, endPoint y: 293, distance: 231.5
click at [251, 293] on div "Titre * Confirm Réservation Pour cet hébergement Sélectionner les hébergements …" at bounding box center [550, 70] width 644 height 697
click at [515, 284] on p "Translated with DeepL.com (free version) ​" at bounding box center [539, 292] width 536 height 17
drag, startPoint x: 496, startPoint y: 281, endPoint x: 261, endPoint y: 279, distance: 235.6
click at [254, 286] on div "Français Anglais Portugais Espagnol Italien Sujet * Afficher les shortcodes Env…" at bounding box center [550, 220] width 594 height 289
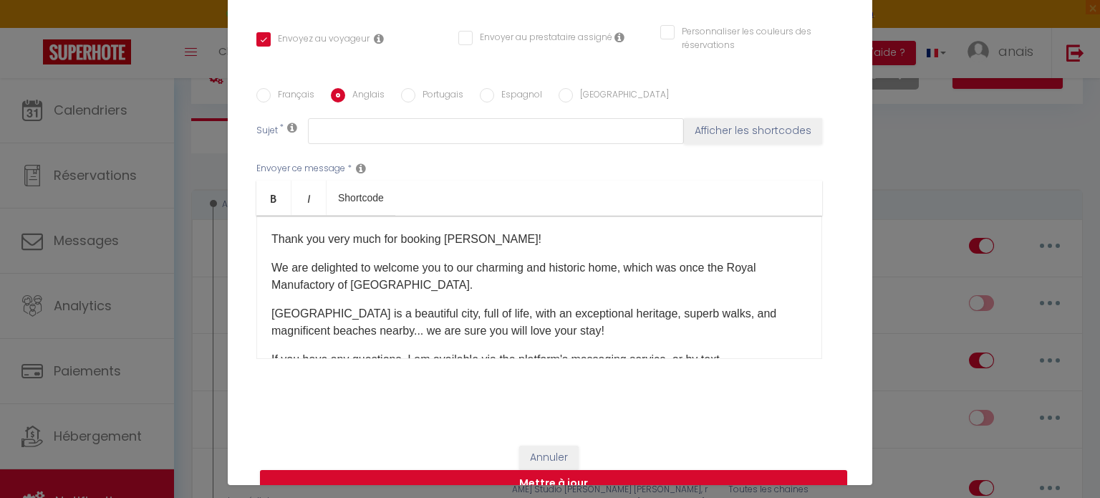
scroll to position [286, 0]
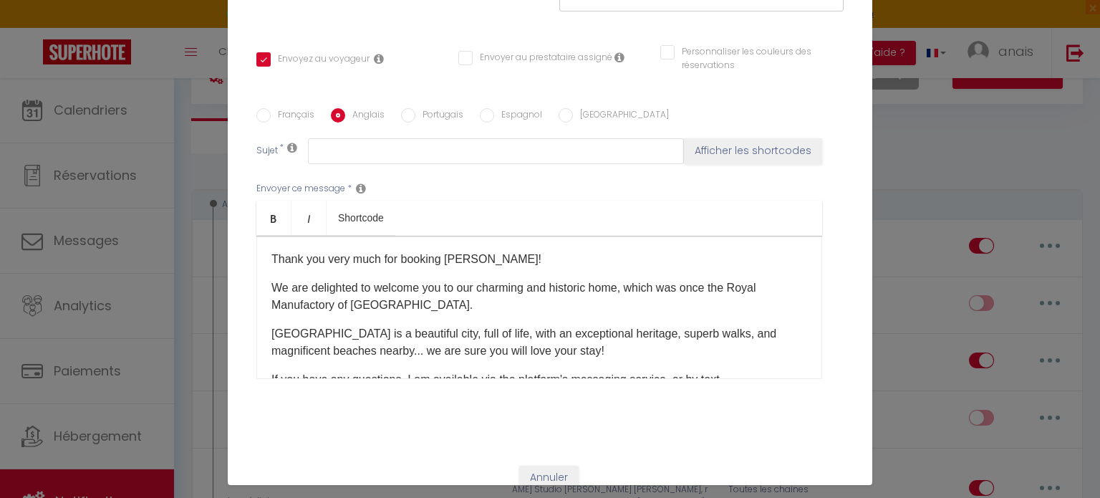
click at [266, 243] on div "Thank you very much for booking Maison Maestra! We are delighted to welcome you…" at bounding box center [539, 307] width 566 height 143
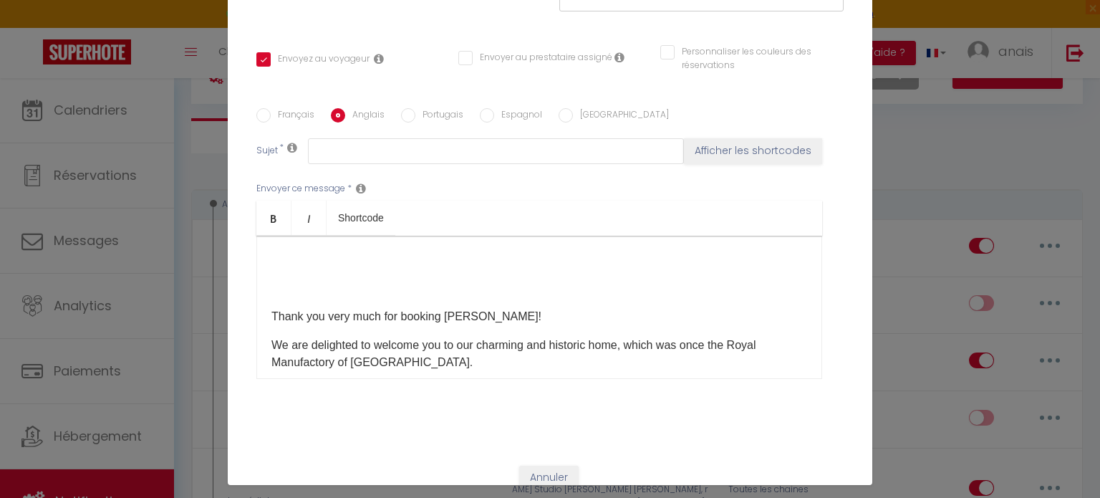
click at [286, 251] on p at bounding box center [539, 259] width 536 height 17
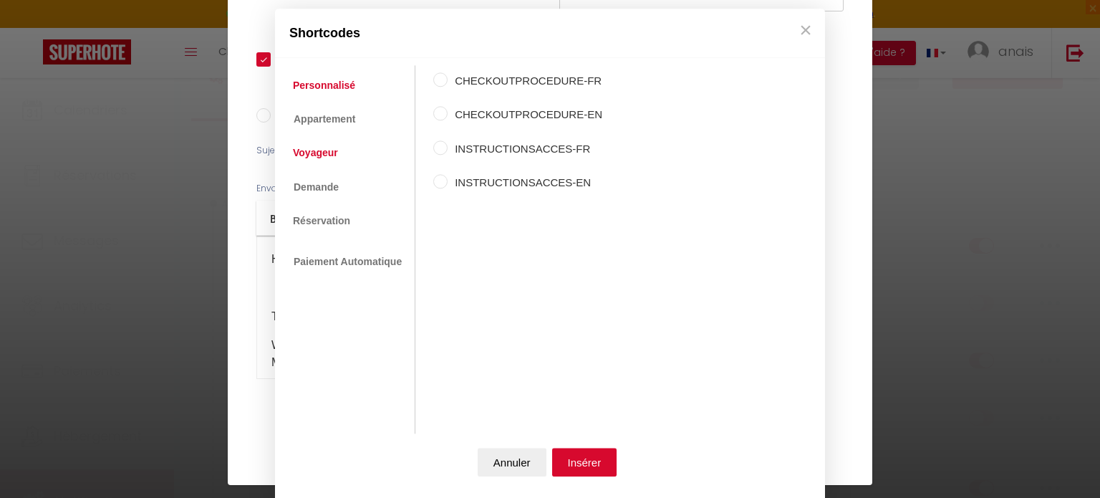
click at [314, 155] on link "Voyageur" at bounding box center [315, 153] width 59 height 26
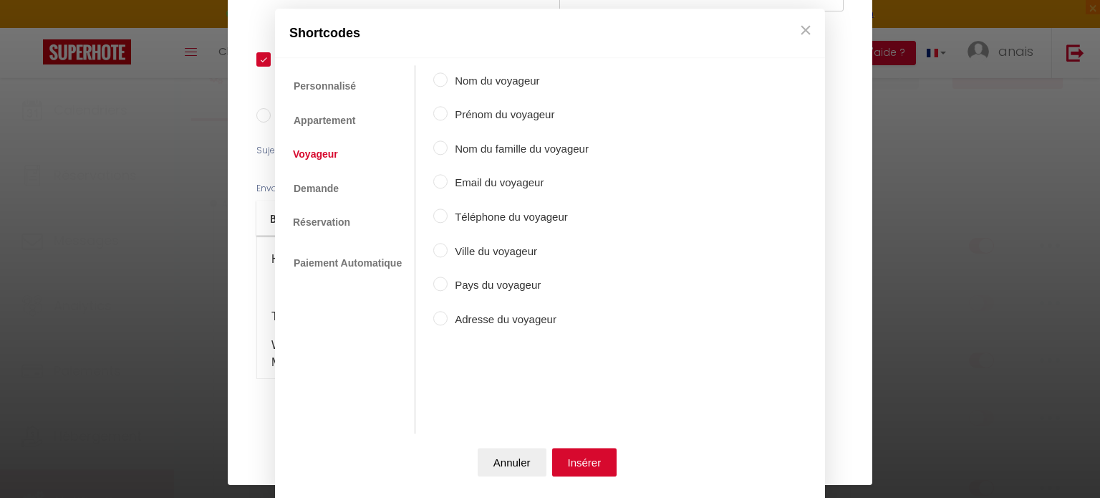
click at [488, 105] on div "Nom du voyageur Prénom du voyageur Nom du famille du voyageur Email du voyageur…" at bounding box center [510, 233] width 155 height 337
click at [492, 115] on label "Prénom du voyageur" at bounding box center [518, 115] width 141 height 17
click at [448, 115] on input "Prénom du voyageur" at bounding box center [440, 114] width 14 height 14
radio input "true"
click at [584, 453] on button "Insérer" at bounding box center [584, 462] width 65 height 29
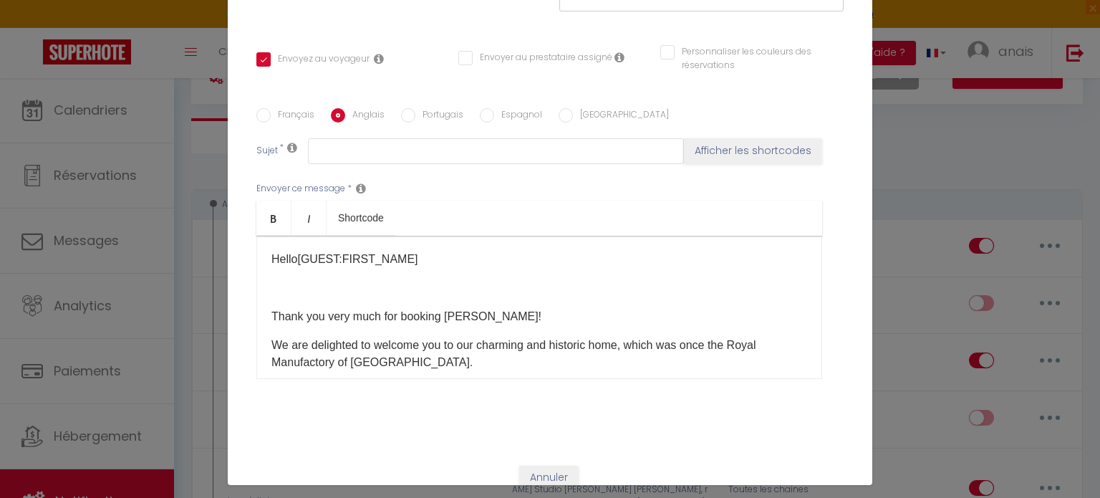
click at [309, 279] on p at bounding box center [539, 287] width 536 height 17
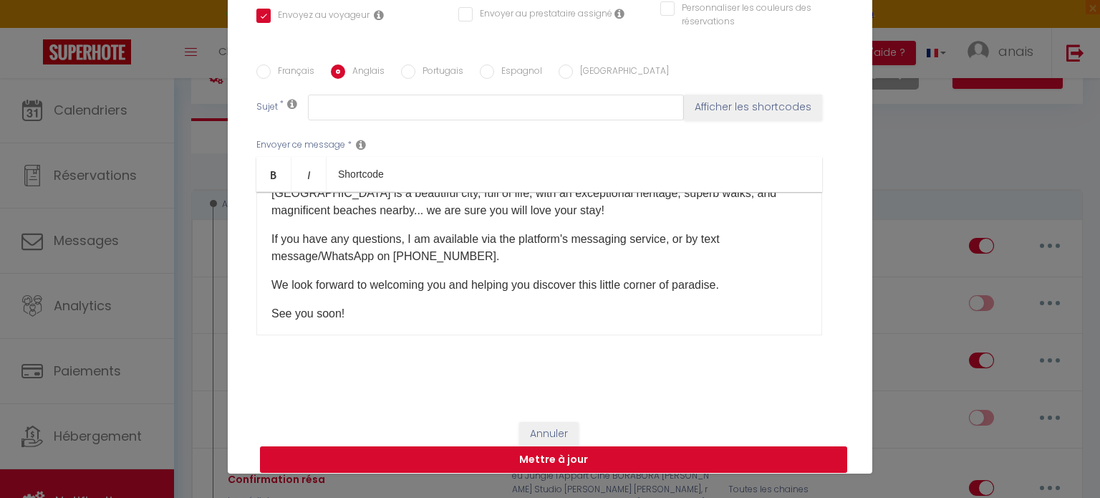
scroll to position [66, 0]
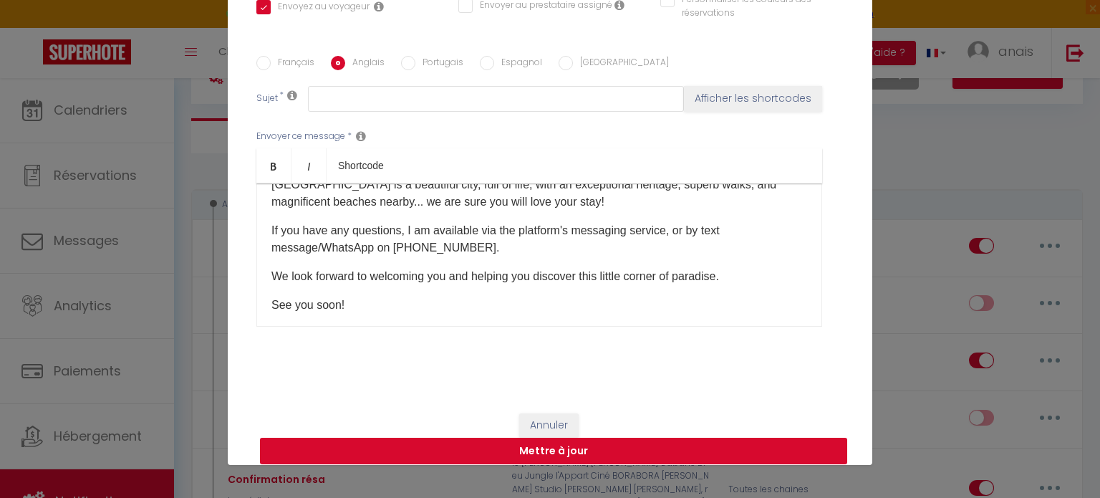
click at [582, 440] on button "Mettre à jour" at bounding box center [553, 450] width 587 height 27
checkbox input "true"
checkbox input "false"
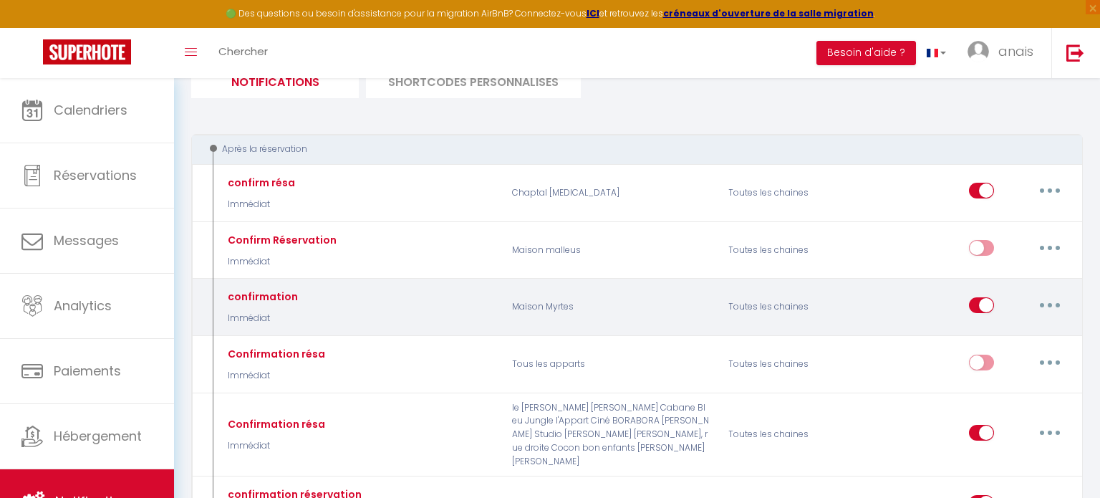
scroll to position [117, 0]
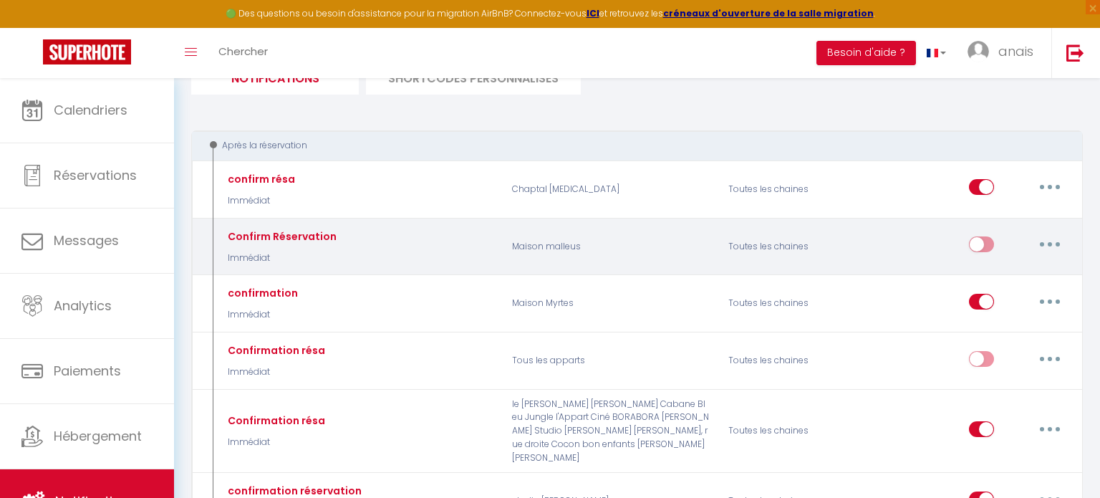
click at [1045, 245] on button "button" at bounding box center [1050, 244] width 40 height 23
click at [1031, 271] on link "Editer" at bounding box center [1012, 277] width 106 height 24
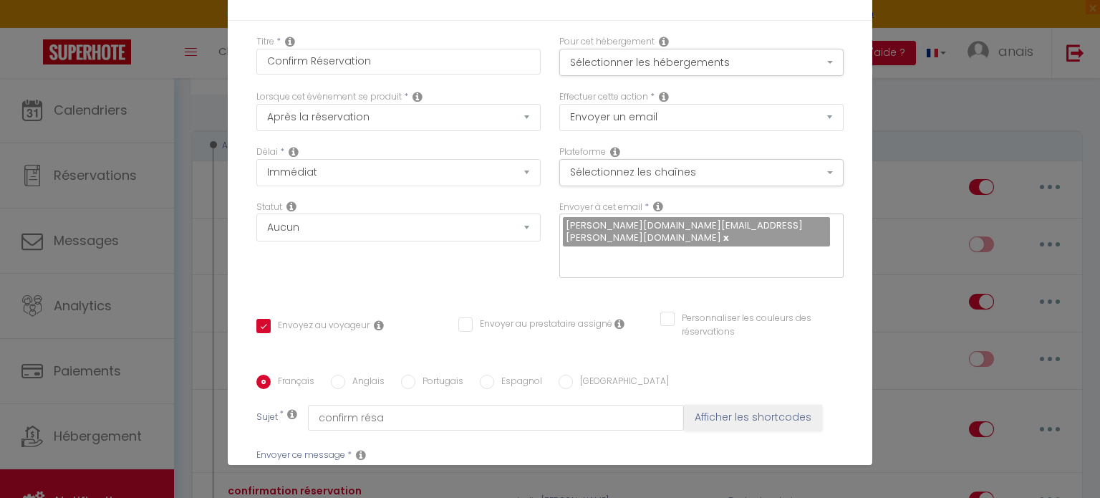
scroll to position [107, 0]
click at [509, 374] on label "Espagnol" at bounding box center [518, 382] width 48 height 16
click at [494, 374] on input "Espagnol" at bounding box center [487, 381] width 14 height 14
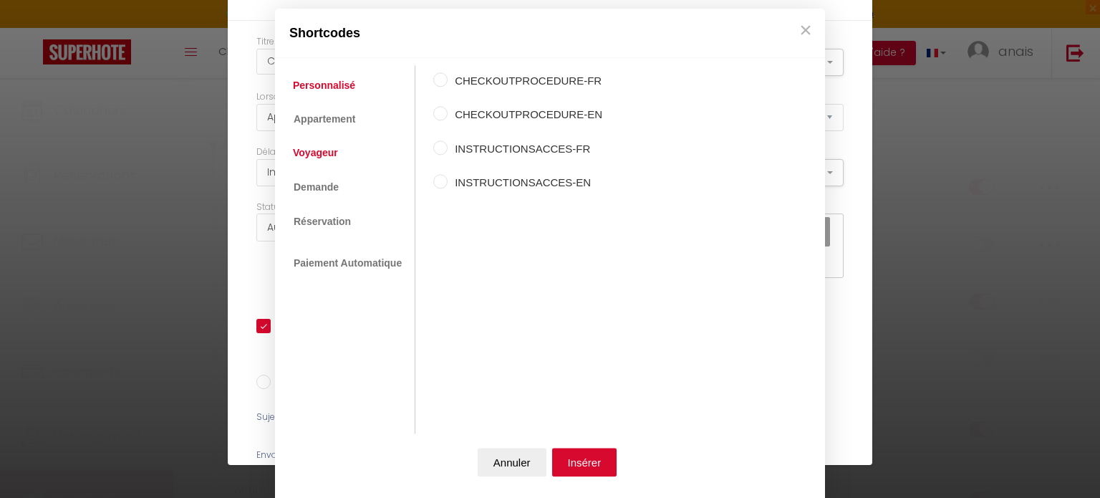
click at [326, 143] on link "Voyageur" at bounding box center [315, 153] width 59 height 26
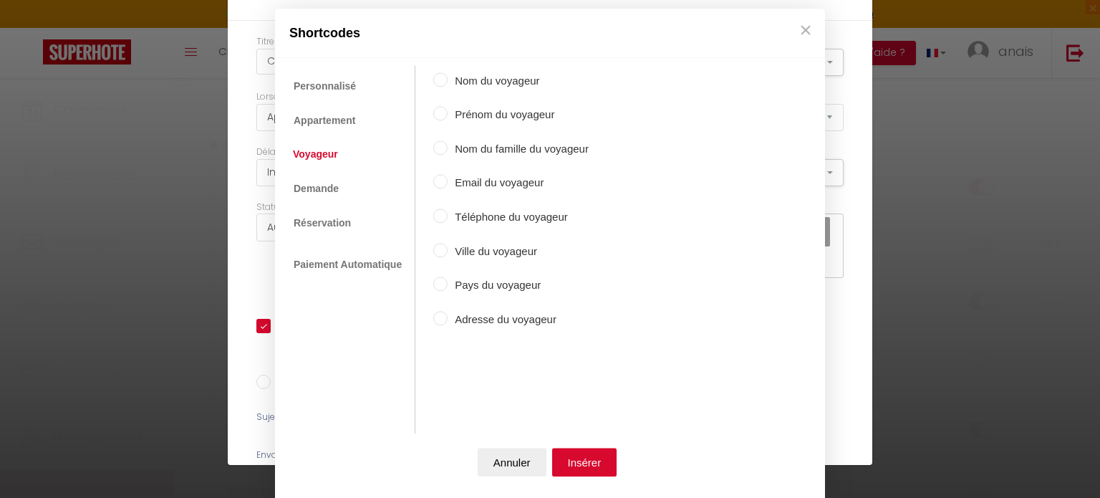
click at [448, 114] on label "Prénom du voyageur" at bounding box center [518, 115] width 141 height 17
click at [448, 114] on input "Prénom du voyageur" at bounding box center [440, 114] width 14 height 14
drag, startPoint x: 571, startPoint y: 468, endPoint x: 545, endPoint y: 450, distance: 32.4
click at [571, 468] on button "Insérer" at bounding box center [584, 462] width 65 height 29
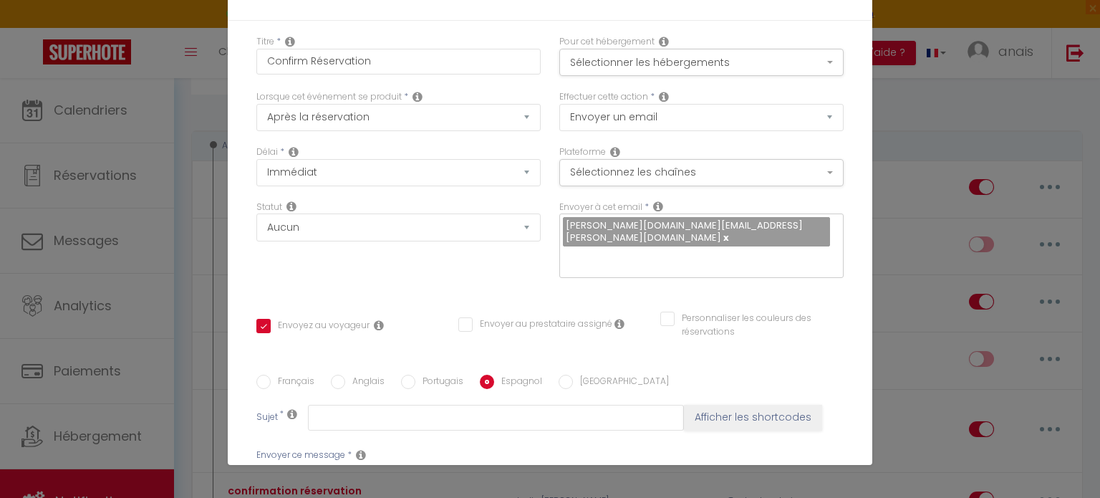
click at [312, 405] on input "text" at bounding box center [496, 418] width 376 height 26
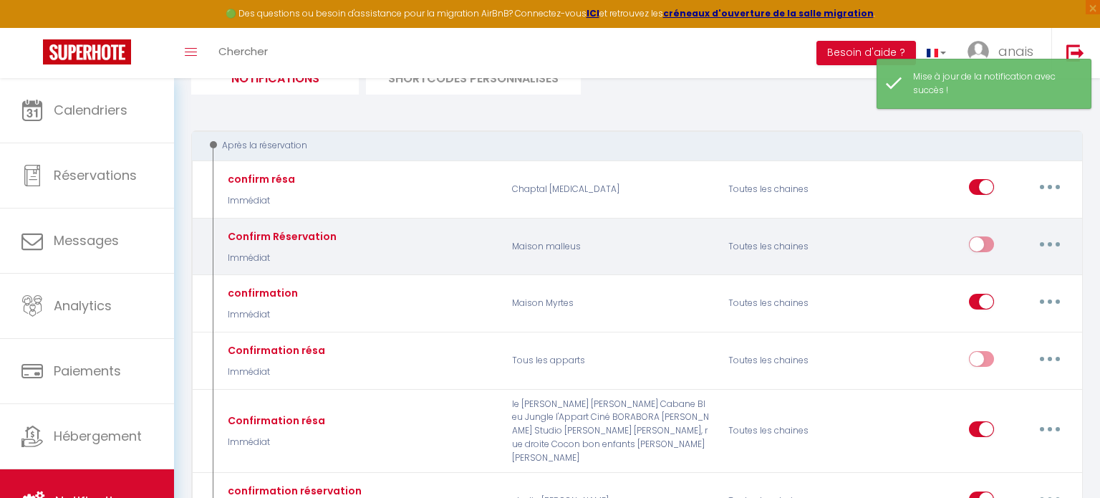
click at [1048, 236] on button "button" at bounding box center [1050, 244] width 40 height 23
click at [1029, 271] on link "Editer" at bounding box center [1012, 277] width 106 height 24
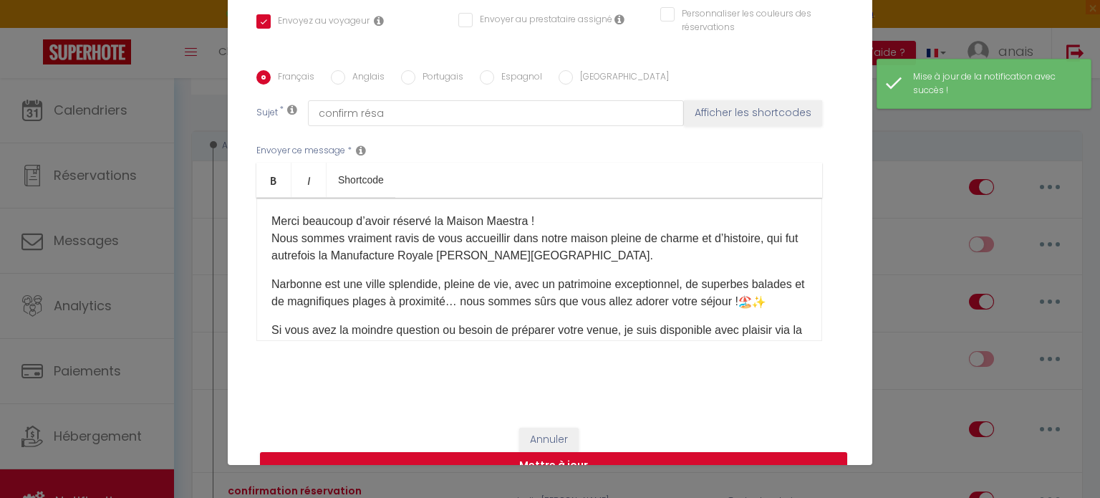
click at [354, 70] on label "Anglais" at bounding box center [364, 78] width 39 height 16
click at [345, 70] on input "Anglais" at bounding box center [338, 77] width 14 height 14
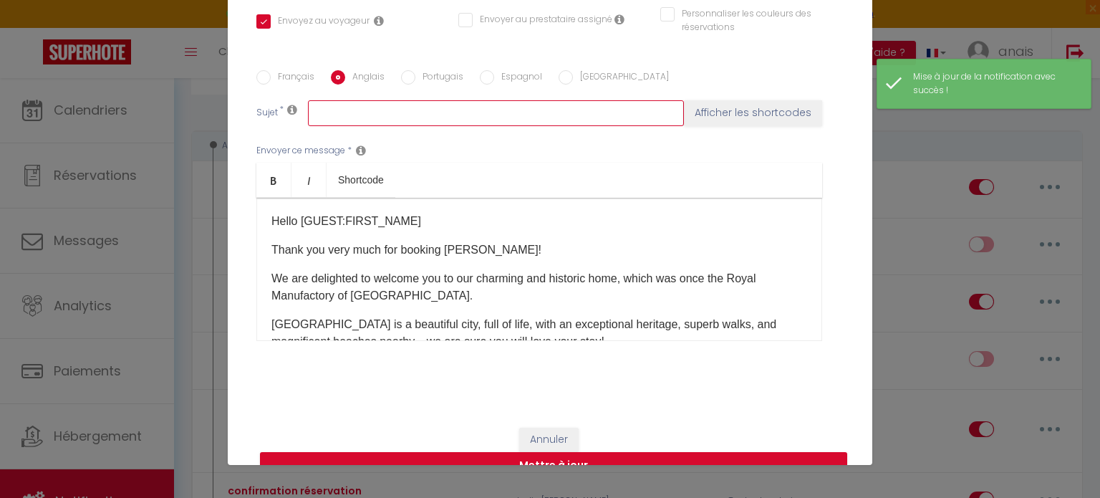
click at [362, 100] on input "text" at bounding box center [496, 113] width 376 height 26
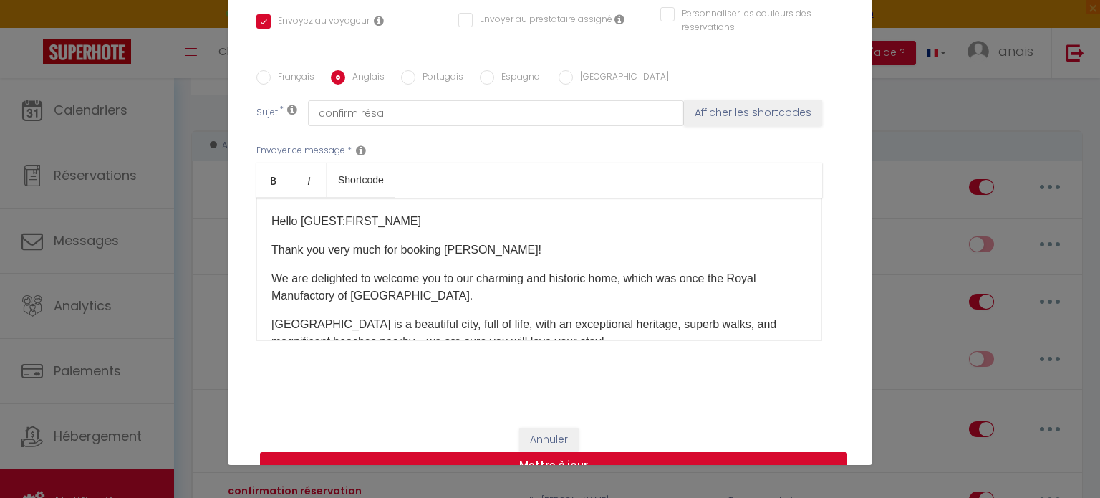
click at [526, 456] on button "Mettre à jour" at bounding box center [553, 465] width 587 height 27
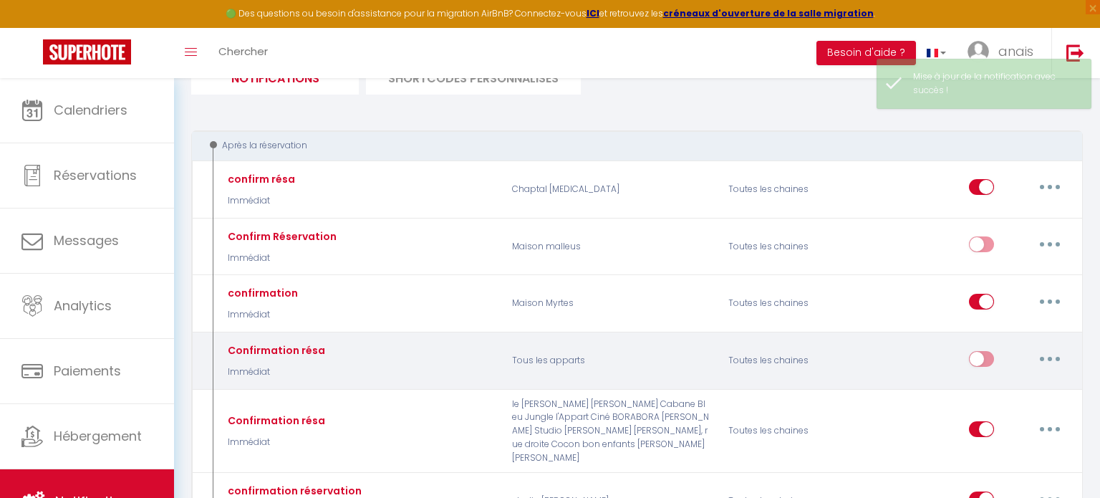
scroll to position [0, 0]
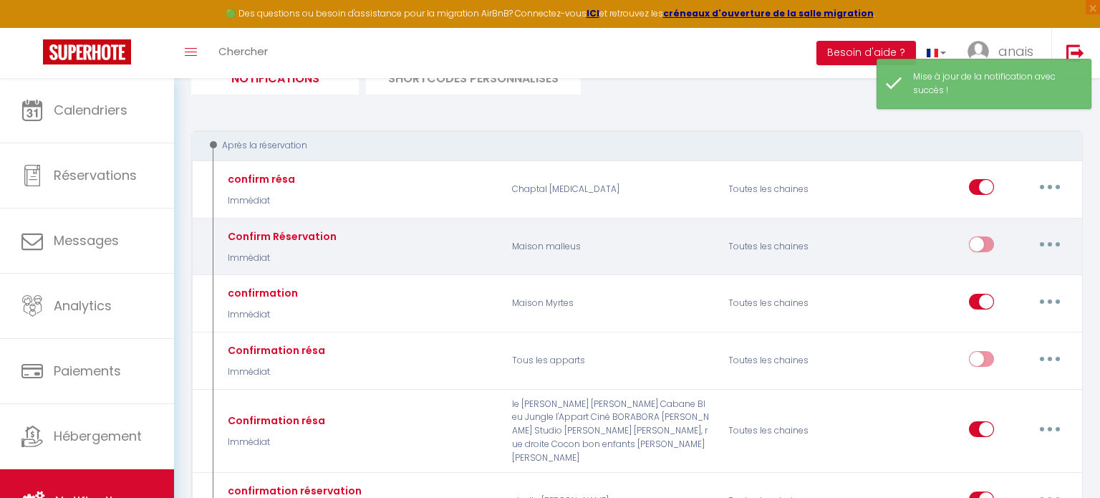
click at [1043, 238] on button "button" at bounding box center [1050, 244] width 40 height 23
click at [1030, 277] on link "Editer" at bounding box center [1012, 277] width 106 height 24
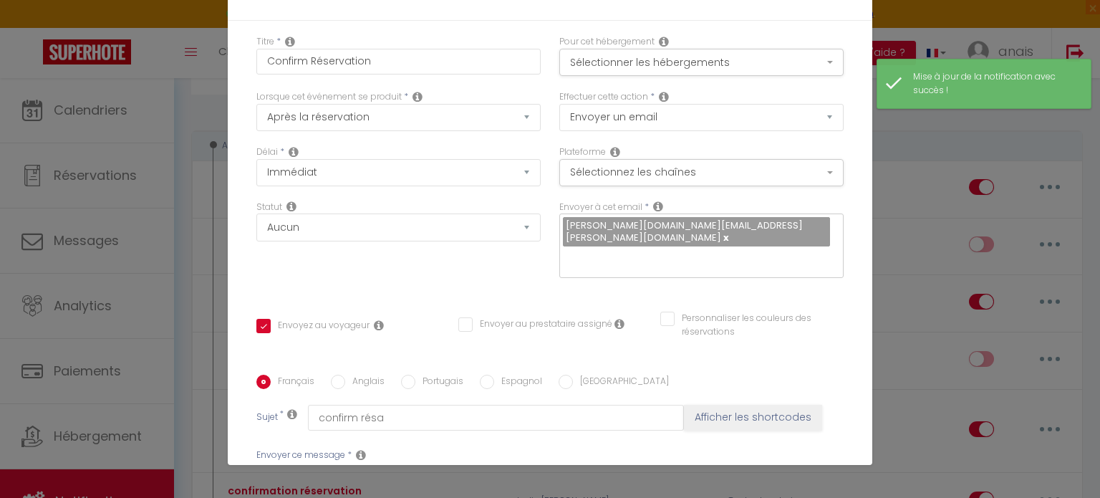
click at [291, 374] on label "Français" at bounding box center [293, 382] width 44 height 16
click at [271, 374] on input "Français" at bounding box center [263, 381] width 14 height 14
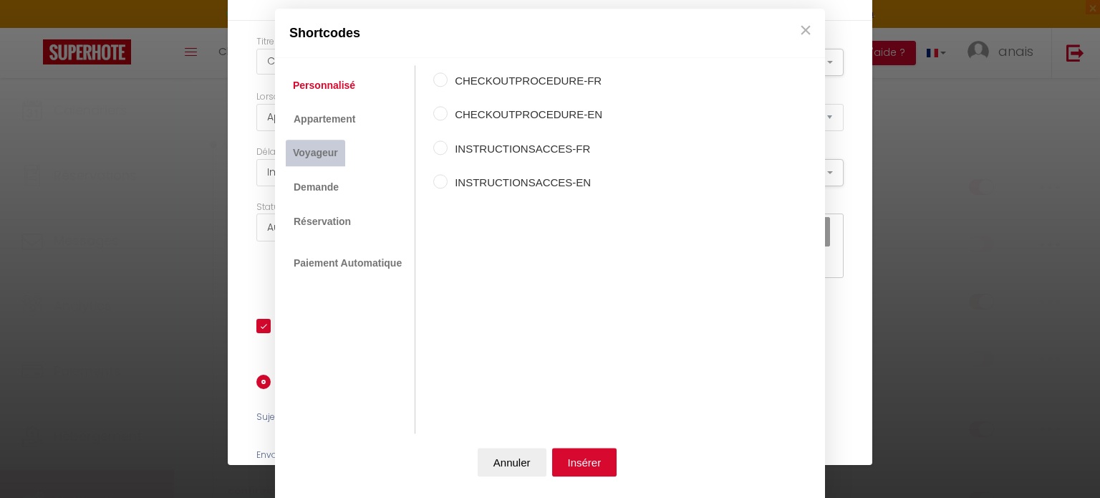
drag, startPoint x: 329, startPoint y: 147, endPoint x: 347, endPoint y: 147, distance: 17.9
click at [329, 146] on link "Voyageur" at bounding box center [315, 153] width 59 height 26
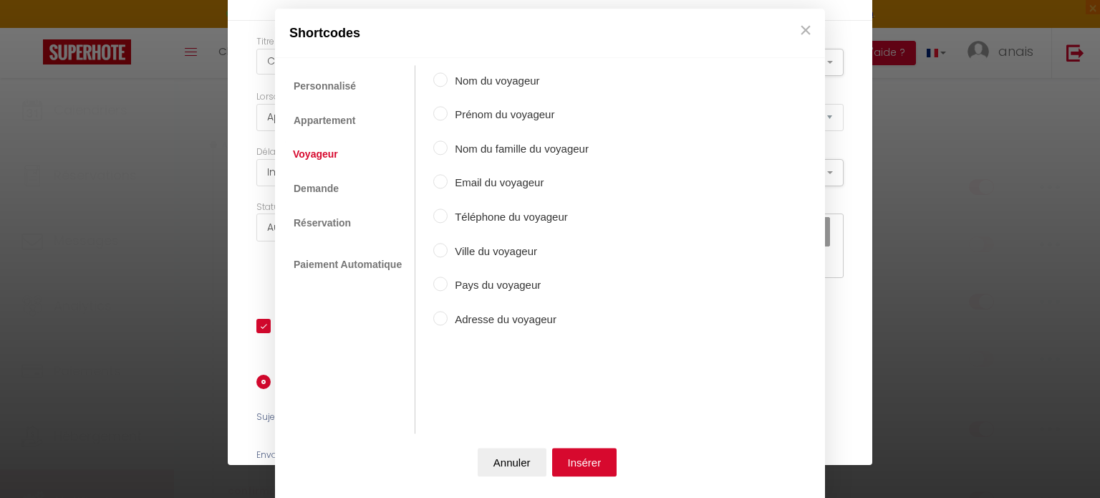
click at [483, 115] on label "Prénom du voyageur" at bounding box center [518, 115] width 141 height 17
click at [448, 115] on input "Prénom du voyageur" at bounding box center [440, 114] width 14 height 14
click at [587, 450] on button "Insérer" at bounding box center [584, 462] width 65 height 29
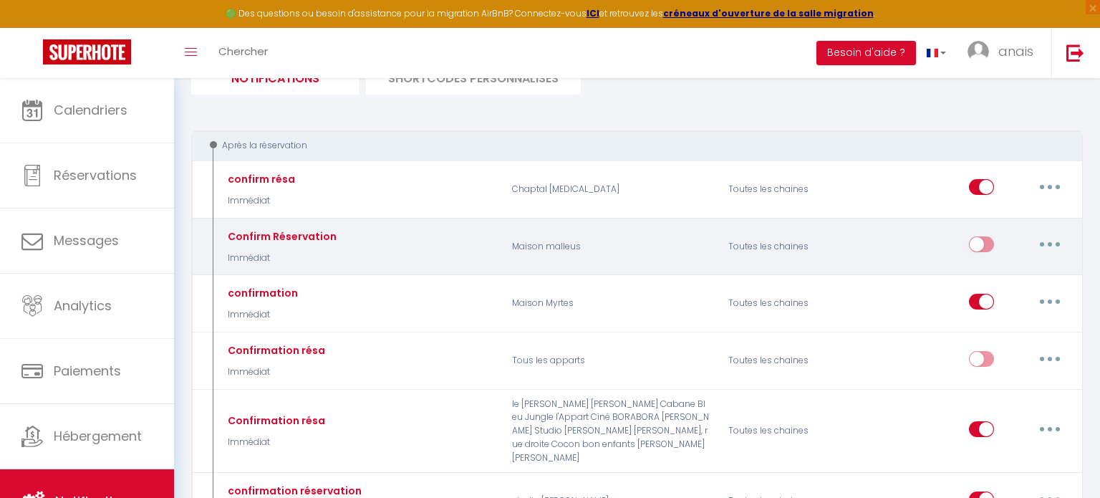
click at [1057, 242] on button "button" at bounding box center [1050, 244] width 40 height 23
click at [1000, 269] on link "Editer" at bounding box center [1012, 277] width 106 height 24
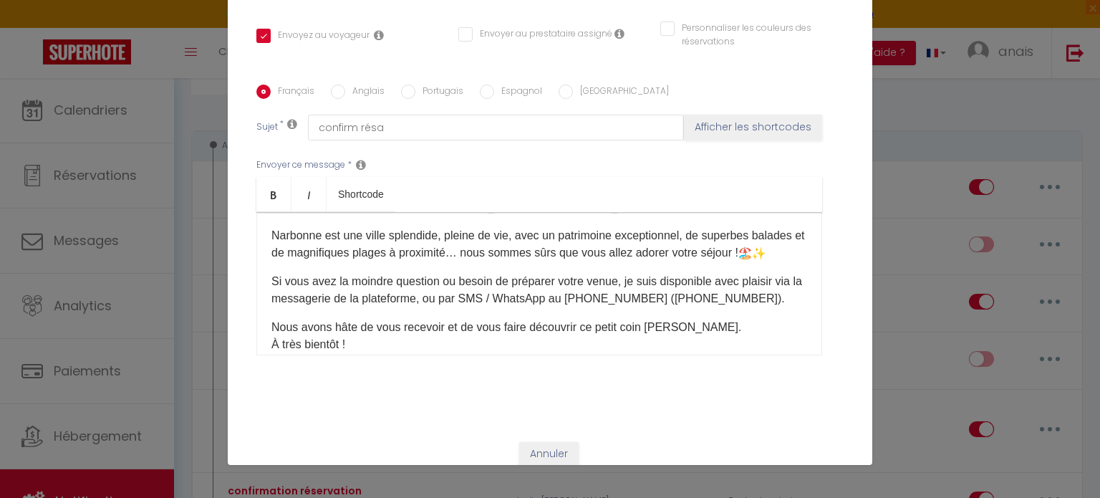
scroll to position [135, 0]
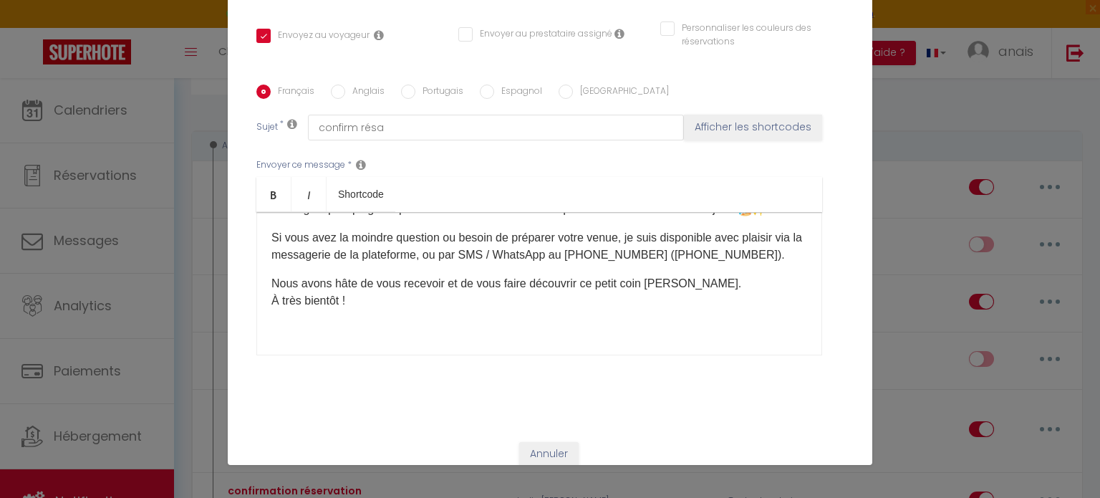
click at [400, 329] on div "Bonjour [GUEST:FIRST_NAME]​ Merci beaucoup d’avoir réservé la Maison Maestra ! …" at bounding box center [539, 283] width 566 height 143
click at [362, 84] on label "Anglais" at bounding box center [364, 92] width 39 height 16
click at [345, 84] on input "Anglais" at bounding box center [338, 91] width 14 height 14
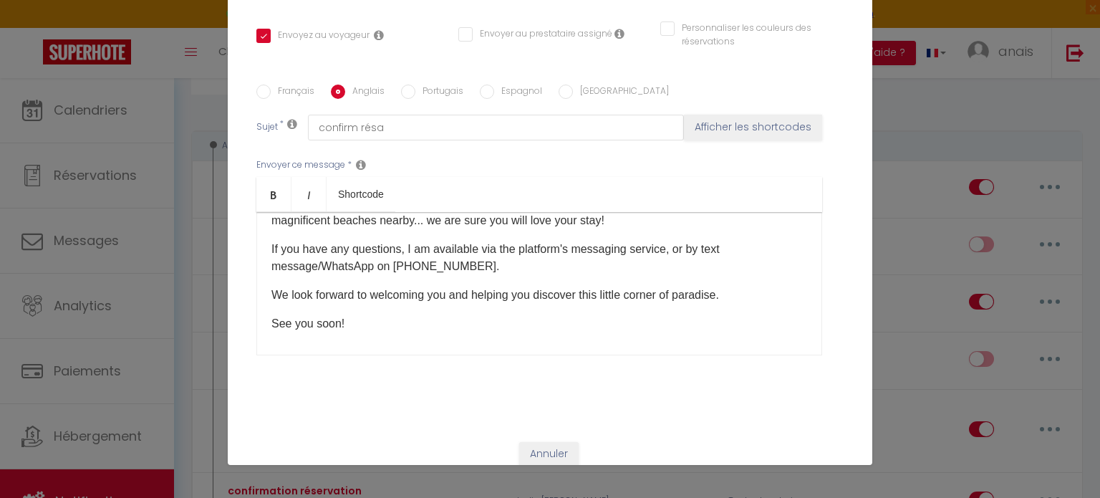
click at [287, 329] on div "Hello [GUEST:FIRST_NAME]​ Thank you very much for booking Maison Maestra! We ar…" at bounding box center [539, 283] width 566 height 143
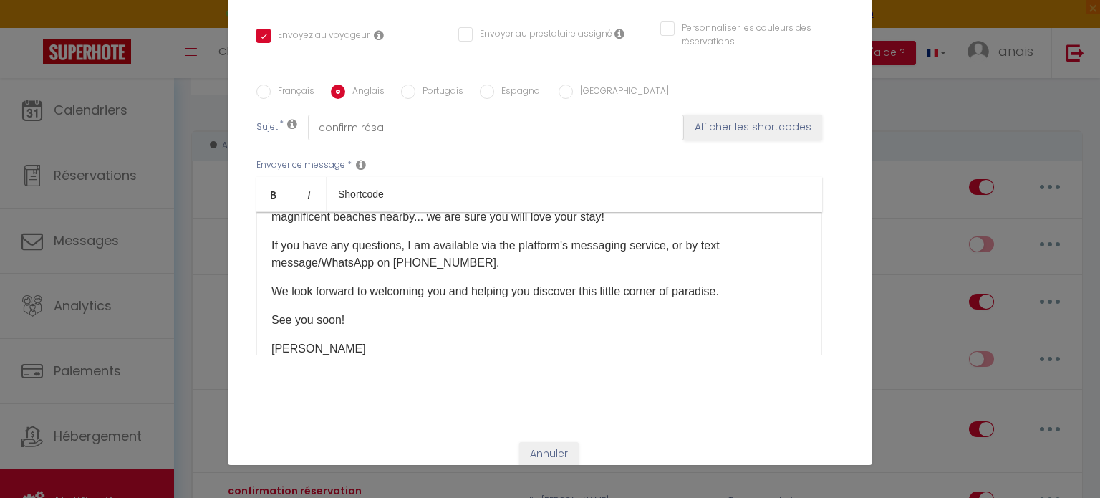
drag, startPoint x: 520, startPoint y: 472, endPoint x: 521, endPoint y: 462, distance: 10.1
click at [520, 470] on div "Modifier la notification × Titre * Confirm Réservation Pour cet hébergement Sél…" at bounding box center [550, 249] width 1100 height 498
click at [521, 466] on button "Mettre à jour" at bounding box center [553, 479] width 587 height 27
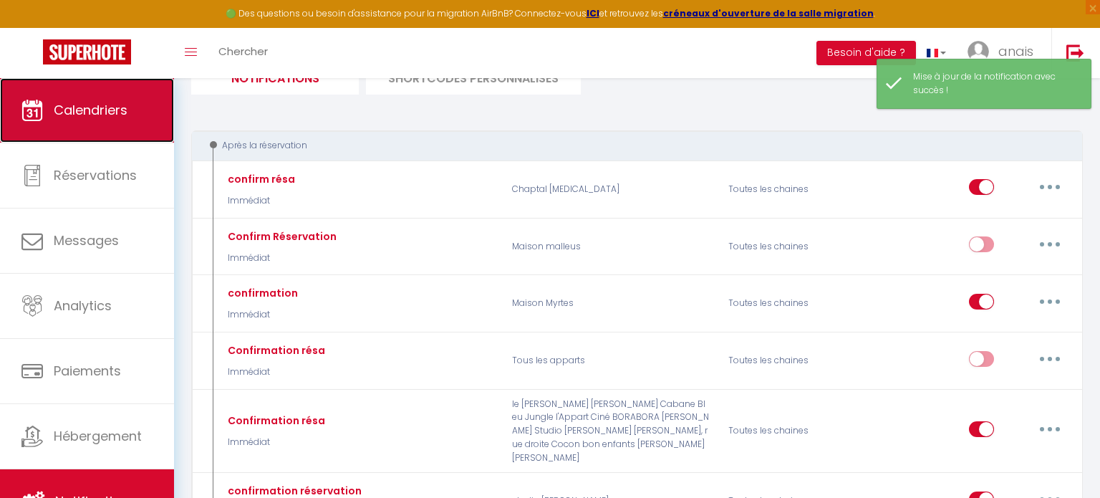
click at [70, 108] on span "Calendriers" at bounding box center [91, 110] width 74 height 18
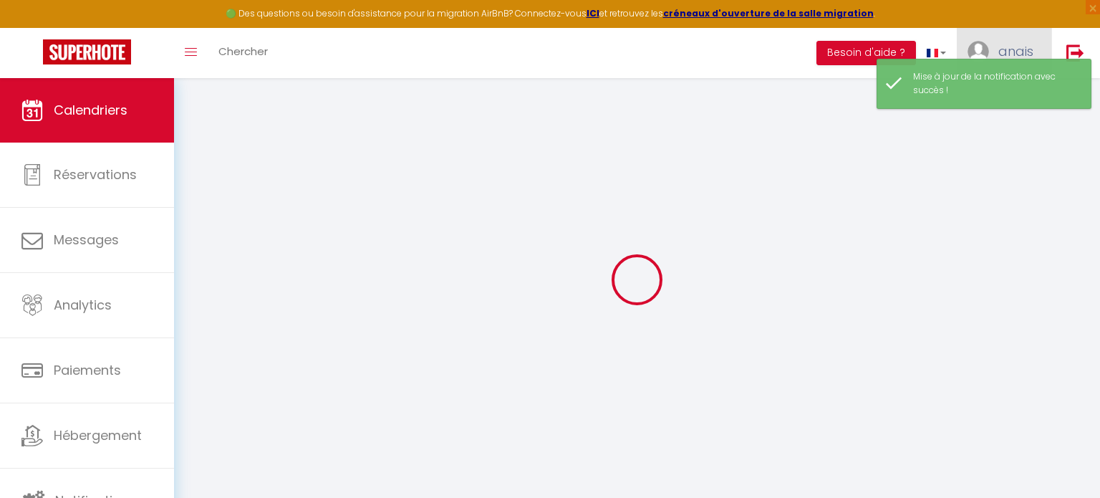
click at [995, 52] on link "anais" at bounding box center [1004, 53] width 95 height 50
click at [1000, 91] on div "Mise à jour de la notification avec succès !" at bounding box center [994, 83] width 163 height 27
click at [574, 45] on div "Toggle menubar Chercher BUTTON Besoin d'aide ? anais Paramètres Équipe" at bounding box center [596, 53] width 985 height 50
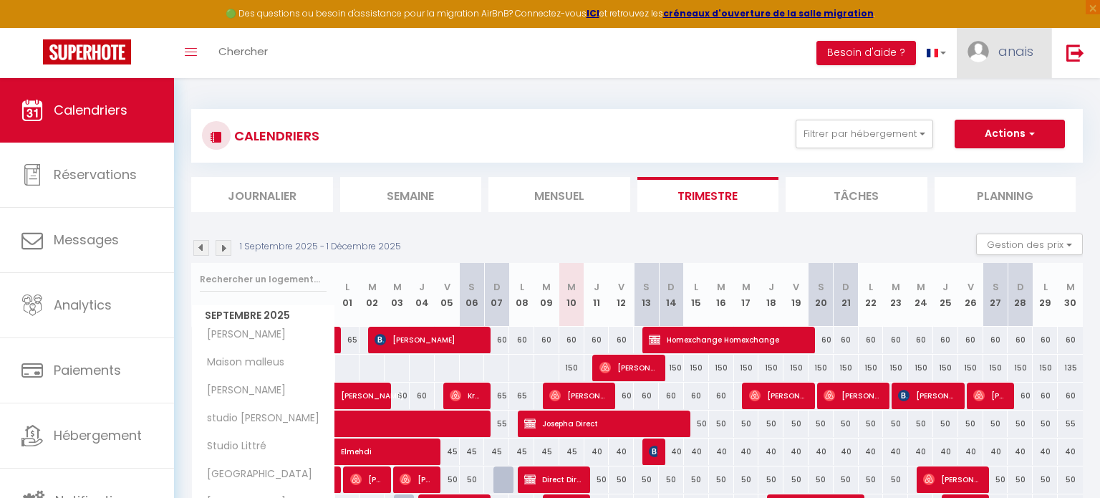
click at [1005, 50] on span "anais" at bounding box center [1015, 51] width 35 height 18
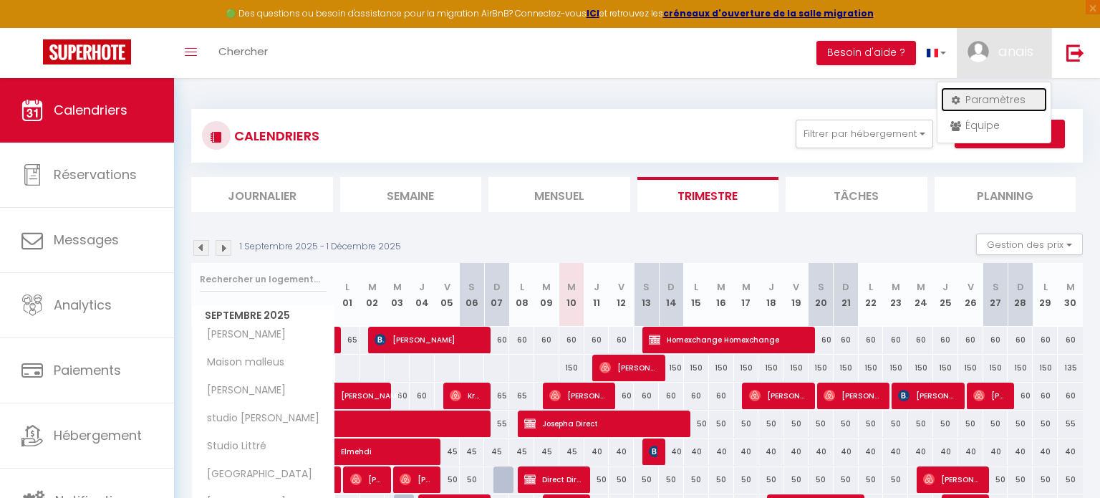
click at [977, 95] on link "Paramètres" at bounding box center [994, 99] width 106 height 24
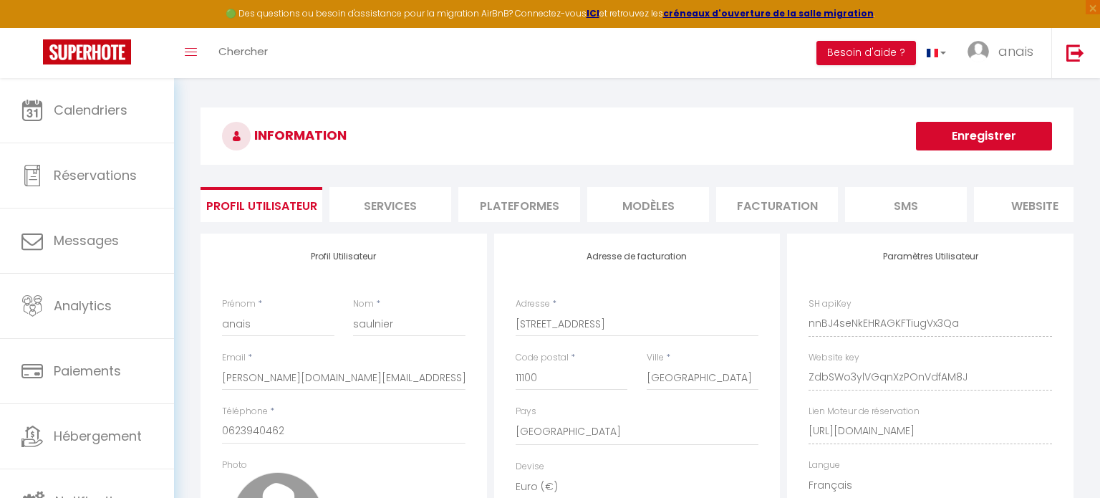
click at [533, 205] on li "Plateformes" at bounding box center [519, 204] width 122 height 35
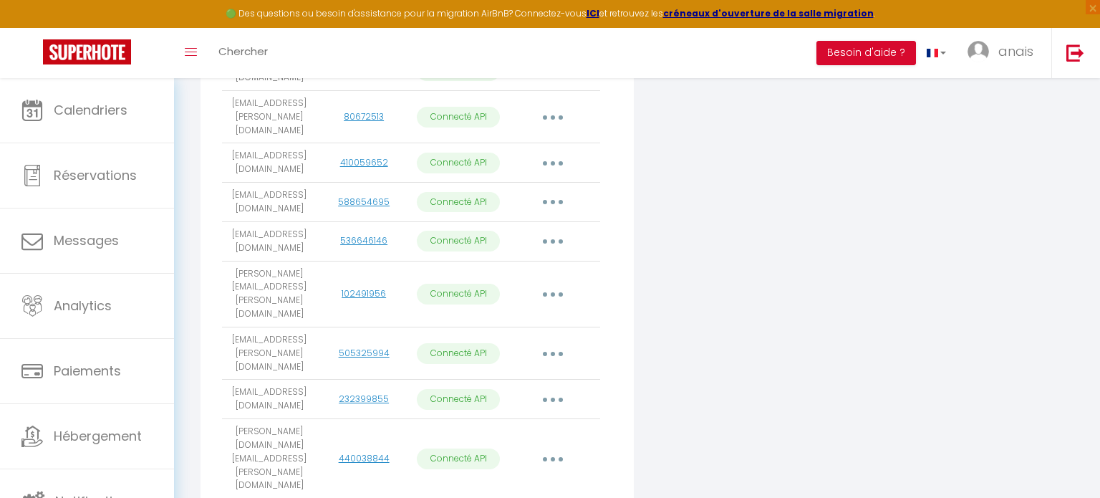
scroll to position [500, 0]
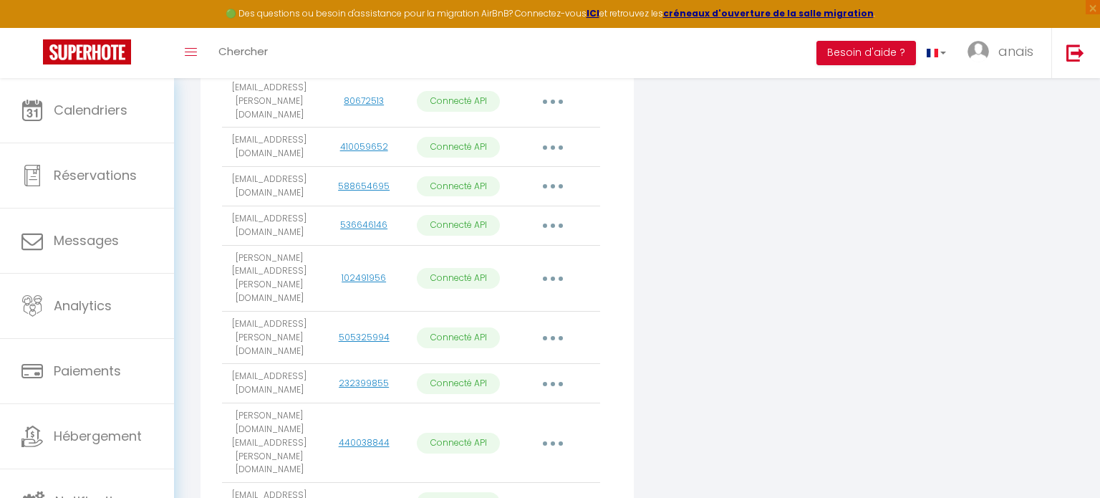
drag, startPoint x: 282, startPoint y: 331, endPoint x: 228, endPoint y: 314, distance: 56.4
click at [228, 364] on td "[EMAIL_ADDRESS][DOMAIN_NAME]" at bounding box center [269, 383] width 95 height 39
copy td "[EMAIL_ADDRESS][DOMAIN_NAME]"
click at [541, 372] on button "button" at bounding box center [553, 383] width 40 height 23
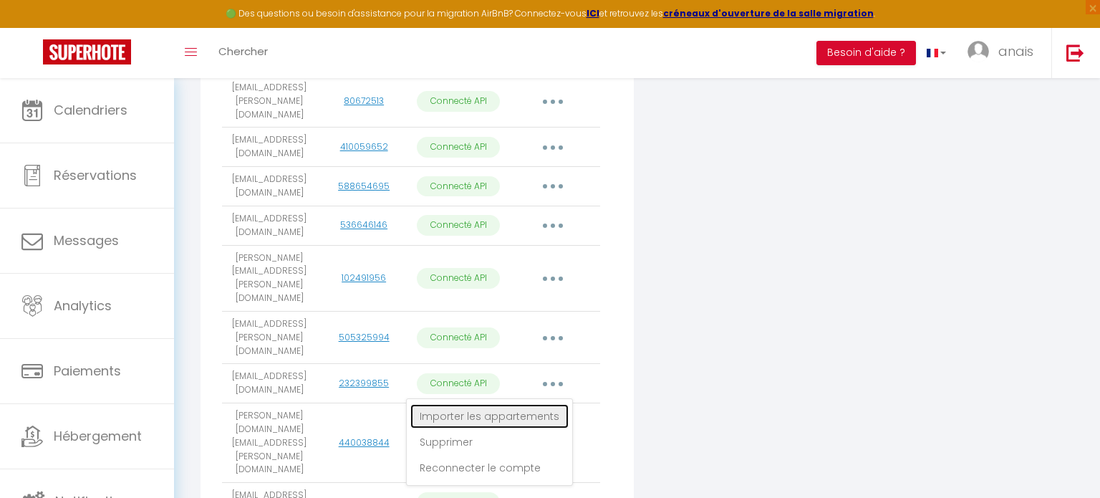
click at [539, 404] on link "Importer les appartements" at bounding box center [489, 416] width 158 height 24
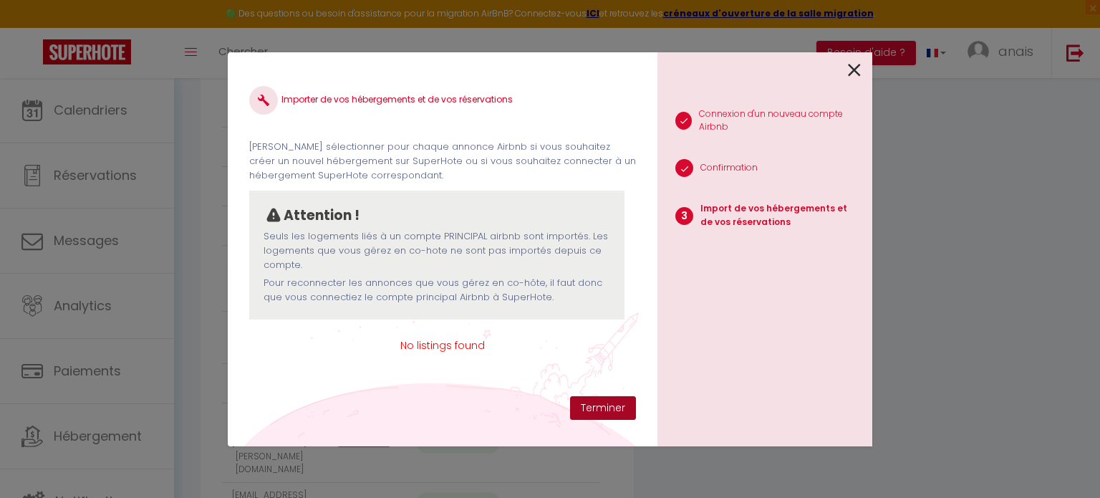
click at [620, 406] on button "Terminer" at bounding box center [603, 408] width 66 height 24
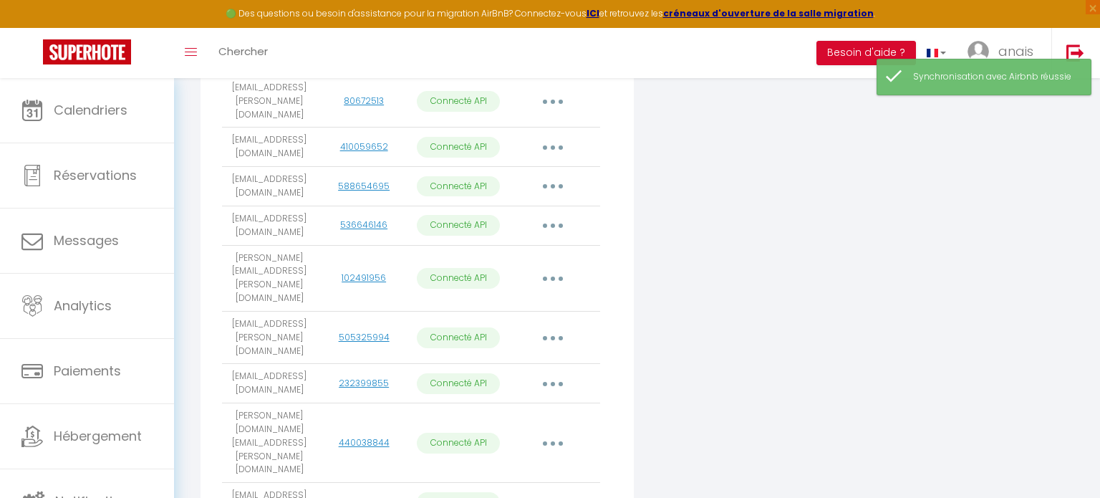
click at [547, 372] on button "button" at bounding box center [553, 383] width 40 height 23
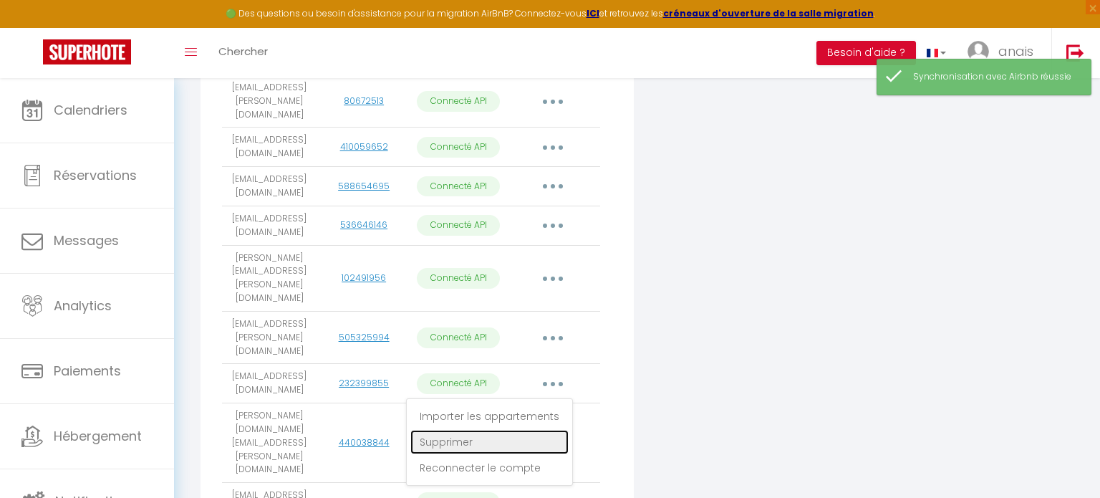
click at [492, 430] on link "Supprimer" at bounding box center [489, 442] width 158 height 24
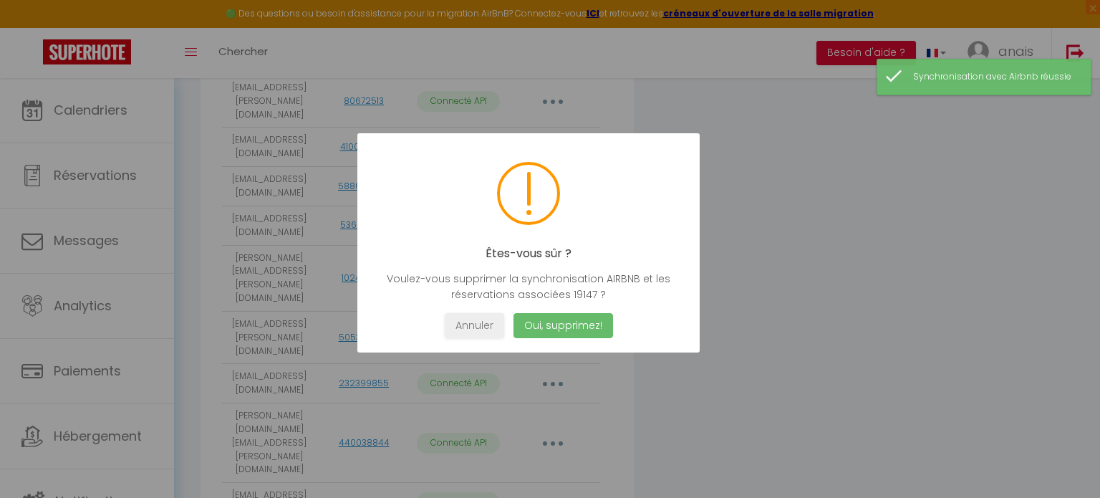
click at [547, 332] on button "Oui, supprimez!" at bounding box center [563, 325] width 100 height 25
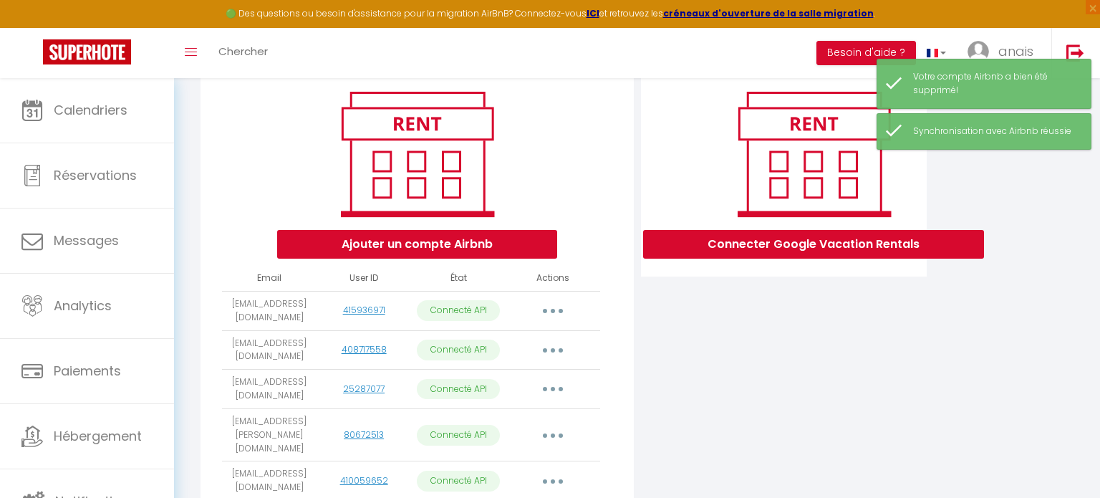
scroll to position [156, 0]
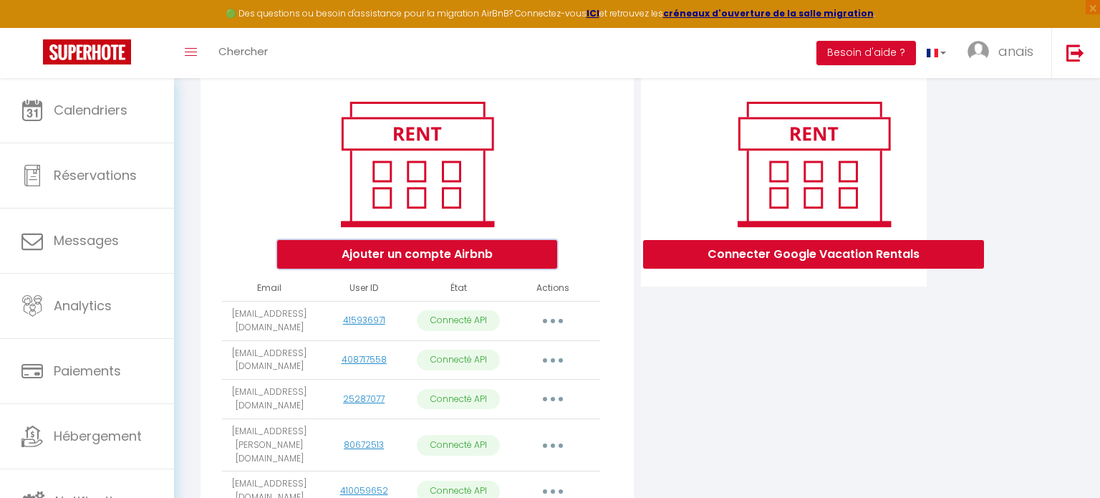
click at [440, 246] on button "Ajouter un compte Airbnb" at bounding box center [417, 254] width 280 height 29
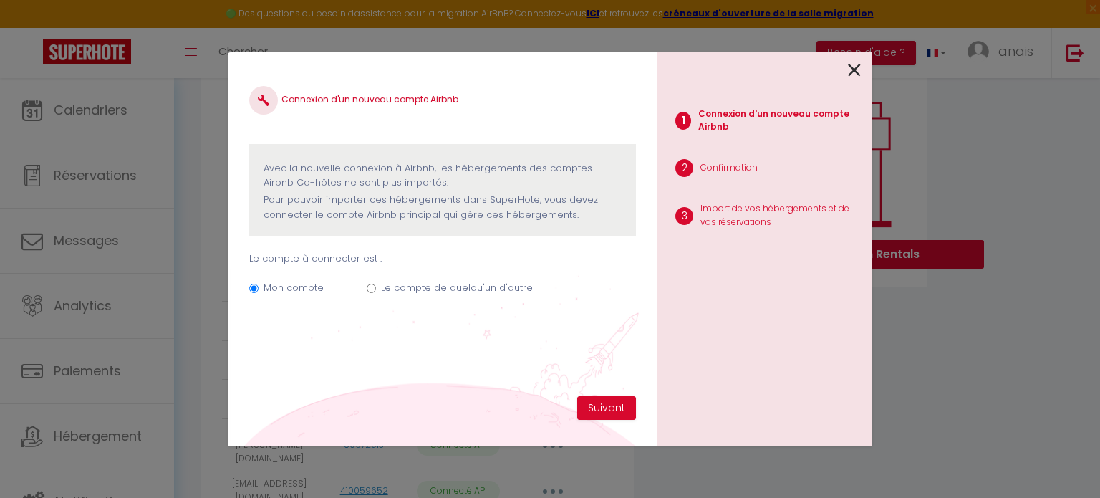
click at [422, 281] on label "Le compte de quelqu'un d'autre" at bounding box center [457, 288] width 152 height 14
click at [376, 284] on input "Le compte de quelqu'un d'autre" at bounding box center [371, 288] width 9 height 9
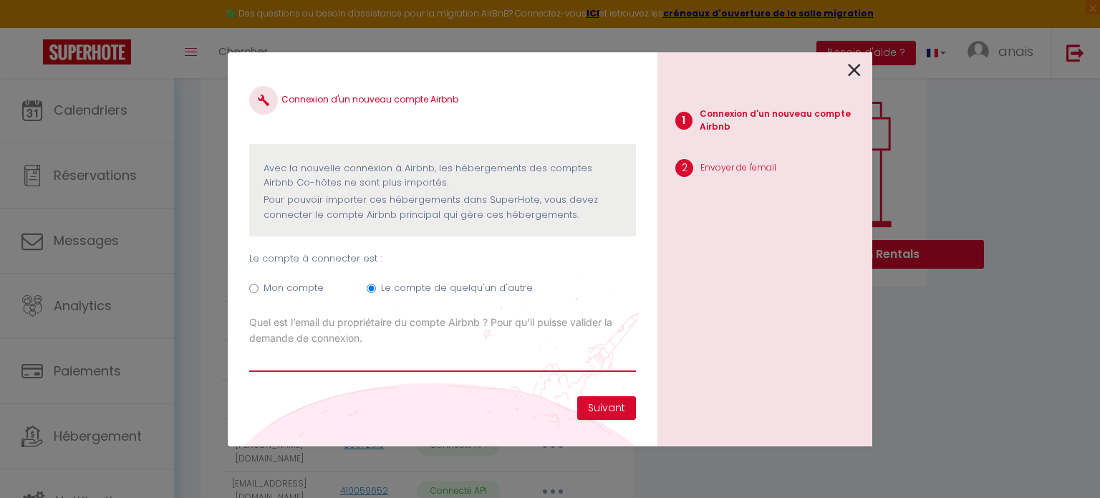
click at [428, 362] on input "Email connexion Airbnb" at bounding box center [442, 359] width 387 height 26
paste input "[EMAIL_ADDRESS][DOMAIN_NAME]"
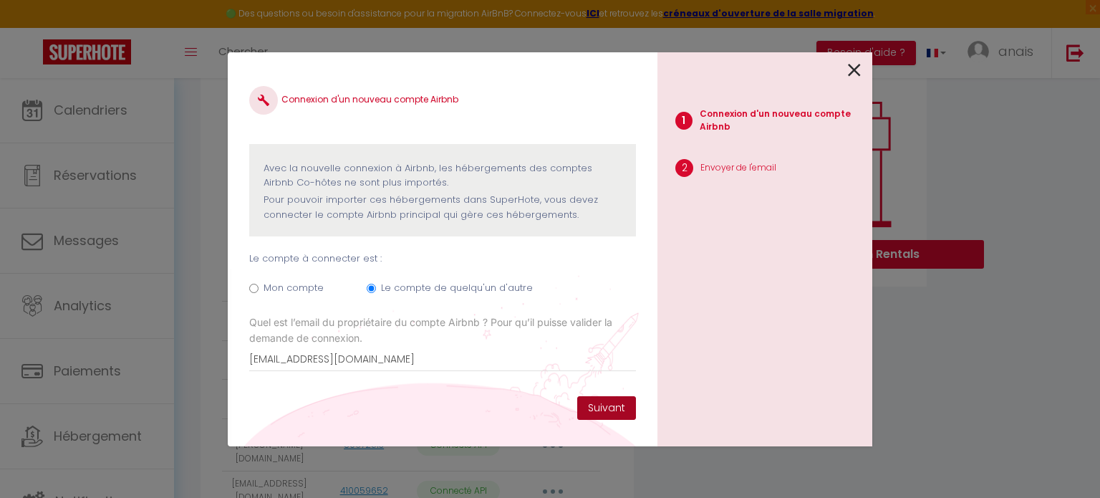
click at [594, 418] on button "Suivant" at bounding box center [606, 408] width 59 height 24
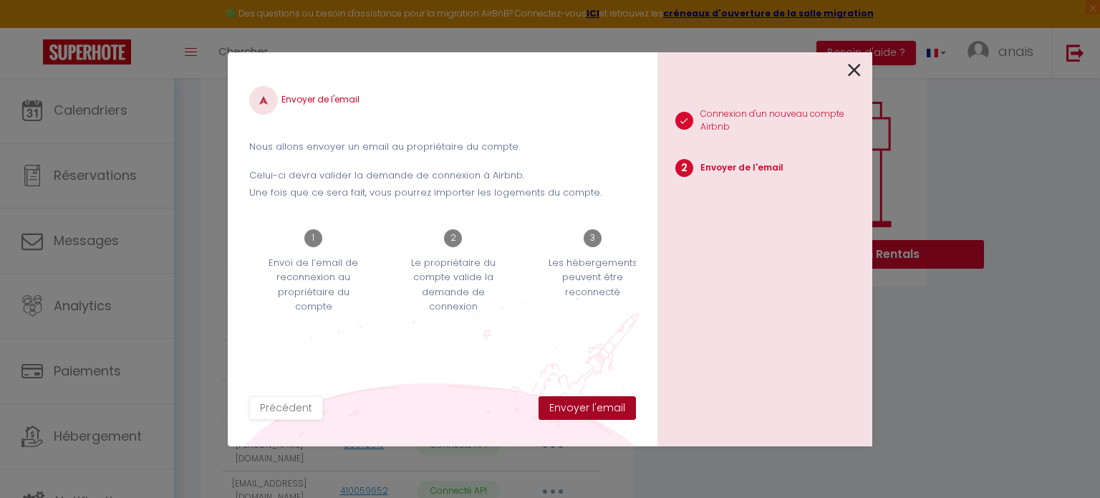
click at [563, 402] on button "Envoyer l'email" at bounding box center [586, 408] width 97 height 24
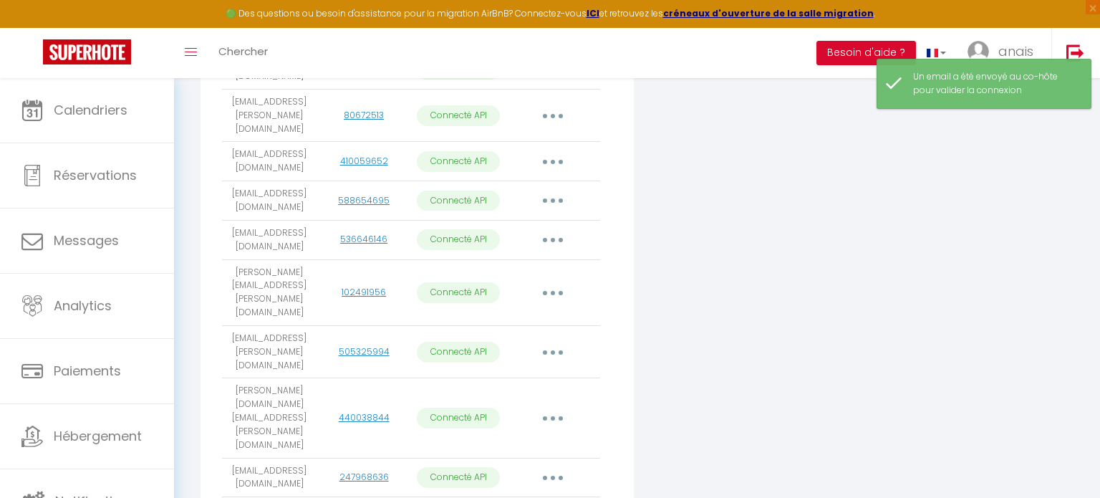
scroll to position [500, 0]
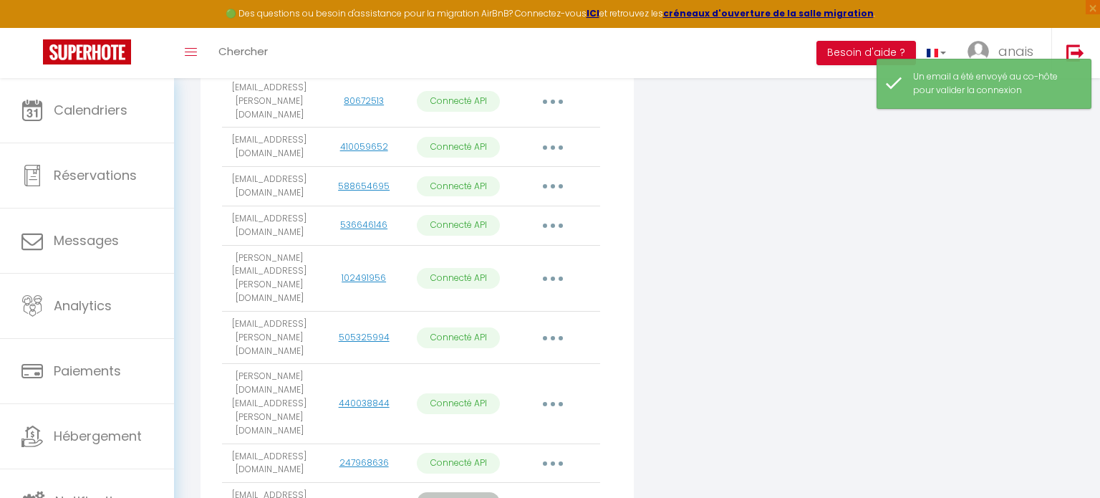
click at [558, 490] on button "button" at bounding box center [553, 501] width 40 height 23
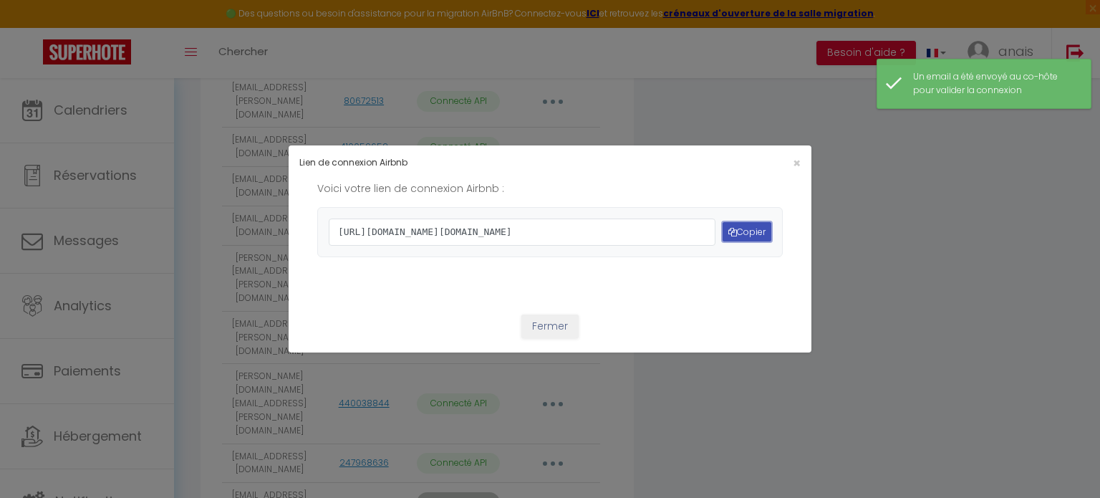
click at [753, 232] on button "Copier" at bounding box center [746, 231] width 49 height 19
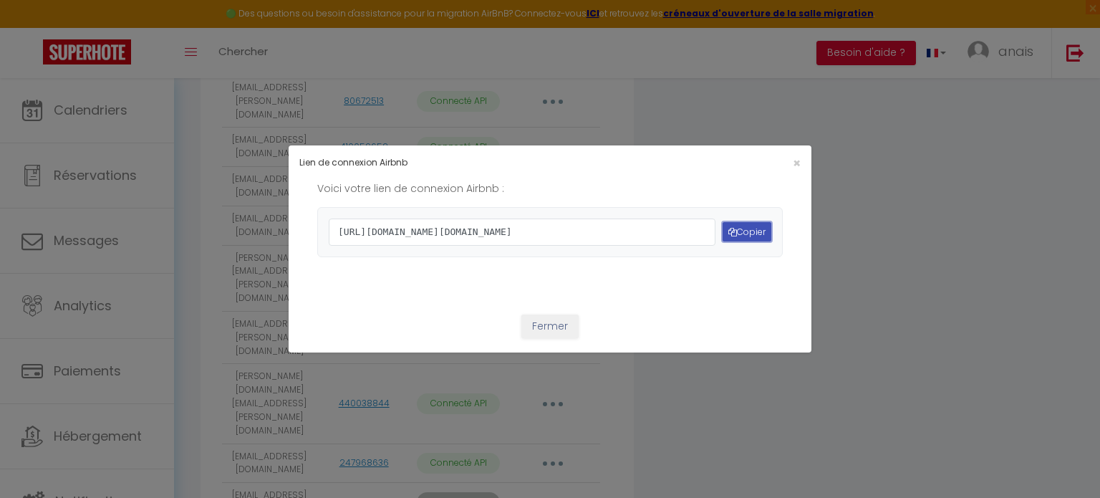
click at [748, 234] on button "Copier" at bounding box center [746, 231] width 49 height 19
click at [546, 339] on button "Fermer" at bounding box center [549, 326] width 57 height 24
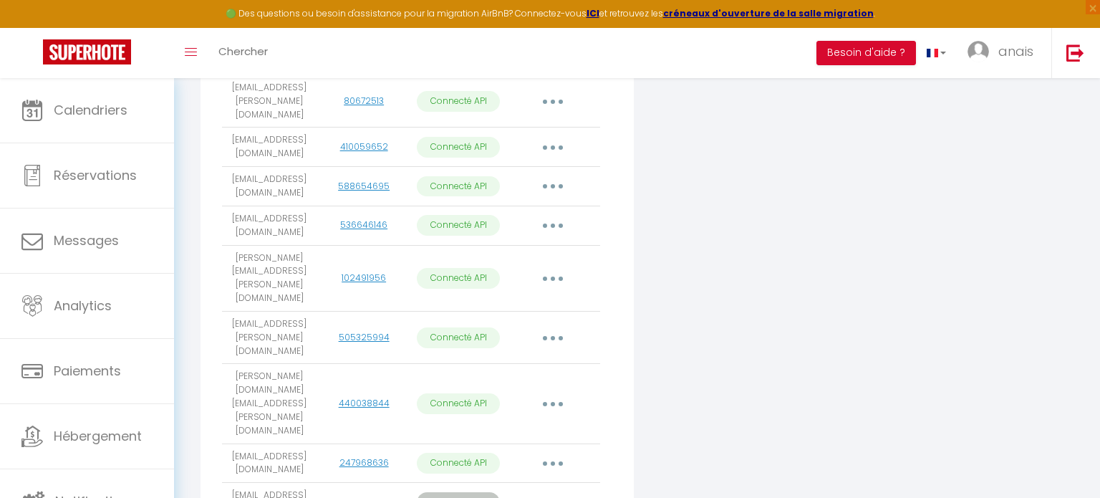
click at [553, 497] on icon "button" at bounding box center [553, 502] width 4 height 4
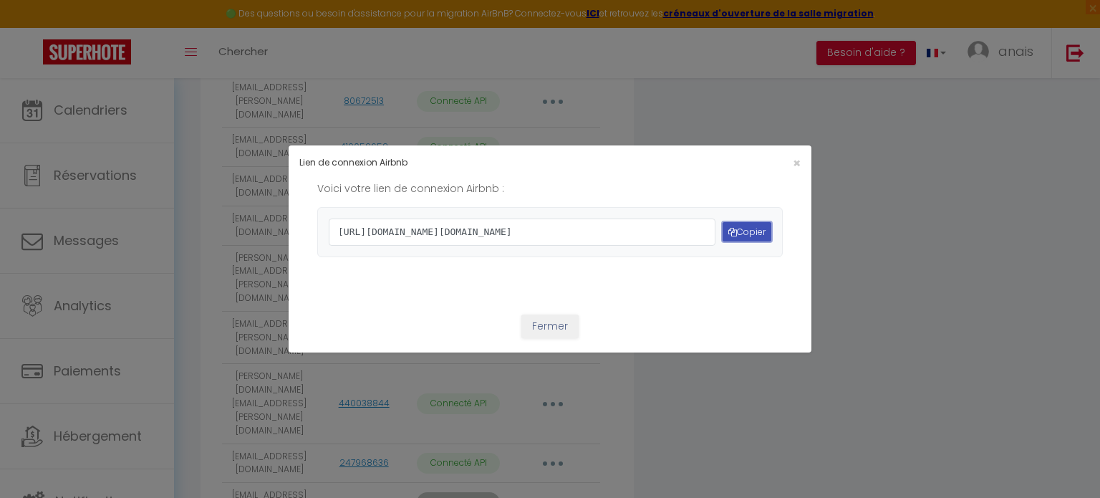
click at [735, 234] on button "Copier" at bounding box center [746, 231] width 49 height 19
click at [550, 339] on button "Fermer" at bounding box center [549, 326] width 57 height 24
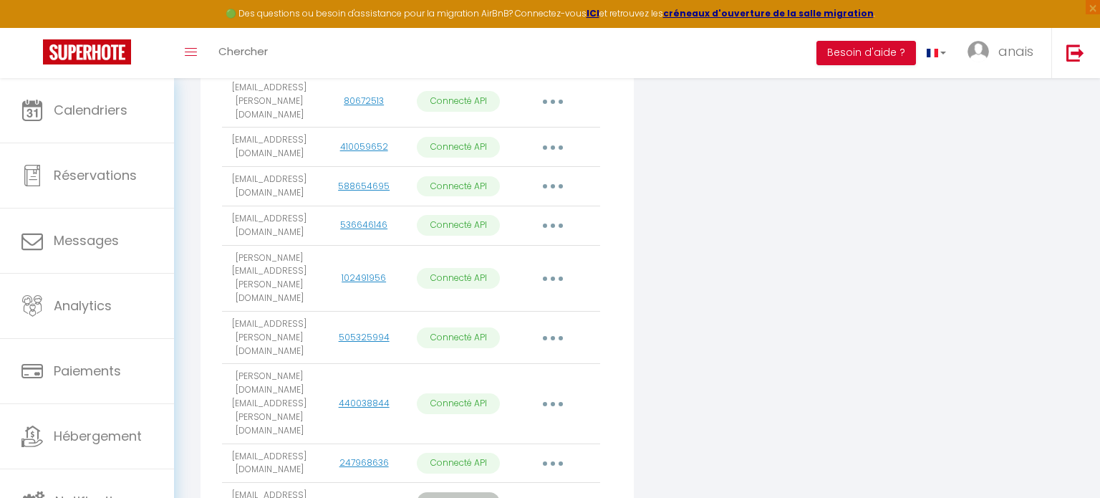
click at [551, 490] on button "button" at bounding box center [553, 501] width 40 height 23
drag, startPoint x: 657, startPoint y: 419, endPoint x: 663, endPoint y: 413, distance: 8.6
click at [660, 416] on div "Connecter Google Vacation Rentals" at bounding box center [784, 146] width 294 height 825
click at [980, 46] on img at bounding box center [977, 51] width 21 height 21
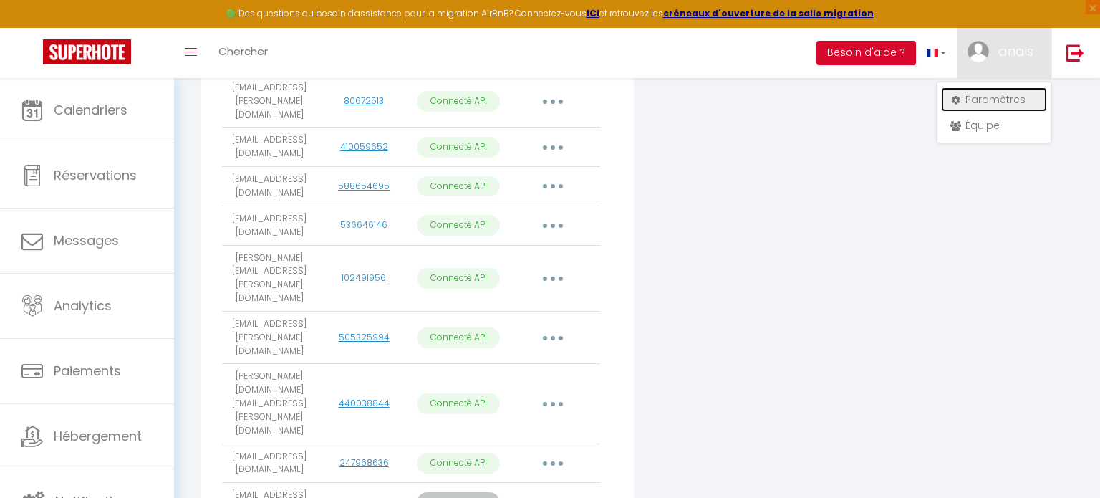
click at [987, 99] on link "Paramètres" at bounding box center [994, 99] width 106 height 24
click at [982, 98] on link "Paramètres" at bounding box center [994, 99] width 106 height 24
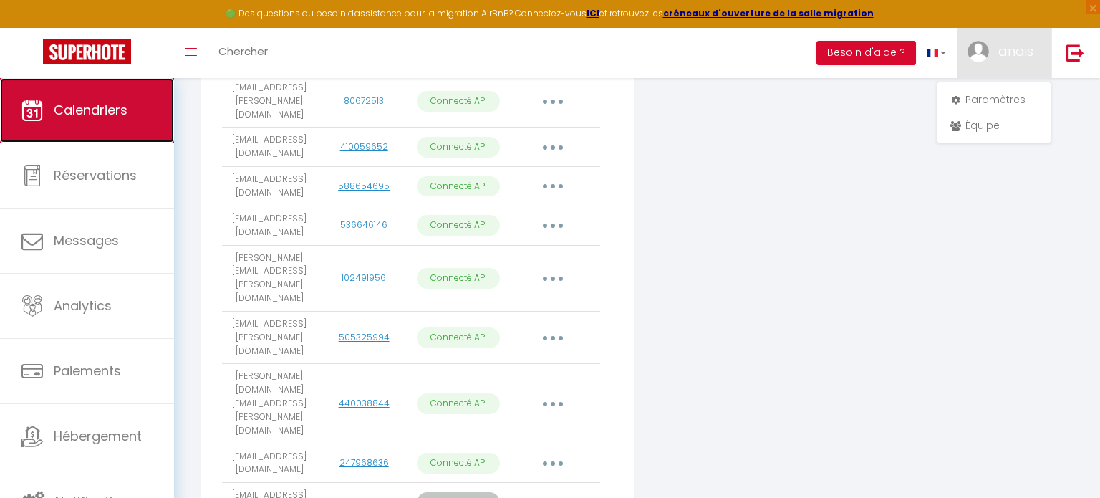
click at [49, 122] on link "Calendriers" at bounding box center [87, 110] width 174 height 64
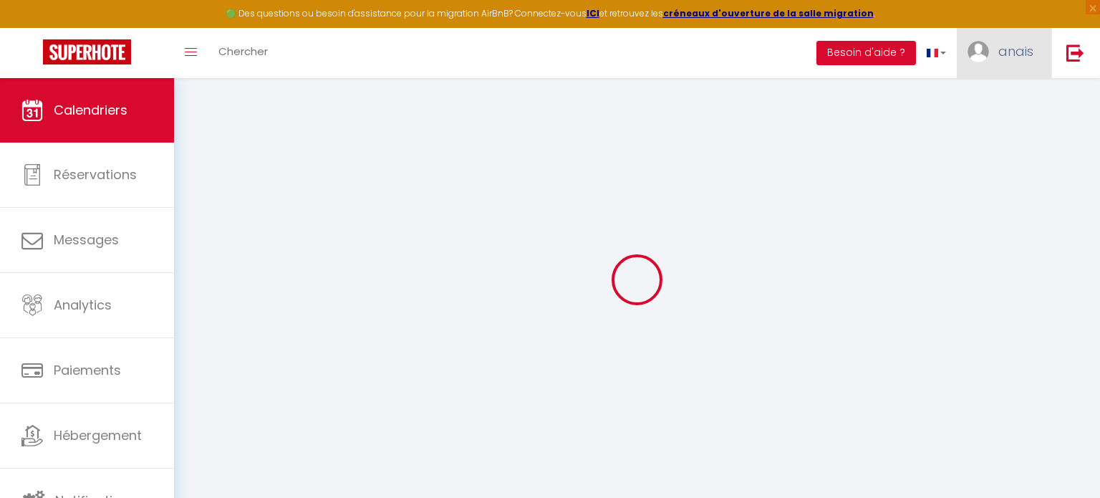
click at [1000, 45] on span "anais" at bounding box center [1015, 51] width 35 height 18
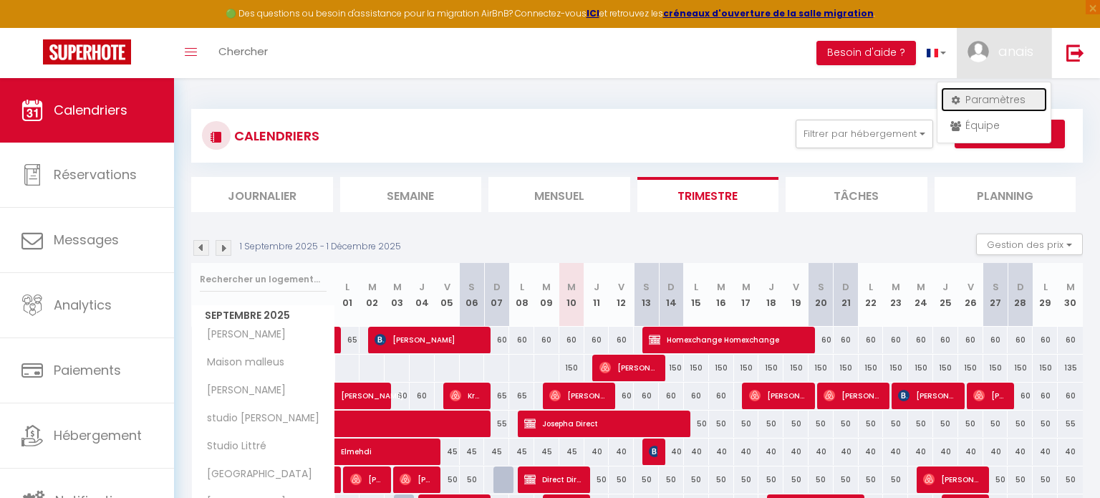
click at [982, 102] on link "Paramètres" at bounding box center [994, 99] width 106 height 24
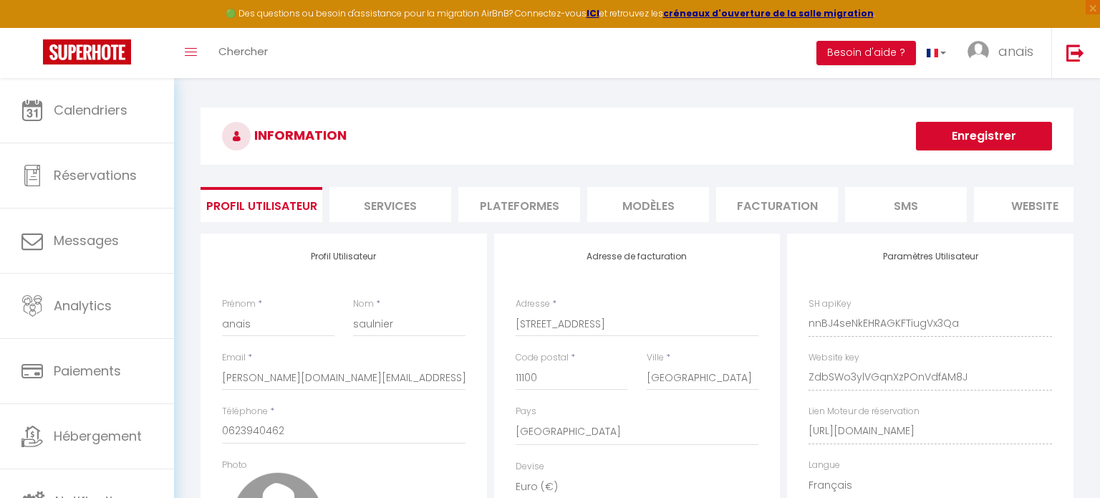
click at [498, 205] on li "Plateformes" at bounding box center [519, 204] width 122 height 35
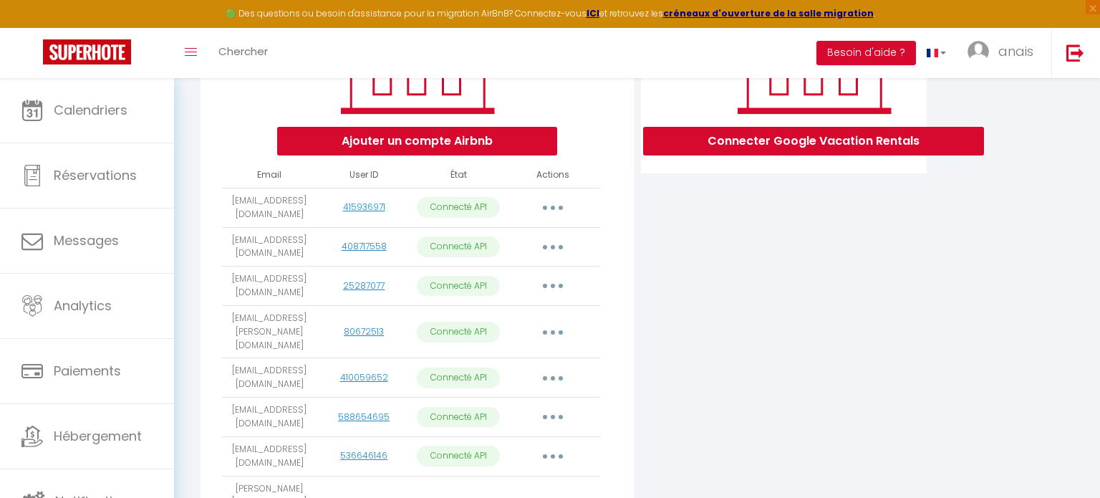
scroll to position [500, 0]
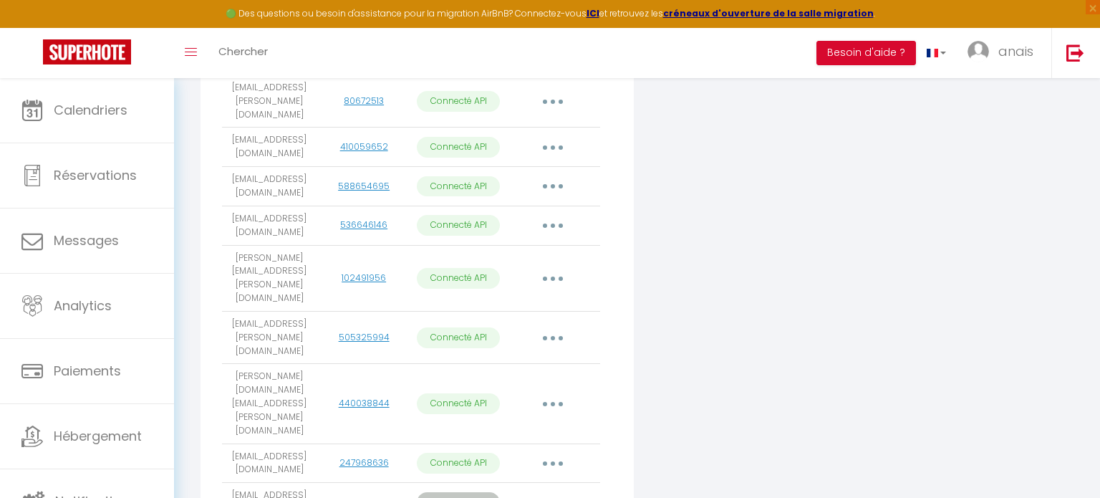
click at [552, 497] on icon "button" at bounding box center [553, 502] width 4 height 4
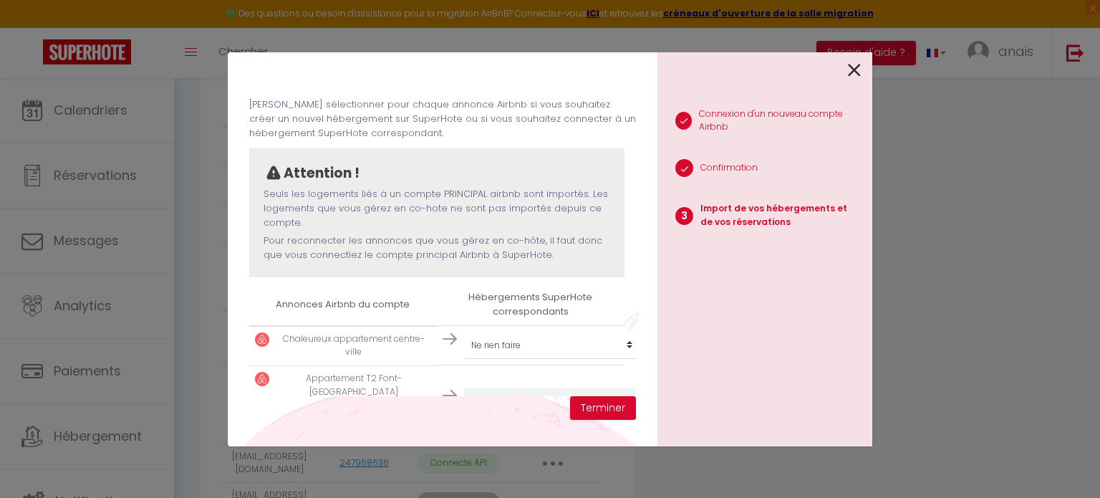
scroll to position [65, 0]
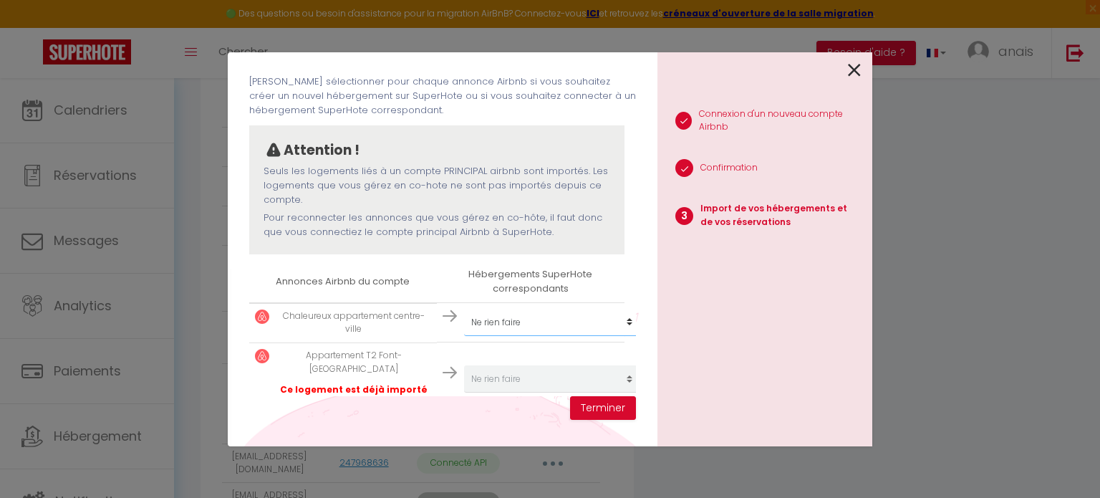
click at [504, 321] on select "Créer un nouvel hébergement Ne rien faire Jean Camp Bonavita chennebier studio …" at bounding box center [552, 322] width 176 height 27
click at [464, 309] on select "Créer un nouvel hébergement Ne rien faire Jean Camp Bonavita chennebier studio …" at bounding box center [552, 322] width 176 height 27
click at [593, 407] on button "Terminer" at bounding box center [603, 408] width 66 height 24
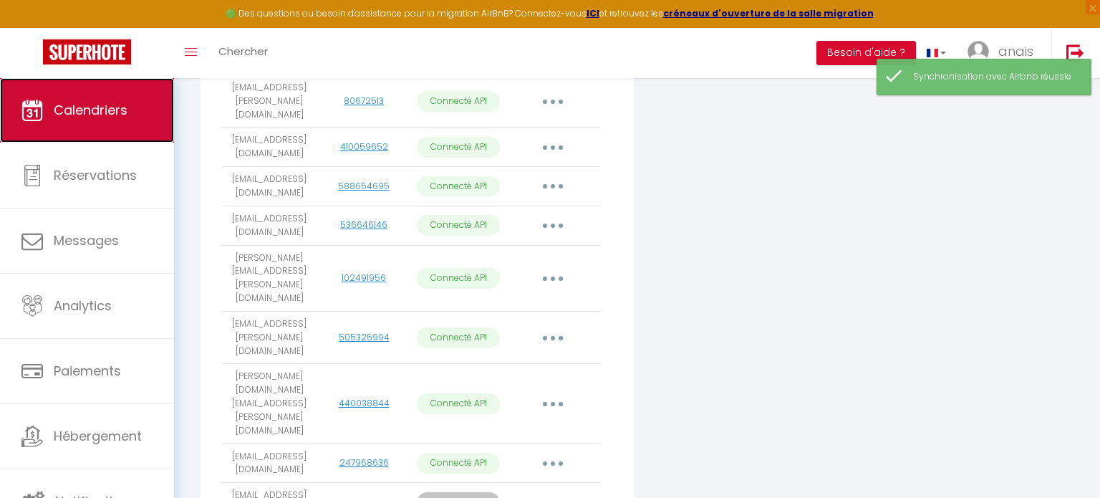
click at [107, 124] on link "Calendriers" at bounding box center [87, 110] width 174 height 64
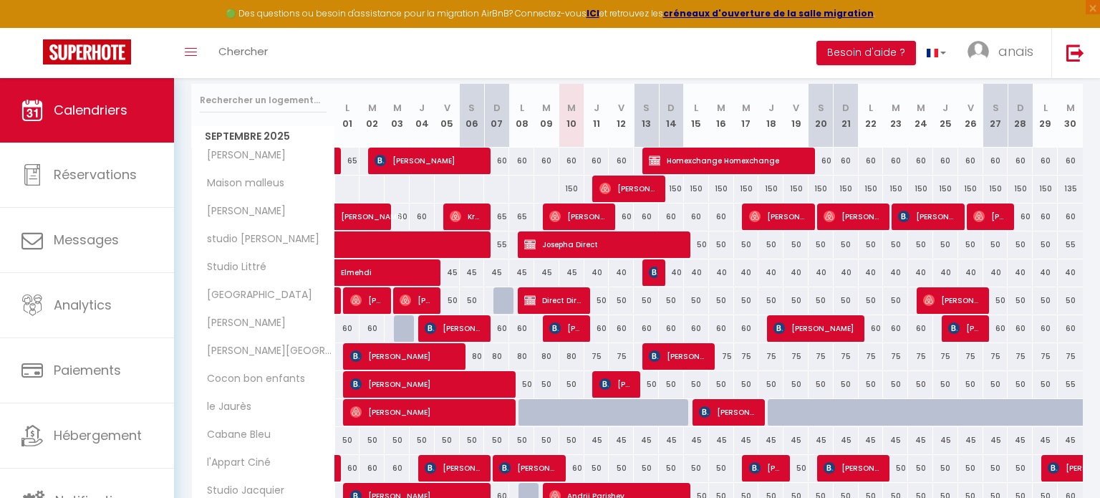
scroll to position [297, 0]
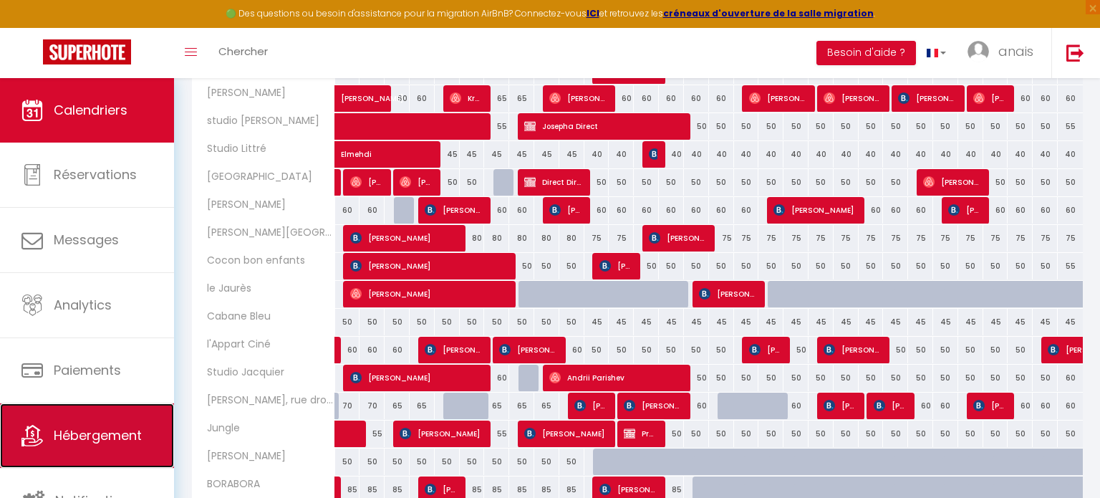
click at [145, 433] on link "Hébergement" at bounding box center [87, 435] width 174 height 64
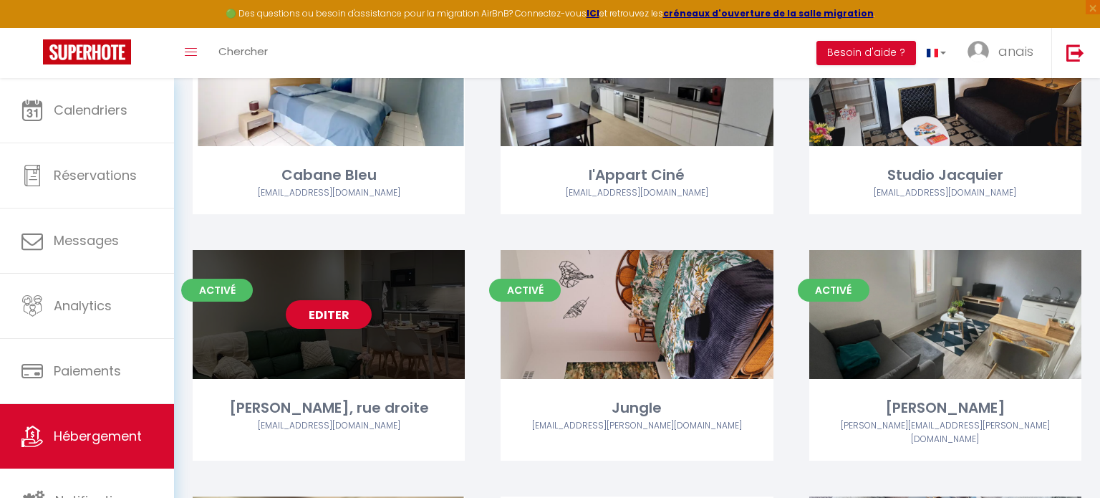
scroll to position [938, 0]
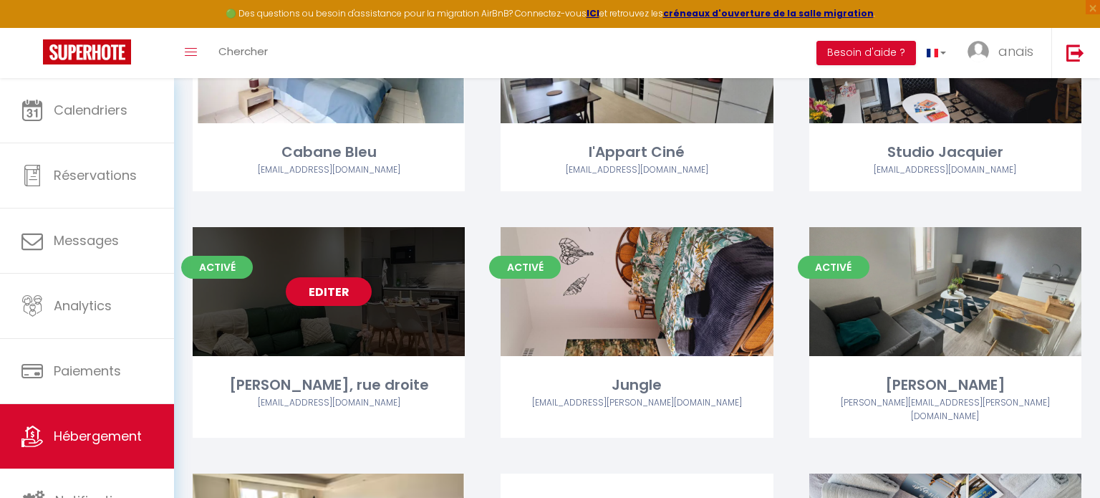
click at [448, 283] on div "Editer" at bounding box center [329, 291] width 272 height 129
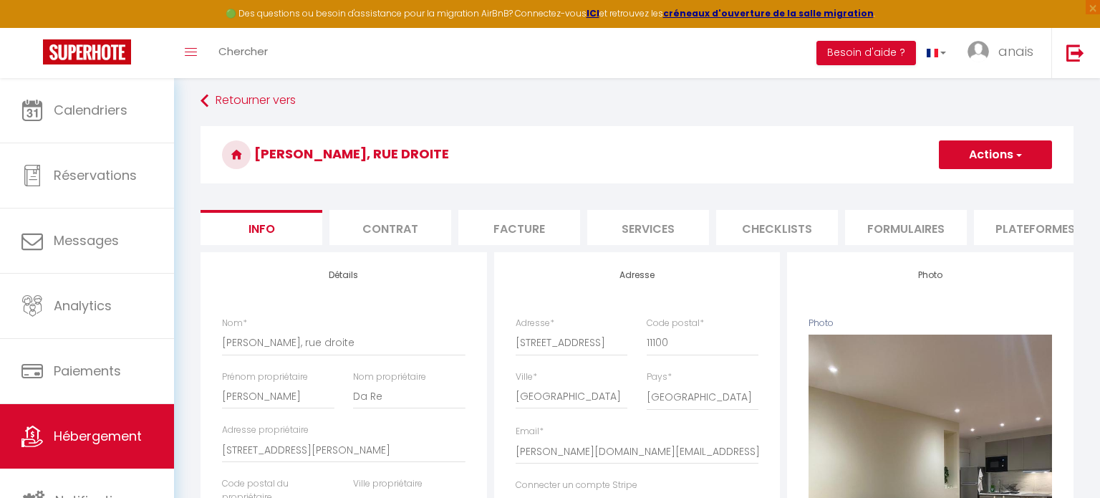
scroll to position [83, 0]
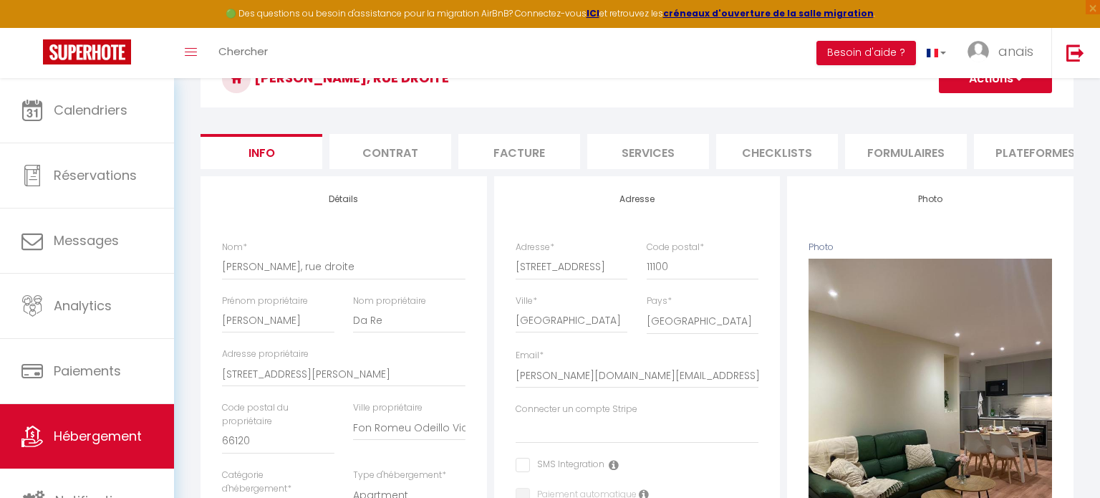
click at [1014, 147] on li "Plateformes" at bounding box center [1035, 151] width 122 height 35
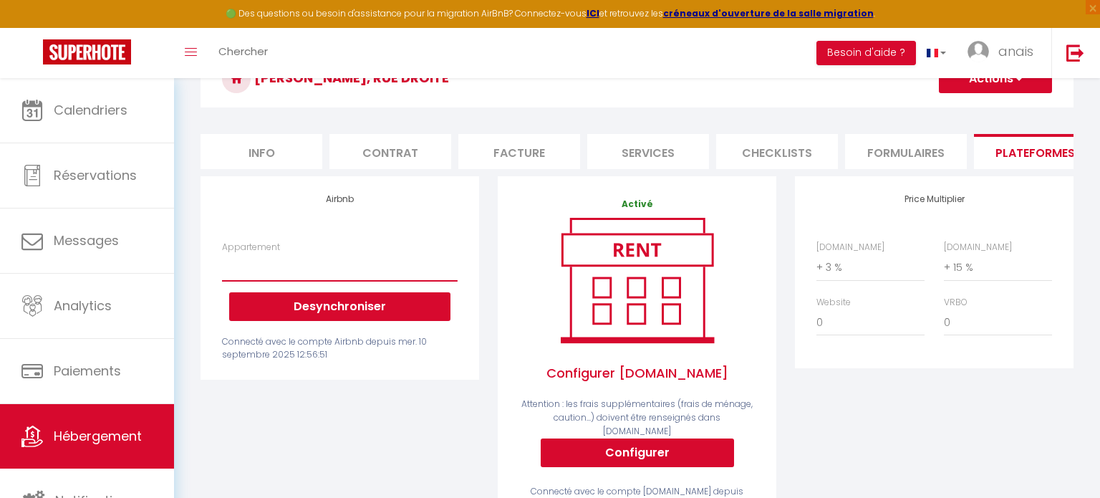
click at [271, 266] on select "*Le Jaurès* centre ville de Narbonne - leguinguet@gmail.com L'appart Ciné, proc…" at bounding box center [340, 266] width 236 height 27
click at [354, 424] on div "Airbnb Appartement *Le Jaurès* centre ville de Narbonne - leguinguet@gmail.com …" at bounding box center [339, 362] width 297 height 372
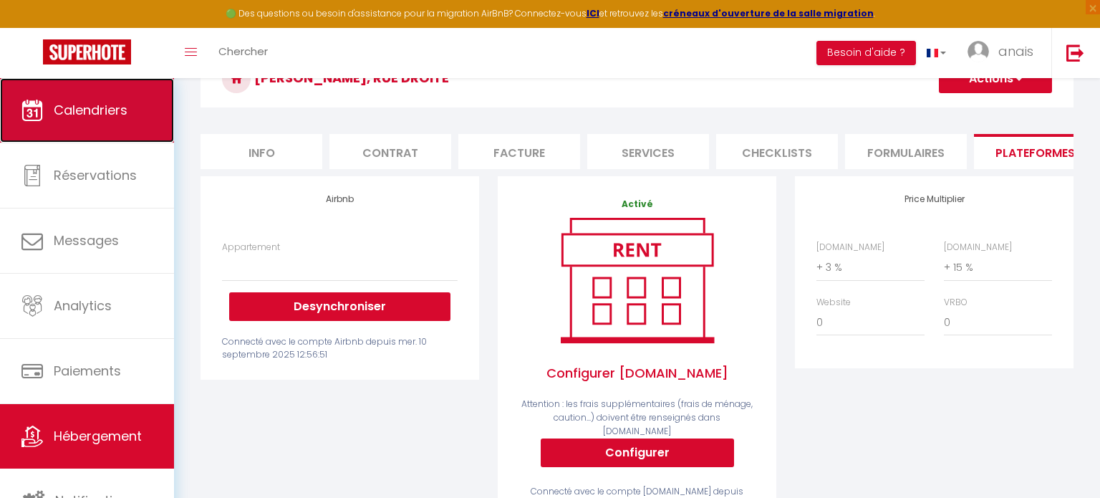
click at [122, 132] on link "Calendriers" at bounding box center [87, 110] width 174 height 64
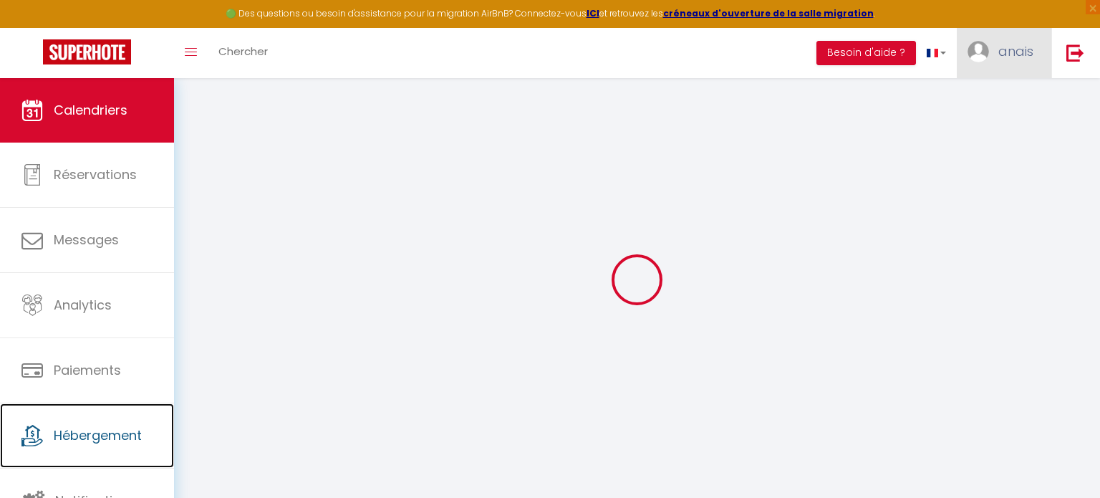
click at [128, 435] on span "Hébergement" at bounding box center [98, 435] width 88 height 18
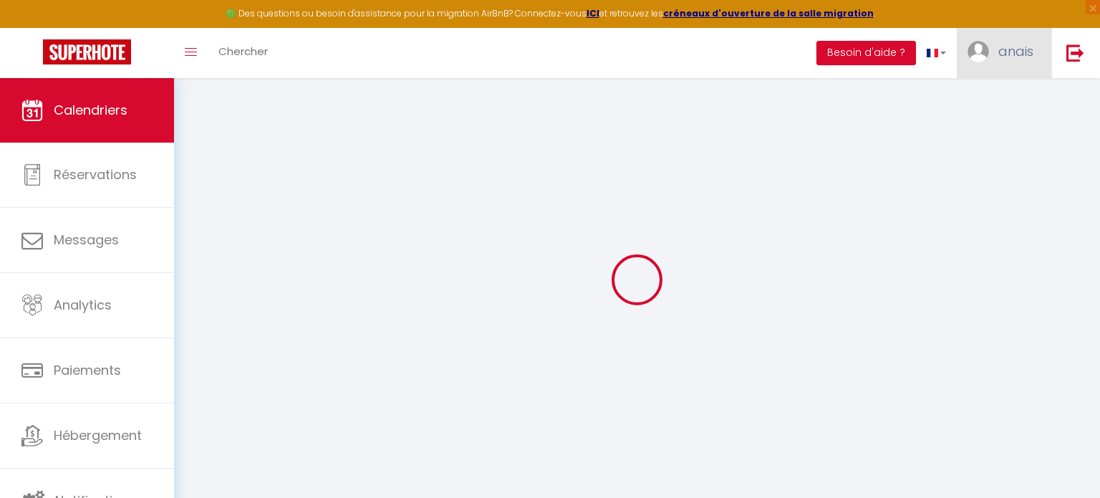
click at [1002, 54] on span "anais" at bounding box center [1015, 51] width 35 height 18
